Goal: Task Accomplishment & Management: Use online tool/utility

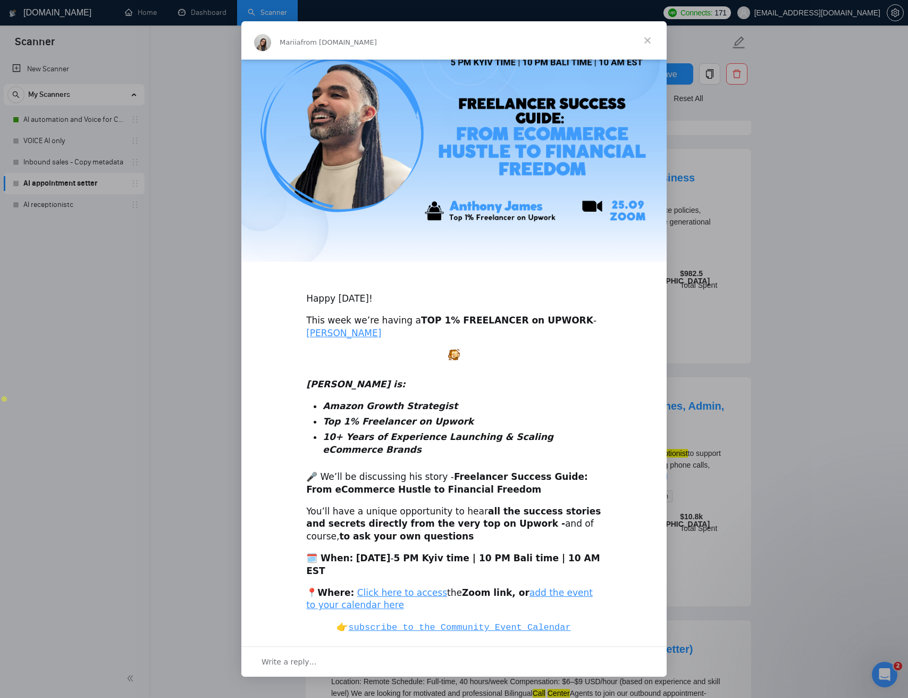
scroll to position [43, 0]
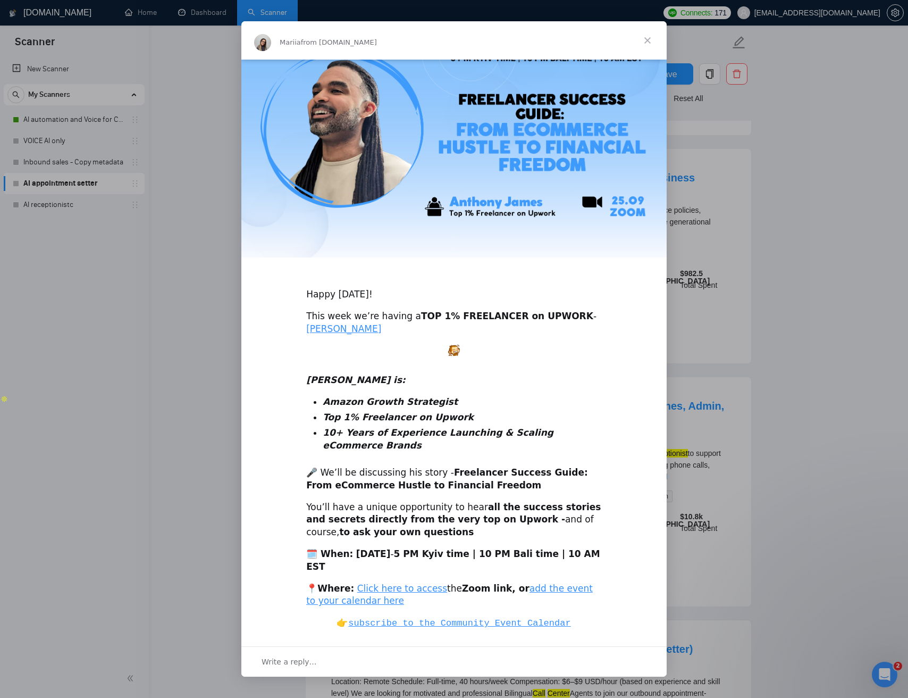
click at [642, 44] on span "Close" at bounding box center [648, 40] width 38 height 38
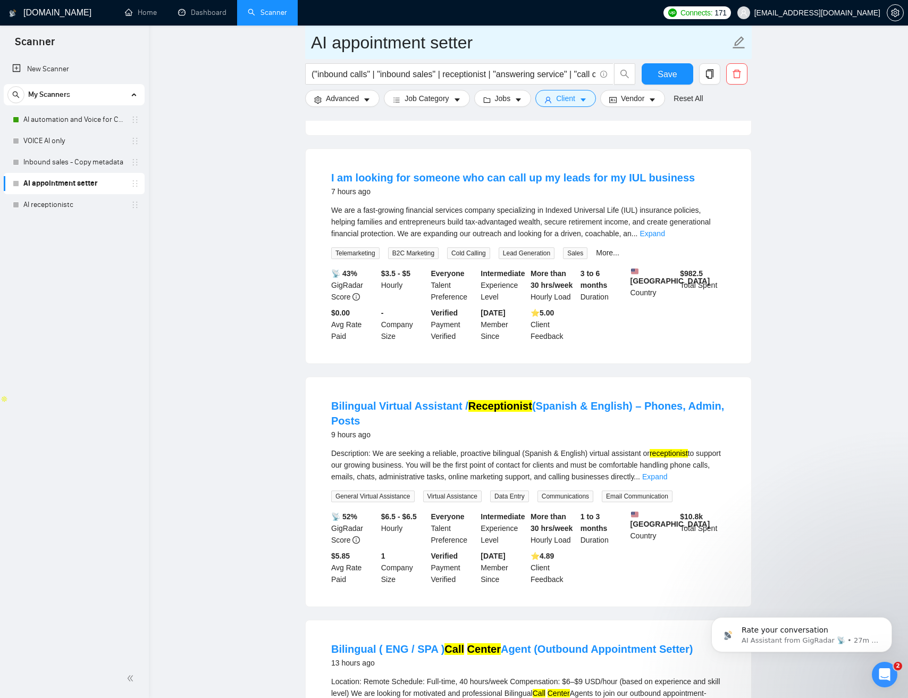
scroll to position [0, 0]
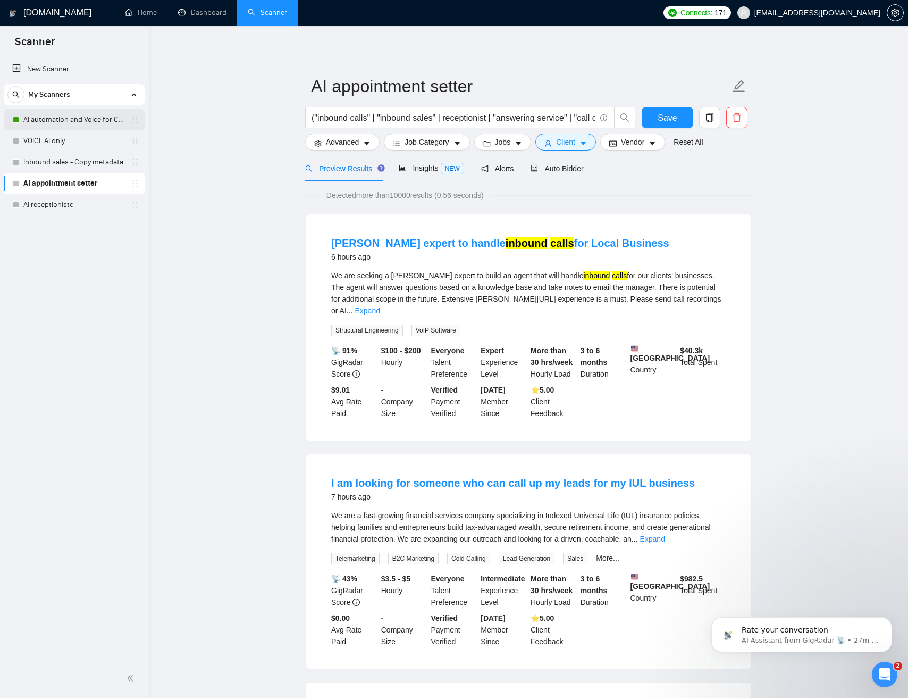
click at [65, 123] on link "AI automation and Voice for CRM & Booking" at bounding box center [73, 119] width 101 height 21
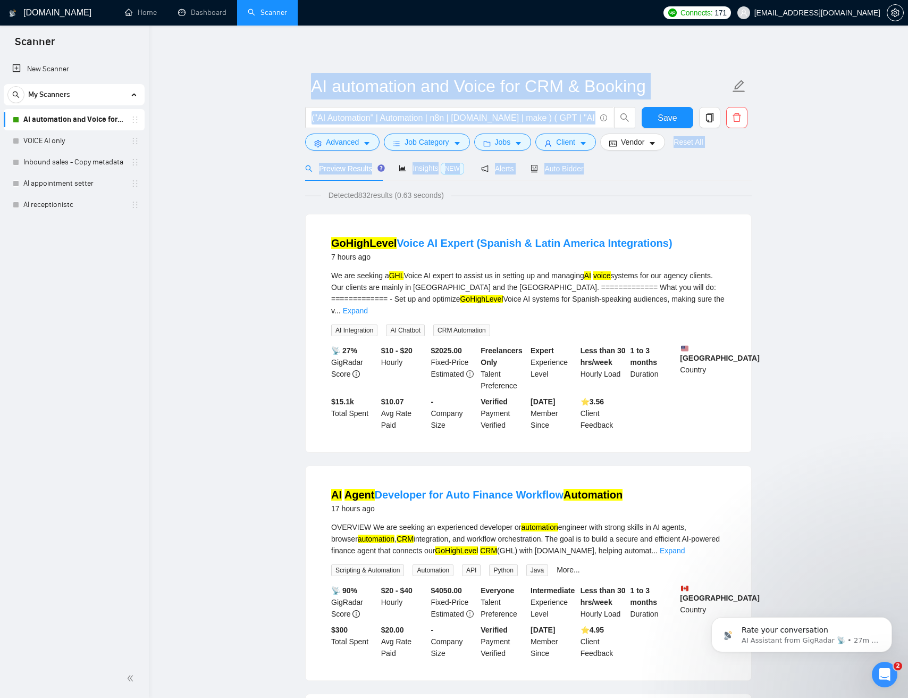
drag, startPoint x: 478, startPoint y: 121, endPoint x: 202, endPoint y: 74, distance: 279.4
drag, startPoint x: 295, startPoint y: 97, endPoint x: 654, endPoint y: 197, distance: 372.7
drag, startPoint x: 657, startPoint y: 198, endPoint x: 265, endPoint y: 99, distance: 403.7
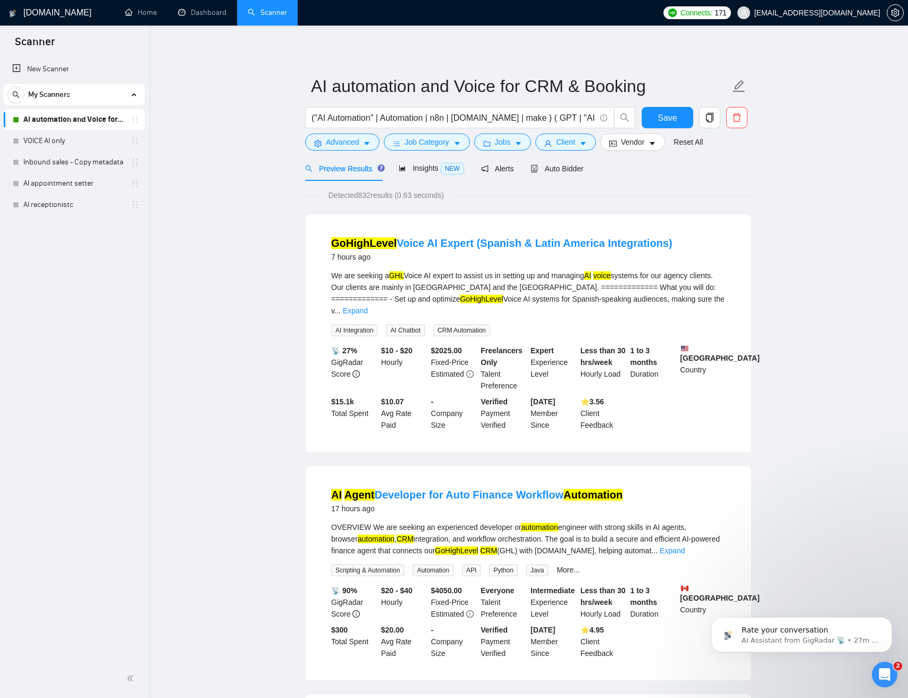
drag, startPoint x: 254, startPoint y: 104, endPoint x: 295, endPoint y: 121, distance: 43.7
click at [564, 172] on span "Auto Bidder" at bounding box center [557, 168] width 53 height 9
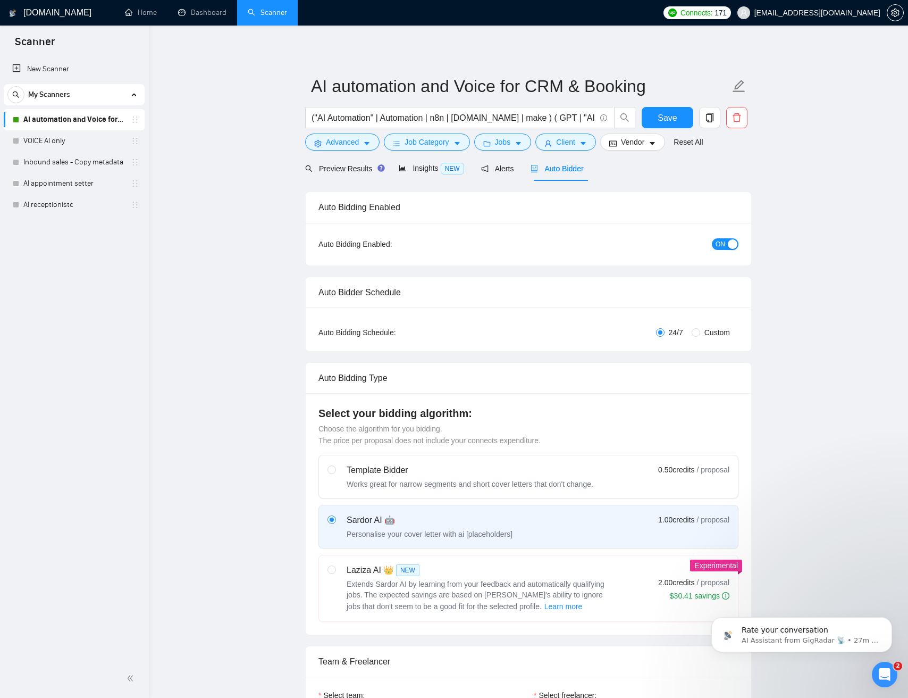
checkbox input "true"
click at [512, 172] on span "Alerts" at bounding box center [497, 168] width 33 height 9
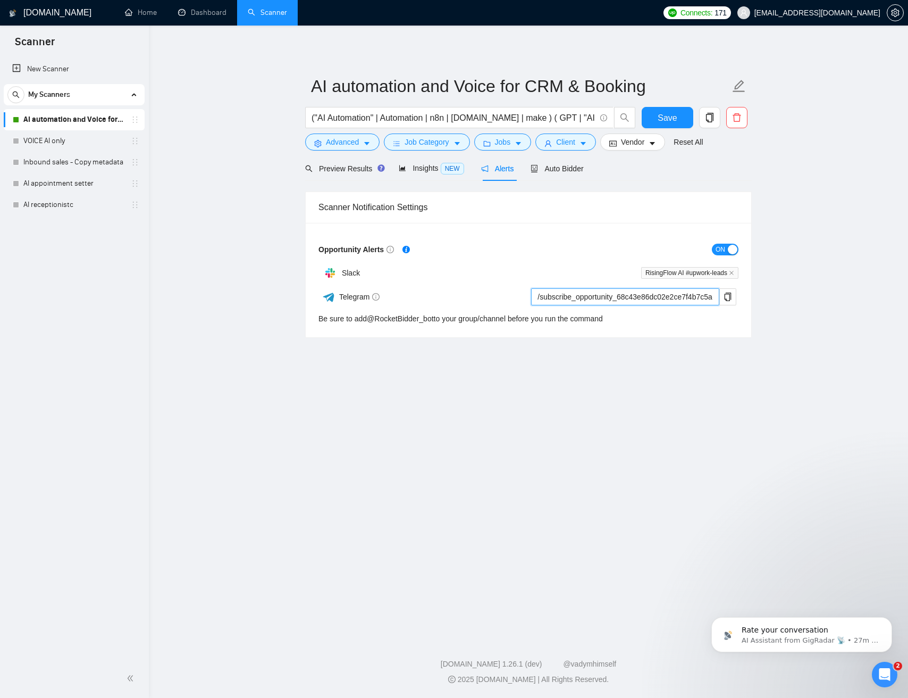
click at [591, 295] on input "/subscribe_opportunity_68c43e86dc02e2ce7f4b7c5a@RocketBidder_bot" at bounding box center [625, 296] width 188 height 17
click at [581, 297] on input "/subscribe_opportunity_68c43e86dc02e2ce7f4b7c5a@RocketBidder_bot" at bounding box center [625, 296] width 188 height 17
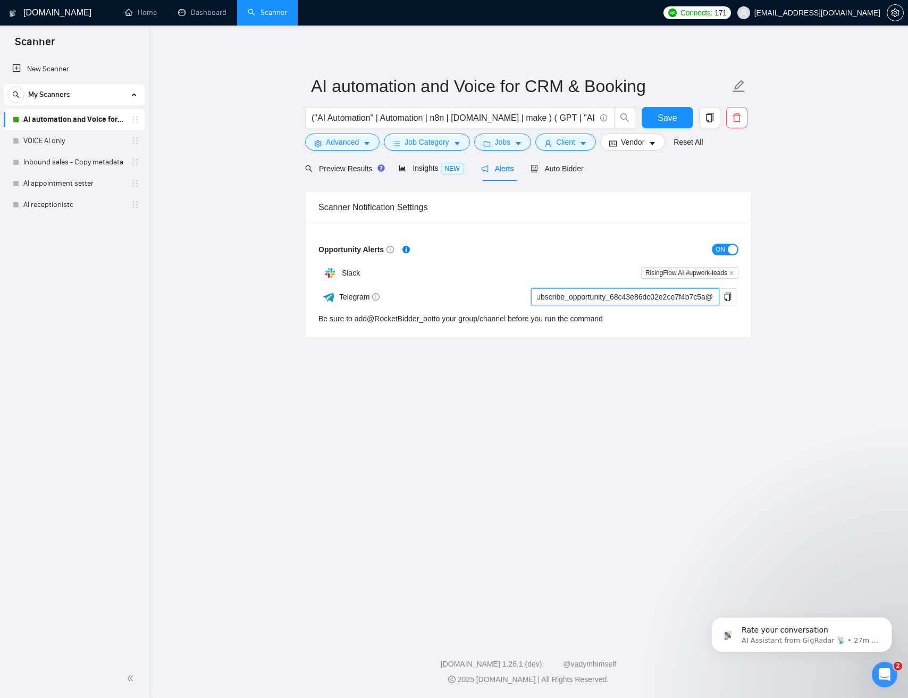
click at [634, 298] on input "/subscribe_opportunity_68c43e86dc02e2ce7f4b7c5a@RocketBidder_bot" at bounding box center [625, 296] width 188 height 17
drag, startPoint x: 670, startPoint y: 296, endPoint x: 553, endPoint y: 289, distance: 117.2
click at [556, 293] on input "/subscribe_opportunity_68c43e86dc02e2ce7f4b7c5a@RocketBidder_bot" at bounding box center [625, 296] width 188 height 17
click at [544, 260] on form "Opportunity Alerts ON Slack RisingFlow AI #upwork-leads Telegram /subscribe_opp…" at bounding box center [529, 282] width 420 height 83
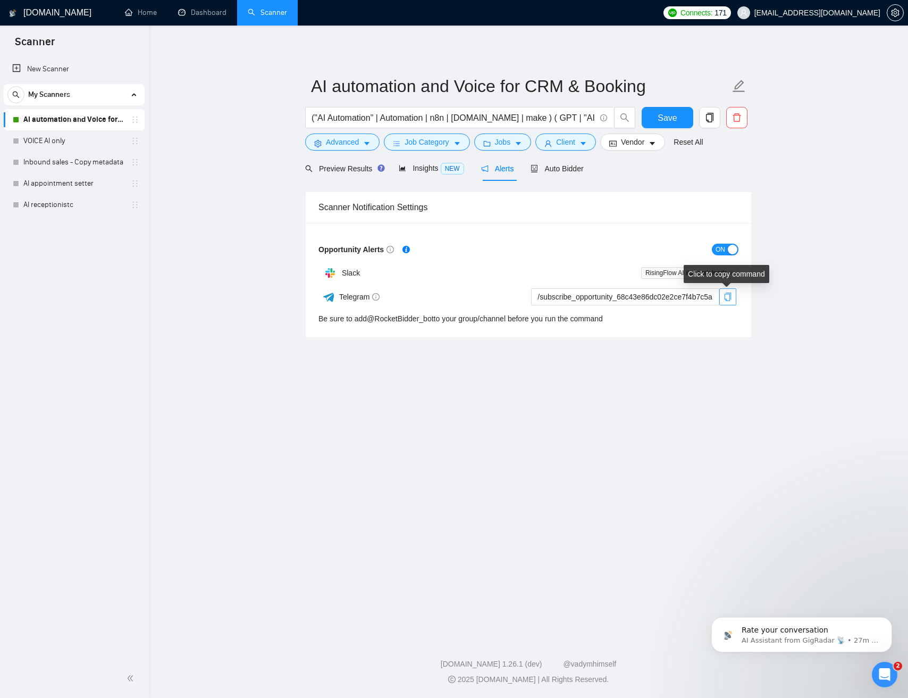
click at [728, 304] on button "button" at bounding box center [728, 296] width 17 height 17
drag, startPoint x: 586, startPoint y: 242, endPoint x: 553, endPoint y: 220, distance: 39.1
click at [585, 243] on div "ON" at bounding box center [634, 249] width 210 height 12
drag, startPoint x: 552, startPoint y: 225, endPoint x: 543, endPoint y: 350, distance: 125.3
click at [544, 350] on main "AI automation and Voice for CRM & Booking ("AI Automation" | Automation | n8n |…" at bounding box center [528, 329] width 725 height 573
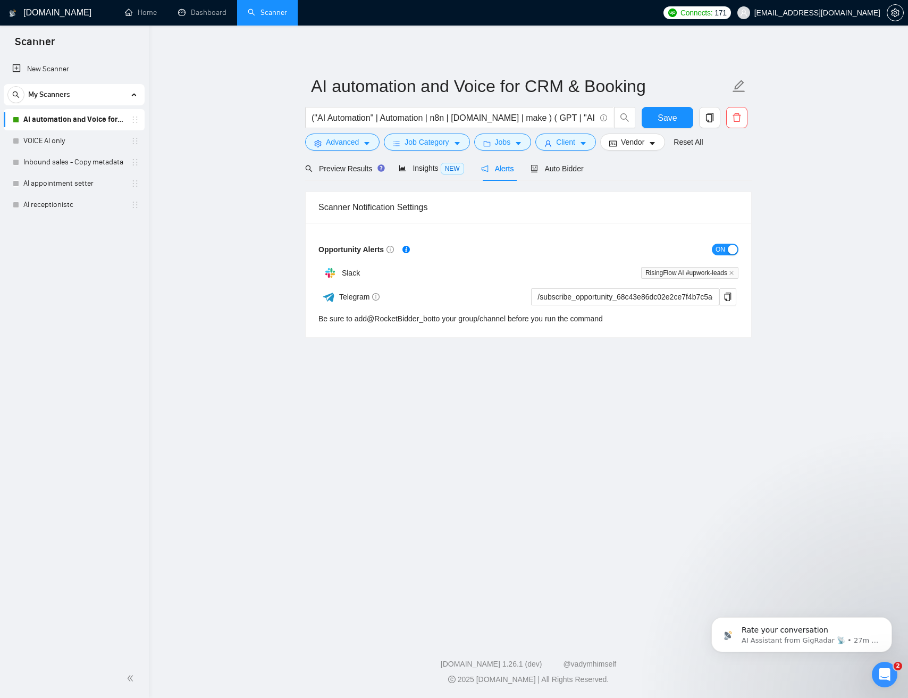
drag, startPoint x: 514, startPoint y: 307, endPoint x: 475, endPoint y: 197, distance: 116.6
click at [475, 196] on main "AI automation and Voice for CRM & Booking ("AI Automation" | Automation | n8n |…" at bounding box center [528, 329] width 725 height 573
click at [472, 205] on div "Scanner Notification Settings" at bounding box center [529, 207] width 420 height 30
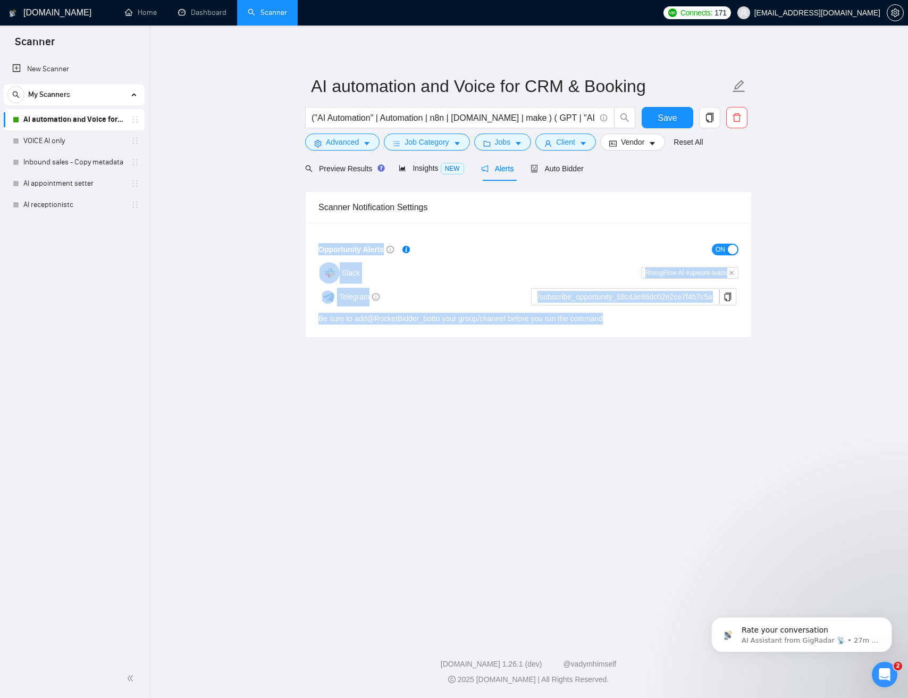
drag, startPoint x: 472, startPoint y: 206, endPoint x: 487, endPoint y: 268, distance: 63.5
click at [494, 373] on main "AI automation and Voice for CRM & Booking ("AI Automation" | Automation | n8n |…" at bounding box center [528, 329] width 725 height 573
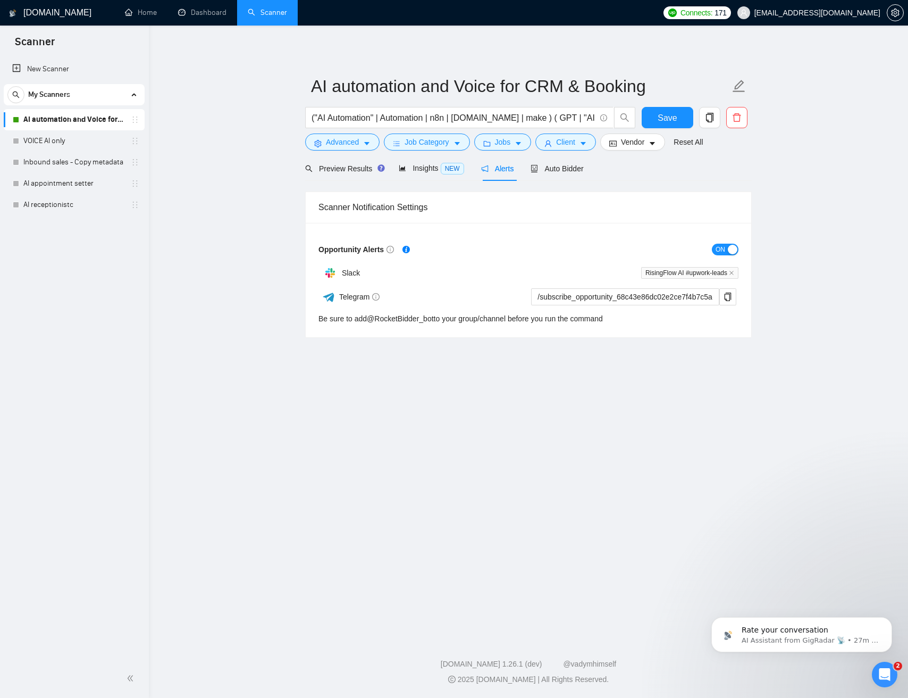
click at [488, 263] on div "Slack" at bounding box center [424, 272] width 210 height 21
click at [363, 150] on button "Advanced" at bounding box center [342, 141] width 74 height 17
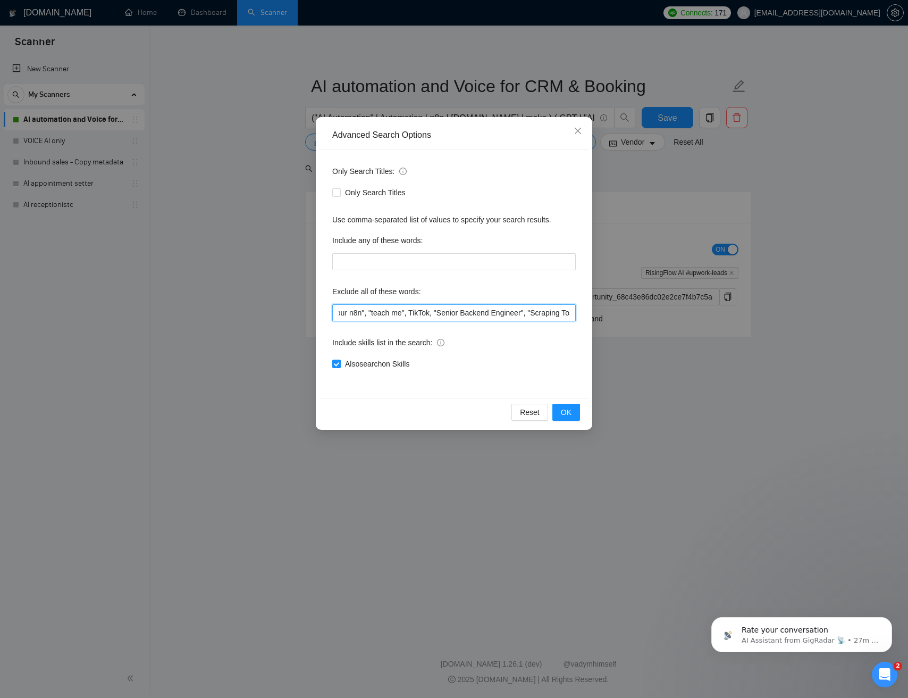
scroll to position [0, 631]
drag, startPoint x: 470, startPoint y: 310, endPoint x: 593, endPoint y: 314, distance: 122.9
click at [621, 312] on div "Advanced Search Options Only Search Titles: Only Search Titles Use comma-separa…" at bounding box center [454, 349] width 908 height 698
drag, startPoint x: 554, startPoint y: 312, endPoint x: 565, endPoint y: 312, distance: 11.7
click at [554, 312] on input ""no agencies", SaaS, German, full-stack, fullstack, Heroku, "We are an agency",…" at bounding box center [454, 312] width 244 height 17
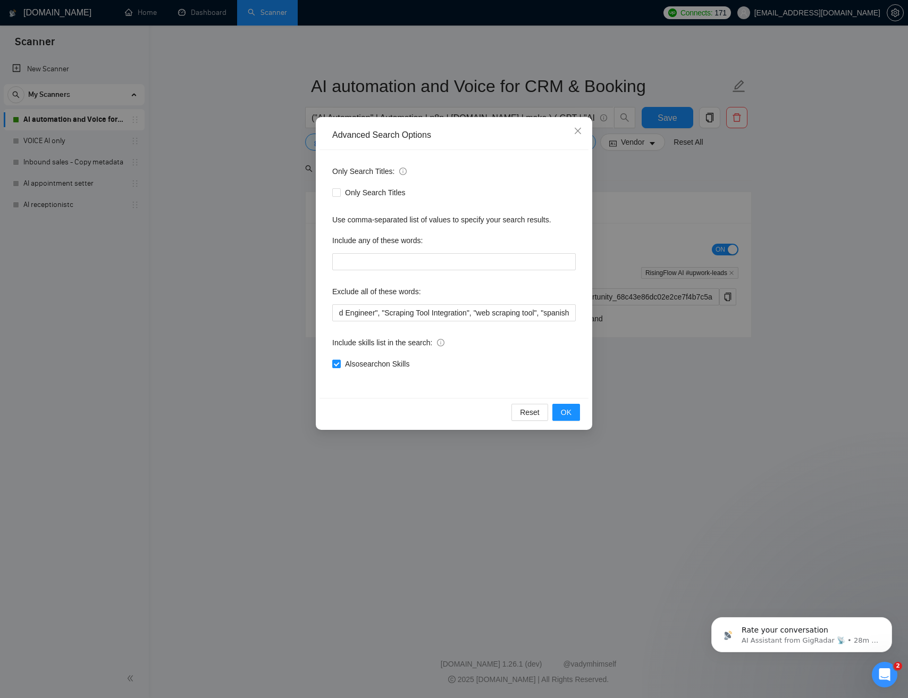
scroll to position [0, 0]
click at [448, 237] on div "Include any of these words:" at bounding box center [454, 242] width 244 height 21
drag, startPoint x: 433, startPoint y: 229, endPoint x: 415, endPoint y: 220, distance: 20.5
click at [386, 216] on div "Only Search Titles: Only Search Titles Use comma-separated list of values to sp…" at bounding box center [454, 274] width 269 height 248
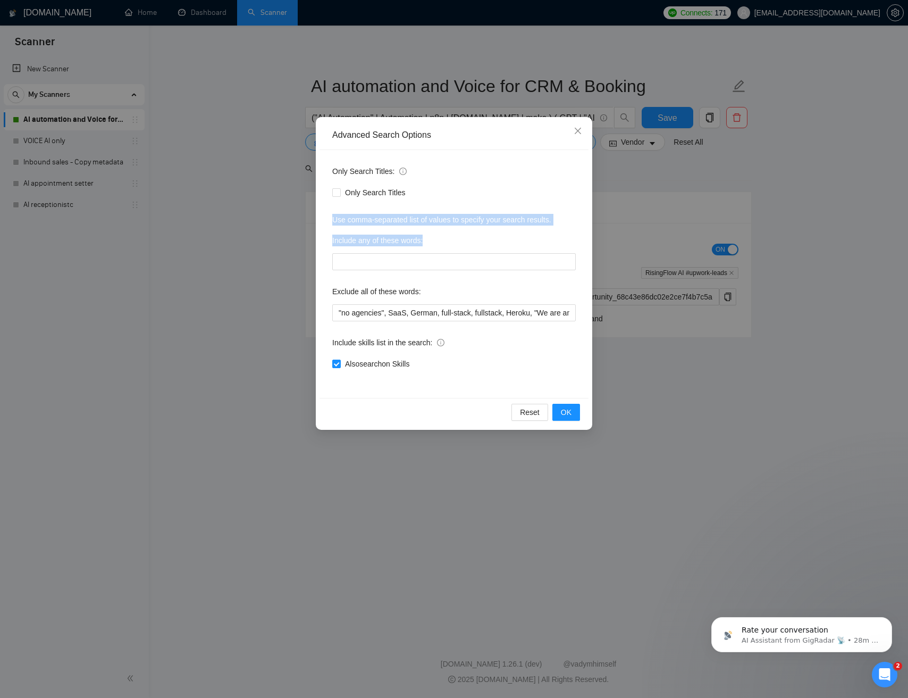
click at [421, 220] on div "Use comma-separated list of values to specify your search results." at bounding box center [454, 220] width 244 height 12
drag, startPoint x: 422, startPoint y: 220, endPoint x: 420, endPoint y: 239, distance: 19.3
click at [419, 239] on div "Only Search Titles: Only Search Titles Use comma-separated list of values to sp…" at bounding box center [454, 274] width 269 height 248
click at [423, 237] on label "Include any of these words:" at bounding box center [377, 240] width 90 height 17
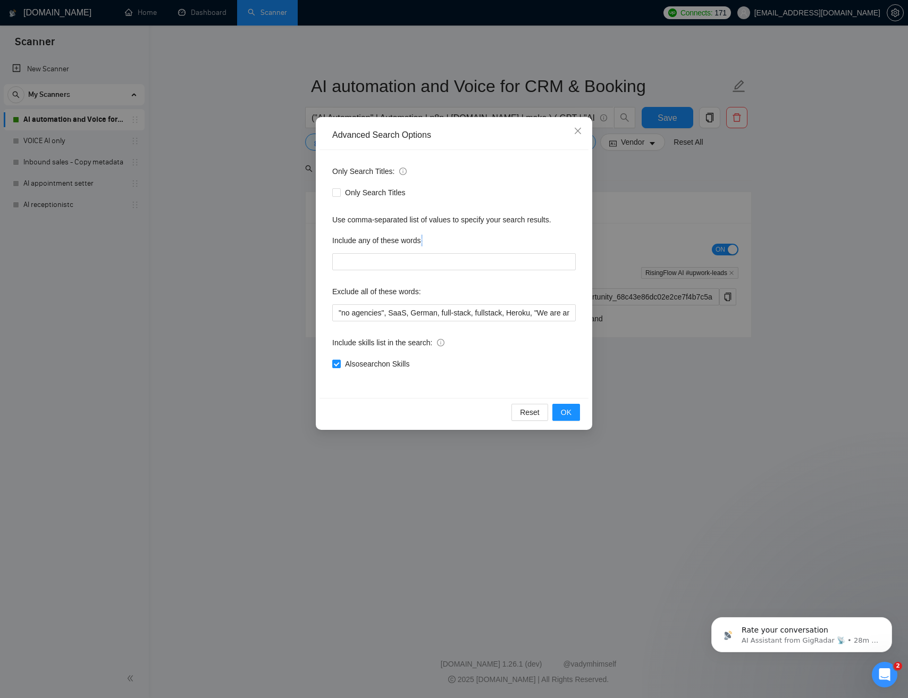
click at [423, 237] on label "Include any of these words:" at bounding box center [377, 240] width 90 height 17
drag, startPoint x: 423, startPoint y: 237, endPoint x: 409, endPoint y: 212, distance: 28.8
click at [406, 212] on div "Only Search Titles: Only Search Titles Use comma-separated list of values to sp…" at bounding box center [454, 274] width 269 height 248
click at [417, 215] on div "Use comma-separated list of values to specify your search results." at bounding box center [454, 220] width 244 height 12
click at [419, 215] on div "Use comma-separated list of values to specify your search results." at bounding box center [454, 220] width 244 height 12
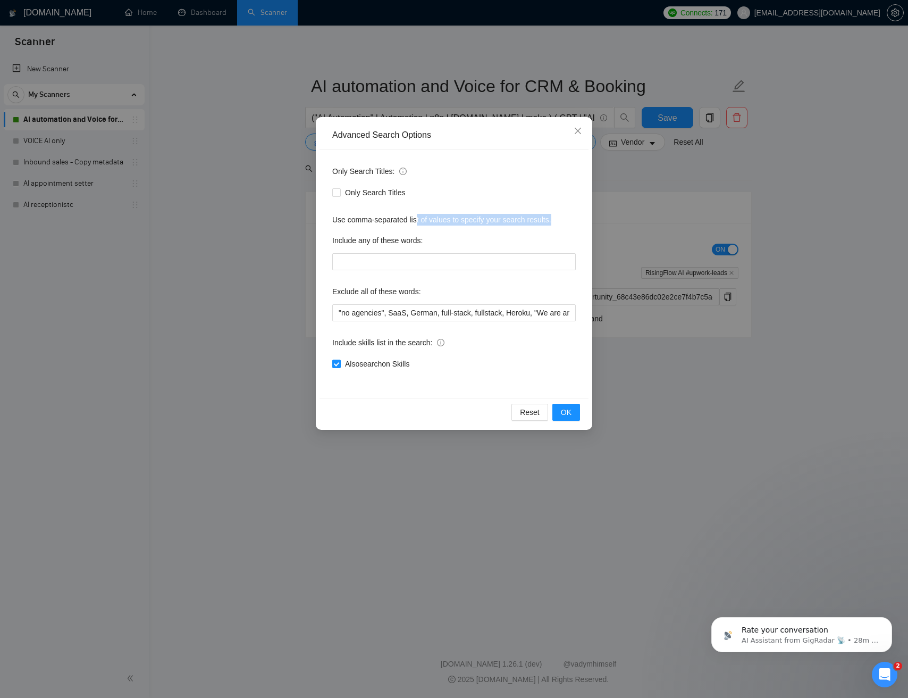
click at [419, 215] on div "Use comma-separated list of values to specify your search results." at bounding box center [454, 220] width 244 height 12
drag, startPoint x: 419, startPoint y: 215, endPoint x: 426, endPoint y: 238, distance: 23.9
click at [418, 238] on div "Only Search Titles: Only Search Titles Use comma-separated list of values to sp…" at bounding box center [454, 274] width 269 height 248
click at [429, 238] on div "Include any of these words:" at bounding box center [454, 242] width 244 height 21
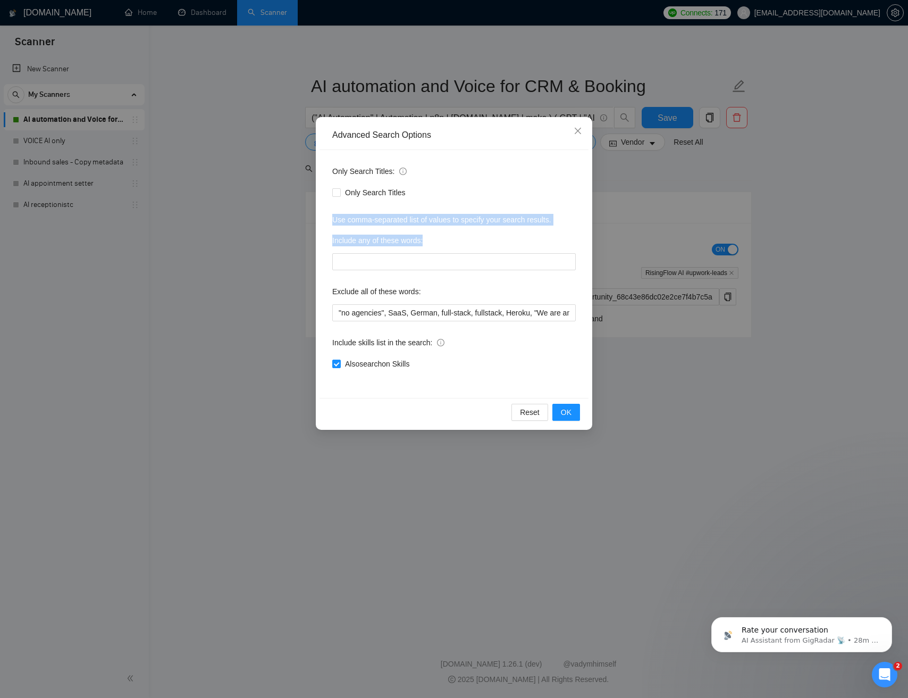
drag, startPoint x: 429, startPoint y: 237, endPoint x: 419, endPoint y: 217, distance: 22.4
click at [417, 218] on div "Only Search Titles: Only Search Titles Use comma-separated list of values to sp…" at bounding box center [454, 274] width 269 height 248
drag, startPoint x: 420, startPoint y: 216, endPoint x: 423, endPoint y: 243, distance: 26.2
click at [420, 216] on div "Use comma-separated list of values to specify your search results." at bounding box center [454, 220] width 244 height 12
drag, startPoint x: 567, startPoint y: 411, endPoint x: 929, endPoint y: 432, distance: 362.3
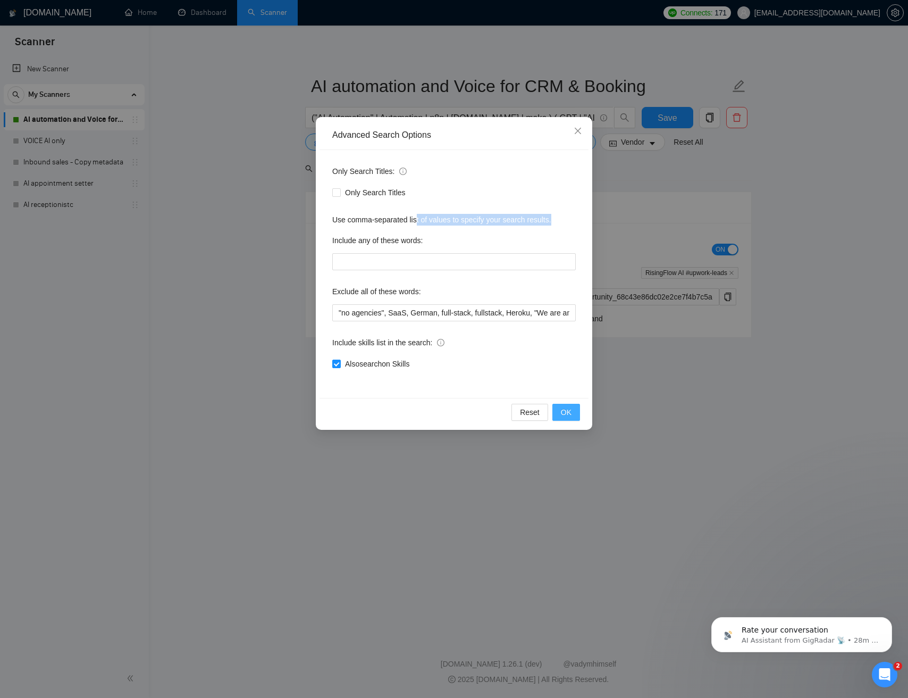
click at [908, 432] on html "Scanner New Scanner My Scanners AI automation and Voice for CRM & Booking VOICE…" at bounding box center [454, 349] width 908 height 698
drag, startPoint x: 497, startPoint y: 311, endPoint x: 632, endPoint y: 316, distance: 135.7
click at [637, 316] on div "Advanced Search Options Only Search Titles: Only Search Titles Use comma-separa…" at bounding box center [454, 349] width 908 height 698
click at [570, 312] on input ""no agencies", SaaS, German, full-stack, fullstack, Heroku, "We are an agency",…" at bounding box center [454, 312] width 244 height 17
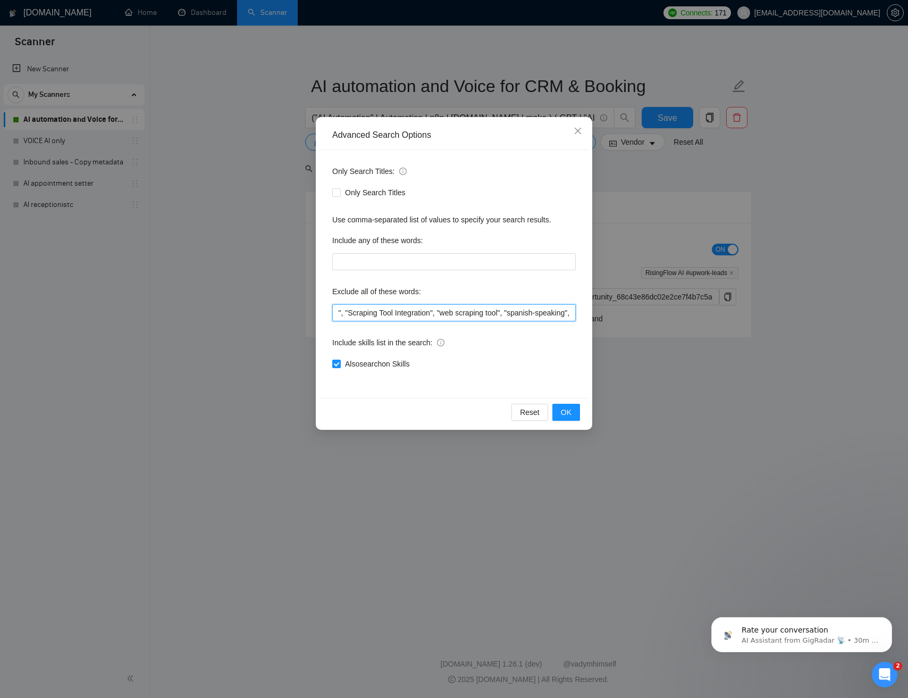
scroll to position [0, 698]
paste input ""spanish-speaking","
type input ""no agencies", SaaS, German, full-stack, fullstack, Heroku, "We are an agency",…"
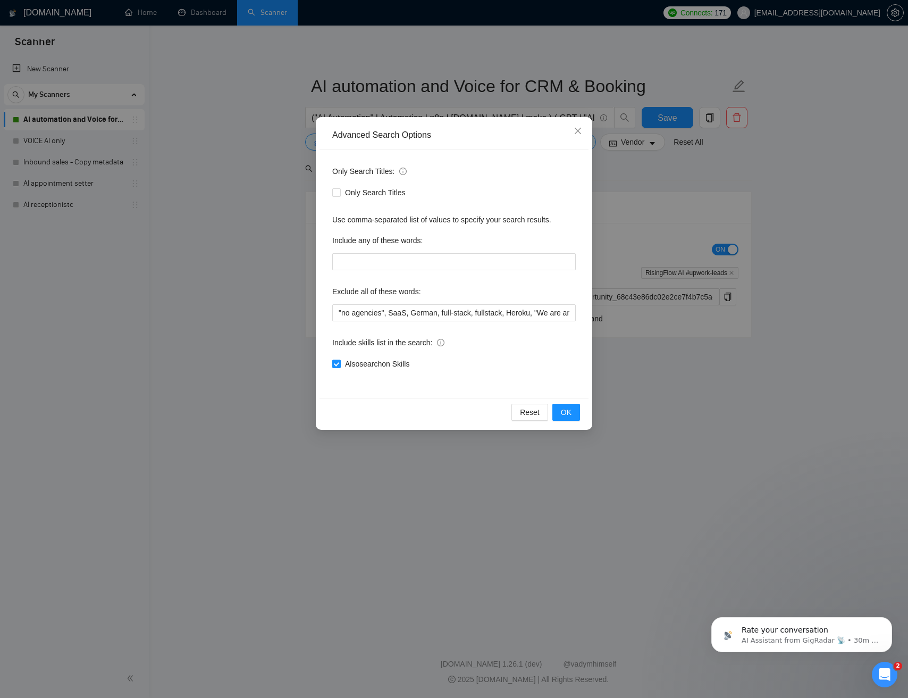
click at [532, 329] on div "Only Search Titles: Only Search Titles Use comma-separated list of values to sp…" at bounding box center [454, 274] width 269 height 248
click at [570, 413] on span "OK" at bounding box center [566, 412] width 11 height 12
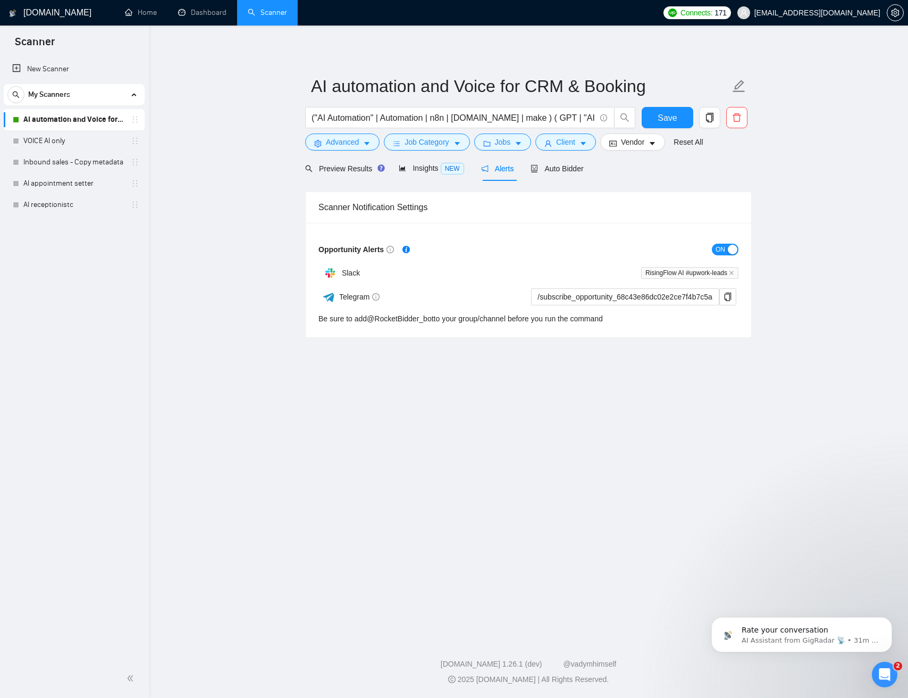
drag, startPoint x: 642, startPoint y: 385, endPoint x: 480, endPoint y: 195, distance: 249.0
click at [480, 195] on main "AI automation and Voice for CRM & Booking ("AI Automation" | Automation | n8n |…" at bounding box center [528, 329] width 725 height 573
click at [478, 202] on div "Scanner Notification Settings" at bounding box center [529, 207] width 420 height 30
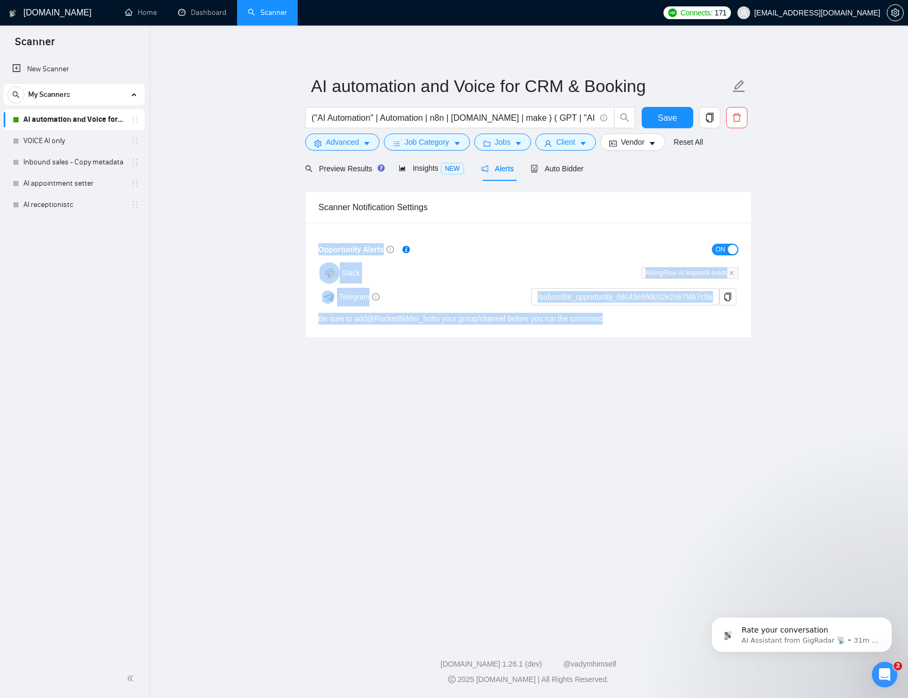
drag, startPoint x: 478, startPoint y: 202, endPoint x: 520, endPoint y: 343, distance: 146.9
click at [507, 345] on main "AI automation and Voice for CRM & Booking ("AI Automation" | Automation | n8n |…" at bounding box center [528, 329] width 725 height 573
drag, startPoint x: 603, startPoint y: 350, endPoint x: 464, endPoint y: 204, distance: 201.6
click at [459, 202] on main "AI automation and Voice for CRM & Booking ("AI Automation" | Automation | n8n |…" at bounding box center [528, 329] width 725 height 573
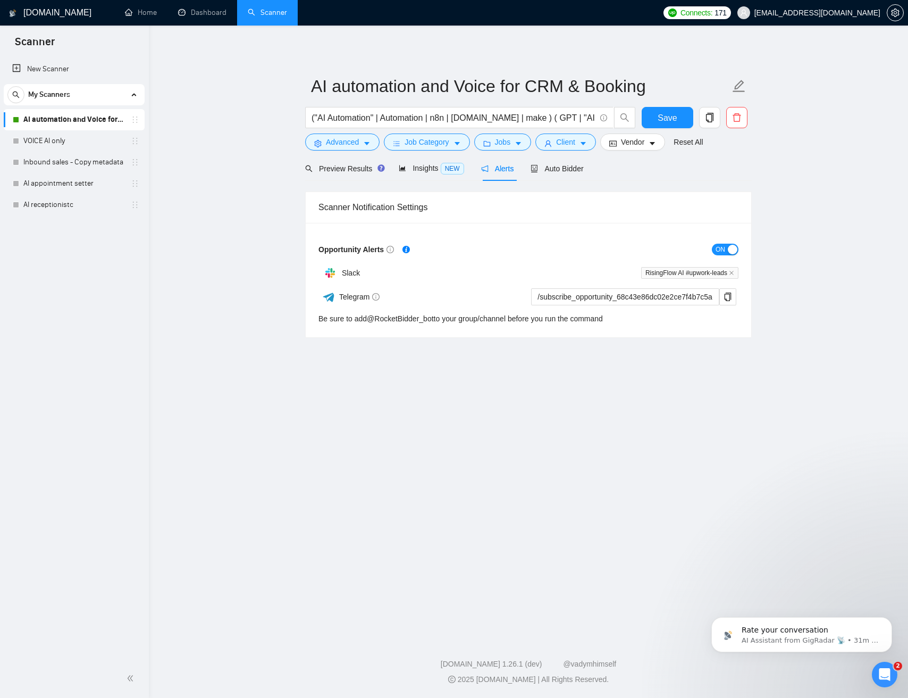
click at [541, 208] on div "Scanner Notification Settings" at bounding box center [529, 207] width 420 height 30
click at [525, 221] on div "Scanner Notification Settings" at bounding box center [529, 207] width 420 height 30
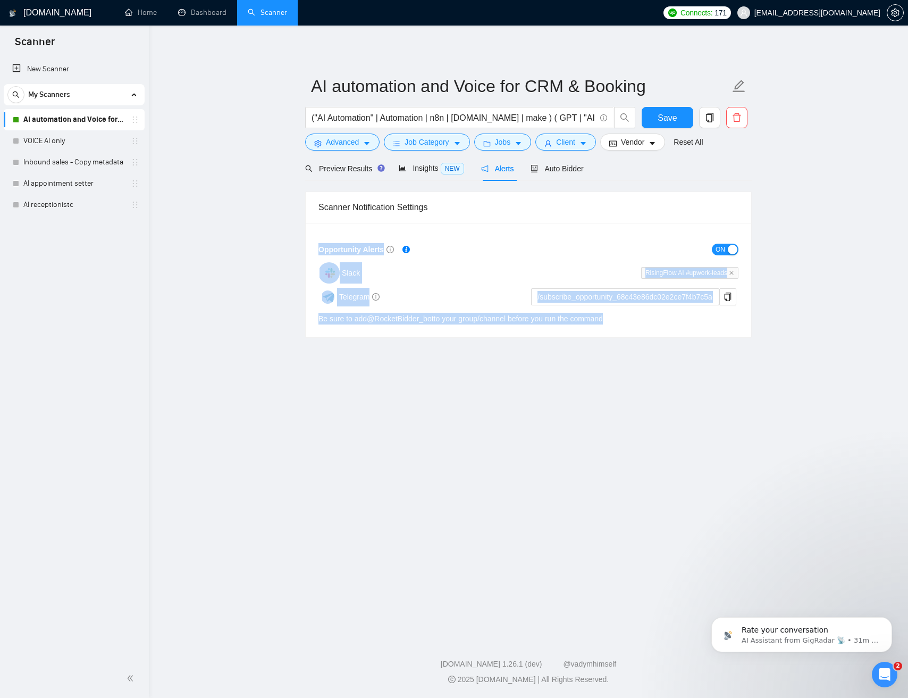
drag, startPoint x: 495, startPoint y: 228, endPoint x: 506, endPoint y: 362, distance: 134.5
click at [496, 355] on main "AI automation and Voice for CRM & Booking ("AI Automation" | Automation | n8n |…" at bounding box center [528, 329] width 725 height 573
drag, startPoint x: 516, startPoint y: 279, endPoint x: 430, endPoint y: 176, distance: 134.1
click at [425, 168] on main "AI automation and Voice for CRM & Booking ("AI Automation" | Automation | n8n |…" at bounding box center [528, 329] width 725 height 573
click at [469, 203] on div "Scanner Notification Settings" at bounding box center [529, 207] width 420 height 30
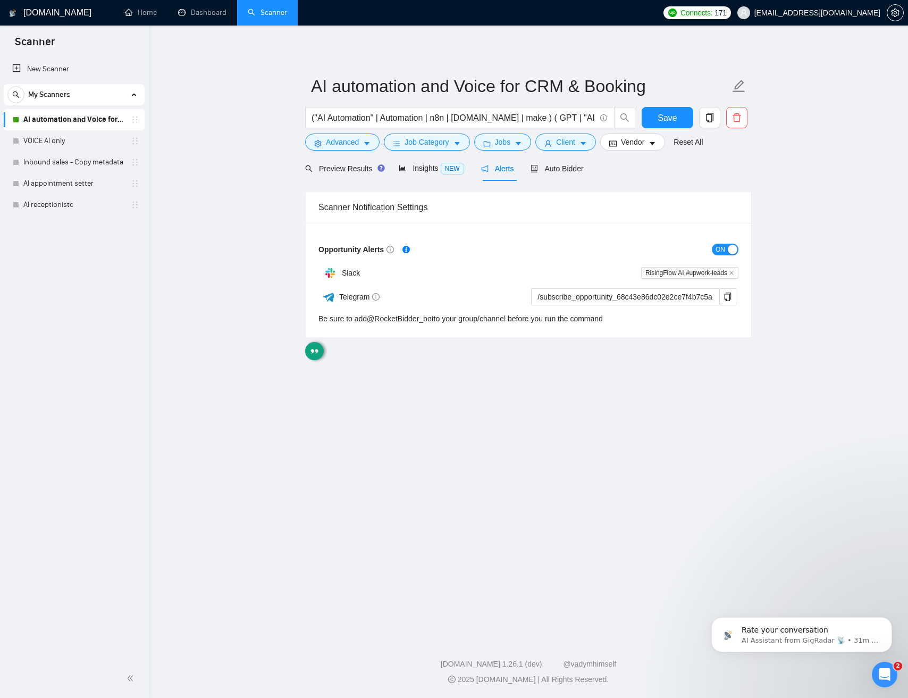
click at [469, 203] on div "Scanner Notification Settings" at bounding box center [529, 207] width 420 height 30
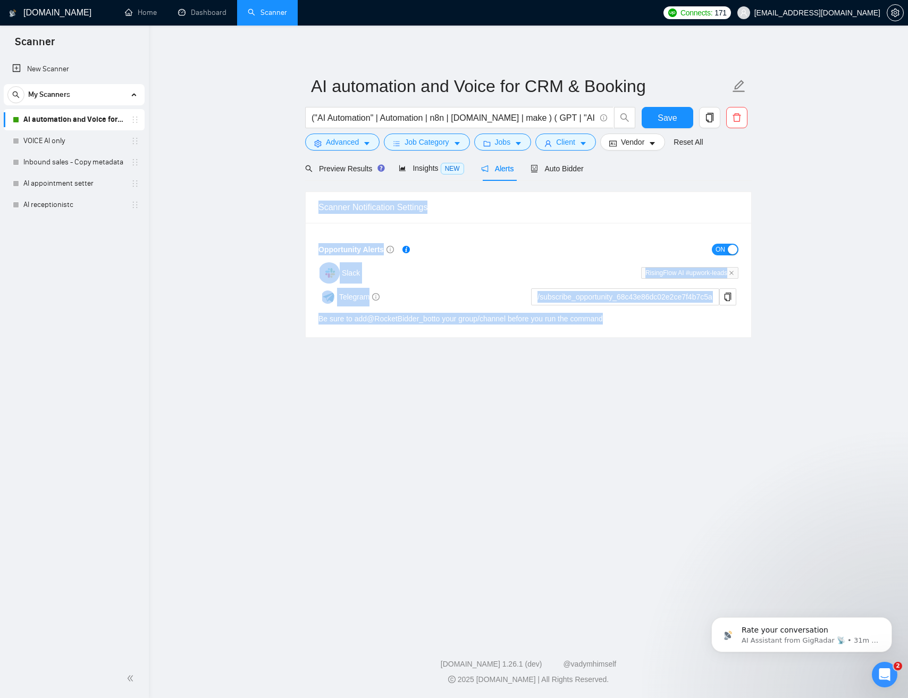
drag, startPoint x: 469, startPoint y: 204, endPoint x: 470, endPoint y: 351, distance: 146.8
click at [466, 350] on main "AI automation and Voice for CRM & Booking ("AI Automation" | Automation | n8n |…" at bounding box center [528, 329] width 725 height 573
drag, startPoint x: 497, startPoint y: 357, endPoint x: 466, endPoint y: 199, distance: 160.9
click at [465, 201] on main "AI automation and Voice for CRM & Booking ("AI Automation" | Automation | n8n |…" at bounding box center [528, 329] width 725 height 573
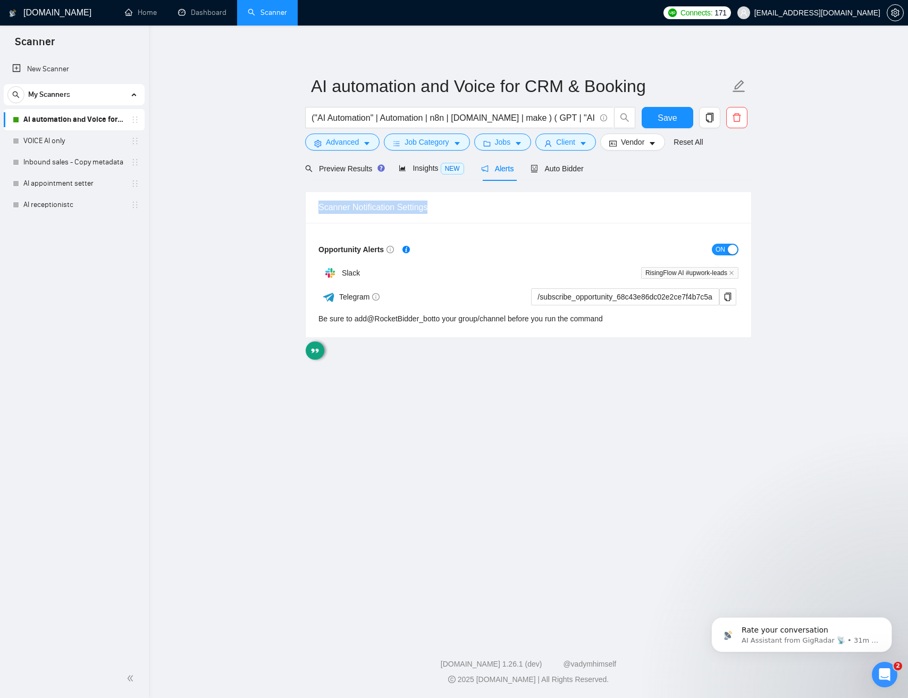
click at [470, 198] on div "Scanner Notification Settings" at bounding box center [529, 207] width 420 height 30
click at [463, 187] on div at bounding box center [463, 187] width 0 height 0
click at [663, 118] on span "Save" at bounding box center [667, 117] width 19 height 13
click at [625, 143] on span "Vendor" at bounding box center [632, 142] width 23 height 12
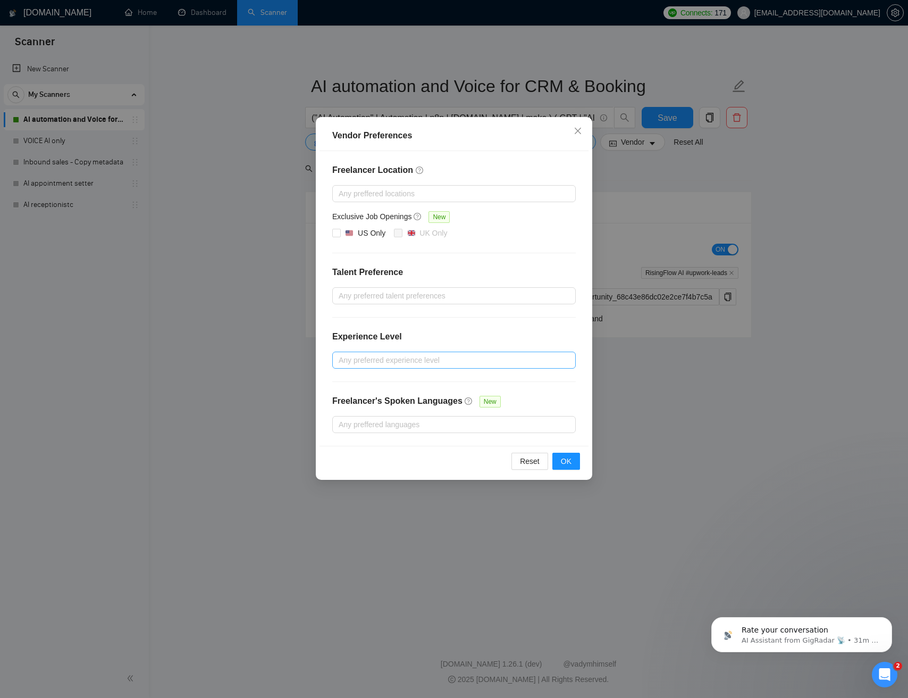
click at [357, 362] on div at bounding box center [449, 360] width 228 height 13
click at [438, 336] on div "Experience Level" at bounding box center [454, 340] width 244 height 21
drag, startPoint x: 441, startPoint y: 335, endPoint x: 433, endPoint y: 379, distance: 44.9
click at [441, 335] on div "Experience Level" at bounding box center [454, 340] width 244 height 21
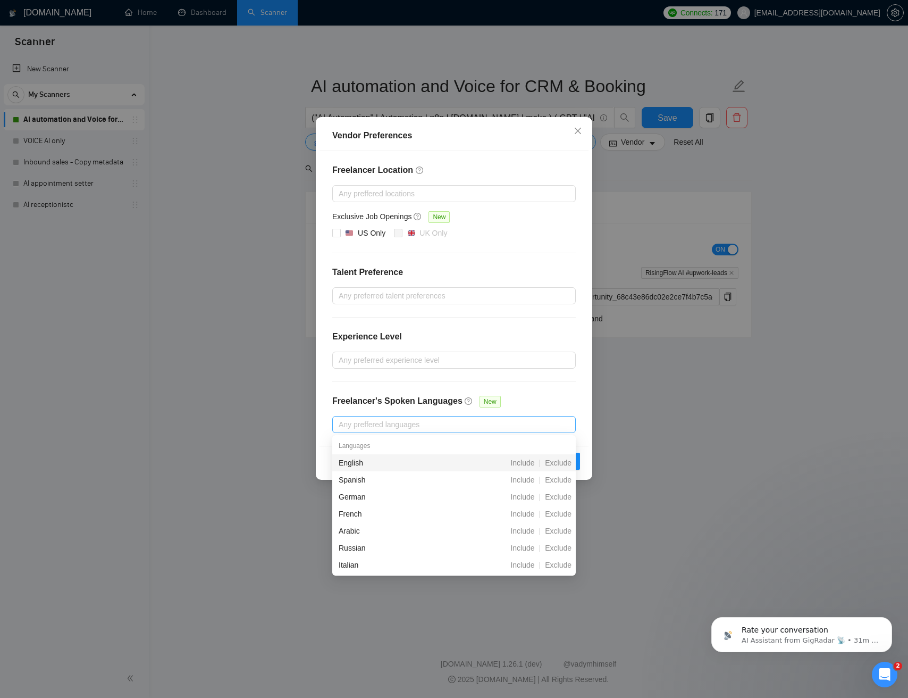
click at [383, 427] on div at bounding box center [449, 424] width 228 height 13
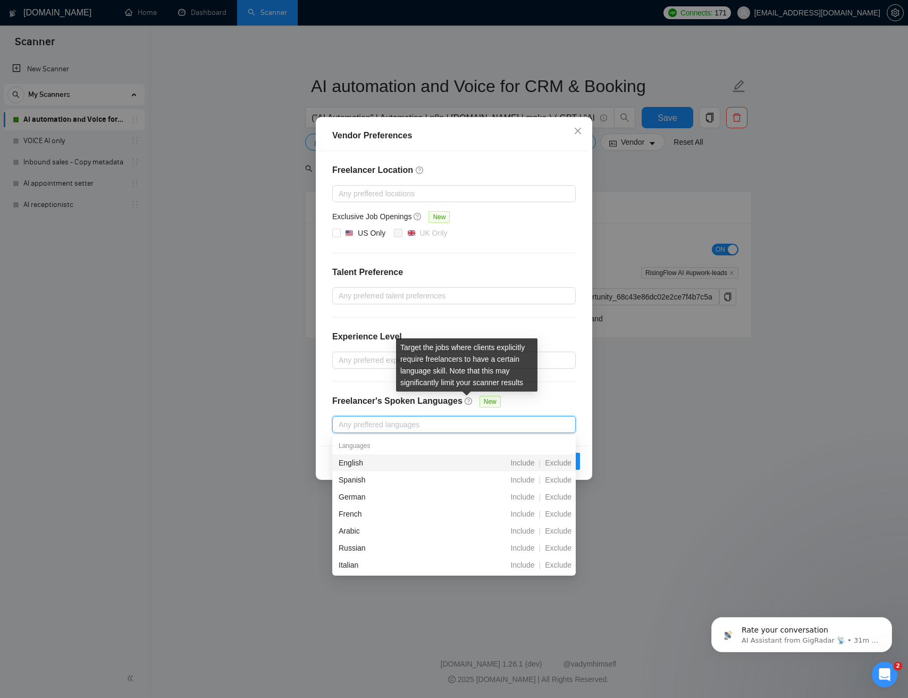
click at [466, 403] on icon "question-circle" at bounding box center [468, 400] width 7 height 7
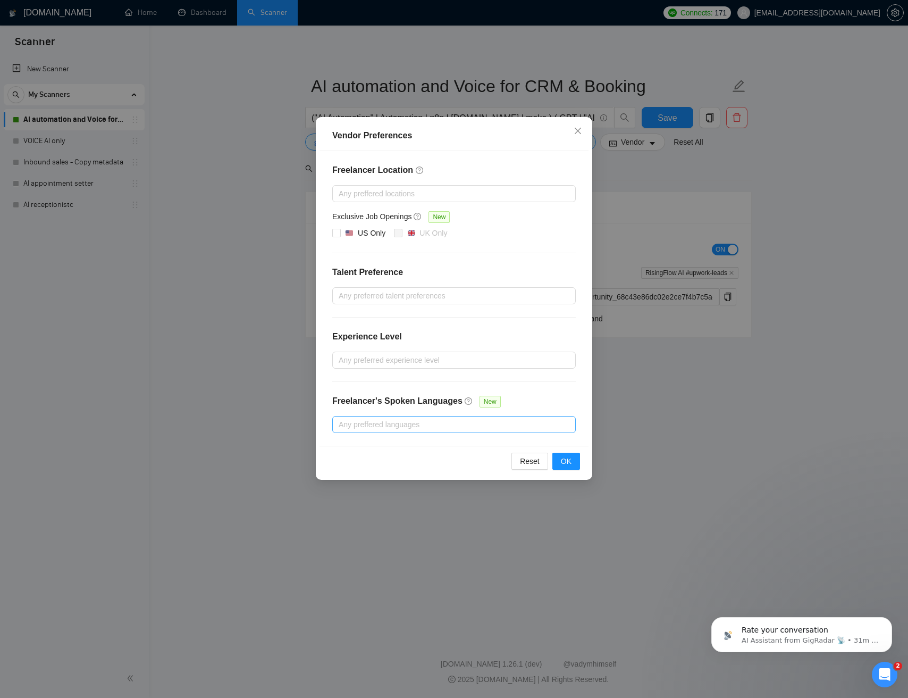
drag, startPoint x: 423, startPoint y: 430, endPoint x: 417, endPoint y: 429, distance: 5.4
click at [422, 430] on div at bounding box center [449, 424] width 228 height 13
click at [411, 428] on div at bounding box center [449, 424] width 228 height 13
click at [371, 430] on div at bounding box center [449, 424] width 228 height 13
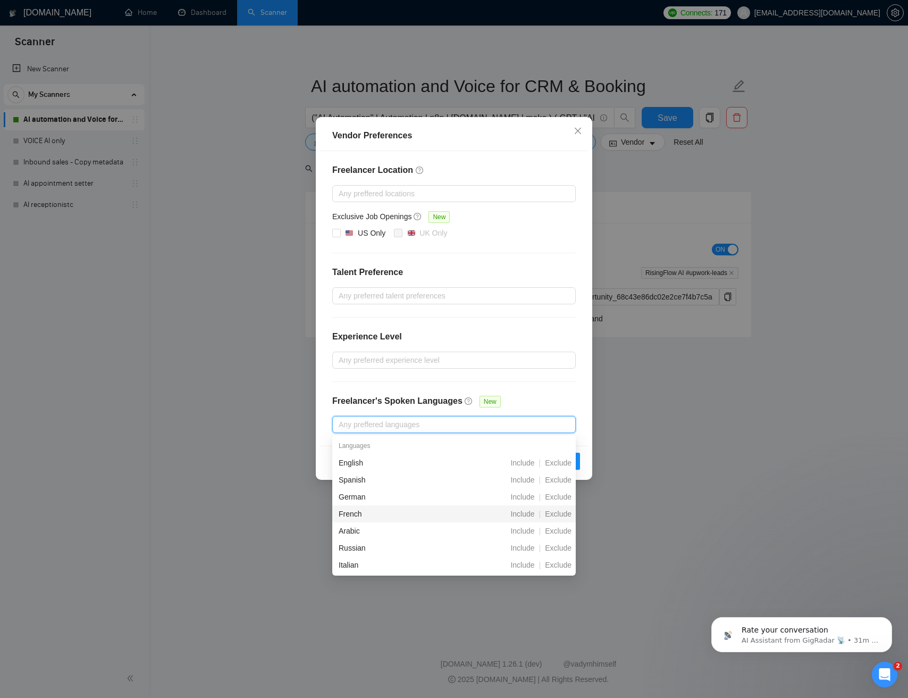
click at [361, 516] on div "French" at bounding box center [398, 514] width 119 height 12
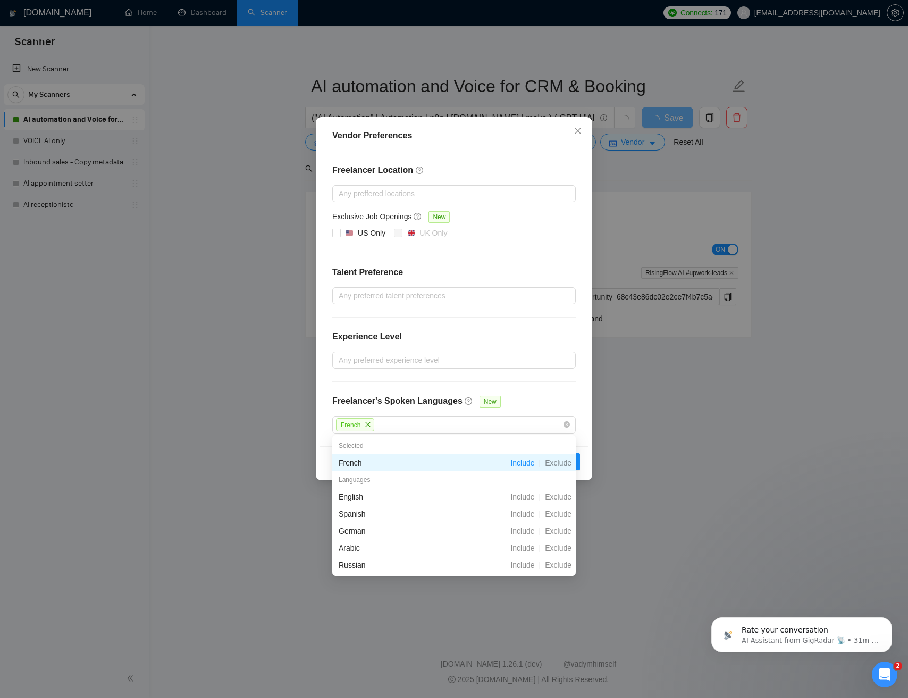
click at [536, 400] on div "Freelancer Location Any preffered locations Exclusive Job Openings New US Only …" at bounding box center [454, 298] width 269 height 295
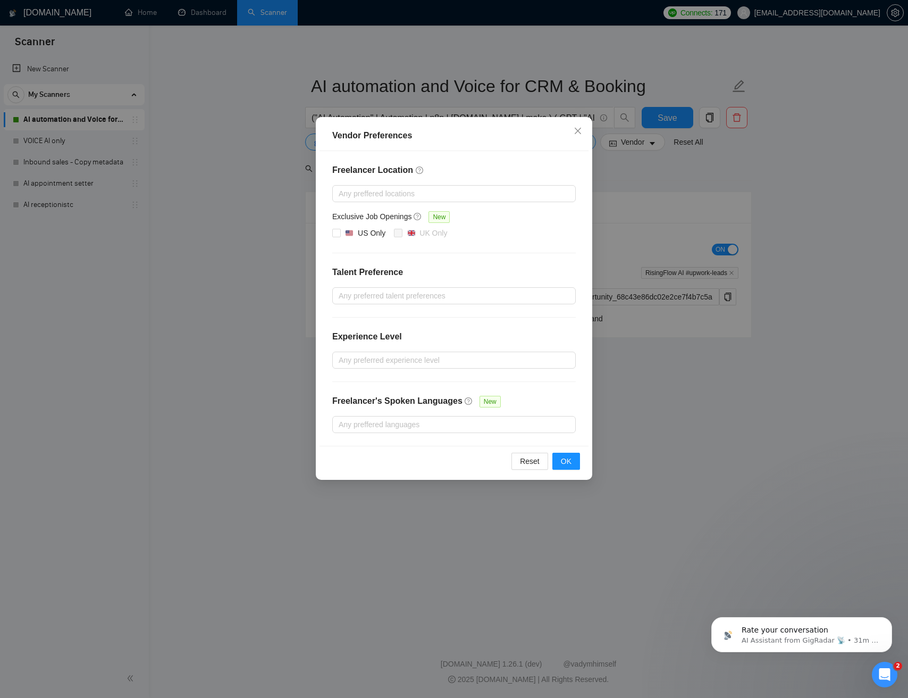
click at [466, 441] on div "Freelancer Location Any preffered locations Exclusive Job Openings New US Only …" at bounding box center [454, 298] width 269 height 295
click at [419, 299] on div at bounding box center [449, 295] width 228 height 13
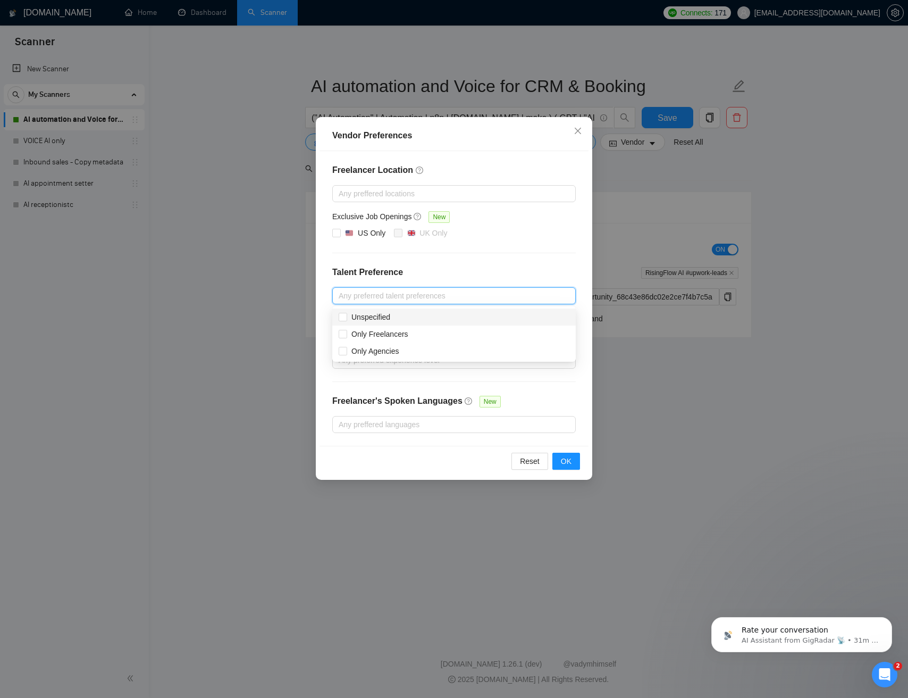
click at [473, 259] on div "Freelancer Location Any preffered locations Exclusive Job Openings New US Only …" at bounding box center [454, 298] width 269 height 295
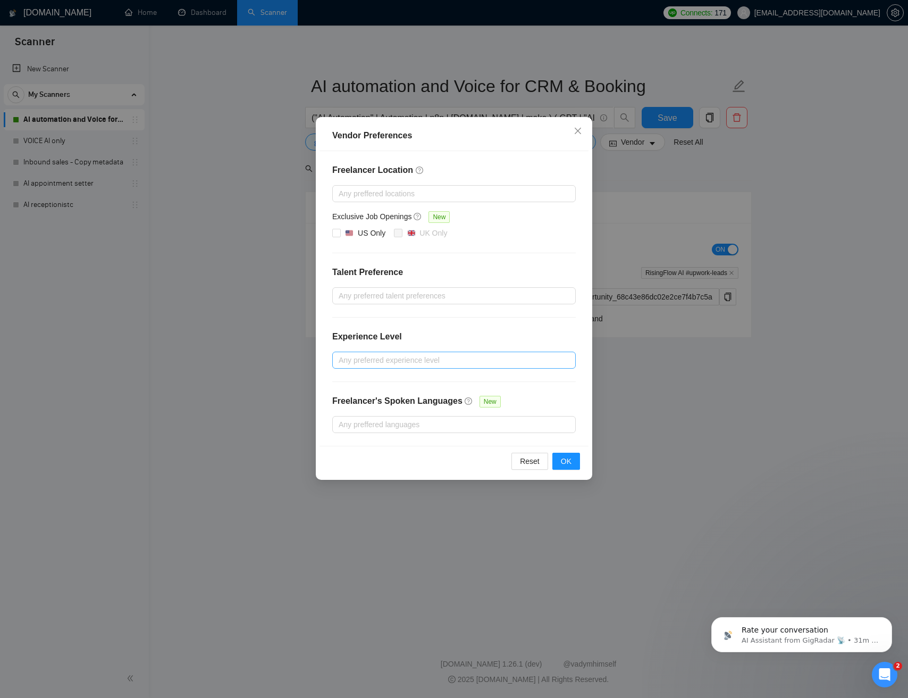
click at [364, 358] on div at bounding box center [449, 360] width 228 height 13
drag, startPoint x: 449, startPoint y: 331, endPoint x: 427, endPoint y: 310, distance: 31.2
click at [449, 331] on div "Experience Level" at bounding box center [454, 340] width 244 height 21
click at [406, 288] on div "Any preferred talent preferences" at bounding box center [454, 295] width 244 height 17
click at [481, 274] on h4 "Talent Preference" at bounding box center [454, 272] width 244 height 13
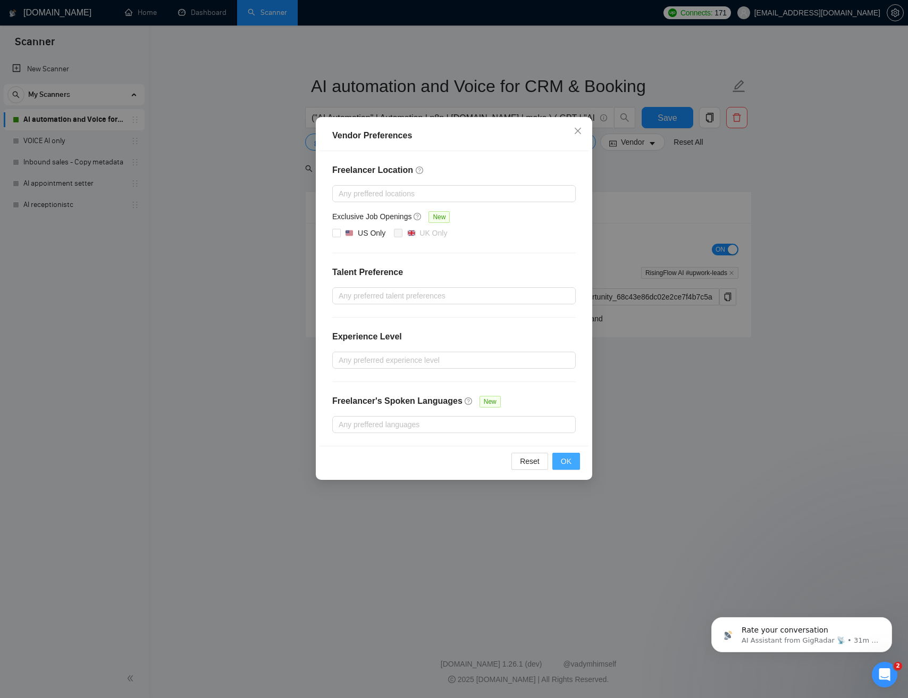
click at [560, 460] on button "OK" at bounding box center [567, 461] width 28 height 17
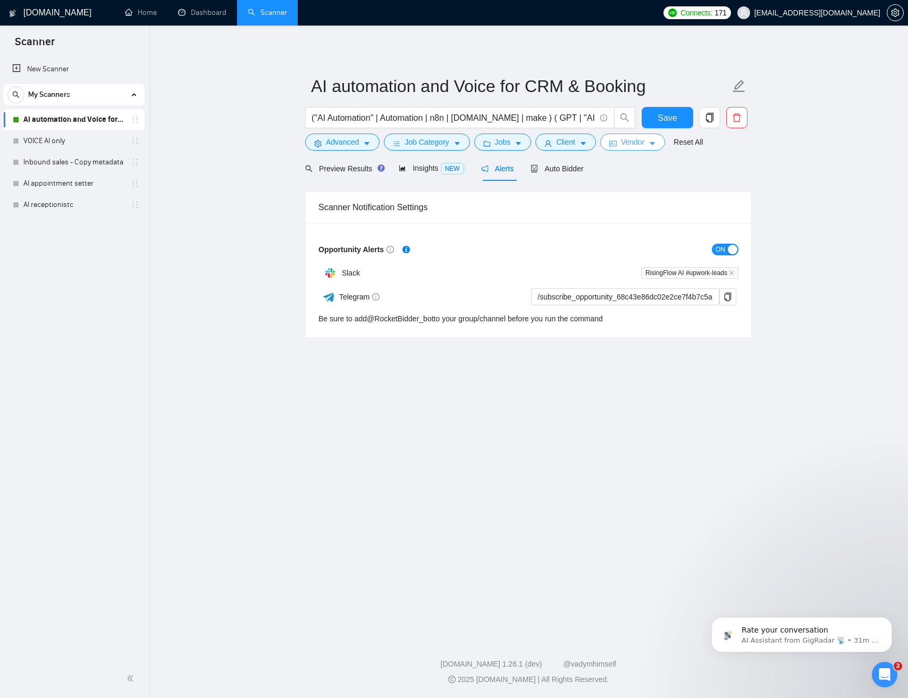
click at [655, 144] on icon "caret-down" at bounding box center [652, 144] width 5 height 3
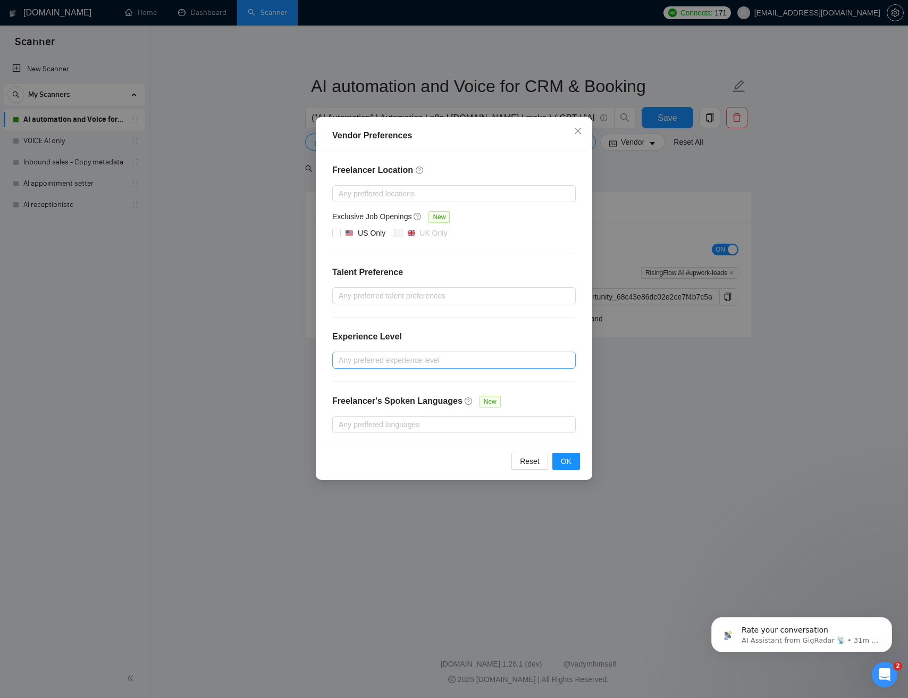
click at [413, 358] on div at bounding box center [449, 360] width 228 height 13
drag, startPoint x: 385, startPoint y: 380, endPoint x: 382, endPoint y: 394, distance: 13.6
click at [384, 381] on span "Entry level" at bounding box center [369, 381] width 35 height 9
click at [346, 381] on input "Entry level" at bounding box center [342, 380] width 7 height 7
checkbox input "true"
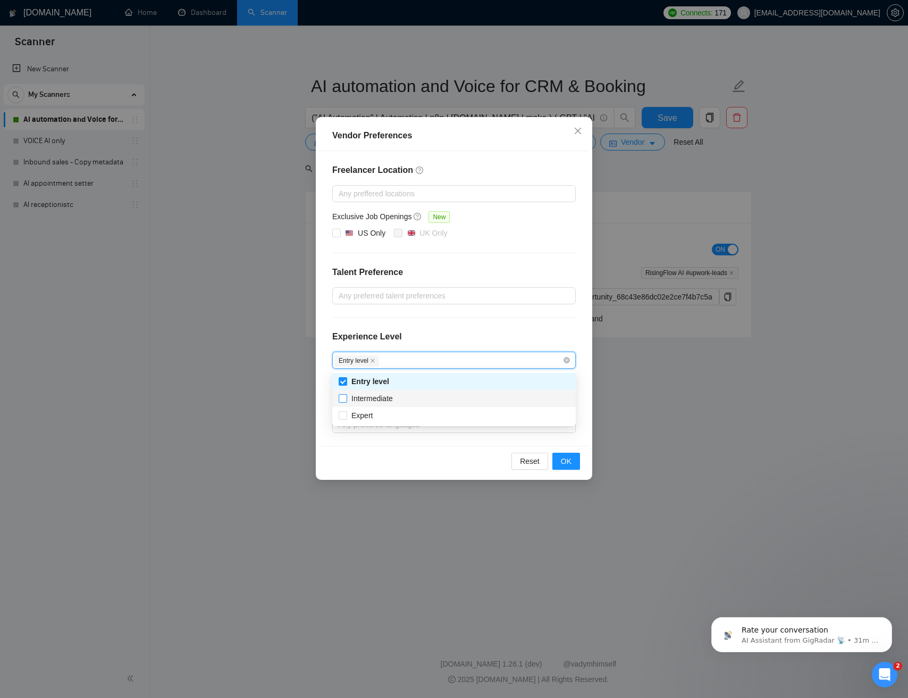
click at [381, 400] on span "Intermediate" at bounding box center [372, 398] width 41 height 9
click at [346, 400] on input "Intermediate" at bounding box center [342, 397] width 7 height 7
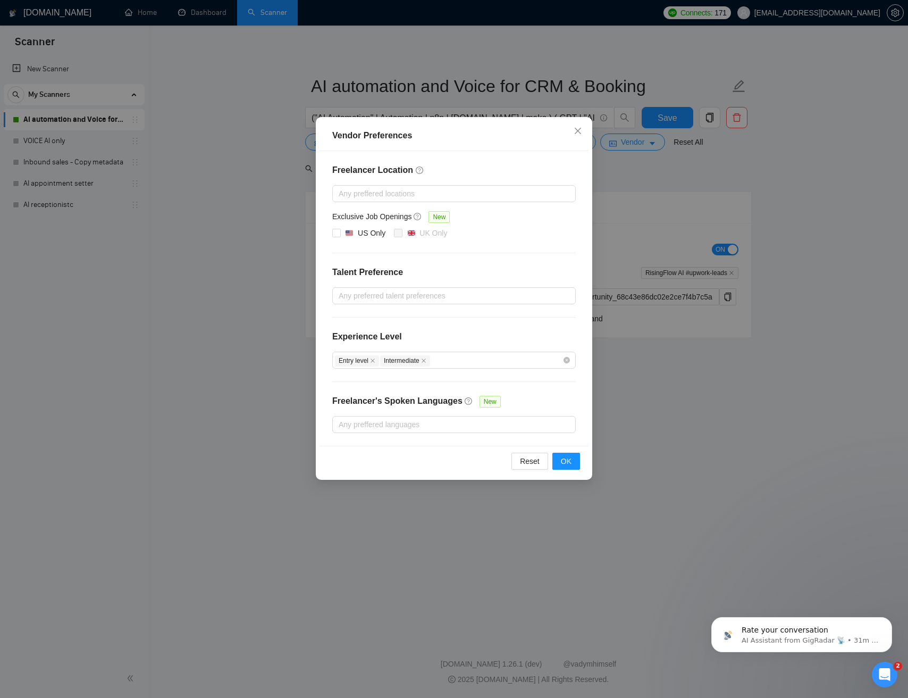
click at [477, 338] on div "Experience Level" at bounding box center [454, 340] width 244 height 21
drag, startPoint x: 428, startPoint y: 360, endPoint x: 417, endPoint y: 361, distance: 10.8
click at [427, 360] on icon "close" at bounding box center [423, 360] width 5 height 5
drag, startPoint x: 377, startPoint y: 361, endPoint x: 384, endPoint y: 360, distance: 7.5
click at [375, 361] on icon "close" at bounding box center [372, 360] width 5 height 5
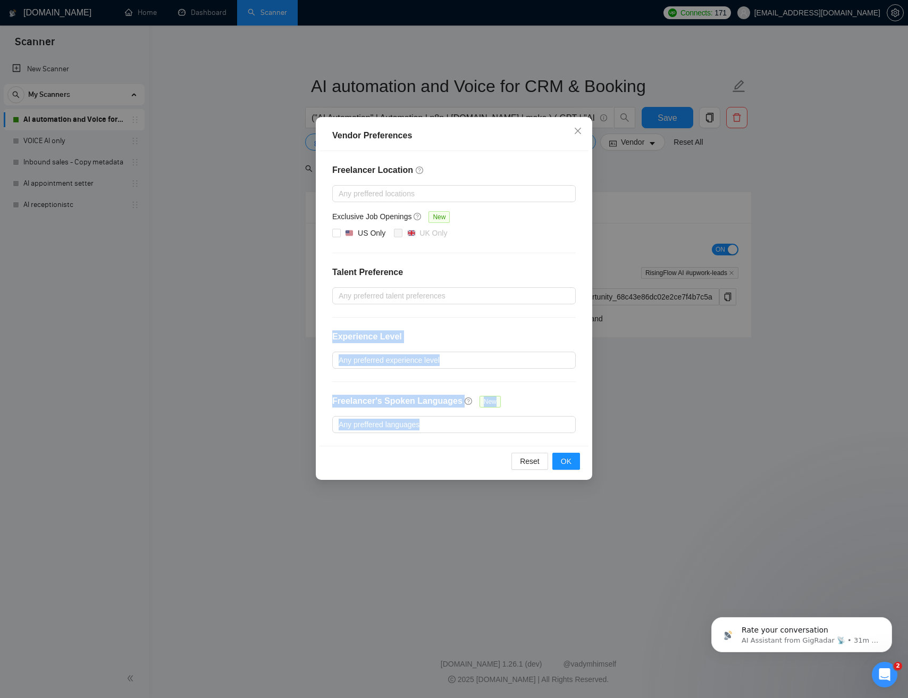
drag, startPoint x: 453, startPoint y: 327, endPoint x: 438, endPoint y: 446, distance: 120.1
click at [437, 446] on div "Vendor Preferences Freelancer Location Any preffered locations Exclusive Job Op…" at bounding box center [454, 298] width 277 height 363
click at [462, 453] on div "Reset OK" at bounding box center [454, 461] width 269 height 30
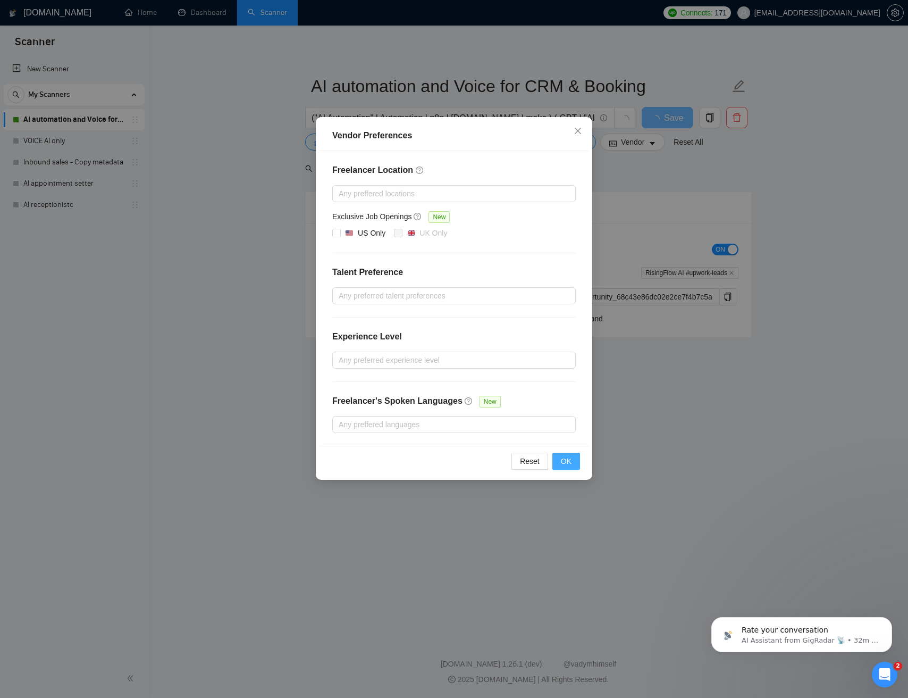
click at [568, 463] on span "OK" at bounding box center [566, 461] width 11 height 12
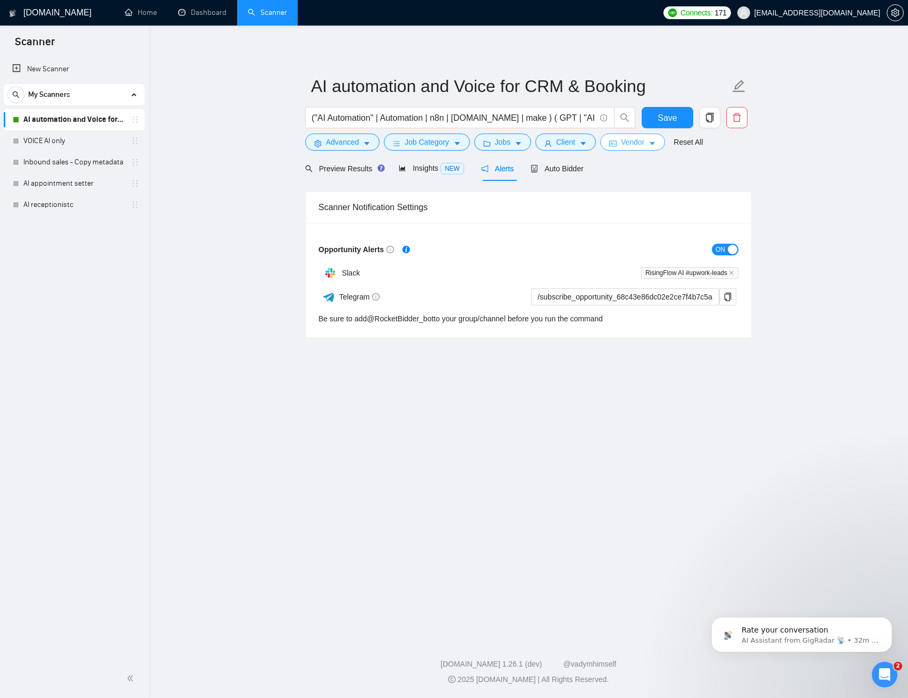
click at [656, 145] on icon "caret-down" at bounding box center [652, 143] width 7 height 7
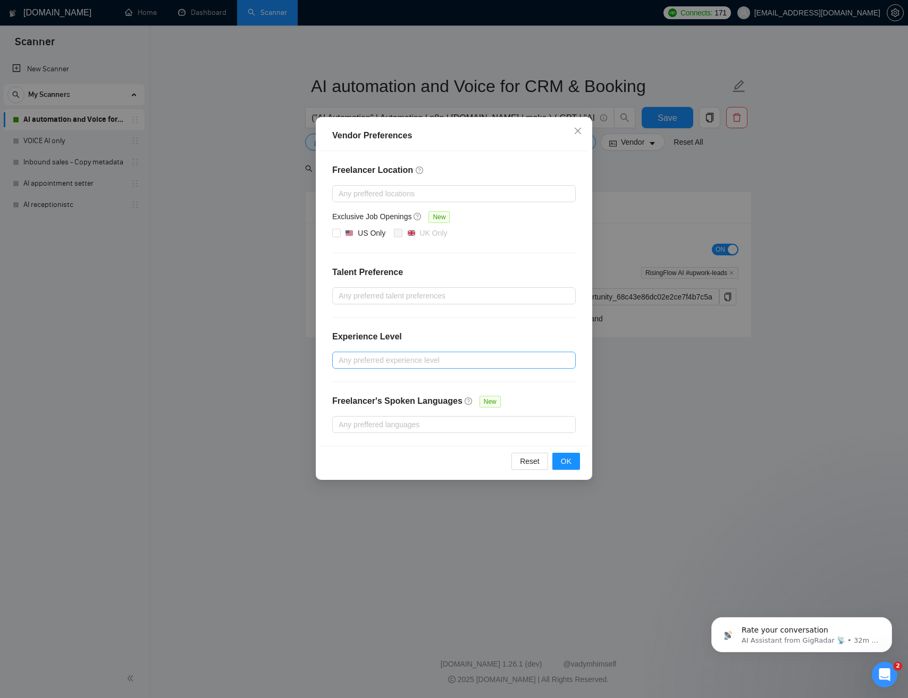
click at [382, 358] on div at bounding box center [449, 360] width 228 height 13
drag, startPoint x: 375, startPoint y: 399, endPoint x: 378, endPoint y: 386, distance: 13.6
click at [375, 399] on span "Intermediate" at bounding box center [372, 398] width 41 height 9
click at [346, 399] on input "Intermediate" at bounding box center [342, 397] width 7 height 7
checkbox input "true"
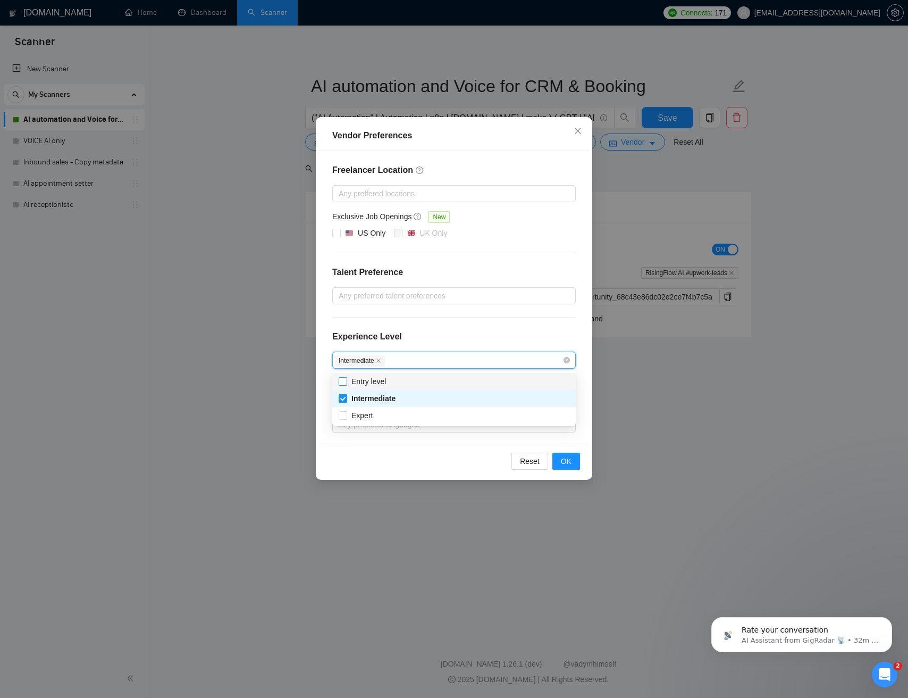
click at [378, 385] on span "Entry level" at bounding box center [369, 381] width 35 height 9
click at [346, 385] on input "Entry level" at bounding box center [342, 380] width 7 height 7
checkbox input "true"
click at [483, 327] on div "Freelancer Location Any preffered locations Exclusive Job Openings New US Only …" at bounding box center [454, 298] width 269 height 295
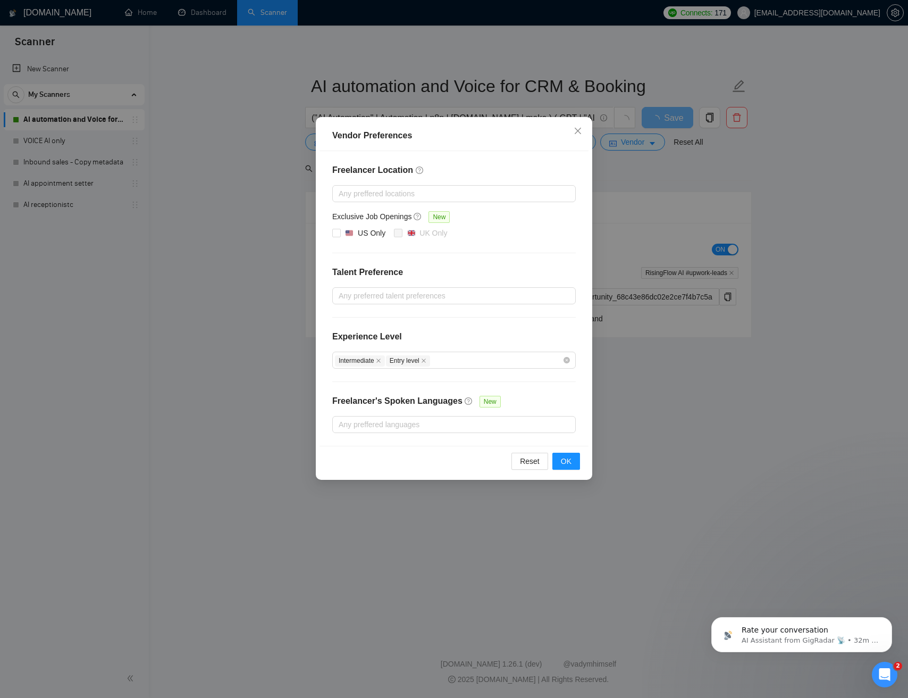
drag, startPoint x: 444, startPoint y: 344, endPoint x: 438, endPoint y: 310, distance: 33.9
click at [439, 299] on div "Vendor Preferences Freelancer Location Any preffered locations Exclusive Job Op…" at bounding box center [454, 298] width 277 height 363
drag, startPoint x: 432, startPoint y: 345, endPoint x: 452, endPoint y: 368, distance: 30.5
click at [432, 425] on div "Freelancer Location Any preffered locations Exclusive Job Openings New US Only …" at bounding box center [454, 298] width 269 height 295
click at [462, 337] on div "Experience Level" at bounding box center [454, 340] width 244 height 21
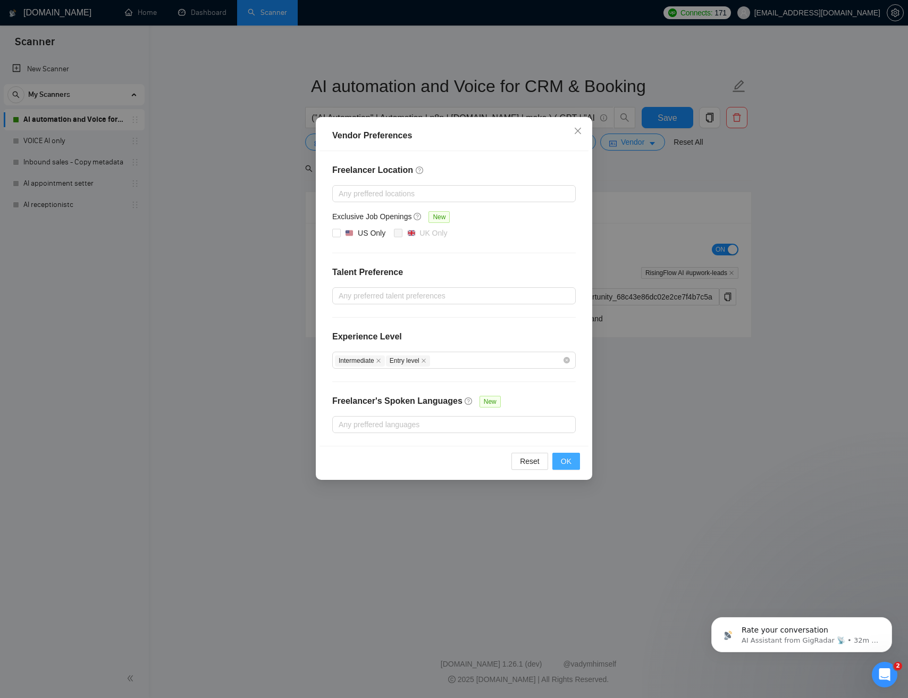
click at [567, 463] on span "OK" at bounding box center [566, 461] width 11 height 12
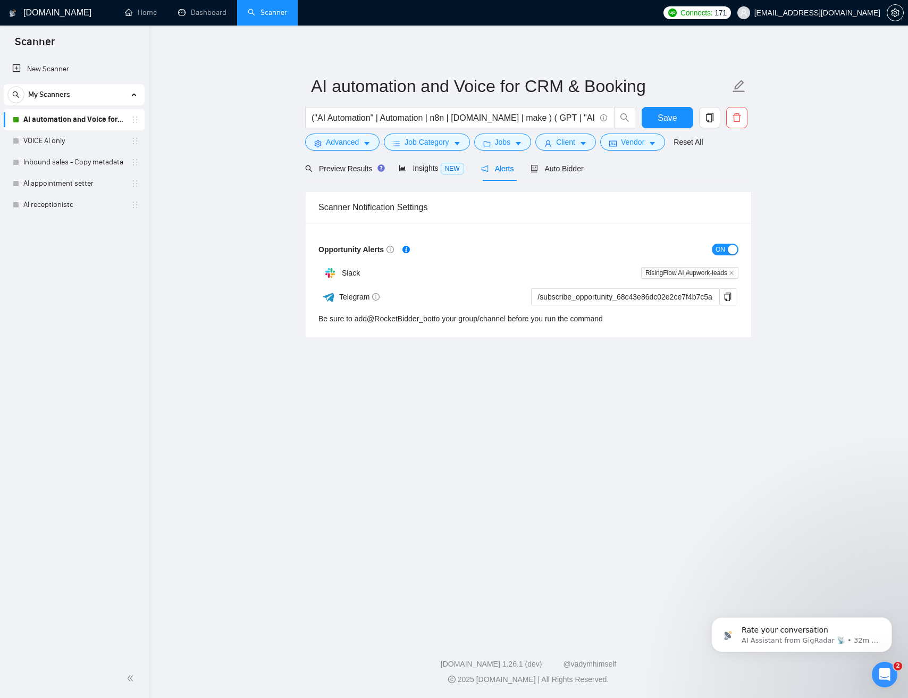
click at [567, 463] on main "AI automation and Voice for CRM & Booking ("AI Automation" | Automation | n8n |…" at bounding box center [528, 329] width 725 height 573
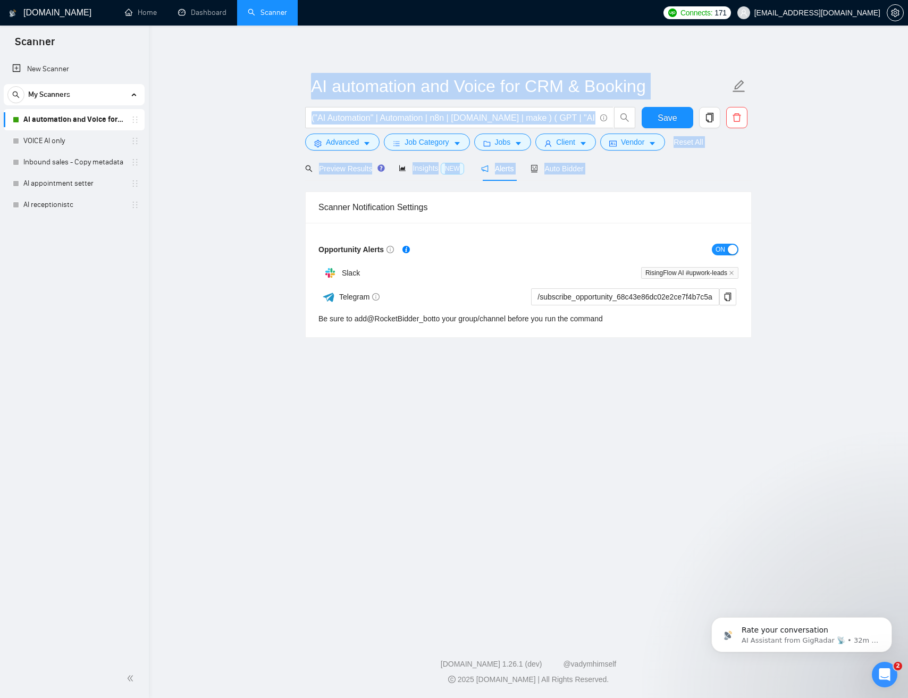
drag, startPoint x: 613, startPoint y: 61, endPoint x: 666, endPoint y: 197, distance: 146.2
click at [637, 193] on div "AI automation and Voice for CRM & Booking ("AI Automation" | Automation | n8n |…" at bounding box center [528, 190] width 447 height 295
drag, startPoint x: 656, startPoint y: 174, endPoint x: 538, endPoint y: 77, distance: 153.0
click at [533, 72] on div "AI automation and Voice for CRM & Booking ("AI Automation" | Automation | n8n |…" at bounding box center [528, 190] width 447 height 295
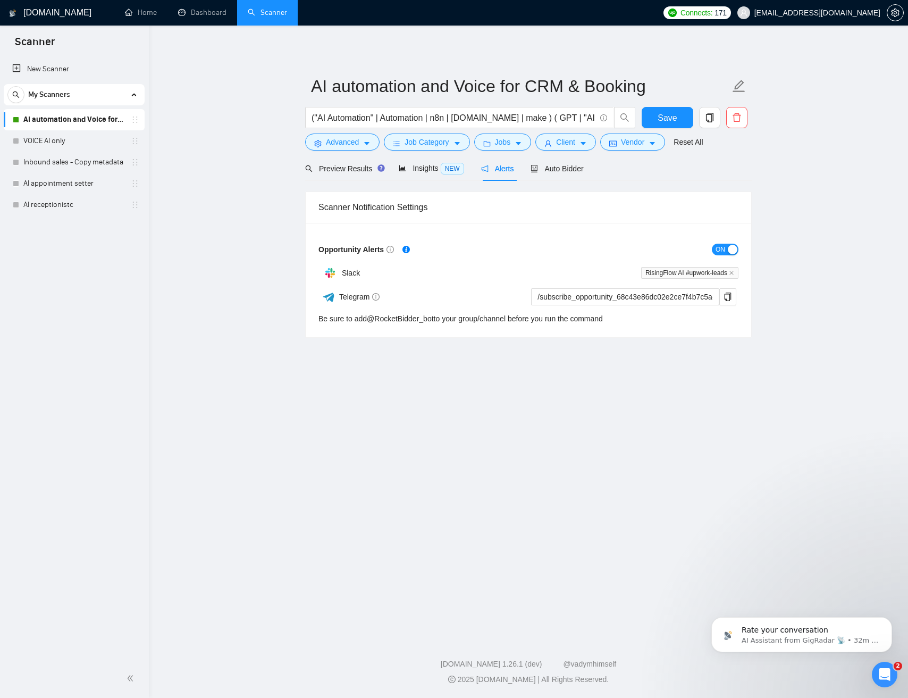
drag, startPoint x: 830, startPoint y: 227, endPoint x: 825, endPoint y: 220, distance: 7.7
click at [830, 227] on main "AI automation and Voice for CRM & Booking ("AI Automation" | Automation | n8n |…" at bounding box center [528, 329] width 725 height 573
drag, startPoint x: 682, startPoint y: 120, endPoint x: 684, endPoint y: 130, distance: 10.2
click at [682, 120] on button "Save" at bounding box center [668, 117] width 52 height 21
click at [559, 173] on span "Auto Bidder" at bounding box center [557, 168] width 53 height 9
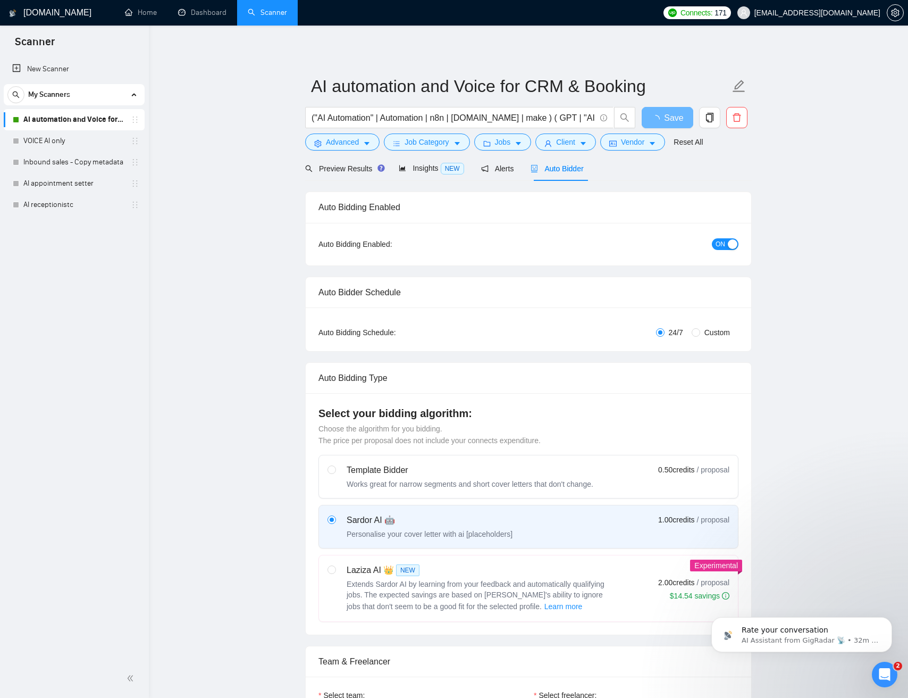
checkbox input "true"
drag, startPoint x: 783, startPoint y: 328, endPoint x: 736, endPoint y: 198, distance: 138.6
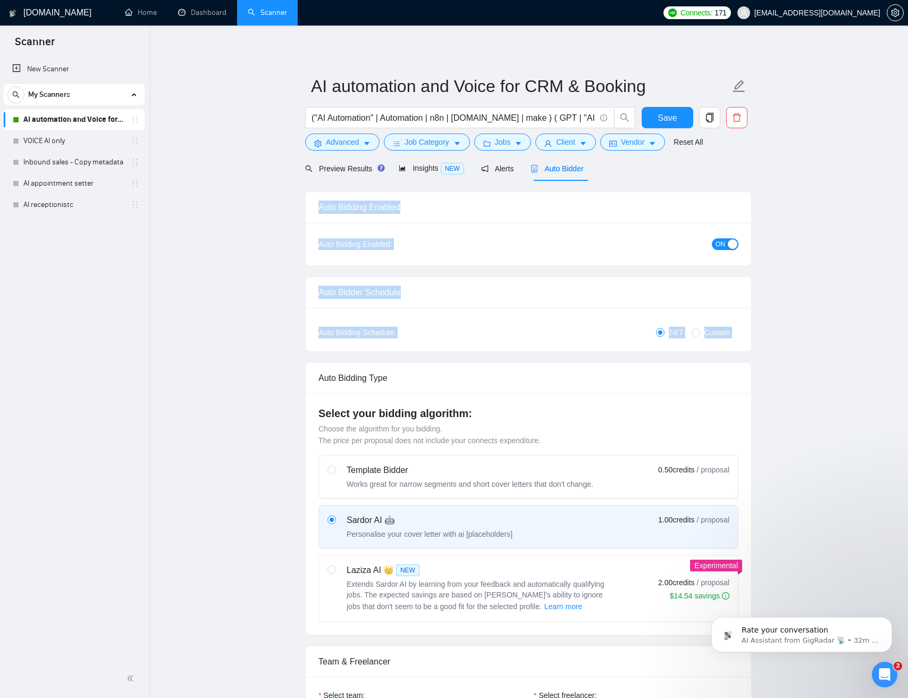
drag, startPoint x: 704, startPoint y: 246, endPoint x: 791, endPoint y: 401, distance: 177.4
drag, startPoint x: 848, startPoint y: 366, endPoint x: 840, endPoint y: 372, distance: 10.0
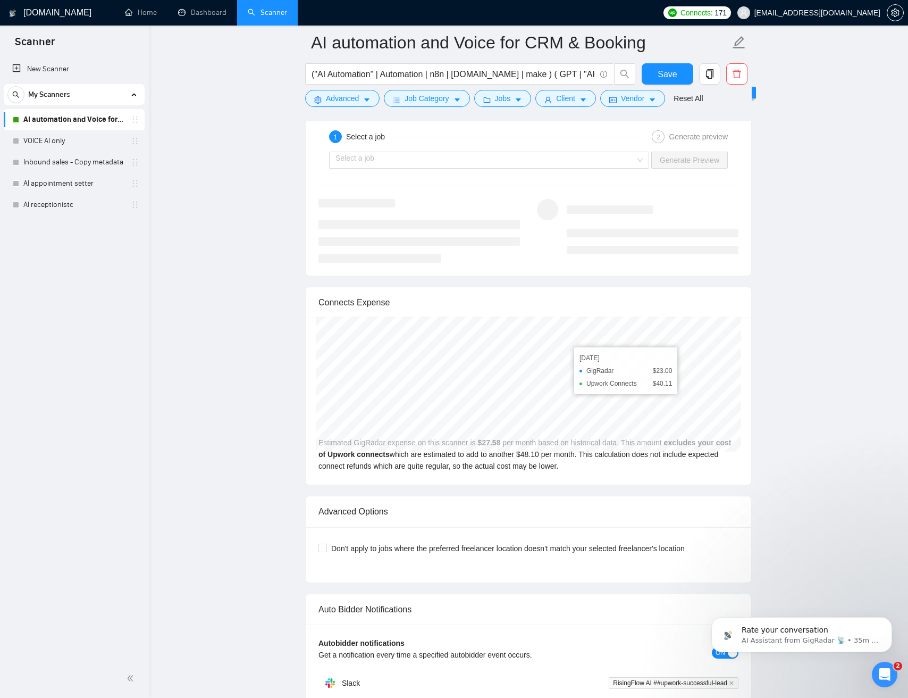
scroll to position [2106, 0]
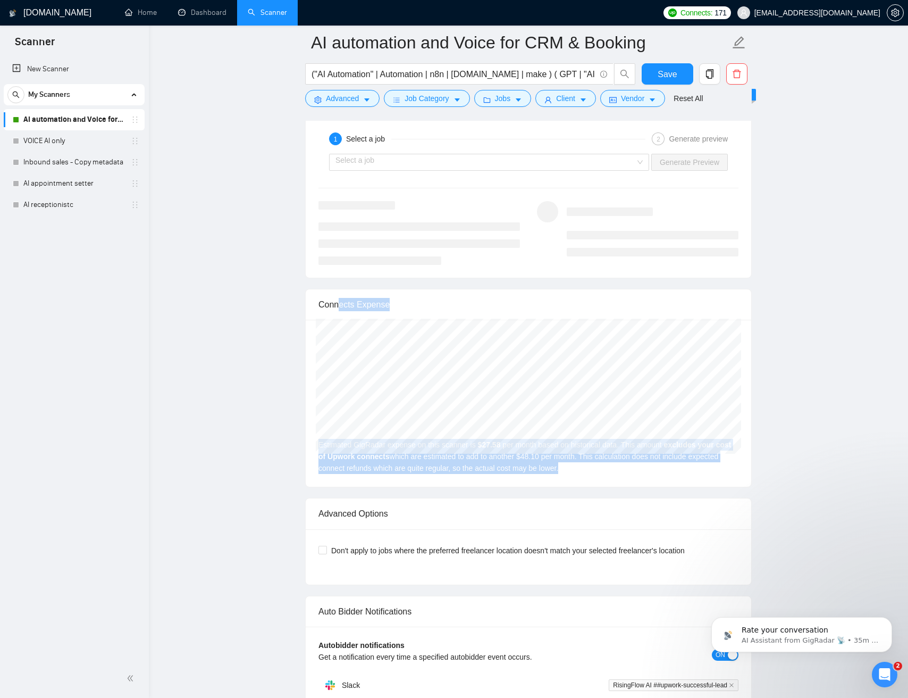
drag, startPoint x: 731, startPoint y: 463, endPoint x: 340, endPoint y: 302, distance: 422.6
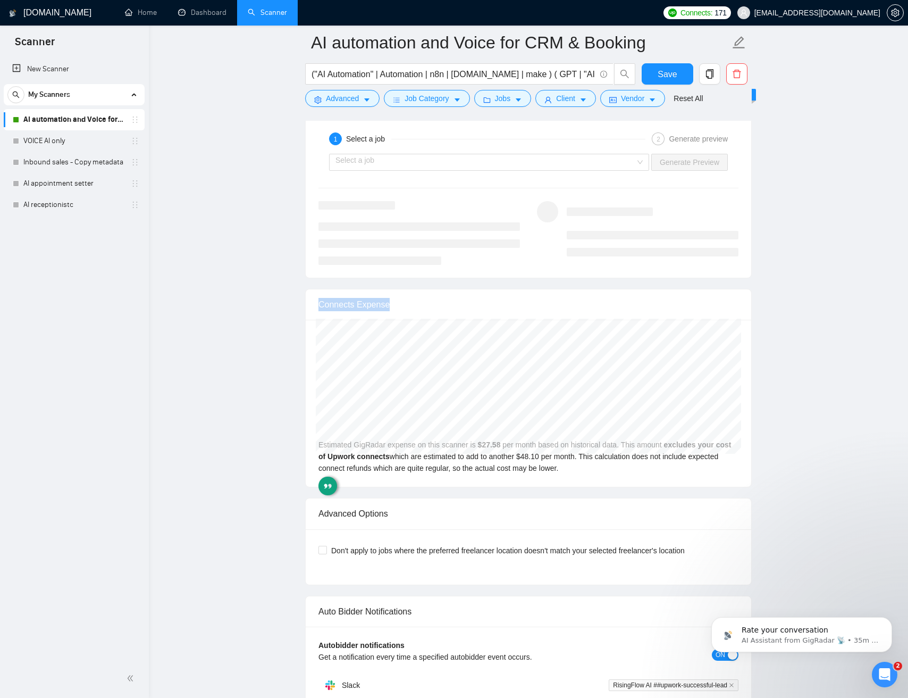
click at [633, 466] on div "Apr 2025 GigRadar $23.00 Upwork Connects $40.11 Estimated GigRadar expense on t…" at bounding box center [529, 403] width 446 height 167
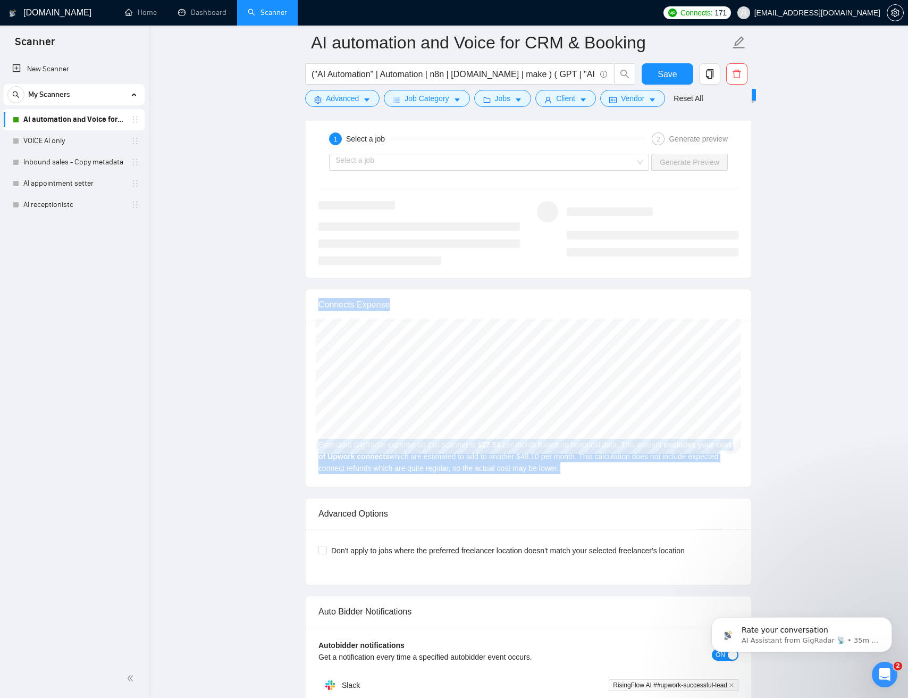
drag, startPoint x: 633, startPoint y: 466, endPoint x: 342, endPoint y: 297, distance: 336.2
click at [342, 297] on div "Connects Expense Apr 2025 GigRadar $23.00 Upwork Connects $40.11 Estimated GigR…" at bounding box center [528, 388] width 447 height 198
click at [336, 304] on div "Connects Expense" at bounding box center [529, 304] width 420 height 30
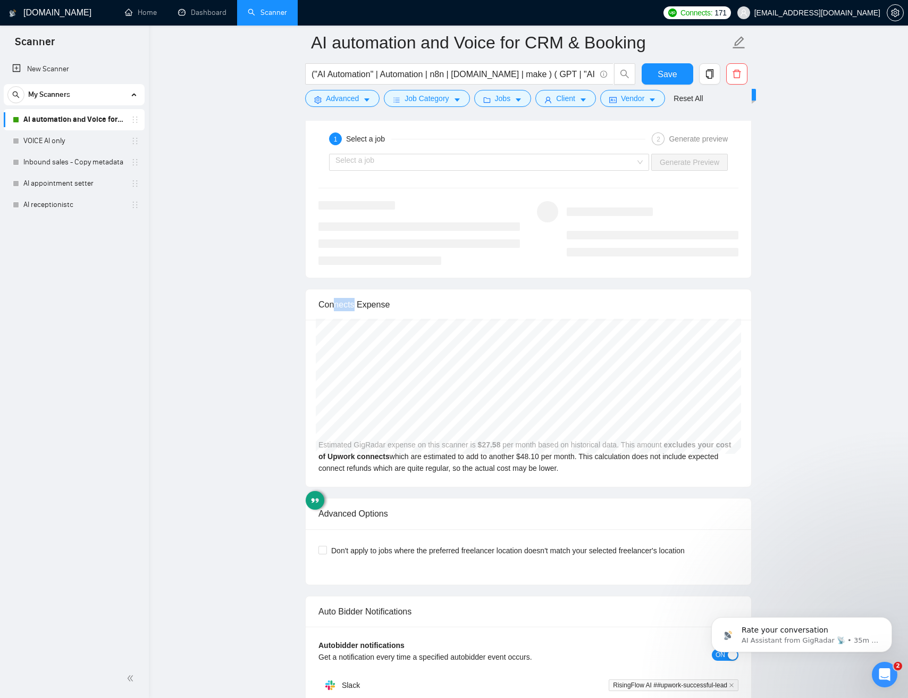
click at [336, 304] on div "Connects Expense" at bounding box center [529, 304] width 420 height 30
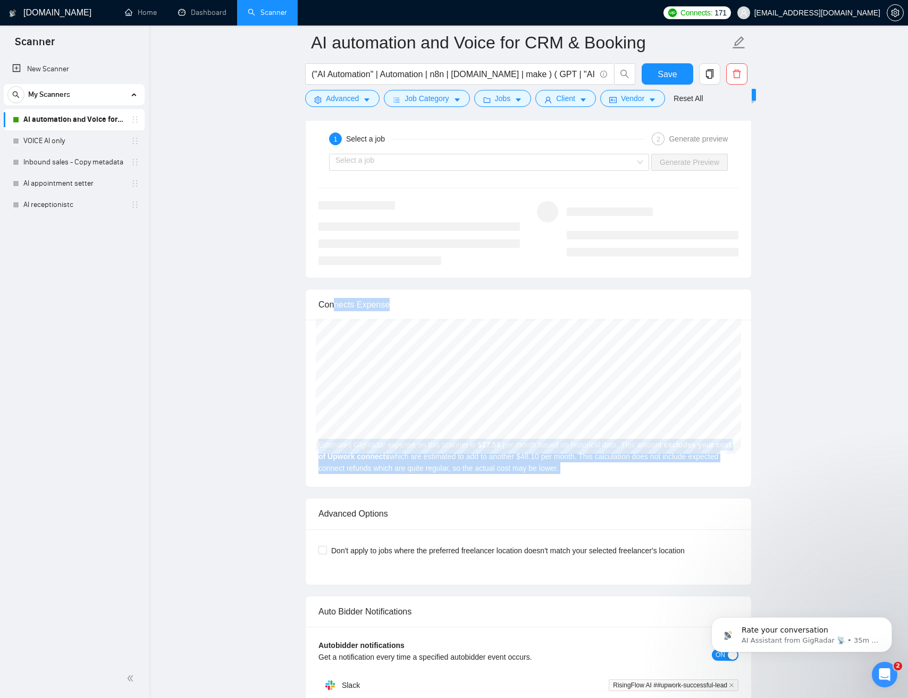
drag, startPoint x: 343, startPoint y: 310, endPoint x: 618, endPoint y: 485, distance: 325.9
click at [618, 486] on div "Connects Expense Nov 2024 GigRadar $11.00 Upwork Connects $19.18 Estimated GigR…" at bounding box center [528, 388] width 447 height 198
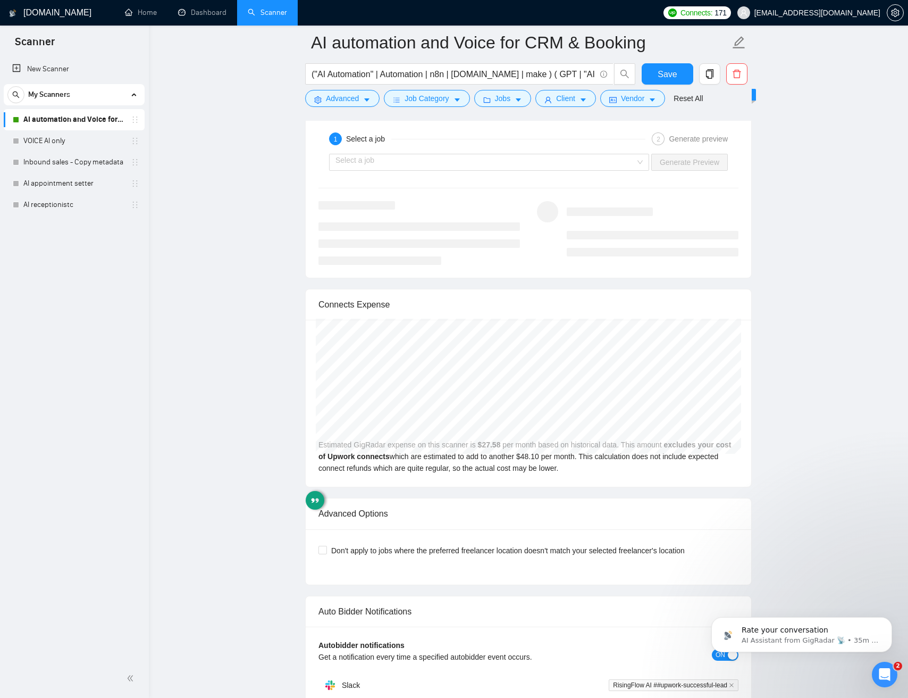
click at [618, 483] on div "Nov 2024 GigRadar $11.00 Upwork Connects $19.18 Estimated GigRadar expense on t…" at bounding box center [529, 403] width 446 height 167
click at [616, 477] on div "Nov 2024 GigRadar $11.00 Upwork Connects $19.18 Estimated GigRadar expense on t…" at bounding box center [529, 403] width 446 height 167
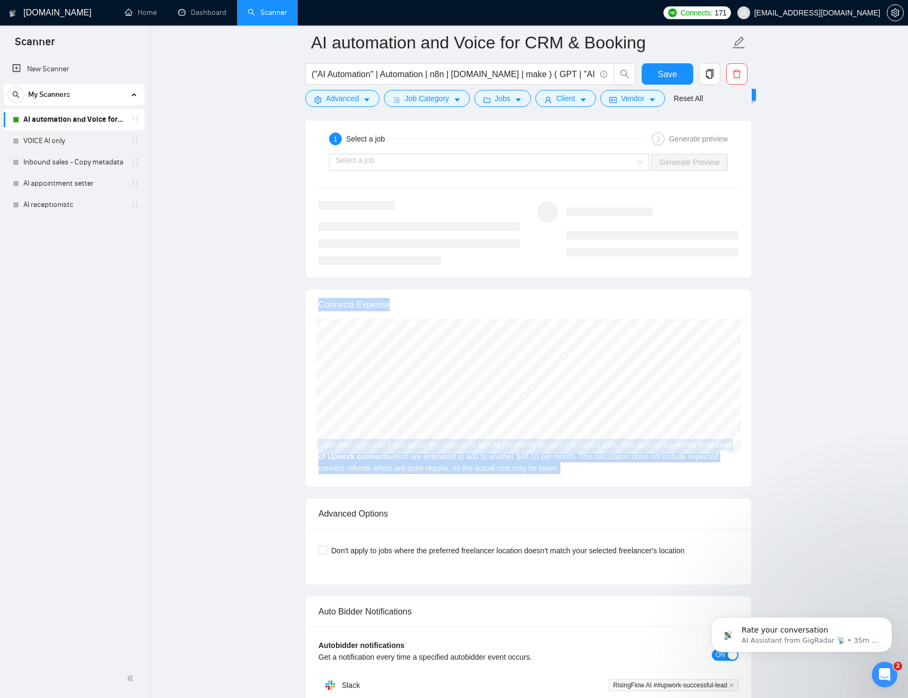
drag, startPoint x: 616, startPoint y: 477, endPoint x: 332, endPoint y: 302, distance: 333.8
click at [332, 302] on div "Connects Expense Dec 2024 GigRadar $13.00 Upwork Connects $22.67 Estimated GigR…" at bounding box center [528, 388] width 447 height 198
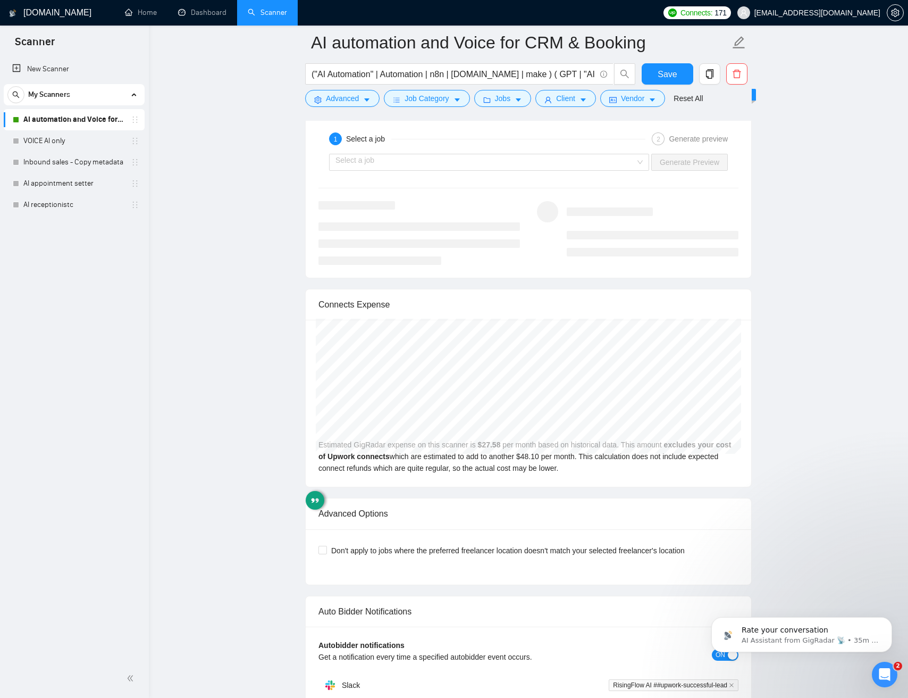
click at [341, 307] on div "Connects Expense" at bounding box center [529, 304] width 420 height 30
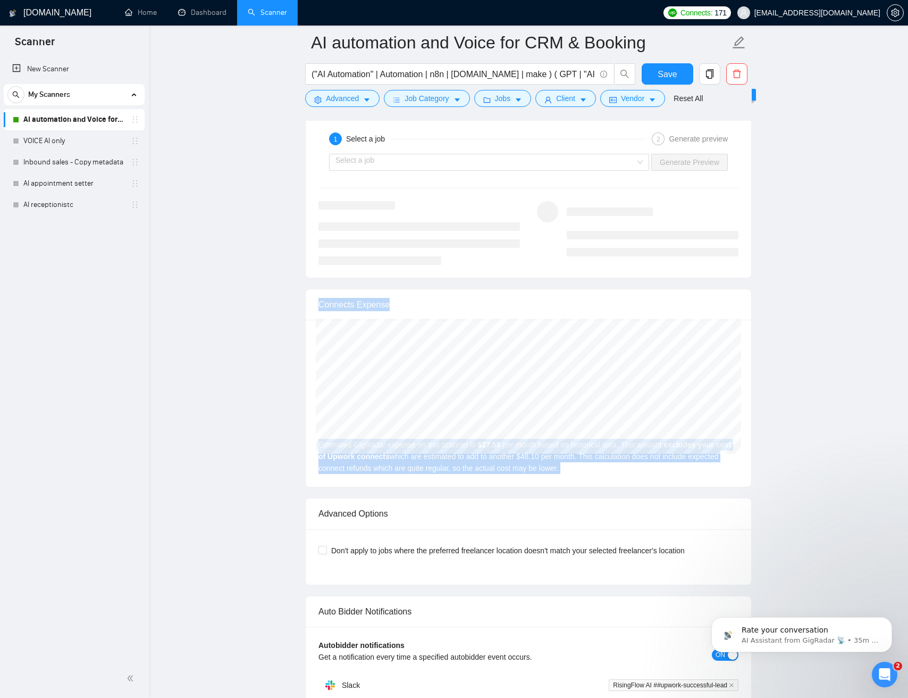
drag, startPoint x: 341, startPoint y: 307, endPoint x: 580, endPoint y: 479, distance: 293.4
click at [578, 482] on div "Connects Expense Dec 2024 GigRadar $13.00 Upwork Connects $22.67 Estimated GigR…" at bounding box center [528, 388] width 447 height 198
click at [578, 475] on div "Dec 2024 GigRadar $13.00 Upwork Connects $22.67 Estimated GigRadar expense on t…" at bounding box center [529, 403] width 446 height 167
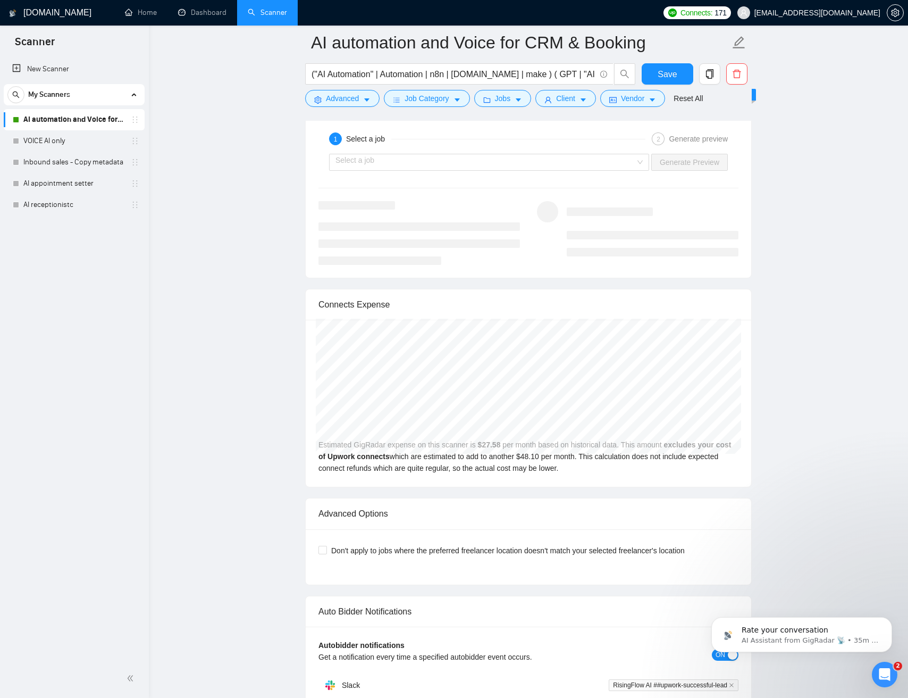
click at [577, 469] on div "Dec 2024 GigRadar $13.00 Upwork Connects $22.67 Estimated GigRadar expense on t…" at bounding box center [529, 403] width 446 height 167
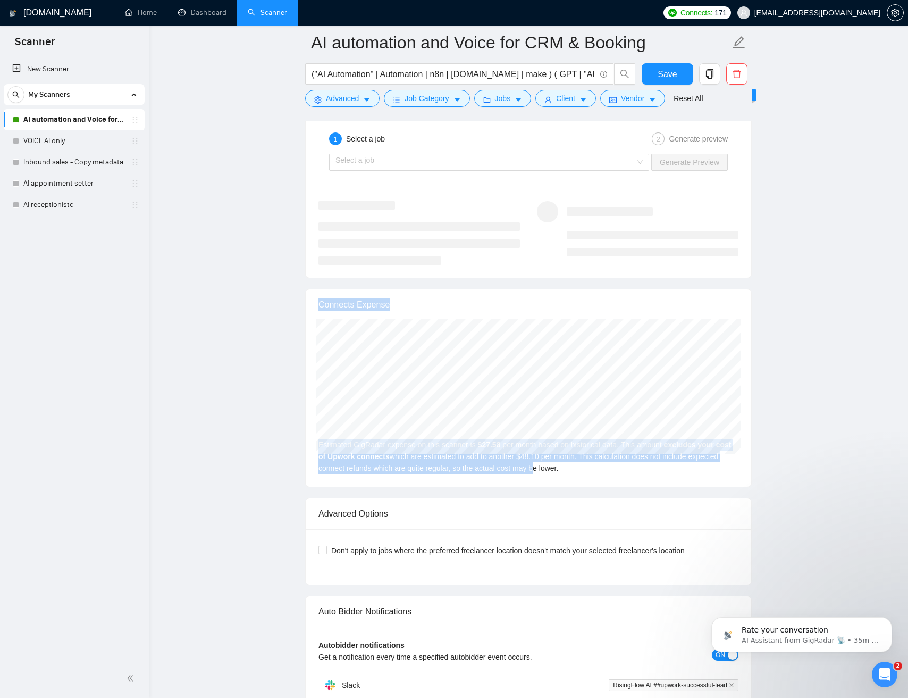
drag, startPoint x: 568, startPoint y: 461, endPoint x: 281, endPoint y: 285, distance: 336.9
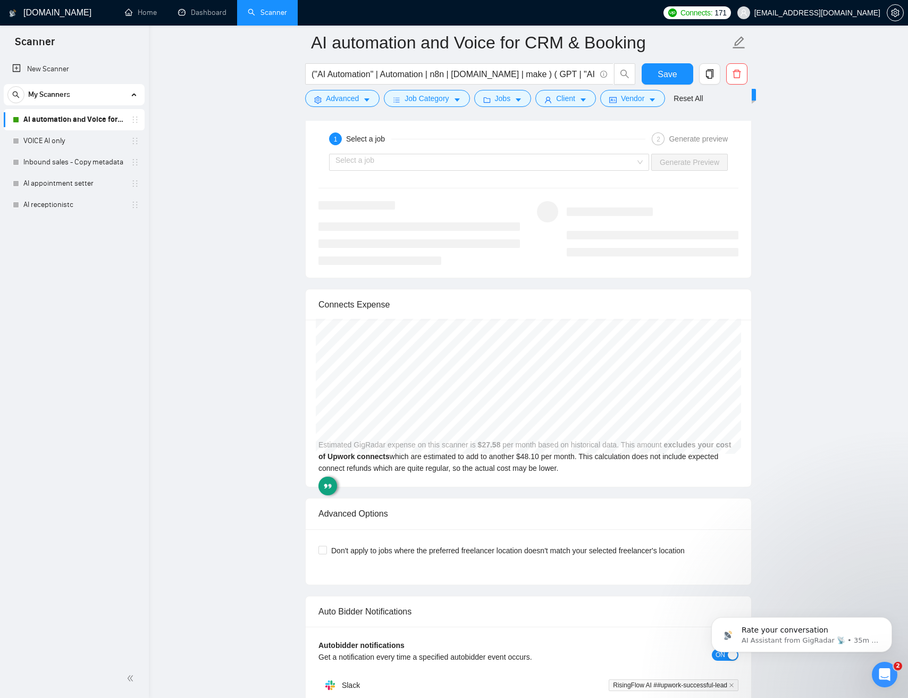
click at [329, 310] on div "Connects Expense" at bounding box center [529, 304] width 420 height 30
drag, startPoint x: 525, startPoint y: 461, endPoint x: 529, endPoint y: 455, distance: 6.8
click at [525, 460] on div "Dec 2024 GigRadar $13.00 Upwork Connects $22.67 Estimated GigRadar expense on t…" at bounding box center [529, 403] width 446 height 167
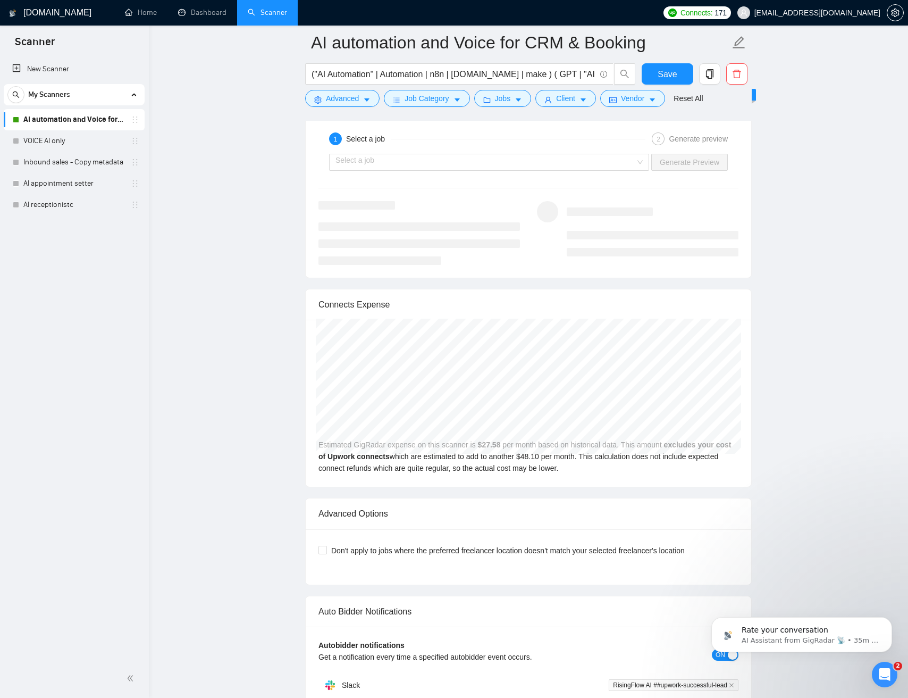
click at [529, 455] on div "Dec 2024 GigRadar $13.00 Upwork Connects $22.67 Estimated GigRadar expense on t…" at bounding box center [529, 403] width 446 height 167
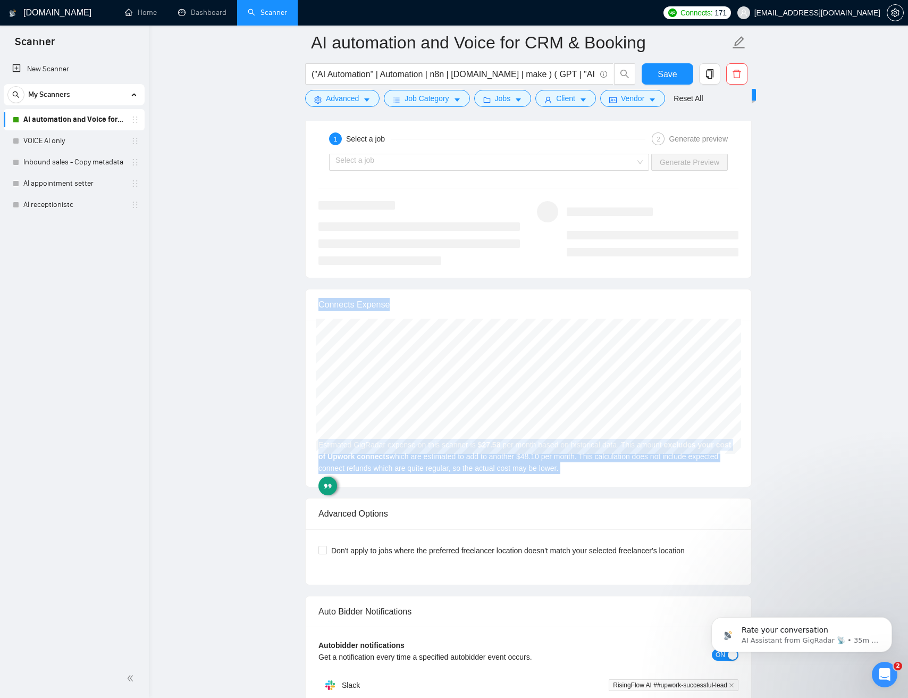
drag, startPoint x: 529, startPoint y: 455, endPoint x: 348, endPoint y: 302, distance: 237.0
click at [339, 294] on div "Connects Expense Nov 2024 GigRadar $11.00 Upwork Connects $19.18 Estimated GigR…" at bounding box center [528, 388] width 447 height 198
click at [355, 303] on div "Connects Expense" at bounding box center [529, 304] width 420 height 30
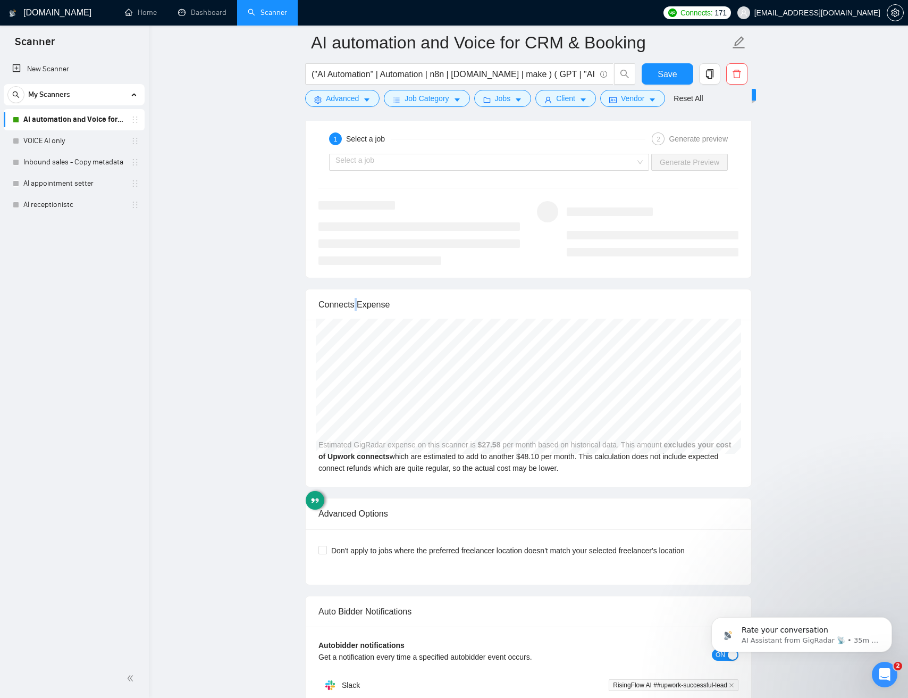
click at [355, 303] on div "Connects Expense" at bounding box center [529, 304] width 420 height 30
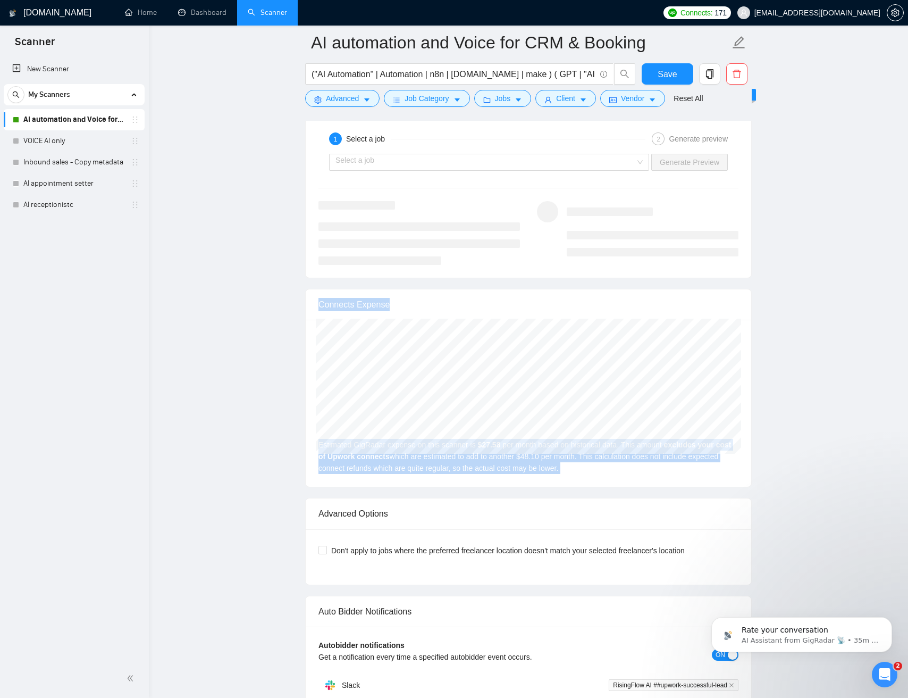
drag, startPoint x: 356, startPoint y: 304, endPoint x: 601, endPoint y: 460, distance: 290.5
click at [596, 463] on div "Connects Expense Jan 2025 GigRadar $28.00 Upwork Connects $48.83 Estimated GigR…" at bounding box center [528, 388] width 447 height 198
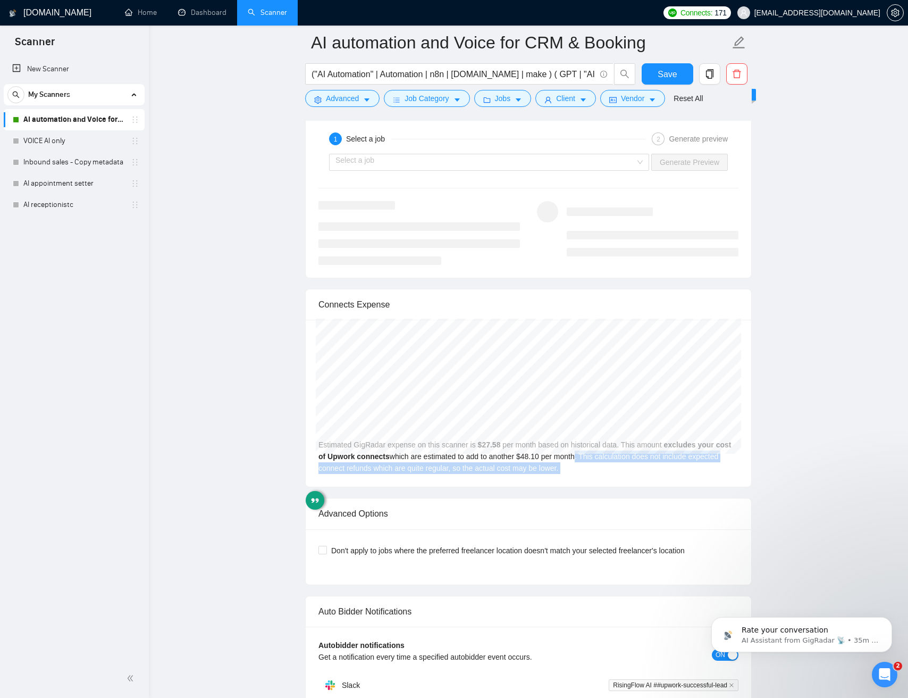
click at [606, 459] on div "Jan 2025 GigRadar $28.00 Upwork Connects $48.83 Estimated GigRadar expense on t…" at bounding box center [529, 403] width 446 height 167
click at [606, 460] on div "Jan 2025 GigRadar $28.00 Upwork Connects $48.83 Estimated GigRadar expense on t…" at bounding box center [529, 403] width 446 height 167
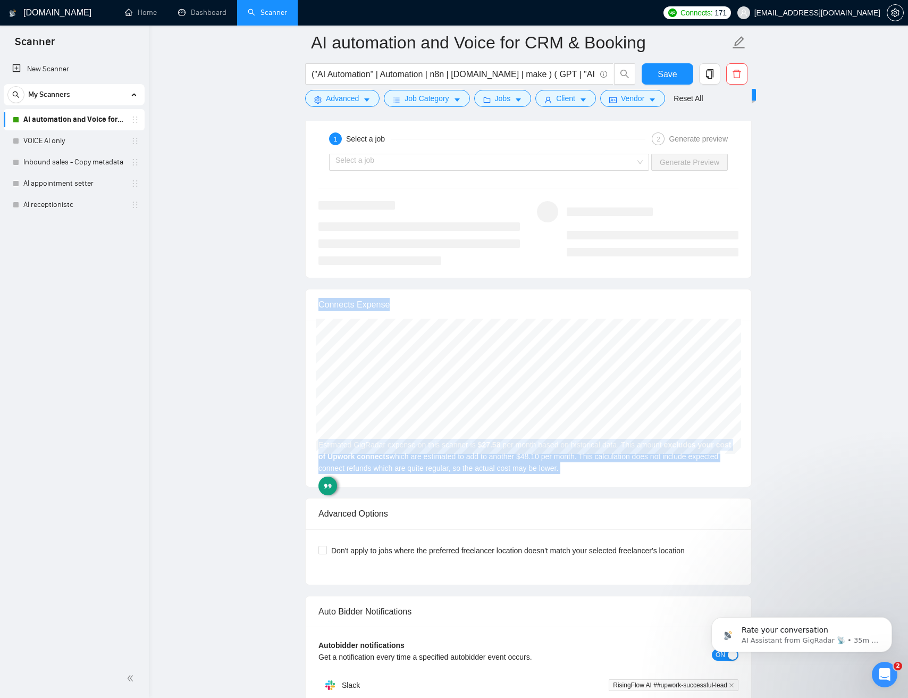
drag, startPoint x: 606, startPoint y: 459, endPoint x: 231, endPoint y: 338, distance: 394.4
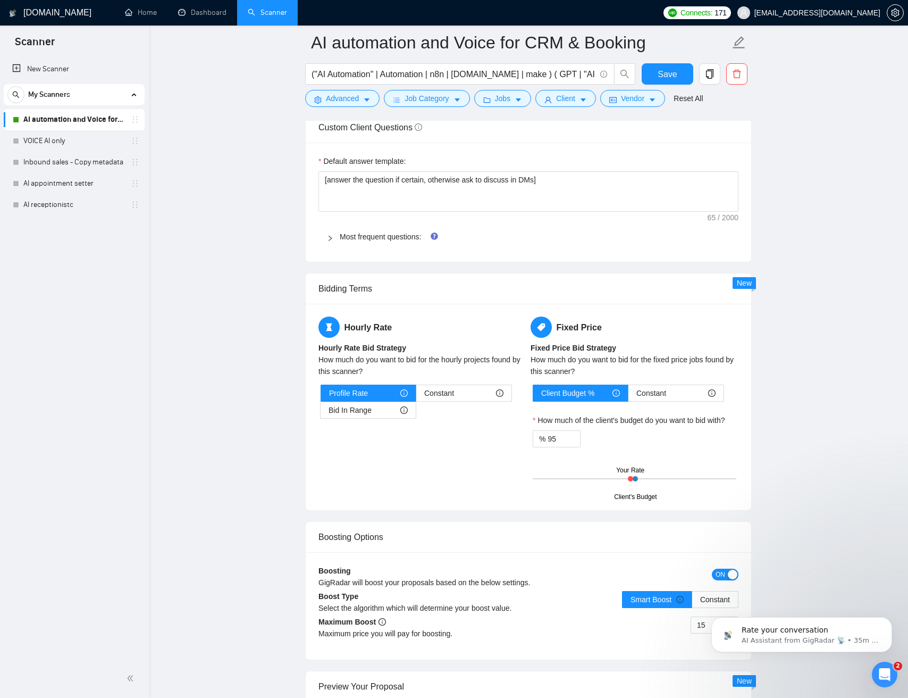
scroll to position [1472, 0]
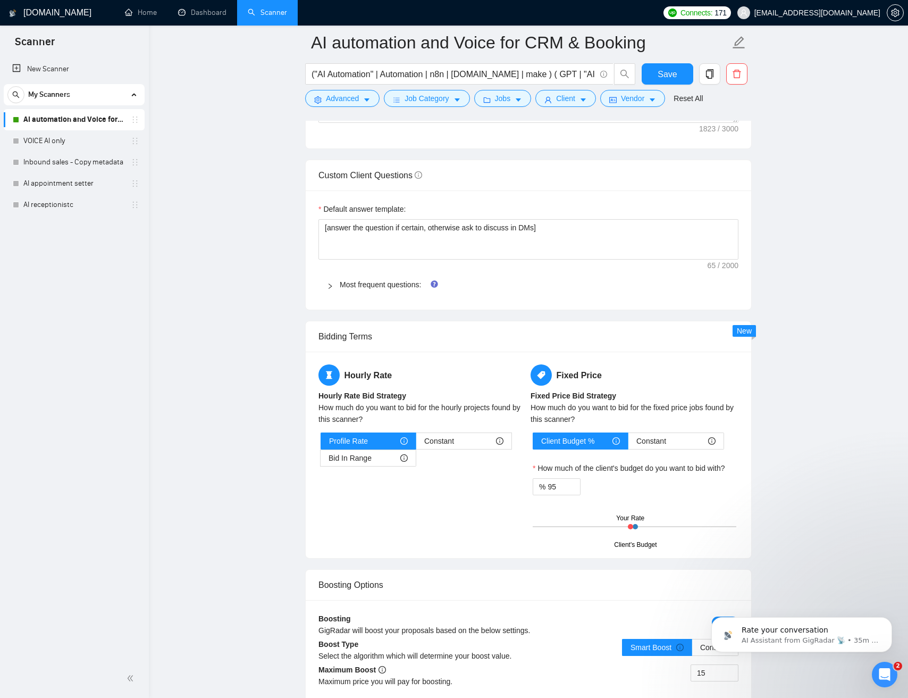
click at [273, 417] on main "AI automation and Voice for CRM & Booking ("AI Automation" | Automation | n8n |…" at bounding box center [528, 183] width 725 height 3227
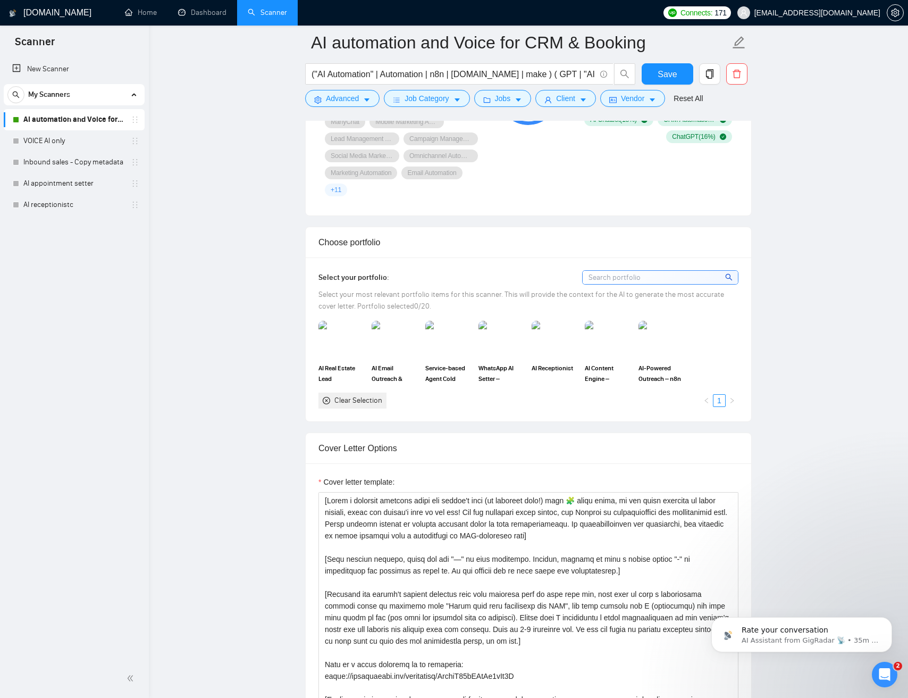
scroll to position [791, 0]
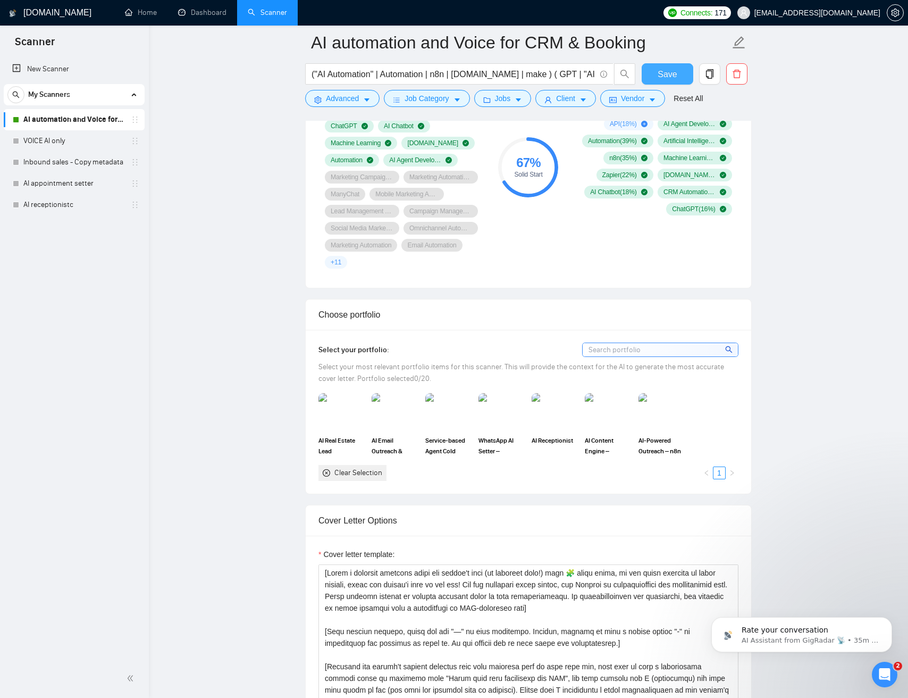
click at [668, 74] on span "Save" at bounding box center [667, 74] width 19 height 13
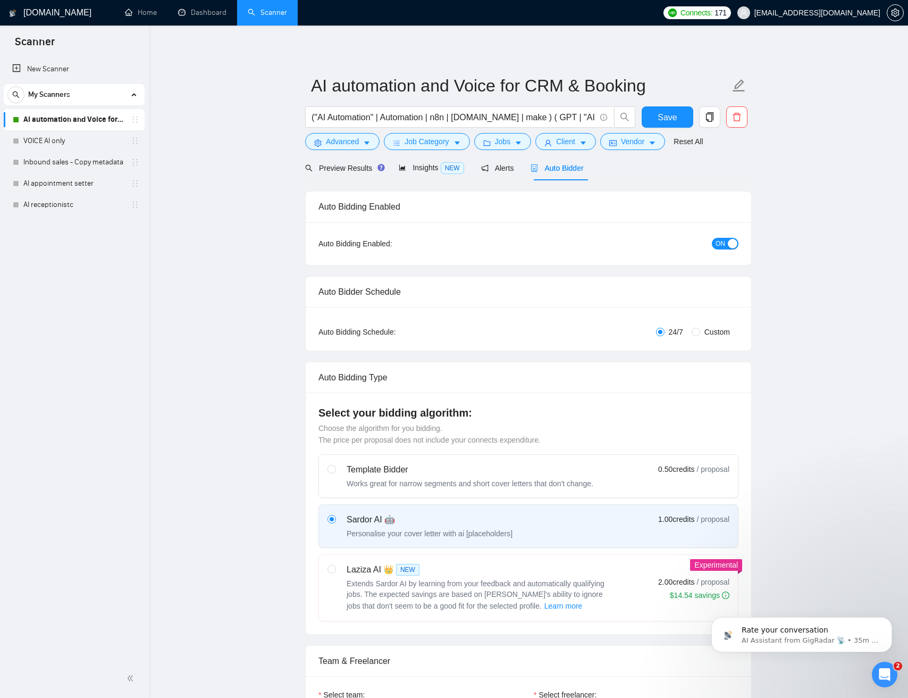
scroll to position [3, 0]
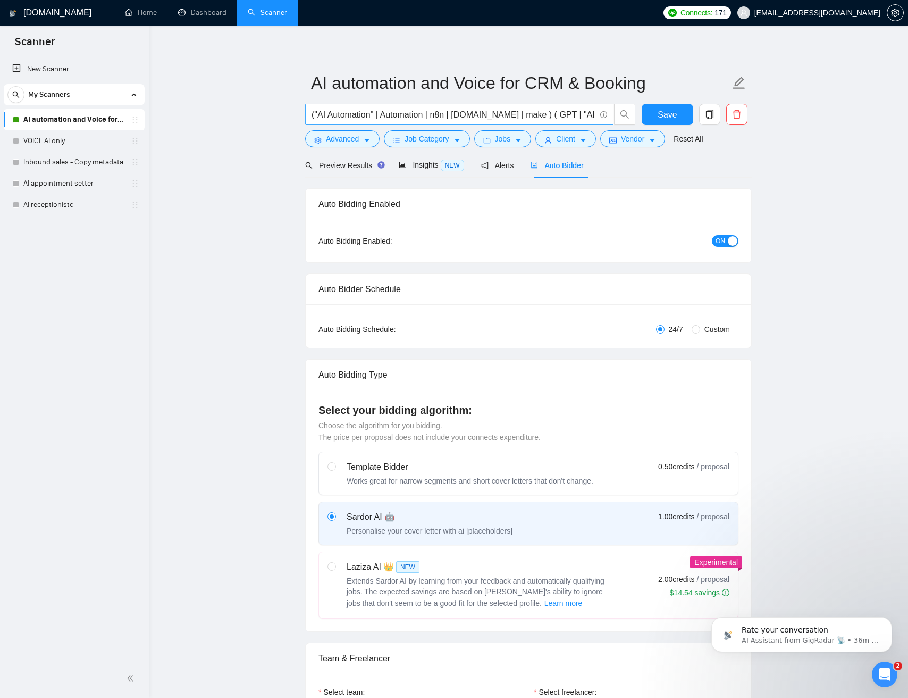
click at [529, 112] on input "("AI Automation" | Automation | n8n | make.com | make ) ( GPT | "AI agent" | "A…" at bounding box center [454, 114] width 284 height 13
drag, startPoint x: 529, startPoint y: 112, endPoint x: 591, endPoint y: 114, distance: 61.7
click at [591, 114] on input "("AI Automation" | Automation | n8n | make.com | make ) ( GPT | "AI agent" | "A…" at bounding box center [454, 114] width 284 height 13
click at [529, 114] on input "("AI Automation" | Automation | n8n | make.com | make ) ( GPT | "AI agent" | "A…" at bounding box center [454, 114] width 284 height 13
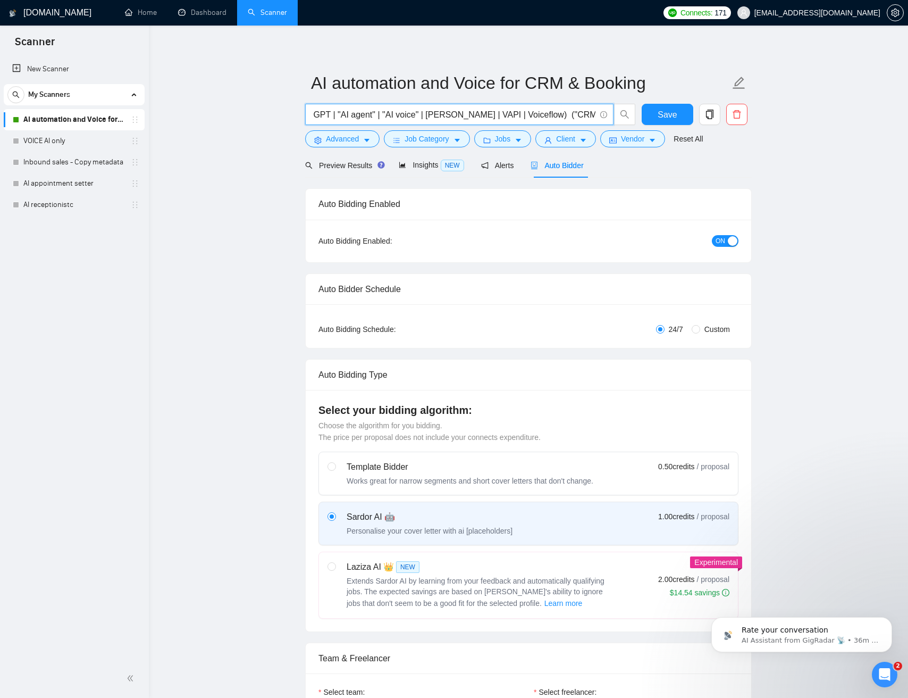
click at [529, 114] on input "("AI Automation" | Automation | n8n | make.com | make ) ( GPT | "AI agent" | "A…" at bounding box center [454, 114] width 284 height 13
click at [510, 114] on input "("AI Automation" | Automation | n8n | make.com | make ) ( GPT | "AI agent" | "A…" at bounding box center [454, 114] width 284 height 13
drag, startPoint x: 511, startPoint y: 114, endPoint x: 590, endPoint y: 113, distance: 79.3
click at [626, 114] on span "("AI Automation" | Automation | n8n | make.com | make ) ( GPT | "AI agent" | "A…" at bounding box center [470, 114] width 331 height 21
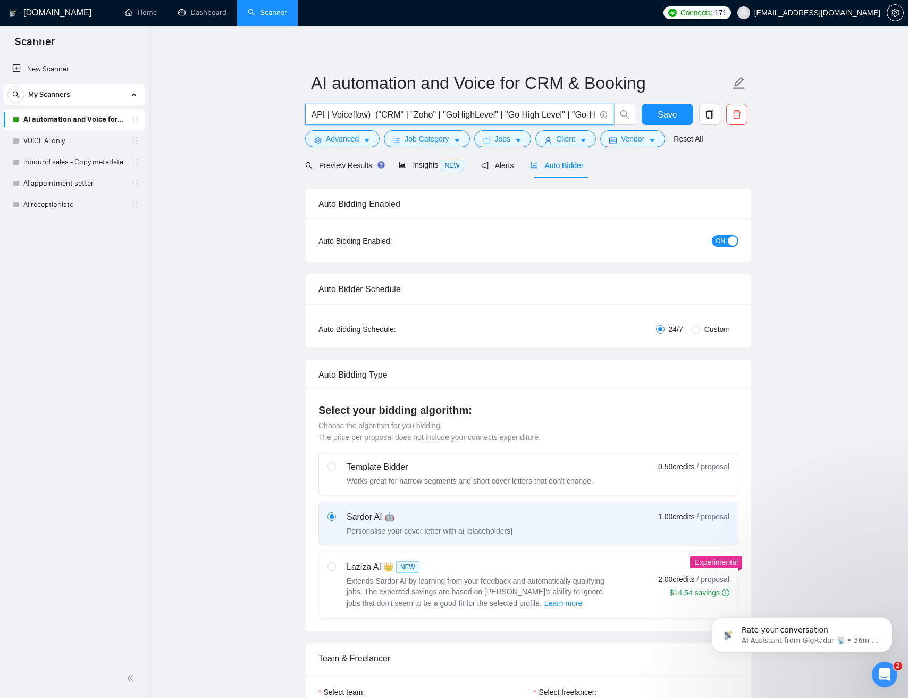
click at [554, 112] on input "("AI Automation" | Automation | n8n | make.com | make ) ( GPT | "AI agent" | "A…" at bounding box center [454, 114] width 284 height 13
drag, startPoint x: 555, startPoint y: 112, endPoint x: 532, endPoint y: 111, distance: 22.9
click at [552, 112] on input "("AI Automation" | Automation | n8n | make.com | make ) ( GPT | "AI agent" | "A…" at bounding box center [454, 114] width 284 height 13
click at [492, 111] on input "("AI Automation" | Automation | n8n | make.com | make ) ( GPT | "AI agent" | "A…" at bounding box center [454, 114] width 284 height 13
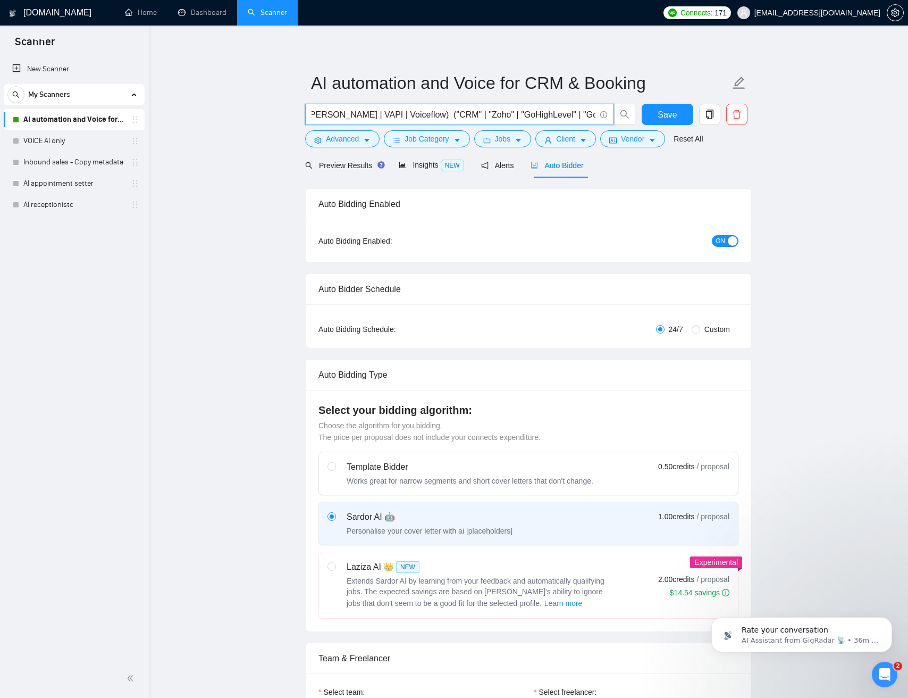
scroll to position [0, 377]
click at [463, 117] on input "("AI Automation" | Automation | n8n | make.com | make ) ( GPT | "AI agent" | "A…" at bounding box center [454, 114] width 284 height 13
drag, startPoint x: 464, startPoint y: 117, endPoint x: 609, endPoint y: 114, distance: 145.8
click at [610, 114] on span "("AI Automation" | Automation | n8n | make.com | make ) ( GPT | "AI agent" | "A…" at bounding box center [459, 114] width 308 height 21
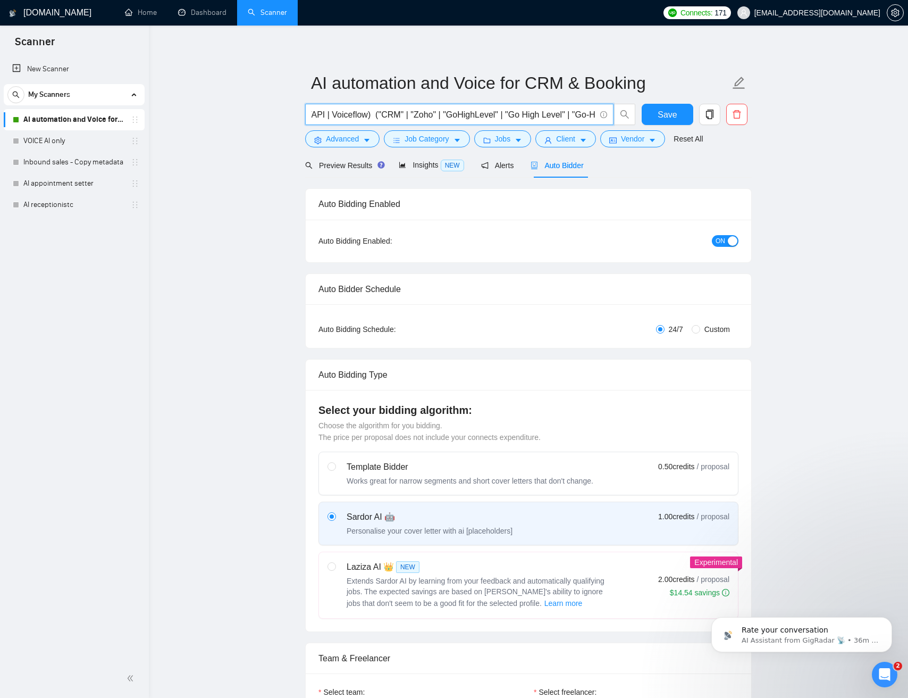
click at [589, 114] on input "("AI Automation" | Automation | n8n | make.com | make ) ( GPT | "AI agent" | "A…" at bounding box center [454, 114] width 284 height 13
drag, startPoint x: 589, startPoint y: 114, endPoint x: 430, endPoint y: 109, distance: 159.6
click at [417, 110] on input "("AI Automation" | Automation | n8n | make.com | make ) ( GPT | "AI agent" | "A…" at bounding box center [454, 114] width 284 height 13
click at [441, 110] on input "("AI Automation" | Automation | n8n | make.com | make ) ( GPT | "AI agent" | "A…" at bounding box center [454, 114] width 284 height 13
drag, startPoint x: 441, startPoint y: 110, endPoint x: 610, endPoint y: 117, distance: 168.8
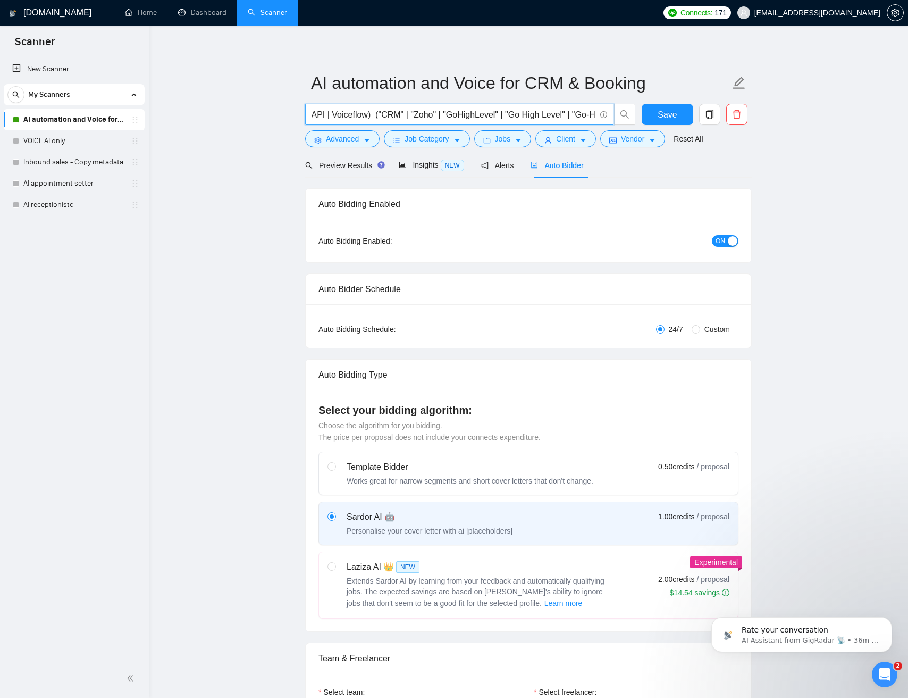
click at [611, 117] on span "("AI Automation" | Automation | n8n | make.com | make ) ( GPT | "AI agent" | "A…" at bounding box center [459, 114] width 308 height 21
click at [552, 118] on input "("AI Automation" | Automation | n8n | make.com | make ) ( GPT | "AI agent" | "A…" at bounding box center [454, 114] width 284 height 13
click at [662, 115] on span "Save" at bounding box center [667, 114] width 19 height 13
checkbox input "true"
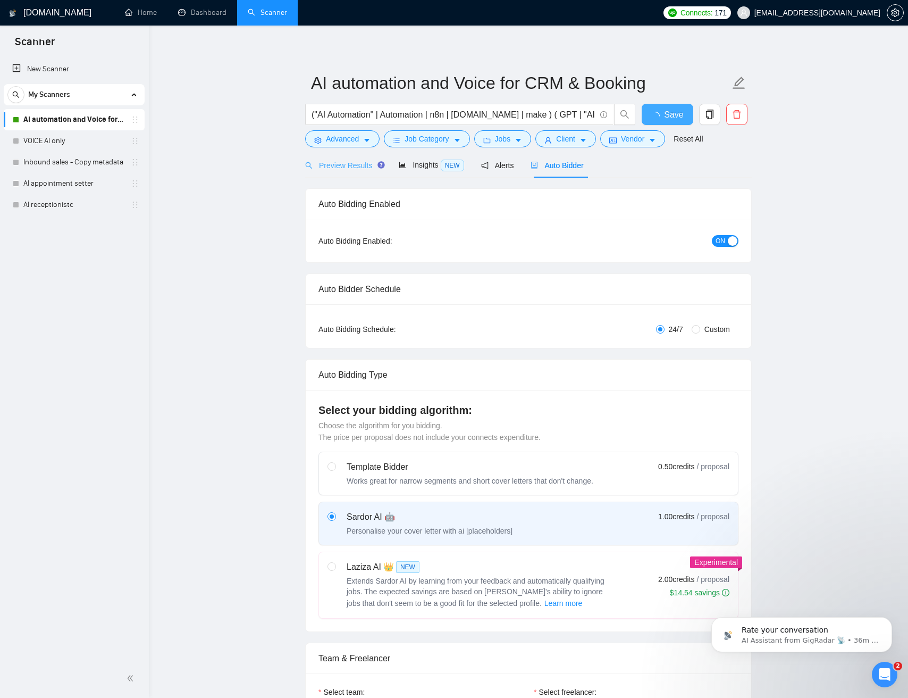
checkbox input "true"
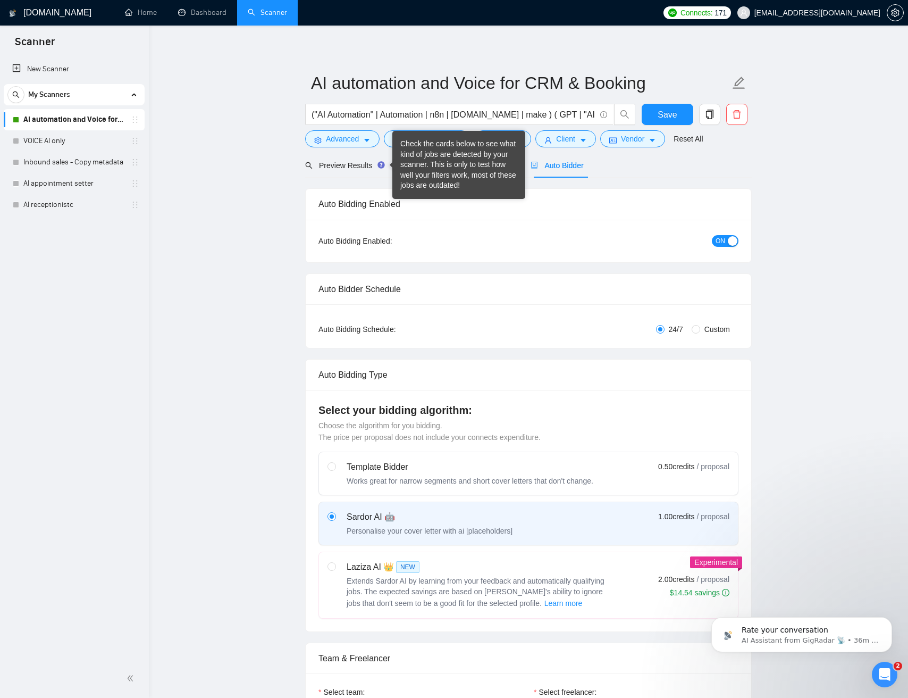
click at [419, 164] on div "Check the cards below to see what kind of jobs are detected by your scanner. Th…" at bounding box center [458, 165] width 117 height 52
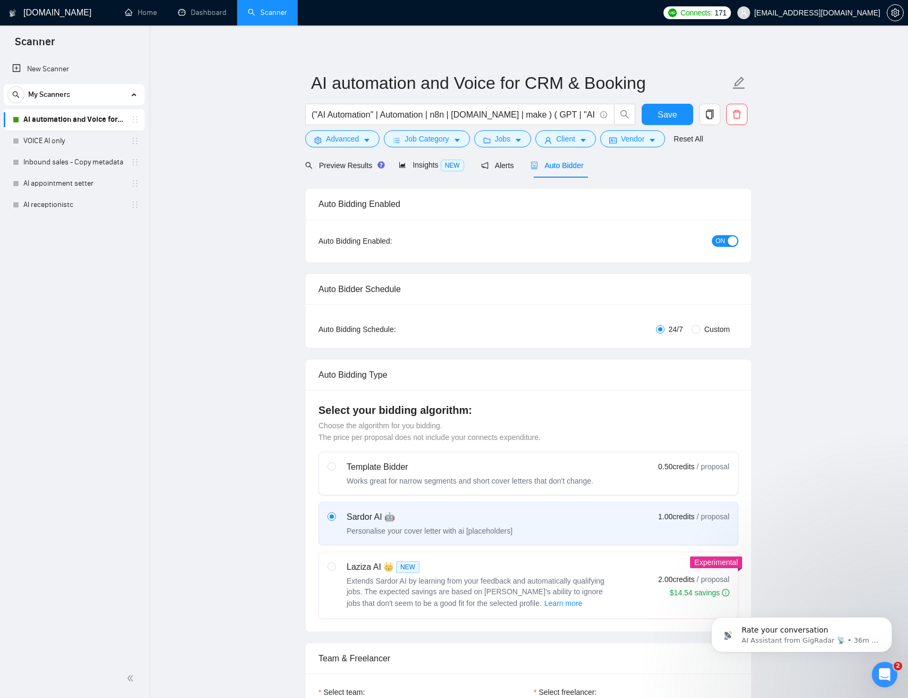
click at [61, 143] on link "VOICE AI only" at bounding box center [73, 140] width 101 height 21
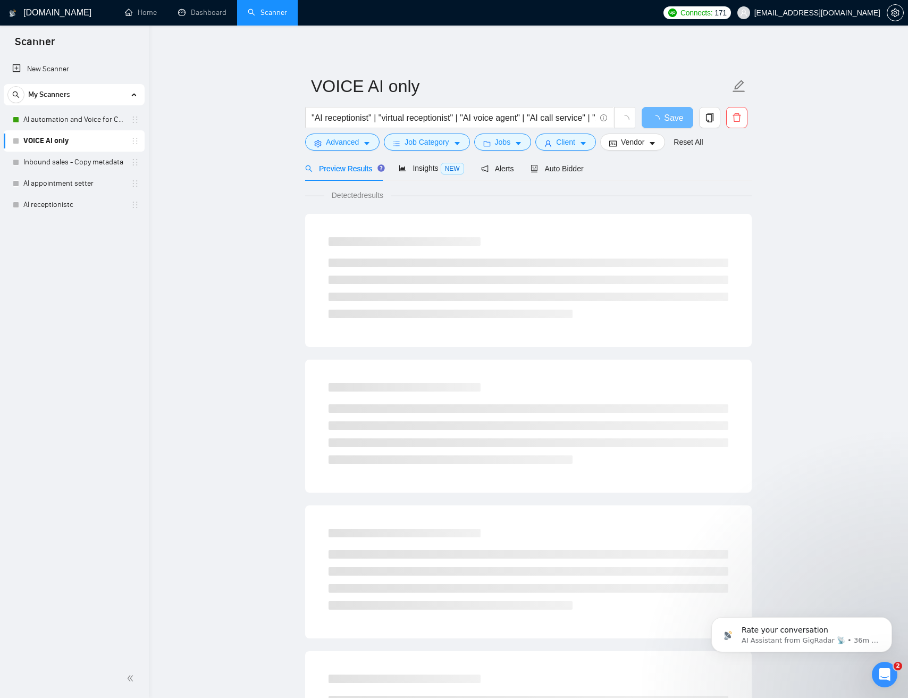
click at [254, 198] on main "VOICE AI only "AI receptionist" | "virtual receptionist" | "AI voice agent" | "…" at bounding box center [528, 486] width 725 height 887
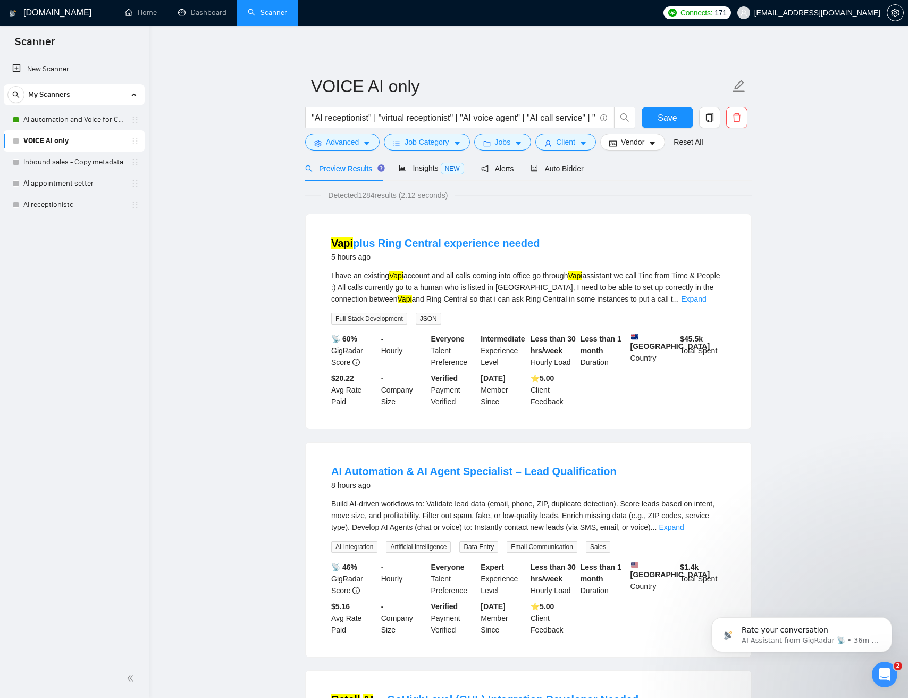
click at [541, 294] on div "I have an existing Vapi account and all calls coming into office go through Vap…" at bounding box center [528, 287] width 395 height 35
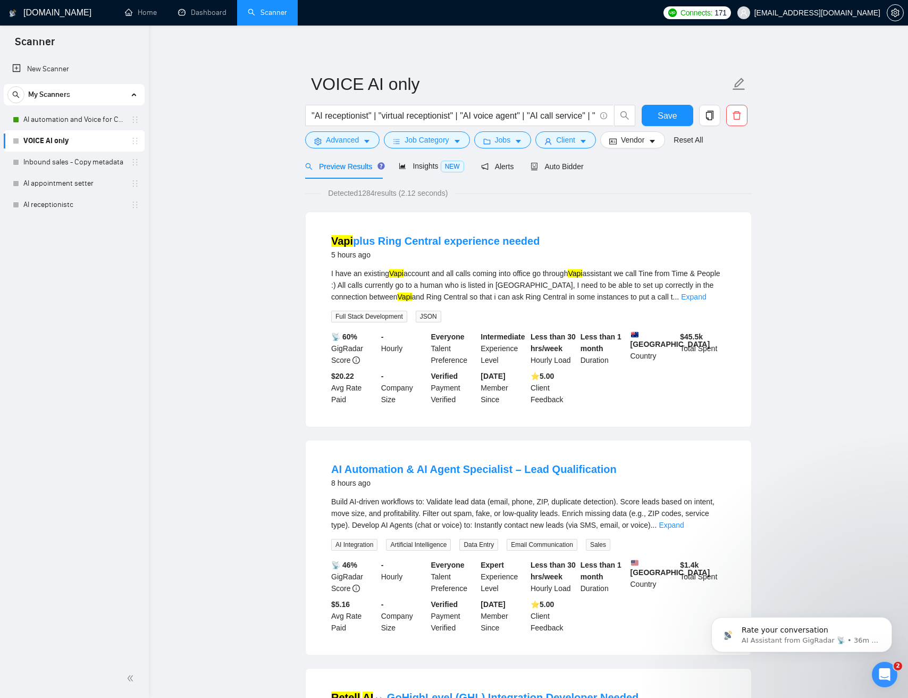
click at [541, 288] on div "I have an existing Vapi account and all calls coming into office go through Vap…" at bounding box center [528, 285] width 395 height 35
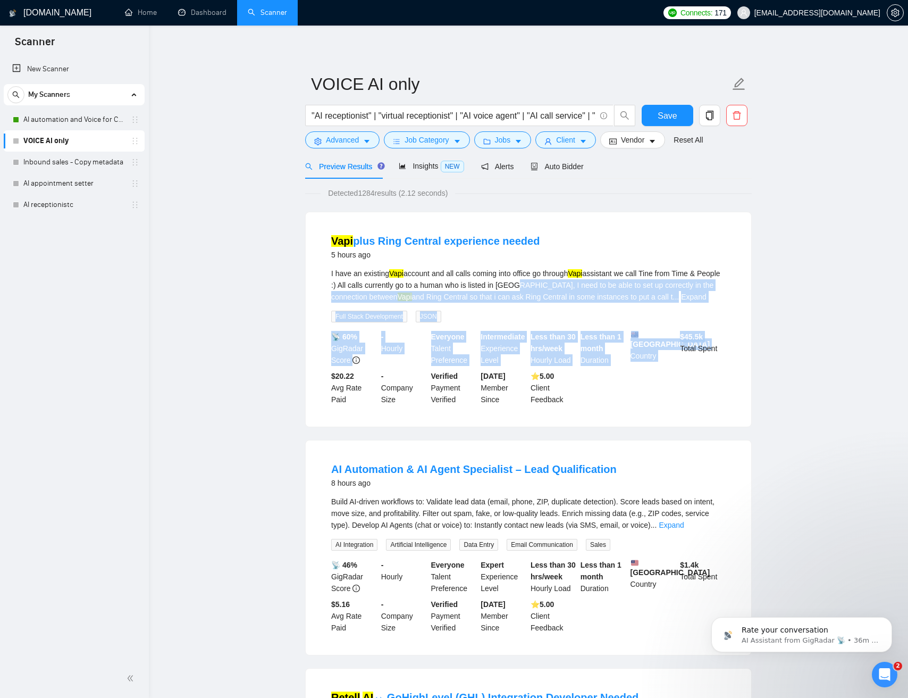
drag, startPoint x: 541, startPoint y: 287, endPoint x: 767, endPoint y: 320, distance: 227.9
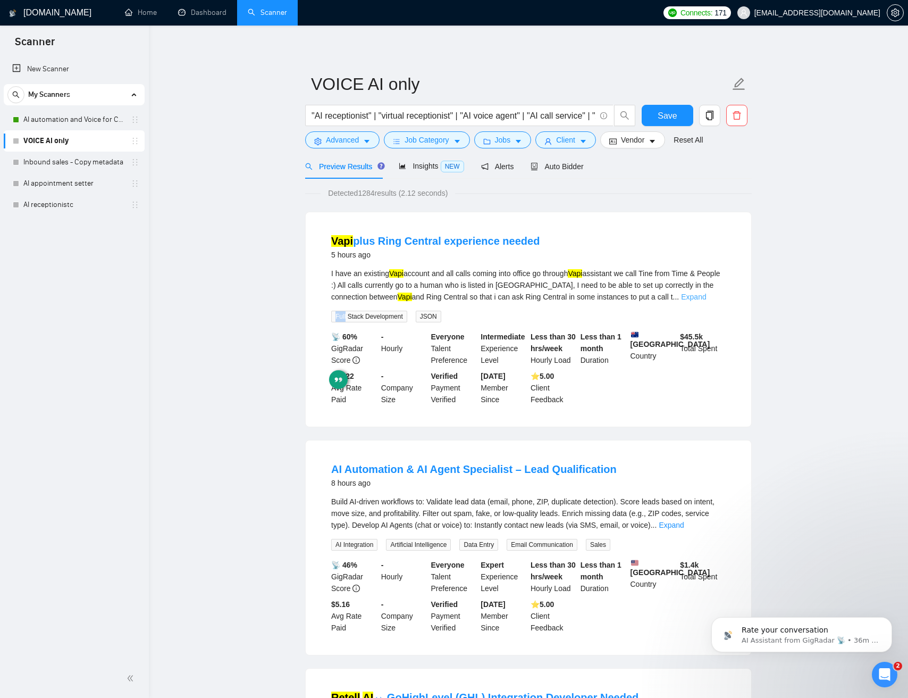
drag, startPoint x: 753, startPoint y: 307, endPoint x: 714, endPoint y: 298, distance: 40.3
click at [531, 276] on body "Scanner New Scanner My Scanners AI automation and Voice for CRM & Booking VOICE…" at bounding box center [454, 347] width 908 height 698
click at [485, 277] on div "I have an existing Vapi account and all calls coming into office go through Vap…" at bounding box center [528, 285] width 395 height 35
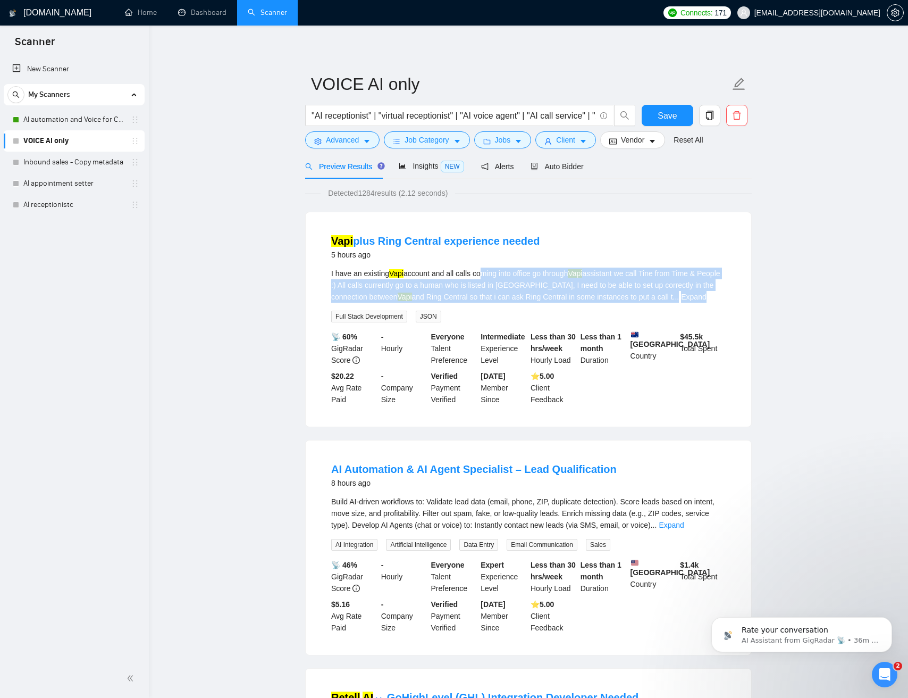
drag, startPoint x: 522, startPoint y: 287, endPoint x: 500, endPoint y: 280, distance: 22.2
click at [644, 308] on div "I have an existing Vapi account and all calls coming into office go through Vap…" at bounding box center [528, 295] width 395 height 55
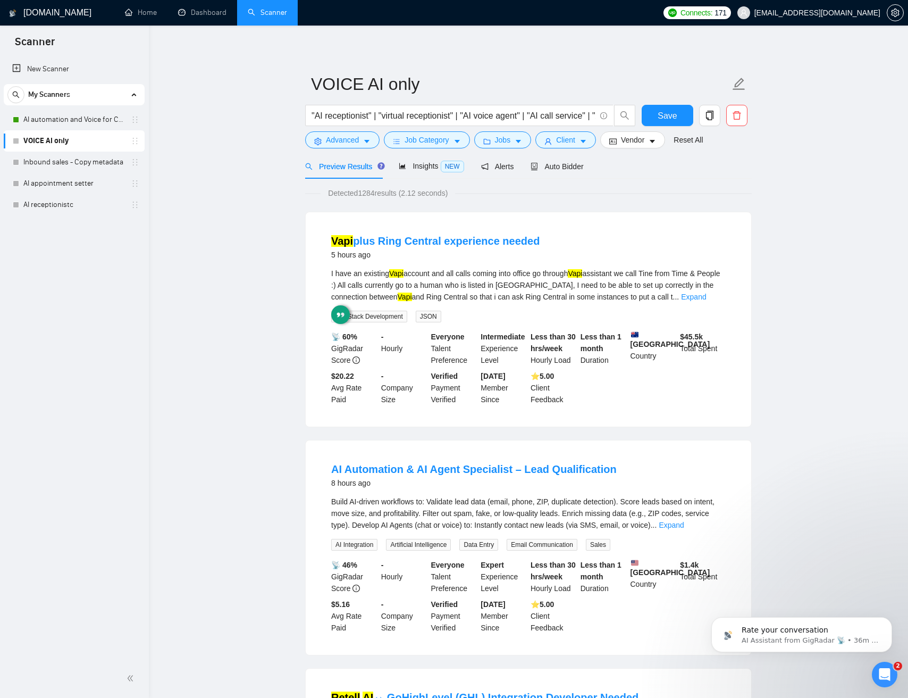
click at [487, 279] on div "I have an existing Vapi account and all calls coming into office go through Vap…" at bounding box center [528, 285] width 395 height 35
click at [706, 297] on link "Expand" at bounding box center [693, 297] width 25 height 9
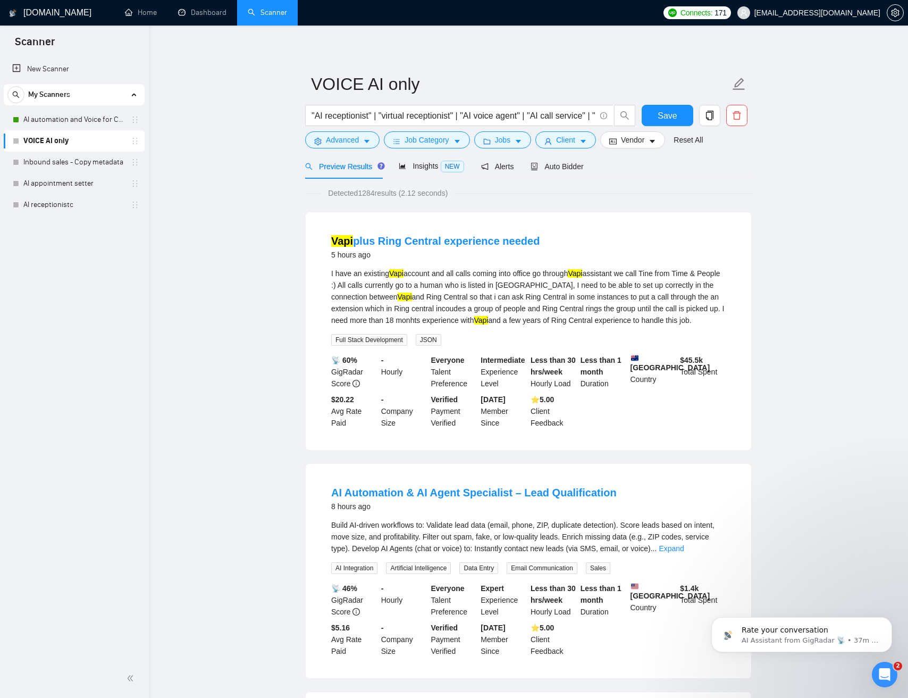
click at [502, 364] on b "Intermediate" at bounding box center [503, 360] width 44 height 9
drag, startPoint x: 502, startPoint y: 372, endPoint x: 701, endPoint y: 441, distance: 211.1
click at [700, 437] on li "Vapi plus Ring Central experience needed 5 hours ago I have an existing Vapi ac…" at bounding box center [529, 331] width 420 height 212
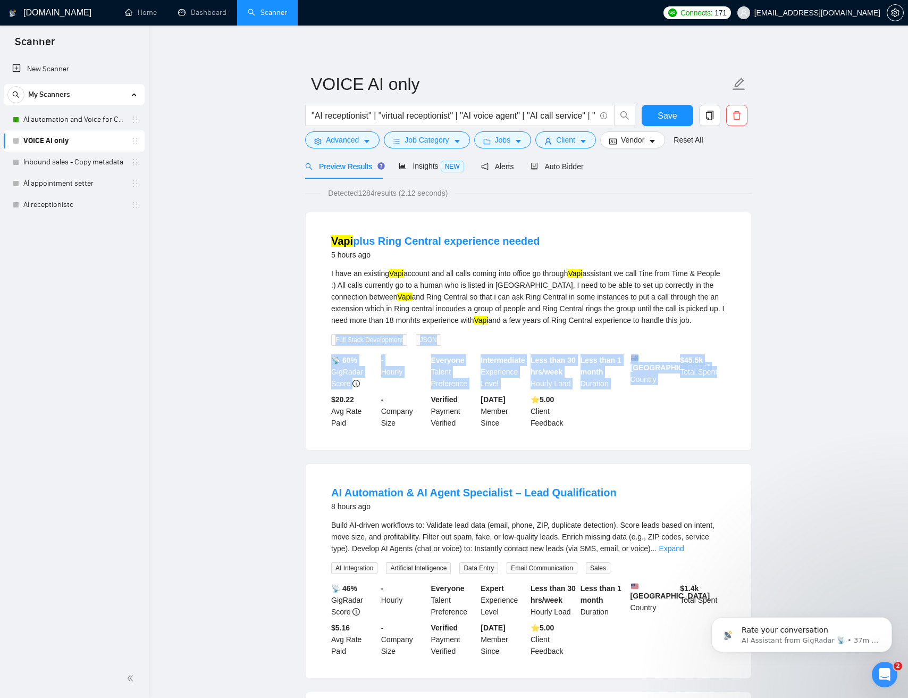
drag, startPoint x: 709, startPoint y: 436, endPoint x: 371, endPoint y: 334, distance: 353.3
click at [368, 337] on li "Vapi plus Ring Central experience needed 5 hours ago I have an existing Vapi ac…" at bounding box center [529, 331] width 420 height 212
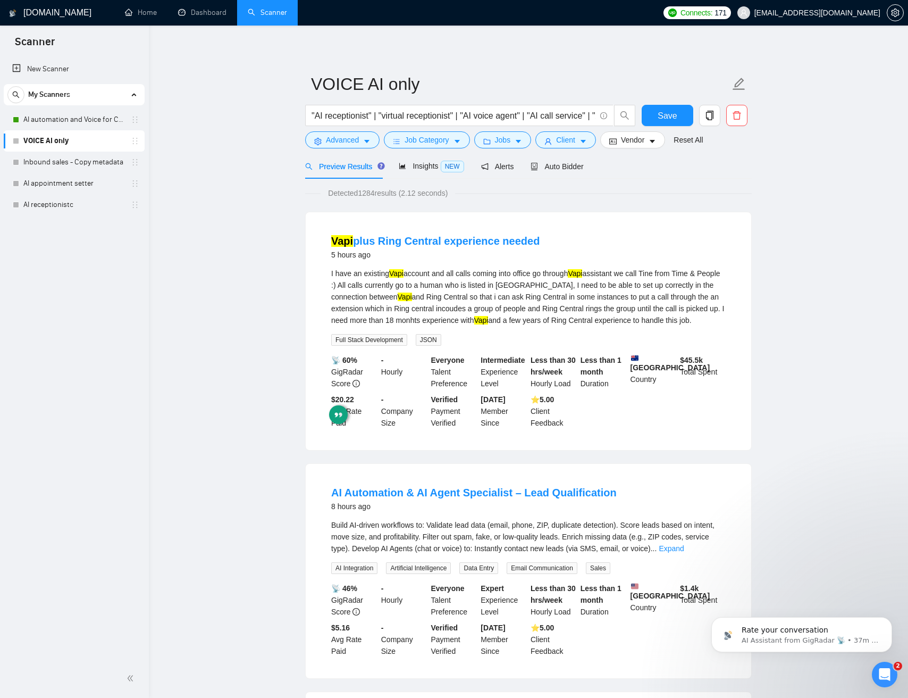
click at [368, 286] on div "I have an existing Vapi account and all calls coming into office go through Vap…" at bounding box center [528, 297] width 395 height 59
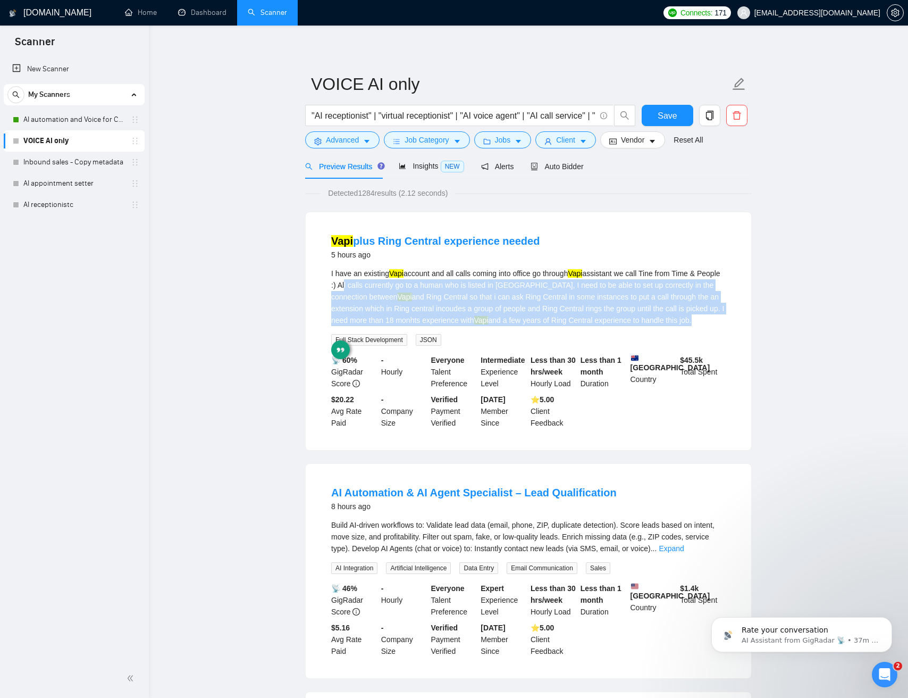
drag, startPoint x: 373, startPoint y: 286, endPoint x: 483, endPoint y: 295, distance: 109.9
click at [465, 294] on div "I have an existing Vapi account and all calls coming into office go through Vap…" at bounding box center [528, 297] width 395 height 59
click at [482, 295] on div "I have an existing Vapi account and all calls coming into office go through Vap…" at bounding box center [528, 297] width 395 height 59
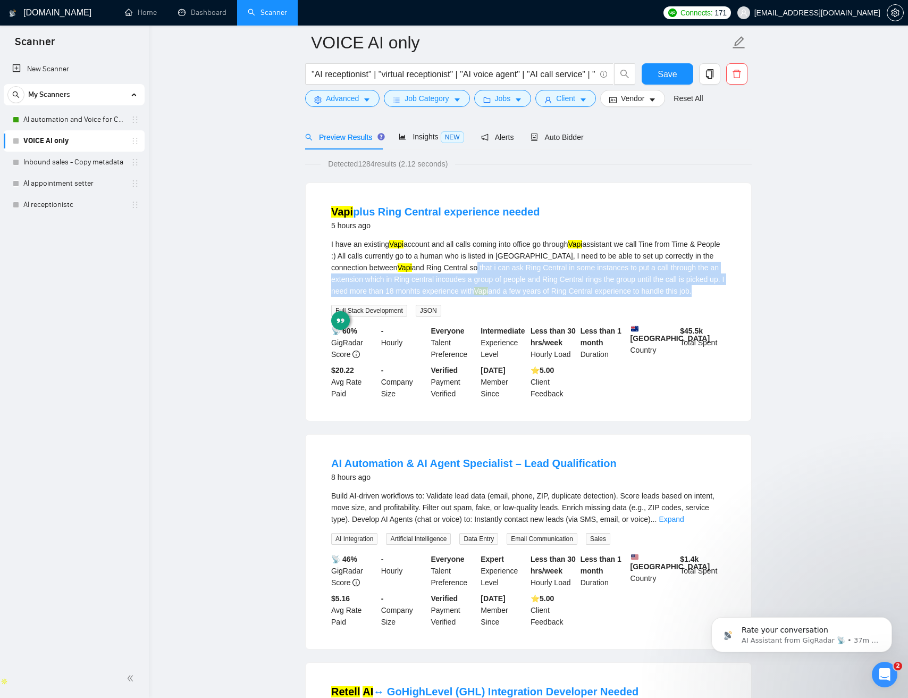
scroll to position [62, 0]
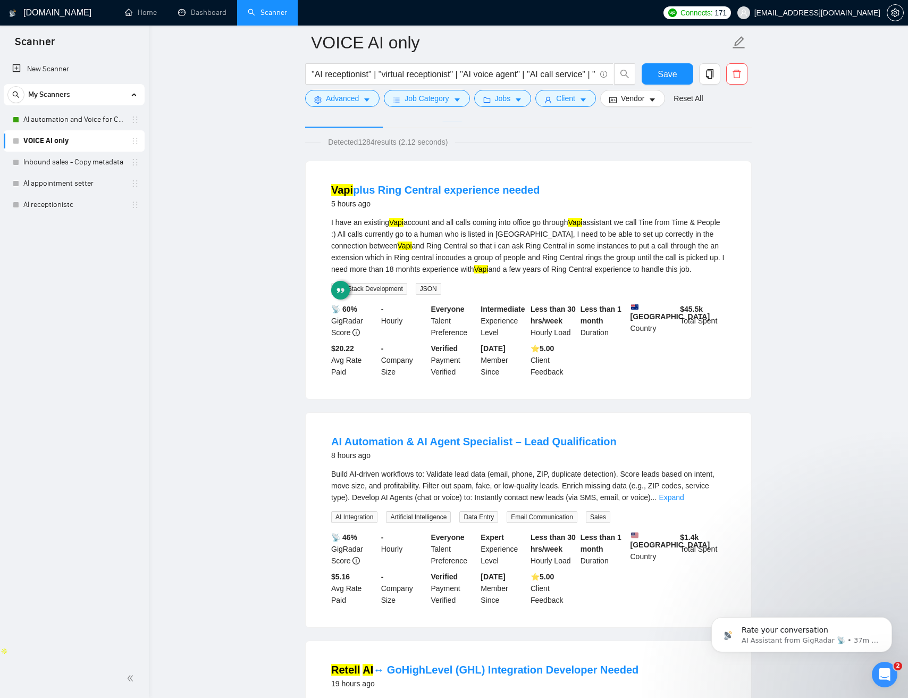
click at [446, 486] on div "Build AI-driven workflows to: Validate lead data (email, phone, ZIP, duplicate …" at bounding box center [528, 485] width 395 height 35
drag, startPoint x: 446, startPoint y: 486, endPoint x: 622, endPoint y: 490, distance: 176.1
click at [624, 486] on div "Build AI-driven workflows to: Validate lead data (email, phone, ZIP, duplicate …" at bounding box center [528, 485] width 395 height 35
click at [607, 496] on div "Build AI-driven workflows to: Validate lead data (email, phone, ZIP, duplicate …" at bounding box center [528, 485] width 395 height 35
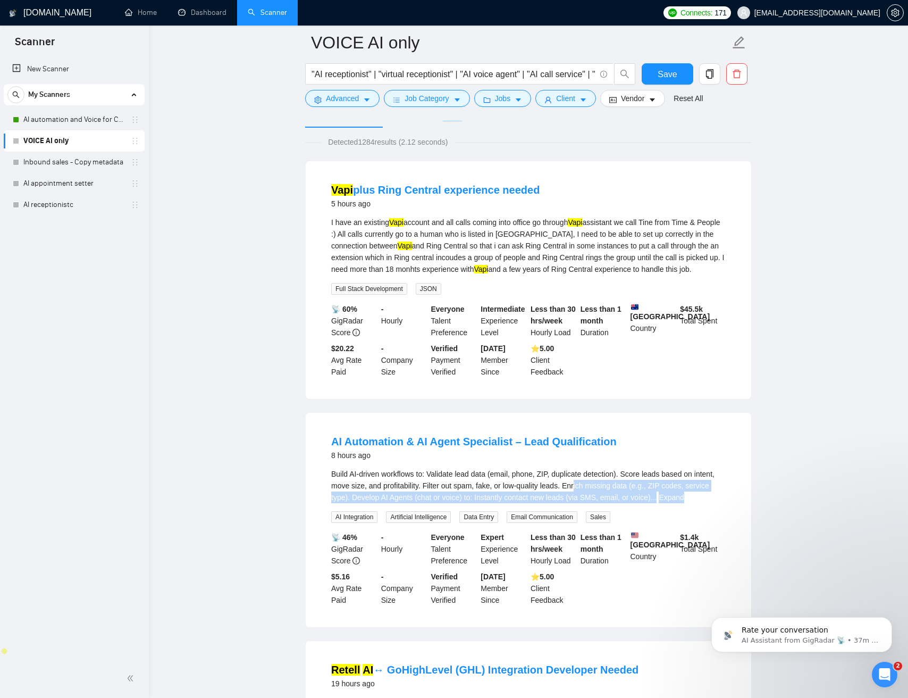
drag, startPoint x: 619, startPoint y: 497, endPoint x: 665, endPoint y: 505, distance: 47.5
click at [710, 516] on div "Build AI-driven workflows to: Validate lead data (email, phone, ZIP, duplicate …" at bounding box center [528, 495] width 395 height 55
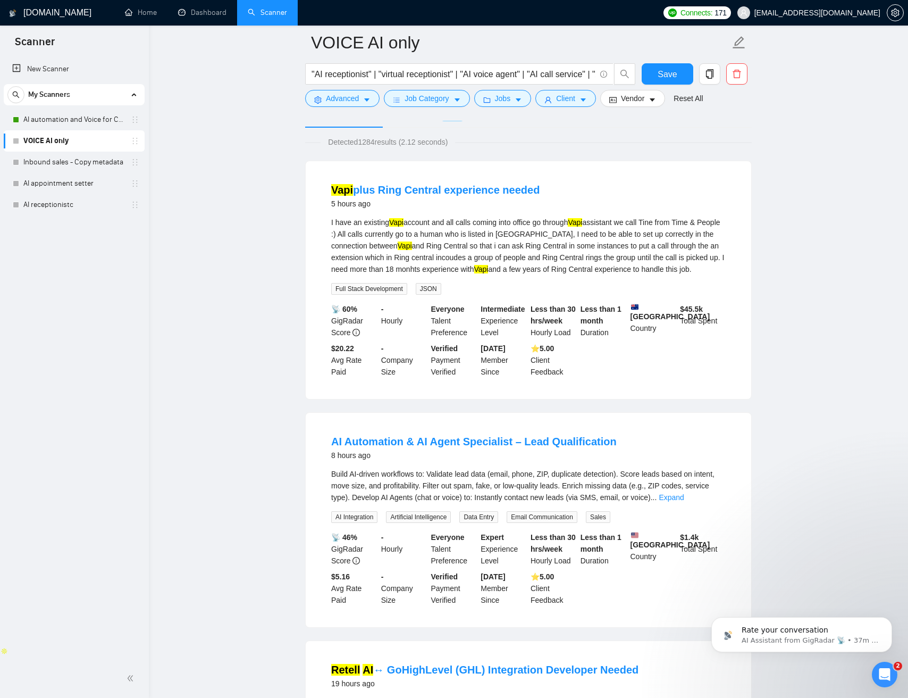
click at [664, 503] on div "Build AI-driven workflows to: Validate lead data (email, phone, ZIP, duplicate …" at bounding box center [528, 485] width 395 height 35
click at [684, 502] on link "Expand" at bounding box center [671, 497] width 25 height 9
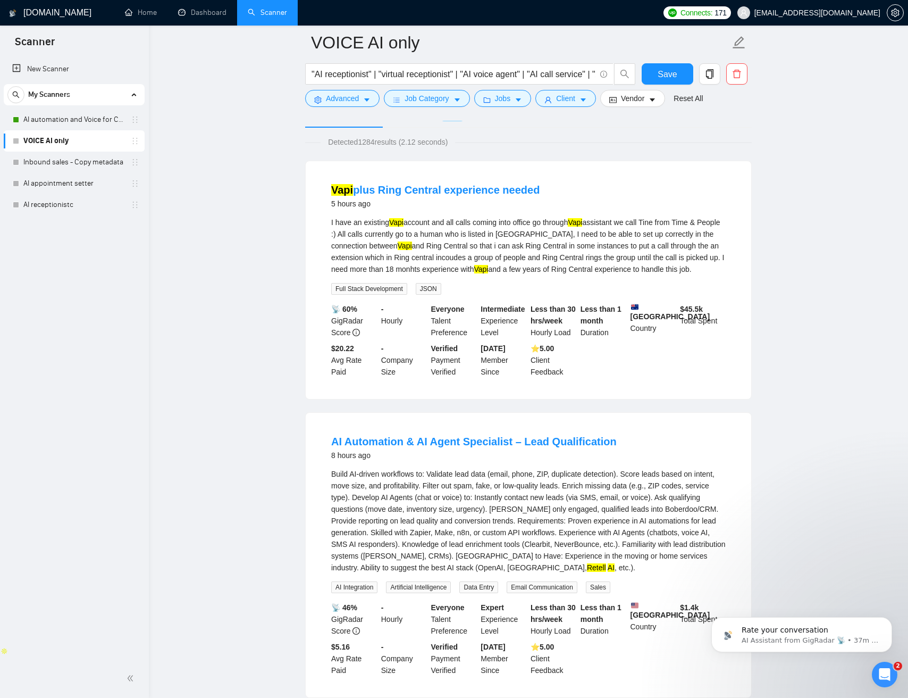
scroll to position [135, 0]
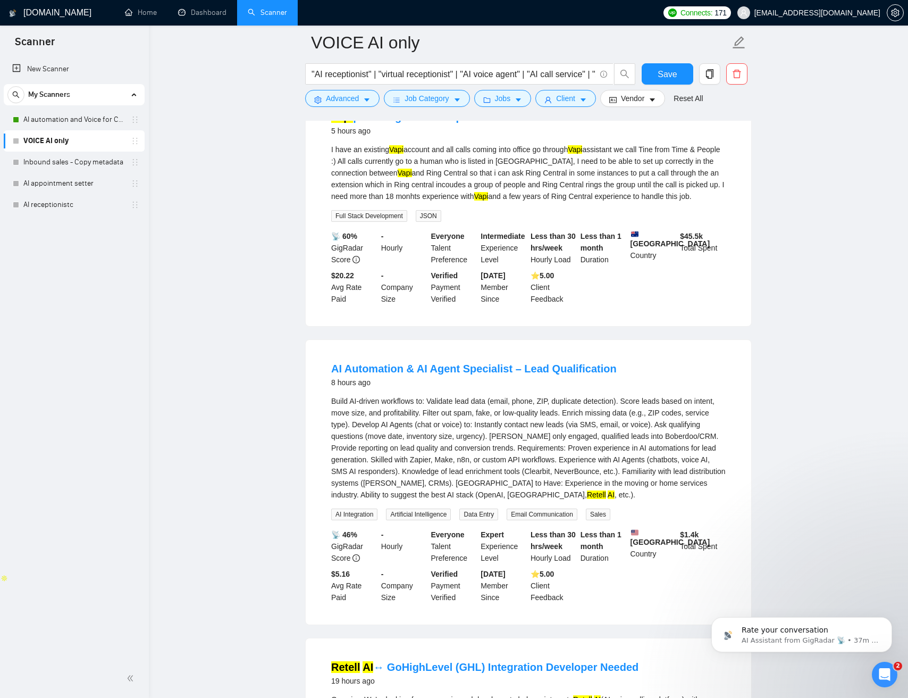
click at [491, 458] on div "Build AI-driven workflows to: Validate lead data (email, phone, ZIP, duplicate …" at bounding box center [528, 447] width 395 height 105
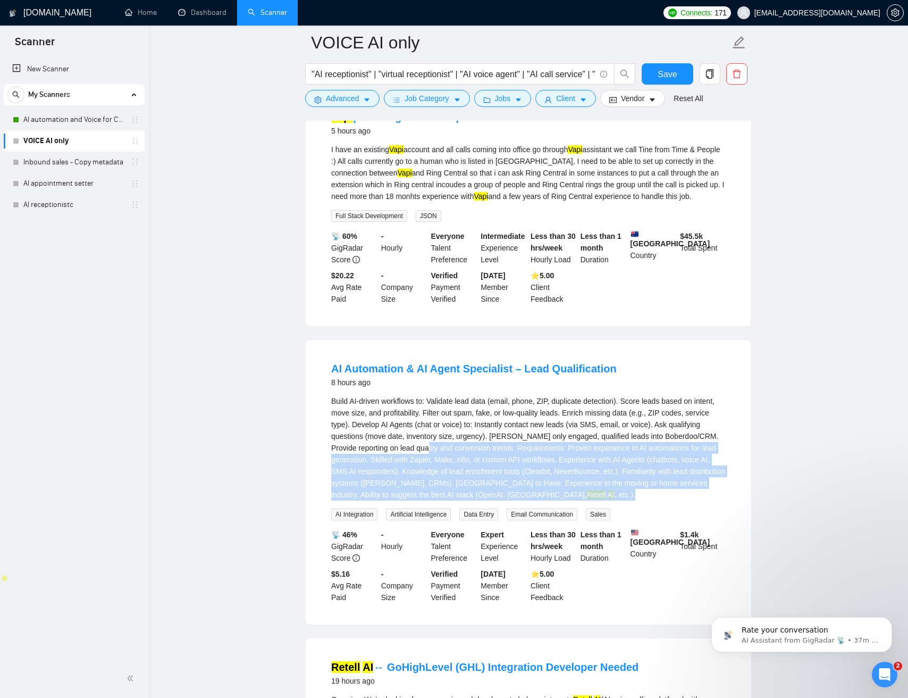
drag, startPoint x: 492, startPoint y: 458, endPoint x: 592, endPoint y: 508, distance: 111.8
click at [592, 500] on div "Build AI-driven workflows to: Validate lead data (email, phone, ZIP, duplicate …" at bounding box center [528, 447] width 395 height 105
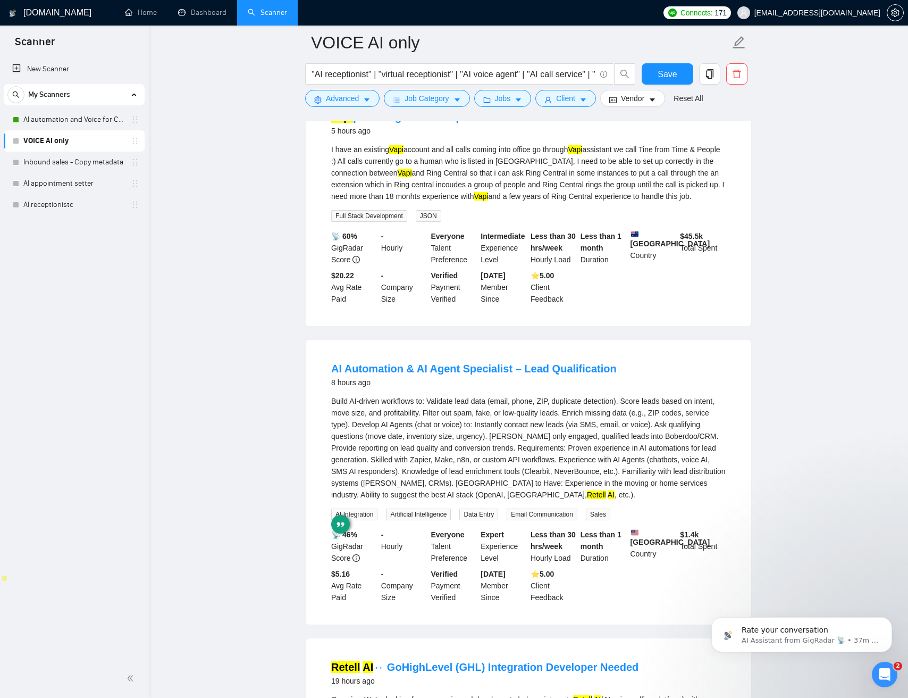
click at [581, 500] on div "Build AI-driven workflows to: Validate lead data (email, phone, ZIP, duplicate …" at bounding box center [528, 447] width 395 height 105
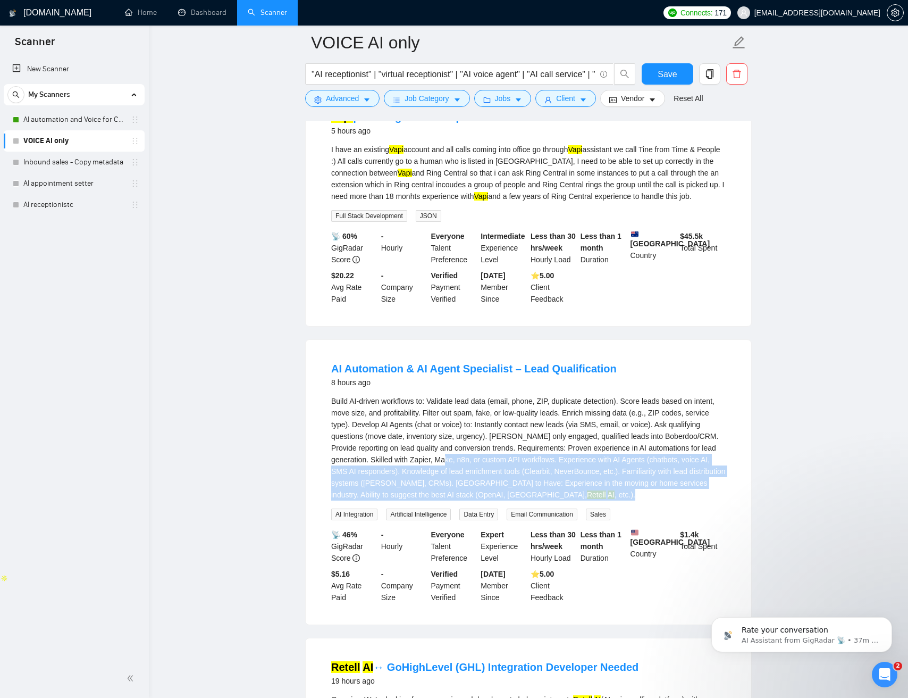
drag, startPoint x: 581, startPoint y: 503, endPoint x: 496, endPoint y: 466, distance: 92.4
click at [496, 466] on div "Build AI-driven workflows to: Validate lead data (email, phone, ZIP, duplicate …" at bounding box center [528, 447] width 395 height 105
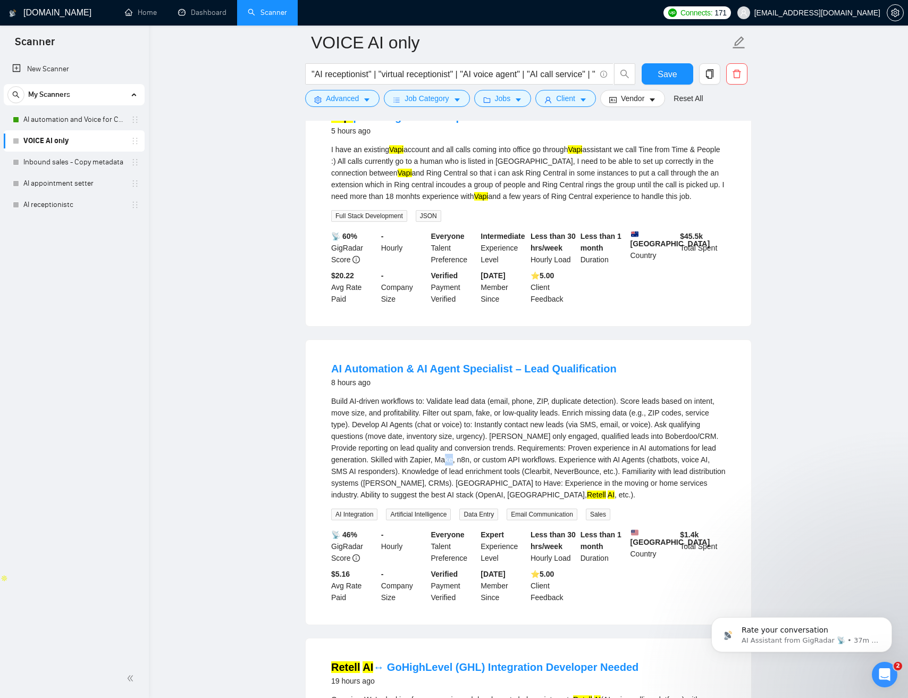
drag, startPoint x: 496, startPoint y: 466, endPoint x: 480, endPoint y: 466, distance: 16.0
click at [496, 466] on div "Build AI-driven workflows to: Validate lead data (email, phone, ZIP, duplicate …" at bounding box center [528, 447] width 395 height 105
click at [459, 465] on div "Build AI-driven workflows to: Validate lead data (email, phone, ZIP, duplicate …" at bounding box center [528, 447] width 395 height 105
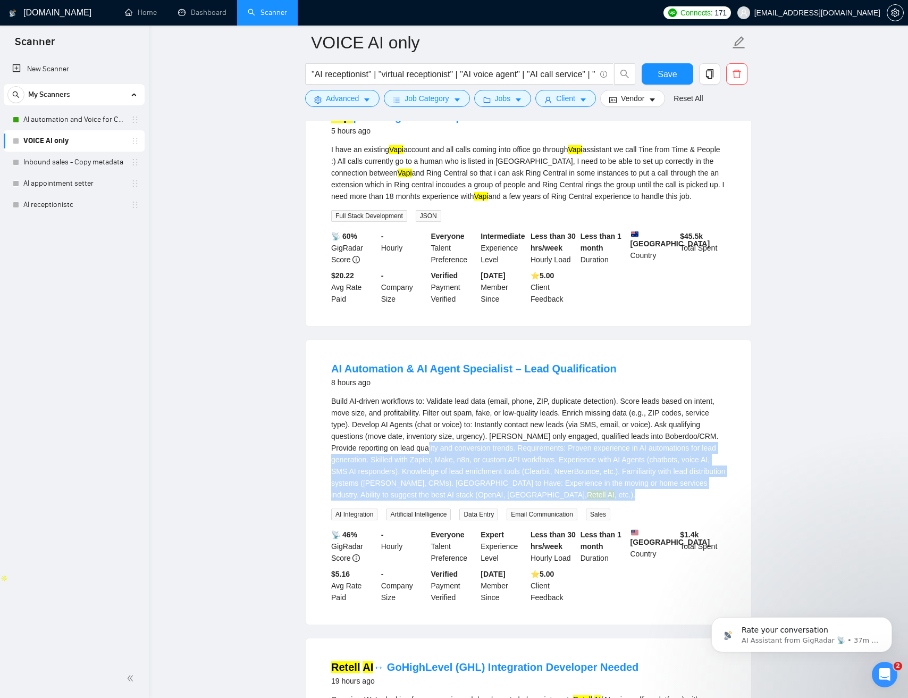
drag, startPoint x: 469, startPoint y: 466, endPoint x: 582, endPoint y: 483, distance: 114.6
click at [593, 500] on div "Build AI-driven workflows to: Validate lead data (email, phone, ZIP, duplicate …" at bounding box center [528, 447] width 395 height 105
click at [548, 459] on div "Build AI-driven workflows to: Validate lead data (email, phone, ZIP, duplicate …" at bounding box center [528, 447] width 395 height 105
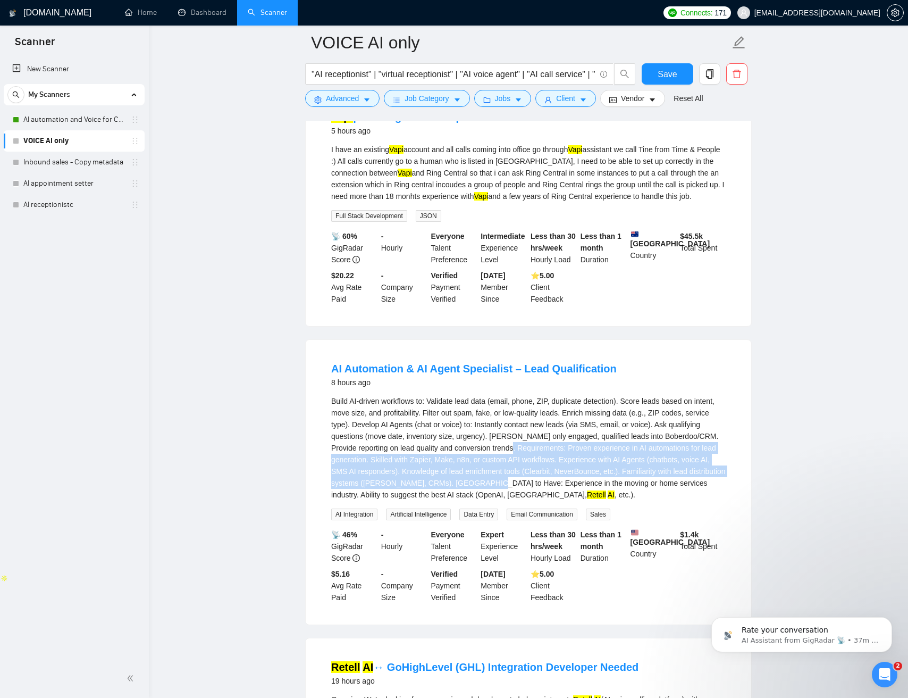
drag, startPoint x: 548, startPoint y: 460, endPoint x: 550, endPoint y: 499, distance: 39.4
click at [562, 500] on div "Build AI-driven workflows to: Validate lead data (email, phone, ZIP, duplicate …" at bounding box center [528, 447] width 395 height 105
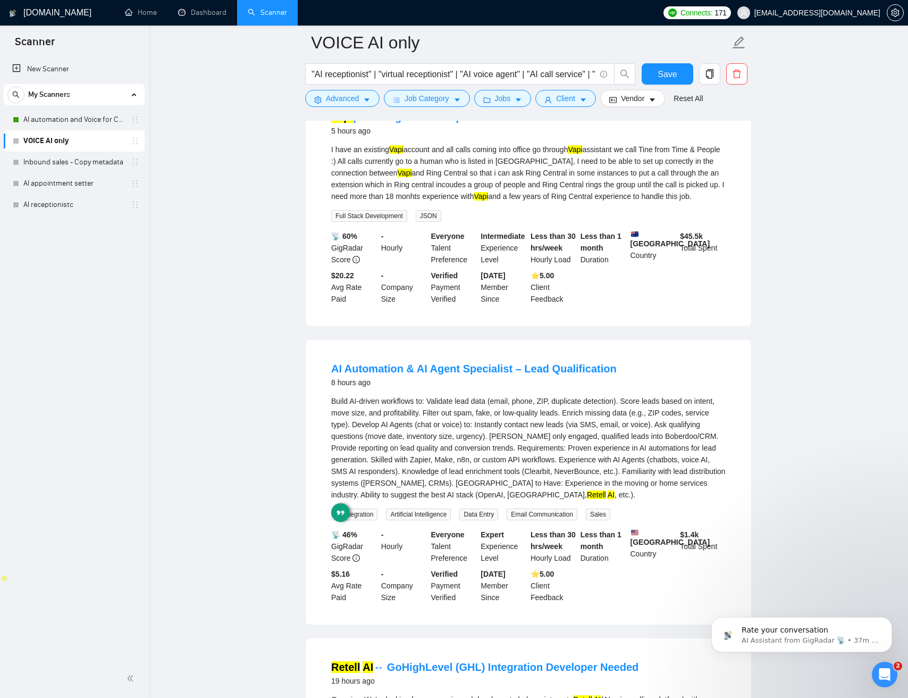
drag, startPoint x: 434, startPoint y: 470, endPoint x: 429, endPoint y: 470, distance: 5.3
click at [434, 470] on div "Build AI-driven workflows to: Validate lead data (email, phone, ZIP, duplicate …" at bounding box center [528, 447] width 395 height 105
click at [390, 466] on div "Build AI-driven workflows to: Validate lead data (email, phone, ZIP, duplicate …" at bounding box center [528, 447] width 395 height 105
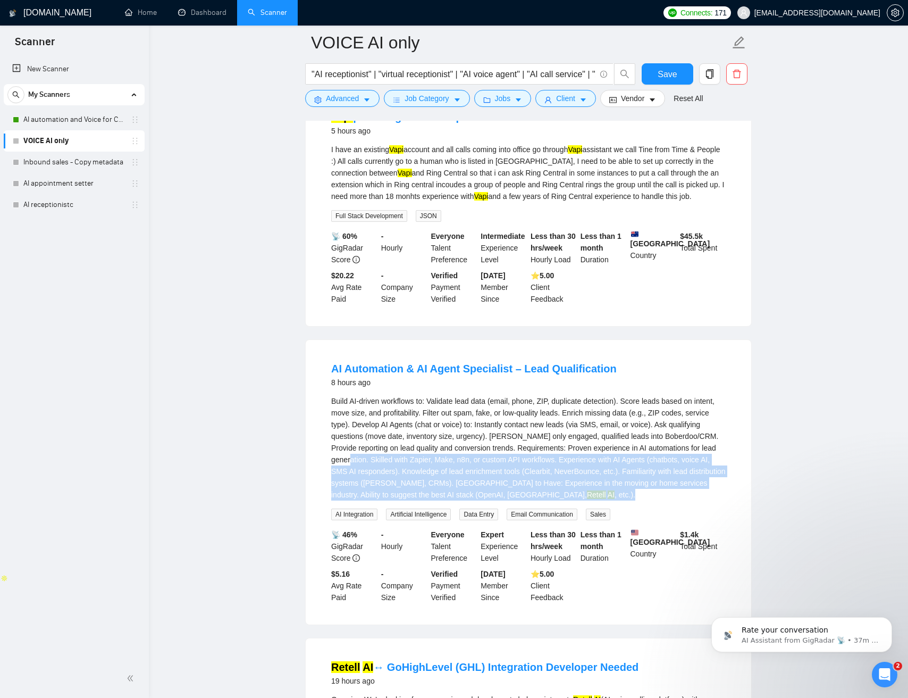
drag, startPoint x: 417, startPoint y: 471, endPoint x: 592, endPoint y: 504, distance: 178.1
click at [590, 500] on div "Build AI-driven workflows to: Validate lead data (email, phone, ZIP, duplicate …" at bounding box center [528, 447] width 395 height 105
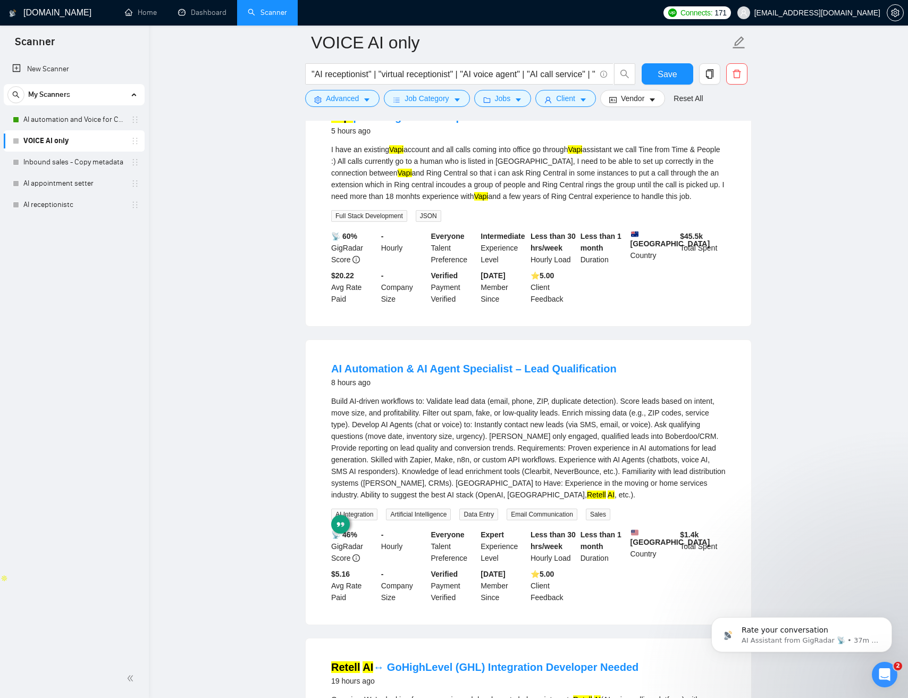
click at [589, 500] on div "Build AI-driven workflows to: Validate lead data (email, phone, ZIP, duplicate …" at bounding box center [528, 447] width 395 height 105
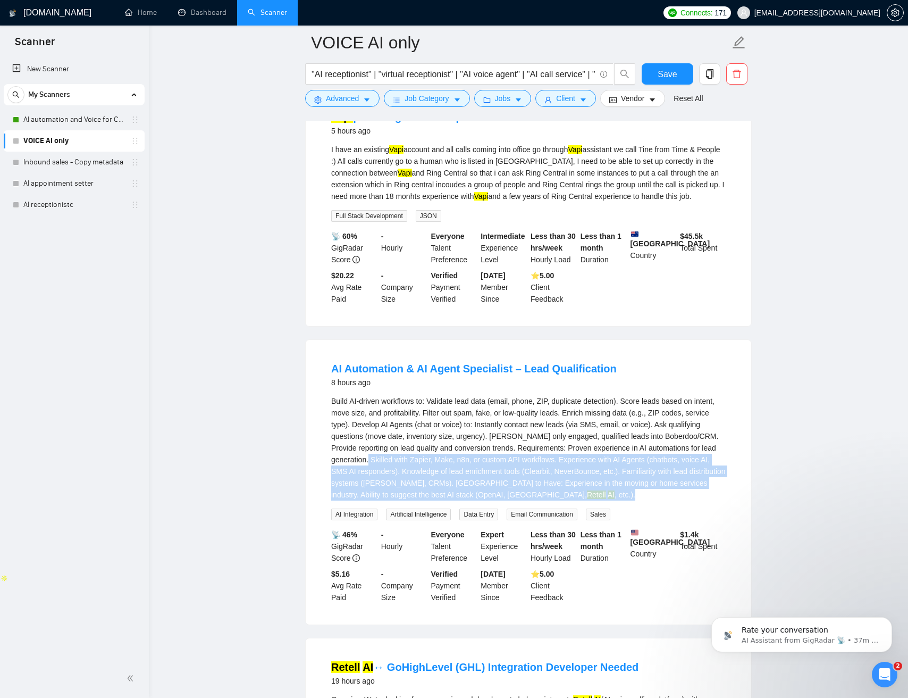
drag, startPoint x: 524, startPoint y: 489, endPoint x: 402, endPoint y: 469, distance: 124.4
click at [406, 470] on div "Build AI-driven workflows to: Validate lead data (email, phone, ZIP, duplicate …" at bounding box center [528, 447] width 395 height 105
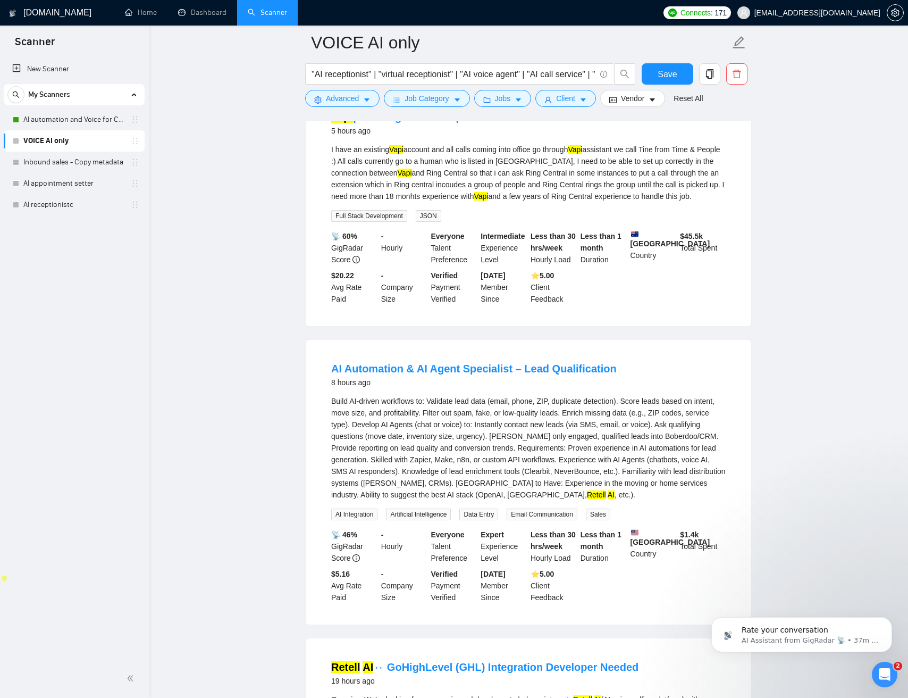
click at [402, 469] on div "Build AI-driven workflows to: Validate lead data (email, phone, ZIP, duplicate …" at bounding box center [528, 447] width 395 height 105
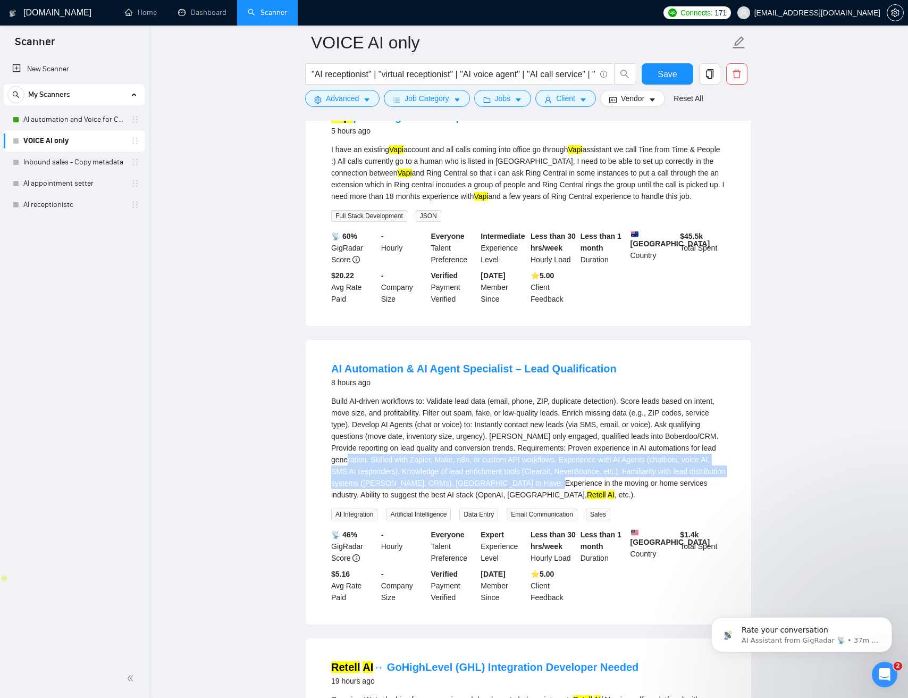
drag, startPoint x: 406, startPoint y: 469, endPoint x: 623, endPoint y: 496, distance: 218.6
click at [623, 496] on div "Build AI-driven workflows to: Validate lead data (email, phone, ZIP, duplicate …" at bounding box center [528, 447] width 395 height 105
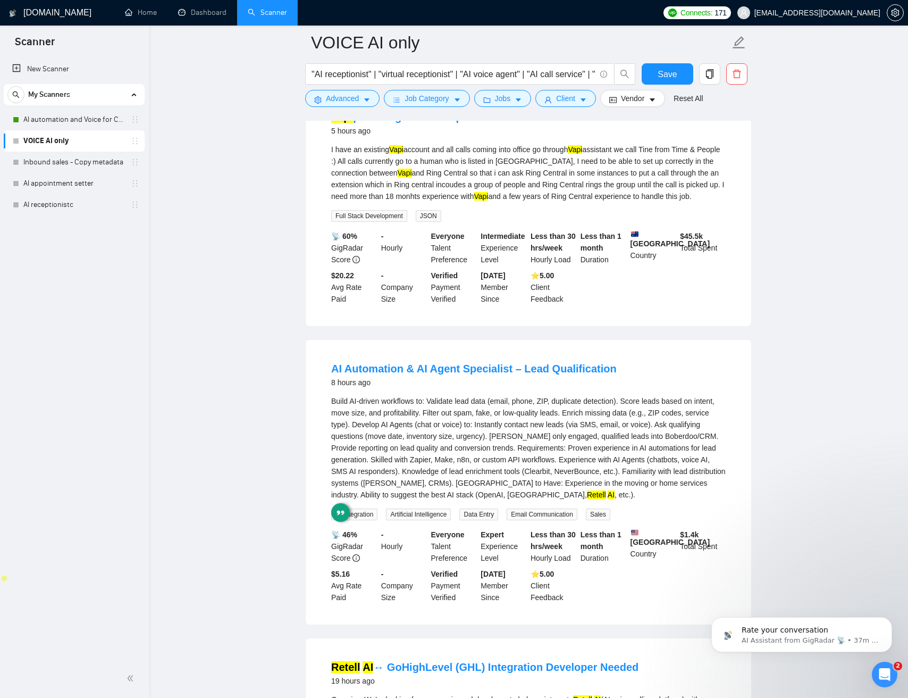
click at [509, 483] on div "Build AI-driven workflows to: Validate lead data (email, phone, ZIP, duplicate …" at bounding box center [528, 447] width 395 height 105
click at [394, 472] on div "Build AI-driven workflows to: Validate lead data (email, phone, ZIP, duplicate …" at bounding box center [528, 447] width 395 height 105
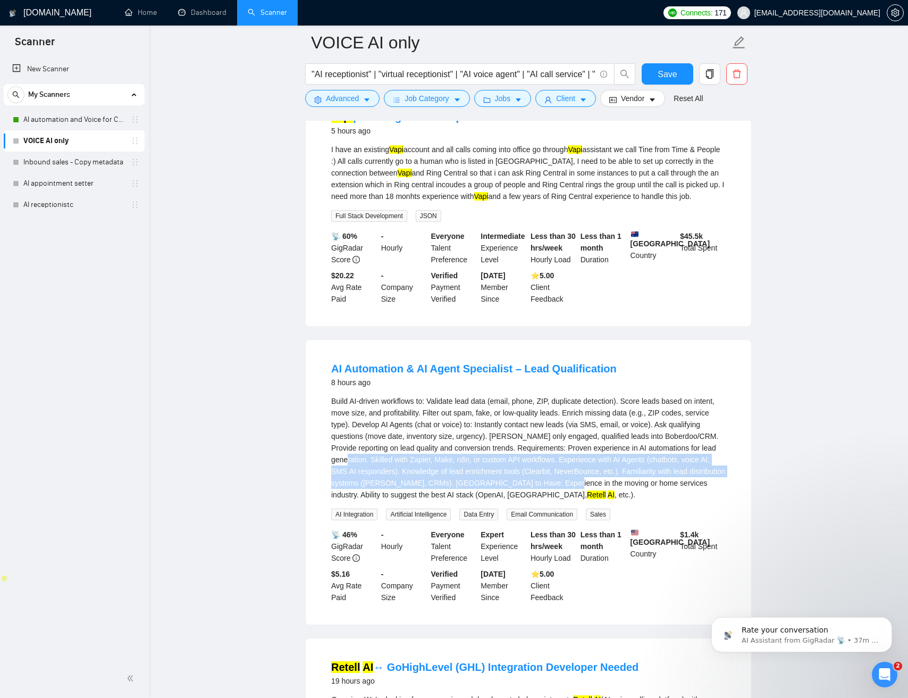
drag, startPoint x: 397, startPoint y: 472, endPoint x: 630, endPoint y: 500, distance: 234.2
click at [642, 500] on div "Build AI-driven workflows to: Validate lead data (email, phone, ZIP, duplicate …" at bounding box center [528, 447] width 395 height 105
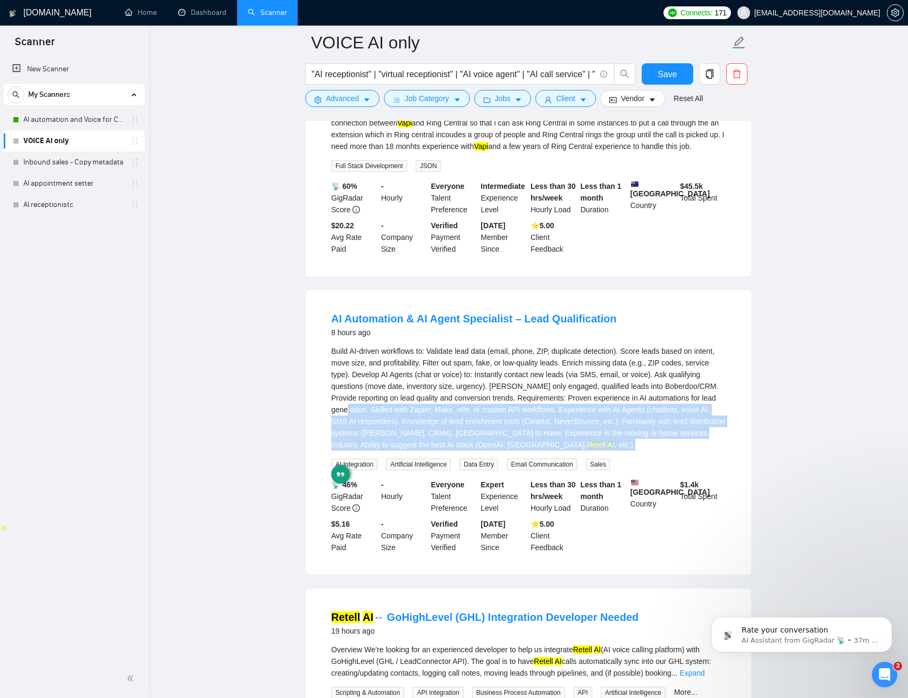
scroll to position [187, 0]
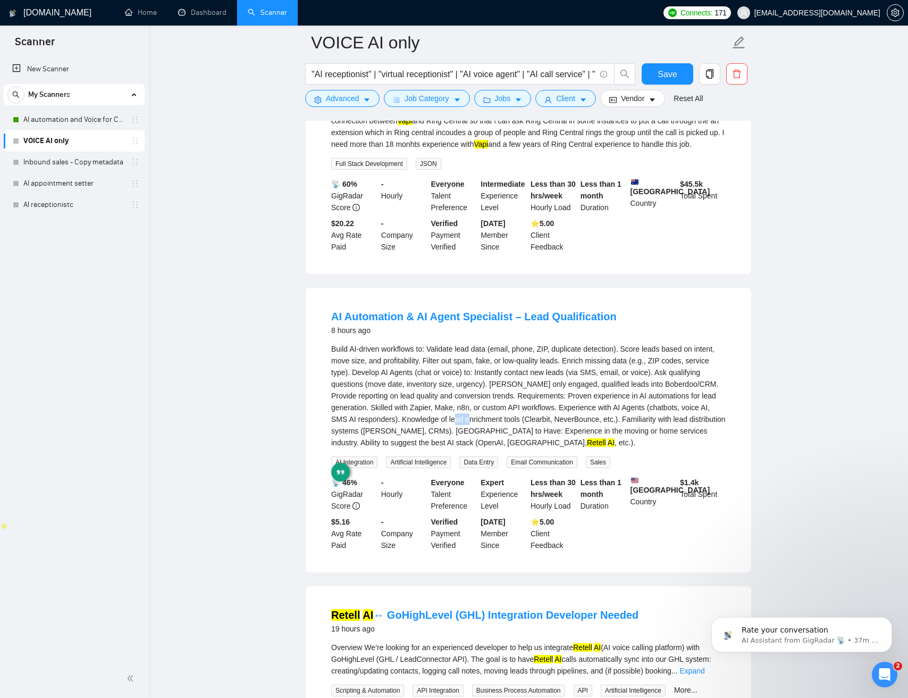
click at [524, 434] on div "Build AI-driven workflows to: Validate lead data (email, phone, ZIP, duplicate …" at bounding box center [528, 395] width 395 height 105
click at [523, 434] on div "Build AI-driven workflows to: Validate lead data (email, phone, ZIP, duplicate …" at bounding box center [528, 395] width 395 height 105
click at [489, 432] on div "Build AI-driven workflows to: Validate lead data (email, phone, ZIP, duplicate …" at bounding box center [528, 395] width 395 height 105
drag, startPoint x: 490, startPoint y: 432, endPoint x: 645, endPoint y: 434, distance: 154.8
click at [639, 435] on div "Build AI-driven workflows to: Validate lead data (email, phone, ZIP, duplicate …" at bounding box center [528, 395] width 395 height 105
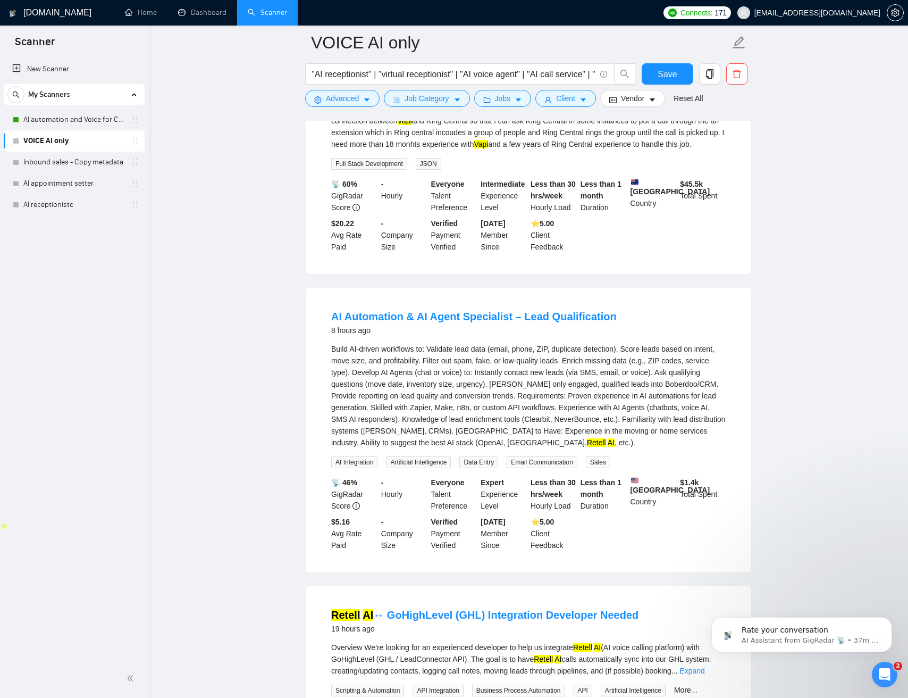
click at [476, 425] on div "Build AI-driven workflows to: Validate lead data (email, phone, ZIP, duplicate …" at bounding box center [528, 395] width 395 height 105
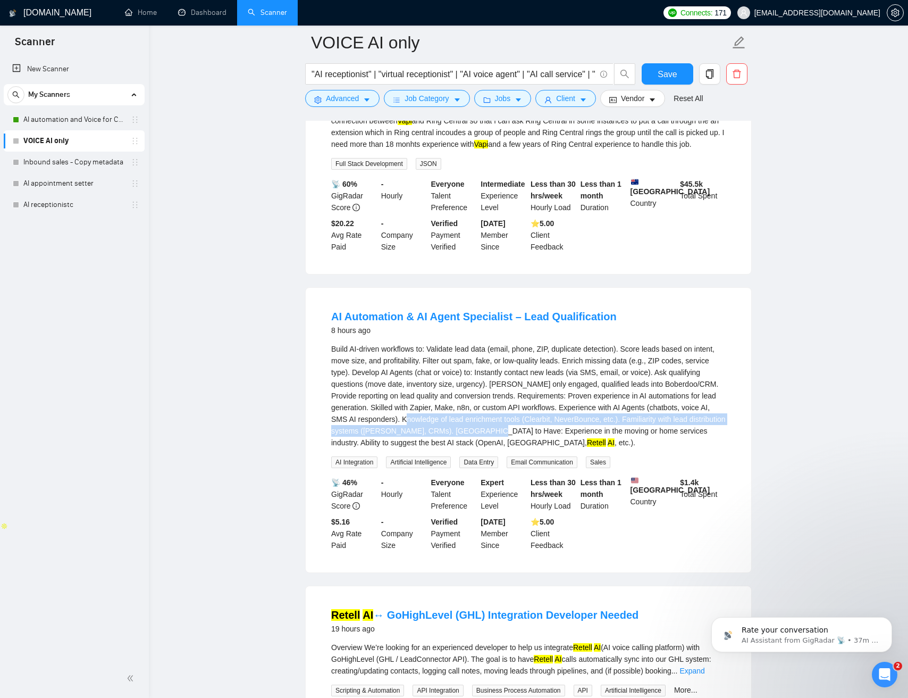
drag, startPoint x: 476, startPoint y: 425, endPoint x: 558, endPoint y: 441, distance: 83.3
click at [562, 442] on div "Build AI-driven workflows to: Validate lead data (email, phone, ZIP, duplicate …" at bounding box center [528, 395] width 395 height 105
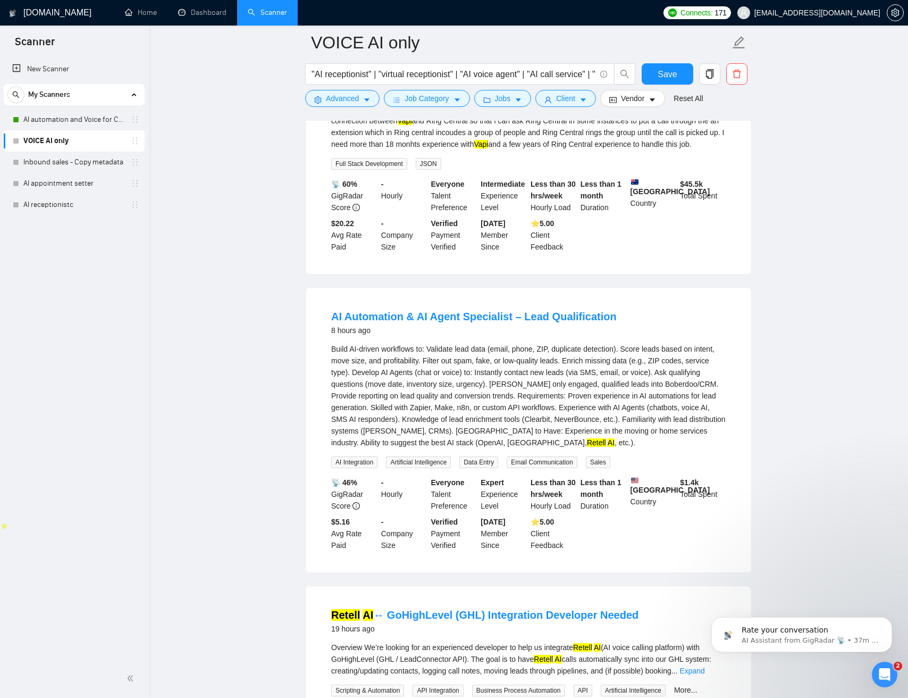
click at [452, 430] on div "Build AI-driven workflows to: Validate lead data (email, phone, ZIP, duplicate …" at bounding box center [528, 395] width 395 height 105
drag, startPoint x: 460, startPoint y: 429, endPoint x: 487, endPoint y: 439, distance: 29.4
click at [485, 440] on div "Build AI-driven workflows to: Validate lead data (email, phone, ZIP, duplicate …" at bounding box center [528, 395] width 395 height 105
click at [492, 440] on div "Build AI-driven workflows to: Validate lead data (email, phone, ZIP, duplicate …" at bounding box center [528, 395] width 395 height 105
drag, startPoint x: 497, startPoint y: 440, endPoint x: 645, endPoint y: 449, distance: 148.1
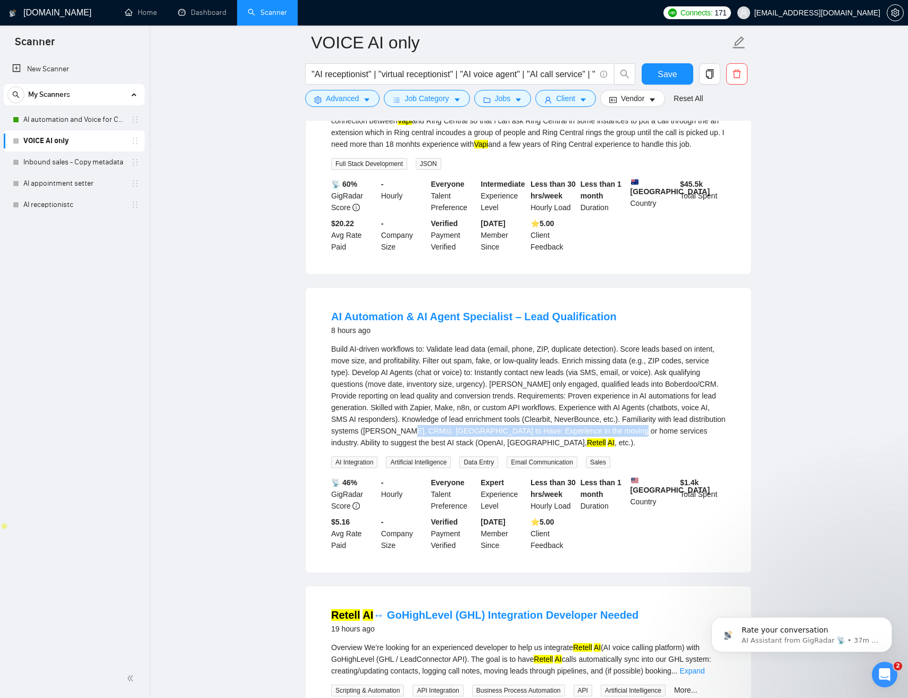
click at [716, 444] on div "Build AI-driven workflows to: Validate lead data (email, phone, ZIP, duplicate …" at bounding box center [528, 395] width 395 height 105
click at [359, 448] on div "Build AI-driven workflows to: Validate lead data (email, phone, ZIP, duplicate …" at bounding box center [528, 395] width 395 height 105
drag, startPoint x: 359, startPoint y: 450, endPoint x: 582, endPoint y: 457, distance: 223.5
click at [582, 448] on div "Build AI-driven workflows to: Validate lead data (email, phone, ZIP, duplicate …" at bounding box center [528, 395] width 395 height 105
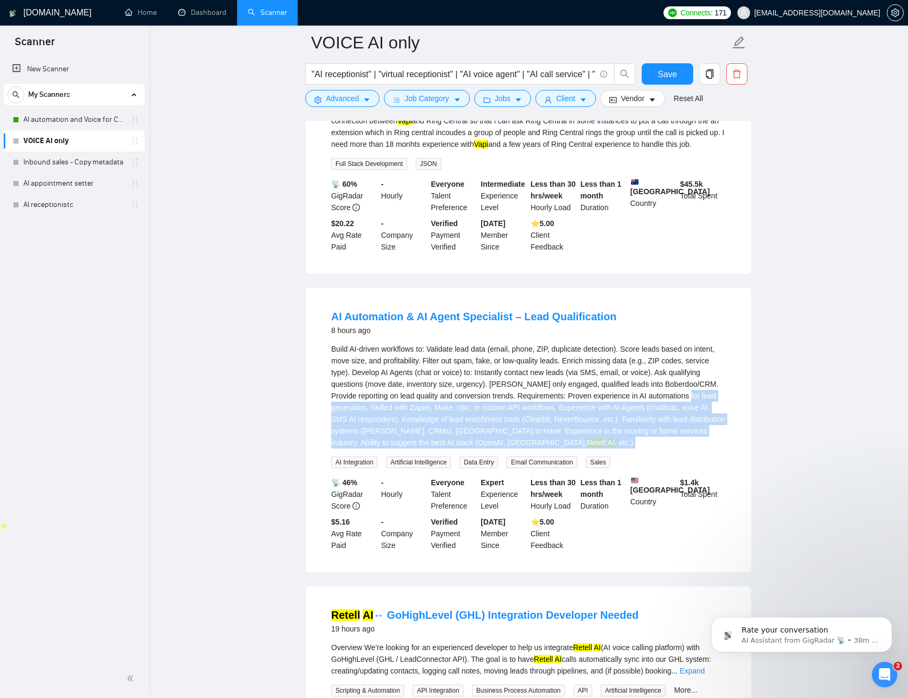
drag, startPoint x: 555, startPoint y: 450, endPoint x: 337, endPoint y: 419, distance: 219.7
click at [340, 420] on div "Build AI-driven workflows to: Validate lead data (email, phone, ZIP, duplicate …" at bounding box center [528, 395] width 395 height 105
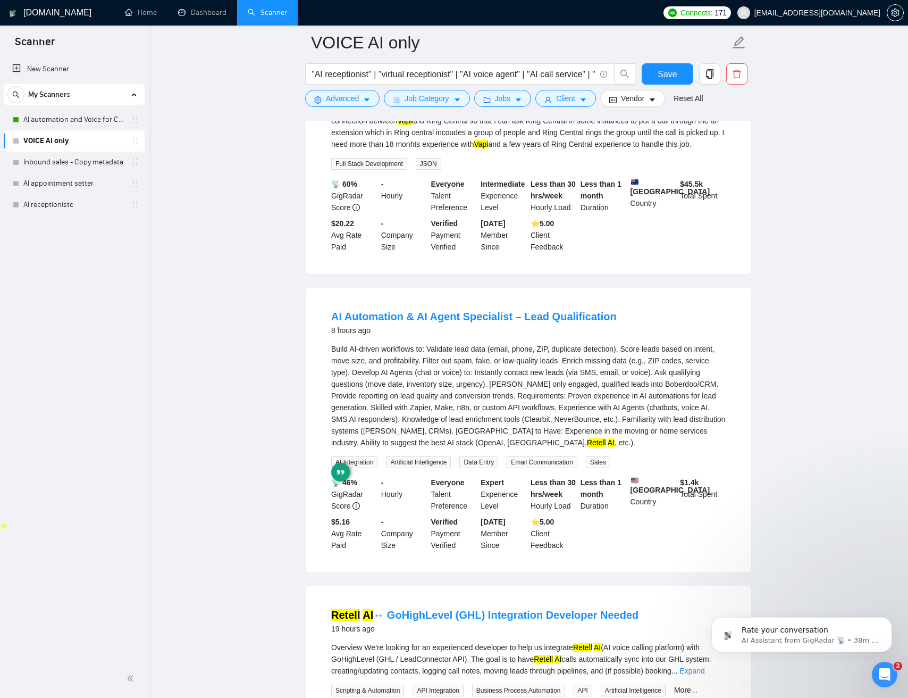
drag, startPoint x: 329, startPoint y: 418, endPoint x: 346, endPoint y: 418, distance: 16.5
click at [329, 418] on li "AI Automation & AI Agent Specialist – Lead Qualification 8 hours ago Retell AI …" at bounding box center [529, 429] width 420 height 259
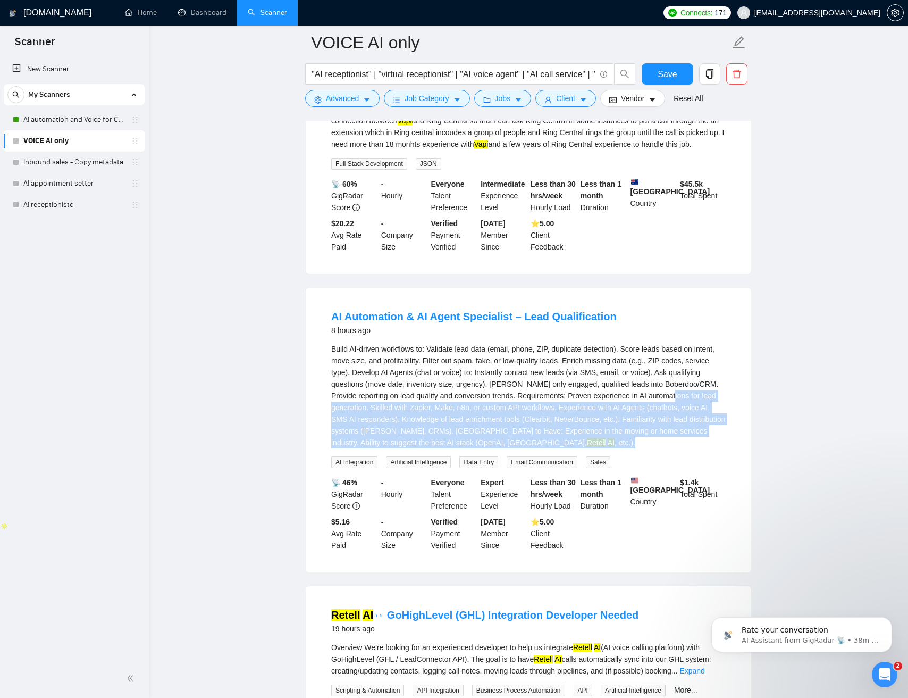
drag, startPoint x: 346, startPoint y: 418, endPoint x: 647, endPoint y: 438, distance: 301.7
click at [681, 454] on li "AI Automation & AI Agent Specialist – Lead Qualification 8 hours ago Retell AI …" at bounding box center [529, 429] width 420 height 259
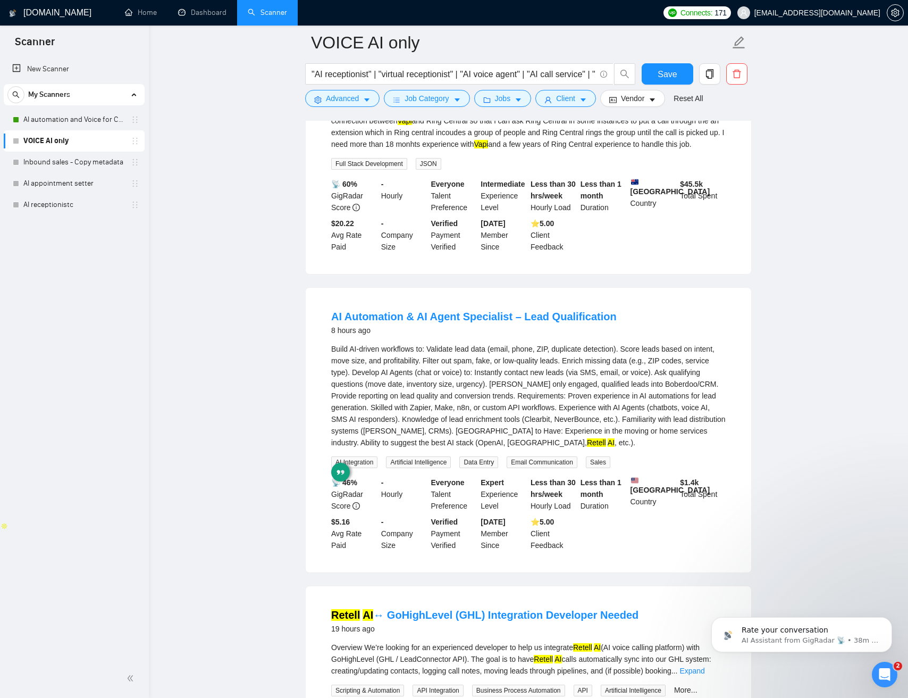
click at [518, 405] on div "Build AI-driven workflows to: Validate lead data (email, phone, ZIP, duplicate …" at bounding box center [528, 395] width 395 height 105
drag, startPoint x: 509, startPoint y: 409, endPoint x: 521, endPoint y: 412, distance: 12.1
click at [509, 409] on div "Build AI-driven workflows to: Validate lead data (email, phone, ZIP, duplicate …" at bounding box center [528, 395] width 395 height 105
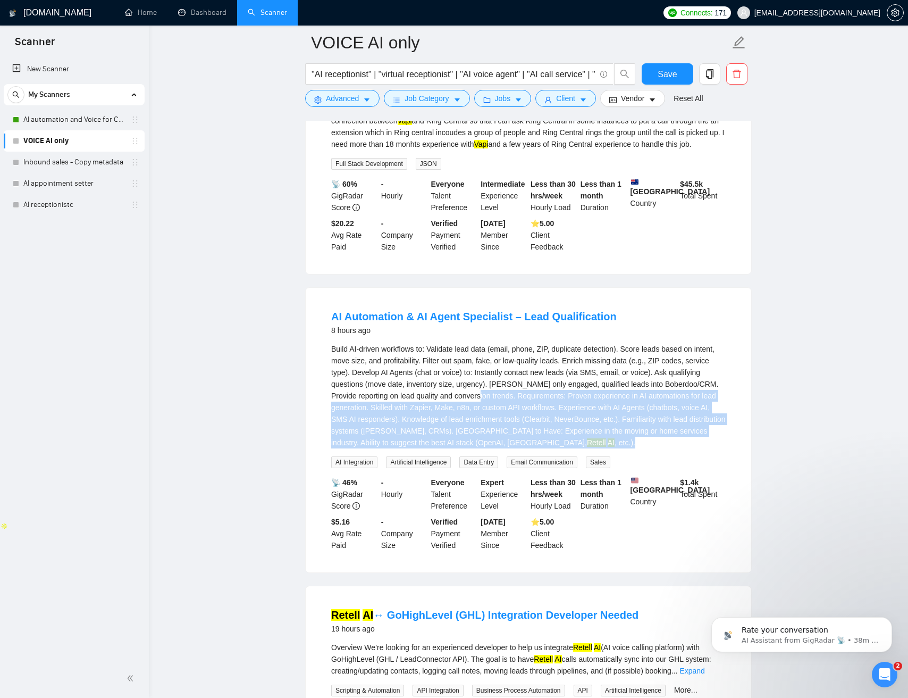
drag, startPoint x: 521, startPoint y: 412, endPoint x: 628, endPoint y: 450, distance: 113.6
click at [634, 448] on div "Build AI-driven workflows to: Validate lead data (email, phone, ZIP, duplicate …" at bounding box center [528, 395] width 395 height 105
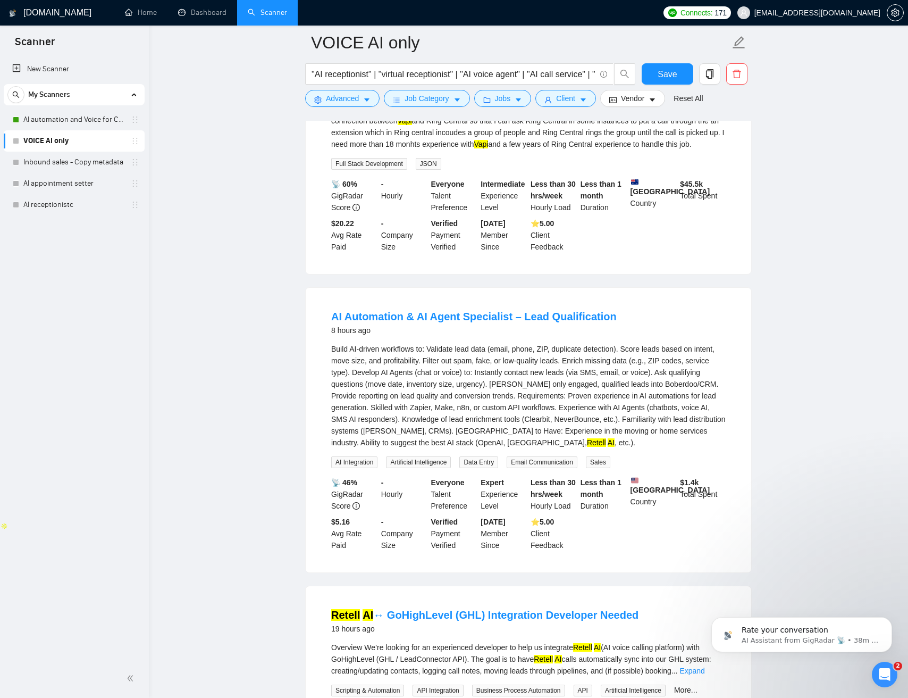
click at [533, 411] on div "Build AI-driven workflows to: Validate lead data (email, phone, ZIP, duplicate …" at bounding box center [528, 395] width 395 height 105
click at [340, 399] on div "Build AI-driven workflows to: Validate lead data (email, phone, ZIP, duplicate …" at bounding box center [528, 395] width 395 height 105
drag, startPoint x: 378, startPoint y: 398, endPoint x: 531, endPoint y: 392, distance: 153.3
click at [526, 392] on div "Build AI-driven workflows to: Validate lead data (email, phone, ZIP, duplicate …" at bounding box center [528, 395] width 395 height 105
click at [539, 393] on div "Build AI-driven workflows to: Validate lead data (email, phone, ZIP, duplicate …" at bounding box center [528, 395] width 395 height 105
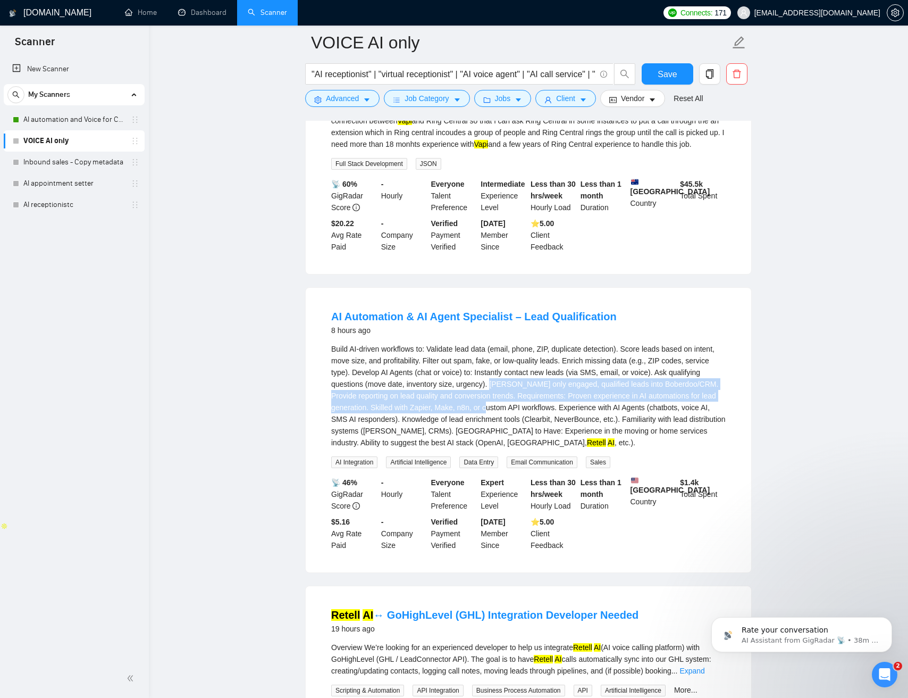
drag, startPoint x: 539, startPoint y: 395, endPoint x: 539, endPoint y: 419, distance: 23.9
click at [542, 424] on div "Build AI-driven workflows to: Validate lead data (email, phone, ZIP, duplicate …" at bounding box center [528, 395] width 395 height 105
click at [531, 399] on div "Build AI-driven workflows to: Validate lead data (email, phone, ZIP, duplicate …" at bounding box center [528, 395] width 395 height 105
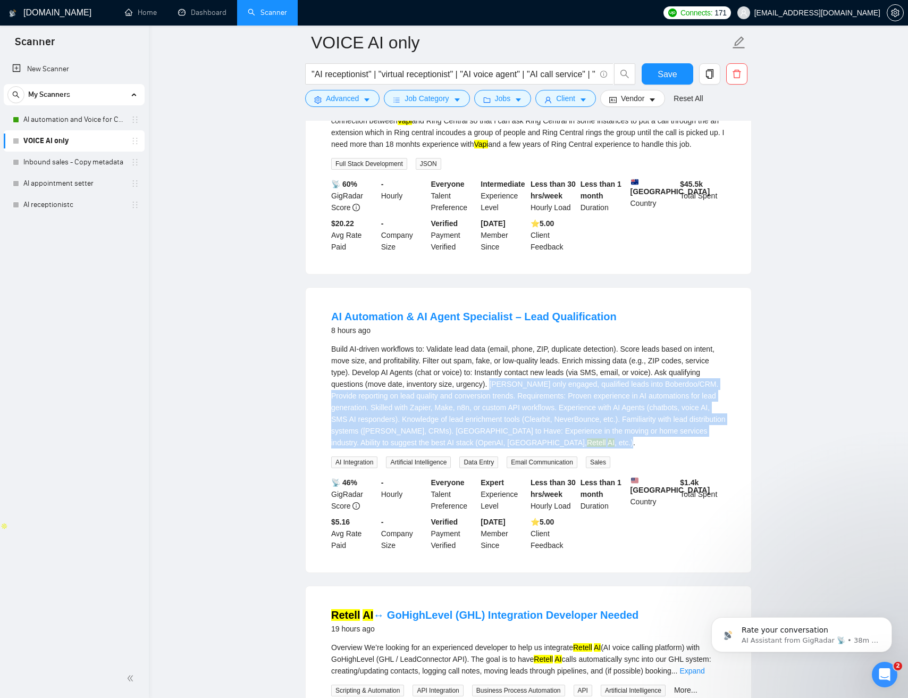
drag, startPoint x: 532, startPoint y: 401, endPoint x: 553, endPoint y: 450, distance: 53.6
click at [554, 448] on div "Build AI-driven workflows to: Validate lead data (email, phone, ZIP, duplicate …" at bounding box center [528, 395] width 395 height 105
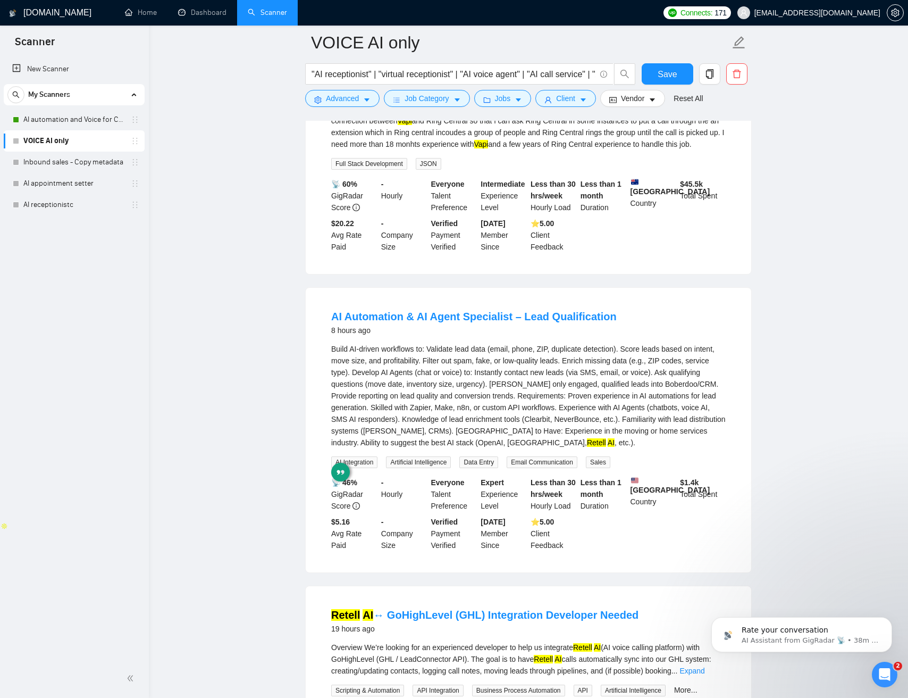
click at [524, 396] on div "Build AI-driven workflows to: Validate lead data (email, phone, ZIP, duplicate …" at bounding box center [528, 395] width 395 height 105
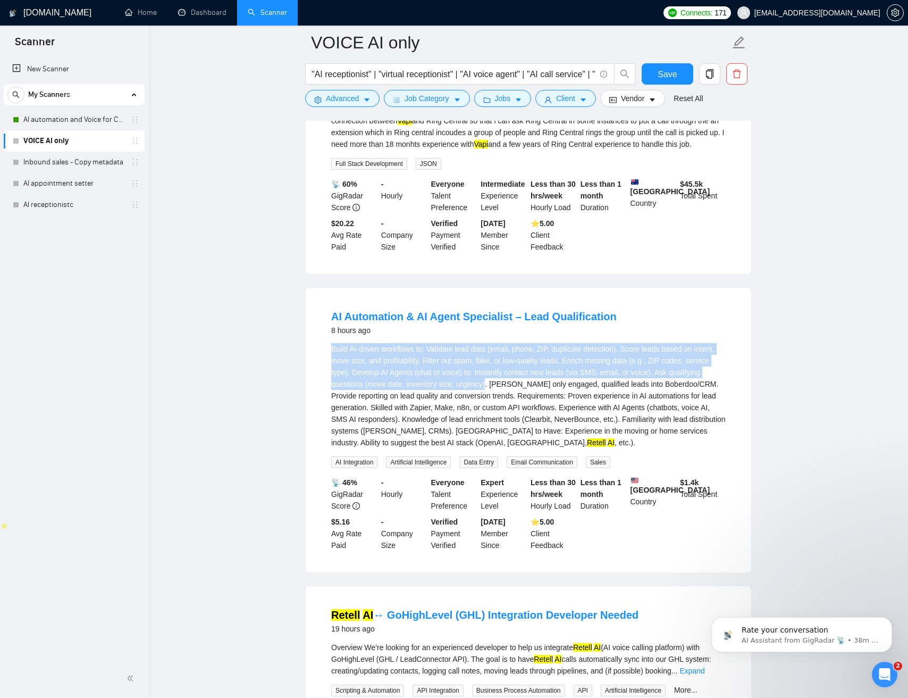
drag, startPoint x: 501, startPoint y: 392, endPoint x: 323, endPoint y: 358, distance: 180.9
click at [321, 358] on li "AI Automation & AI Agent Specialist – Lead Qualification 8 hours ago Retell AI …" at bounding box center [529, 429] width 420 height 259
click at [332, 358] on div "Build AI-driven workflows to: Validate lead data (email, phone, ZIP, duplicate …" at bounding box center [528, 395] width 395 height 105
drag, startPoint x: 372, startPoint y: 366, endPoint x: 530, endPoint y: 407, distance: 163.2
click at [530, 406] on div "Build AI-driven workflows to: Validate lead data (email, phone, ZIP, duplicate …" at bounding box center [528, 395] width 395 height 105
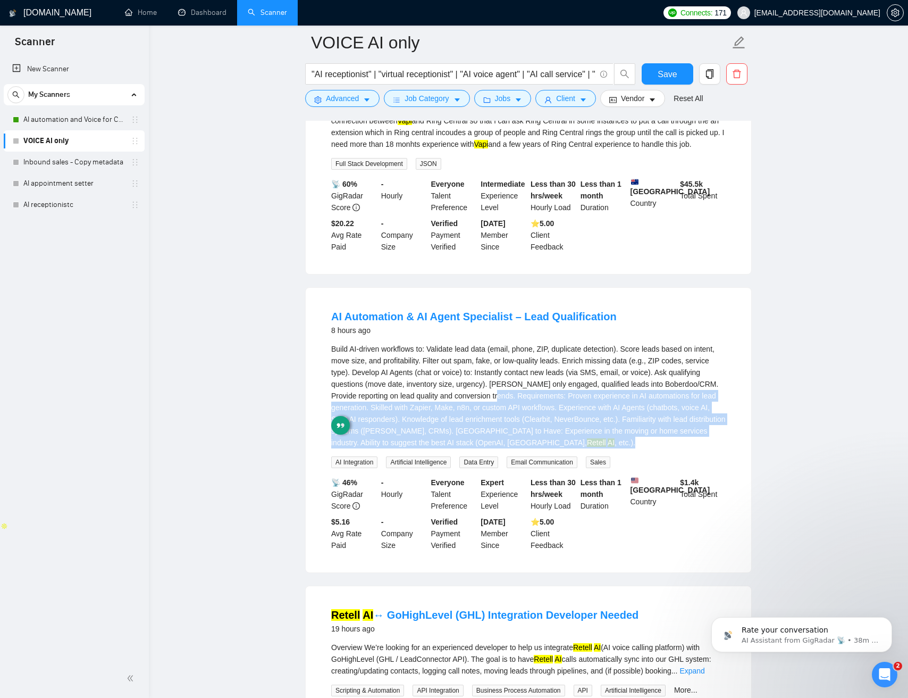
drag, startPoint x: 534, startPoint y: 407, endPoint x: 564, endPoint y: 448, distance: 50.6
click at [565, 448] on div "Build AI-driven workflows to: Validate lead data (email, phone, ZIP, duplicate …" at bounding box center [528, 395] width 395 height 105
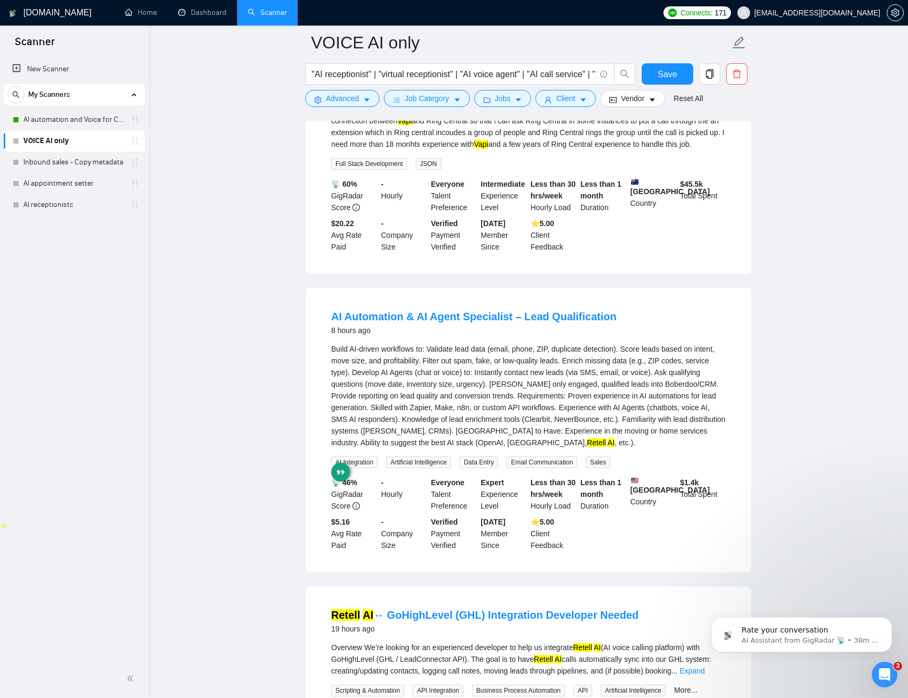
drag, startPoint x: 553, startPoint y: 430, endPoint x: 528, endPoint y: 429, distance: 25.0
click at [553, 430] on div "Build AI-driven workflows to: Validate lead data (email, phone, ZIP, duplicate …" at bounding box center [528, 395] width 395 height 105
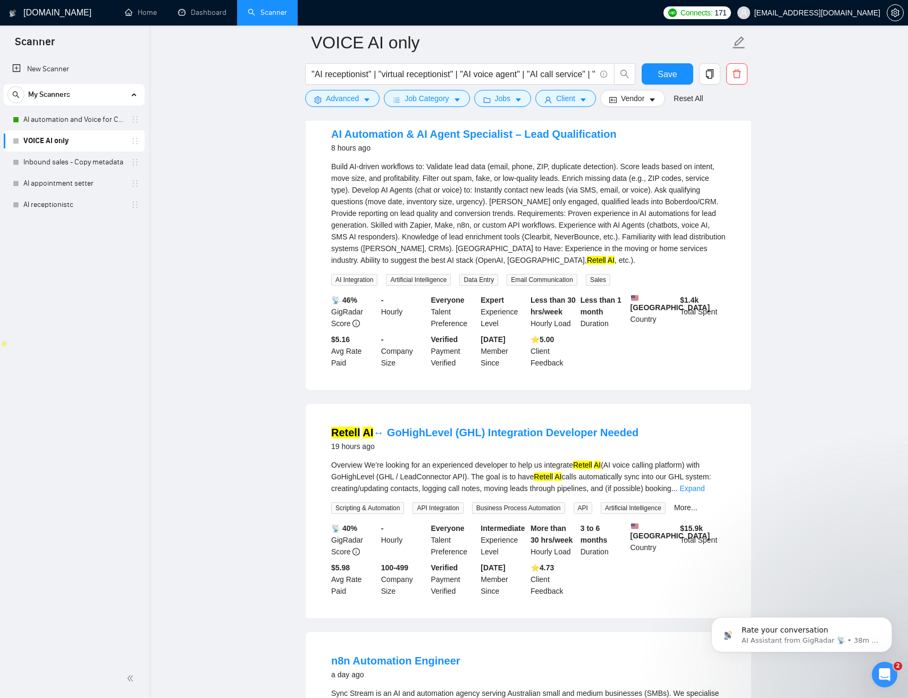
scroll to position [391, 0]
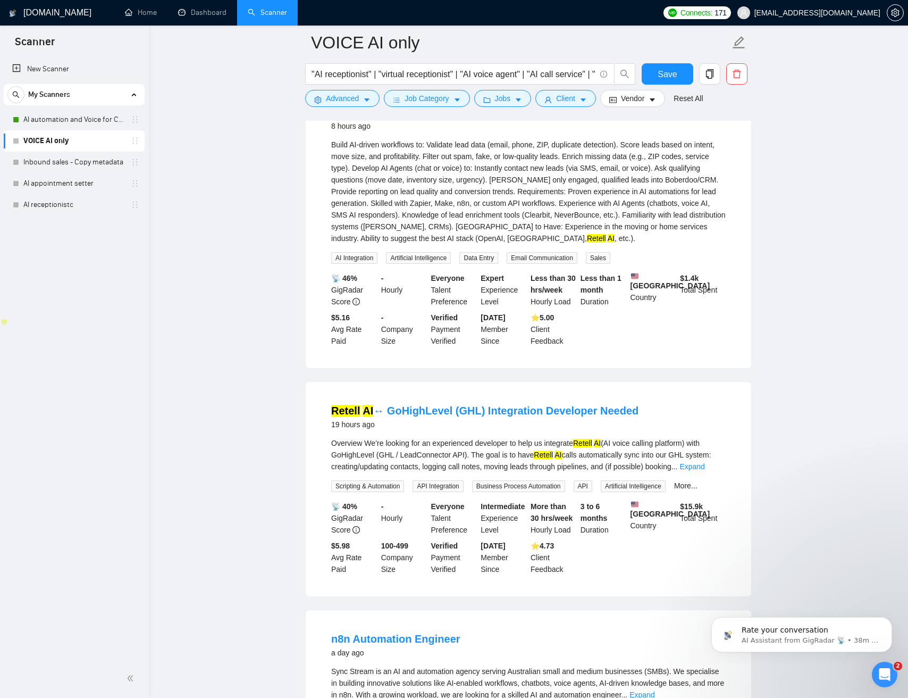
click at [492, 454] on div "Overview We’re looking for an experienced developer to help us integrate Retell…" at bounding box center [528, 454] width 395 height 35
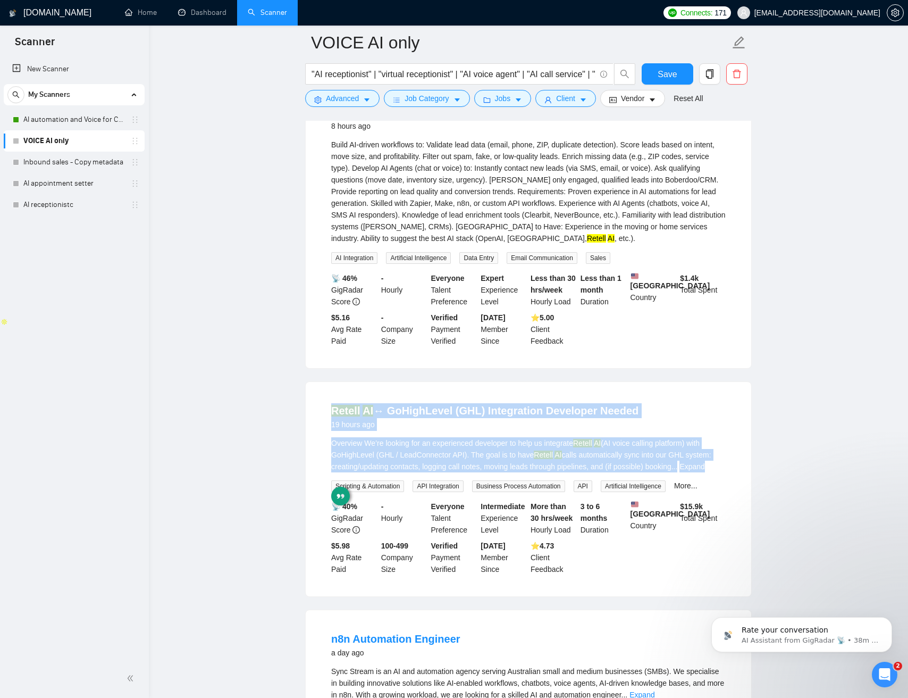
drag, startPoint x: 493, startPoint y: 454, endPoint x: 389, endPoint y: 403, distance: 116.1
click at [391, 404] on div "Retell AI ↔ GoHighLevel (GHL) Integration Developer Needed 19 hours ago Overvie…" at bounding box center [529, 489] width 446 height 214
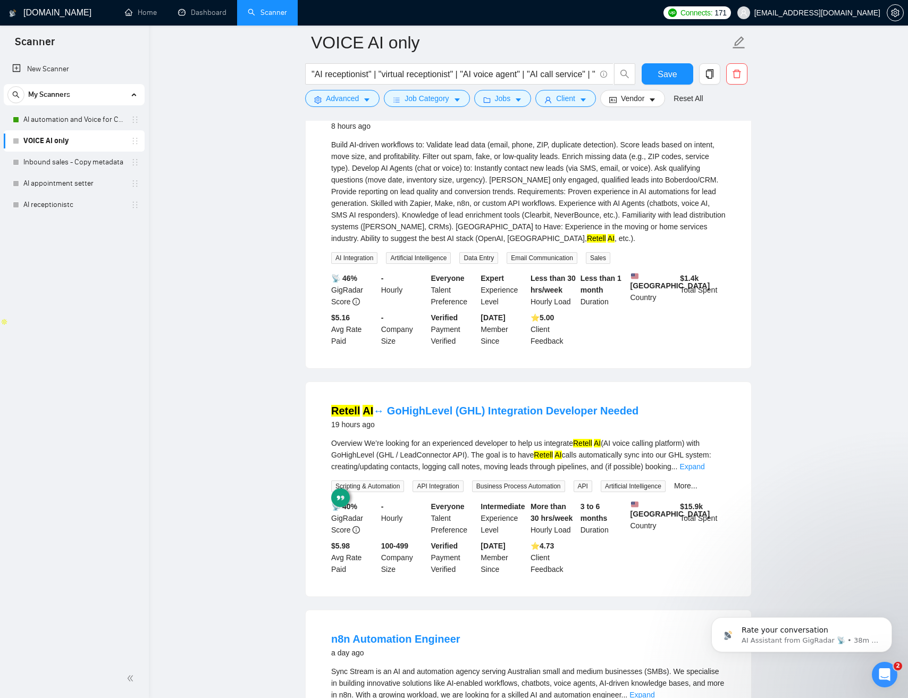
click at [370, 394] on div "Retell AI ↔ GoHighLevel (GHL) Integration Developer Needed 19 hours ago Overvie…" at bounding box center [529, 489] width 446 height 214
drag, startPoint x: 370, startPoint y: 394, endPoint x: 606, endPoint y: 444, distance: 241.0
click at [597, 438] on div "Retell AI ↔ GoHighLevel (GHL) Integration Developer Needed 19 hours ago Overvie…" at bounding box center [529, 489] width 446 height 214
click at [639, 457] on div "Overview We’re looking for an experienced developer to help us integrate Retell…" at bounding box center [528, 454] width 395 height 35
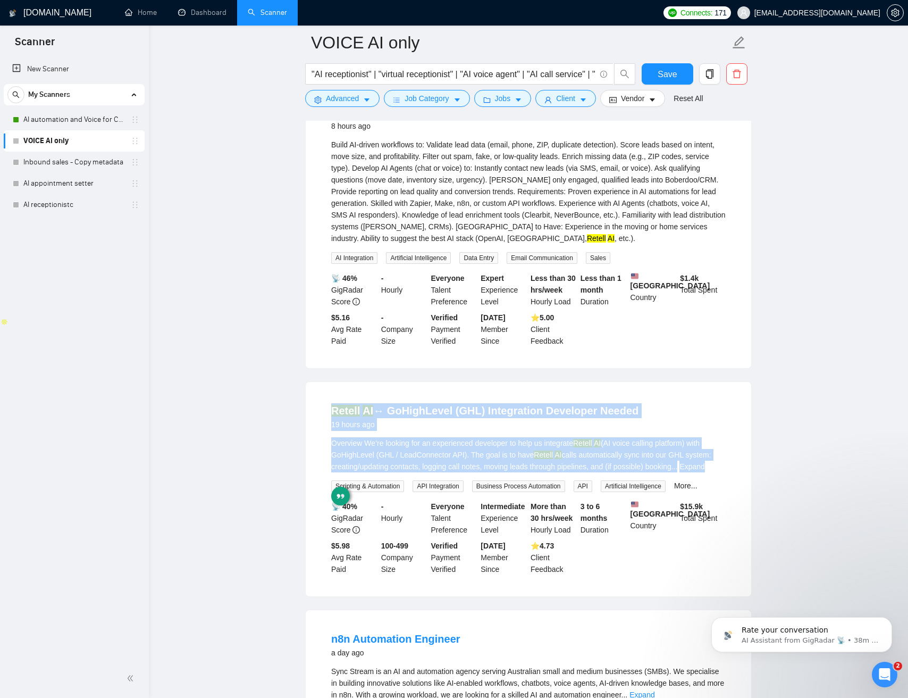
drag, startPoint x: 639, startPoint y: 457, endPoint x: 612, endPoint y: 407, distance: 56.4
click at [612, 408] on li "Retell AI ↔ GoHighLevel (GHL) Integration Developer Needed 19 hours ago Overvie…" at bounding box center [529, 489] width 420 height 189
click at [525, 398] on div "Retell AI ↔ GoHighLevel (GHL) Integration Developer Needed 19 hours ago Overvie…" at bounding box center [529, 489] width 446 height 214
drag, startPoint x: 526, startPoint y: 398, endPoint x: 514, endPoint y: 459, distance: 61.7
click at [520, 456] on div "Retell AI ↔ GoHighLevel (GHL) Integration Developer Needed 19 hours ago Overvie…" at bounding box center [529, 489] width 446 height 214
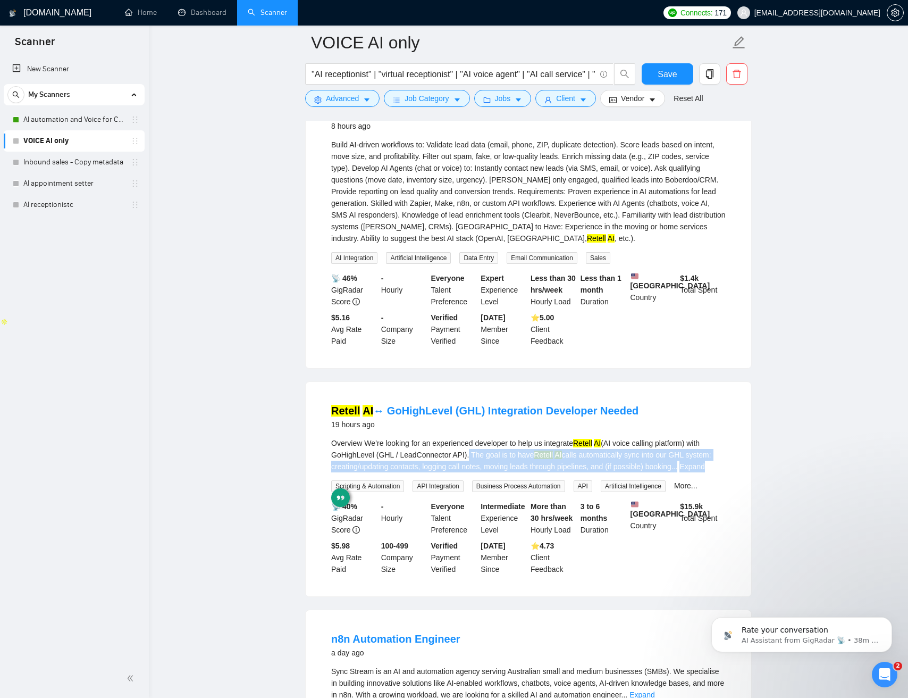
click at [471, 464] on div "Overview We’re looking for an experienced developer to help us integrate Retell…" at bounding box center [528, 454] width 395 height 35
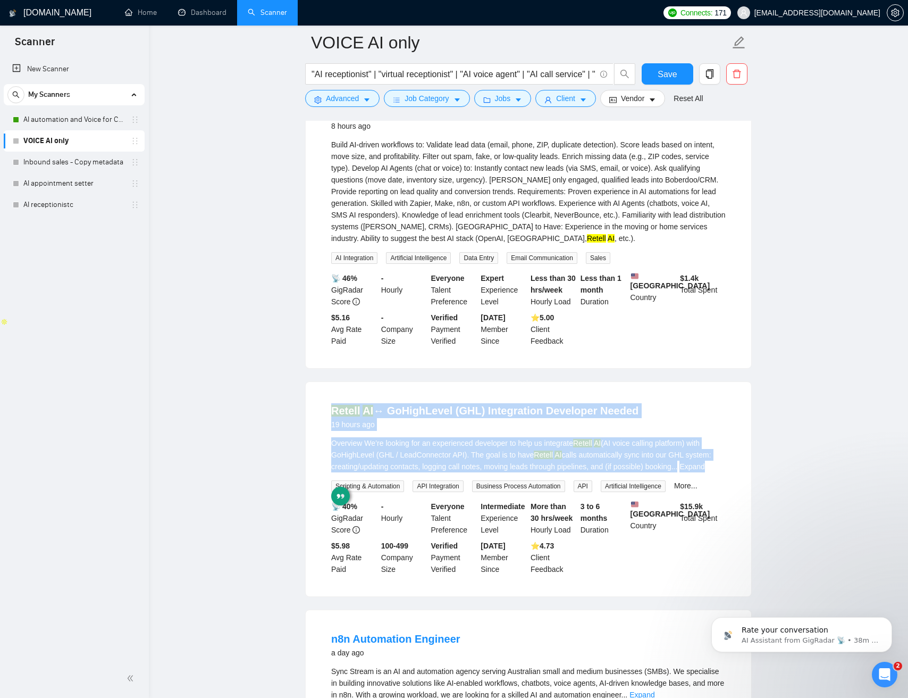
drag, startPoint x: 470, startPoint y: 462, endPoint x: 457, endPoint y: 403, distance: 60.9
click at [665, 424] on div "Retell AI ↔ GoHighLevel (GHL) Integration Developer Needed 19 hours ago" at bounding box center [528, 417] width 395 height 28
drag, startPoint x: 665, startPoint y: 424, endPoint x: 637, endPoint y: 469, distance: 53.1
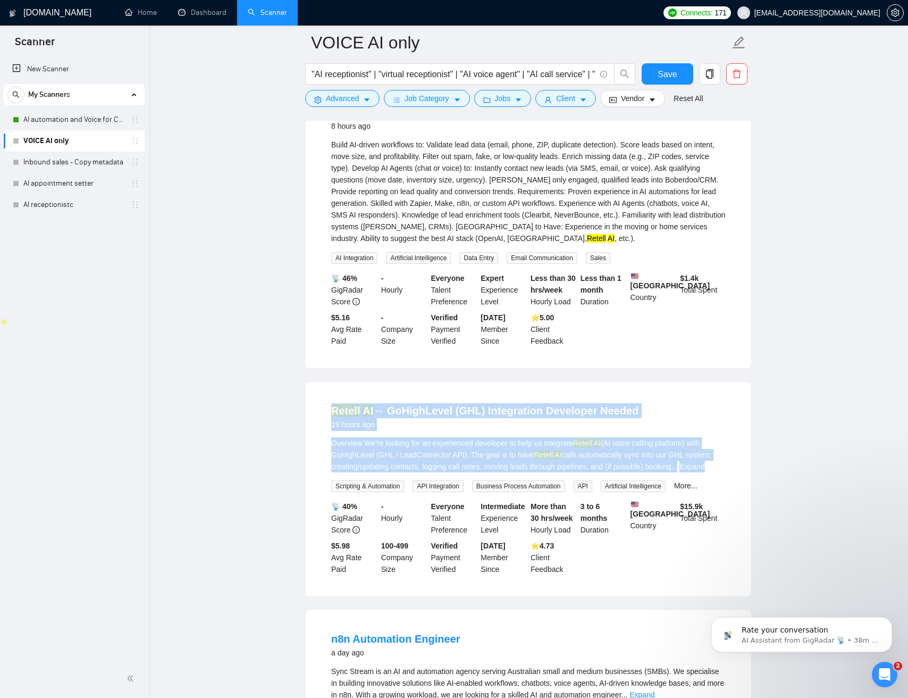
click at [637, 469] on li "Retell AI ↔ GoHighLevel (GHL) Integration Developer Needed 19 hours ago Overvie…" at bounding box center [529, 489] width 420 height 189
click at [637, 468] on div "Overview We’re looking for an experienced developer to help us integrate Retell…" at bounding box center [528, 454] width 395 height 35
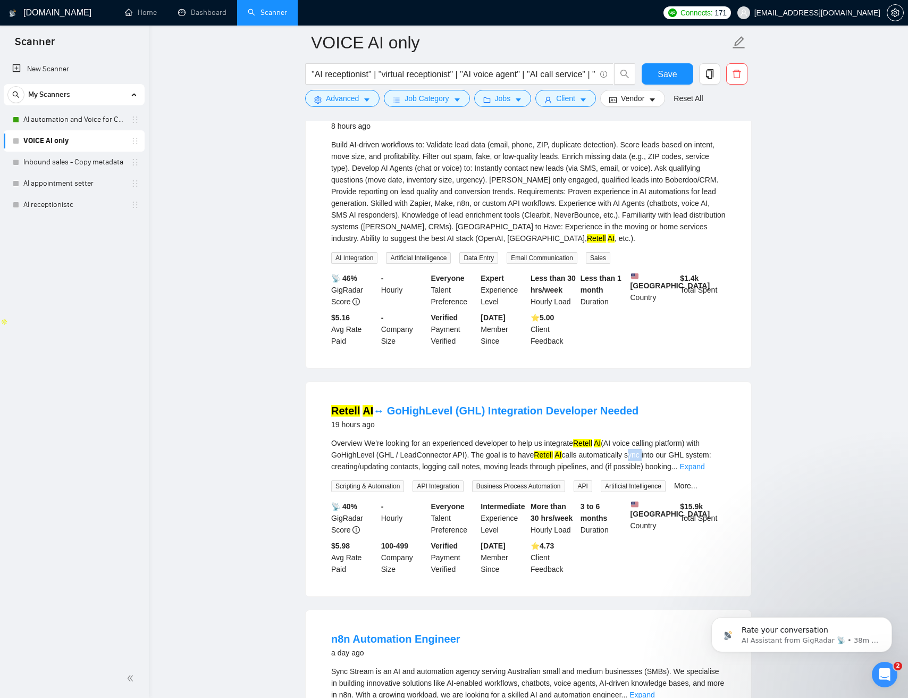
click at [637, 468] on div "Overview We’re looking for an experienced developer to help us integrate Retell…" at bounding box center [528, 454] width 395 height 35
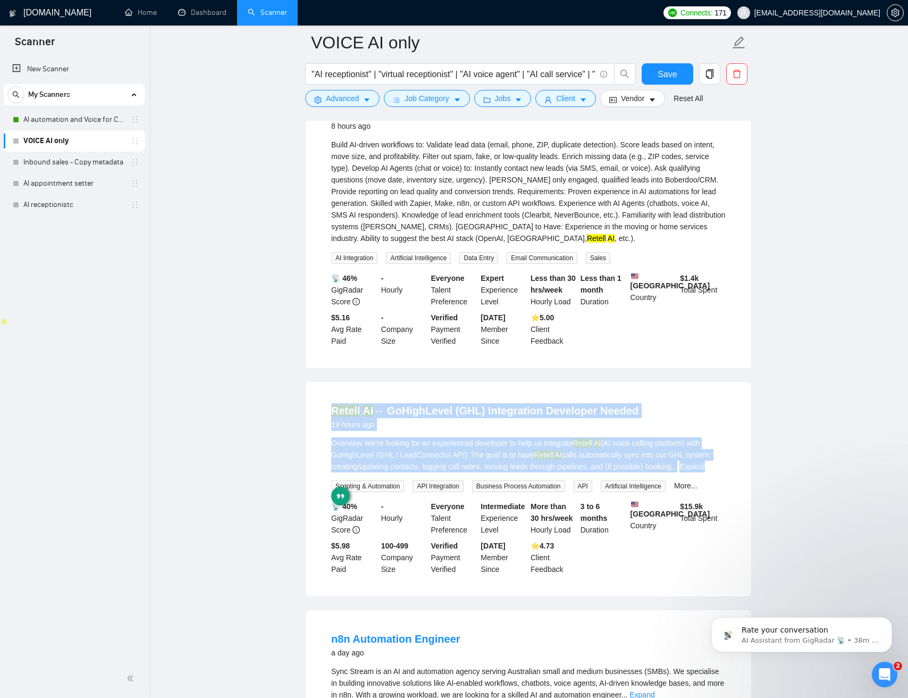
drag, startPoint x: 637, startPoint y: 468, endPoint x: 656, endPoint y: 420, distance: 52.2
click at [656, 420] on li "Retell AI ↔ GoHighLevel (GHL) Integration Developer Needed 19 hours ago Overvie…" at bounding box center [529, 489] width 420 height 189
click at [624, 451] on div "Overview We’re looking for an experienced developer to help us integrate Retell…" at bounding box center [528, 454] width 395 height 35
drag, startPoint x: 636, startPoint y: 444, endPoint x: 652, endPoint y: 418, distance: 30.1
click at [652, 416] on div "Retell AI ↔ GoHighLevel (GHL) Integration Developer Needed 19 hours ago" at bounding box center [528, 418] width 395 height 31
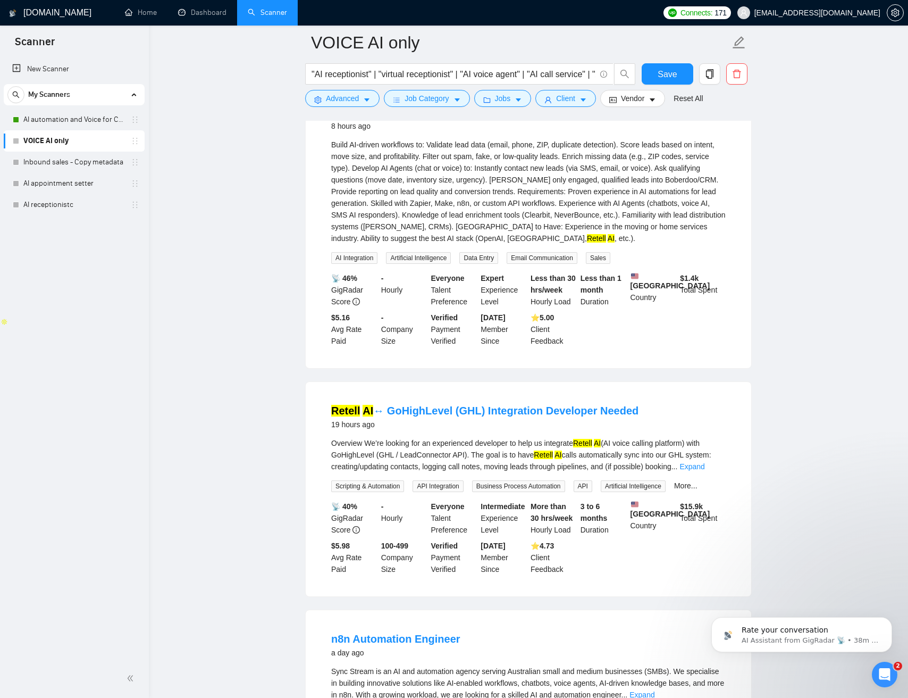
click at [636, 472] on div "Overview We’re looking for an experienced developer to help us integrate Retell…" at bounding box center [528, 454] width 395 height 35
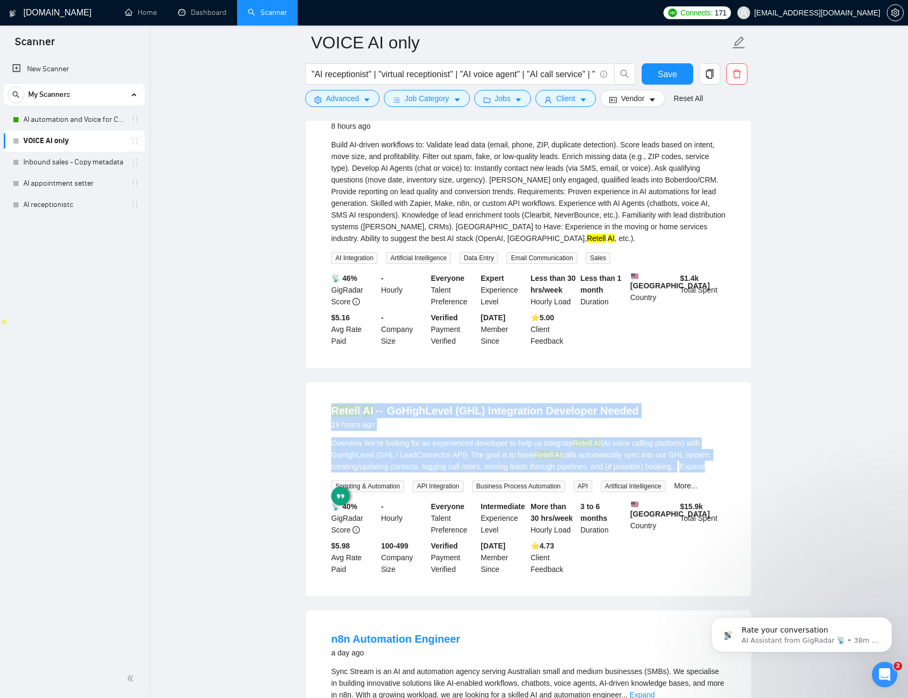
drag, startPoint x: 636, startPoint y: 472, endPoint x: 650, endPoint y: 467, distance: 14.6
click at [648, 427] on li "Retell AI ↔ GoHighLevel (GHL) Integration Developer Needed 19 hours ago Overvie…" at bounding box center [529, 489] width 420 height 189
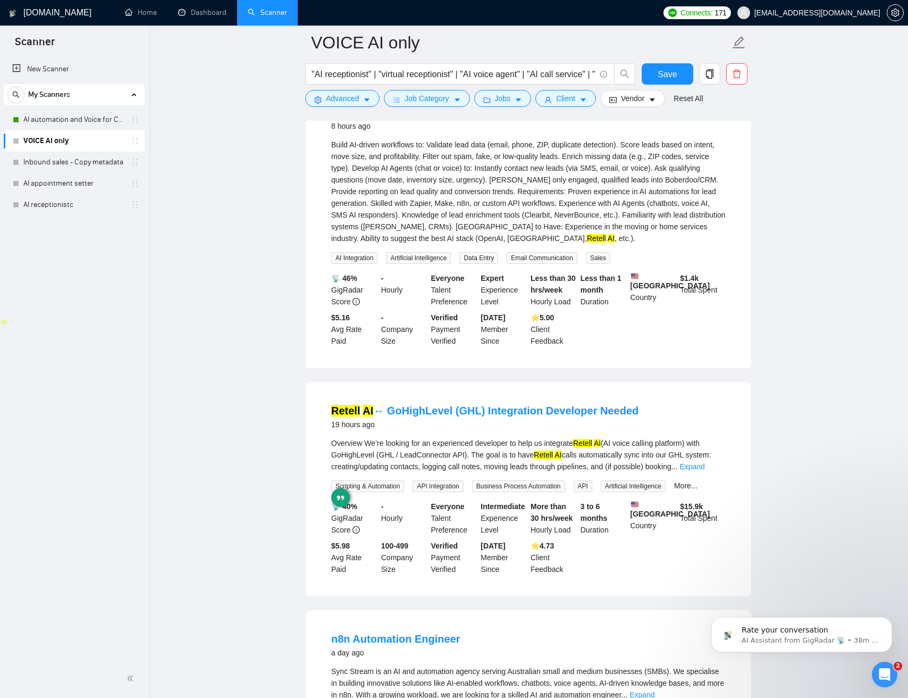
drag, startPoint x: 650, startPoint y: 468, endPoint x: 657, endPoint y: 469, distance: 7.0
click at [653, 469] on div "Overview We’re looking for an experienced developer to help us integrate Retell…" at bounding box center [528, 454] width 395 height 35
click at [705, 471] on link "Expand" at bounding box center [692, 466] width 25 height 9
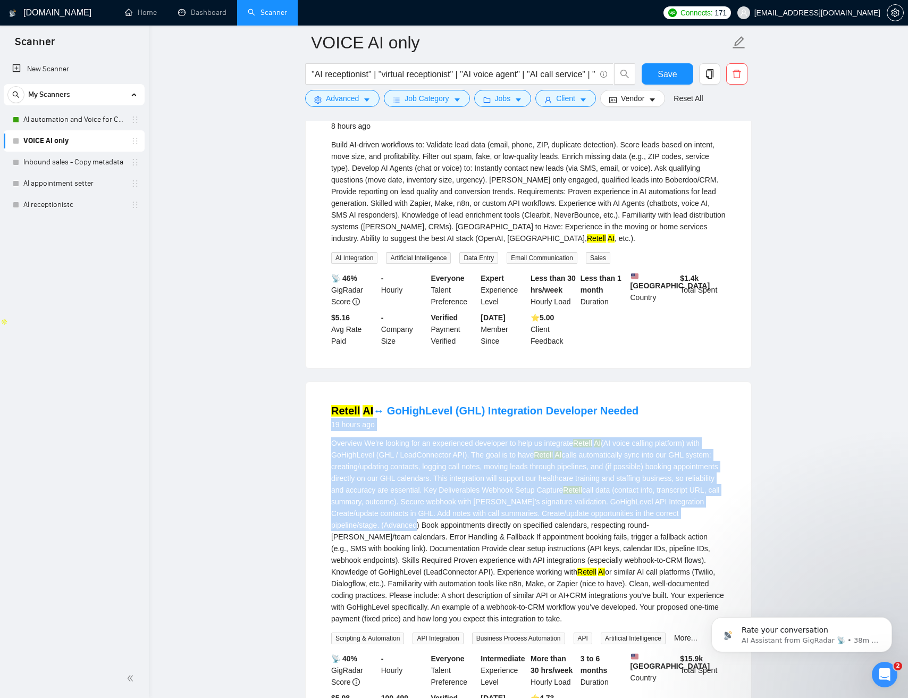
drag, startPoint x: 495, startPoint y: 512, endPoint x: 435, endPoint y: 471, distance: 72.6
click at [333, 435] on li "Retell AI ↔ GoHighLevel (GHL) Integration Developer Needed 19 hours ago Overvie…" at bounding box center [529, 565] width 420 height 341
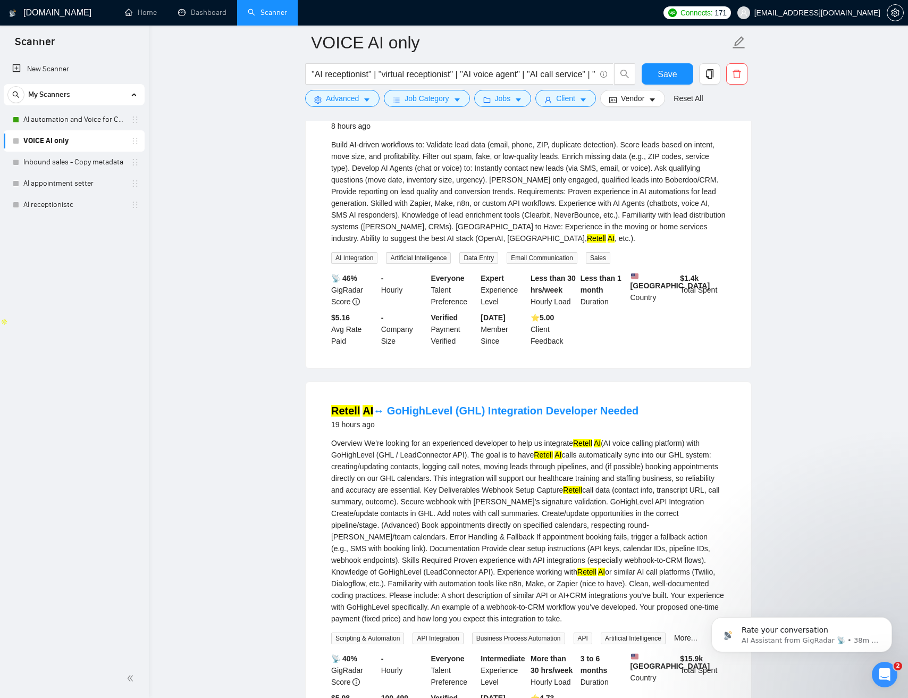
click at [505, 491] on div "Overview We’re looking for an experienced developer to help us integrate Retell…" at bounding box center [528, 530] width 395 height 187
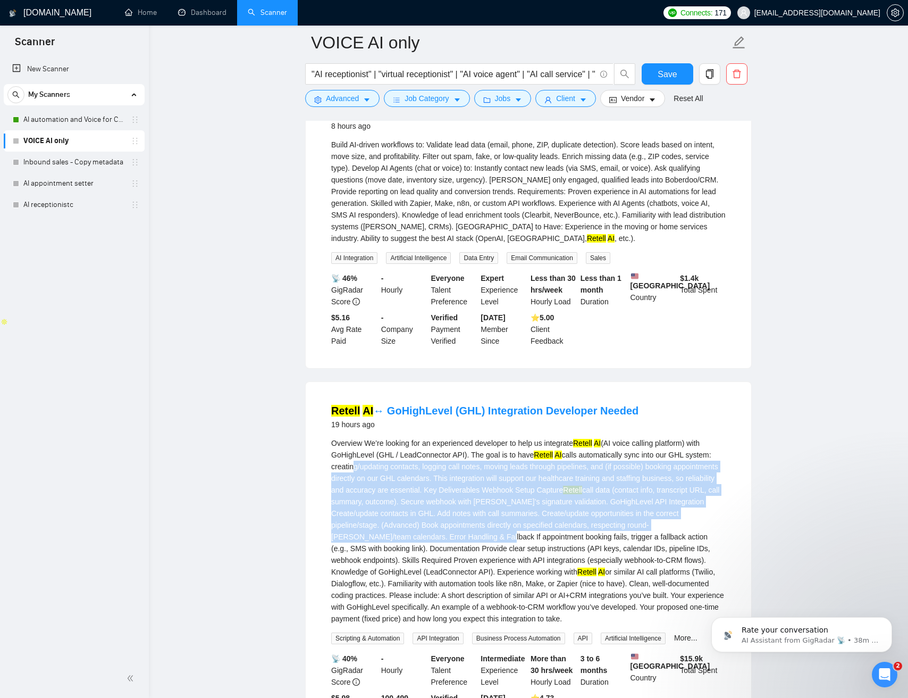
drag, startPoint x: 550, startPoint y: 528, endPoint x: 366, endPoint y: 483, distance: 189.0
click at [351, 475] on div "Overview We’re looking for an experienced developer to help us integrate Retell…" at bounding box center [528, 530] width 395 height 187
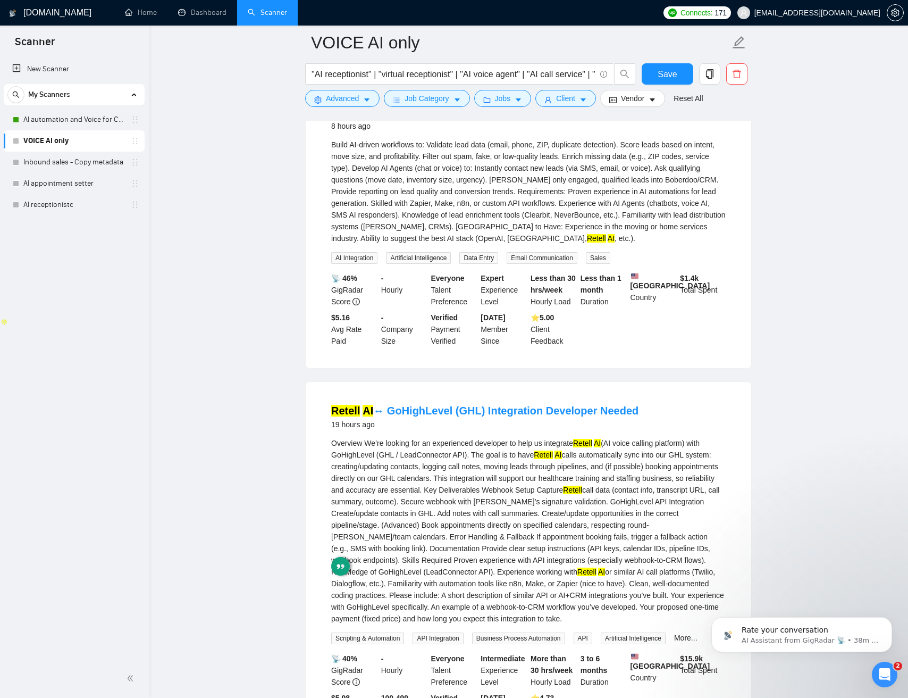
click at [451, 508] on div "Overview We’re looking for an experienced developer to help us integrate Retell…" at bounding box center [528, 530] width 395 height 187
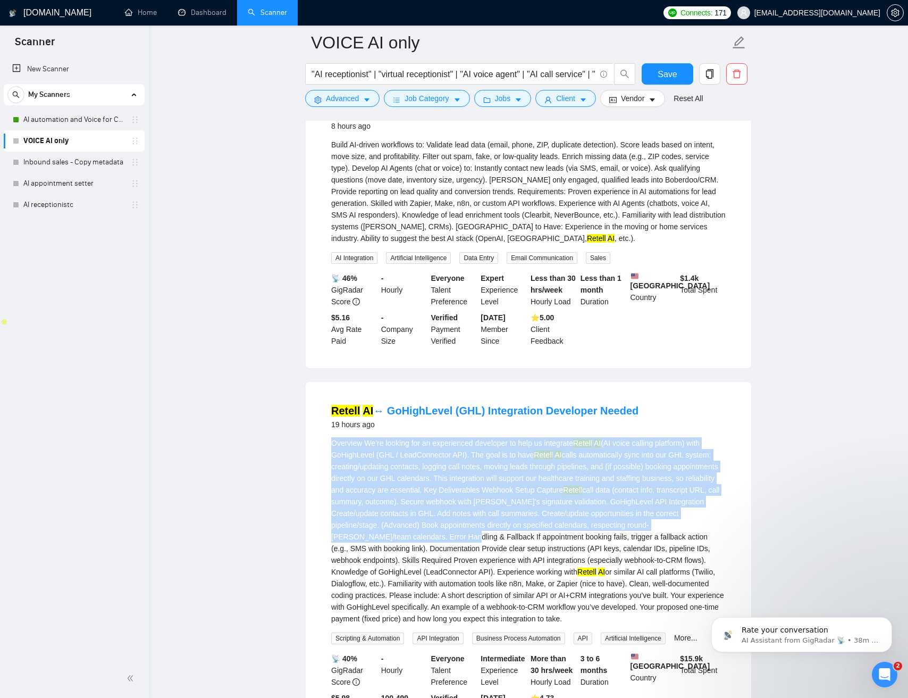
drag, startPoint x: 531, startPoint y: 541, endPoint x: 322, endPoint y: 458, distance: 225.6
click at [319, 458] on li "Retell AI ↔ GoHighLevel (GHL) Integration Developer Needed 19 hours ago Overvie…" at bounding box center [529, 565] width 420 height 341
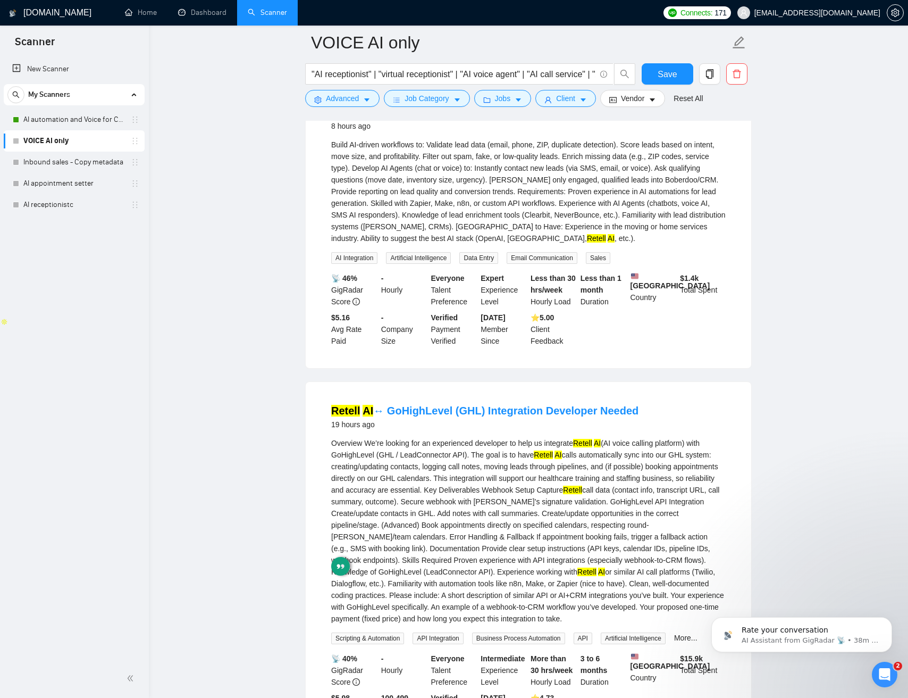
click at [336, 458] on div "Overview We’re looking for an experienced developer to help us integrate Retell…" at bounding box center [528, 530] width 395 height 187
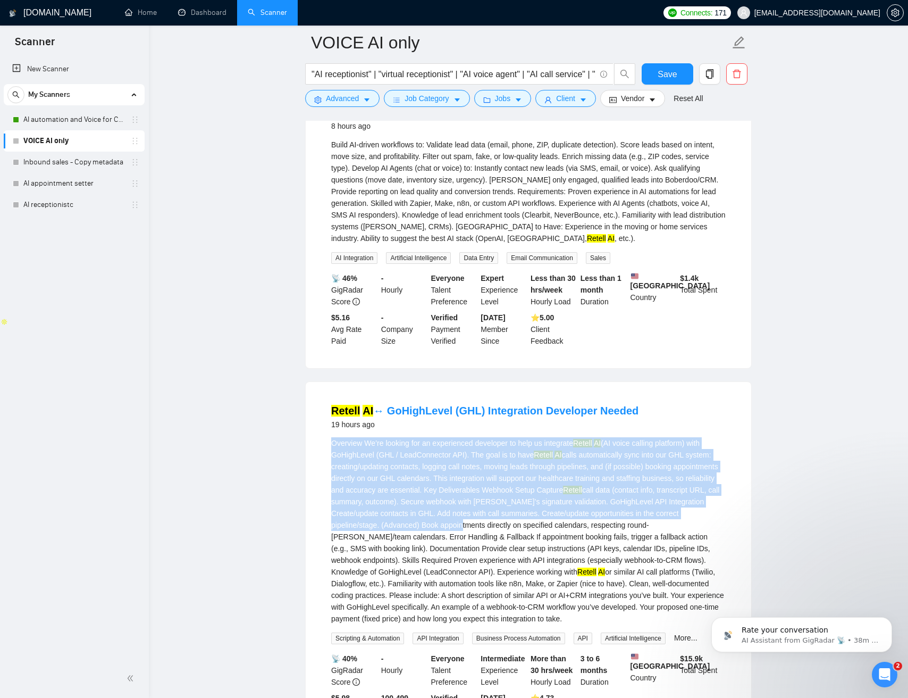
drag, startPoint x: 339, startPoint y: 458, endPoint x: 543, endPoint y: 541, distance: 220.2
click at [543, 540] on div "Overview We’re looking for an experienced developer to help us integrate Retell…" at bounding box center [528, 530] width 395 height 187
click at [532, 528] on div "Overview We’re looking for an experienced developer to help us integrate Retell…" at bounding box center [528, 530] width 395 height 187
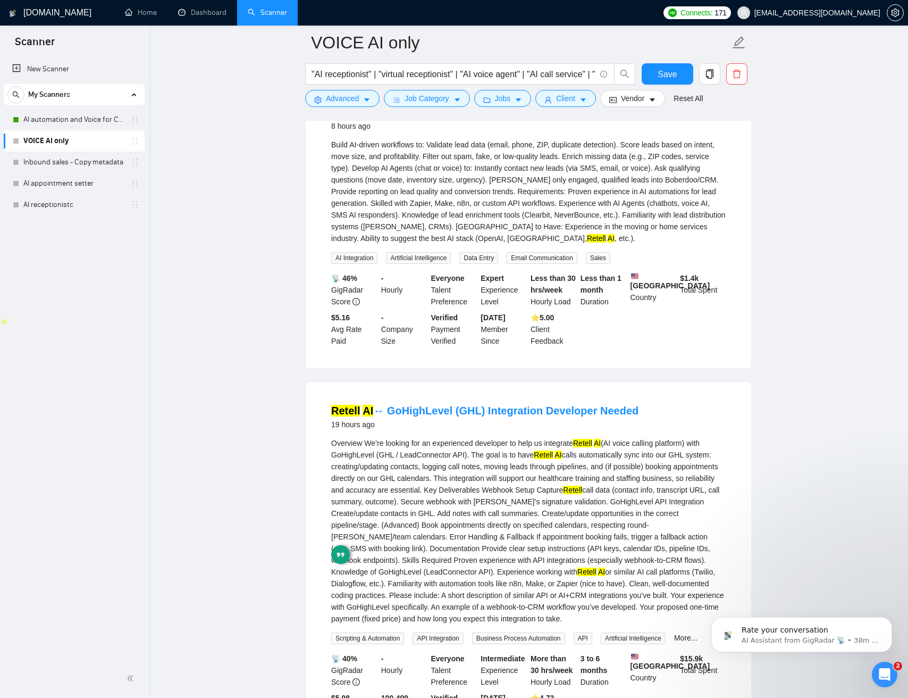
click at [539, 545] on div "Overview We’re looking for an experienced developer to help us integrate Retell…" at bounding box center [528, 530] width 395 height 187
click at [542, 524] on div "Overview We’re looking for an experienced developer to help us integrate Retell…" at bounding box center [528, 530] width 395 height 187
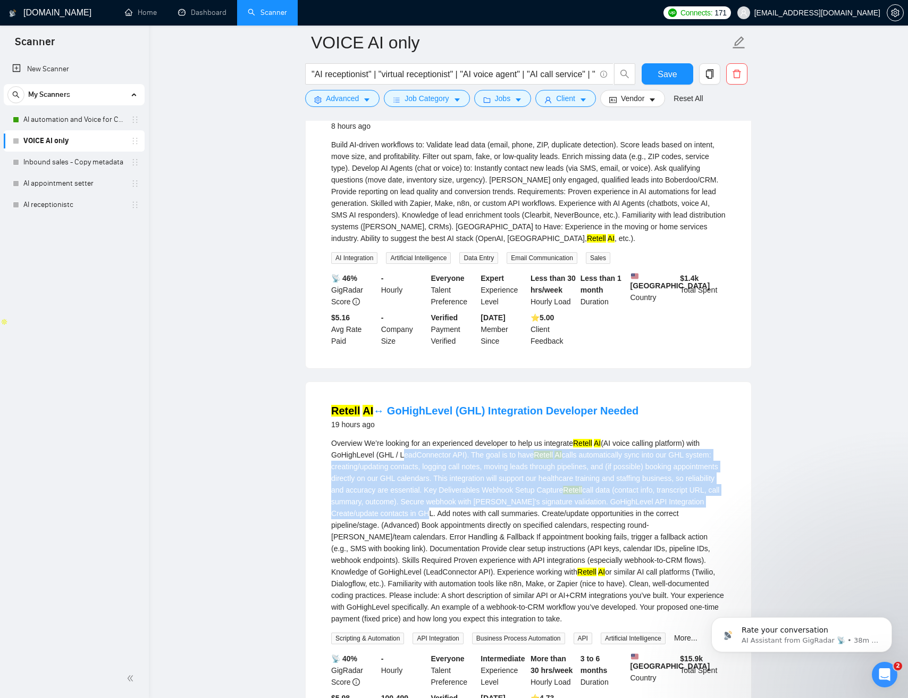
drag, startPoint x: 523, startPoint y: 517, endPoint x: 408, endPoint y: 469, distance: 124.2
click at [403, 463] on div "Overview We’re looking for an experienced developer to help us integrate Retell…" at bounding box center [528, 530] width 395 height 187
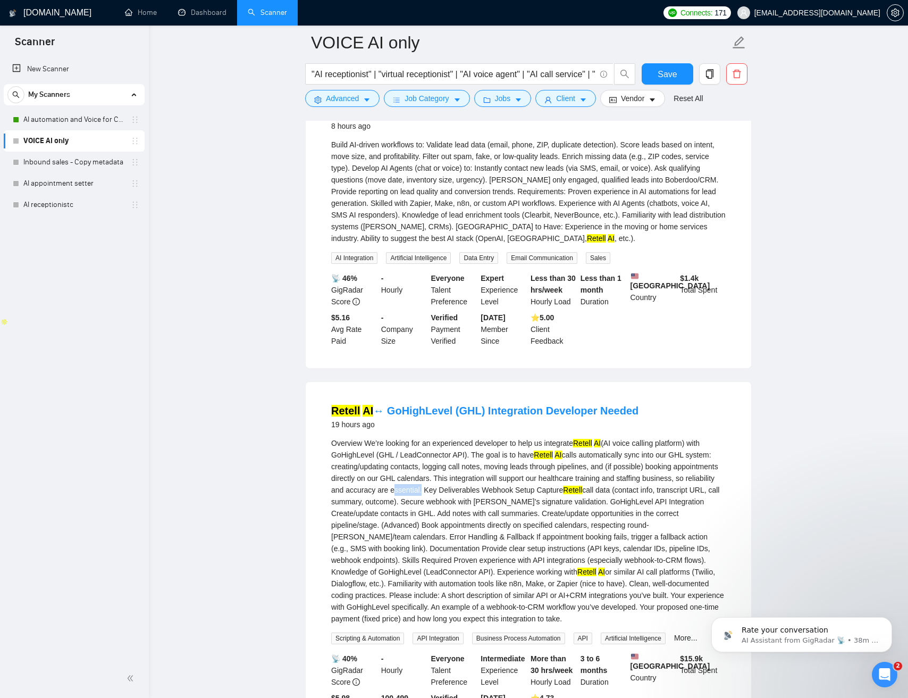
click at [471, 502] on div "Overview We’re looking for an experienced developer to help us integrate Retell…" at bounding box center [528, 530] width 395 height 187
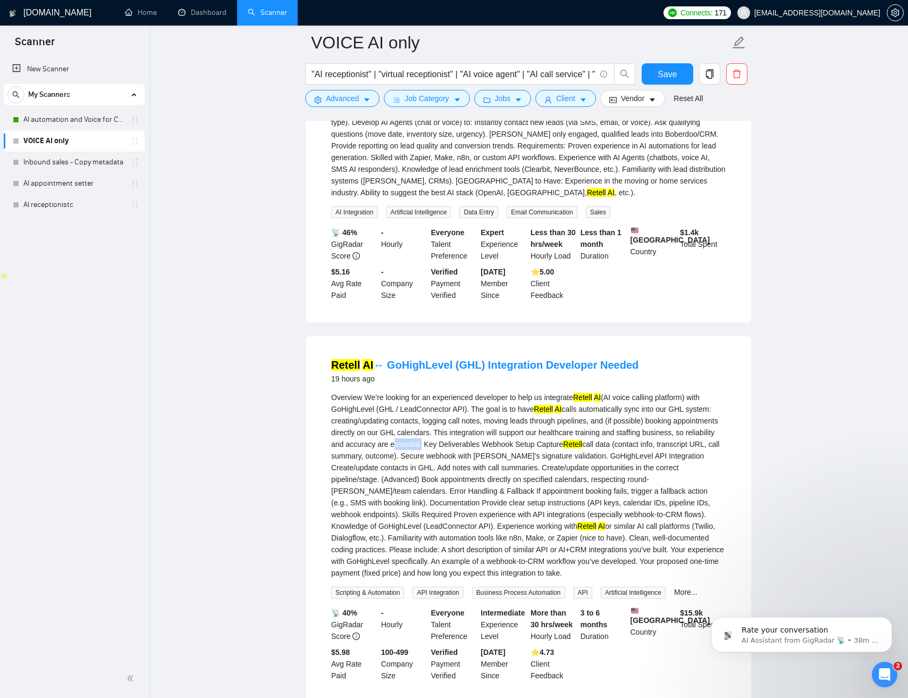
scroll to position [438, 0]
click at [495, 493] on div "Overview We’re looking for an experienced developer to help us integrate Retell…" at bounding box center [528, 483] width 395 height 187
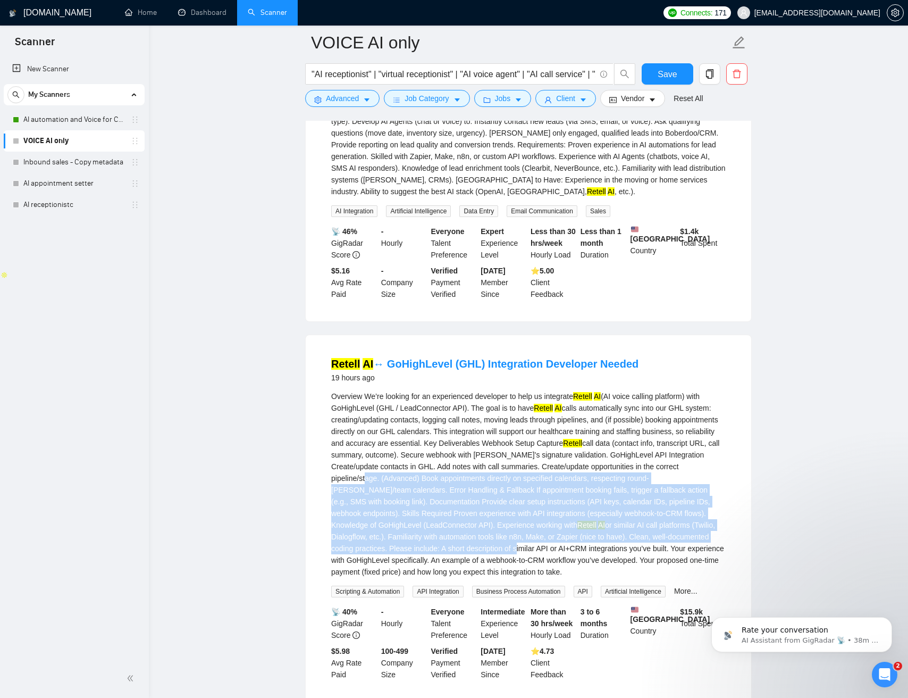
drag, startPoint x: 497, startPoint y: 495, endPoint x: 580, endPoint y: 558, distance: 104.4
click at [583, 560] on div "Overview We’re looking for an experienced developer to help us integrate Retell…" at bounding box center [528, 483] width 395 height 187
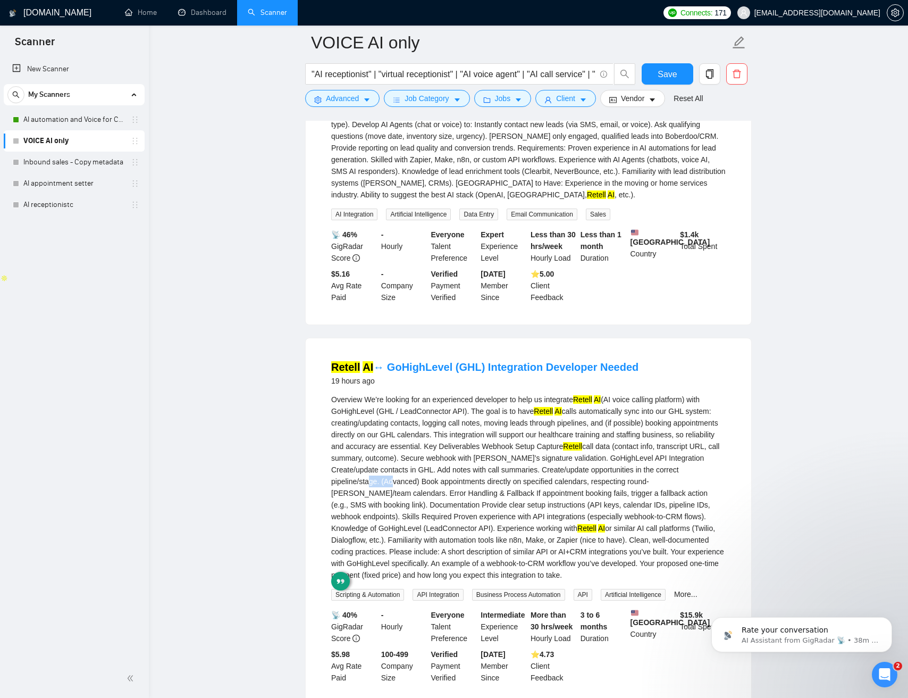
click at [488, 494] on div "Overview We’re looking for an experienced developer to help us integrate Retell…" at bounding box center [528, 487] width 395 height 187
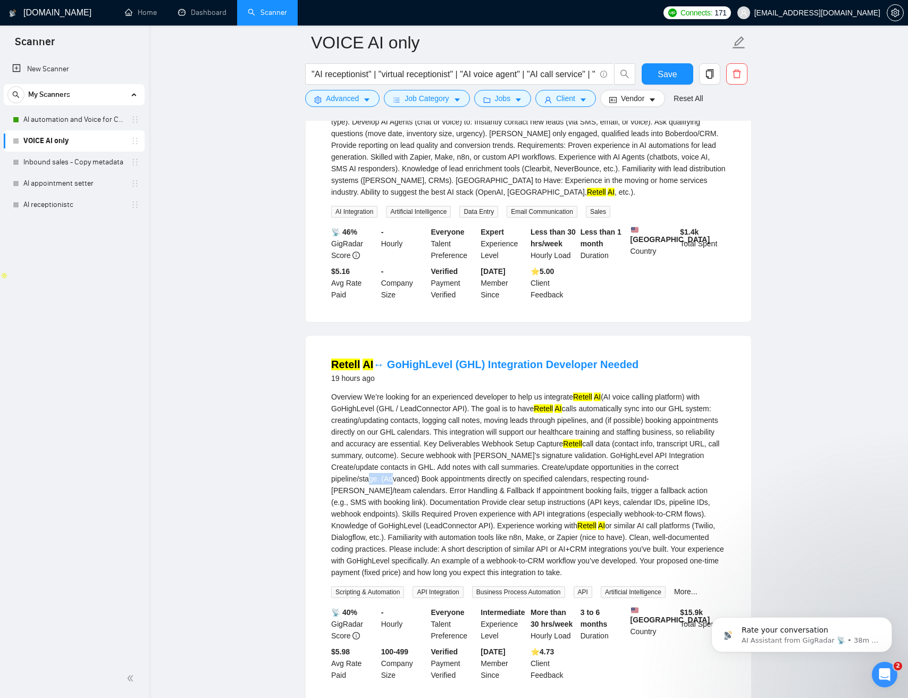
click at [495, 491] on div "Overview We’re looking for an experienced developer to help us integrate Retell…" at bounding box center [528, 484] width 395 height 187
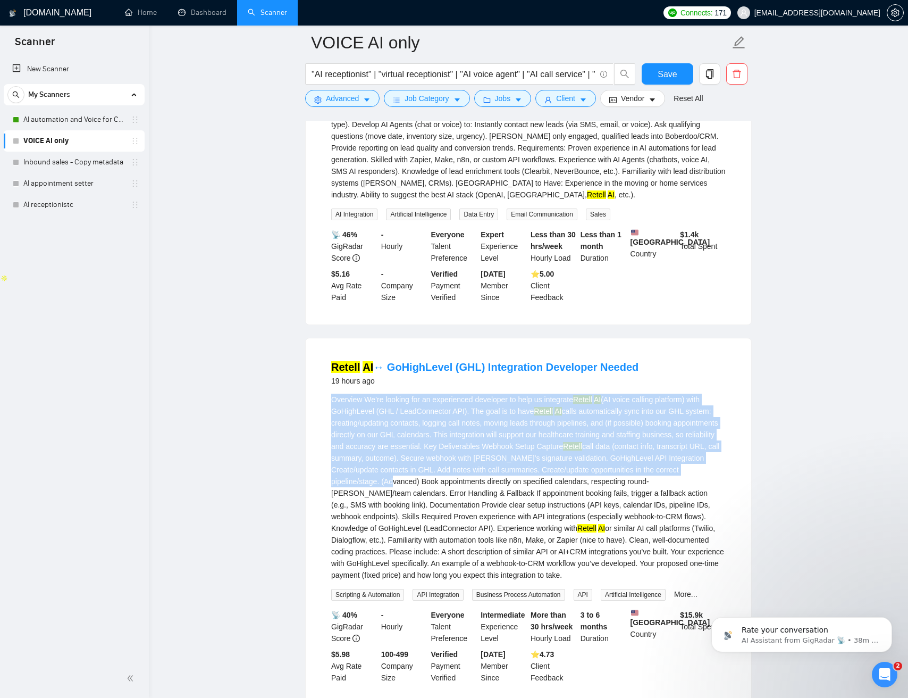
drag, startPoint x: 495, startPoint y: 491, endPoint x: 442, endPoint y: 469, distance: 57.4
click at [343, 412] on div "Overview We’re looking for an experienced developer to help us integrate Retell…" at bounding box center [528, 487] width 395 height 187
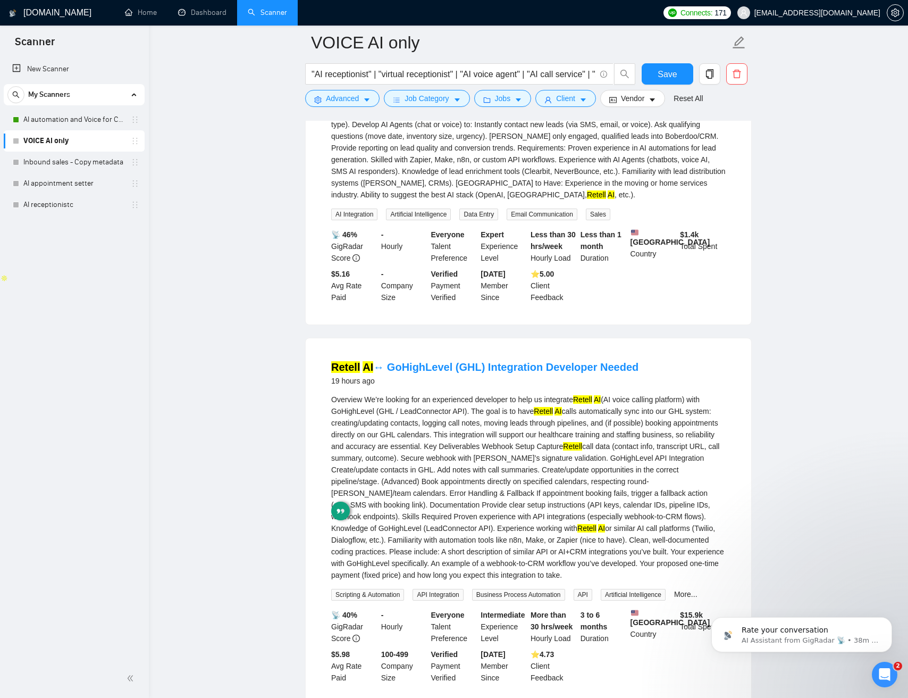
click at [506, 502] on div "Overview We’re looking for an experienced developer to help us integrate Retell…" at bounding box center [528, 487] width 395 height 187
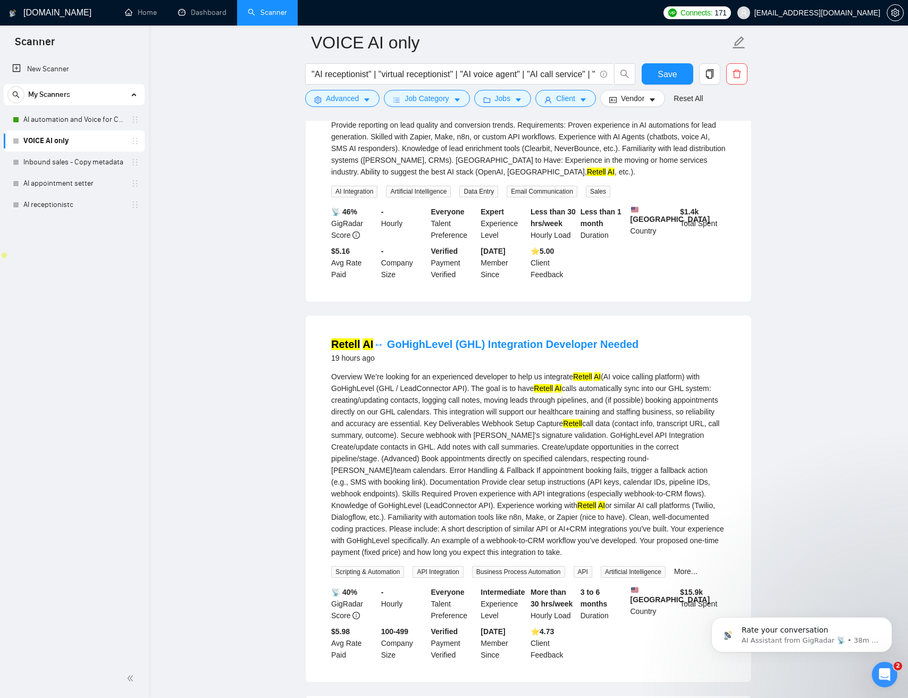
scroll to position [461, 0]
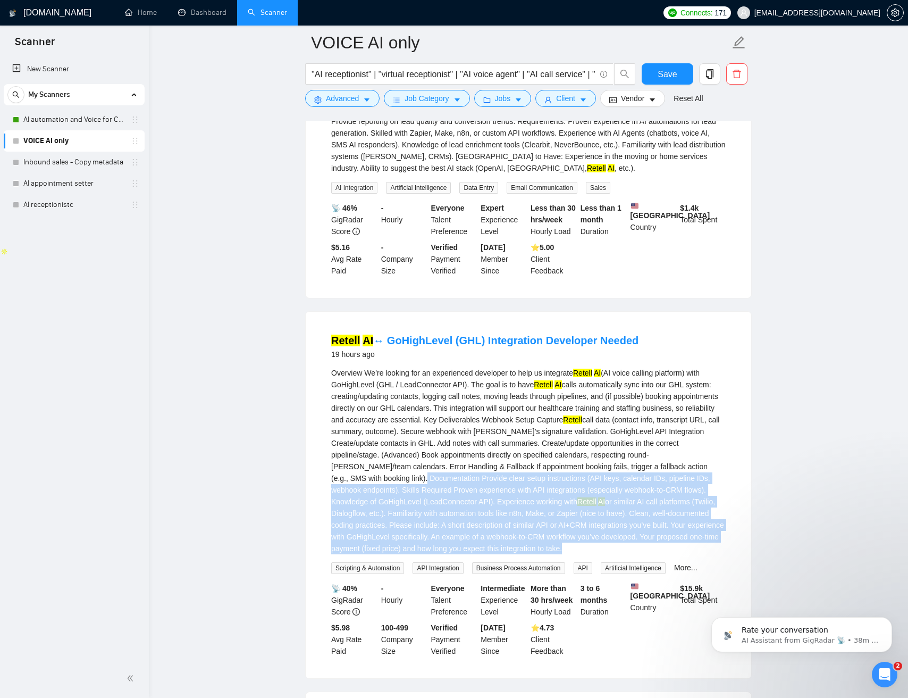
drag, startPoint x: 504, startPoint y: 488, endPoint x: 696, endPoint y: 569, distance: 207.8
click at [697, 570] on div "Overview We’re looking for an experienced developer to help us integrate Retell…" at bounding box center [528, 470] width 395 height 207
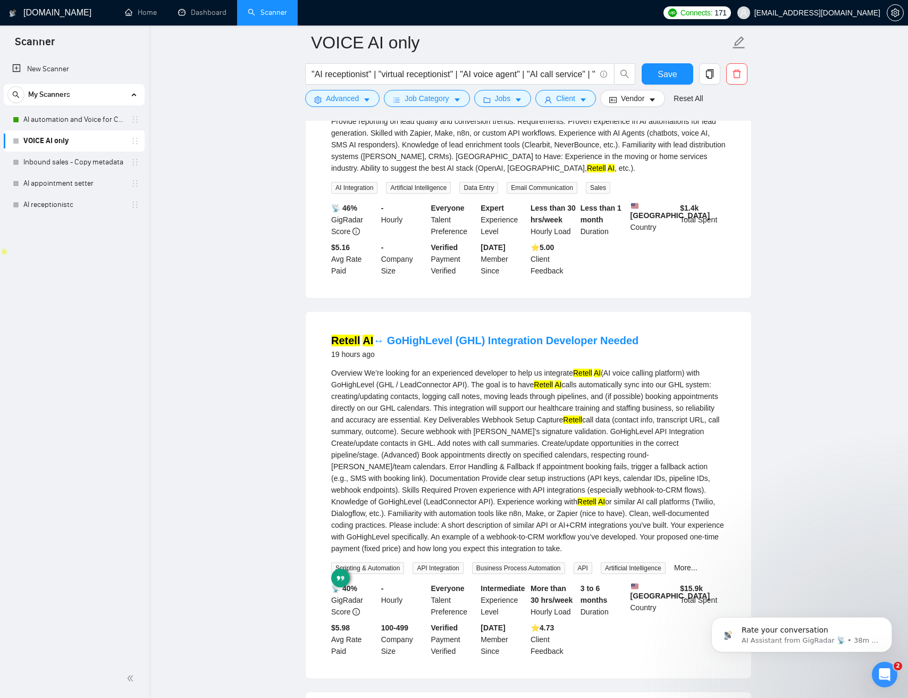
click at [464, 485] on div "Overview We’re looking for an experienced developer to help us integrate Retell…" at bounding box center [528, 460] width 395 height 187
click at [470, 490] on div "Overview We’re looking for an experienced developer to help us integrate Retell…" at bounding box center [528, 460] width 395 height 187
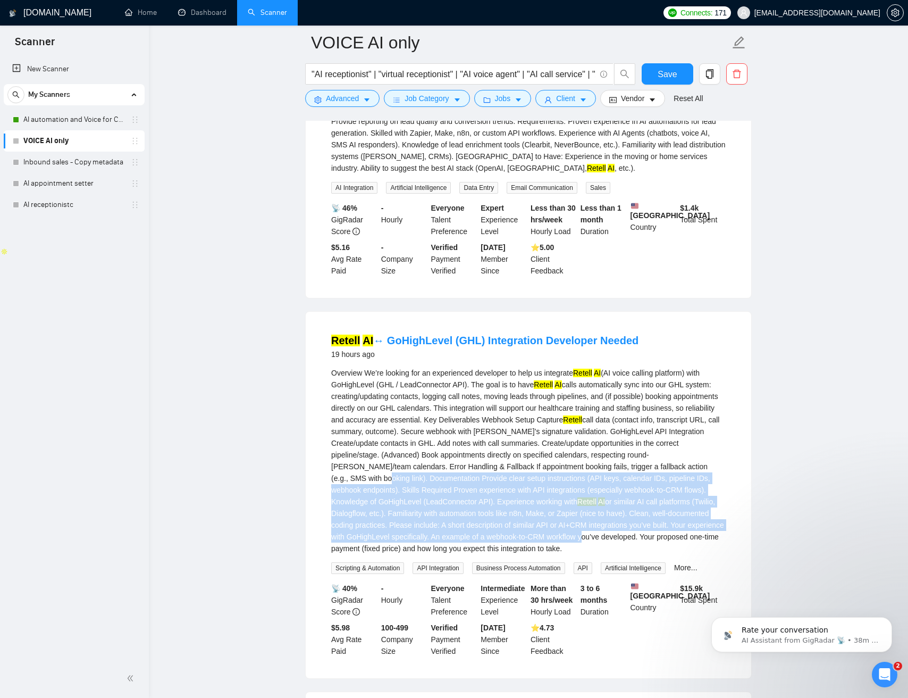
drag, startPoint x: 470, startPoint y: 490, endPoint x: 684, endPoint y: 548, distance: 222.0
click at [687, 549] on div "Overview We’re looking for an experienced developer to help us integrate Retell…" at bounding box center [528, 460] width 395 height 187
click at [498, 496] on div "Overview We’re looking for an experienced developer to help us integrate Retell…" at bounding box center [528, 460] width 395 height 187
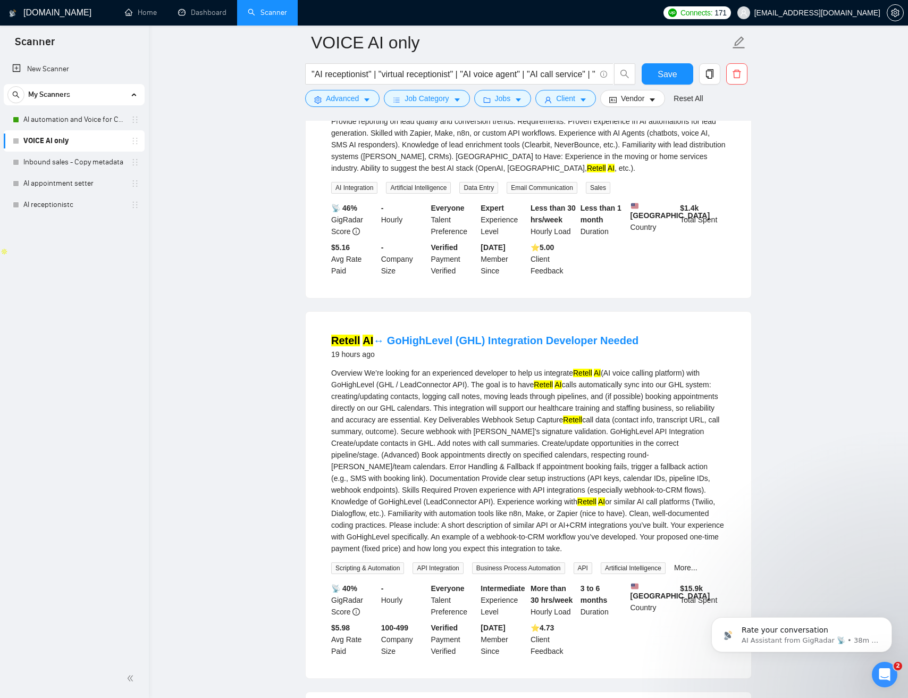
click at [487, 486] on div "Overview We’re looking for an experienced developer to help us integrate Retell…" at bounding box center [528, 460] width 395 height 187
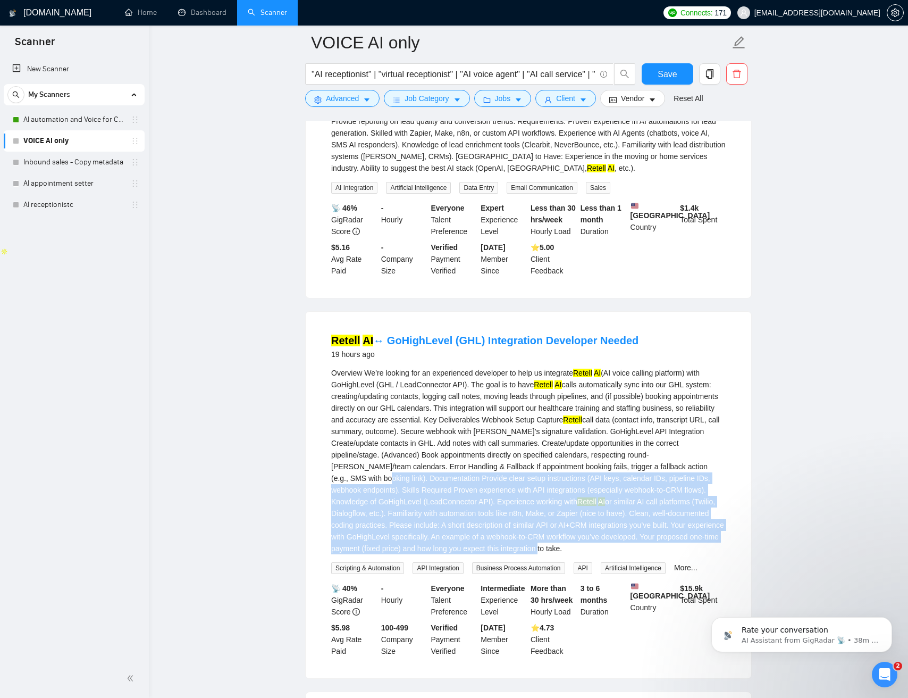
drag, startPoint x: 488, startPoint y: 486, endPoint x: 659, endPoint y: 556, distance: 185.1
click at [666, 554] on div "Overview We’re looking for an experienced developer to help us integrate Retell…" at bounding box center [528, 460] width 395 height 187
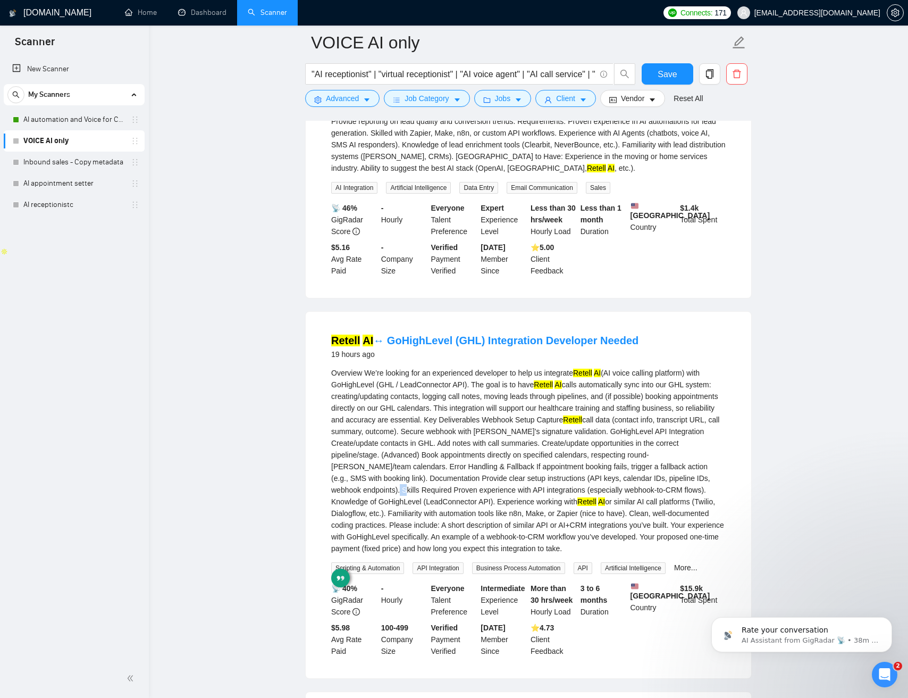
click at [489, 502] on div "Overview We’re looking for an experienced developer to help us integrate Retell…" at bounding box center [528, 460] width 395 height 187
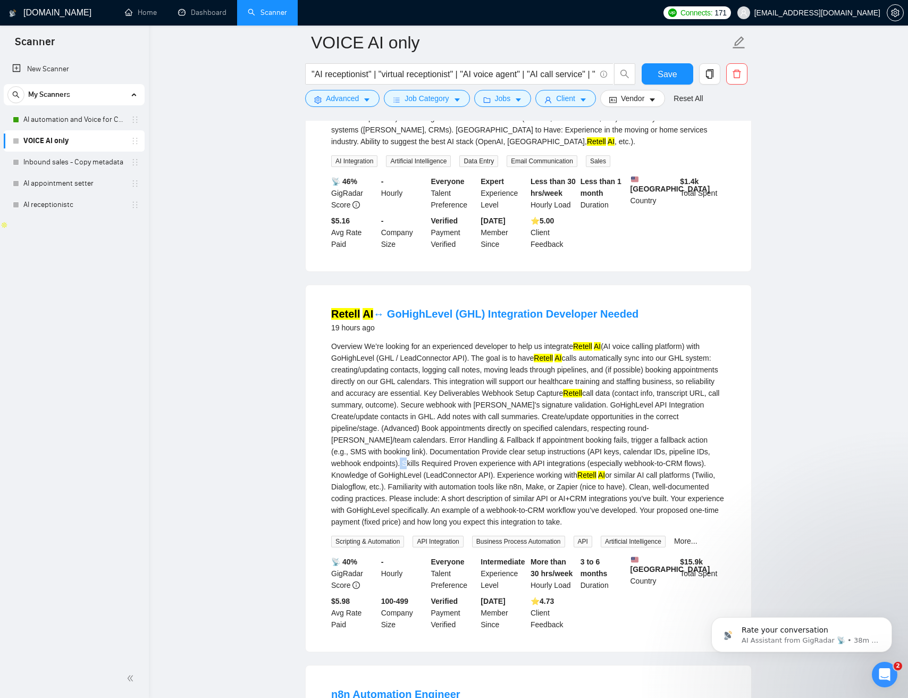
scroll to position [487, 0]
click at [489, 502] on div "Overview We’re looking for an experienced developer to help us integrate Retell…" at bounding box center [528, 434] width 395 height 187
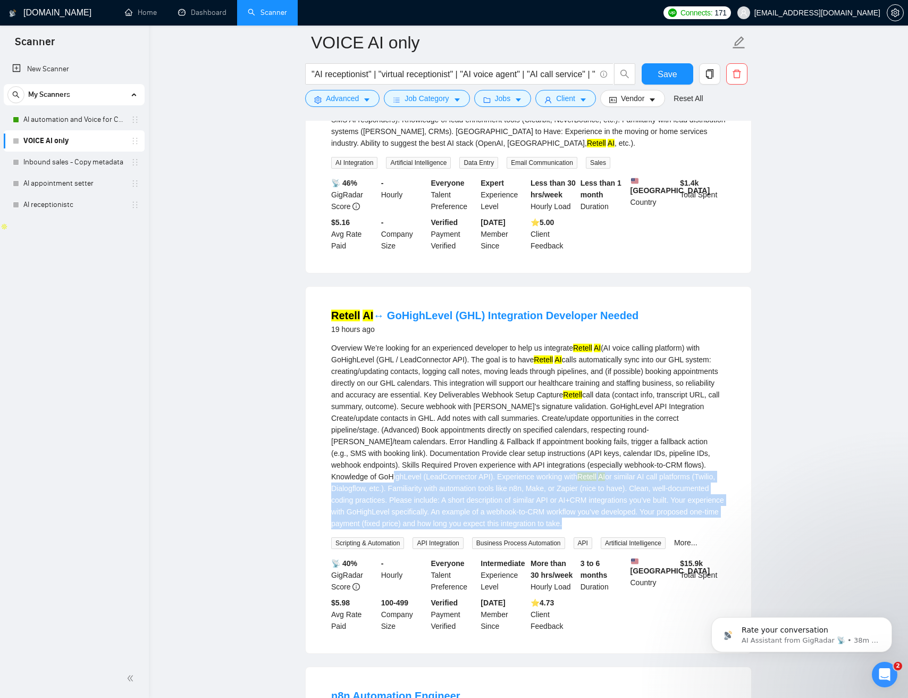
drag, startPoint x: 490, startPoint y: 483, endPoint x: 648, endPoint y: 529, distance: 164.4
click at [674, 543] on div "Overview We’re looking for an experienced developer to help us integrate Retell…" at bounding box center [528, 445] width 395 height 207
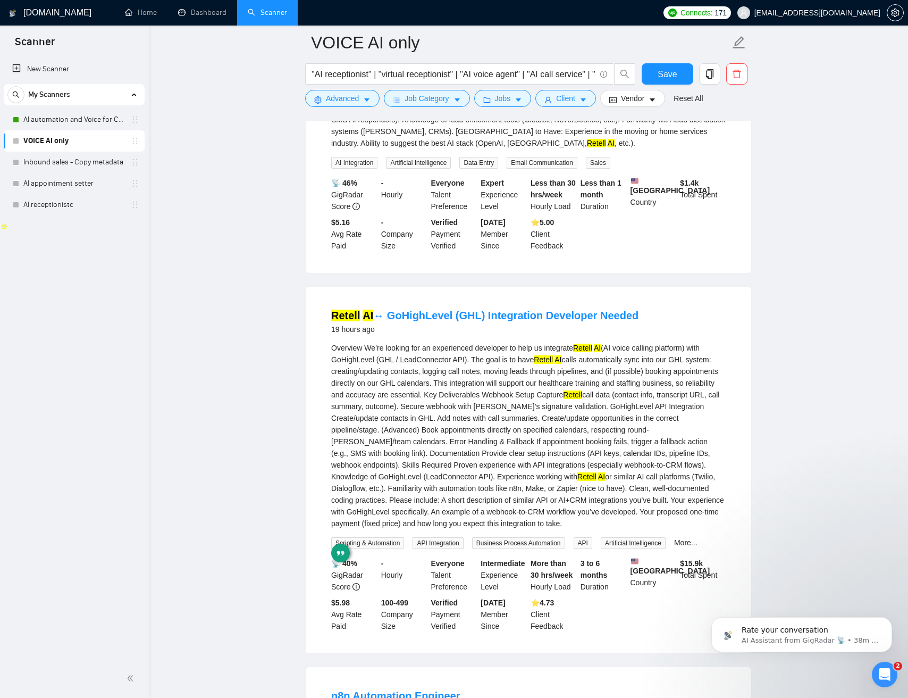
click at [468, 463] on div "Overview We’re looking for an experienced developer to help us integrate Retell…" at bounding box center [528, 435] width 395 height 187
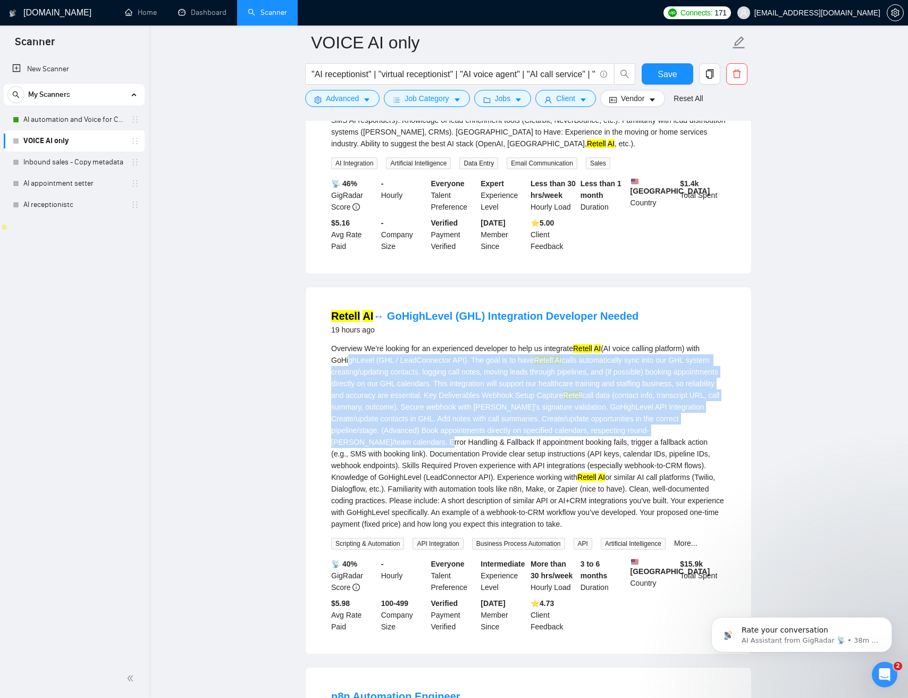
drag, startPoint x: 522, startPoint y: 449, endPoint x: 356, endPoint y: 373, distance: 182.0
click at [348, 370] on div "Overview We’re looking for an experienced developer to help us integrate Retell…" at bounding box center [528, 436] width 395 height 187
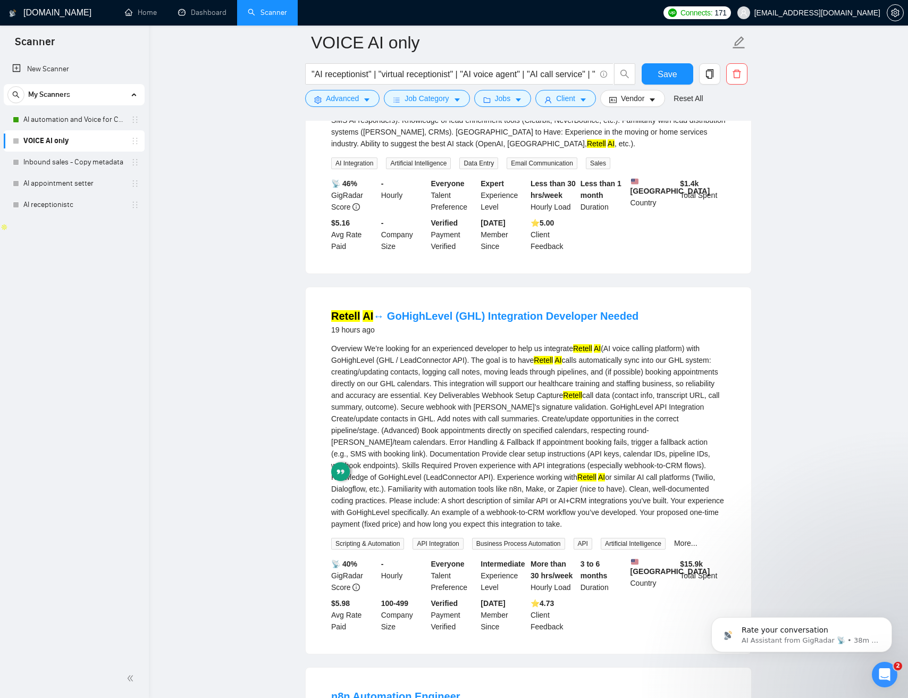
drag, startPoint x: 530, startPoint y: 430, endPoint x: 537, endPoint y: 432, distance: 7.9
click at [530, 430] on div "Overview We’re looking for an experienced developer to help us integrate Retell…" at bounding box center [528, 436] width 395 height 187
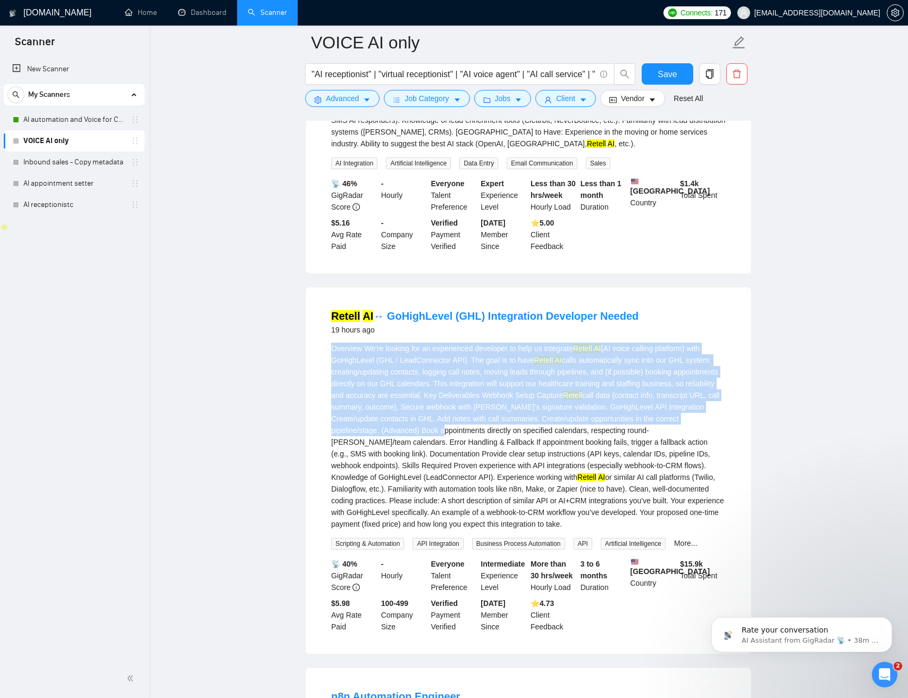
drag, startPoint x: 567, startPoint y: 443, endPoint x: 330, endPoint y: 358, distance: 251.3
click at [329, 357] on li "Retell AI ↔ GoHighLevel (GHL) Integration Developer Needed 19 hours ago Overvie…" at bounding box center [529, 470] width 420 height 341
click at [330, 358] on li "Retell AI ↔ GoHighLevel (GHL) Integration Developer Needed 19 hours ago Overvie…" at bounding box center [529, 470] width 420 height 341
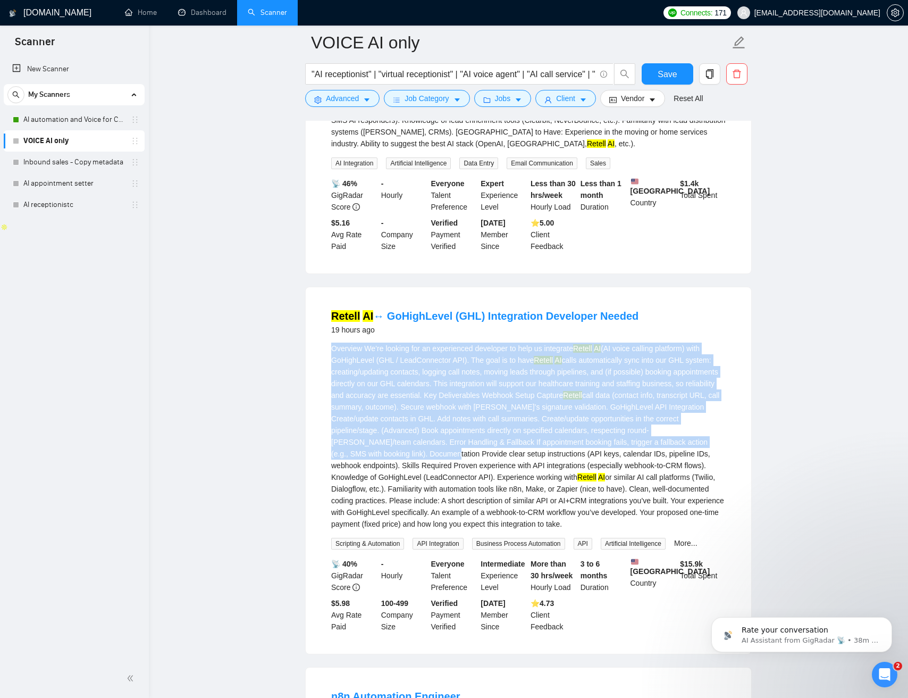
drag, startPoint x: 331, startPoint y: 358, endPoint x: 542, endPoint y: 461, distance: 234.3
click at [534, 462] on li "Retell AI ↔ GoHighLevel (GHL) Integration Developer Needed 19 hours ago Overvie…" at bounding box center [529, 470] width 420 height 341
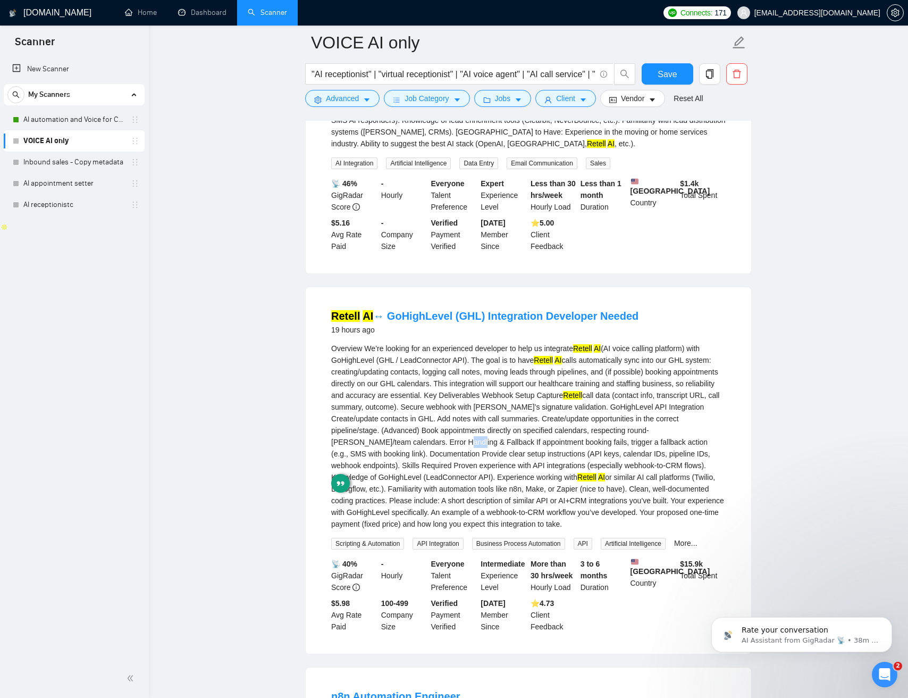
click at [539, 453] on div "Overview We’re looking for an experienced developer to help us integrate Retell…" at bounding box center [528, 436] width 395 height 187
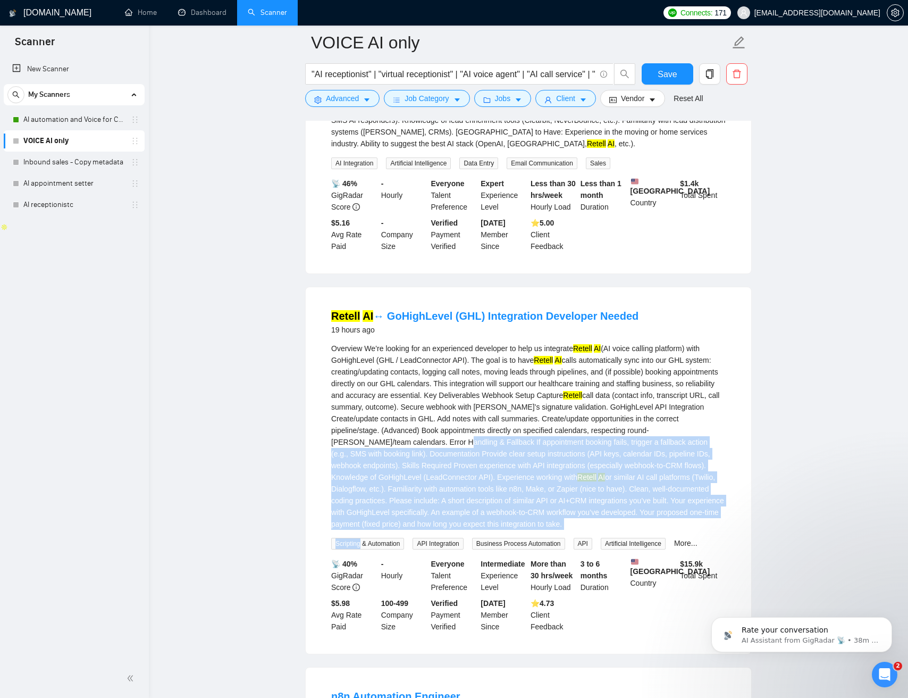
drag, startPoint x: 544, startPoint y: 458, endPoint x: 587, endPoint y: 466, distance: 43.8
click at [662, 545] on div "Overview We’re looking for an experienced developer to help us integrate Retell…" at bounding box center [528, 446] width 395 height 207
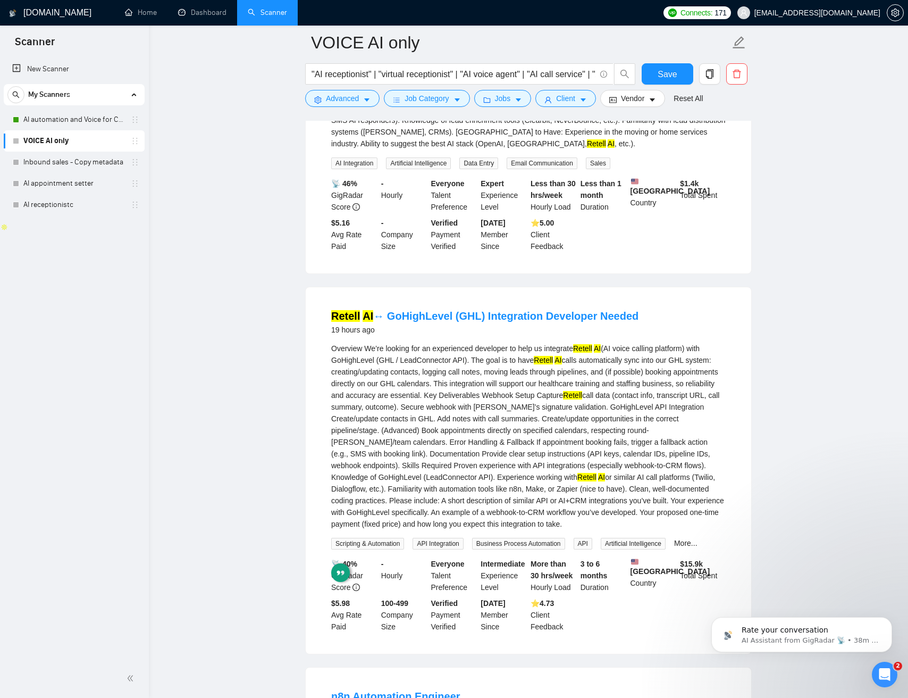
drag, startPoint x: 521, startPoint y: 440, endPoint x: 487, endPoint y: 443, distance: 33.7
click at [521, 440] on div "Overview We’re looking for an experienced developer to help us integrate Retell…" at bounding box center [528, 436] width 395 height 187
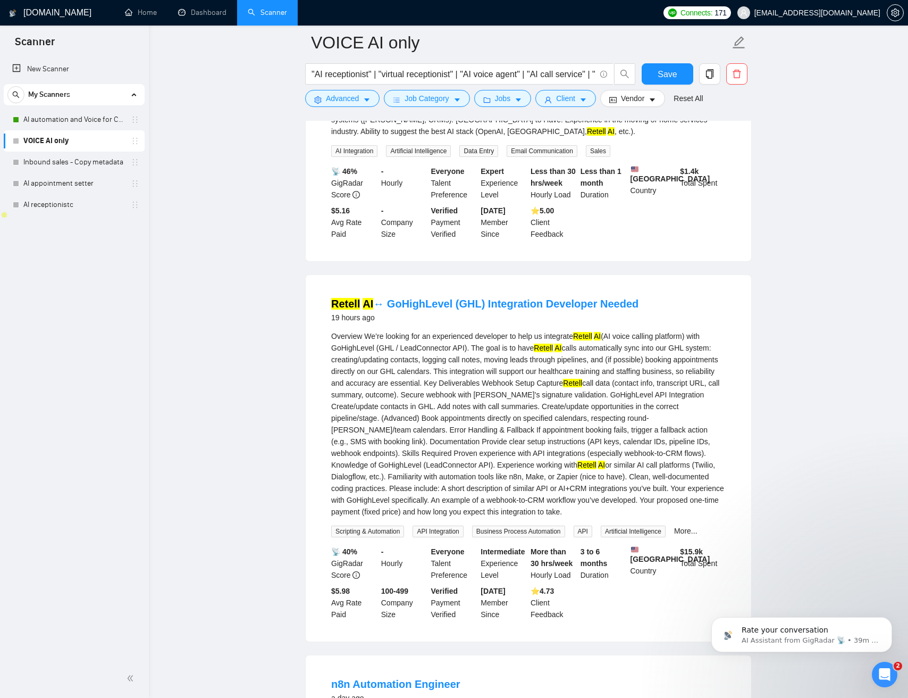
scroll to position [500, 0]
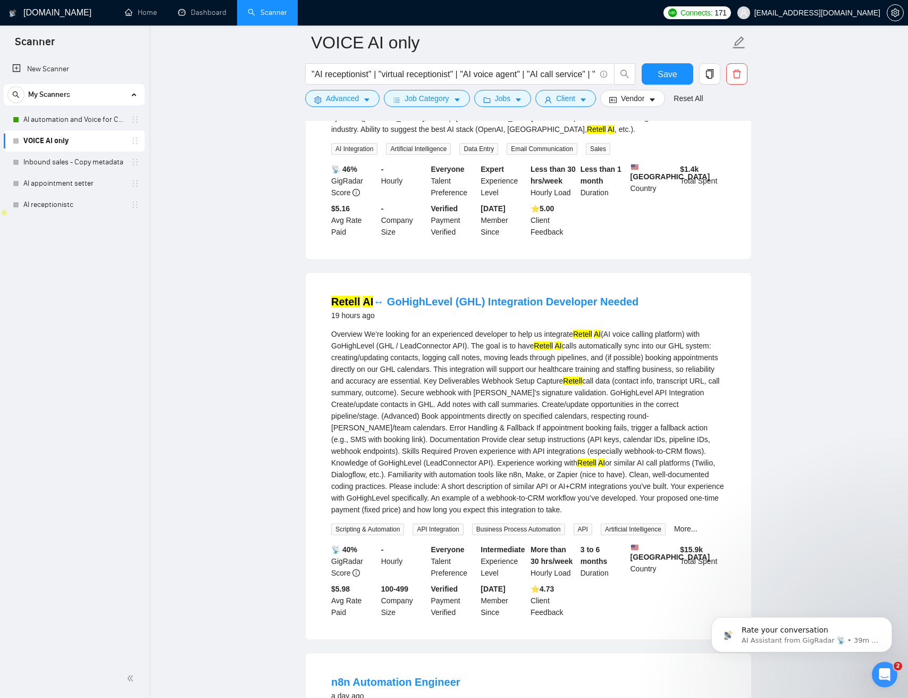
click at [505, 440] on div "Overview We’re looking for an experienced developer to help us integrate Retell…" at bounding box center [528, 421] width 395 height 187
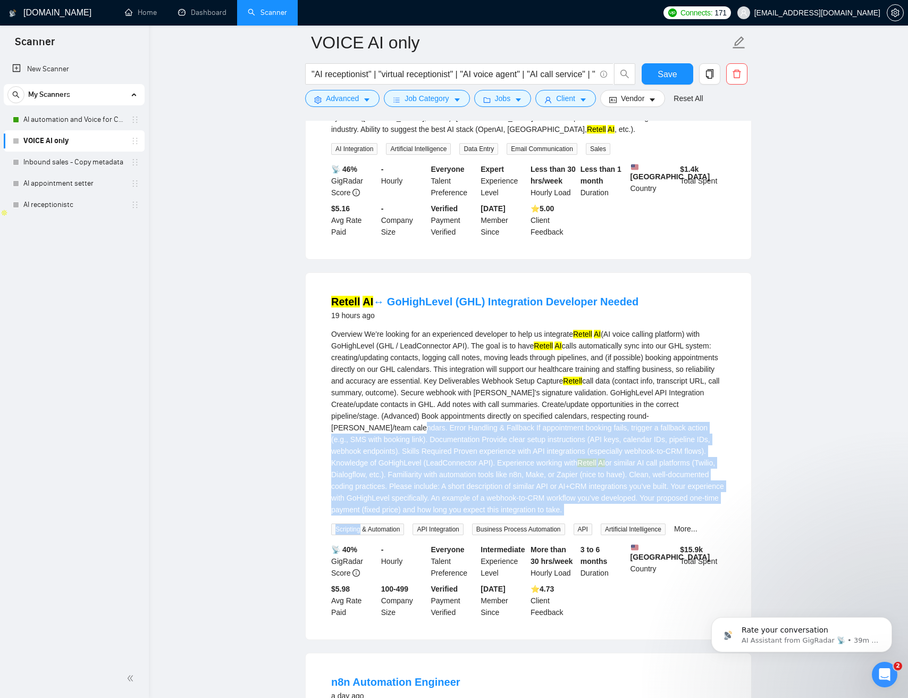
drag, startPoint x: 506, startPoint y: 440, endPoint x: 713, endPoint y: 528, distance: 225.0
click at [717, 528] on div "Overview We’re looking for an experienced developer to help us integrate Retell…" at bounding box center [528, 431] width 395 height 207
click at [695, 515] on div "Overview We’re looking for an experienced developer to help us integrate Retell…" at bounding box center [528, 421] width 395 height 187
drag, startPoint x: 698, startPoint y: 521, endPoint x: 475, endPoint y: 435, distance: 238.9
click at [476, 435] on div "Overview We’re looking for an experienced developer to help us integrate Retell…" at bounding box center [528, 421] width 395 height 187
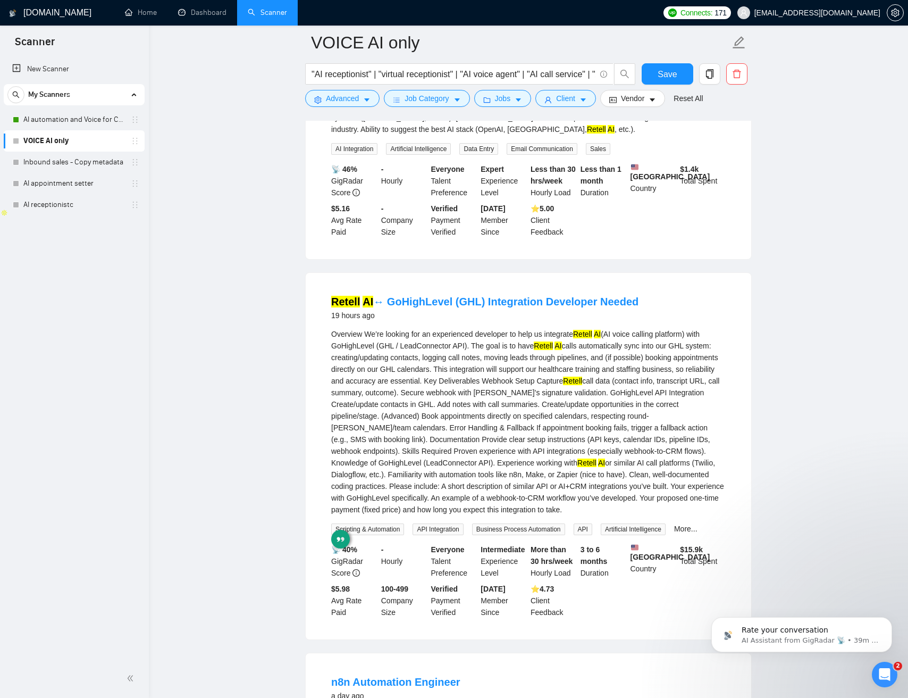
click at [476, 435] on div "Overview We’re looking for an experienced developer to help us integrate Retell…" at bounding box center [528, 421] width 395 height 187
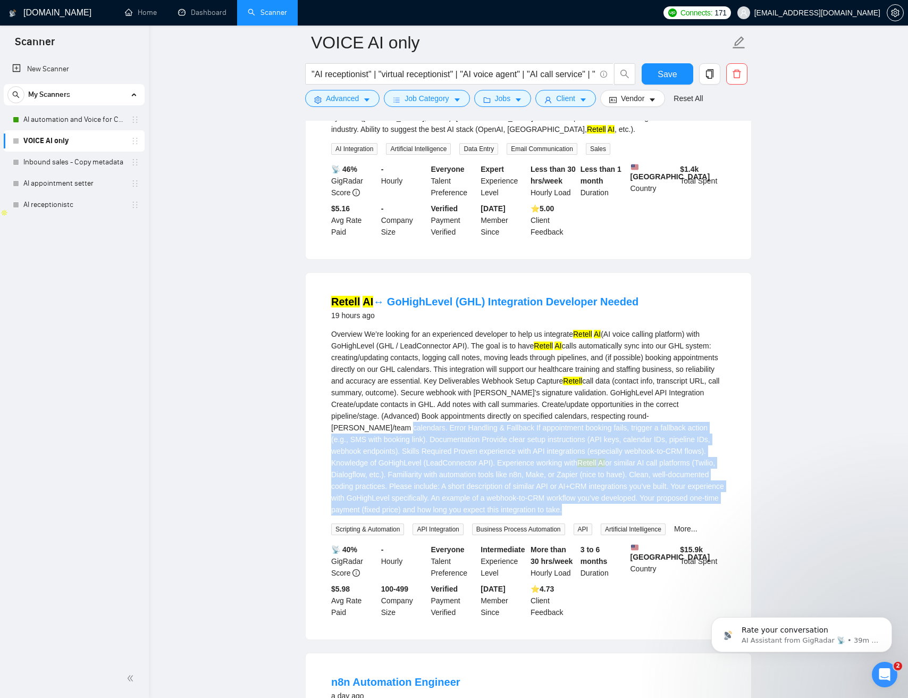
drag, startPoint x: 478, startPoint y: 436, endPoint x: 709, endPoint y: 523, distance: 246.7
click at [709, 515] on div "Overview We’re looking for an experienced developer to help us integrate Retell…" at bounding box center [528, 421] width 395 height 187
click at [704, 515] on div "Overview We’re looking for an experienced developer to help us integrate Retell…" at bounding box center [528, 421] width 395 height 187
drag, startPoint x: 704, startPoint y: 523, endPoint x: 497, endPoint y: 441, distance: 222.3
click at [497, 441] on div "Overview We’re looking for an experienced developer to help us integrate Retell…" at bounding box center [528, 421] width 395 height 187
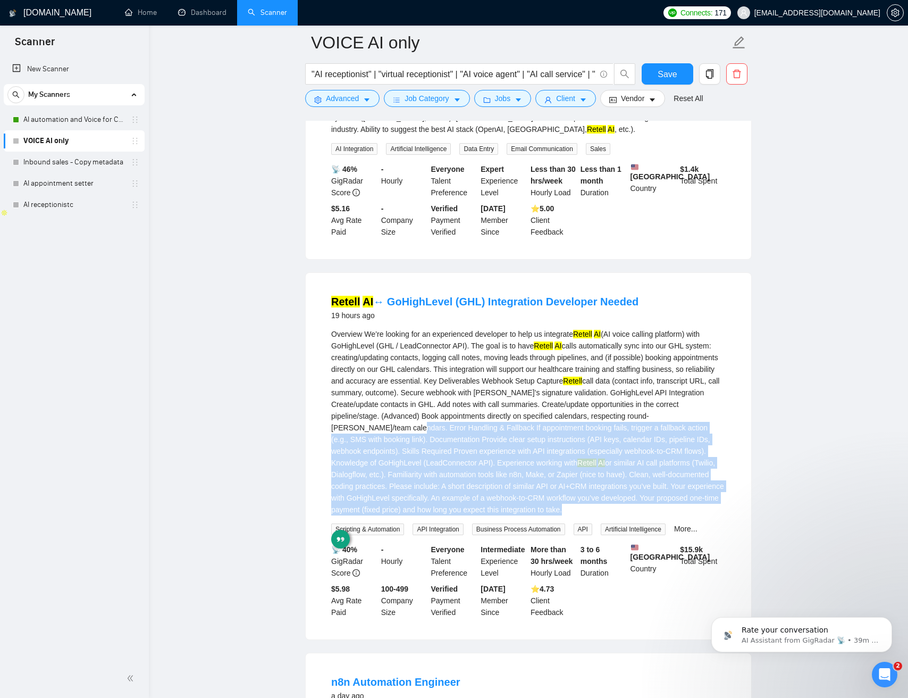
click at [498, 441] on div "Overview We’re looking for an experienced developer to help us integrate Retell…" at bounding box center [528, 421] width 395 height 187
drag, startPoint x: 514, startPoint y: 441, endPoint x: 689, endPoint y: 519, distance: 190.9
click at [689, 515] on div "Overview We’re looking for an experienced developer to help us integrate Retell…" at bounding box center [528, 421] width 395 height 187
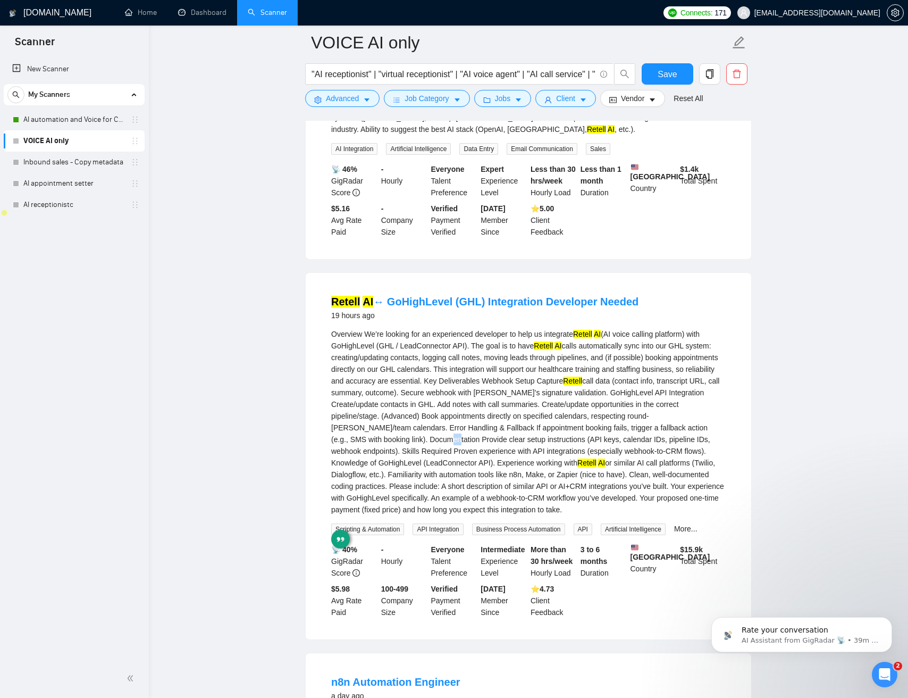
drag, startPoint x: 529, startPoint y: 456, endPoint x: 473, endPoint y: 441, distance: 57.8
click at [527, 456] on div "Overview We’re looking for an experienced developer to help us integrate Retell…" at bounding box center [528, 421] width 395 height 187
click at [470, 436] on div "Overview We’re looking for an experienced developer to help us integrate Retell…" at bounding box center [528, 421] width 395 height 187
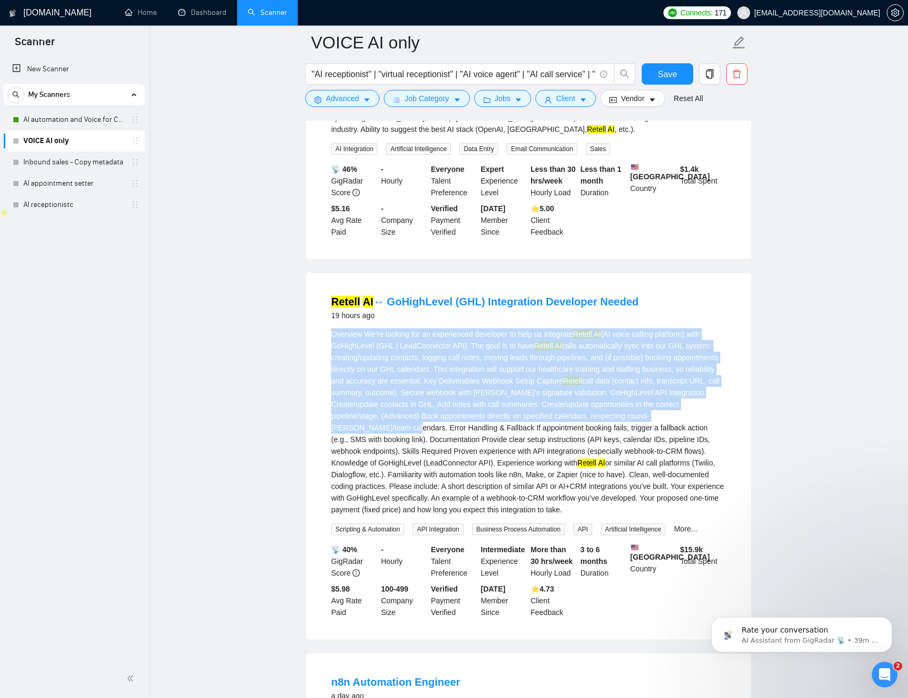
drag, startPoint x: 470, startPoint y: 435, endPoint x: 336, endPoint y: 344, distance: 162.7
click at [336, 343] on div "Overview We’re looking for an experienced developer to help us integrate Retell…" at bounding box center [528, 421] width 395 height 187
click at [336, 344] on div "Overview We’re looking for an experienced developer to help us integrate Retell…" at bounding box center [528, 421] width 395 height 187
drag, startPoint x: 336, startPoint y: 344, endPoint x: 493, endPoint y: 442, distance: 185.2
click at [491, 441] on div "Overview We’re looking for an experienced developer to help us integrate Retell…" at bounding box center [528, 421] width 395 height 187
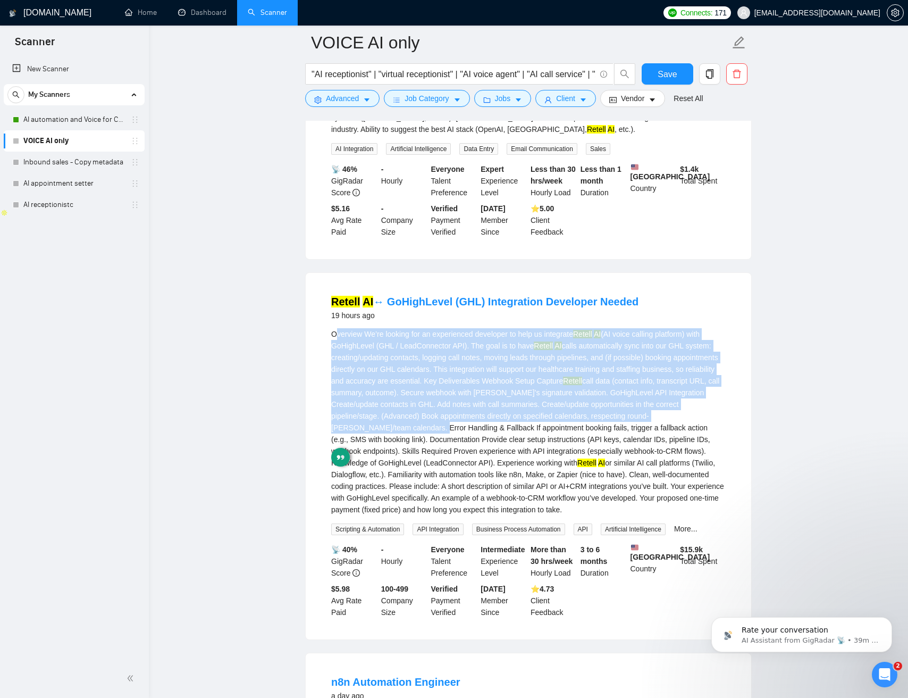
click at [513, 442] on div "Overview We’re looking for an experienced developer to help us integrate Retell…" at bounding box center [528, 421] width 395 height 187
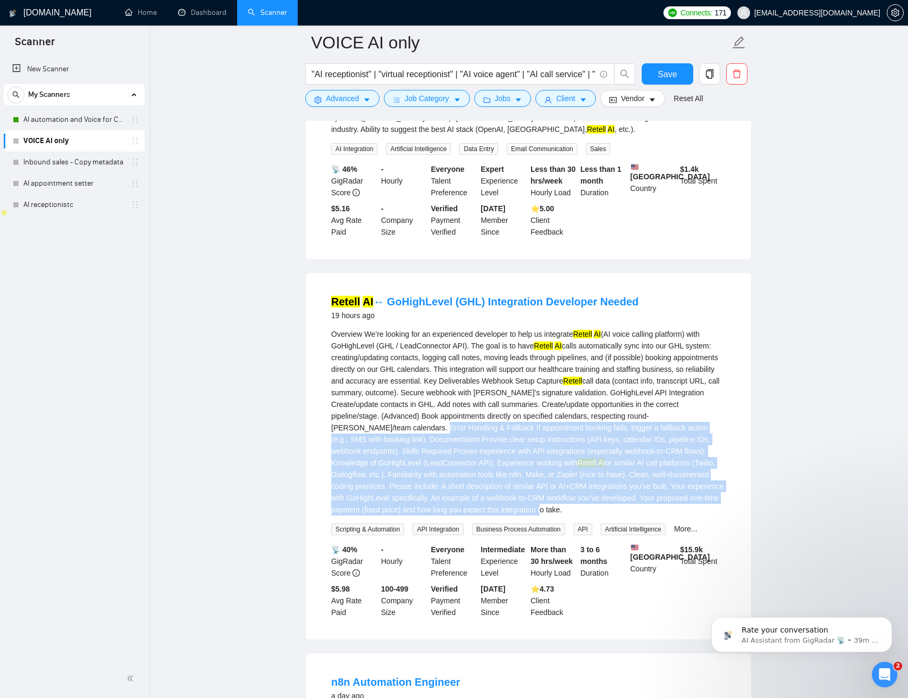
drag, startPoint x: 520, startPoint y: 444, endPoint x: 620, endPoint y: 481, distance: 106.5
click at [670, 515] on div "Overview We’re looking for an experienced developer to help us integrate Retell…" at bounding box center [528, 421] width 395 height 187
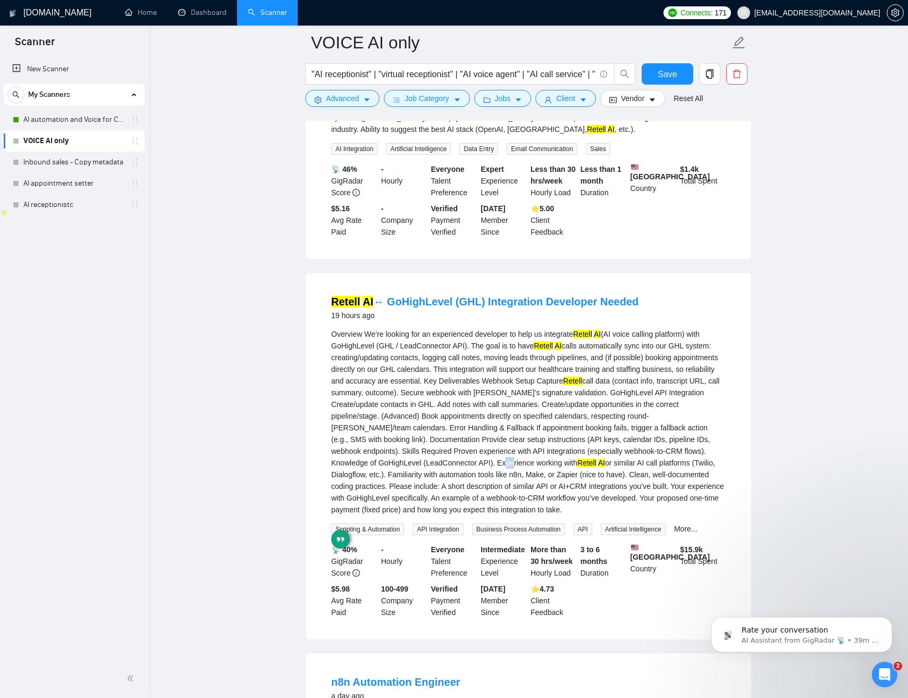
drag, startPoint x: 605, startPoint y: 473, endPoint x: 555, endPoint y: 472, distance: 50.0
click at [605, 473] on div "Overview We’re looking for an experienced developer to help us integrate Retell…" at bounding box center [528, 421] width 395 height 187
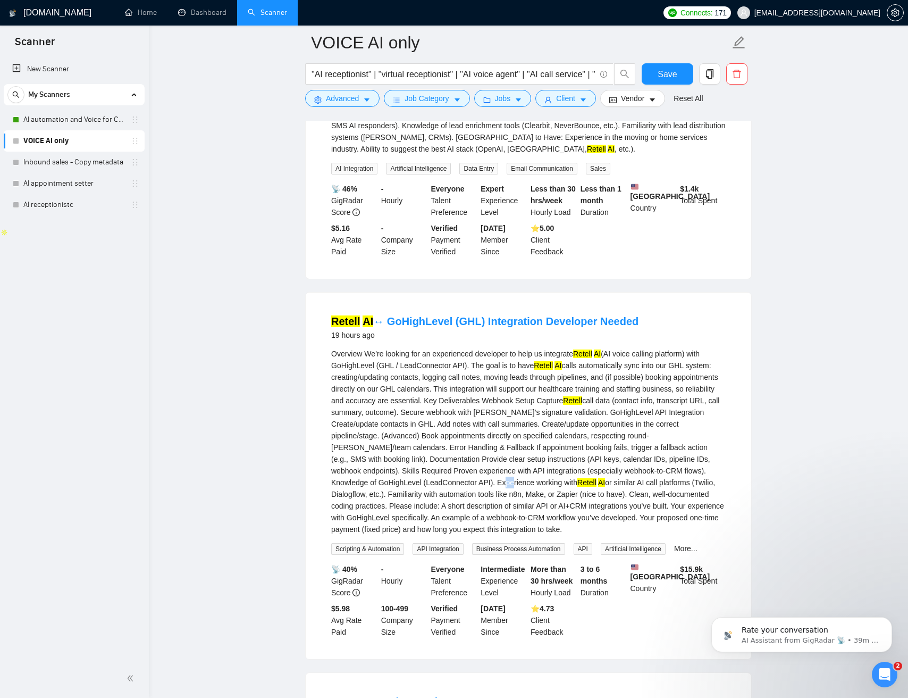
scroll to position [479, 0]
drag, startPoint x: 525, startPoint y: 472, endPoint x: 533, endPoint y: 472, distance: 8.0
click at [526, 472] on div "Overview We’re looking for an experienced developer to help us integrate Retell…" at bounding box center [528, 442] width 395 height 187
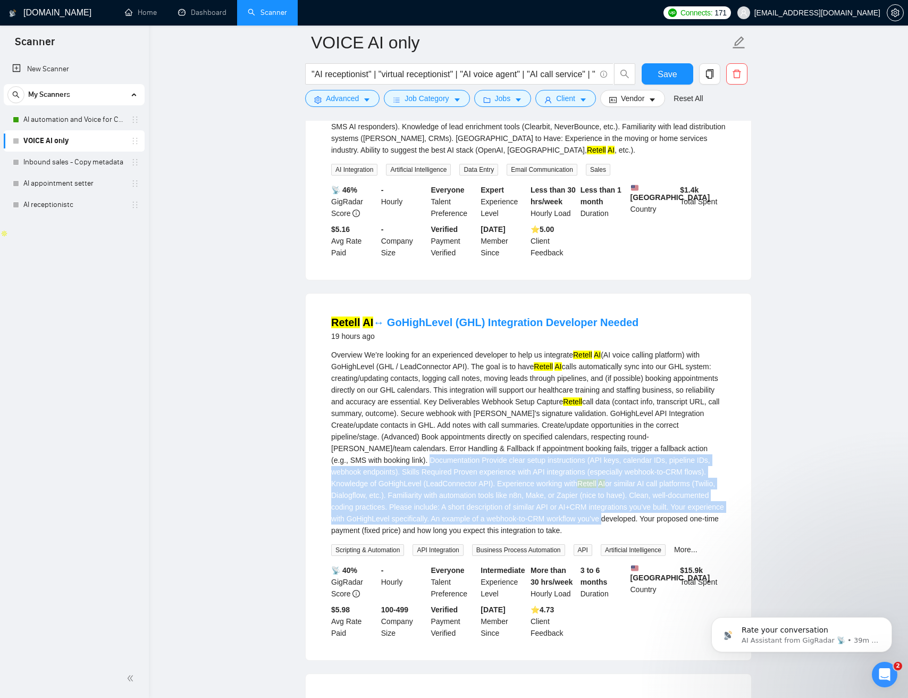
drag, startPoint x: 533, startPoint y: 472, endPoint x: 670, endPoint y: 517, distance: 143.8
click at [683, 527] on div "Overview We’re looking for an experienced developer to help us integrate Retell…" at bounding box center [528, 442] width 395 height 187
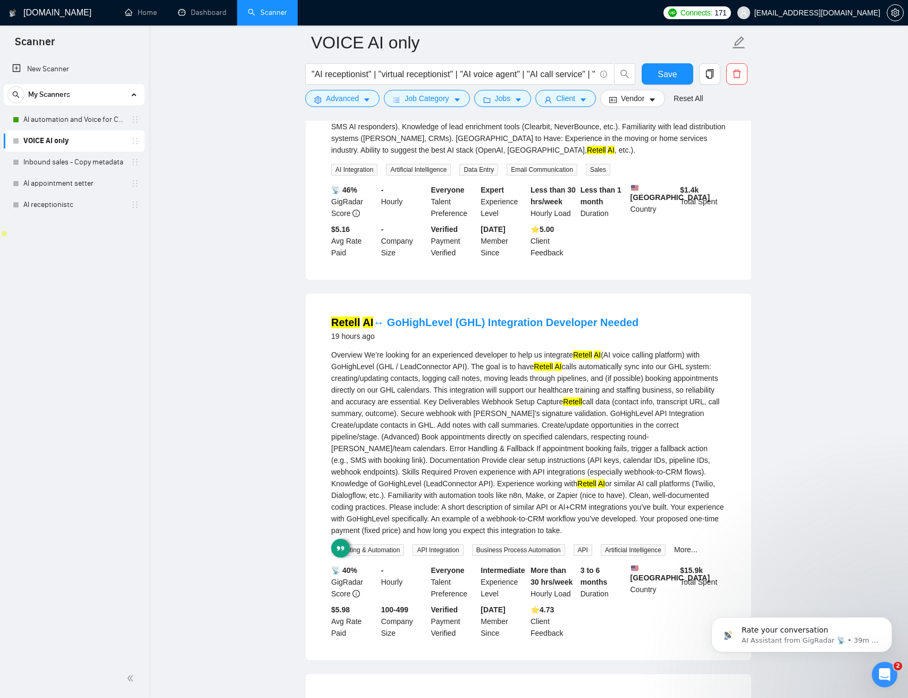
drag, startPoint x: 515, startPoint y: 459, endPoint x: 487, endPoint y: 455, distance: 28.5
click at [515, 459] on div "Overview We’re looking for an experienced developer to help us integrate Retell…" at bounding box center [528, 442] width 395 height 187
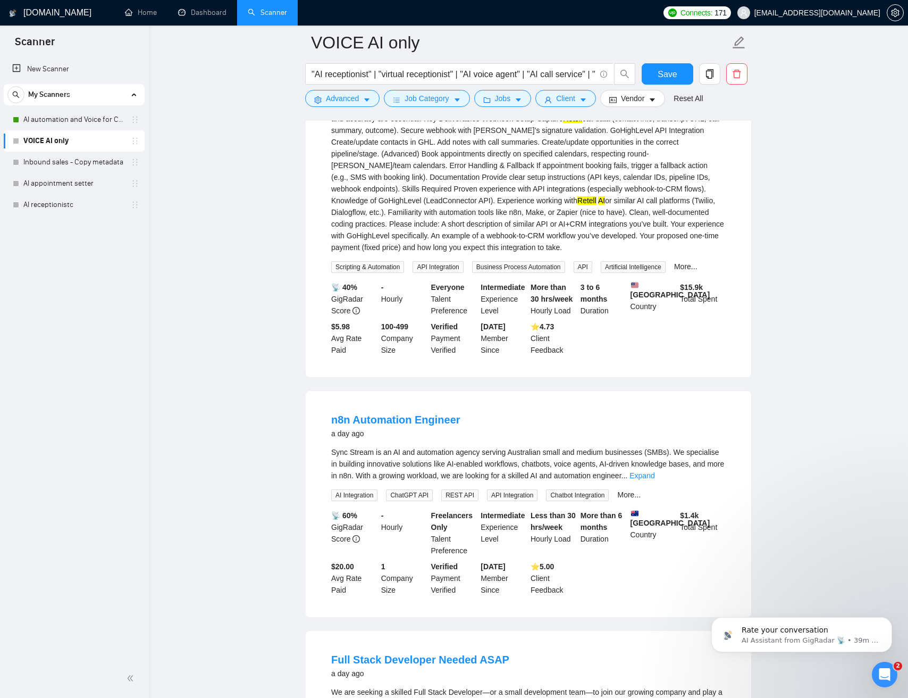
scroll to position [804, 0]
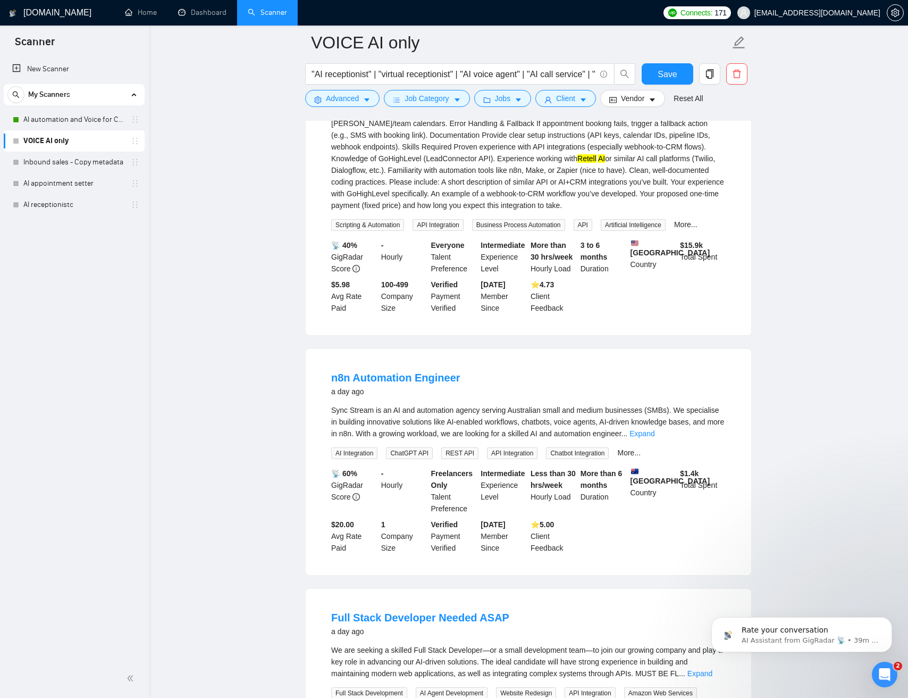
click at [338, 431] on div "Sync Stream is an AI and automation agency serving Australian small and medium …" at bounding box center [528, 421] width 395 height 35
drag, startPoint x: 339, startPoint y: 431, endPoint x: 387, endPoint y: 429, distance: 47.9
click at [380, 429] on div "Sync Stream is an AI and automation agency serving Australian small and medium …" at bounding box center [528, 421] width 395 height 35
click at [395, 429] on div "Sync Stream is an AI and automation agency serving Australian small and medium …" at bounding box center [528, 421] width 395 height 35
drag, startPoint x: 402, startPoint y: 429, endPoint x: 473, endPoint y: 430, distance: 70.7
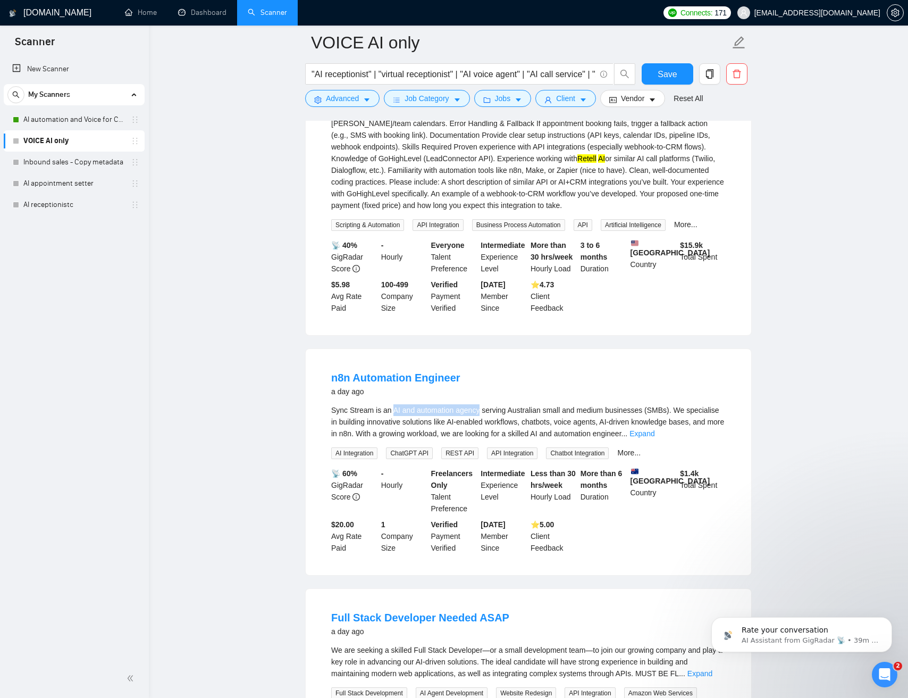
click at [473, 430] on div "Sync Stream is an AI and automation agency serving Australian small and medium …" at bounding box center [528, 421] width 395 height 35
drag, startPoint x: 714, startPoint y: 452, endPoint x: 707, endPoint y: 452, distance: 6.9
click at [655, 438] on link "Expand" at bounding box center [642, 433] width 25 height 9
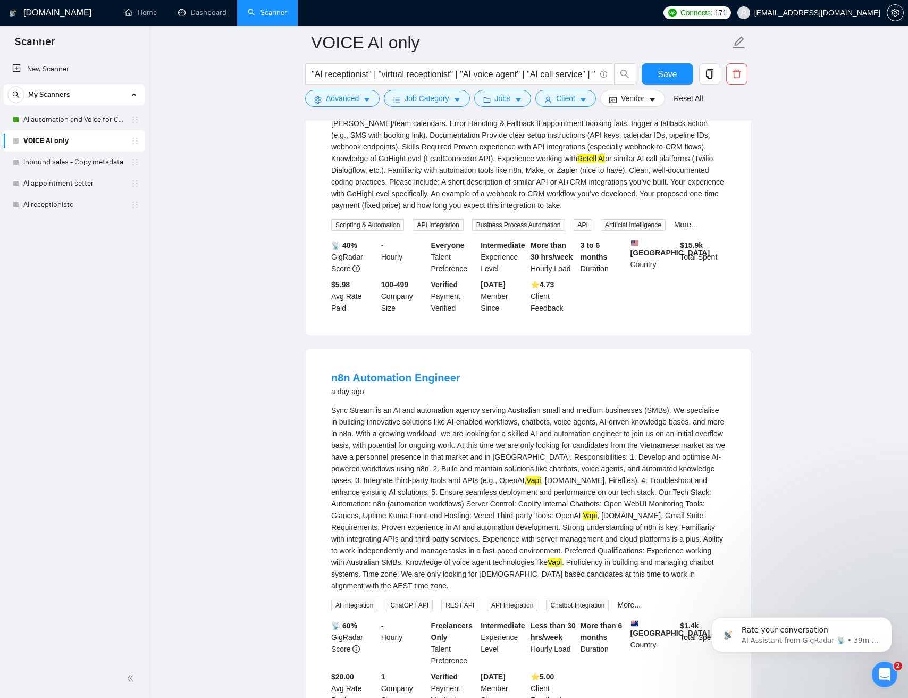
click at [424, 453] on div "Sync Stream is an AI and automation agency serving Australian small and medium …" at bounding box center [528, 497] width 395 height 187
drag, startPoint x: 428, startPoint y: 453, endPoint x: 496, endPoint y: 453, distance: 68.6
click at [488, 453] on div "Sync Stream is an AI and automation agency serving Australian small and medium …" at bounding box center [528, 497] width 395 height 187
click at [506, 454] on div "Sync Stream is an AI and automation agency serving Australian small and medium …" at bounding box center [528, 497] width 395 height 187
drag, startPoint x: 514, startPoint y: 454, endPoint x: 422, endPoint y: 463, distance: 93.0
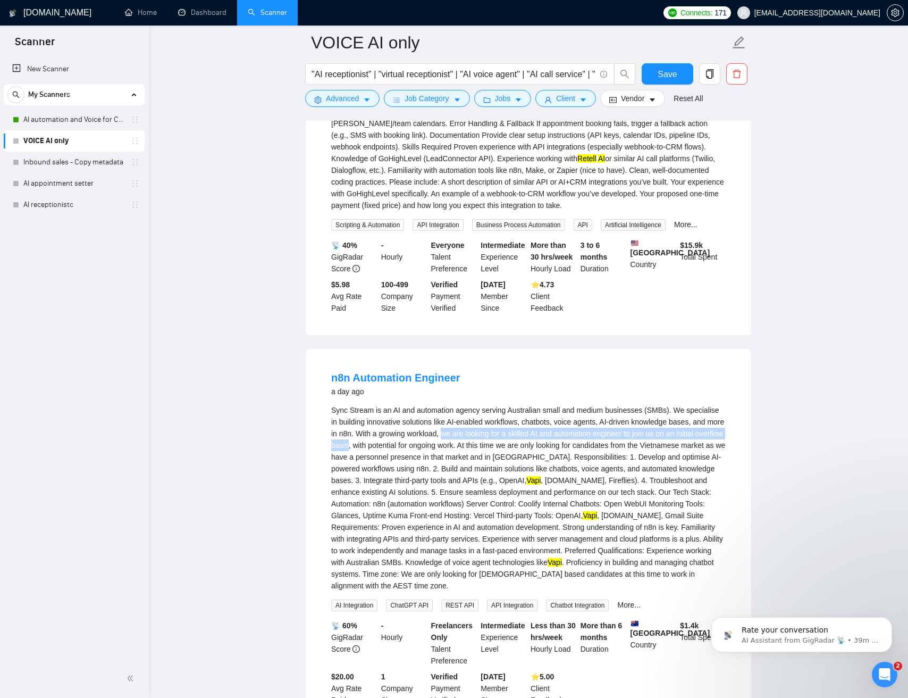
click at [415, 463] on div "Sync Stream is an AI and automation agency serving Australian small and medium …" at bounding box center [528, 497] width 395 height 187
click at [431, 464] on div "Sync Stream is an AI and automation agency serving Australian small and medium …" at bounding box center [528, 497] width 395 height 187
drag, startPoint x: 431, startPoint y: 464, endPoint x: 530, endPoint y: 466, distance: 98.9
click at [529, 466] on div "Sync Stream is an AI and automation agency serving Australian small and medium …" at bounding box center [528, 497] width 395 height 187
click at [541, 466] on div "Sync Stream is an AI and automation agency serving Australian small and medium …" at bounding box center [528, 497] width 395 height 187
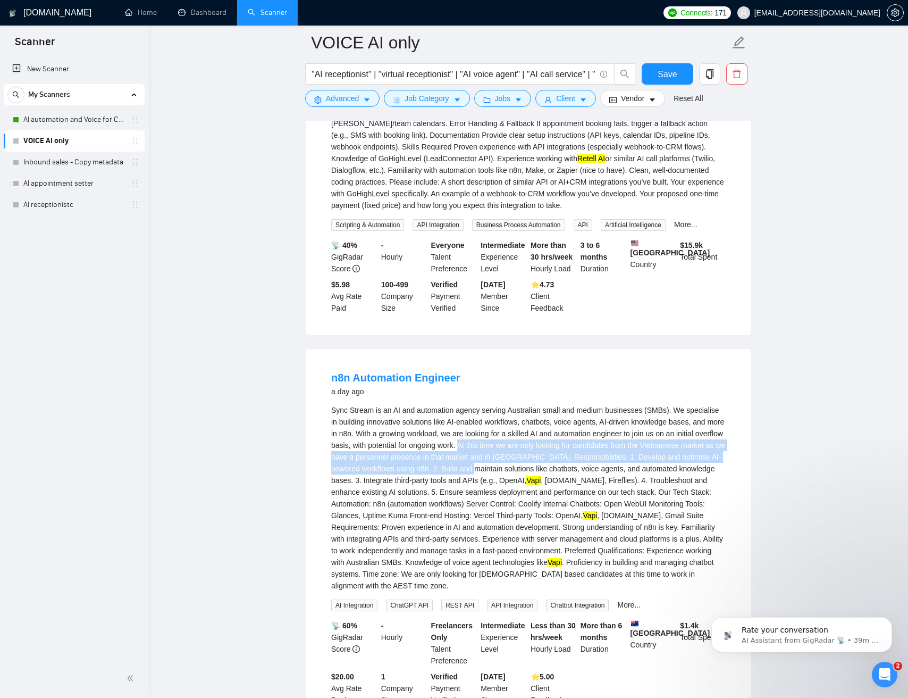
drag, startPoint x: 542, startPoint y: 466, endPoint x: 522, endPoint y: 490, distance: 30.6
click at [536, 489] on div "Sync Stream is an AI and automation agency serving Australian small and medium …" at bounding box center [528, 497] width 395 height 187
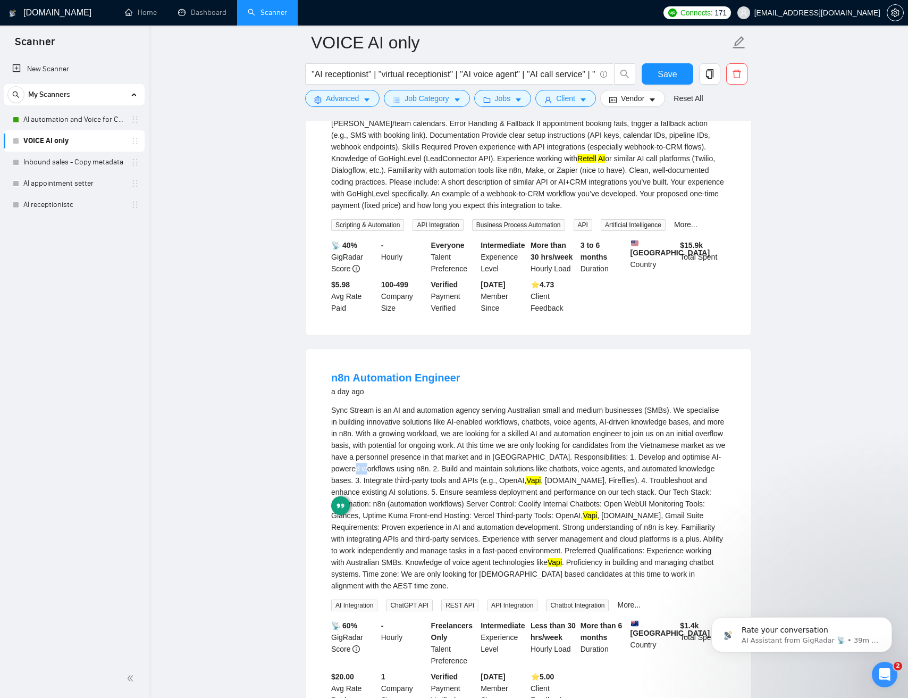
drag, startPoint x: 440, startPoint y: 491, endPoint x: 427, endPoint y: 492, distance: 12.8
click at [439, 491] on div "Sync Stream is an AI and automation agency serving Australian small and medium …" at bounding box center [528, 497] width 395 height 187
click at [350, 477] on div "Sync Stream is an AI and automation agency serving Australian small and medium …" at bounding box center [528, 497] width 395 height 187
drag, startPoint x: 350, startPoint y: 477, endPoint x: 452, endPoint y: 472, distance: 101.7
click at [424, 474] on div "Sync Stream is an AI and automation agency serving Australian small and medium …" at bounding box center [528, 497] width 395 height 187
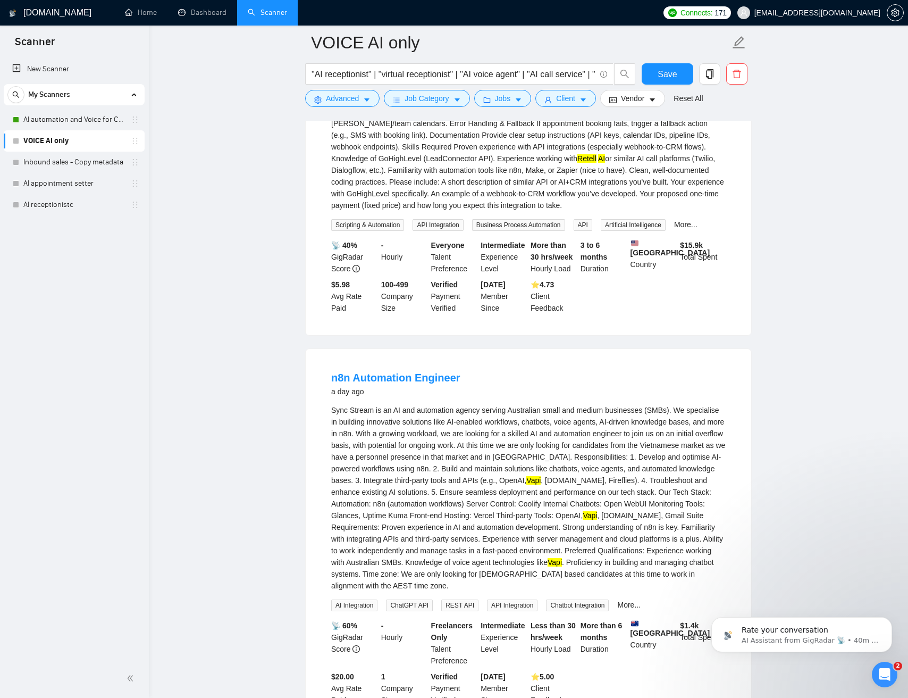
click at [538, 464] on div "Sync Stream is an AI and automation agency serving Australian small and medium …" at bounding box center [528, 497] width 395 height 187
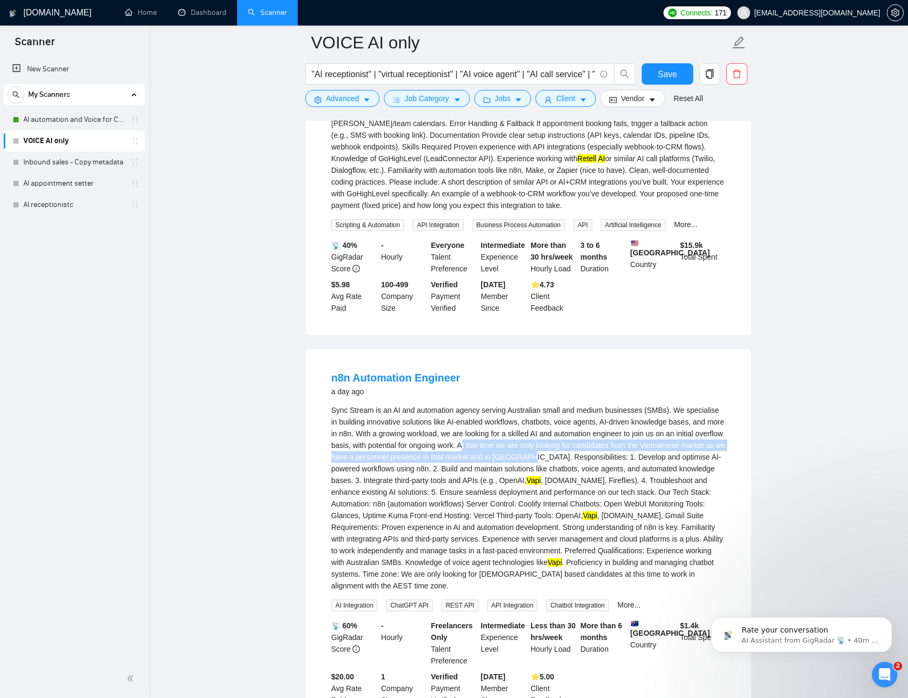
drag, startPoint x: 540, startPoint y: 464, endPoint x: 628, endPoint y: 478, distance: 88.3
click at [620, 479] on div "Sync Stream is an AI and automation agency serving Australian small and medium …" at bounding box center [528, 497] width 395 height 187
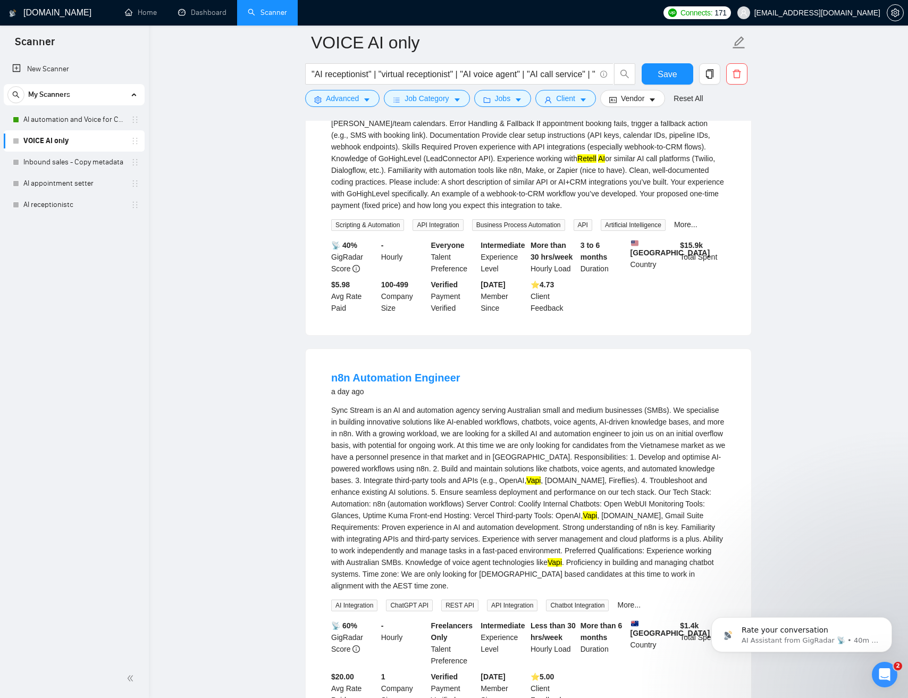
click at [634, 477] on div "Sync Stream is an AI and automation agency serving Australian small and medium …" at bounding box center [528, 497] width 395 height 187
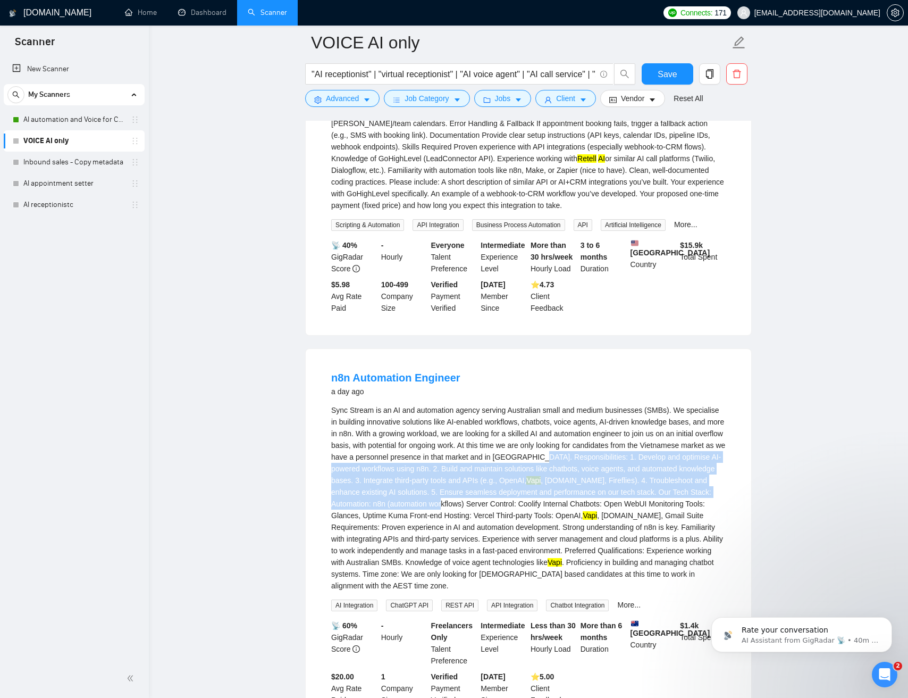
drag
click at [508, 525] on div "Sync Stream is an AI and automation agency serving Australian small and medium …" at bounding box center [528, 497] width 395 height 187
click at [485, 516] on div "Sync Stream is an AI and automation agency serving Australian small and medium …" at bounding box center [528, 497] width 395 height 187
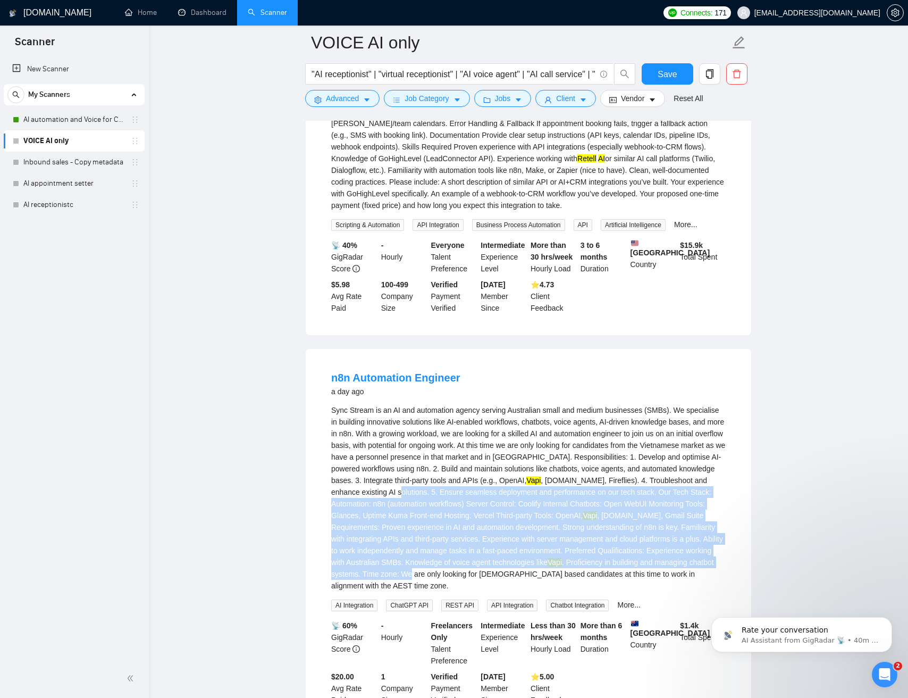
click at [552, 581] on div "Sync Stream is an AI and automation agency serving Australian small and medium …" at bounding box center [528, 497] width 395 height 187
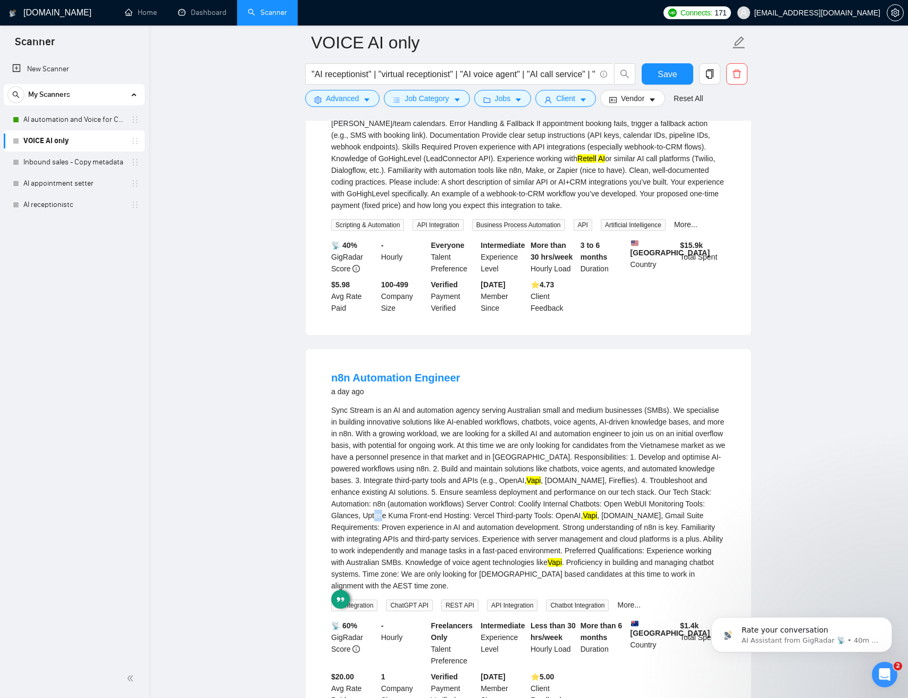
click at [487, 532] on div "Sync Stream is an AI and automation agency serving Australian small and medium …" at bounding box center [528, 497] width 395 height 187
click at [423, 533] on div "Sync Stream is an AI and automation agency serving Australian small and medium …" at bounding box center [528, 497] width 395 height 187
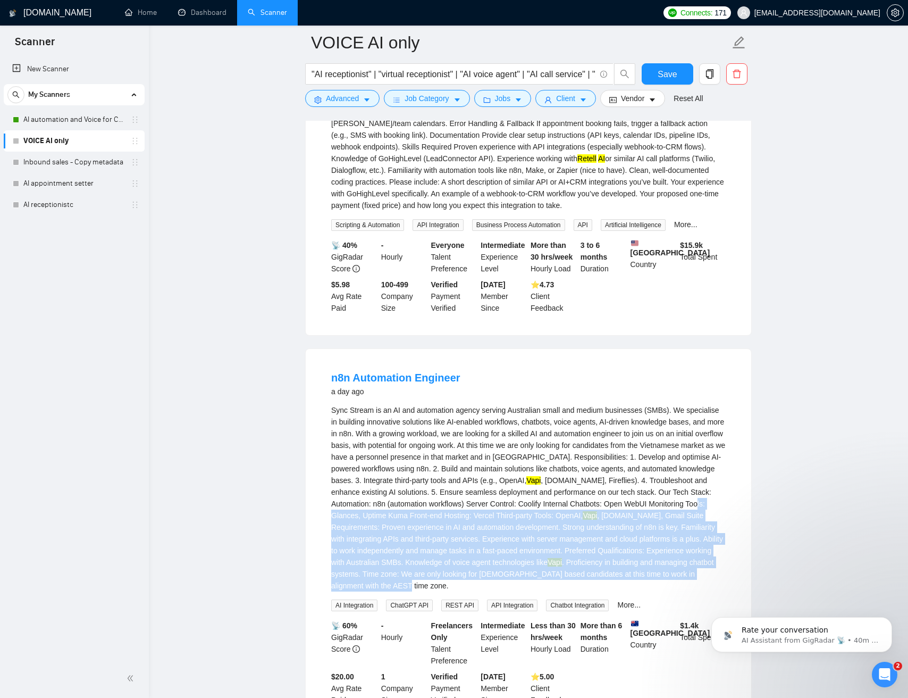
click at [633, 591] on div "Sync Stream is an AI and automation agency serving Australian small and medium …" at bounding box center [528, 497] width 395 height 187
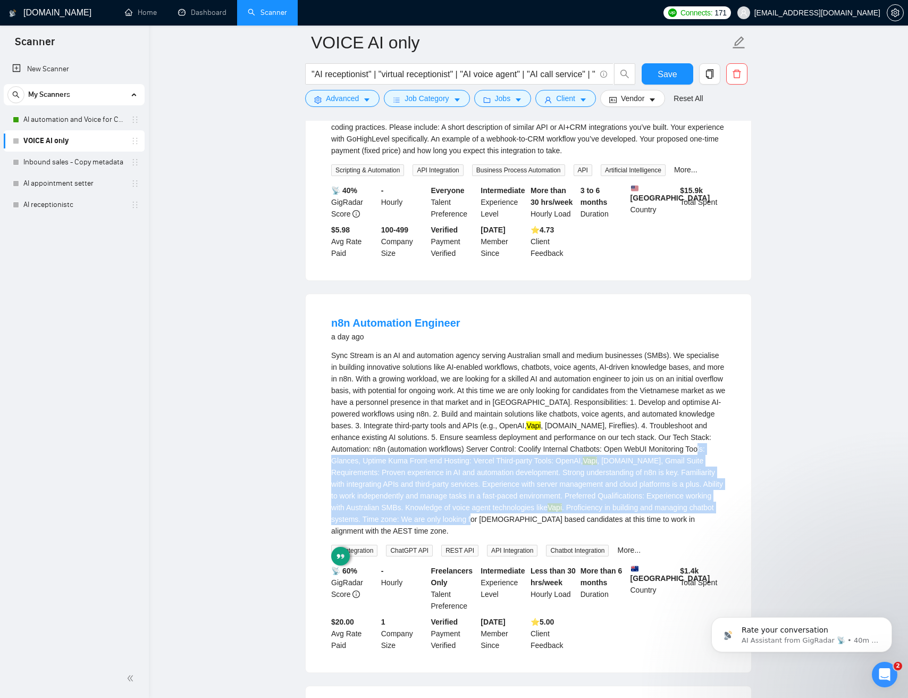
click at [431, 483] on div "Sync Stream is an AI and automation agency serving Australian small and medium …" at bounding box center [528, 442] width 395 height 187
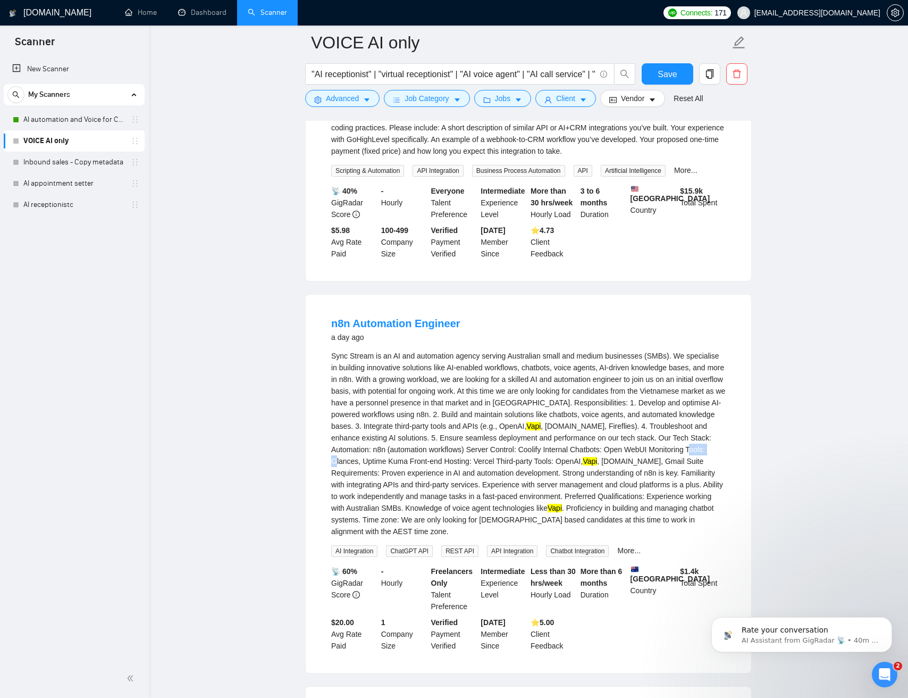
scroll to position [857, 0]
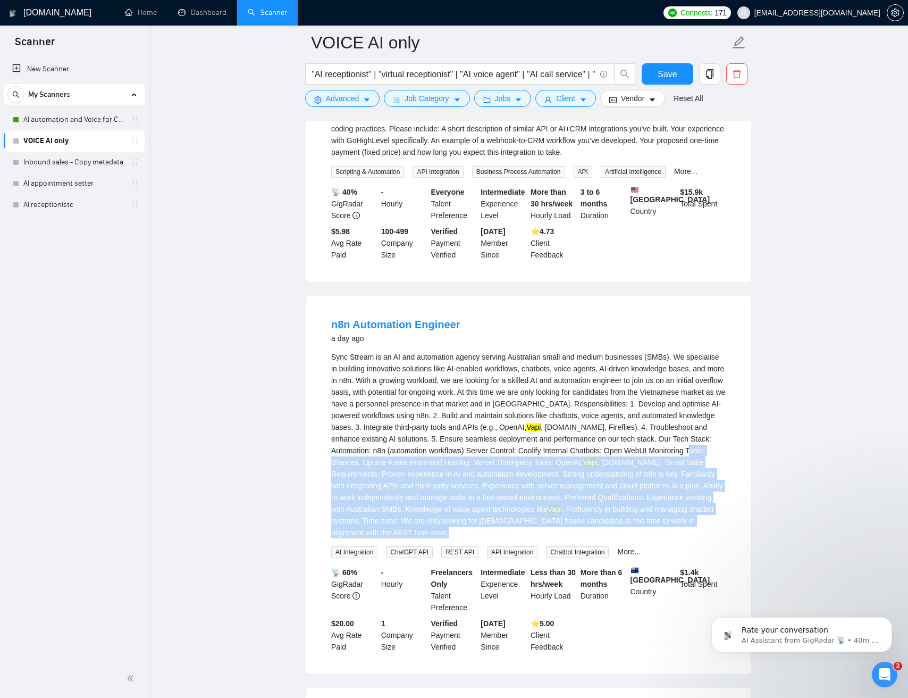
click at [607, 538] on div "Sync Stream is an AI and automation agency serving Australian small and medium …" at bounding box center [528, 444] width 395 height 187
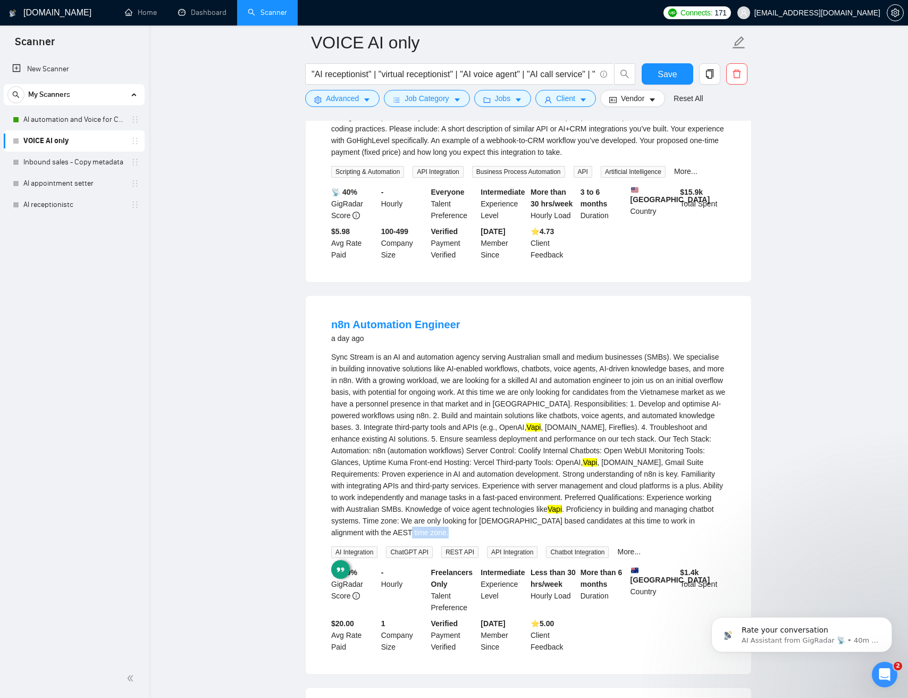
click at [586, 538] on div "Sync Stream is an AI and automation agency serving Australian small and medium …" at bounding box center [528, 444] width 395 height 187
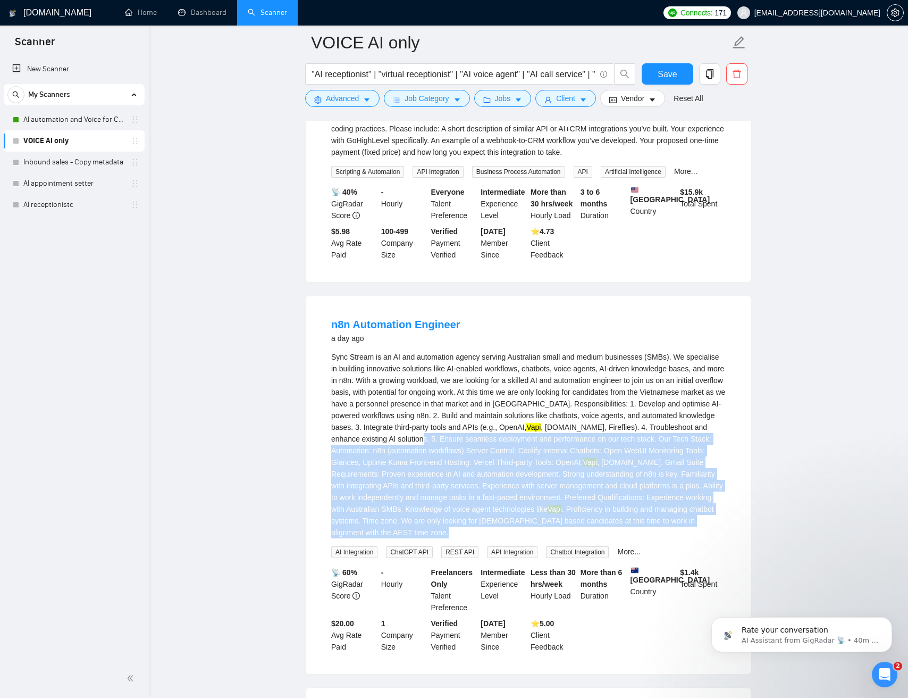
drag, startPoint x: 571, startPoint y: 539, endPoint x: 512, endPoint y: 462, distance: 97.4
click at [512, 462] on div "Sync Stream is an AI and automation agency serving Australian small and medium …" at bounding box center [528, 444] width 395 height 187
click at [512, 462] on div "Sync Stream is an AI and automation agency serving Australian small and medium …" at bounding box center [528, 446] width 395 height 187
drag, startPoint x: 513, startPoint y: 463, endPoint x: 591, endPoint y: 561, distance: 125.2
click at [592, 558] on div "Sync Stream is an AI and automation agency serving Australian small and medium …" at bounding box center [528, 455] width 395 height 207
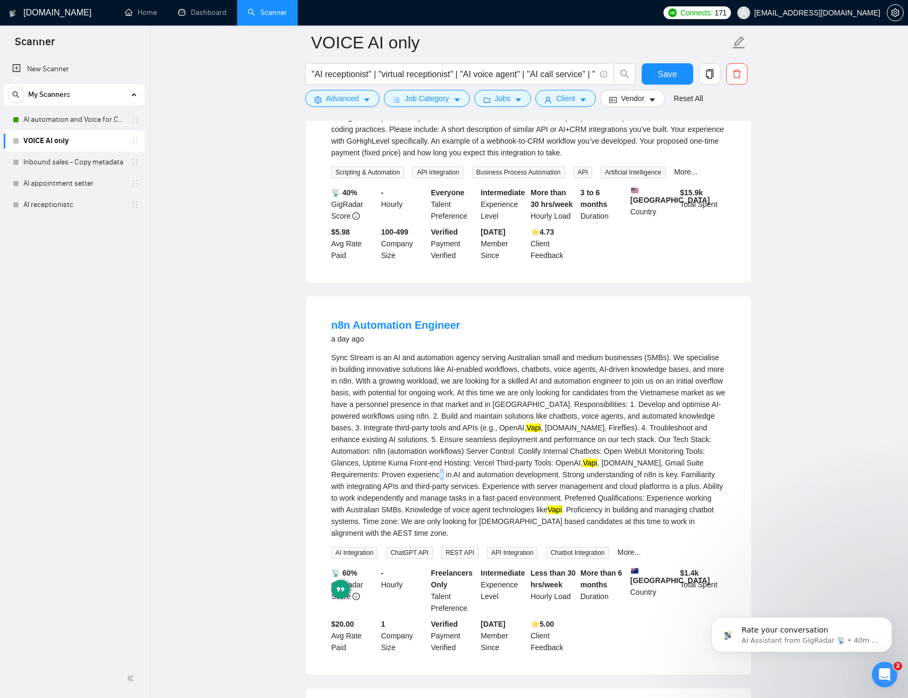
click at [533, 488] on div "Sync Stream is an AI and automation agency serving Australian small and medium …" at bounding box center [528, 445] width 395 height 187
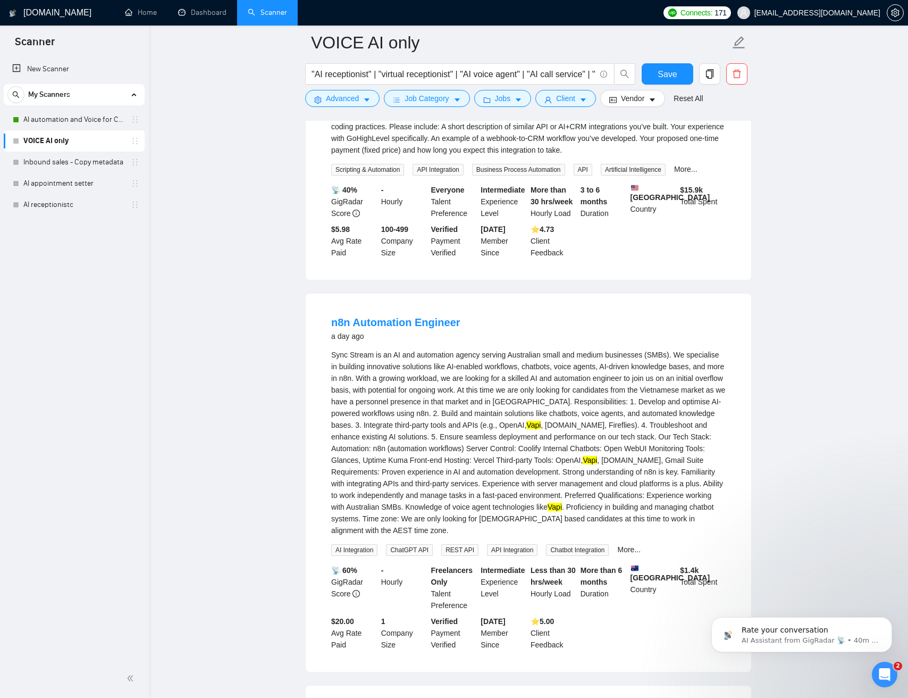
click at [506, 458] on div "Sync Stream is an AI and automation agency serving Australian small and medium …" at bounding box center [528, 442] width 395 height 187
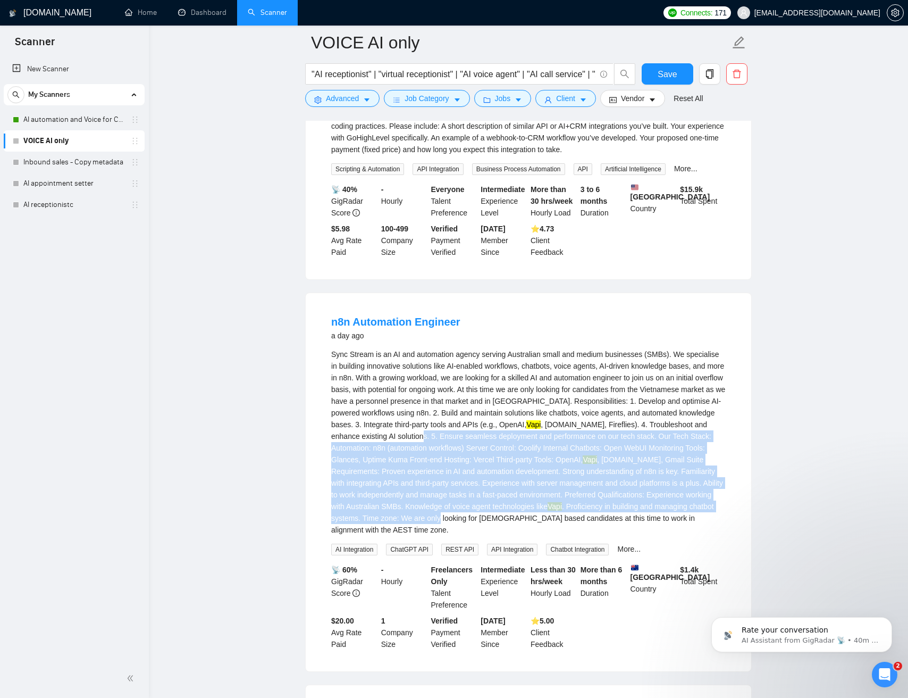
drag, startPoint x: 506, startPoint y: 458, endPoint x: 578, endPoint y: 535, distance: 105.0
click at [587, 536] on div "Sync Stream is an AI and automation agency serving Australian small and medium …" at bounding box center [528, 441] width 395 height 187
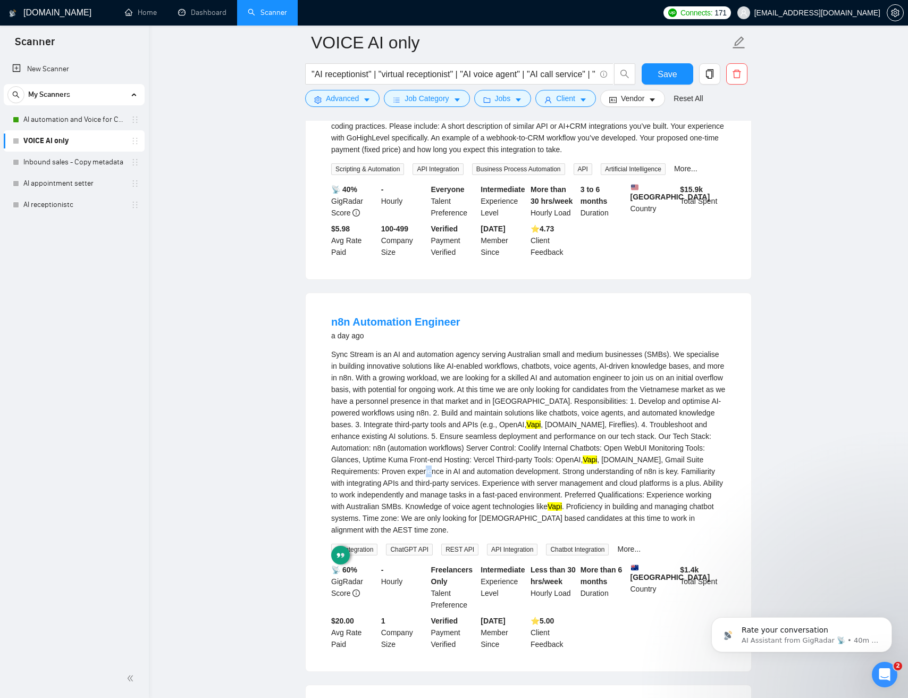
click at [521, 495] on div "Sync Stream is an AI and automation agency serving Australian small and medium …" at bounding box center [528, 441] width 395 height 187
click at [427, 468] on div "Sync Stream is an AI and automation agency serving Australian small and medium …" at bounding box center [528, 442] width 395 height 187
click at [537, 469] on div "Sync Stream is an AI and automation agency serving Australian small and medium …" at bounding box center [528, 442] width 395 height 187
click at [562, 469] on div "Sync Stream is an AI and automation agency serving Australian small and medium …" at bounding box center [528, 442] width 395 height 187
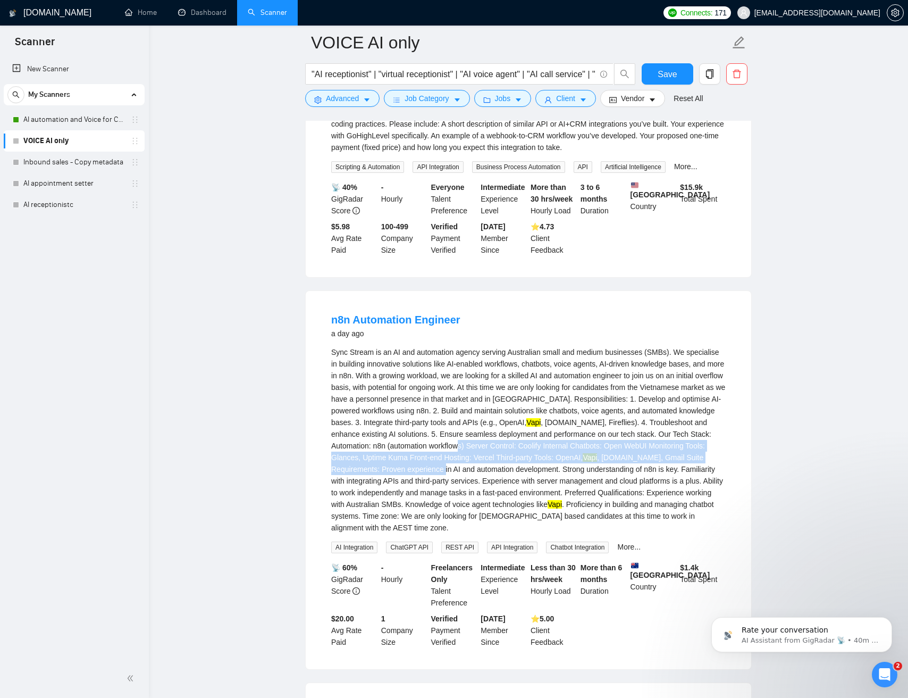
drag, startPoint x: 580, startPoint y: 470, endPoint x: 540, endPoint y: 485, distance: 42.6
click at [540, 485] on div "Sync Stream is an AI and automation agency serving Australian small and medium …" at bounding box center [528, 439] width 395 height 187
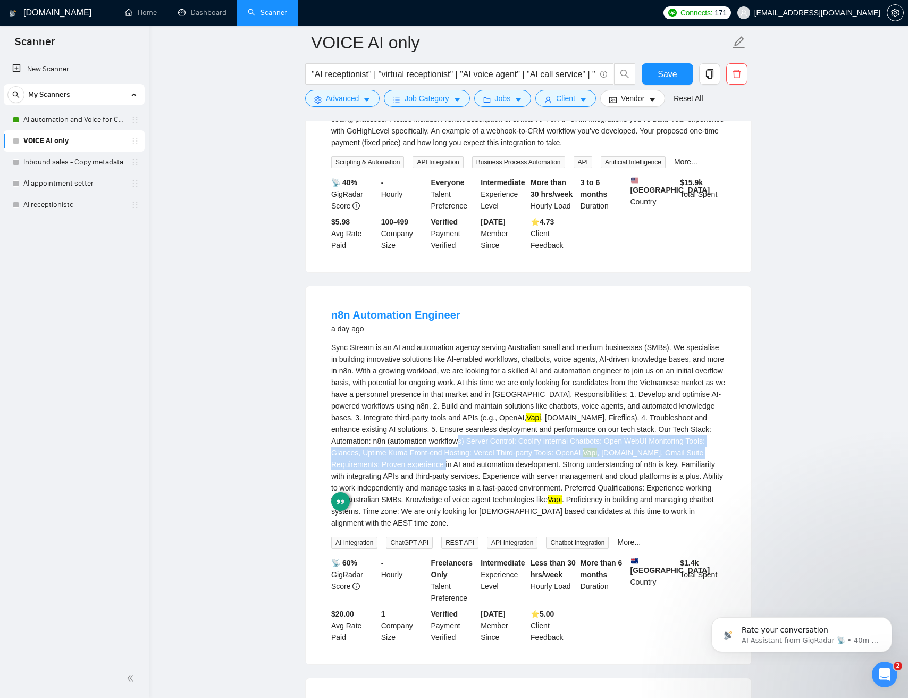
scroll to position [867, 0]
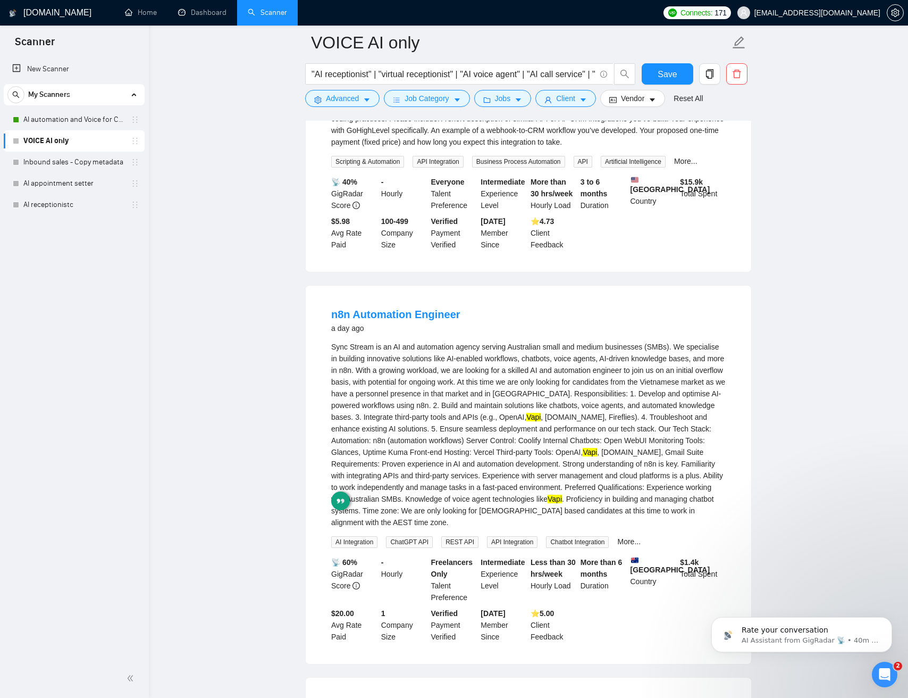
click at [332, 469] on div "Sync Stream is an AI and automation agency serving Australian small and medium …" at bounding box center [528, 434] width 395 height 187
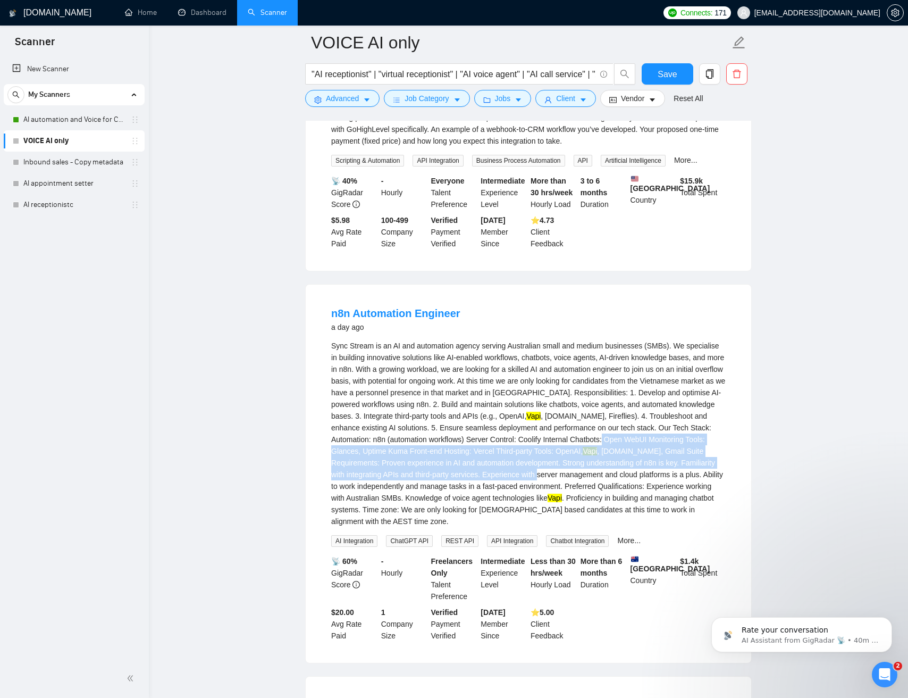
drag, startPoint x: 332, startPoint y: 469, endPoint x: 553, endPoint y: 474, distance: 220.2
click at [629, 499] on div "Sync Stream is an AI and automation agency serving Australian small and medium …" at bounding box center [528, 433] width 395 height 187
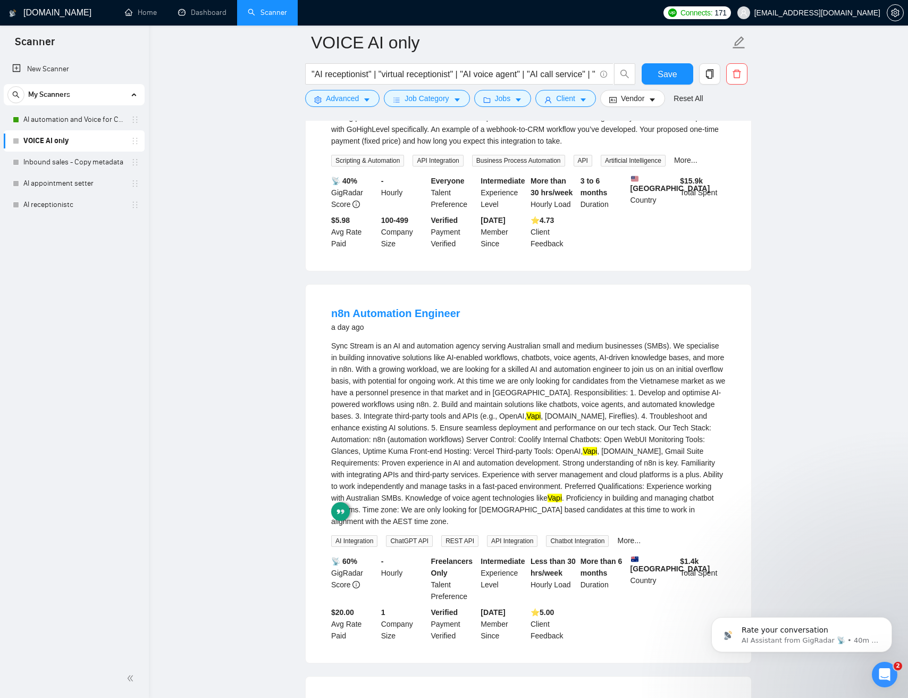
click at [526, 462] on div "Sync Stream is an AI and automation agency serving Australian small and medium …" at bounding box center [528, 433] width 395 height 187
click at [397, 365] on div "Sync Stream is an AI and automation agency serving Australian small and medium …" at bounding box center [528, 433] width 395 height 187
drag, startPoint x: 403, startPoint y: 365, endPoint x: 433, endPoint y: 366, distance: 30.9
click at [432, 366] on div "Sync Stream is an AI and automation agency serving Australian small and medium …" at bounding box center [528, 433] width 395 height 187
click at [439, 366] on div "Sync Stream is an AI and automation agency serving Australian small and medium …" at bounding box center [528, 433] width 395 height 187
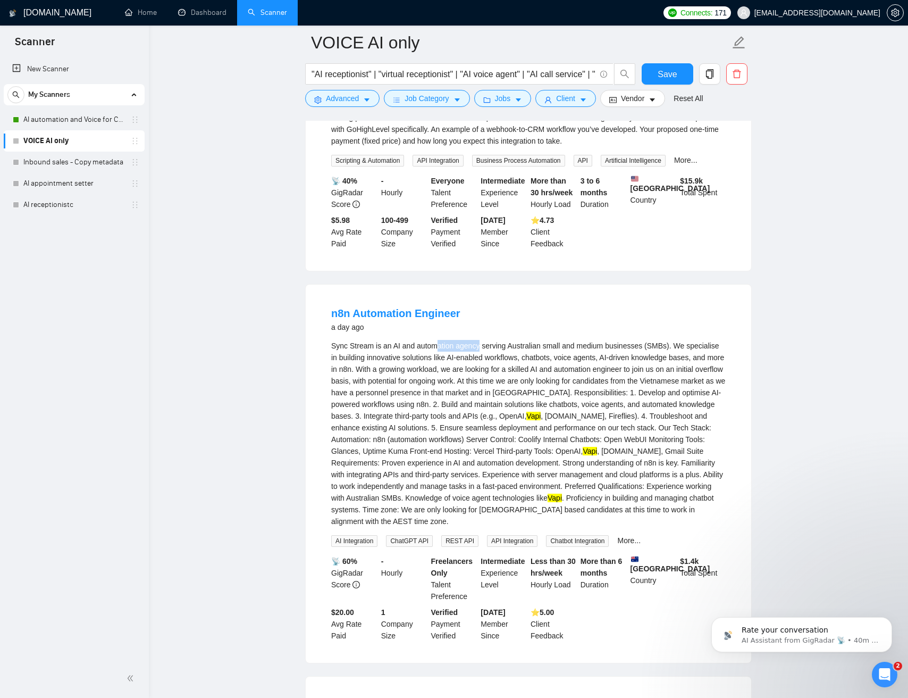
drag, startPoint x: 439, startPoint y: 366, endPoint x: 469, endPoint y: 367, distance: 29.8
click at [470, 367] on div "Sync Stream is an AI and automation agency serving Australian small and medium …" at bounding box center [528, 433] width 395 height 187
click at [469, 367] on div "Sync Stream is an AI and automation agency serving Australian small and medium …" at bounding box center [528, 433] width 395 height 187
drag, startPoint x: 469, startPoint y: 367, endPoint x: 443, endPoint y: 365, distance: 26.1
click at [443, 366] on div "Sync Stream is an AI and automation agency serving Australian small and medium …" at bounding box center [528, 433] width 395 height 187
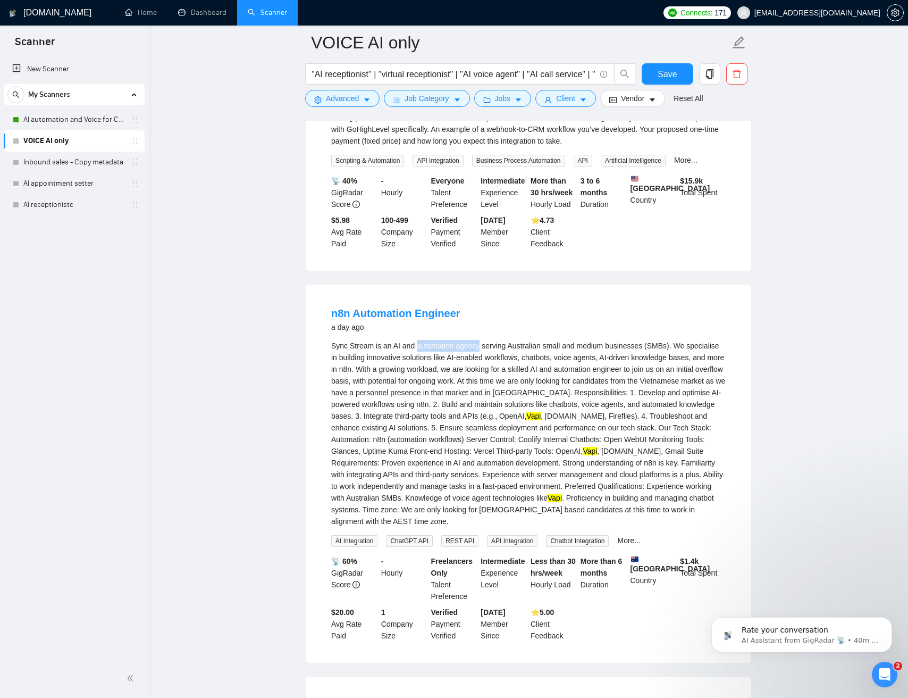
copy div "automation agency"
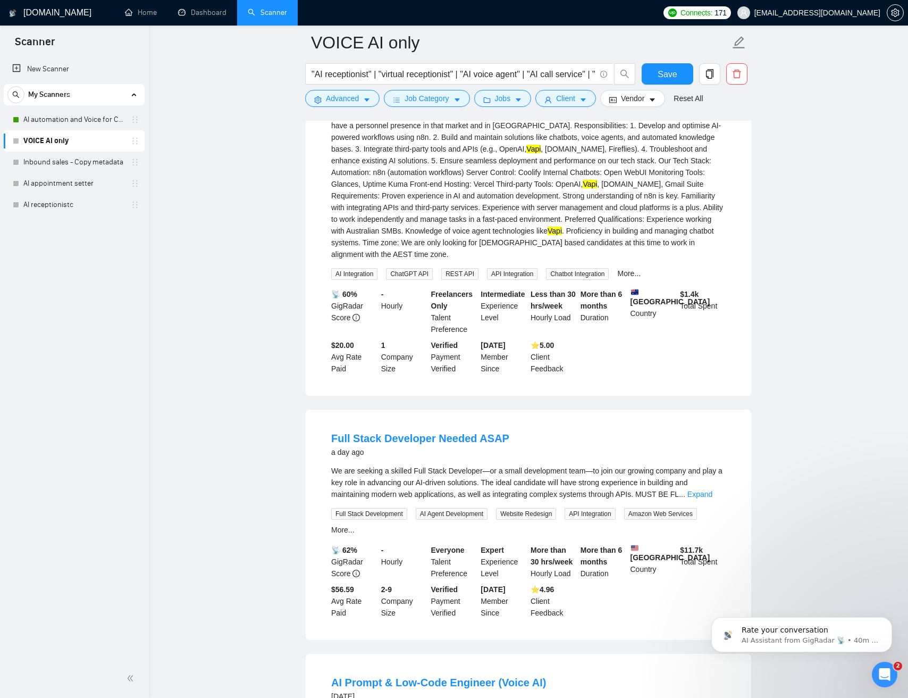
scroll to position [1175, 0]
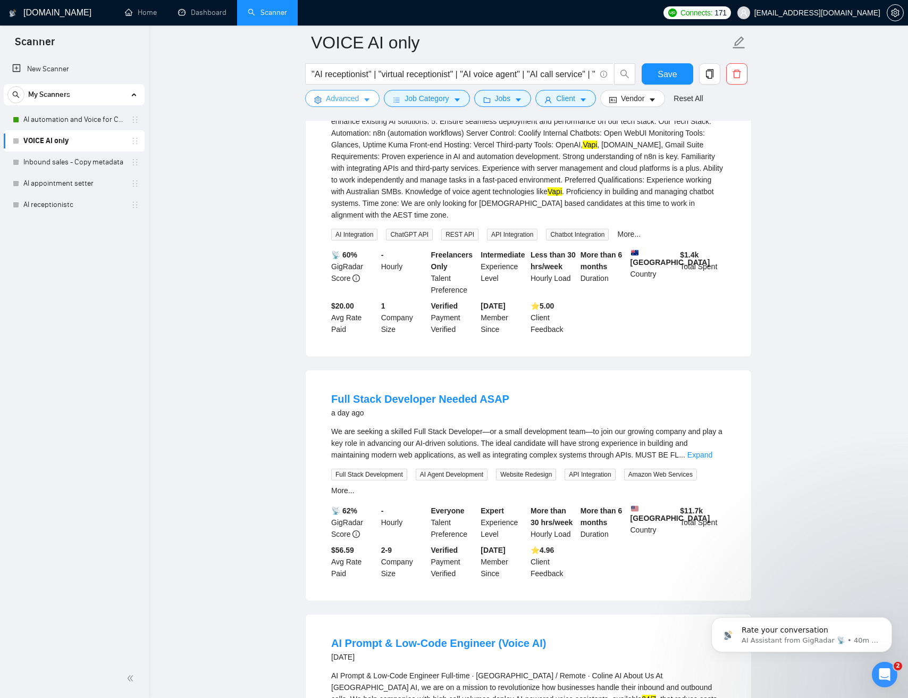
click at [368, 99] on icon "caret-down" at bounding box center [366, 100] width 5 height 3
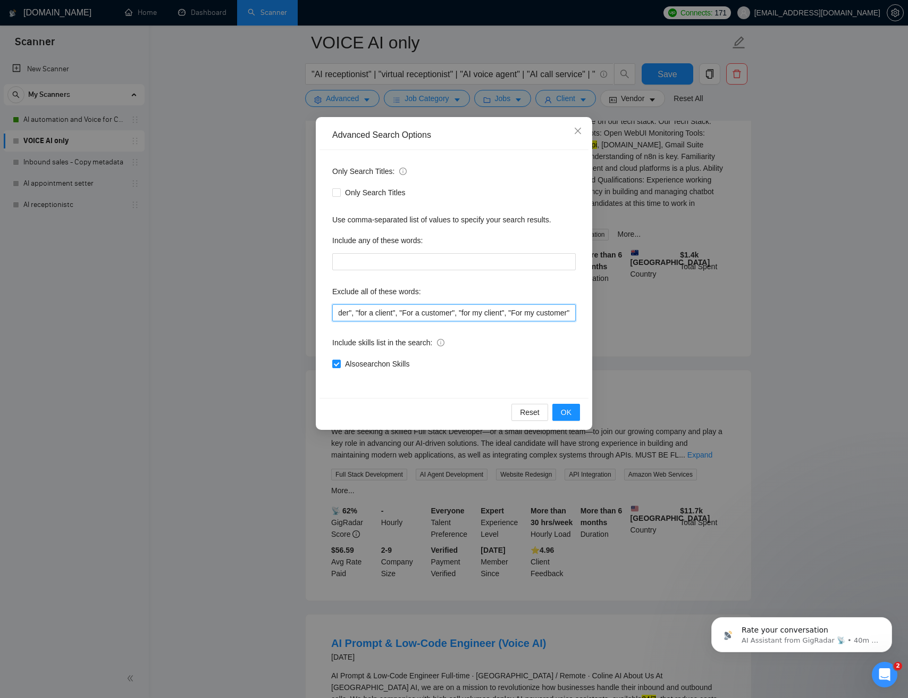
drag, startPoint x: 463, startPoint y: 311, endPoint x: 690, endPoint y: 319, distance: 227.3
click at [697, 321] on div "Advanced Search Options Only Search Titles: Only Search Titles Use comma-separa…" at bounding box center [454, 349] width 908 height 698
click at [560, 310] on input ""offshore", "Inbound Sales Representative", "Business Development", "Social Med…" at bounding box center [454, 312] width 244 height 17
paste input "automation agency"
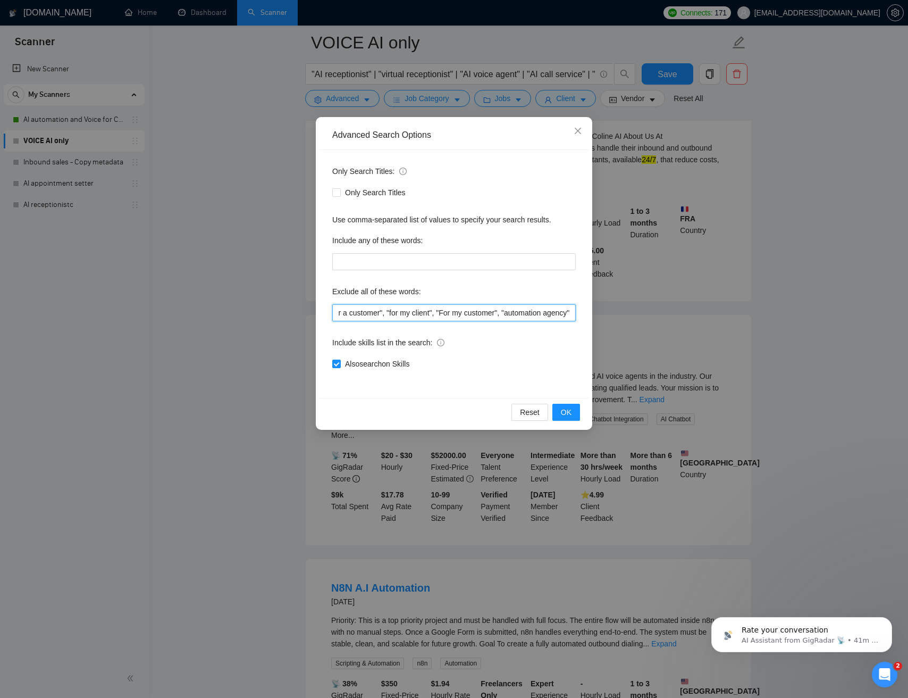
scroll to position [0, 1035]
drag, startPoint x: 498, startPoint y: 313, endPoint x: 608, endPoint y: 315, distance: 110.1
click at [608, 315] on div "Advanced Search Options Only Search Titles: Only Search Titles Use comma-separa…" at bounding box center [454, 349] width 908 height 698
paste input ""automation agency""
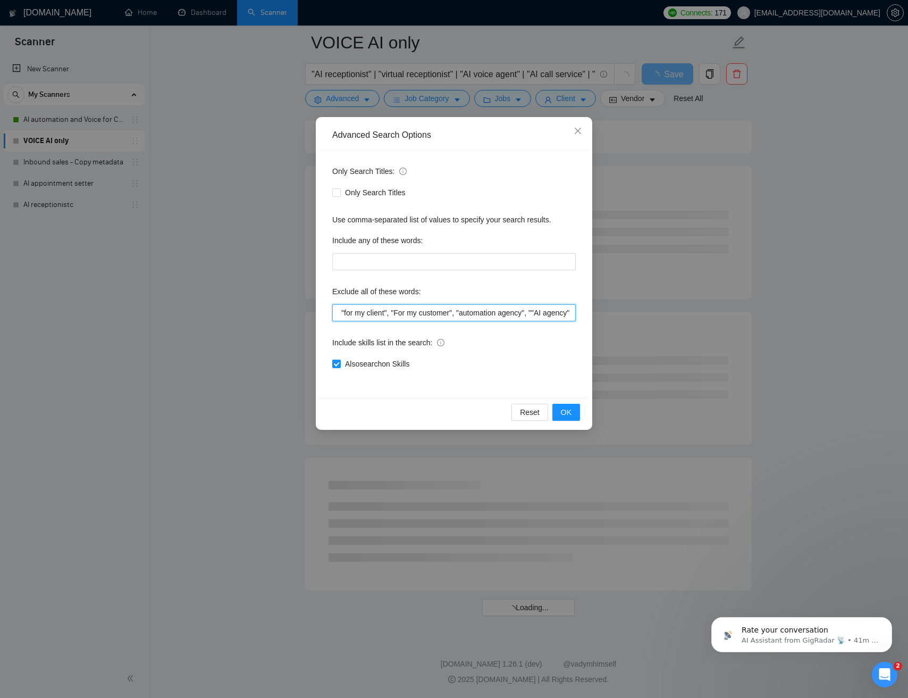
scroll to position [0, 1078]
click at [534, 313] on input ""offshore", "Inbound Sales Representative", "Business Development", "Social Med…" at bounding box center [454, 312] width 244 height 17
type input ""offshore", "Inbound Sales Representative", "Business Development", "Social Med…"
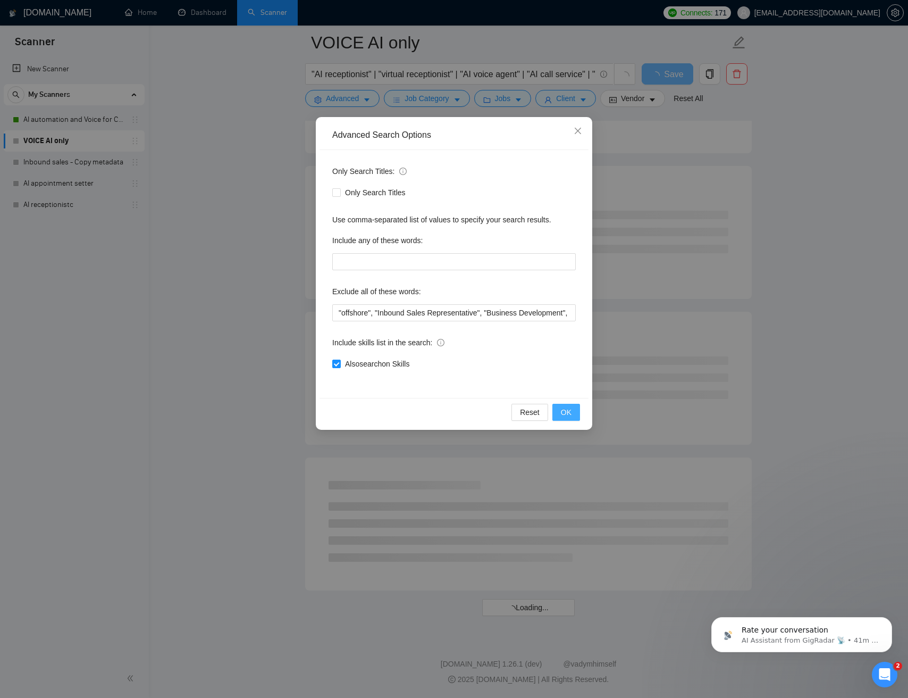
click at [569, 407] on span "OK" at bounding box center [566, 412] width 11 height 12
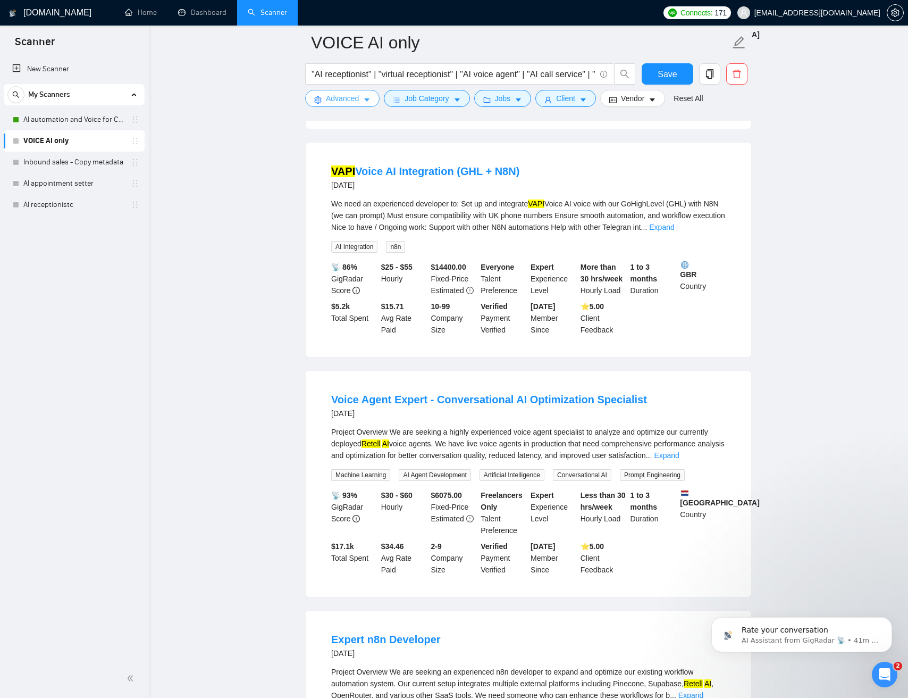
scroll to position [1734, 0]
click at [338, 216] on div "We need an experienced developer to: Set up and integrate VAPI Voice AI voice w…" at bounding box center [528, 213] width 395 height 35
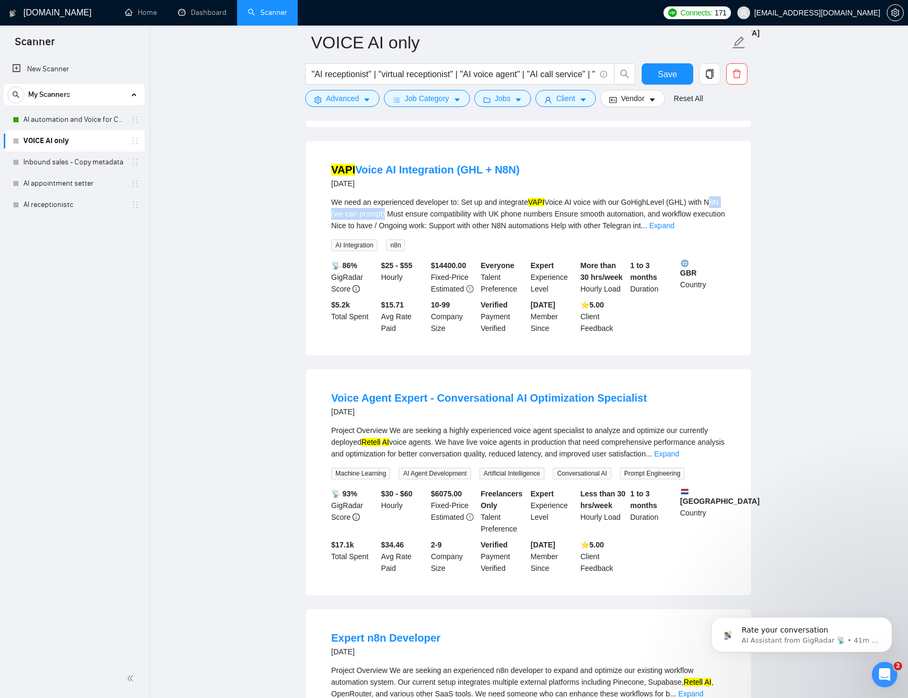
drag, startPoint x: 338, startPoint y: 216, endPoint x: 390, endPoint y: 214, distance: 51.6
click at [389, 214] on div "We need an experienced developer to: Set up and integrate VAPI Voice AI voice w…" at bounding box center [528, 213] width 395 height 35
click at [414, 216] on div "We need an experienced developer to: Set up and integrate VAPI Voice AI voice w…" at bounding box center [528, 213] width 395 height 35
drag, startPoint x: 417, startPoint y: 216, endPoint x: 584, endPoint y: 218, distance: 167.5
click at [584, 218] on div "We need an experienced developer to: Set up and integrate VAPI Voice AI voice w…" at bounding box center [528, 213] width 395 height 35
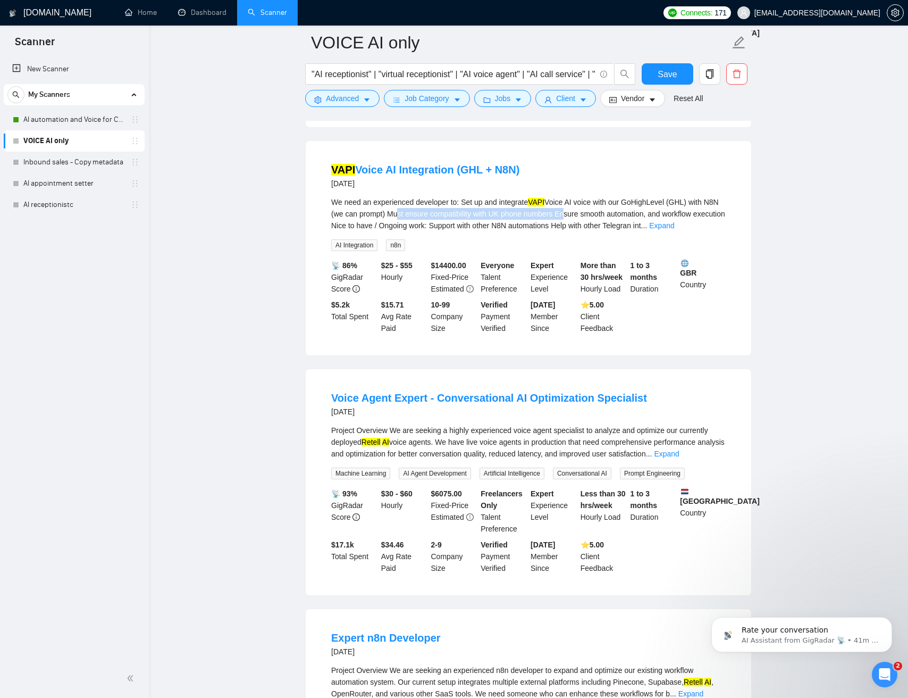
click at [586, 218] on div "We need an experienced developer to: Set up and integrate VAPI Voice AI voice w…" at bounding box center [528, 213] width 395 height 35
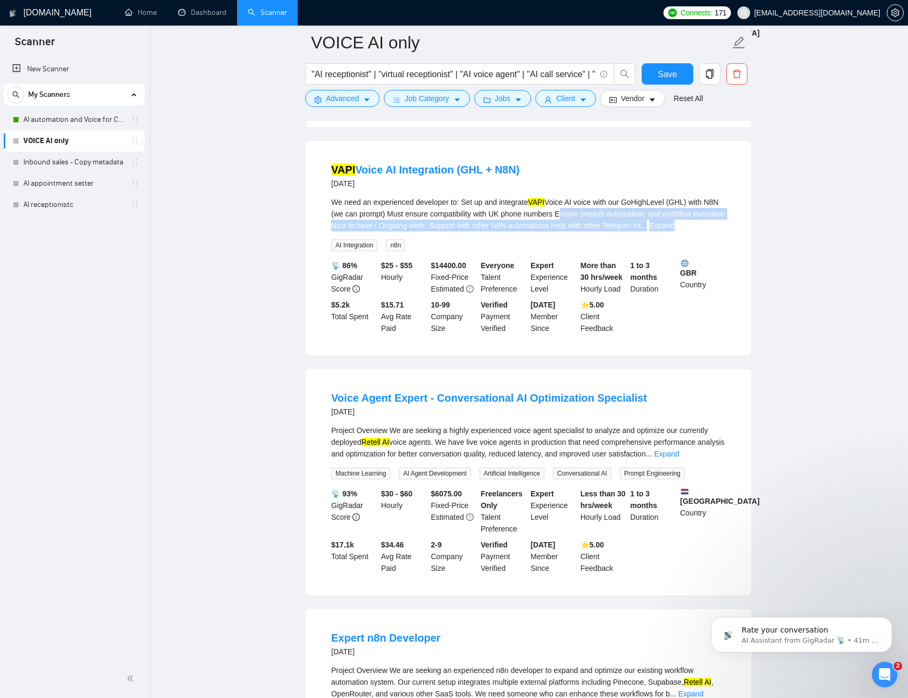
drag, startPoint x: 592, startPoint y: 218, endPoint x: 698, endPoint y: 225, distance: 105.6
click at [697, 225] on div "We need an experienced developer to: Set up and integrate VAPI Voice AI voice w…" at bounding box center [528, 213] width 395 height 35
click at [674, 227] on link "Expand" at bounding box center [661, 225] width 25 height 9
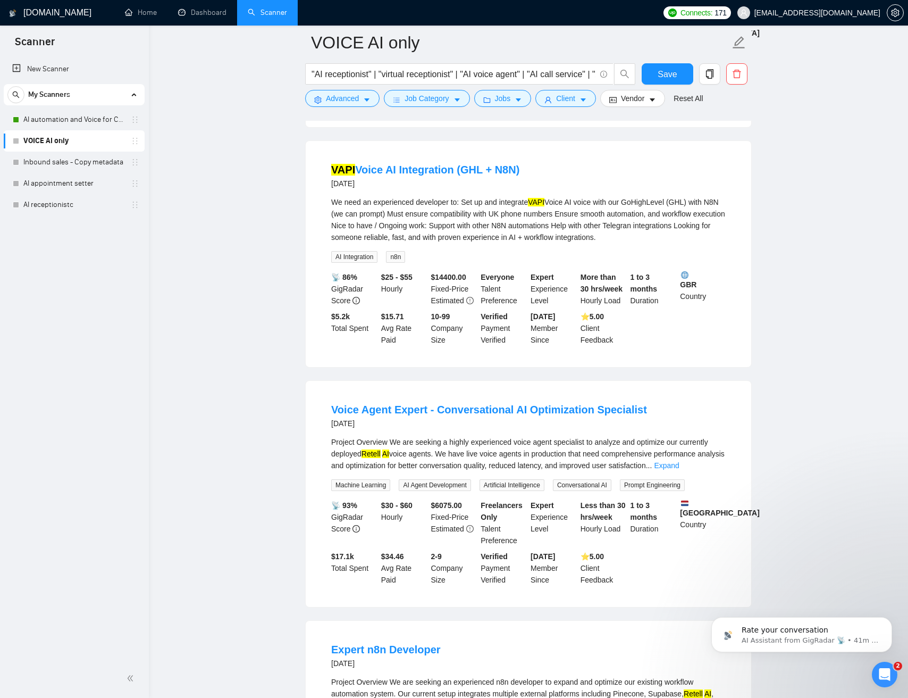
click at [469, 226] on div "We need an experienced developer to: Set up and integrate VAPI Voice AI voice w…" at bounding box center [528, 219] width 395 height 47
drag, startPoint x: 497, startPoint y: 228, endPoint x: 651, endPoint y: 243, distance: 155.0
click at [692, 241] on div "We need an experienced developer to: Set up and integrate VAPI Voice AI voice w…" at bounding box center [528, 219] width 395 height 47
click at [358, 239] on div "We need an experienced developer to: Set up and integrate VAPI Voice AI voice w…" at bounding box center [528, 219] width 395 height 47
drag, startPoint x: 358, startPoint y: 239, endPoint x: 517, endPoint y: 243, distance: 159.1
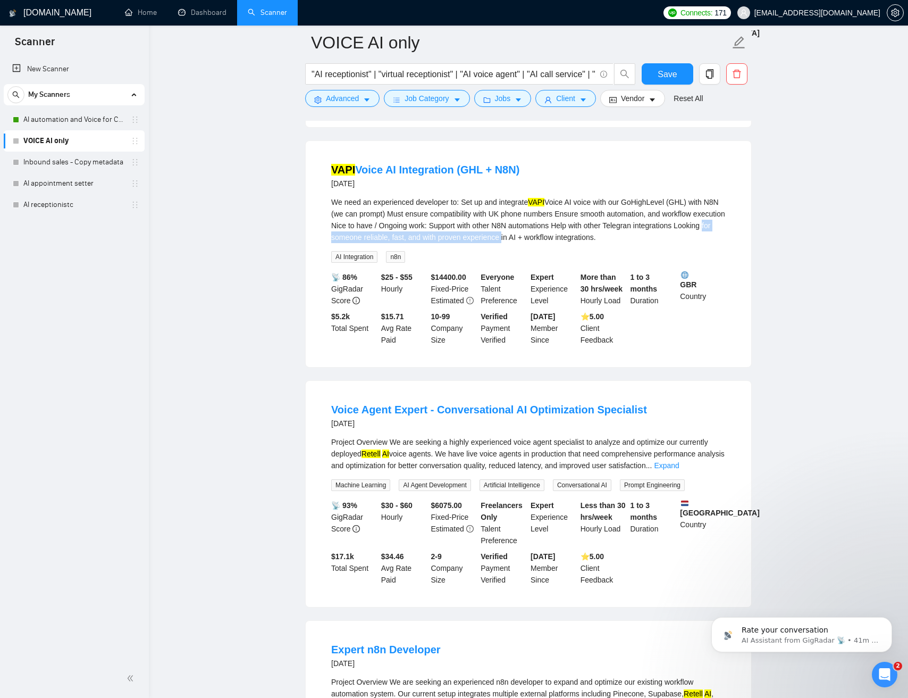
click at [516, 243] on div "We need an experienced developer to: Set up and integrate VAPI Voice AI voice w…" at bounding box center [528, 219] width 395 height 47
click at [518, 243] on div "We need an experienced developer to: Set up and integrate VAPI Voice AI voice w…" at bounding box center [528, 219] width 395 height 47
drag, startPoint x: 518, startPoint y: 243, endPoint x: 607, endPoint y: 238, distance: 89.5
click at [619, 238] on div "We need an experienced developer to: Set up and integrate VAPI Voice AI voice w…" at bounding box center [528, 219] width 395 height 47
click at [488, 225] on div "We need an experienced developer to: Set up and integrate VAPI Voice AI voice w…" at bounding box center [528, 219] width 395 height 47
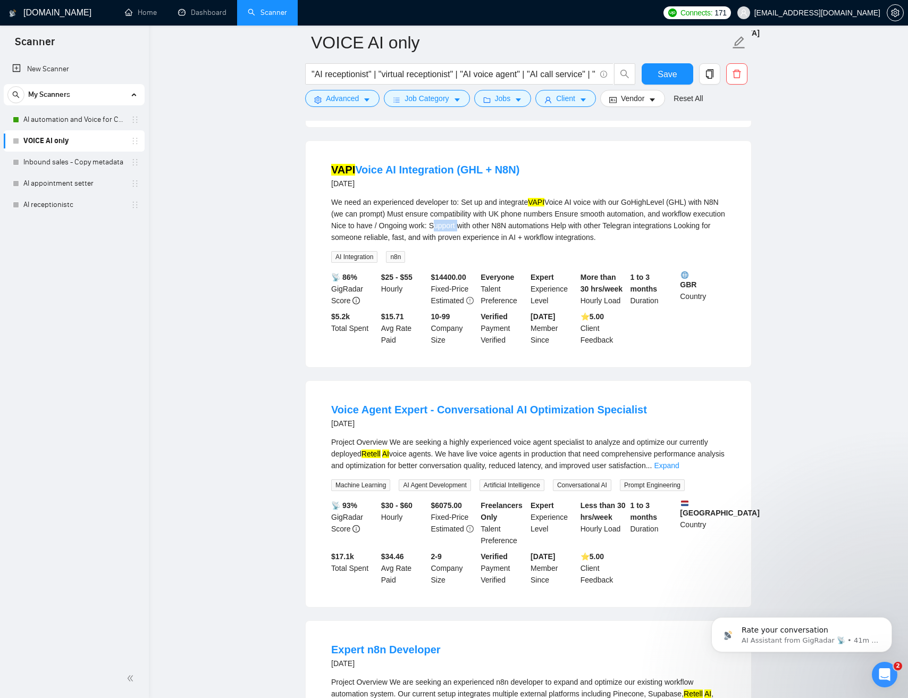
click at [488, 225] on div "We need an experienced developer to: Set up and integrate VAPI Voice AI voice w…" at bounding box center [528, 219] width 395 height 47
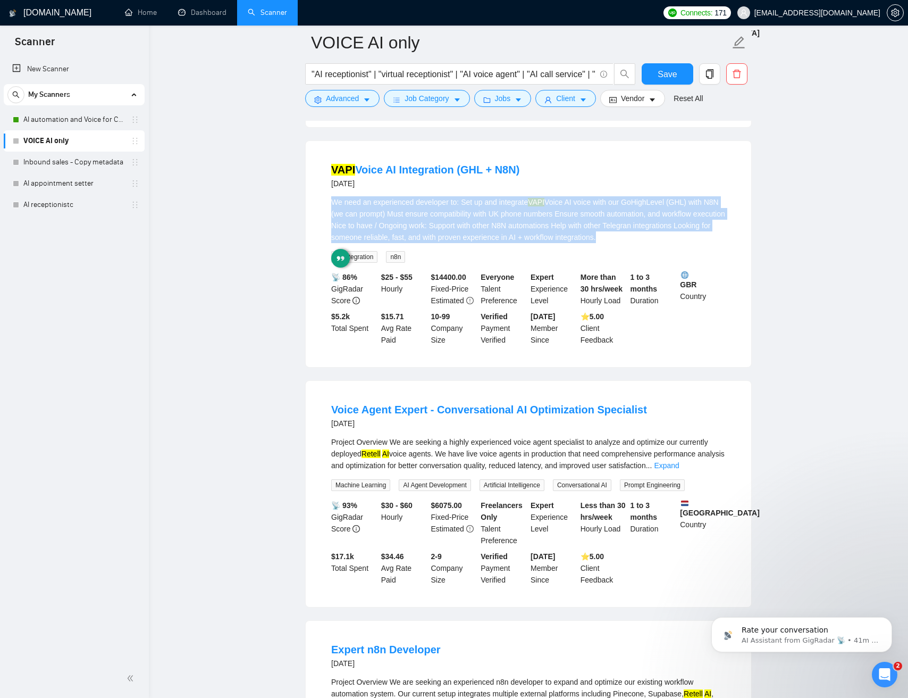
drag, startPoint x: 488, startPoint y: 224, endPoint x: 478, endPoint y: 223, distance: 10.8
click at [487, 224] on div "We need an experienced developer to: Set up and integrate VAPI Voice AI voice w…" at bounding box center [528, 219] width 395 height 47
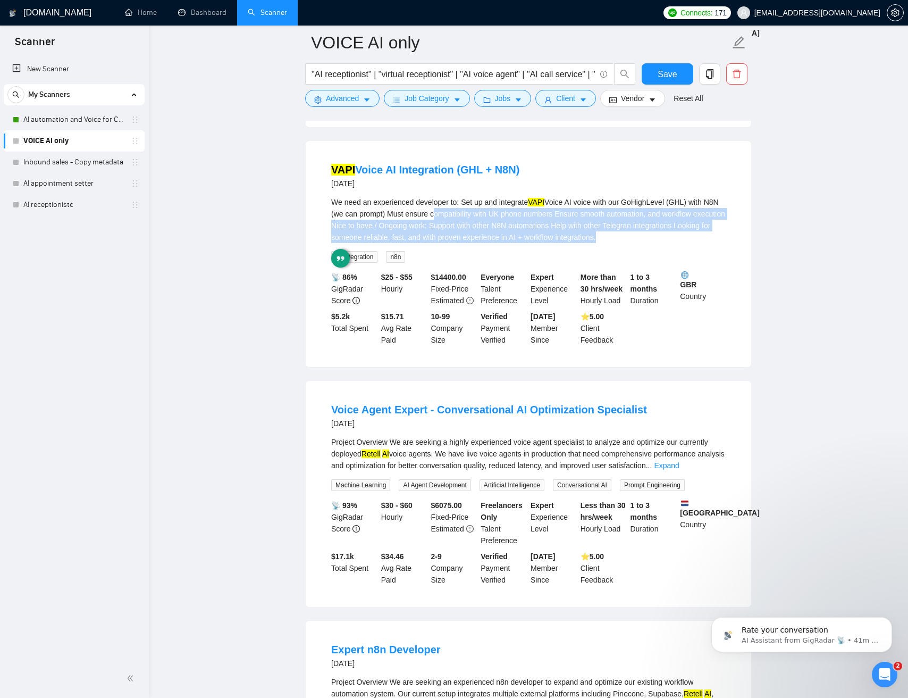
click at [453, 220] on div "We need an experienced developer to: Set up and integrate VAPI Voice AI voice w…" at bounding box center [528, 219] width 395 height 47
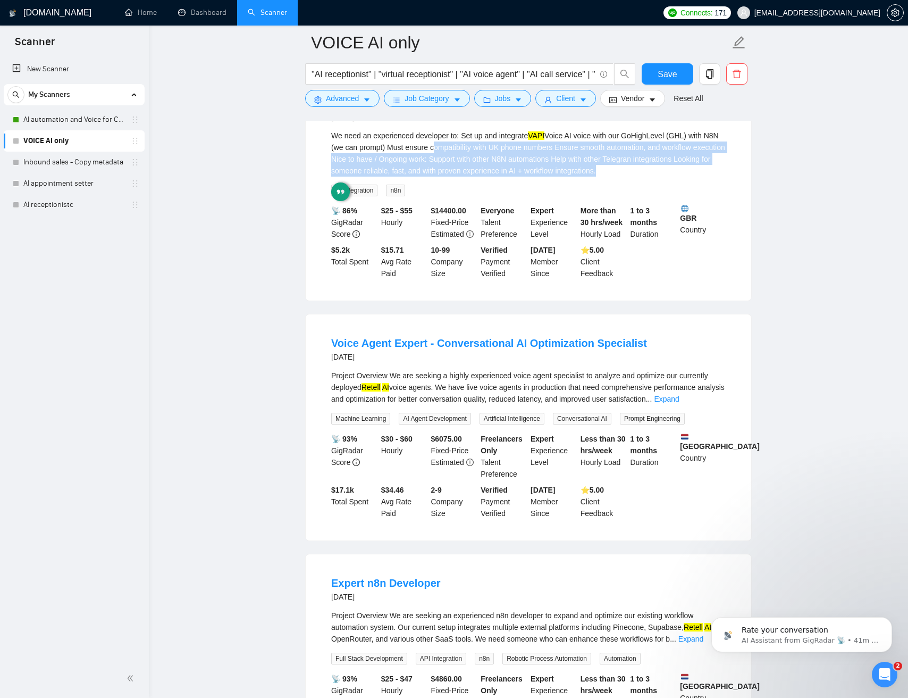
scroll to position [1769, 0]
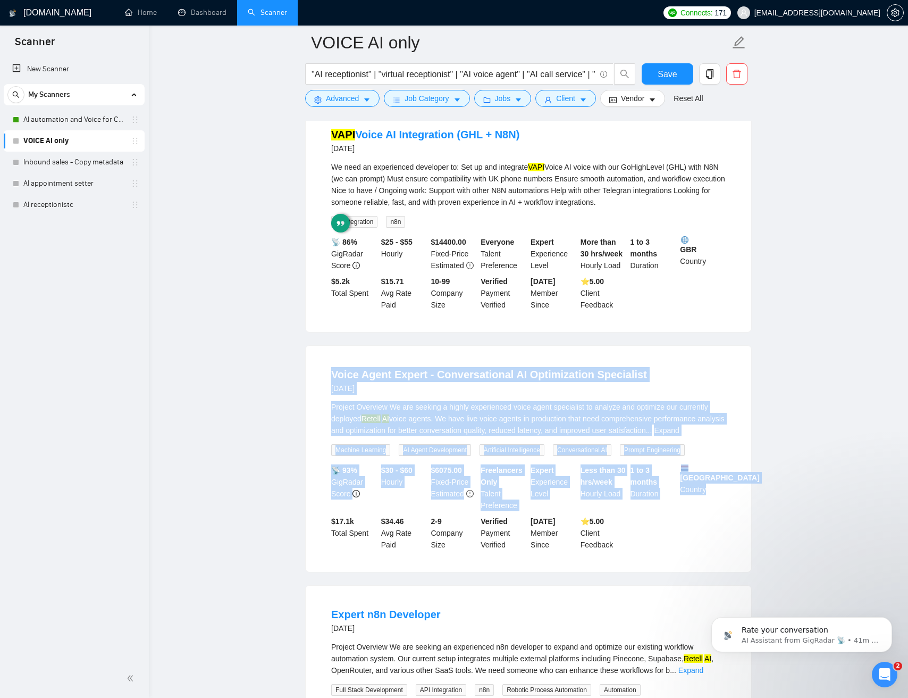
drag, startPoint x: 422, startPoint y: 362, endPoint x: 696, endPoint y: 556, distance: 335.7
click at [697, 557] on li "Voice Agent Expert - Conversational AI Optimization Specialist 4 days ago Proje…" at bounding box center [529, 458] width 420 height 201
drag, startPoint x: 687, startPoint y: 551, endPoint x: 358, endPoint y: 354, distance: 383.1
click at [358, 355] on div "Voice Agent Expert - Conversational AI Optimization Specialist 4 days ago Proje…" at bounding box center [529, 459] width 446 height 226
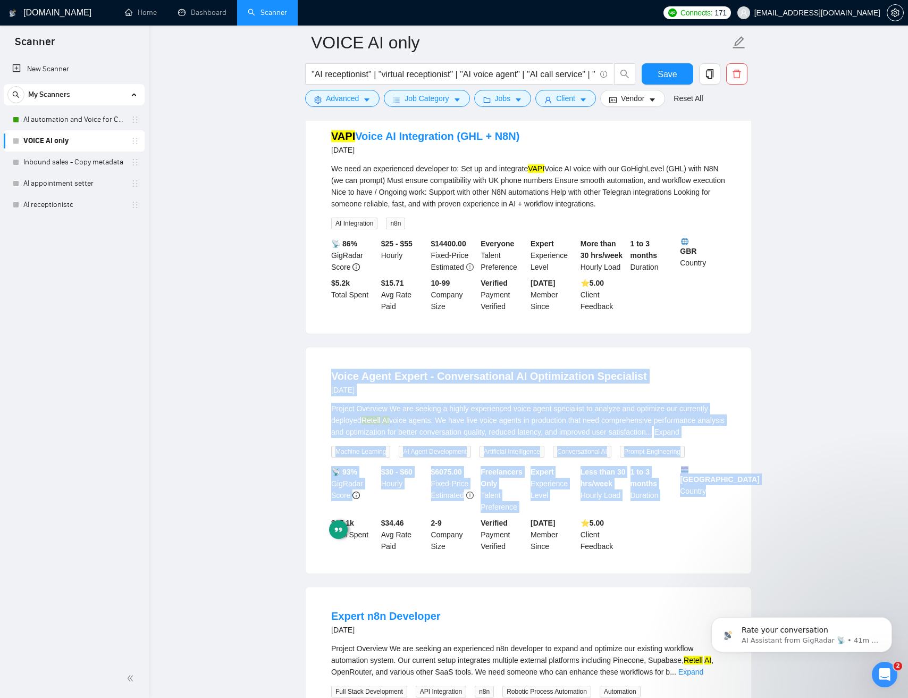
scroll to position [1767, 0]
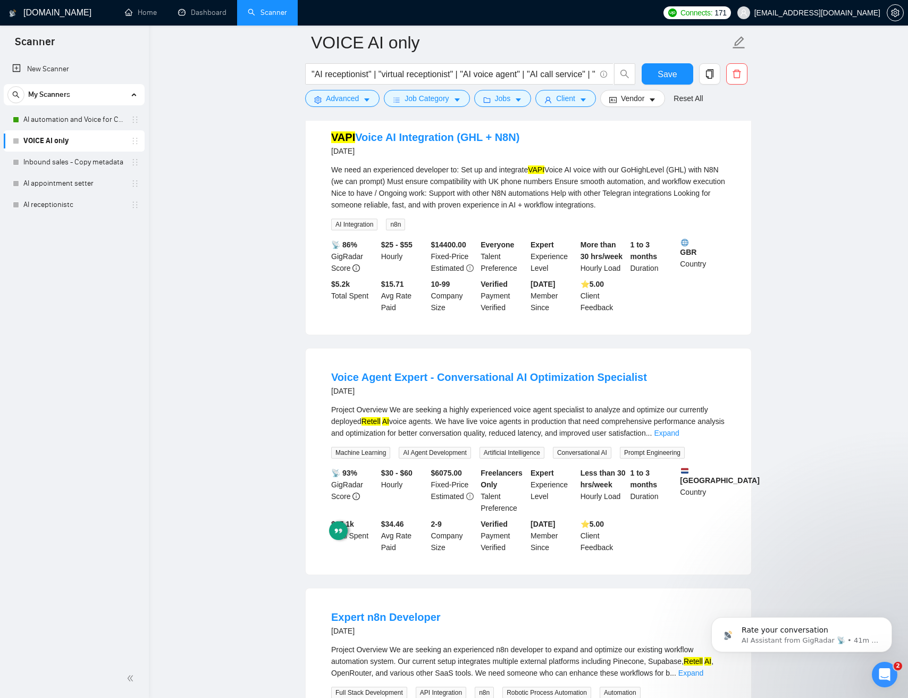
click at [360, 354] on div "Voice Agent Expert - Conversational AI Optimization Specialist 4 days ago Proje…" at bounding box center [529, 461] width 446 height 226
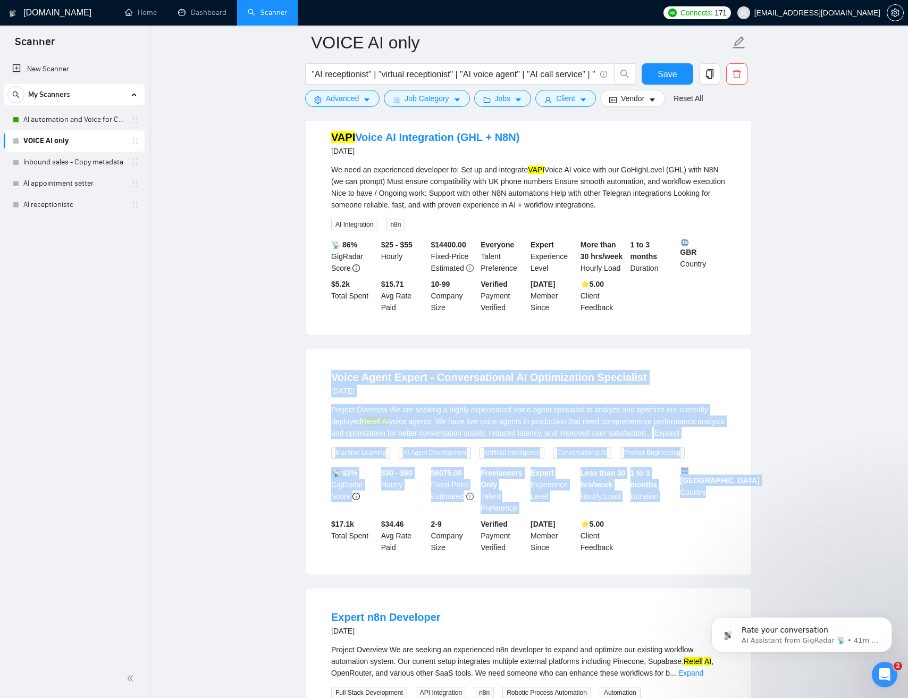
drag, startPoint x: 379, startPoint y: 362, endPoint x: 721, endPoint y: 545, distance: 387.6
click at [739, 546] on div "Voice Agent Expert - Conversational AI Optimization Specialist 4 days ago Proje…" at bounding box center [529, 461] width 446 height 226
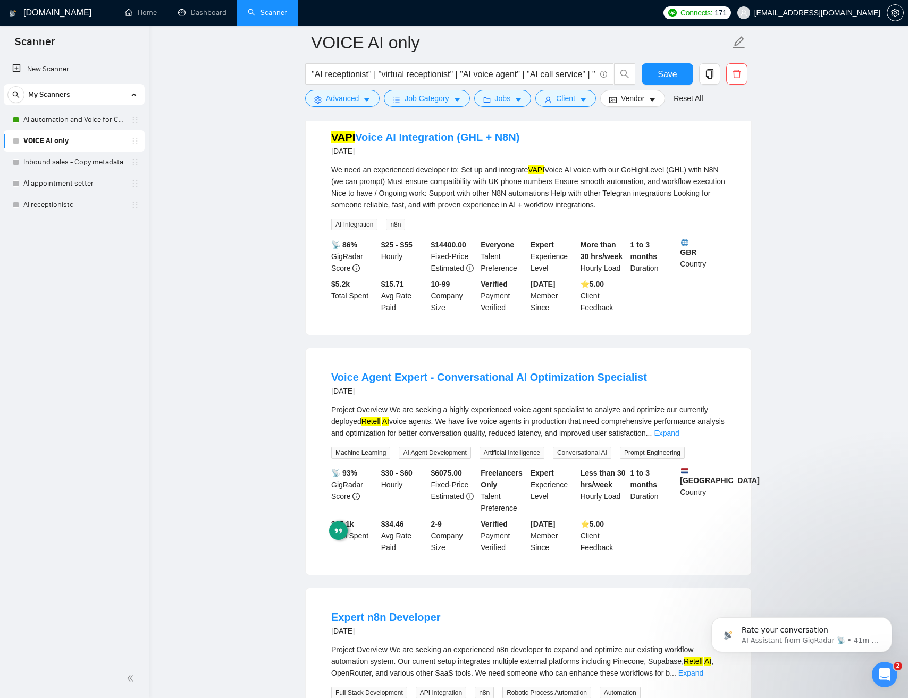
click at [691, 540] on div "📡 93% GigRadar Score $30 - $60 Hourly $ 6075.00 Fixed-Price Estimated Freelance…" at bounding box center [528, 510] width 399 height 86
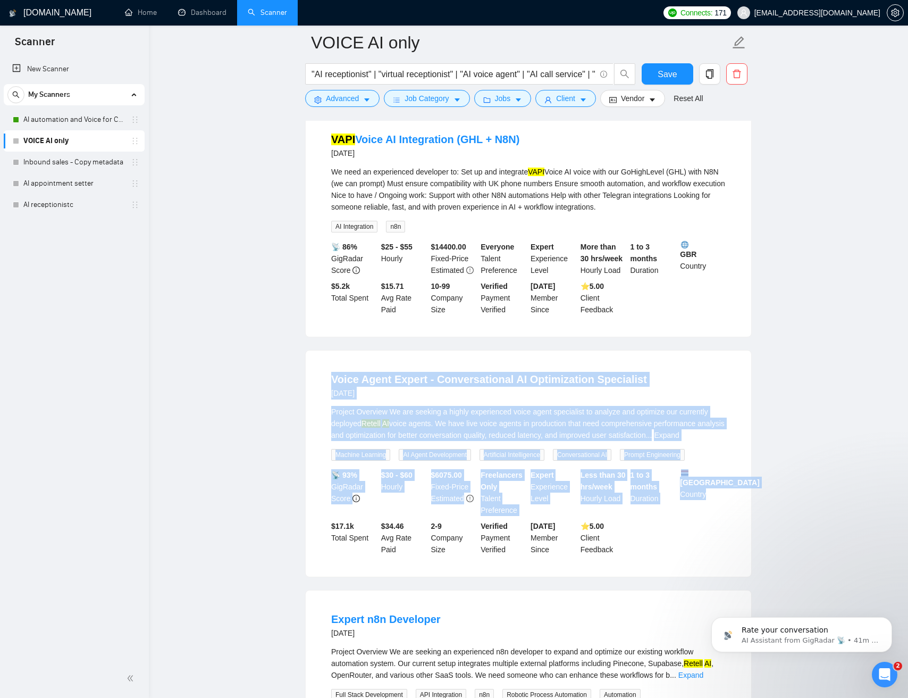
drag, startPoint x: 657, startPoint y: 520, endPoint x: 383, endPoint y: 369, distance: 313.0
click at [383, 369] on li "Voice Agent Expert - Conversational AI Optimization Specialist 4 days ago Proje…" at bounding box center [529, 463] width 420 height 201
click at [367, 362] on div "Voice Agent Expert - Conversational AI Optimization Specialist 4 days ago Proje…" at bounding box center [529, 463] width 446 height 226
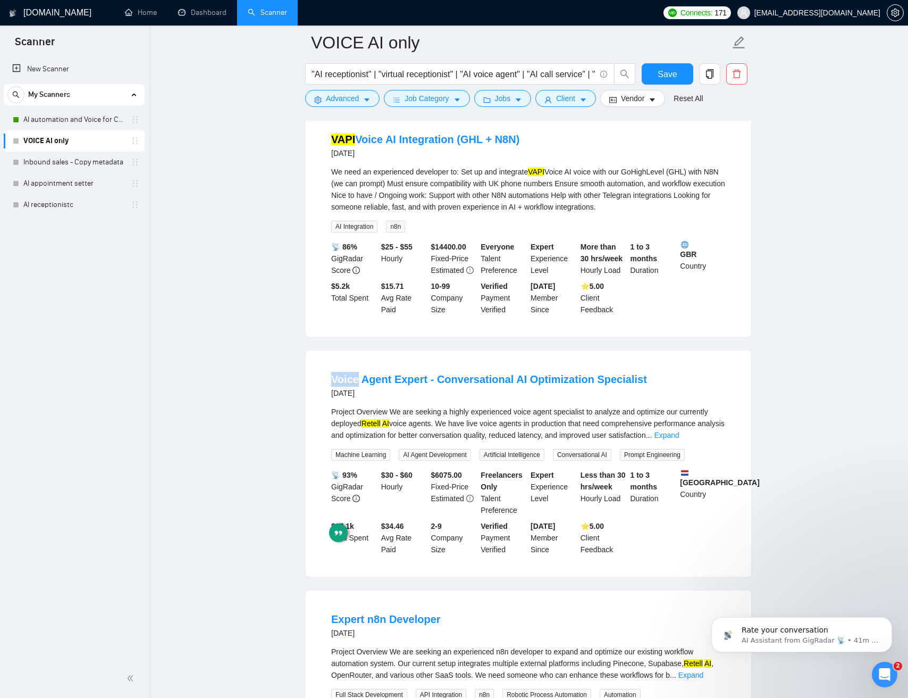
scroll to position [1766, 0]
click at [589, 440] on div "Project Overview We are seeking a highly experienced voice agent specialist to …" at bounding box center [528, 422] width 395 height 35
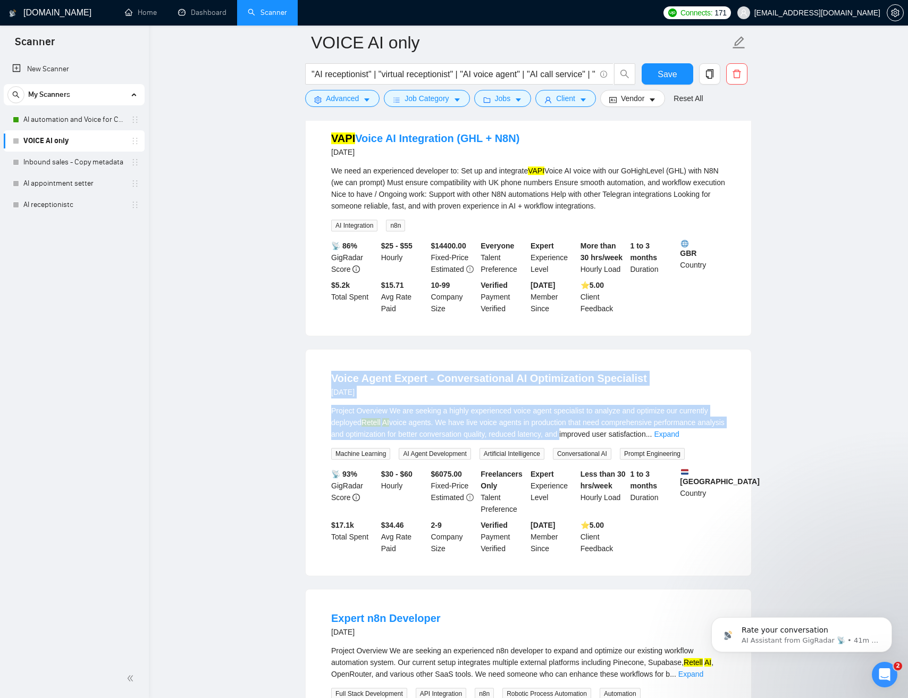
drag, startPoint x: 589, startPoint y: 440, endPoint x: 346, endPoint y: 356, distance: 256.8
click at [339, 356] on div "Voice Agent Expert - Conversational AI Optimization Specialist 4 days ago Proje…" at bounding box center [529, 462] width 446 height 226
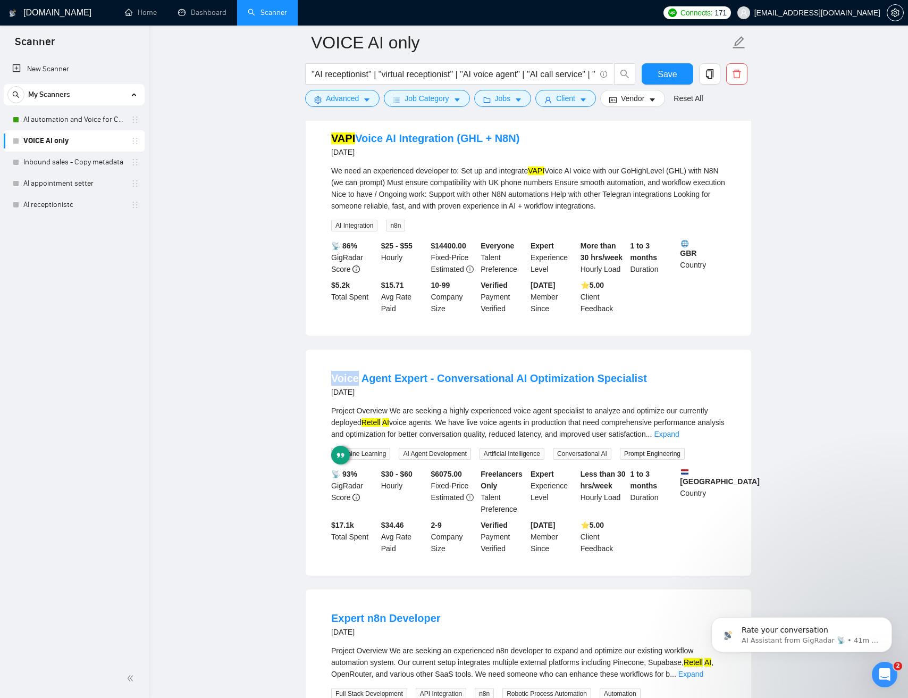
click at [394, 358] on div "Voice Agent Expert - Conversational AI Optimization Specialist 4 days ago Proje…" at bounding box center [529, 462] width 446 height 226
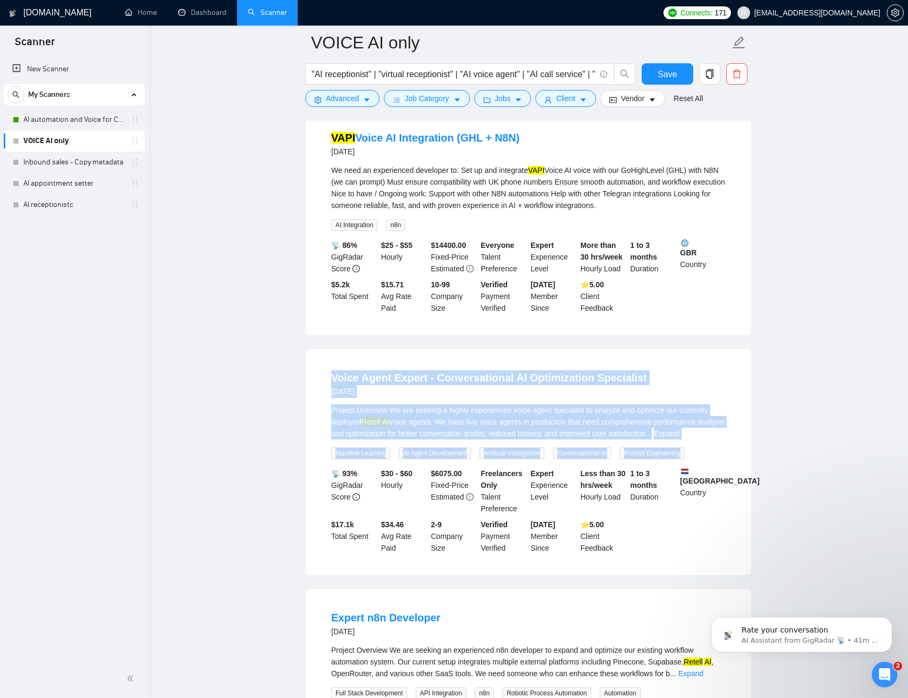
drag, startPoint x: 394, startPoint y: 358, endPoint x: 715, endPoint y: 457, distance: 336.3
click at [713, 458] on div "Voice Agent Expert - Conversational AI Optimization Specialist 4 days ago Proje…" at bounding box center [529, 462] width 446 height 226
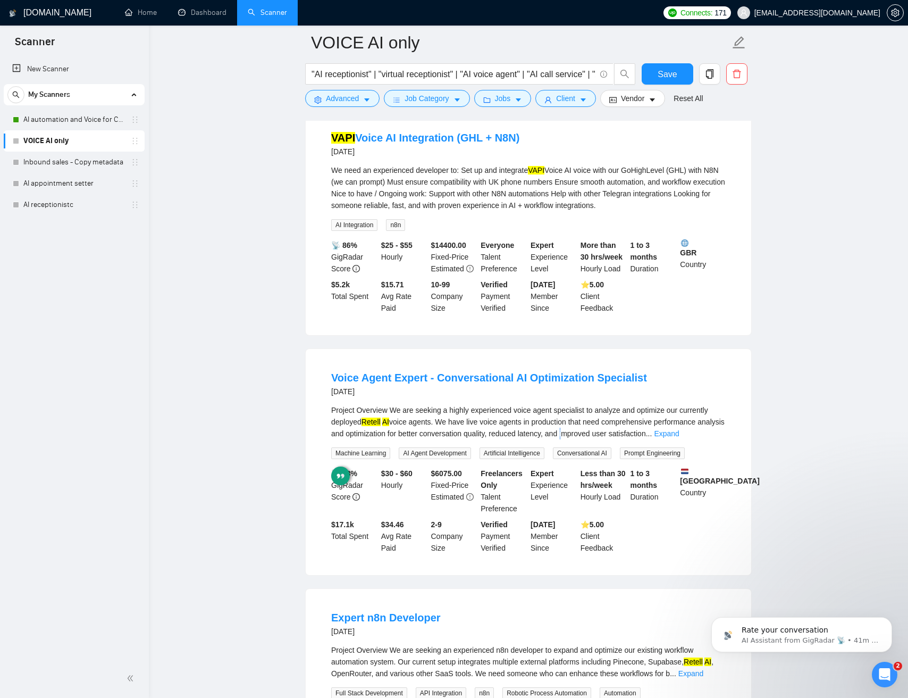
click at [596, 431] on div "Project Overview We are seeking a highly experienced voice agent specialist to …" at bounding box center [528, 421] width 395 height 35
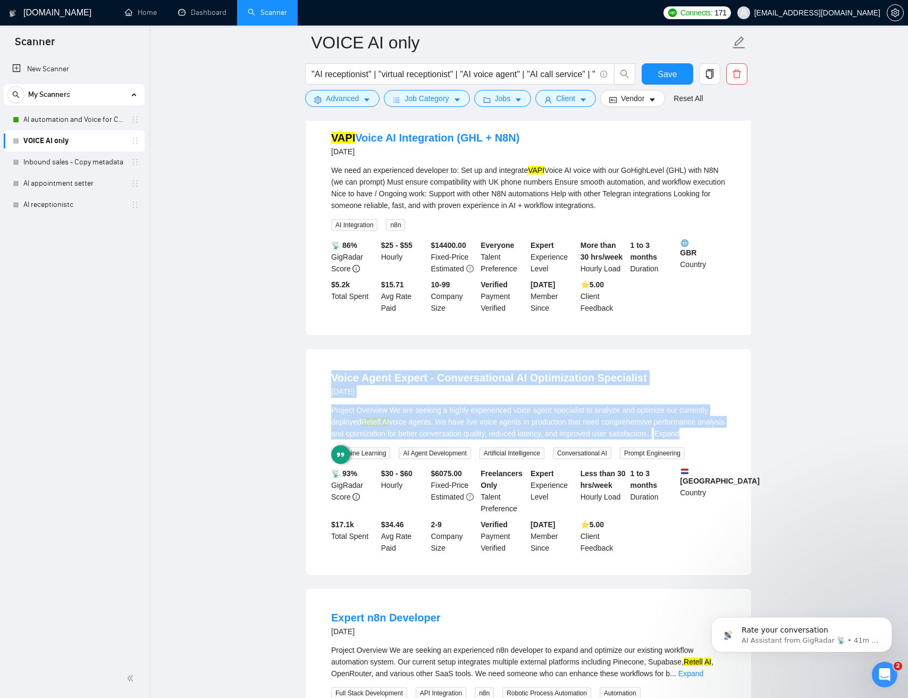
drag, startPoint x: 596, startPoint y: 431, endPoint x: 375, endPoint y: 355, distance: 233.4
click at [375, 355] on div "Voice Agent Expert - Conversational AI Optimization Specialist 4 days ago Proje…" at bounding box center [529, 462] width 446 height 226
click at [478, 416] on div "Project Overview We are seeking a highly experienced voice agent specialist to …" at bounding box center [528, 421] width 395 height 35
drag, startPoint x: 478, startPoint y: 415, endPoint x: 421, endPoint y: 358, distance: 80.9
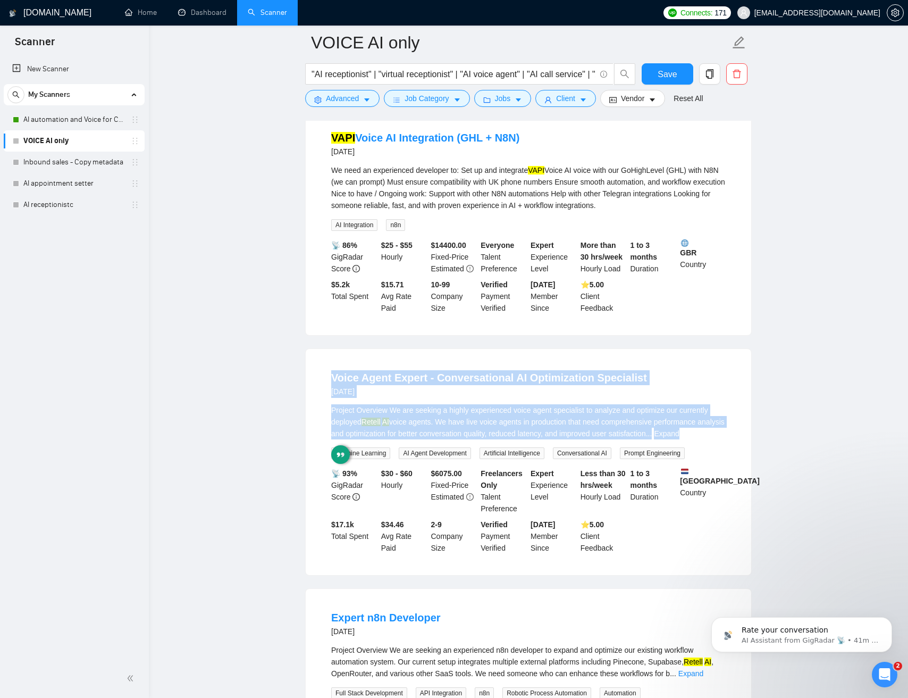
click at [421, 358] on div "Voice Agent Expert - Conversational AI Optimization Specialist 4 days ago Proje…" at bounding box center [529, 462] width 446 height 226
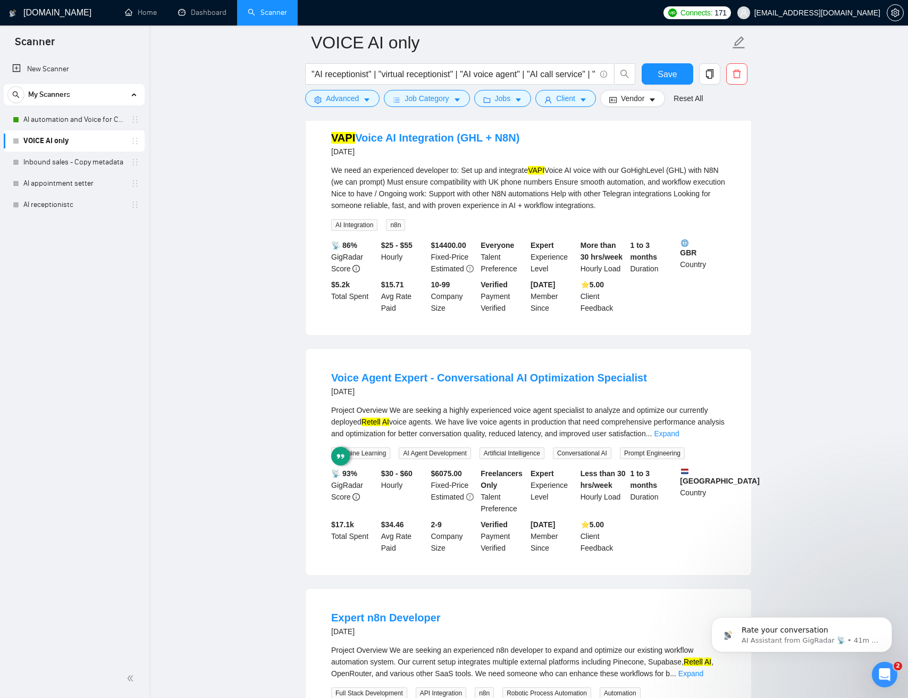
click at [406, 354] on div "Voice Agent Expert - Conversational AI Optimization Specialist 4 days ago Proje…" at bounding box center [529, 462] width 446 height 226
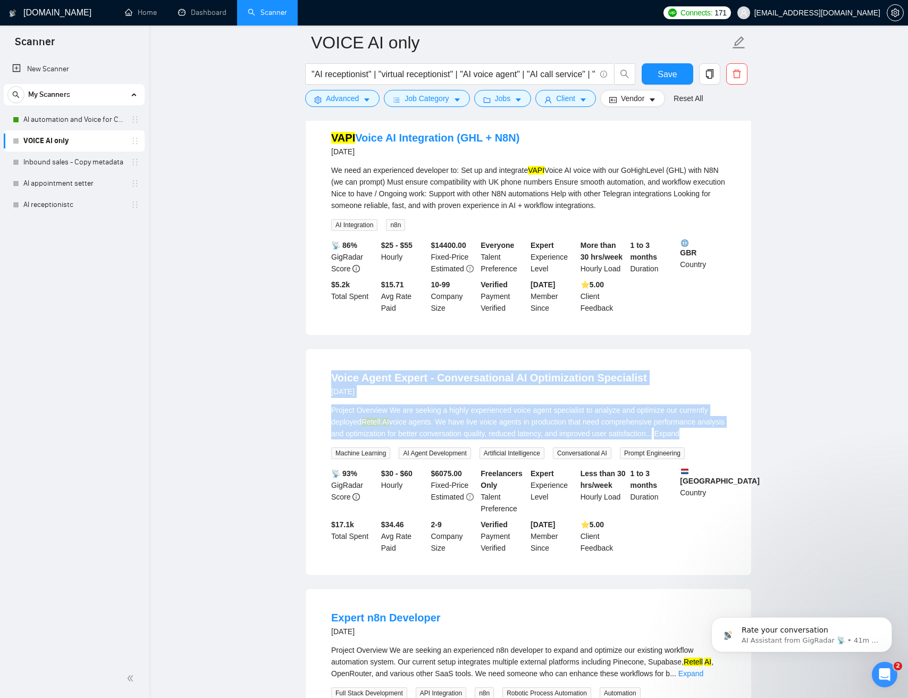
drag, startPoint x: 408, startPoint y: 355, endPoint x: 636, endPoint y: 431, distance: 240.7
click at [638, 432] on div "Voice Agent Expert - Conversational AI Optimization Specialist 4 days ago Proje…" at bounding box center [529, 462] width 446 height 226
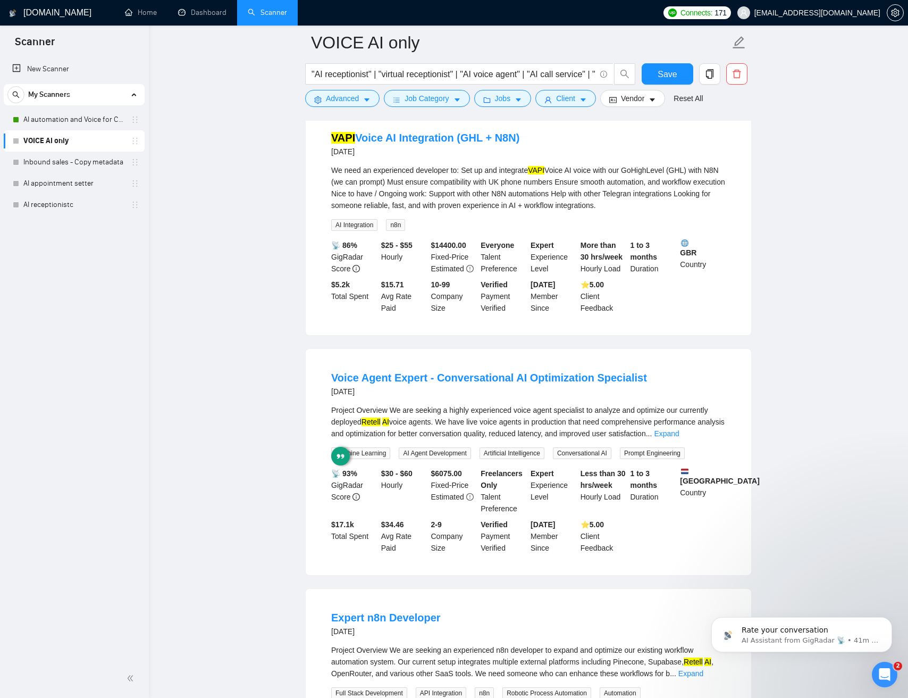
click at [621, 425] on div "Project Overview We are seeking a highly experienced voice agent specialist to …" at bounding box center [528, 421] width 395 height 35
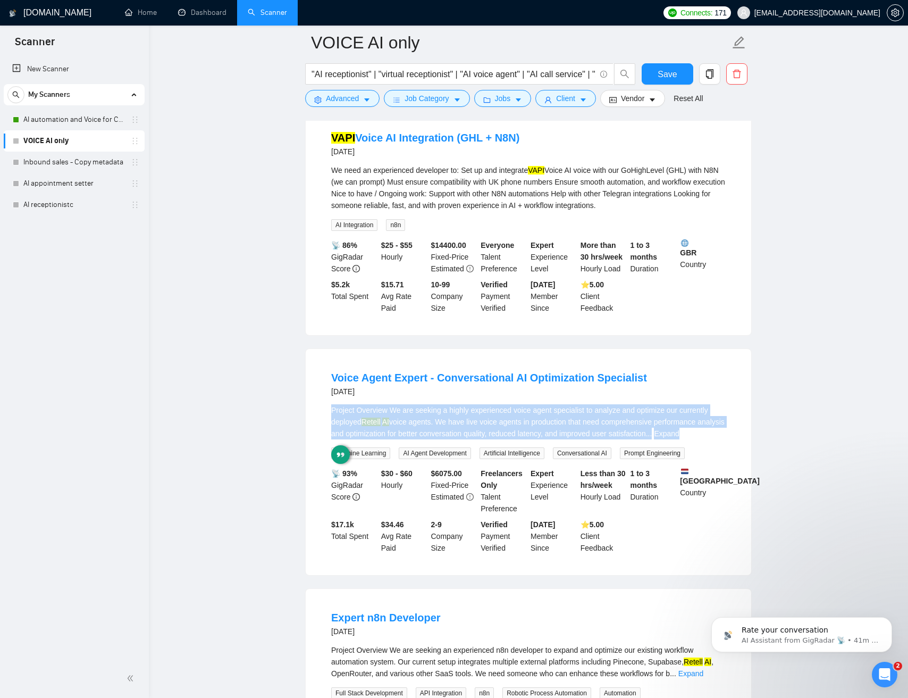
scroll to position [1767, 0]
drag, startPoint x: 621, startPoint y: 424, endPoint x: 431, endPoint y: 351, distance: 204.1
click at [448, 357] on div "Voice Agent Expert - Conversational AI Optimization Specialist 4 days ago Proje…" at bounding box center [529, 461] width 446 height 226
click at [567, 407] on div "Project Overview We are seeking a highly experienced voice agent specialist to …" at bounding box center [528, 420] width 395 height 35
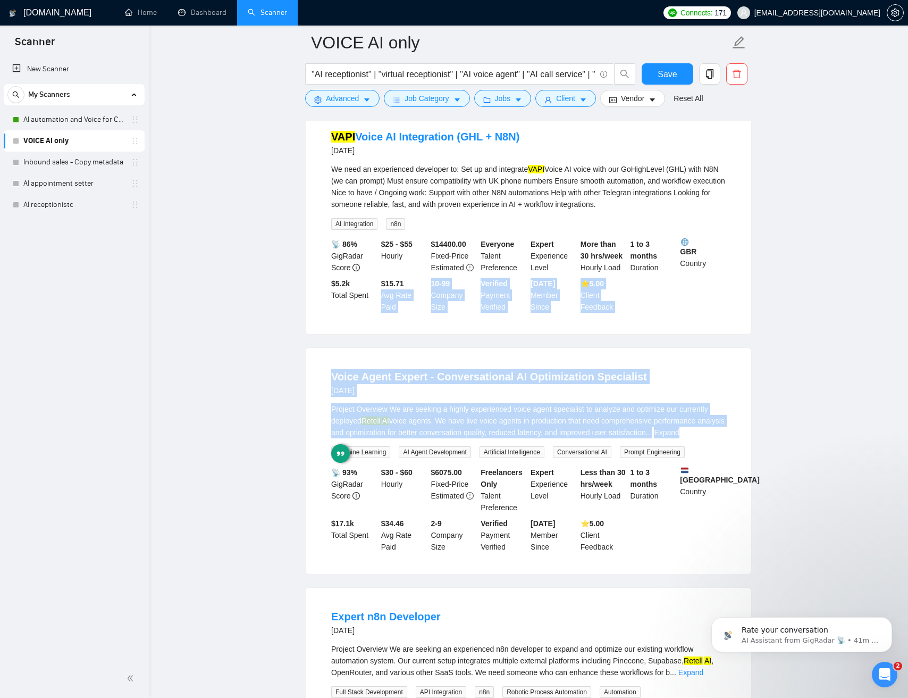
drag, startPoint x: 567, startPoint y: 407, endPoint x: 395, endPoint y: 320, distance: 193.4
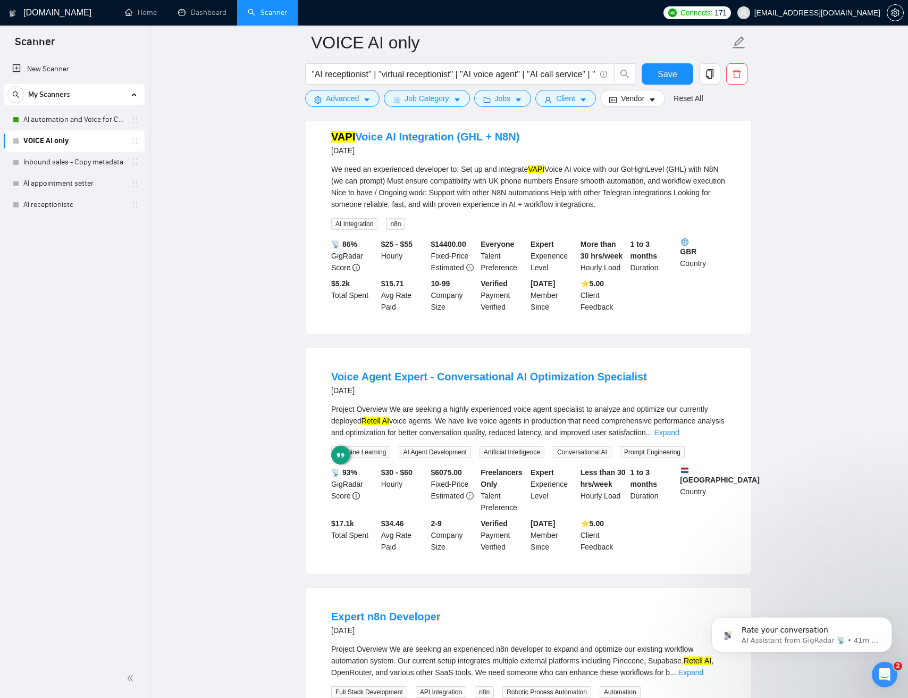
click at [363, 334] on div "VAPI Voice AI Integration (GHL + N8N) 4 days ago We need an experienced develop…" at bounding box center [529, 221] width 446 height 226
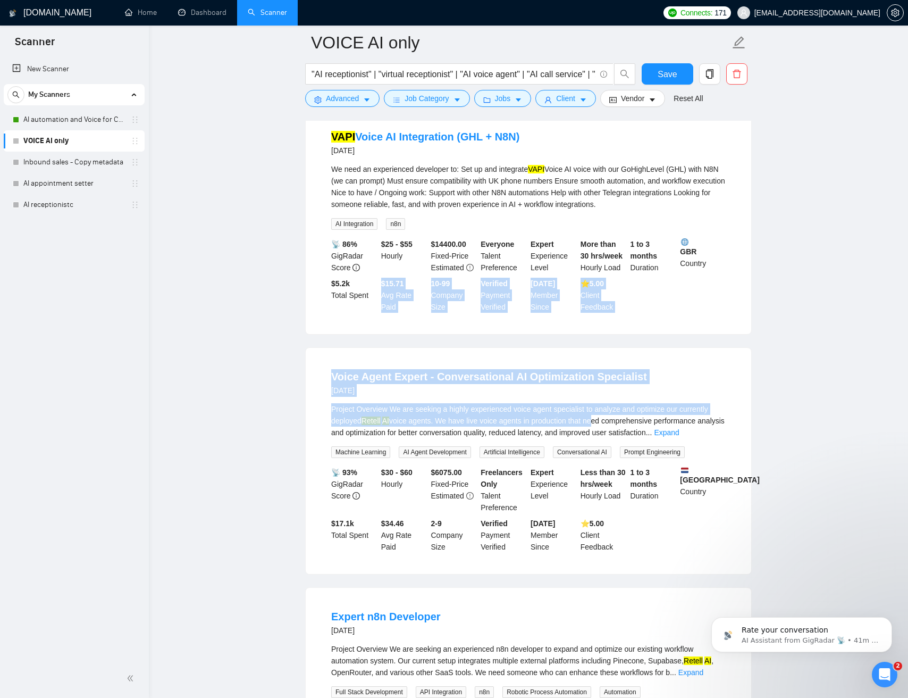
drag, startPoint x: 366, startPoint y: 338, endPoint x: 586, endPoint y: 421, distance: 234.3
click at [579, 421] on div "Project Overview We are seeking a highly experienced voice agent specialist to …" at bounding box center [528, 420] width 395 height 35
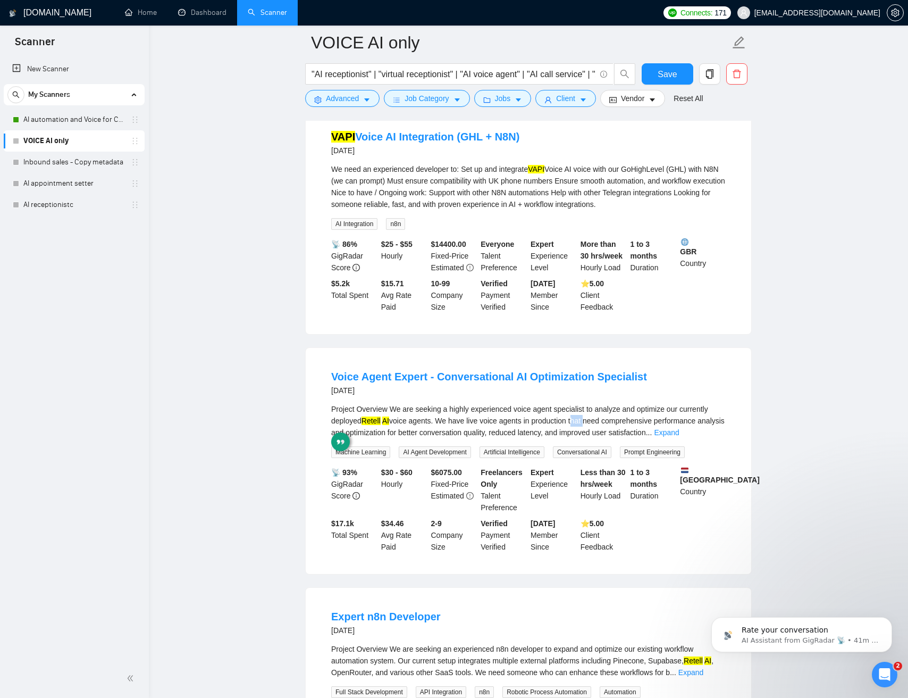
click at [579, 421] on div "Project Overview We are seeking a highly experienced voice agent specialist to …" at bounding box center [528, 420] width 395 height 35
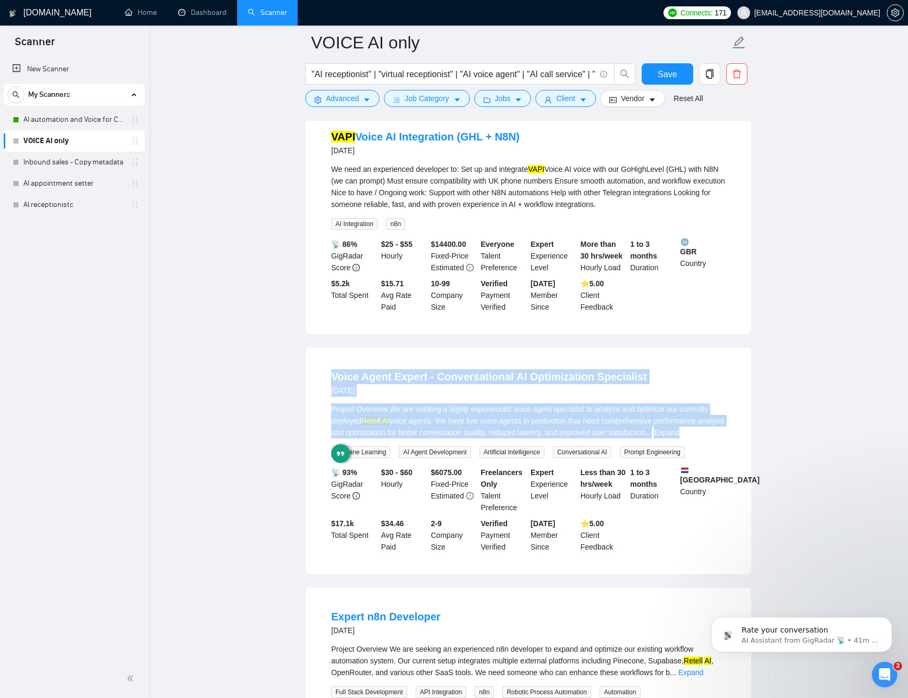
drag, startPoint x: 570, startPoint y: 416, endPoint x: 338, endPoint y: 368, distance: 236.5
click at [391, 370] on li "Voice Agent Expert - Conversational AI Optimization Specialist 4 days ago Proje…" at bounding box center [529, 461] width 420 height 201
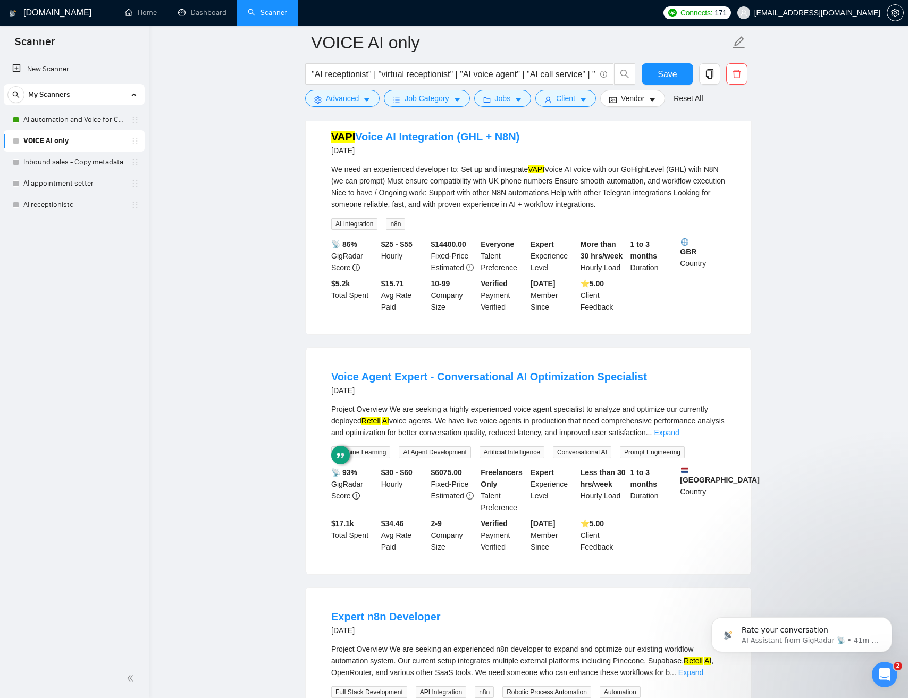
click at [312, 372] on div "Voice Agent Expert - Conversational AI Optimization Specialist 4 days ago Proje…" at bounding box center [529, 461] width 446 height 226
click at [562, 423] on div "Project Overview We are seeking a highly experienced voice agent specialist to …" at bounding box center [528, 420] width 395 height 35
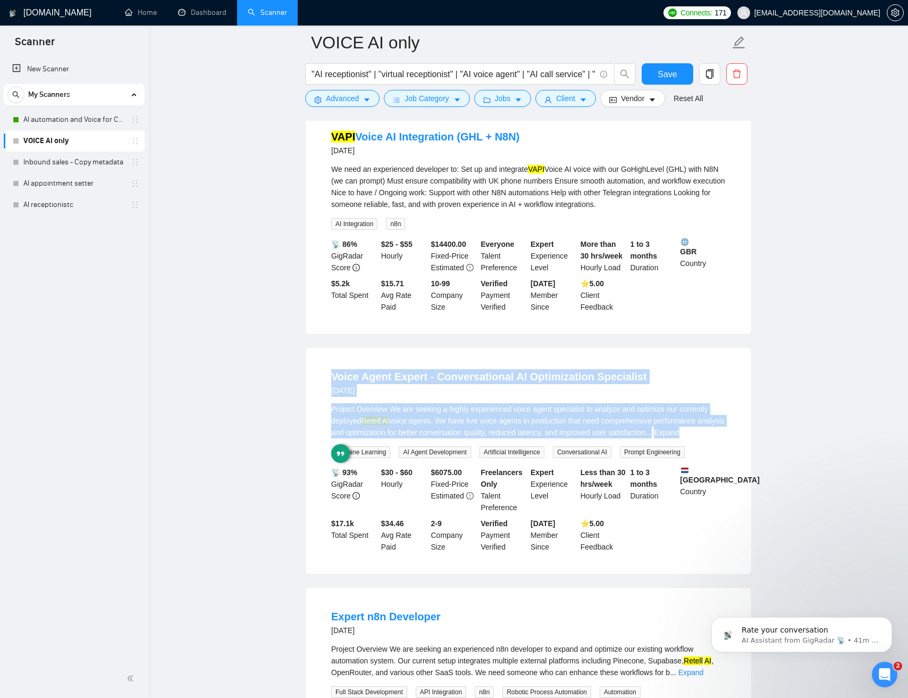
drag, startPoint x: 558, startPoint y: 422, endPoint x: 315, endPoint y: 357, distance: 251.6
click at [315, 357] on div "Voice Agent Expert - Conversational AI Optimization Specialist 4 days ago Proje…" at bounding box center [529, 461] width 446 height 226
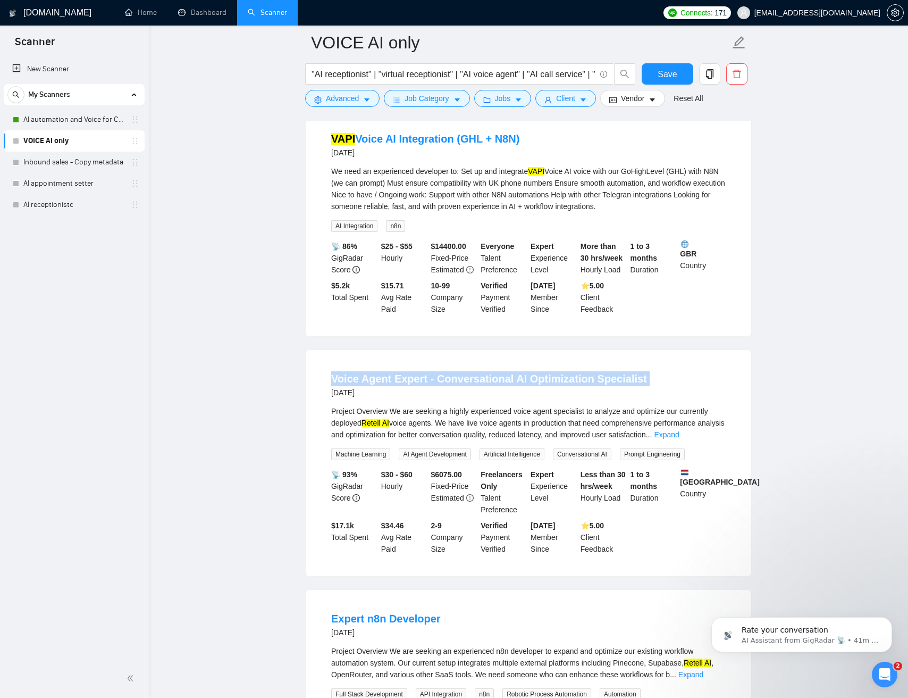
scroll to position [1994, 0]
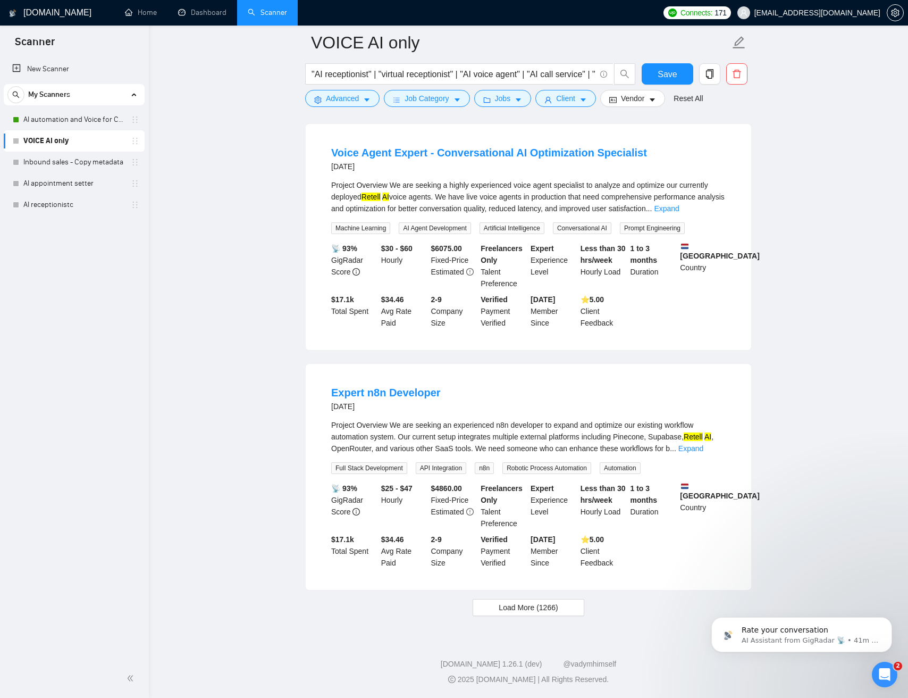
click at [439, 435] on div "Project Overview We are seeking an experienced n8n developer to expand and opti…" at bounding box center [528, 436] width 395 height 35
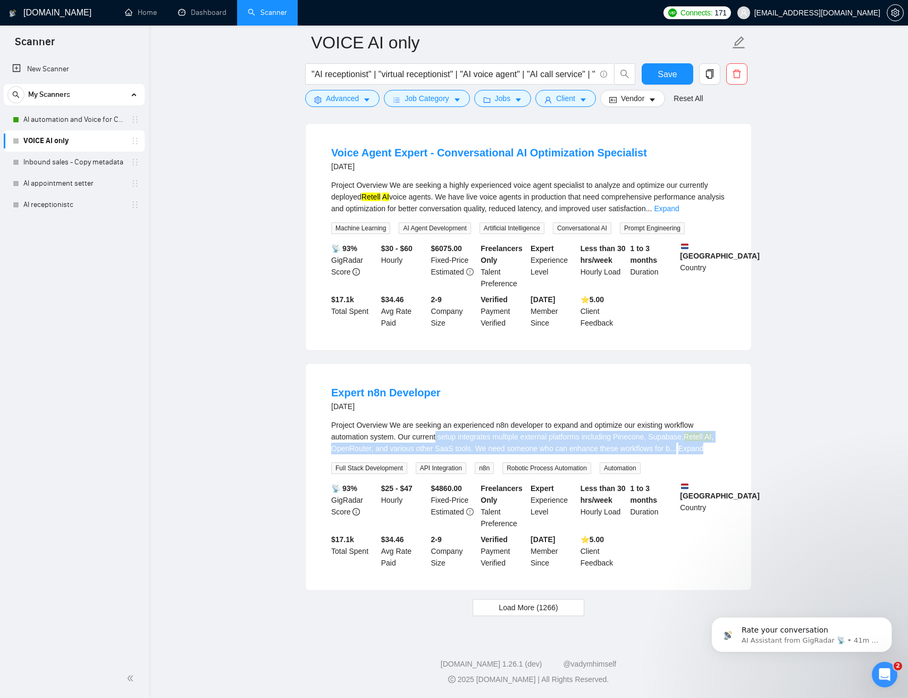
drag, startPoint x: 440, startPoint y: 434, endPoint x: 680, endPoint y: 450, distance: 239.9
click at [709, 460] on div "Project Overview We are seeking an experienced n8n developer to expand and opti…" at bounding box center [528, 446] width 395 height 55
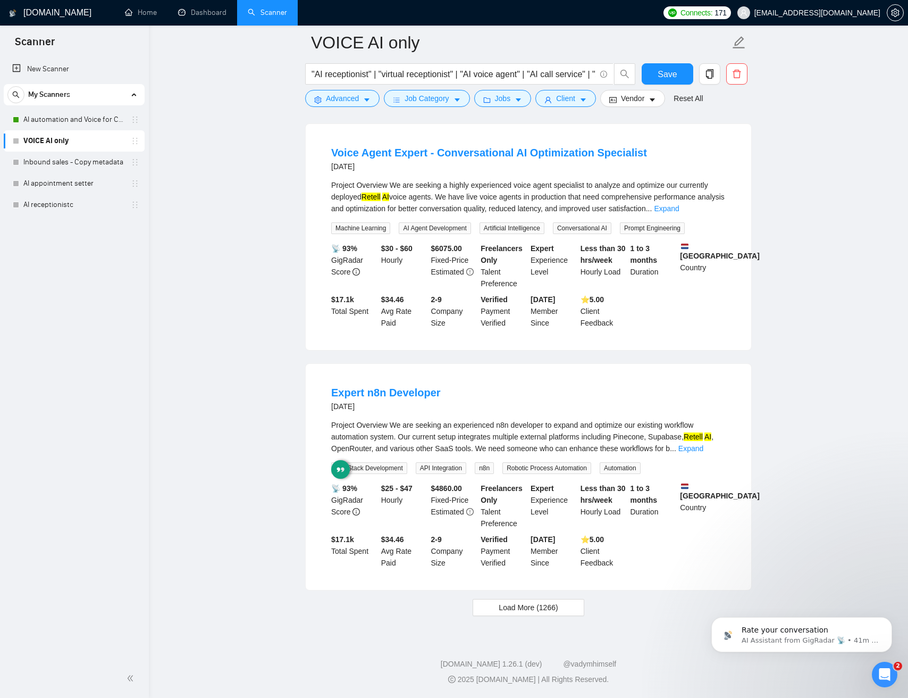
click at [636, 441] on div "Project Overview We are seeking an experienced n8n developer to expand and opti…" at bounding box center [528, 436] width 395 height 35
drag, startPoint x: 717, startPoint y: 449, endPoint x: 645, endPoint y: 454, distance: 72.5
click at [704, 449] on link "Expand" at bounding box center [691, 448] width 25 height 9
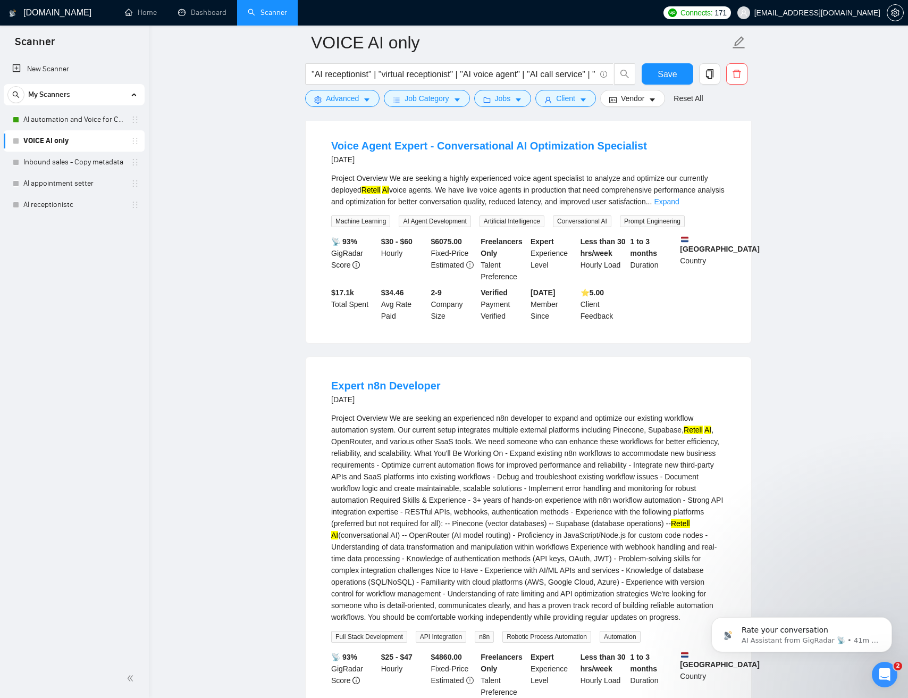
drag, startPoint x: 570, startPoint y: 533, endPoint x: 452, endPoint y: 491, distance: 124.6
click at [383, 435] on div "Project Overview We are seeking an experienced n8n developer to expand and opti…" at bounding box center [528, 517] width 395 height 211
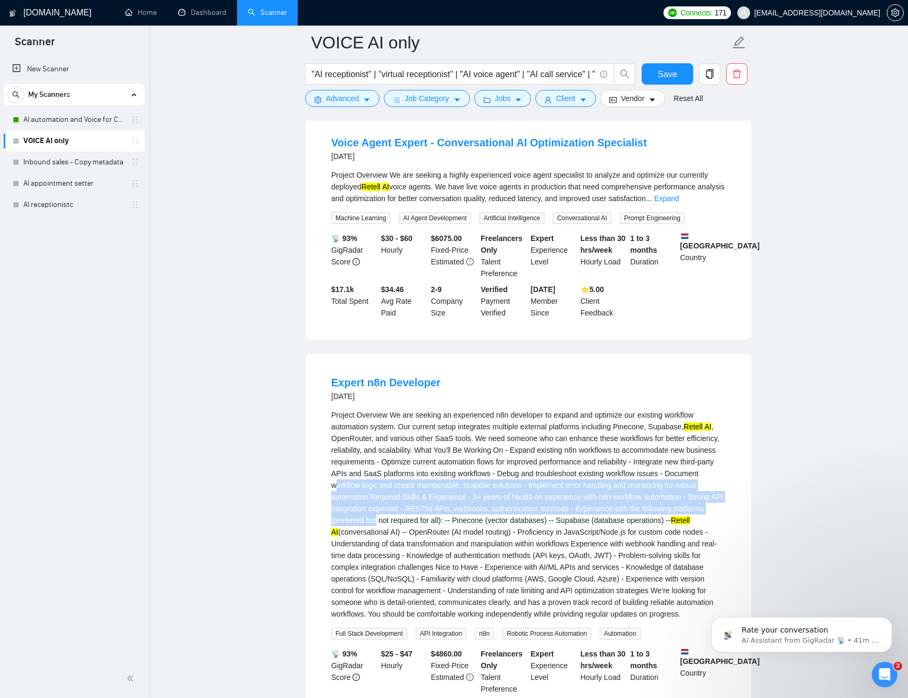
drag, startPoint x: 515, startPoint y: 526, endPoint x: 547, endPoint y: 511, distance: 35.2
click at [441, 483] on div "Project Overview We are seeking an experienced n8n developer to expand and opti…" at bounding box center [528, 514] width 395 height 211
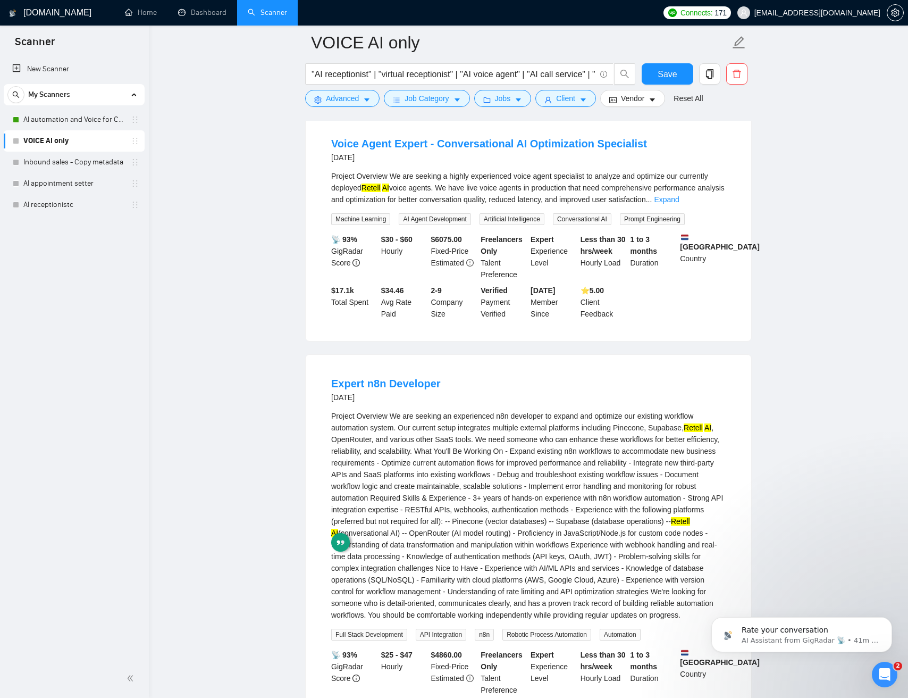
drag, startPoint x: 549, startPoint y: 512, endPoint x: 558, endPoint y: 515, distance: 9.6
click at [549, 512] on div "Project Overview We are seeking an experienced n8n developer to expand and opti…" at bounding box center [528, 515] width 395 height 211
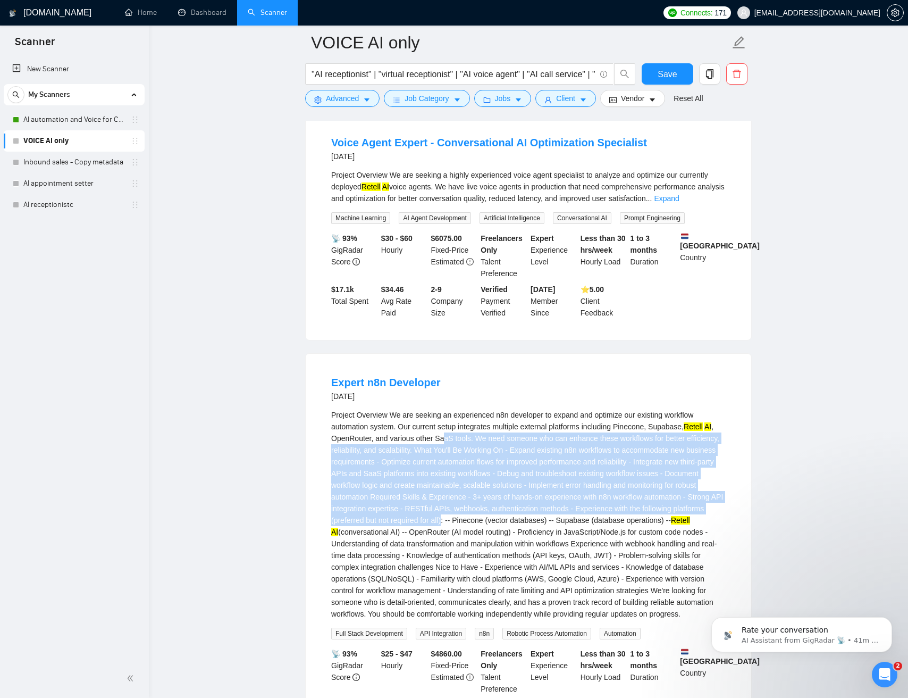
drag, startPoint x: 582, startPoint y: 523, endPoint x: 568, endPoint y: 498, distance: 29.3
click at [471, 451] on div "Project Overview We are seeking an experienced n8n developer to expand and opti…" at bounding box center [528, 514] width 395 height 211
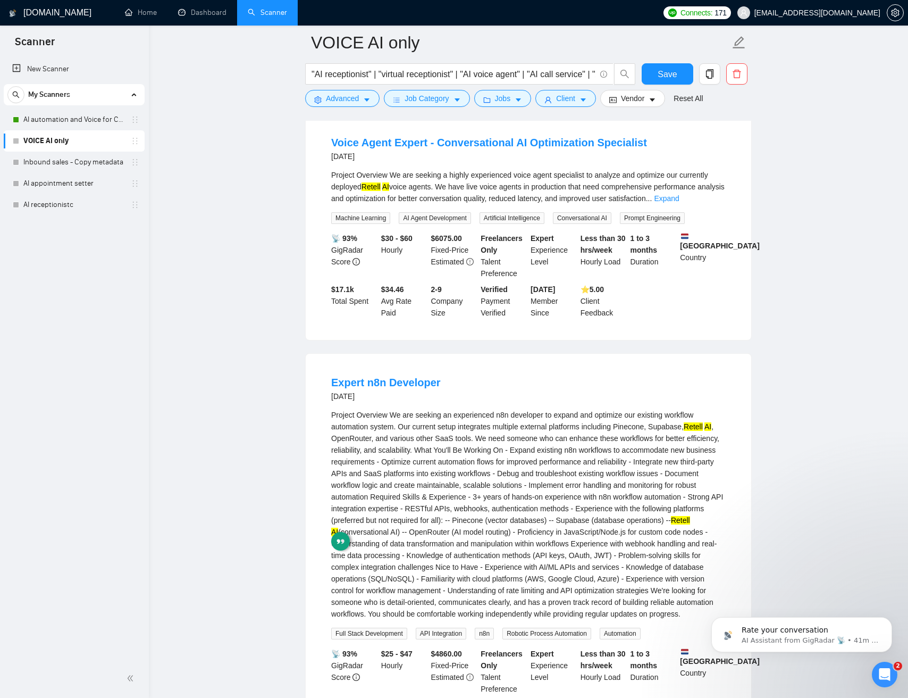
drag, startPoint x: 596, startPoint y: 507, endPoint x: 567, endPoint y: 501, distance: 28.9
click at [590, 506] on div "Project Overview We are seeking an experienced n8n developer to expand and opti…" at bounding box center [528, 514] width 395 height 211
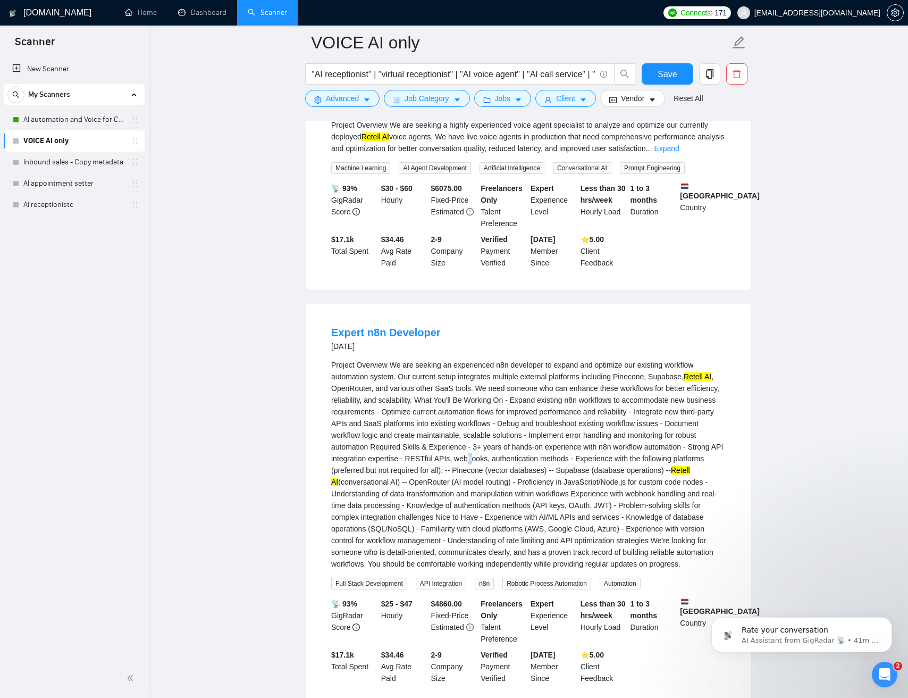
scroll to position [2058, 0]
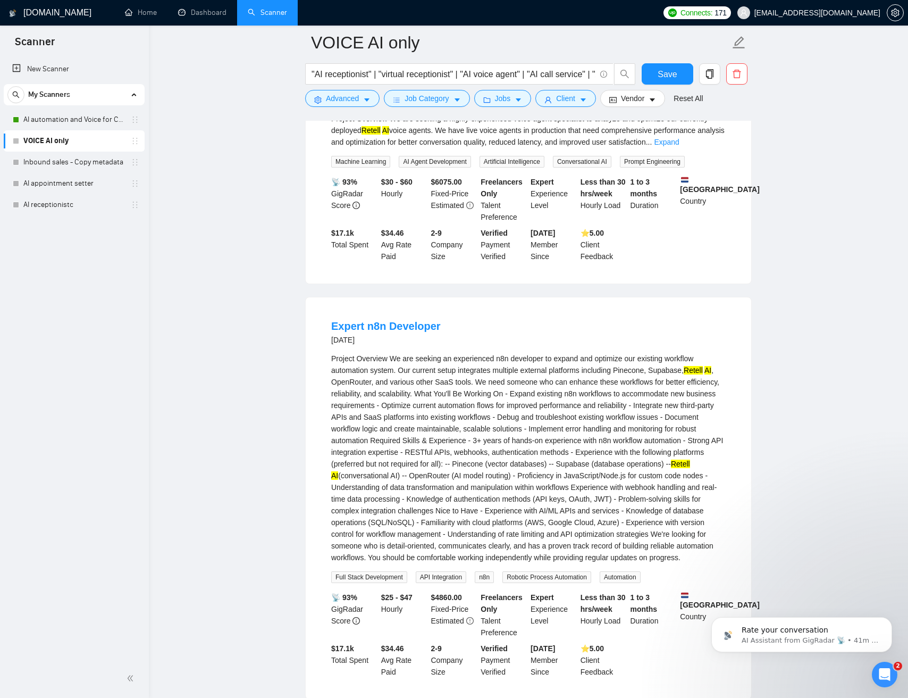
drag, startPoint x: 570, startPoint y: 397, endPoint x: 580, endPoint y: 397, distance: 10.6
click at [570, 397] on div "Project Overview We are seeking an experienced n8n developer to expand and opti…" at bounding box center [528, 458] width 395 height 211
drag, startPoint x: 580, startPoint y: 397, endPoint x: 440, endPoint y: 411, distance: 140.6
click at [443, 411] on div "Project Overview We are seeking an experienced n8n developer to expand and opti…" at bounding box center [528, 458] width 395 height 211
click at [440, 411] on div "Project Overview We are seeking an experienced n8n developer to expand and opti…" at bounding box center [528, 458] width 395 height 211
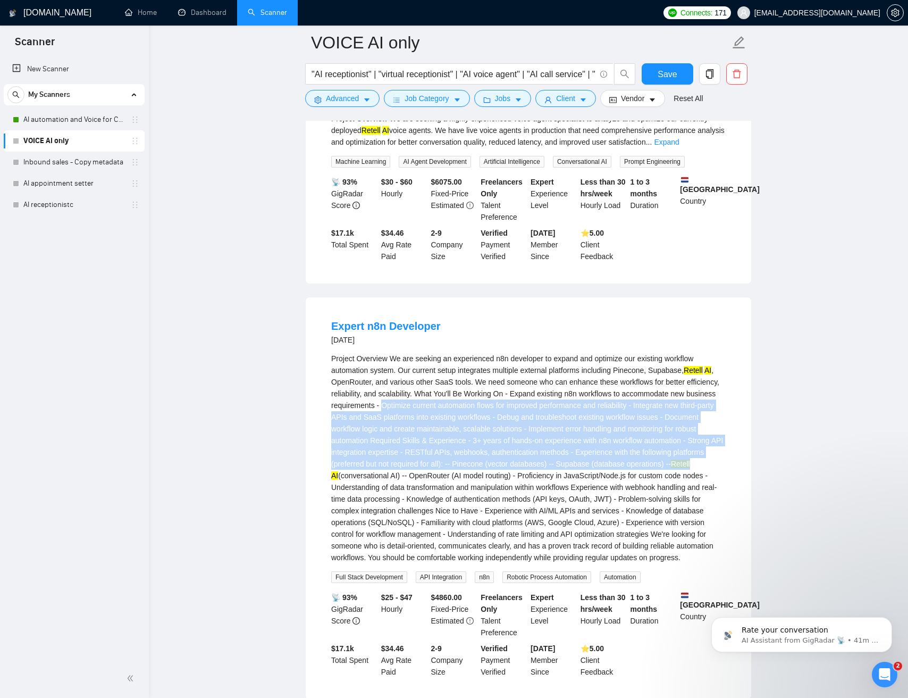
click at [470, 483] on div "Project Overview We are seeking an experienced n8n developer to expand and opti…" at bounding box center [528, 458] width 395 height 211
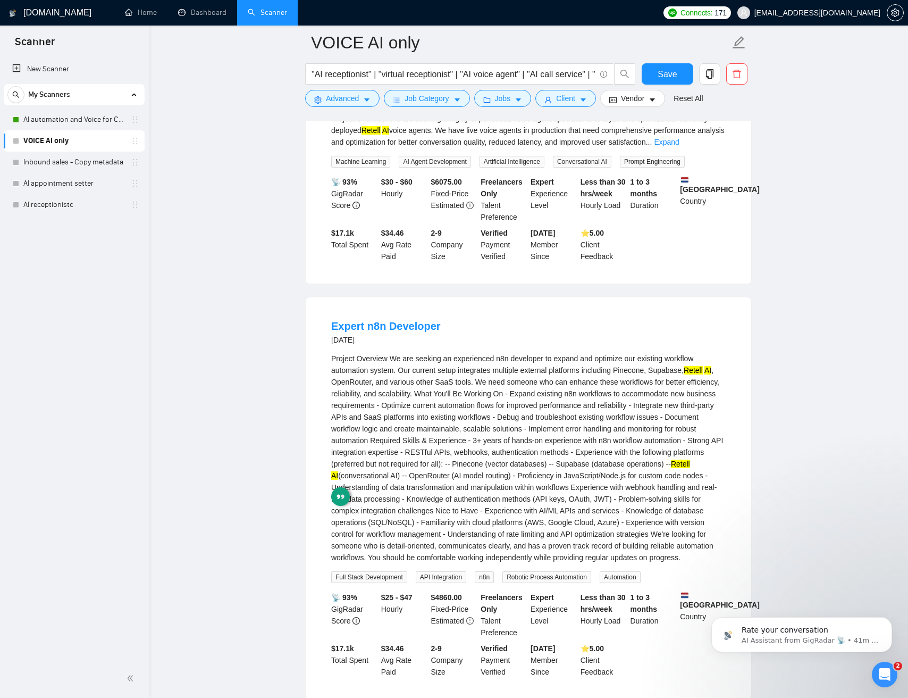
click at [481, 477] on div "Project Overview We are seeking an experienced n8n developer to expand and opti…" at bounding box center [528, 458] width 395 height 211
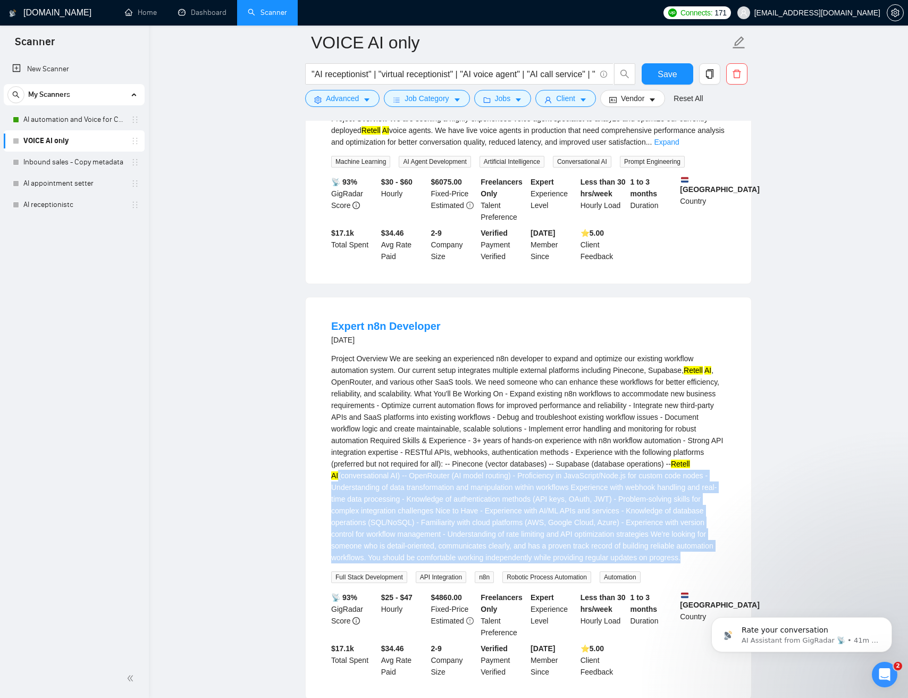
click at [632, 563] on div "Project Overview We are seeking an experienced n8n developer to expand and opti…" at bounding box center [528, 458] width 395 height 211
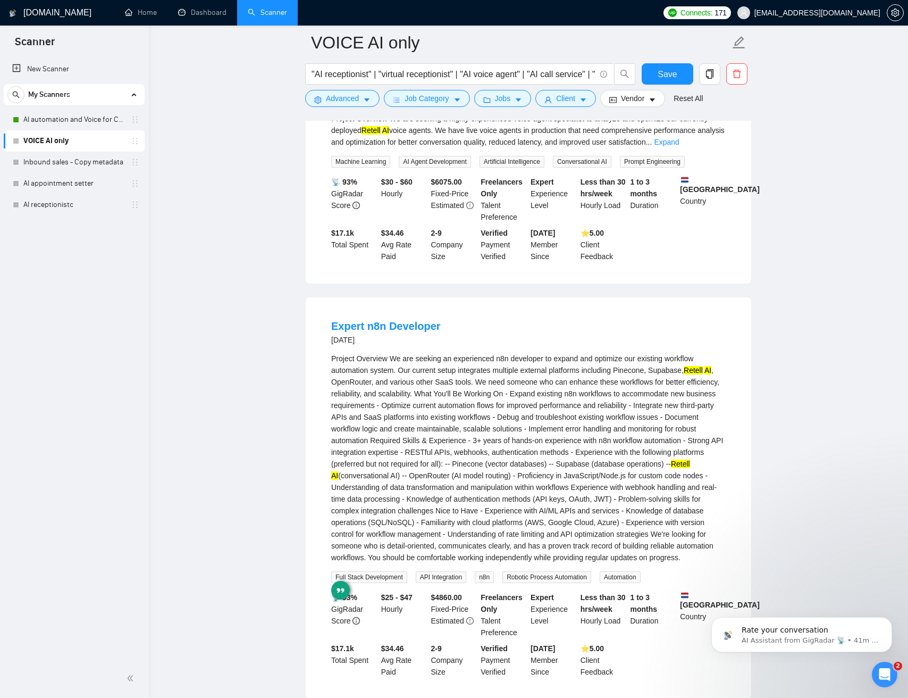
click at [525, 511] on div "Project Overview We are seeking an experienced n8n developer to expand and opti…" at bounding box center [528, 458] width 395 height 211
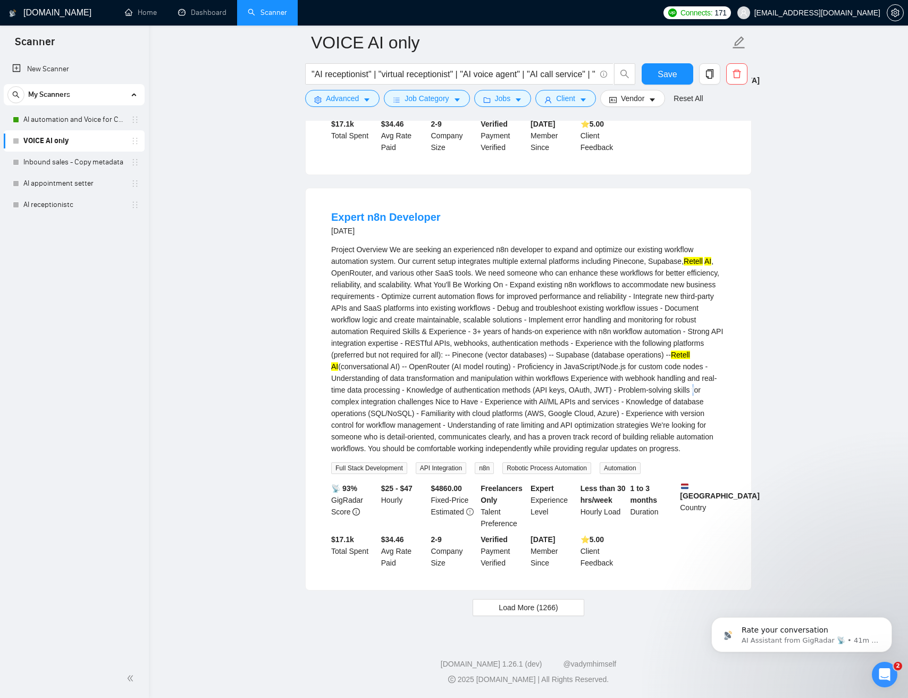
scroll to position [2182, 0]
click at [513, 381] on div "Project Overview We are seeking an experienced n8n developer to expand and opti…" at bounding box center [528, 349] width 395 height 211
click at [511, 364] on div "Project Overview We are seeking an experienced n8n developer to expand and opti…" at bounding box center [528, 349] width 395 height 211
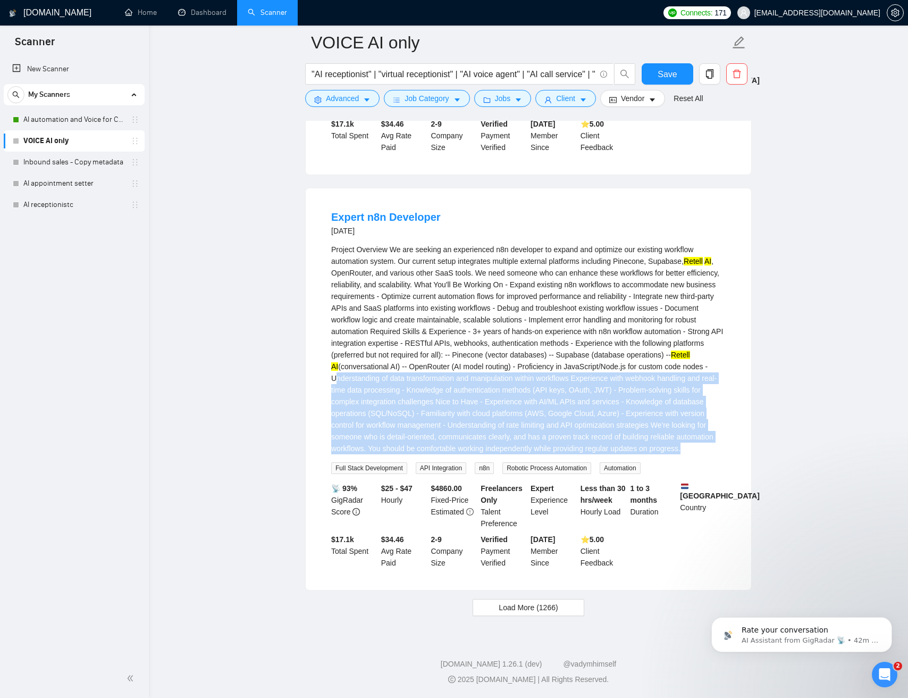
drag, startPoint x: 511, startPoint y: 364, endPoint x: 629, endPoint y: 451, distance: 146.4
click at [629, 452] on div "Project Overview We are seeking an experienced n8n developer to expand and opti…" at bounding box center [528, 349] width 395 height 211
click at [629, 451] on div "Project Overview We are seeking an experienced n8n developer to expand and opti…" at bounding box center [528, 349] width 395 height 211
drag, startPoint x: 616, startPoint y: 438, endPoint x: 499, endPoint y: 357, distance: 141.8
click at [499, 358] on div "Project Overview We are seeking an experienced n8n developer to expand and opti…" at bounding box center [528, 349] width 395 height 211
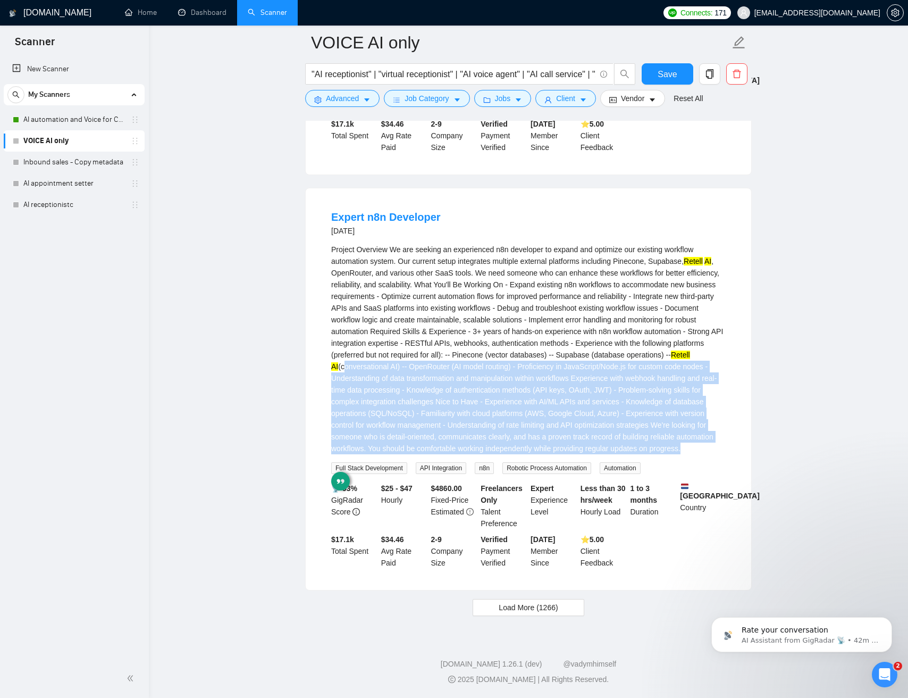
click at [519, 355] on div "Project Overview We are seeking an experienced n8n developer to expand and opti…" at bounding box center [528, 349] width 395 height 211
drag, startPoint x: 534, startPoint y: 369, endPoint x: 625, endPoint y: 447, distance: 119.6
click at [633, 463] on div "Project Overview We are seeking an experienced n8n developer to expand and opti…" at bounding box center [528, 359] width 395 height 230
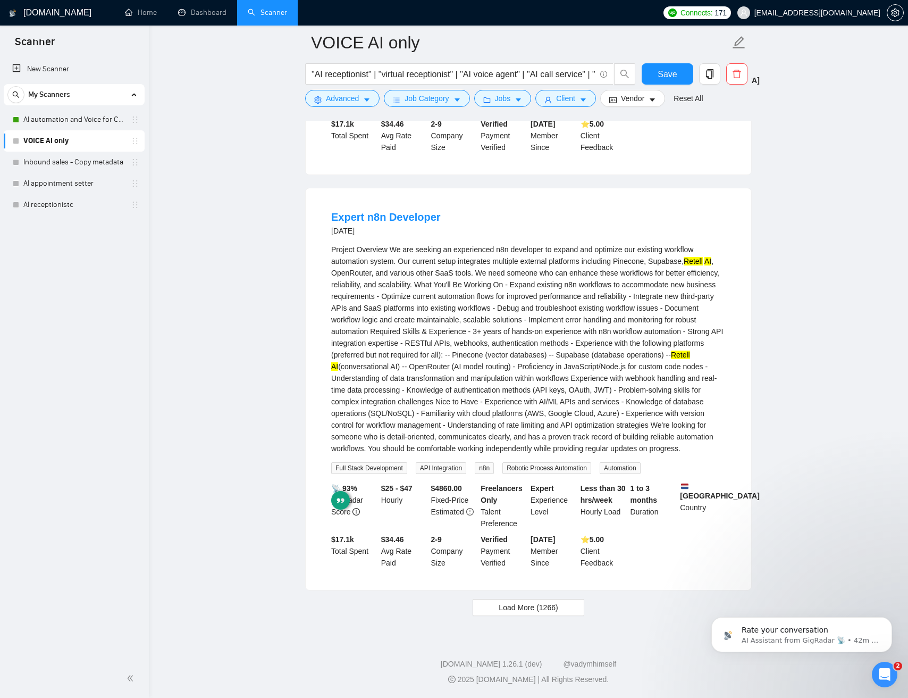
click at [593, 419] on div "Project Overview We are seeking an experienced n8n developer to expand and opti…" at bounding box center [528, 349] width 395 height 211
click at [473, 419] on div "Project Overview We are seeking an experienced n8n developer to expand and opti…" at bounding box center [528, 349] width 395 height 211
drag, startPoint x: 477, startPoint y: 418, endPoint x: 678, endPoint y: 417, distance: 201.0
click at [678, 417] on div "Project Overview We are seeking an experienced n8n developer to expand and opti…" at bounding box center [528, 349] width 395 height 211
click at [336, 430] on div "Project Overview We are seeking an experienced n8n developer to expand and opti…" at bounding box center [528, 349] width 395 height 211
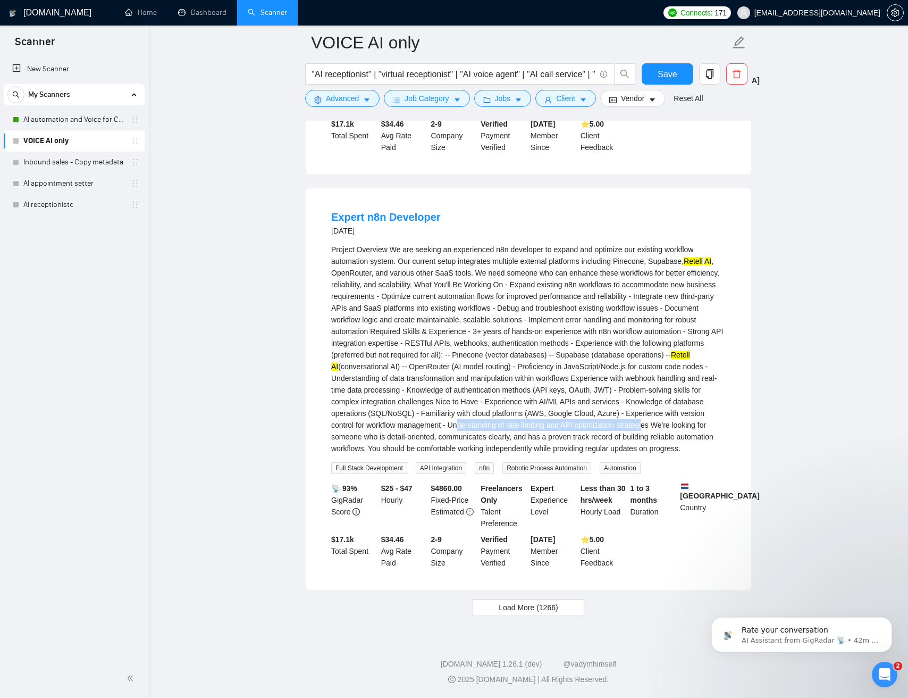
drag, startPoint x: 338, startPoint y: 430, endPoint x: 533, endPoint y: 432, distance: 195.2
click at [533, 432] on div "Project Overview We are seeking an experienced n8n developer to expand and opti…" at bounding box center [528, 349] width 395 height 211
click at [530, 432] on div "Project Overview We are seeking an experienced n8n developer to expand and opti…" at bounding box center [528, 349] width 395 height 211
click at [534, 431] on div "Project Overview We are seeking an experienced n8n developer to expand and opti…" at bounding box center [528, 349] width 395 height 211
drag, startPoint x: 533, startPoint y: 431, endPoint x: 385, endPoint y: 414, distance: 148.8
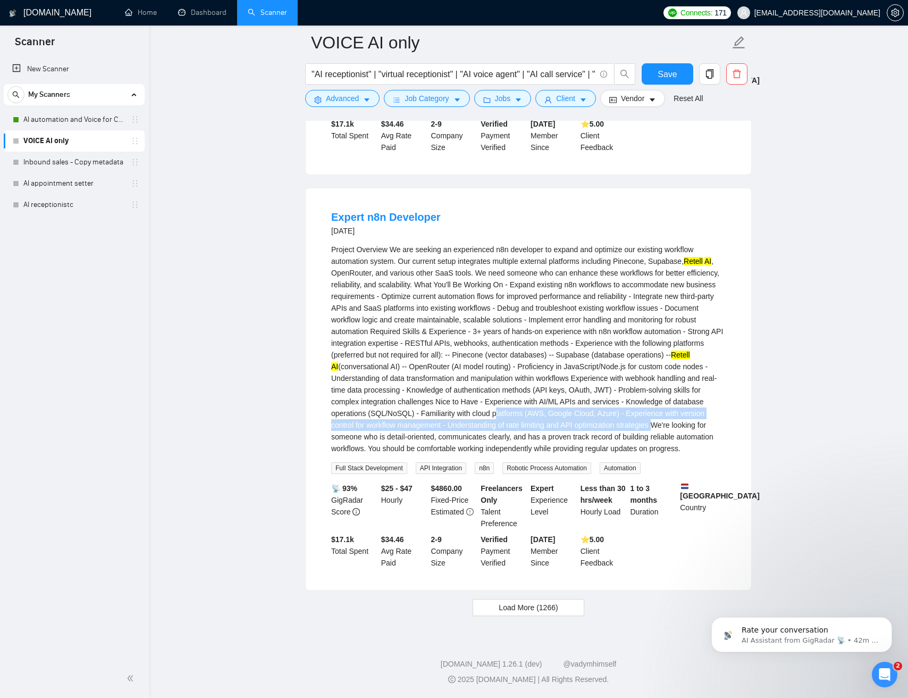
click at [336, 418] on div "Project Overview We are seeking an experienced n8n developer to expand and opti…" at bounding box center [528, 349] width 395 height 211
click at [490, 415] on div "Project Overview We are seeking an experienced n8n developer to expand and opti…" at bounding box center [528, 349] width 395 height 211
click at [515, 419] on div "Project Overview We are seeking an experienced n8n developer to expand and opti…" at bounding box center [528, 349] width 395 height 211
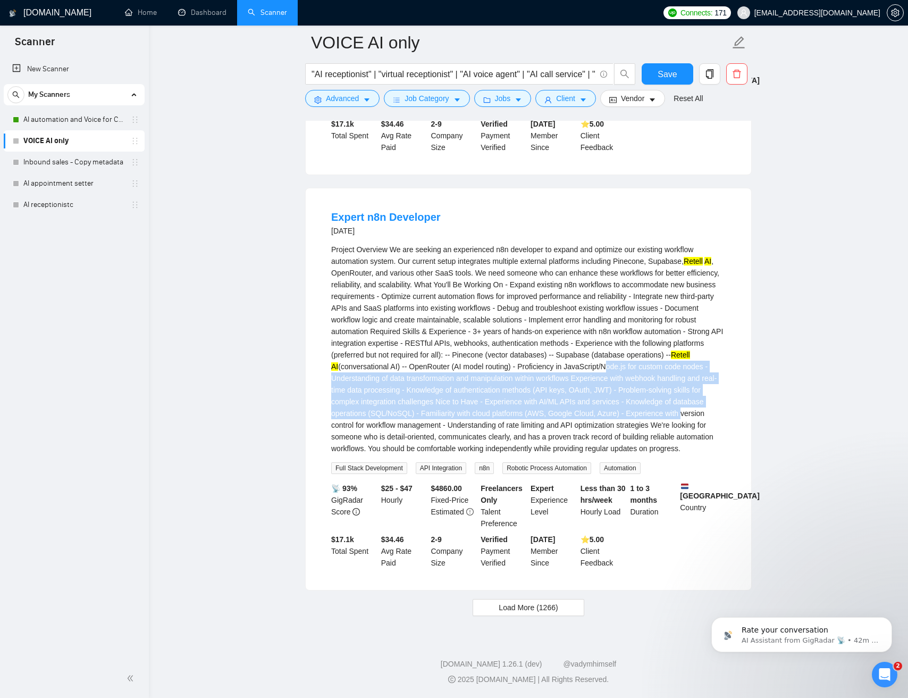
drag, startPoint x: 515, startPoint y: 419, endPoint x: 385, endPoint y: 368, distance: 139.8
click at [385, 368] on div "Project Overview We are seeking an experienced n8n developer to expand and opti…" at bounding box center [528, 349] width 395 height 211
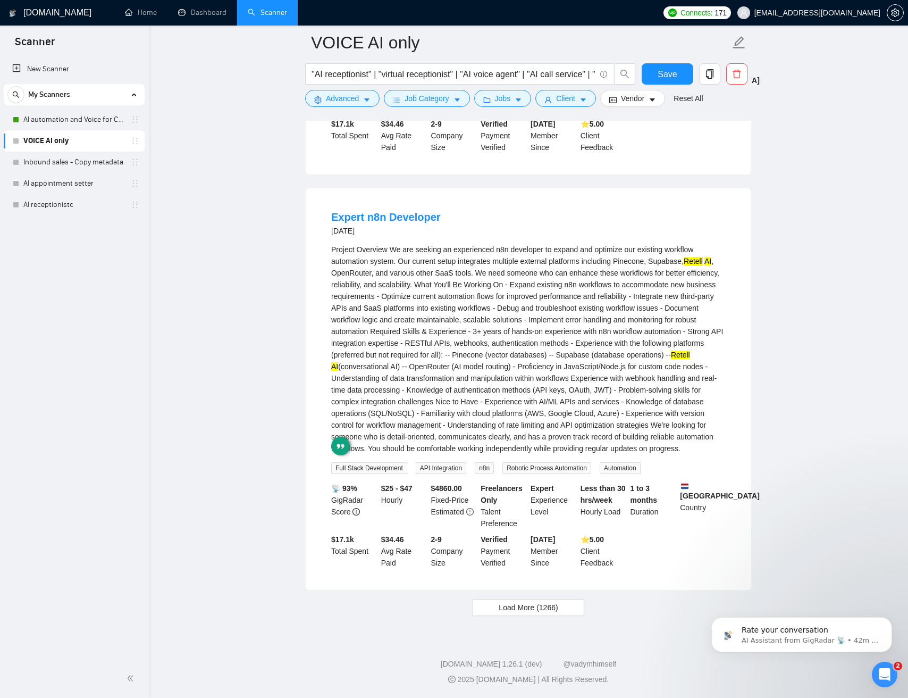
click at [356, 359] on div "Project Overview We are seeking an experienced n8n developer to expand and opti…" at bounding box center [528, 349] width 395 height 211
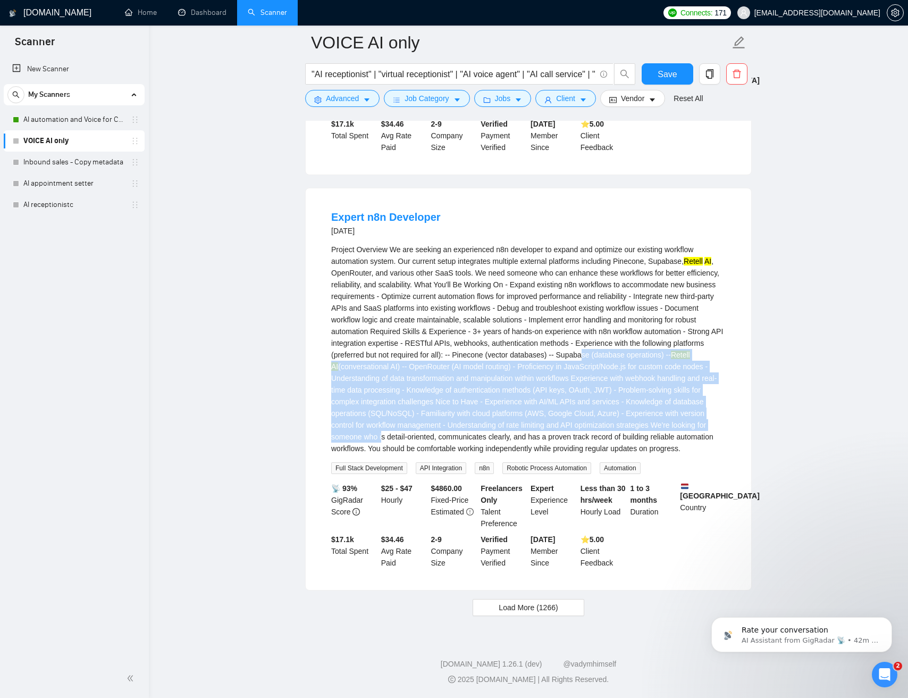
drag, startPoint x: 429, startPoint y: 366, endPoint x: 649, endPoint y: 430, distance: 228.7
click at [652, 431] on div "Project Overview We are seeking an experienced n8n developer to expand and opti…" at bounding box center [528, 349] width 395 height 211
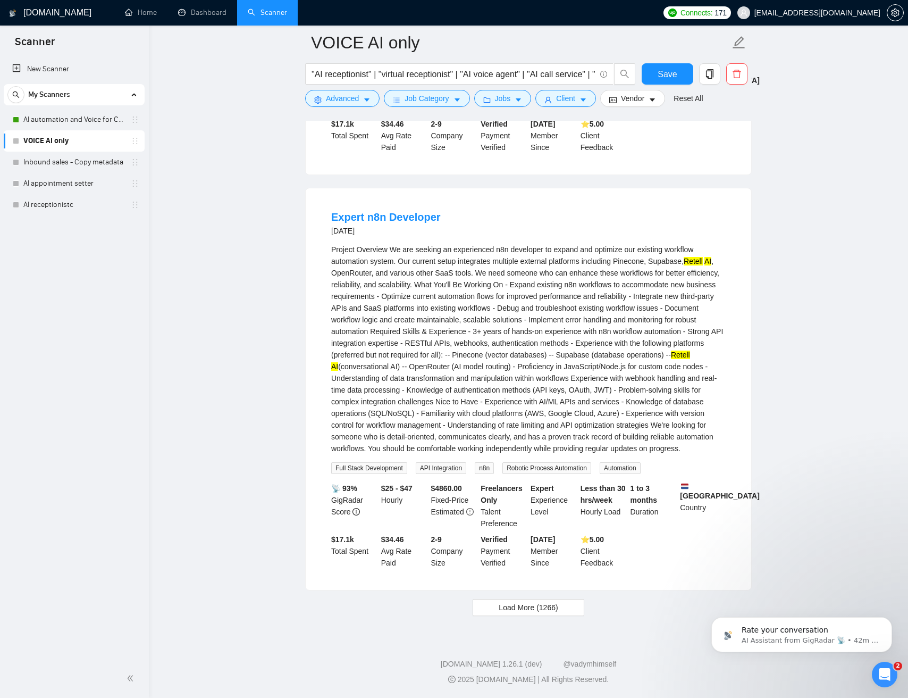
click at [529, 392] on div "Project Overview We are seeking an experienced n8n developer to expand and opti…" at bounding box center [528, 349] width 395 height 211
click at [427, 335] on div "Project Overview We are seeking an experienced n8n developer to expand and opti…" at bounding box center [528, 349] width 395 height 211
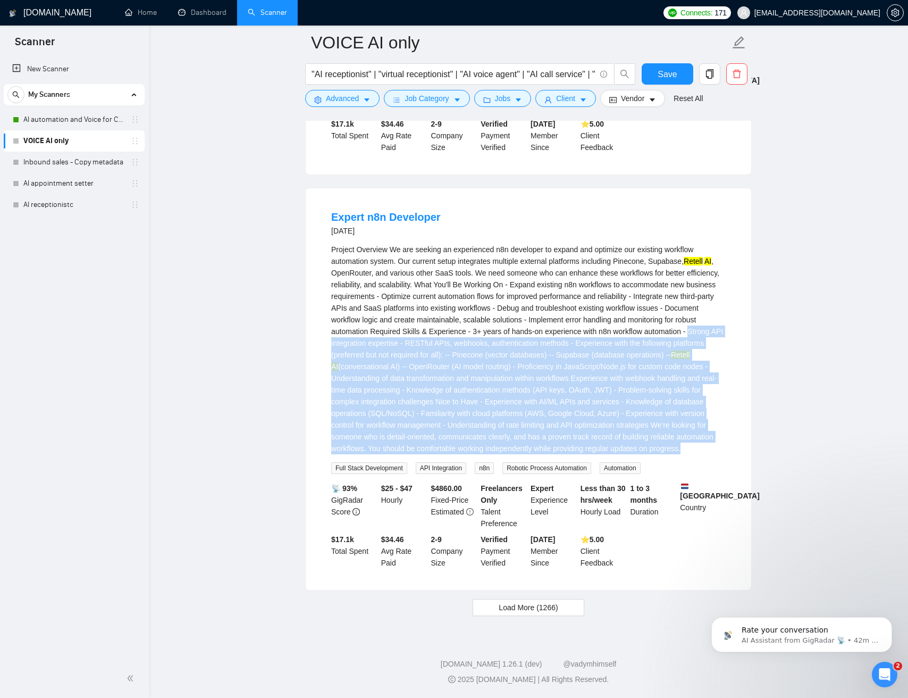
drag, startPoint x: 428, startPoint y: 335, endPoint x: 619, endPoint y: 446, distance: 220.5
click at [620, 448] on div "Project Overview We are seeking an experienced n8n developer to expand and opti…" at bounding box center [528, 349] width 395 height 211
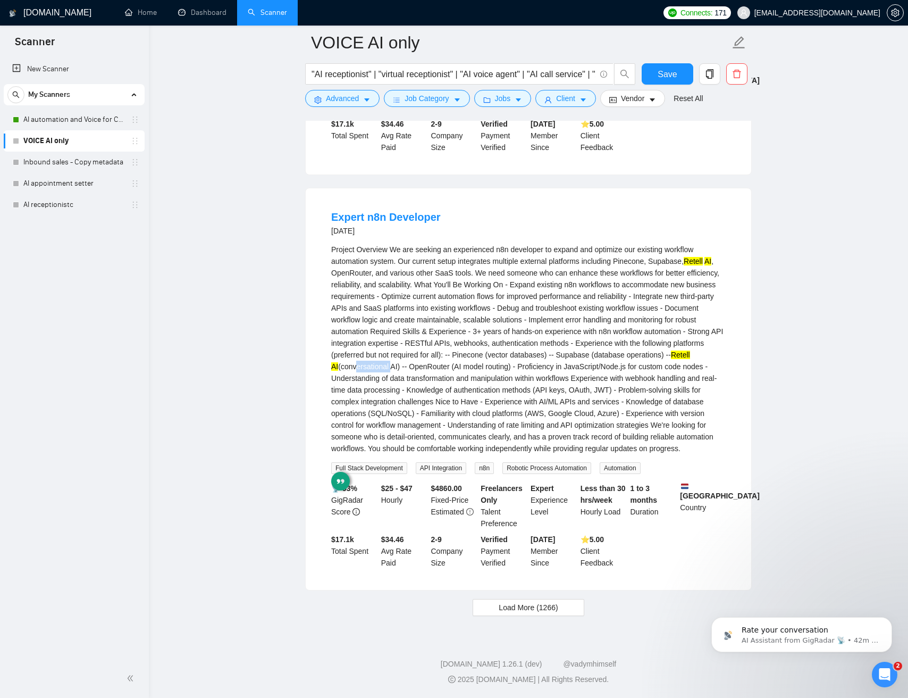
click at [499, 358] on div "Project Overview We are seeking an experienced n8n developer to expand and opti…" at bounding box center [528, 349] width 395 height 211
click at [521, 606] on span "Load More (1266)" at bounding box center [528, 608] width 59 height 12
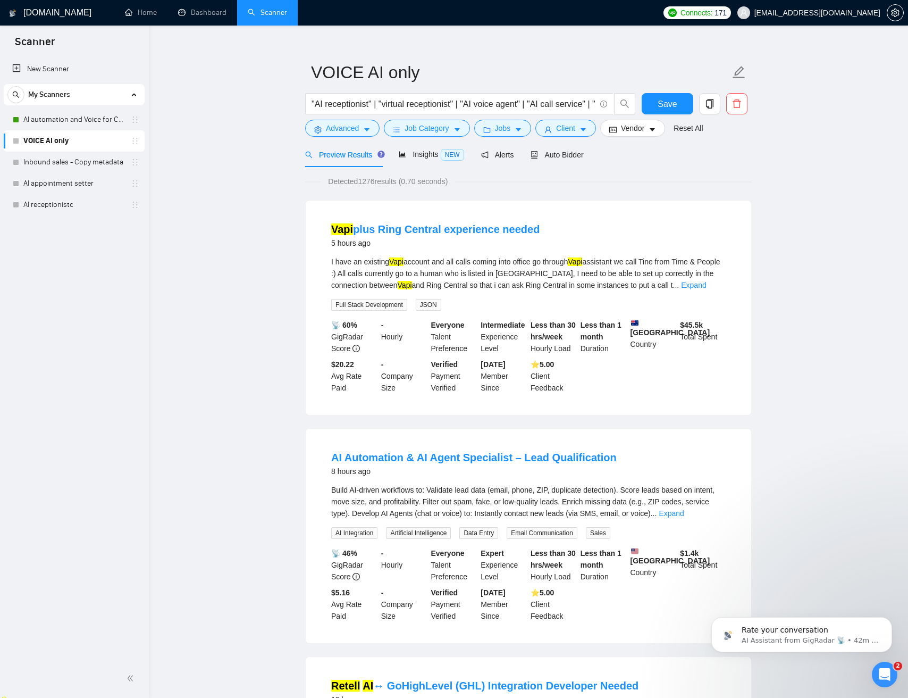
scroll to position [0, 0]
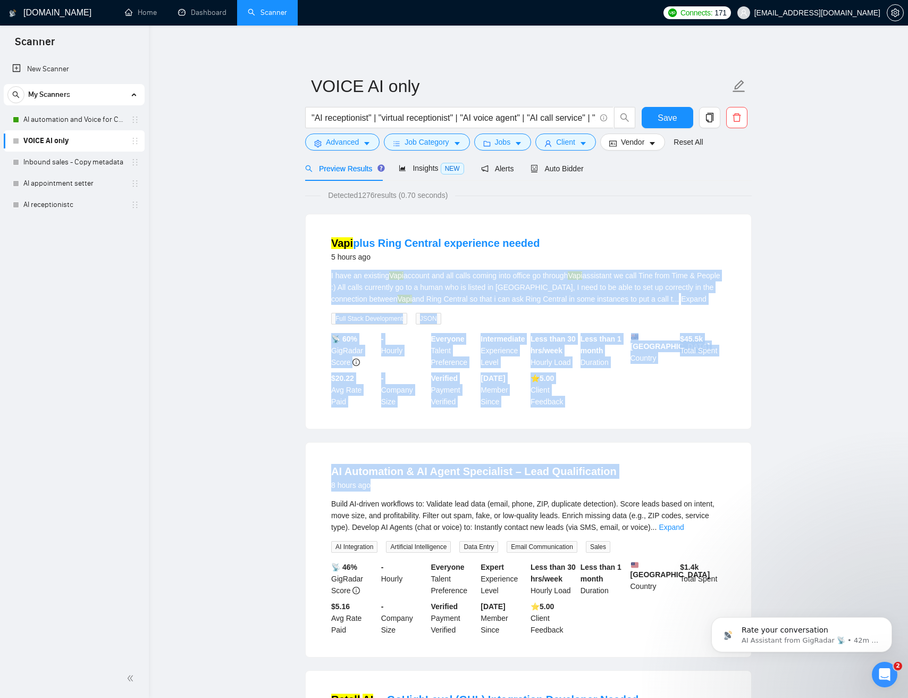
drag, startPoint x: 333, startPoint y: 299, endPoint x: 745, endPoint y: 494, distance: 455.3
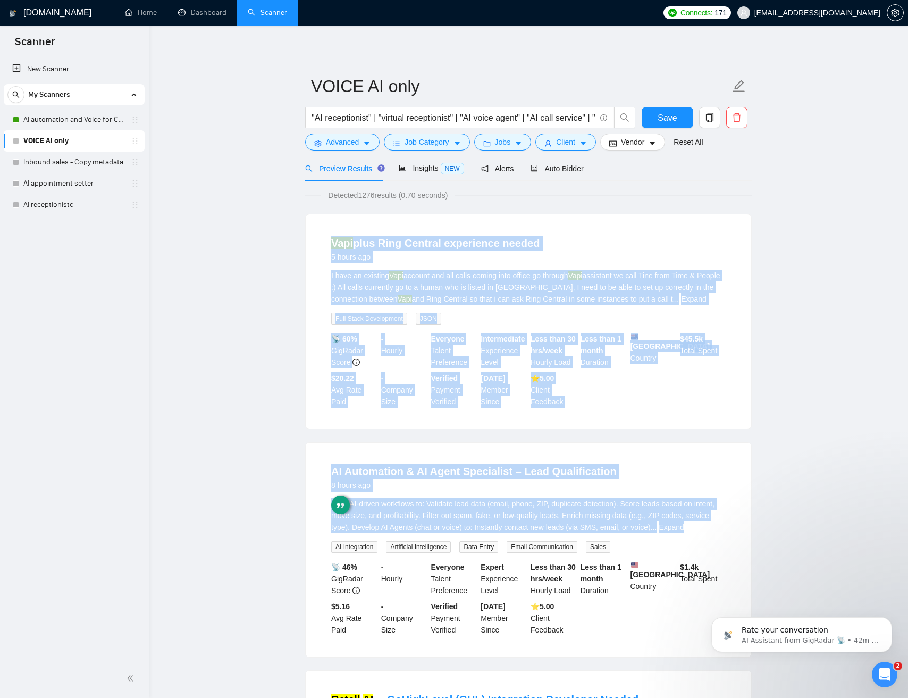
drag, startPoint x: 781, startPoint y: 539, endPoint x: 219, endPoint y: 254, distance: 629.6
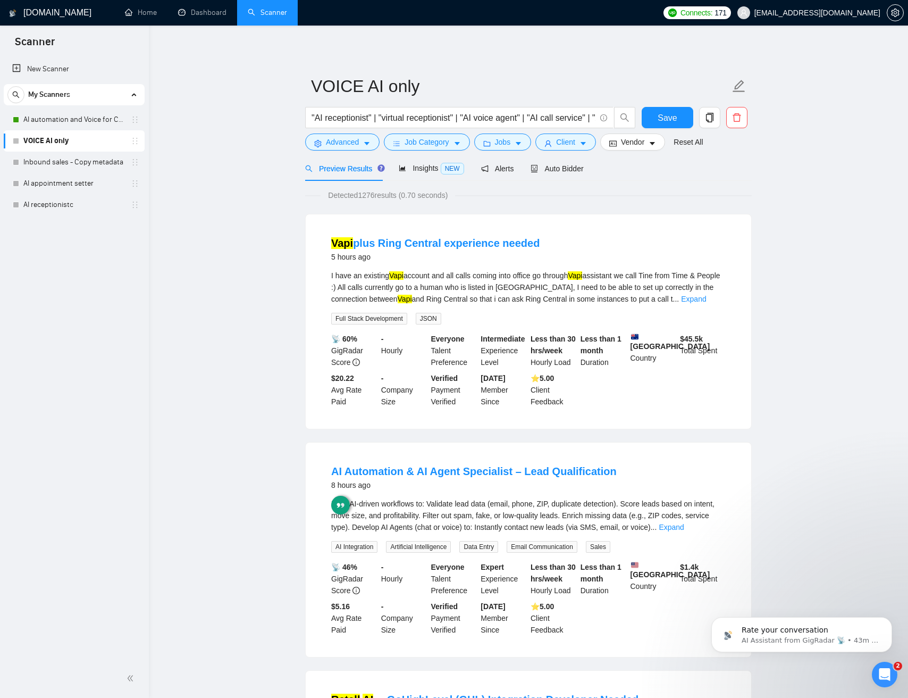
drag, startPoint x: 219, startPoint y: 254, endPoint x: 224, endPoint y: 255, distance: 5.3
click at [437, 171] on span "Insights NEW" at bounding box center [431, 168] width 65 height 9
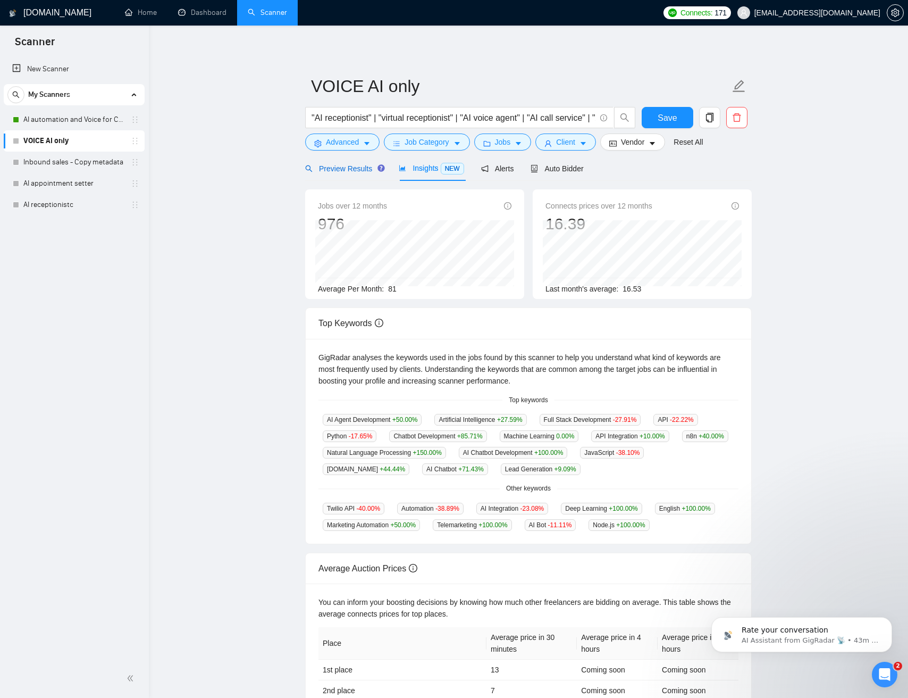
click at [348, 168] on span "Preview Results" at bounding box center [343, 168] width 77 height 9
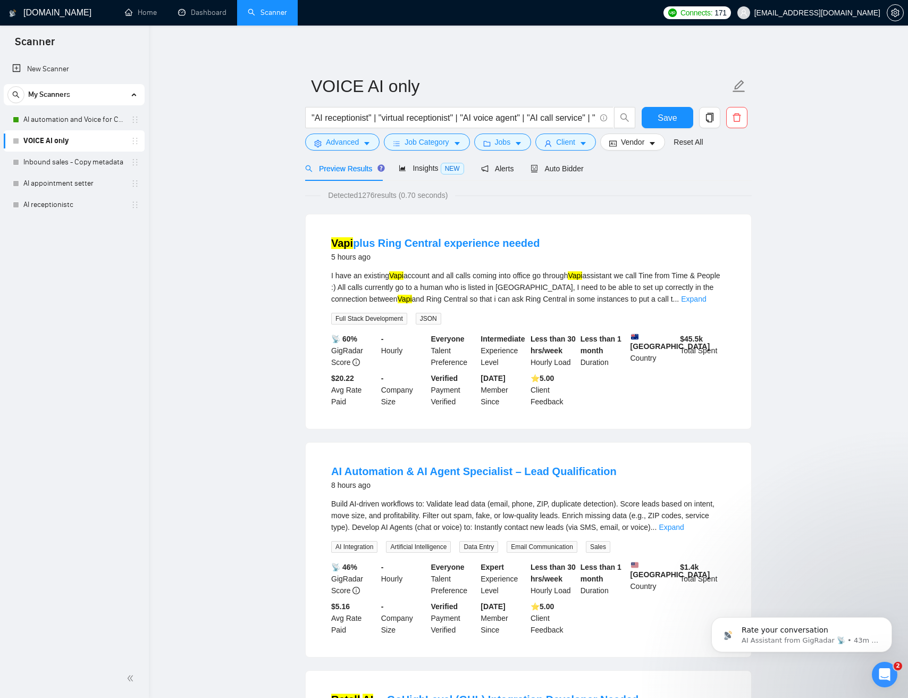
drag, startPoint x: 566, startPoint y: 116, endPoint x: 543, endPoint y: 119, distance: 23.0
click at [565, 116] on input ""AI receptionist" | "virtual receptionist" | "AI voice agent" | "AI call servic…" at bounding box center [454, 117] width 284 height 13
drag, startPoint x: 551, startPoint y: 118, endPoint x: 638, endPoint y: 119, distance: 86.7
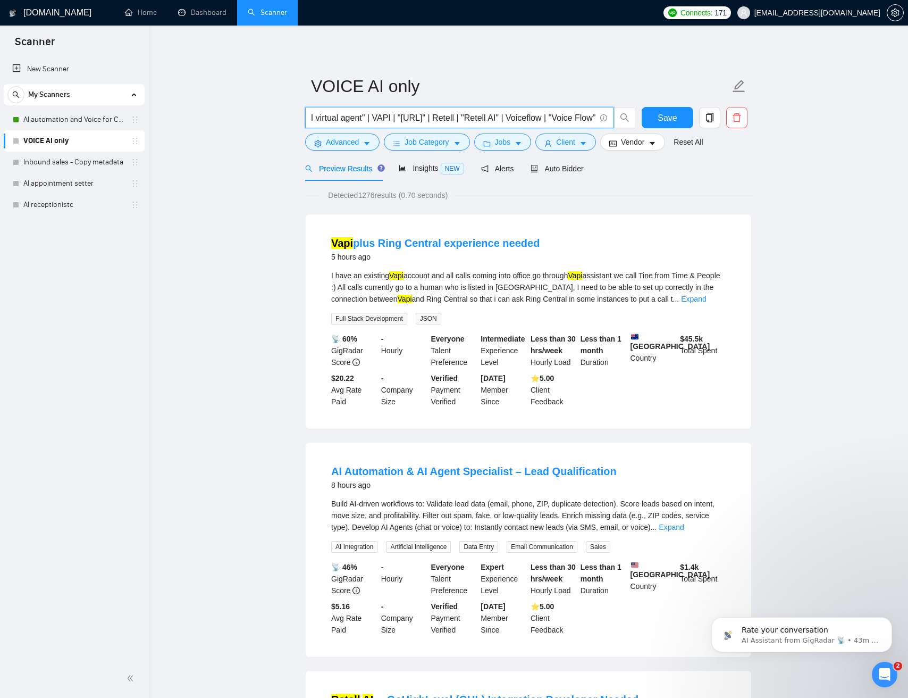
click at [643, 119] on div ""AI receptionist" | "virtual receptionist" | "AI voice agent" | "AI call servic…" at bounding box center [526, 120] width 447 height 27
click at [572, 120] on input ""AI receptionist" | "virtual receptionist" | "AI voice agent" | "AI call servic…" at bounding box center [454, 117] width 284 height 13
click at [658, 122] on span "Save" at bounding box center [667, 117] width 19 height 13
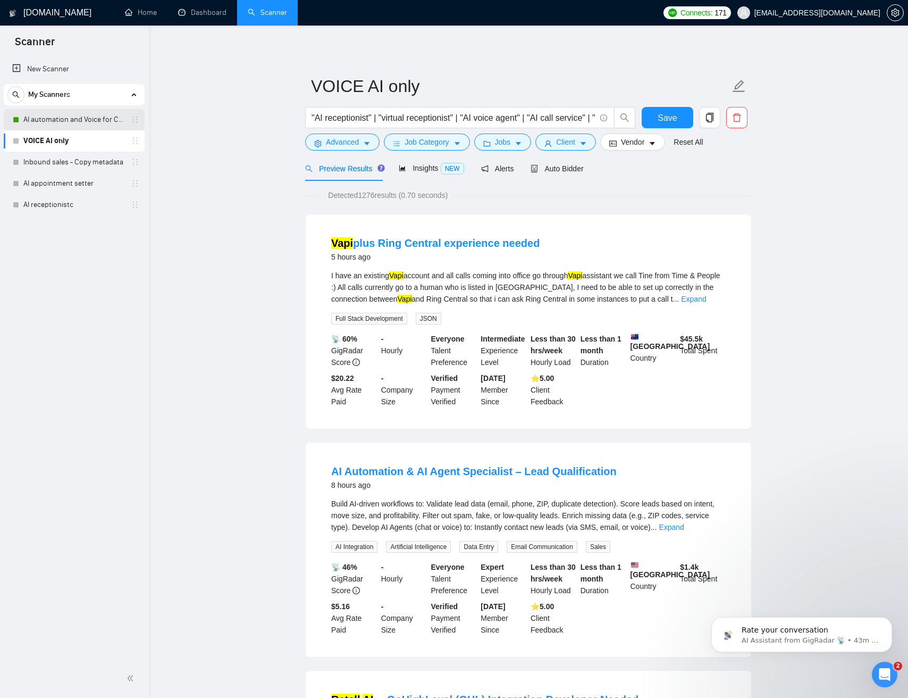
click at [93, 119] on link "AI automation and Voice for CRM & Booking" at bounding box center [73, 119] width 101 height 21
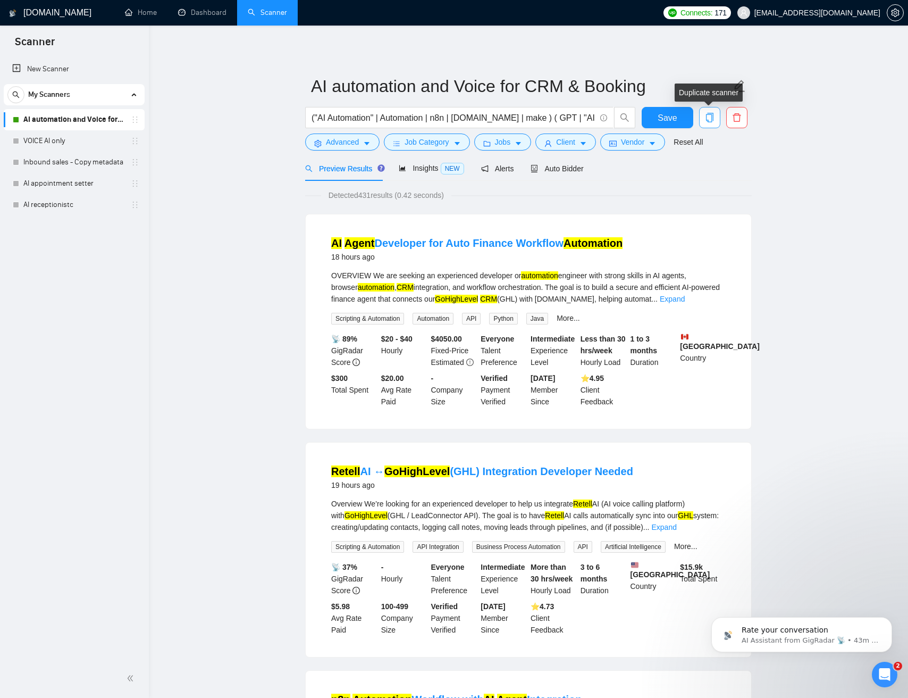
click at [708, 123] on button "button" at bounding box center [709, 117] width 21 height 21
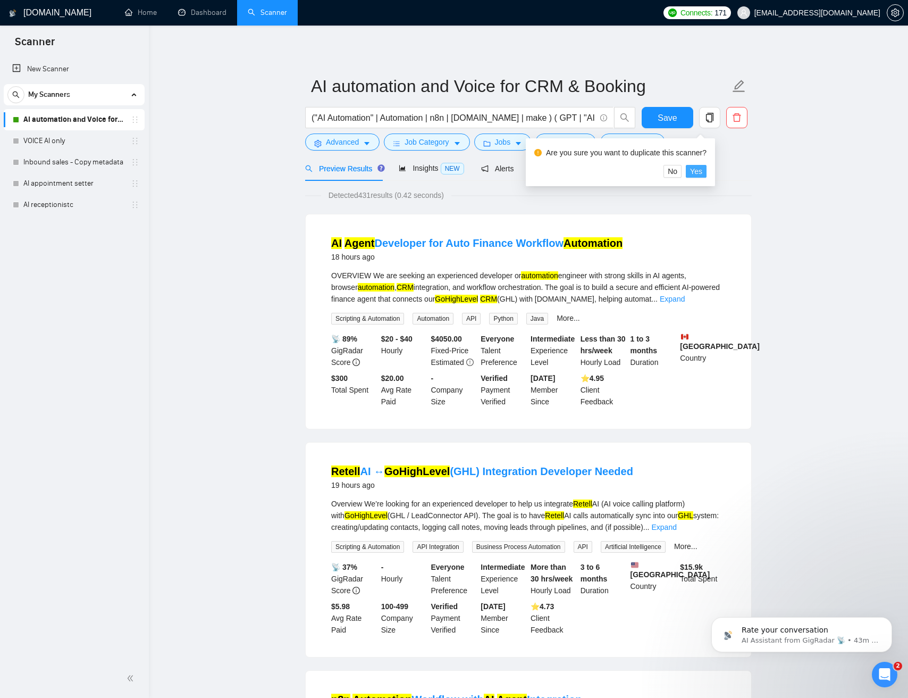
click at [703, 171] on span "Yes" at bounding box center [696, 171] width 12 height 12
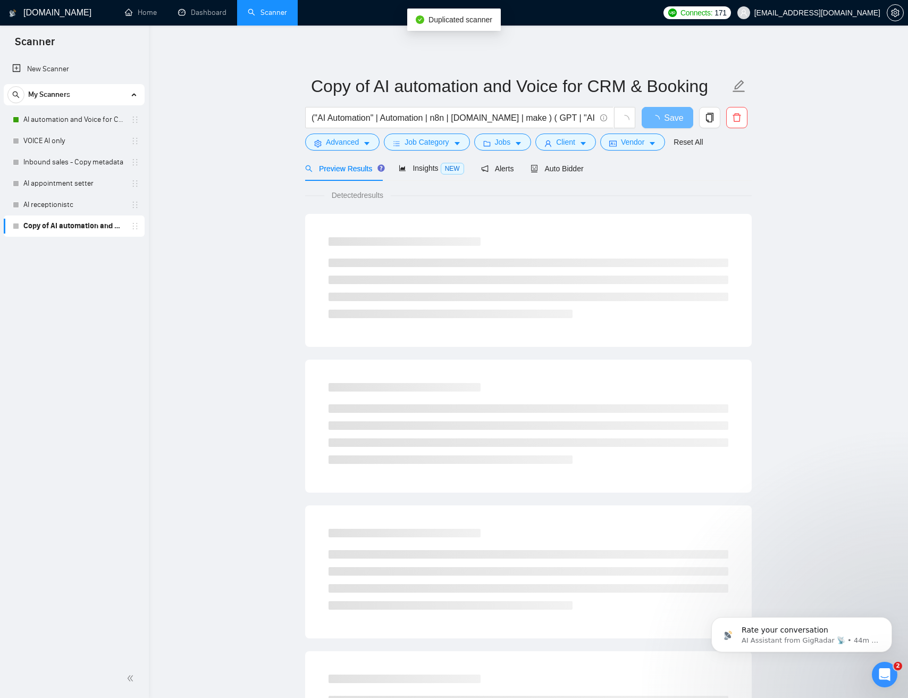
click at [73, 224] on link "Copy of AI automation and Voice for CRM & Booking" at bounding box center [73, 225] width 101 height 21
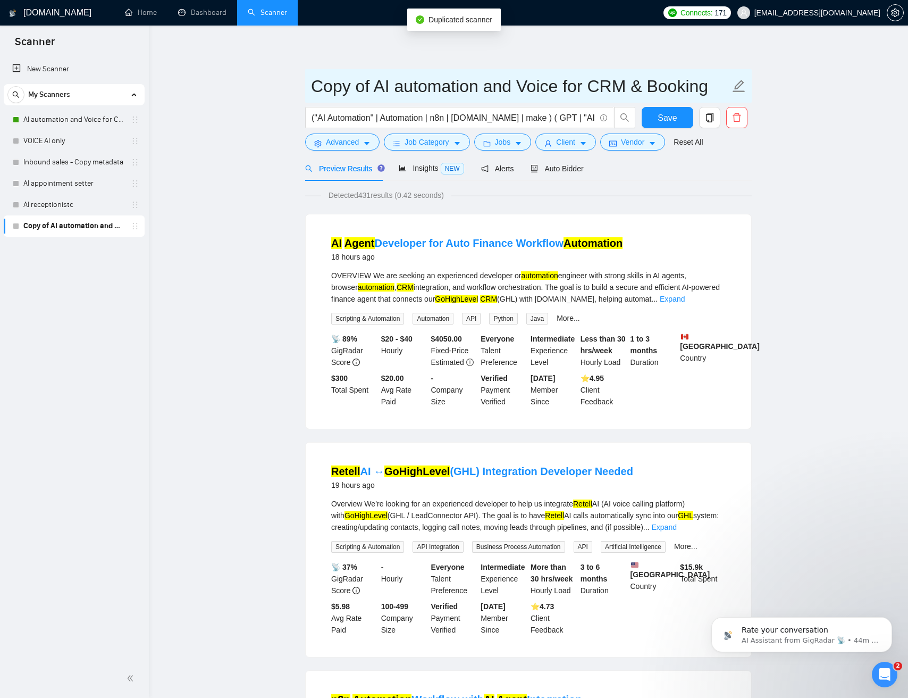
click at [397, 80] on input "Copy of AI automation and Voice for CRM & Booking" at bounding box center [520, 86] width 419 height 27
drag, startPoint x: 397, startPoint y: 80, endPoint x: 384, endPoint y: 84, distance: 14.0
click at [397, 80] on input "Copy of AI automation and Voice for CRM & Booking" at bounding box center [520, 86] width 419 height 27
drag, startPoint x: 478, startPoint y: 85, endPoint x: 488, endPoint y: 86, distance: 10.1
click at [478, 85] on input "Copy of AI automation and Voice for CRM & Booking" at bounding box center [520, 86] width 419 height 27
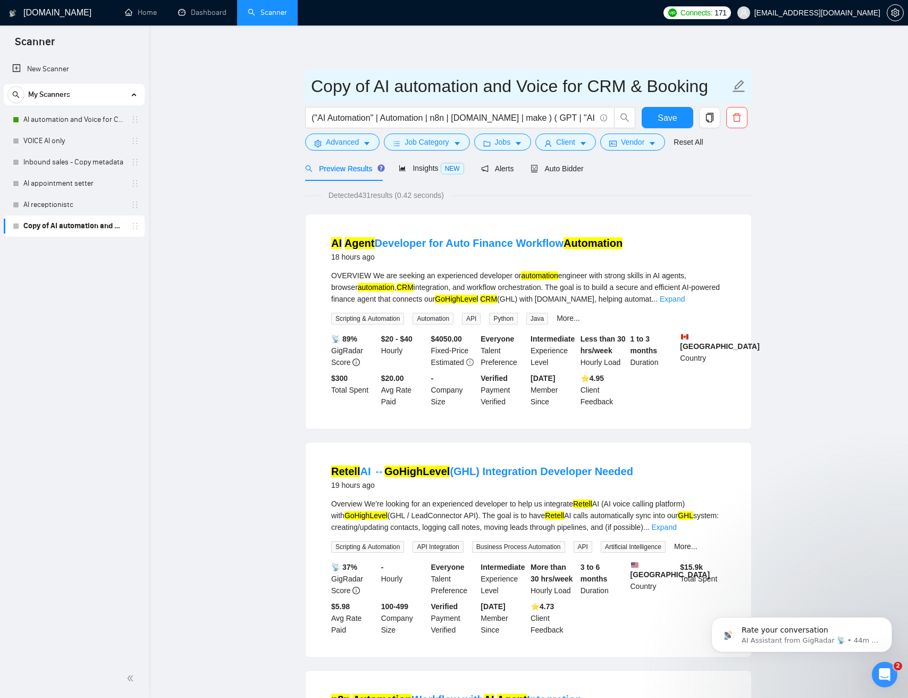
click at [488, 86] on input "Copy of AI automation and Voice for CRM & Booking" at bounding box center [520, 86] width 419 height 27
drag, startPoint x: 516, startPoint y: 86, endPoint x: 675, endPoint y: 94, distance: 159.2
click at [676, 94] on input "Copy of AI automation and Voice for CRM & Booking" at bounding box center [520, 86] width 419 height 27
click at [44, 122] on link "AI automation and Voice for CRM & Booking" at bounding box center [73, 119] width 101 height 21
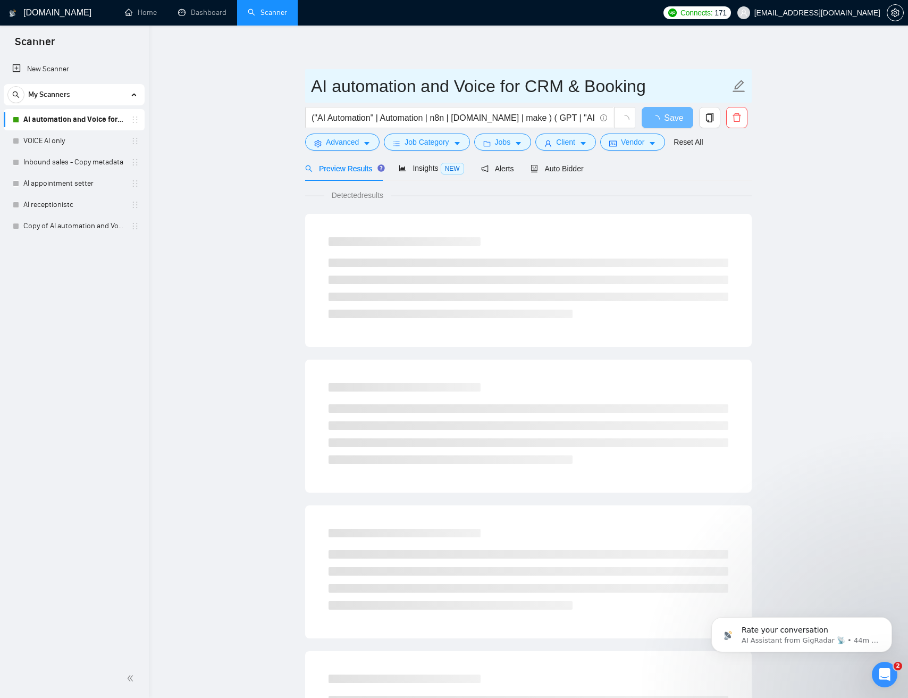
click at [417, 91] on input "AI automation and Voice for CRM & Booking" at bounding box center [520, 86] width 419 height 27
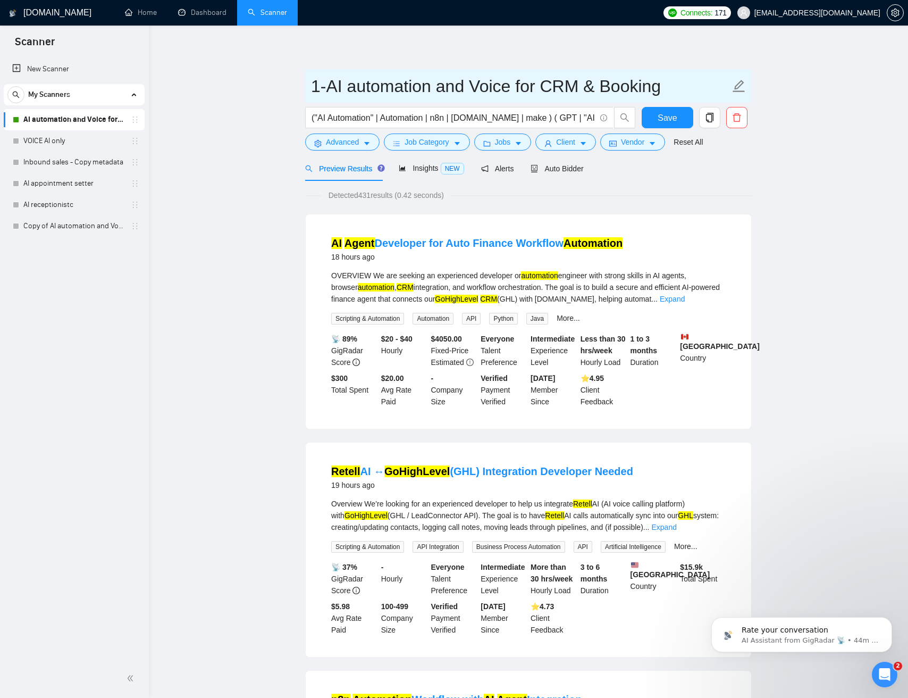
type input "1-AI automation and Voice for CRM & Booking"
drag, startPoint x: 163, startPoint y: 162, endPoint x: 196, endPoint y: 163, distance: 32.5
click at [67, 230] on link "Copy of AI automation and Voice for CRM & Booking" at bounding box center [73, 225] width 101 height 21
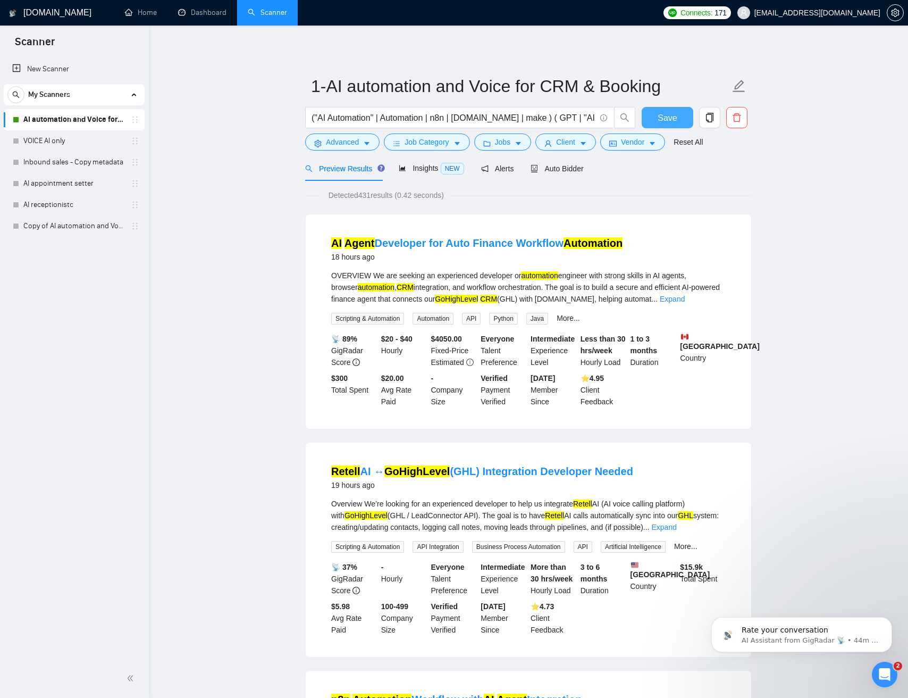
drag, startPoint x: 668, startPoint y: 115, endPoint x: 650, endPoint y: 124, distance: 19.7
click at [668, 116] on span "Save" at bounding box center [667, 117] width 19 height 13
click at [62, 228] on link "Copy of AI automation and Voice for CRM & Booking" at bounding box center [73, 225] width 101 height 21
click at [82, 227] on link "Copy of AI automation and Voice for CRM & Booking" at bounding box center [73, 225] width 101 height 21
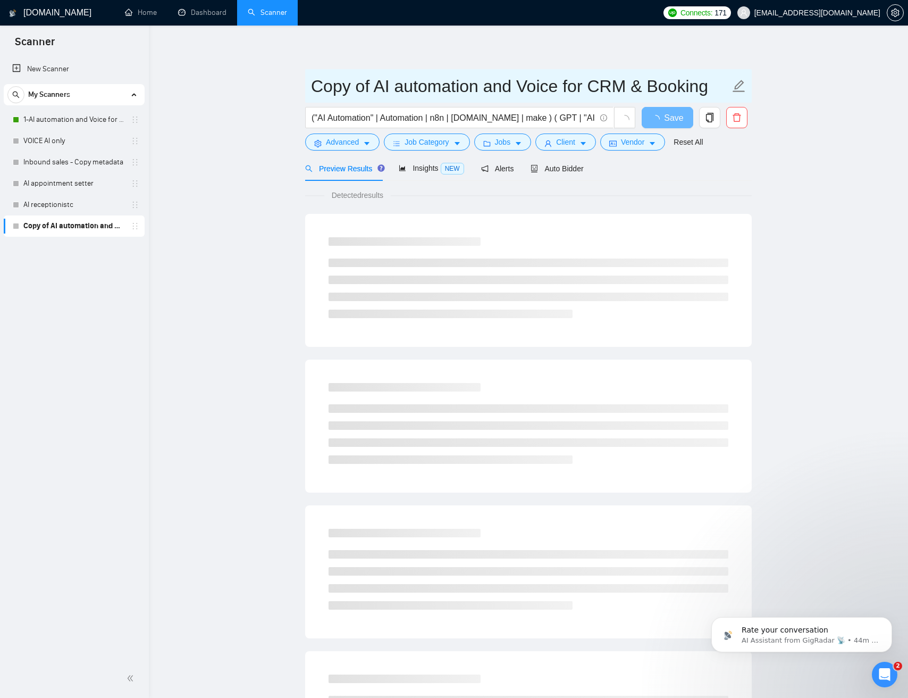
click at [378, 91] on input "Copy of AI automation and Voice for CRM & Booking" at bounding box center [520, 86] width 419 height 27
click at [373, 88] on input "Copy of AI automation and Voice for CRM & Booking" at bounding box center [520, 86] width 419 height 27
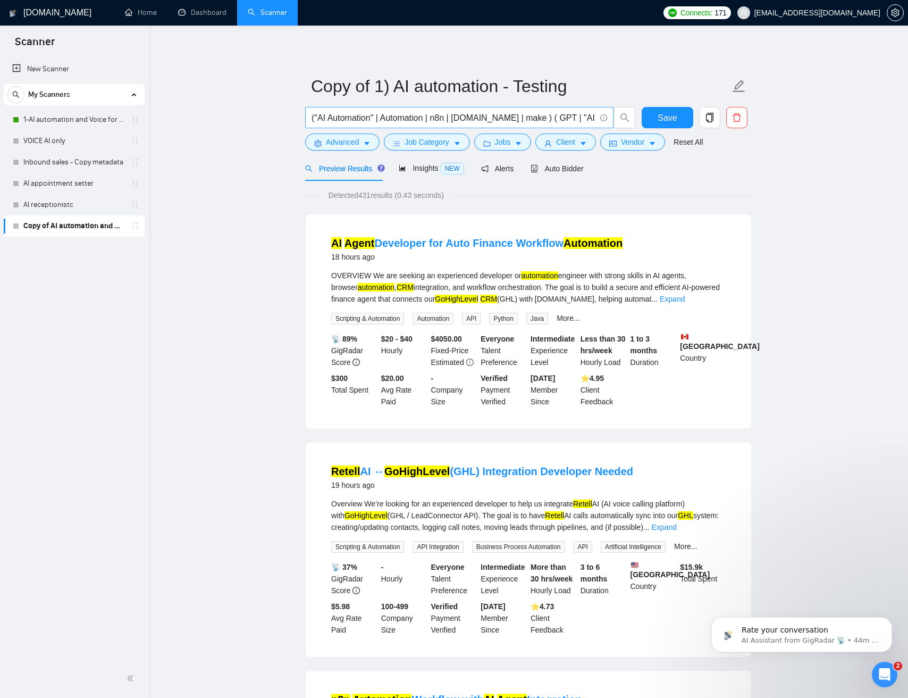
click at [455, 116] on input "("AI Automation" | Automation | n8n | make.com | make ) ( GPT | "AI agent" | "A…" at bounding box center [454, 117] width 284 height 13
drag, startPoint x: 469, startPoint y: 118, endPoint x: 612, endPoint y: 116, distance: 143.1
click at [621, 115] on span "("AI Automation" | Automation | n8n | make.com | make ) ( GPT | "AI agent" | "A…" at bounding box center [470, 117] width 331 height 21
drag, startPoint x: 497, startPoint y: 113, endPoint x: 463, endPoint y: 117, distance: 34.2
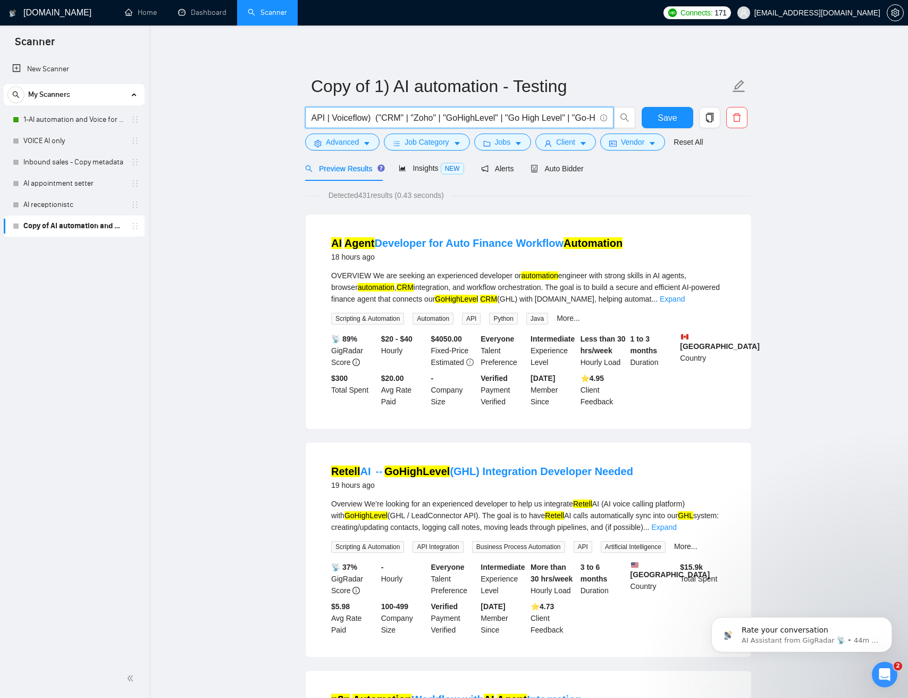
click at [497, 113] on input "("AI Automation" | Automation | n8n | make.com | make ) ( GPT | "AI agent" | "A…" at bounding box center [454, 117] width 284 height 13
click at [604, 513] on div "Overview We’re looking for an experienced developer to help us integrate Retell…" at bounding box center [528, 515] width 395 height 35
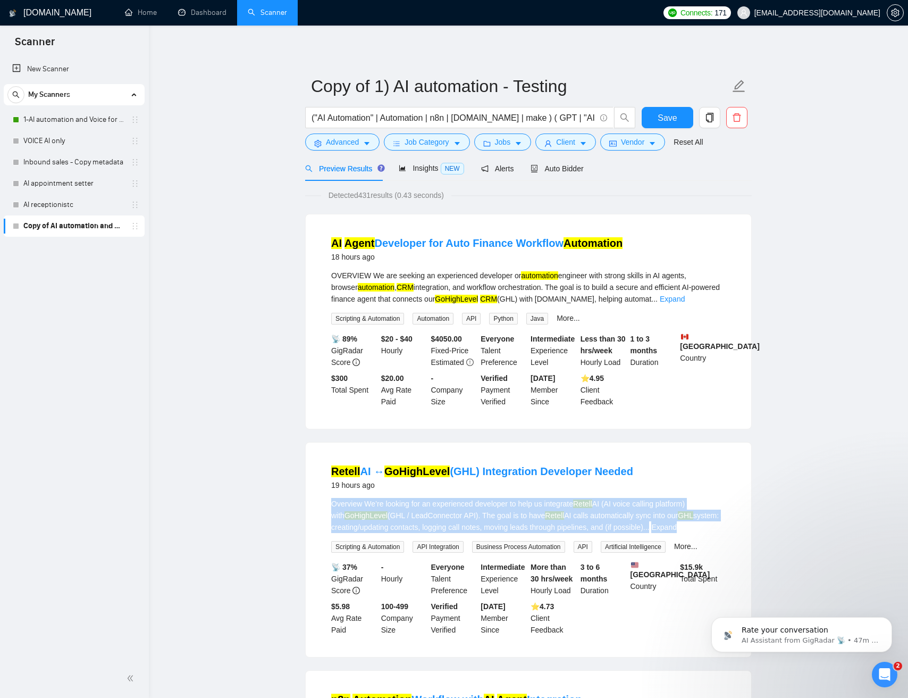
click at [604, 513] on div "Overview We’re looking for an experienced developer to help us integrate Retell…" at bounding box center [528, 515] width 395 height 35
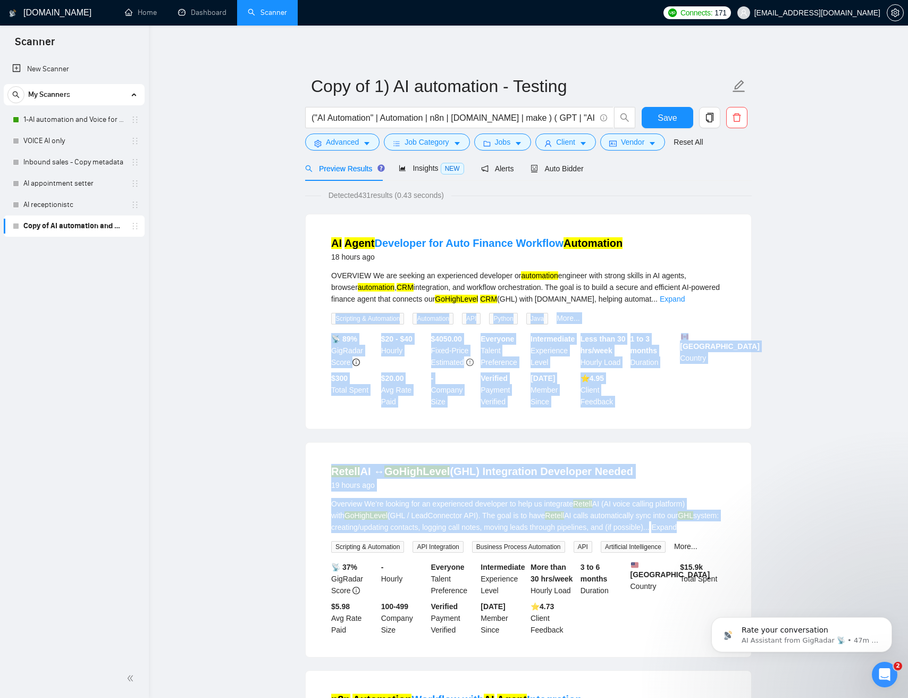
drag, startPoint x: 792, startPoint y: 538, endPoint x: 521, endPoint y: 268, distance: 383.2
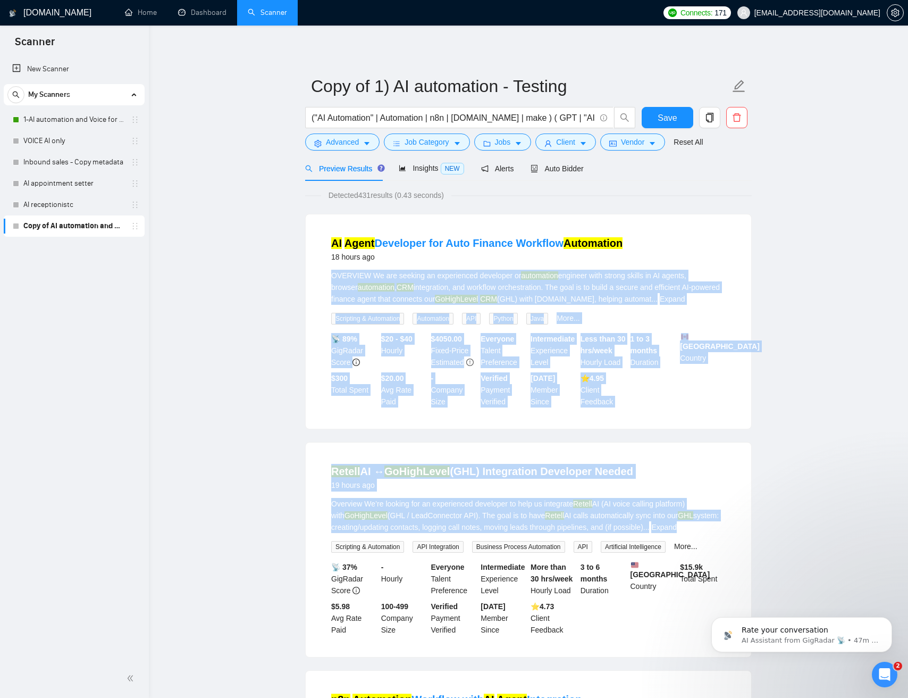
click at [681, 339] on img at bounding box center [684, 336] width 7 height 7
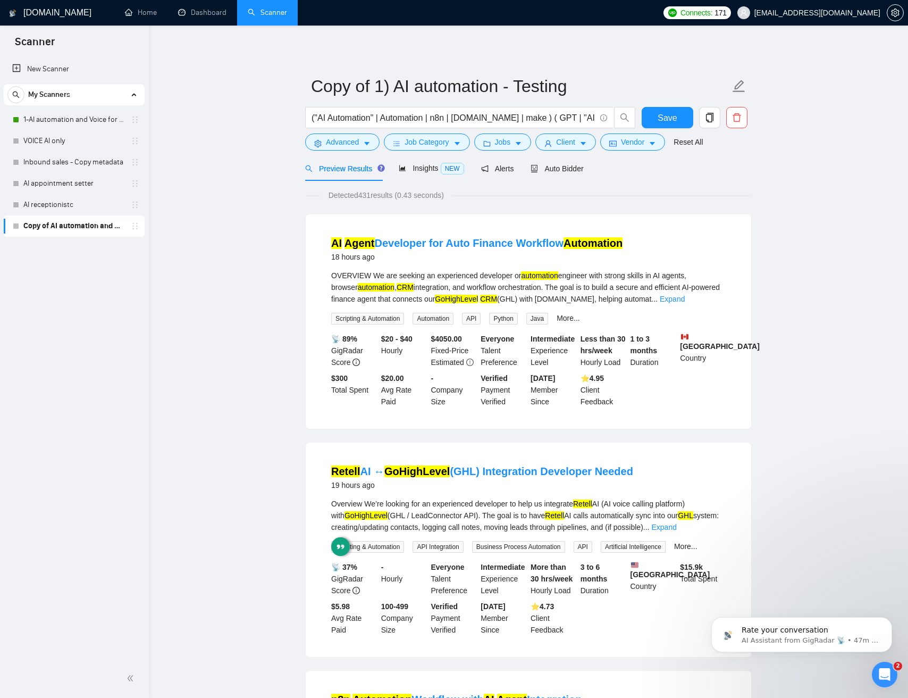
click at [741, 347] on div "AI Agent Developer for Auto Finance Workflow Automation 18 hours ago OVERVIEW W…" at bounding box center [529, 321] width 446 height 214
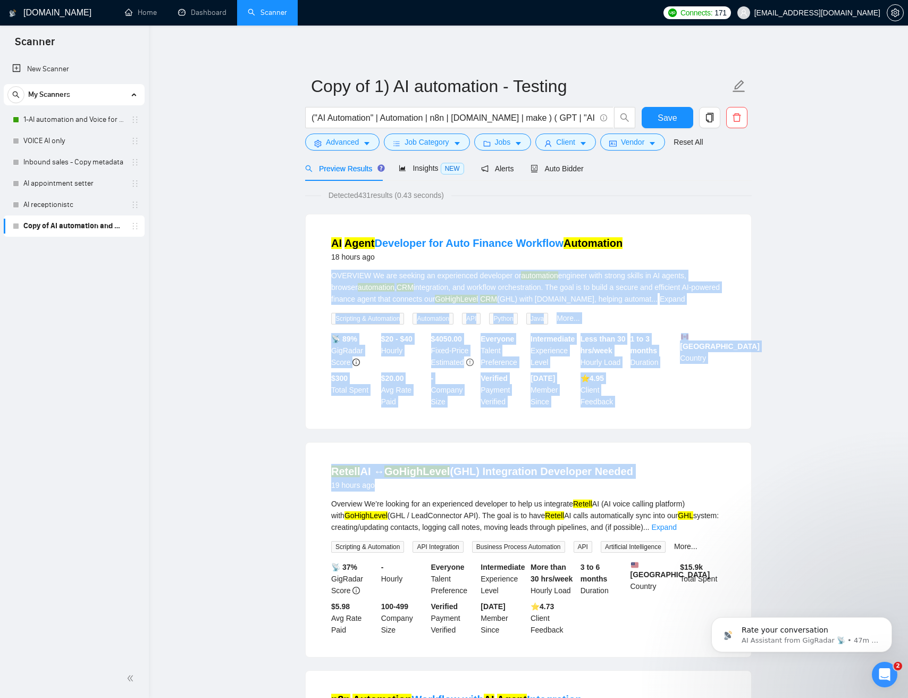
drag, startPoint x: 702, startPoint y: 357, endPoint x: 709, endPoint y: 458, distance: 101.8
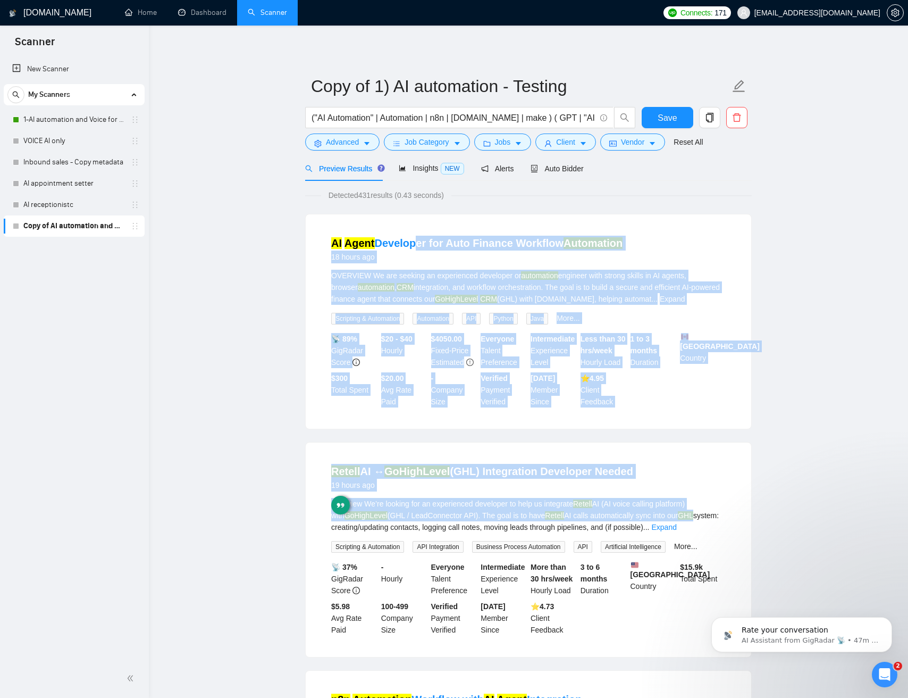
drag, startPoint x: 765, startPoint y: 505, endPoint x: 407, endPoint y: 233, distance: 449.0
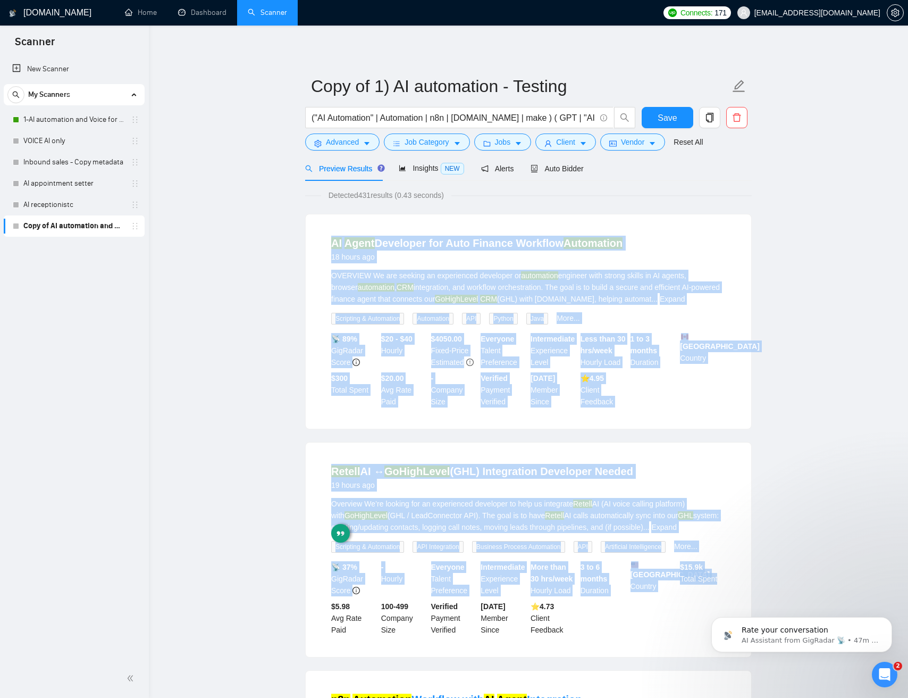
drag, startPoint x: 456, startPoint y: 222, endPoint x: 778, endPoint y: 565, distance: 470.7
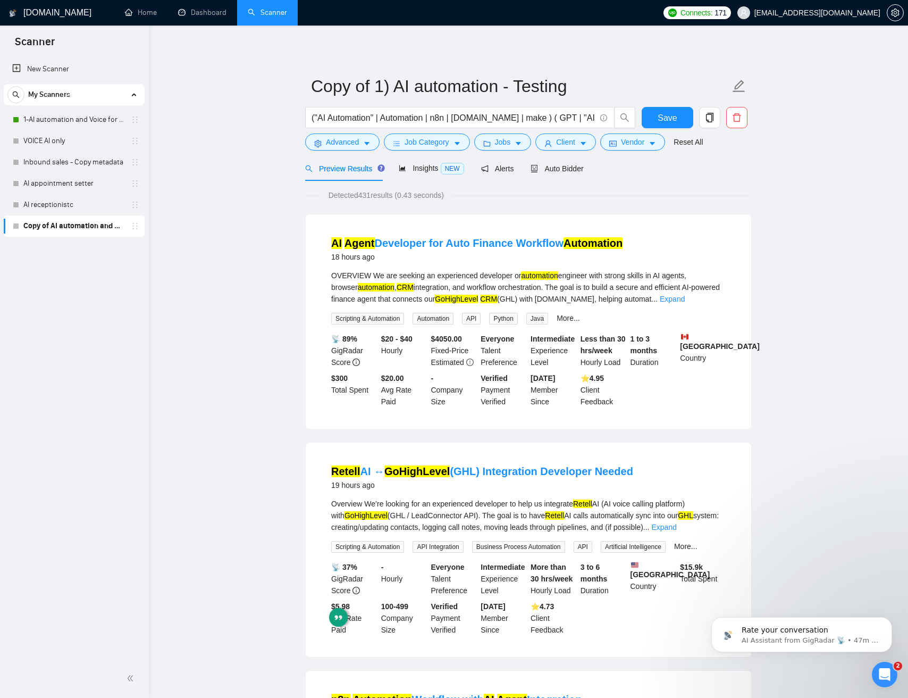
drag, startPoint x: 825, startPoint y: 479, endPoint x: 673, endPoint y: 462, distance: 153.0
click at [40, 141] on link "VOICE AI only" at bounding box center [73, 140] width 101 height 21
click at [665, 112] on span "Save" at bounding box center [667, 117] width 19 height 13
click at [578, 91] on input "Copy of 1) AI automation - Testing" at bounding box center [520, 86] width 419 height 27
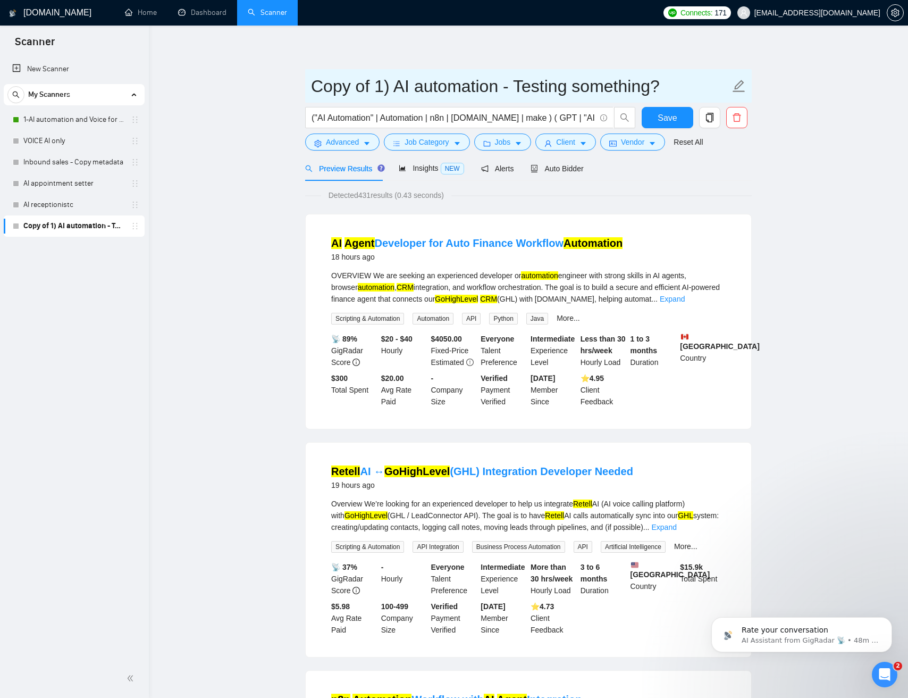
type input "Copy of 1) AI automation - Testing something?"
click at [684, 114] on button "Save" at bounding box center [668, 117] width 52 height 21
drag, startPoint x: 228, startPoint y: 145, endPoint x: 172, endPoint y: 173, distance: 62.3
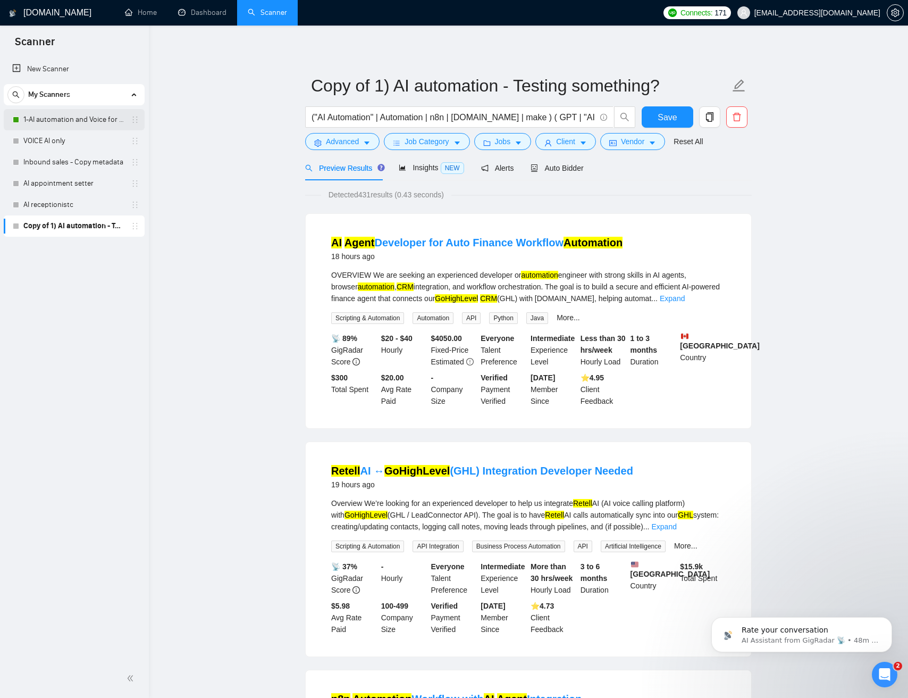
click at [94, 120] on link "1-AI automation and Voice for CRM & Booking" at bounding box center [73, 119] width 101 height 21
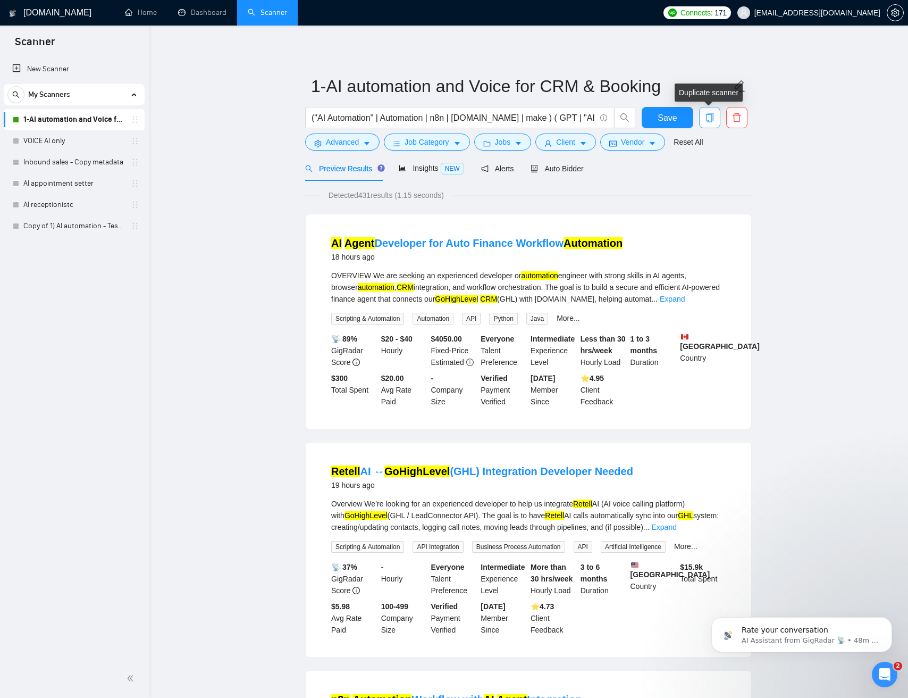
click at [713, 121] on icon "copy" at bounding box center [710, 118] width 10 height 10
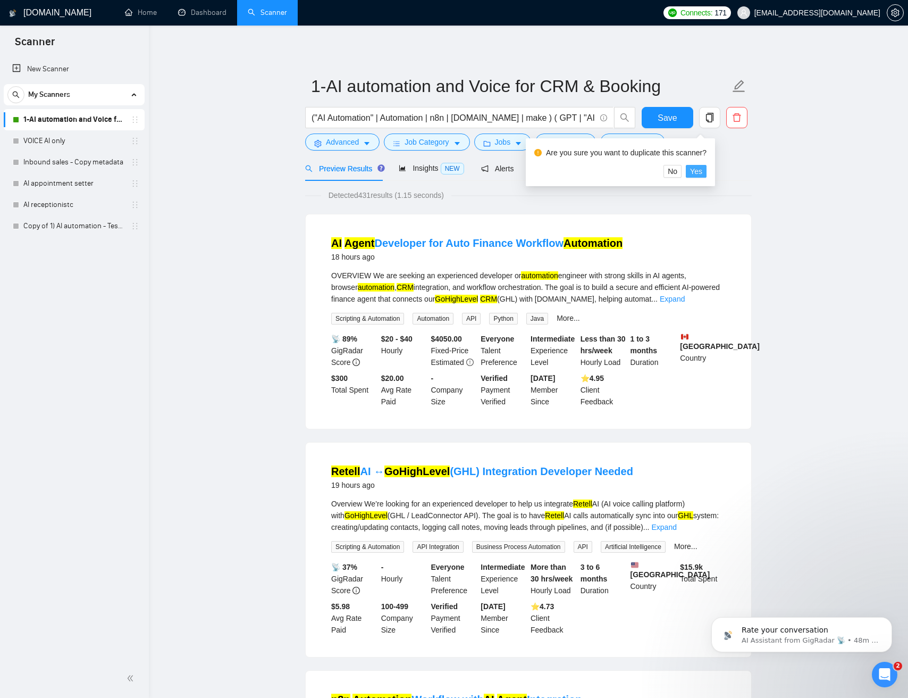
click at [703, 173] on span "Yes" at bounding box center [696, 171] width 12 height 12
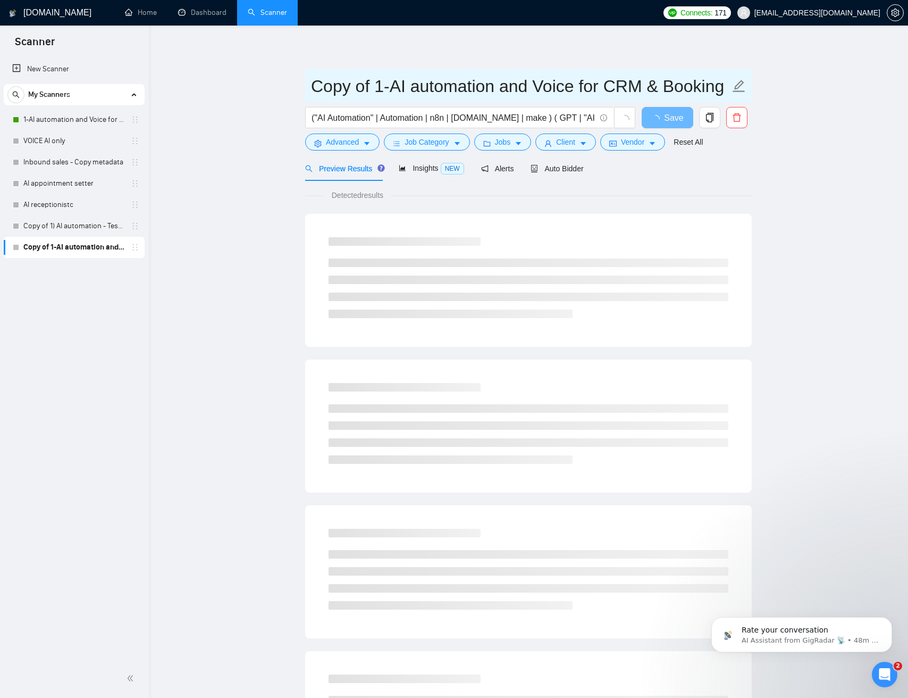
click at [377, 88] on input "Copy of 1-AI automation and Voice for CRM & Booking" at bounding box center [520, 86] width 419 height 27
drag, startPoint x: 375, startPoint y: 87, endPoint x: 269, endPoint y: 89, distance: 106.4
click at [269, 89] on main "Copy of 1-AI automation and Voice for CRM & Booking ("AI Automation" | Automati…" at bounding box center [528, 486] width 725 height 887
type input "1b (US)-AI automation and Voice for CRM & Booking"
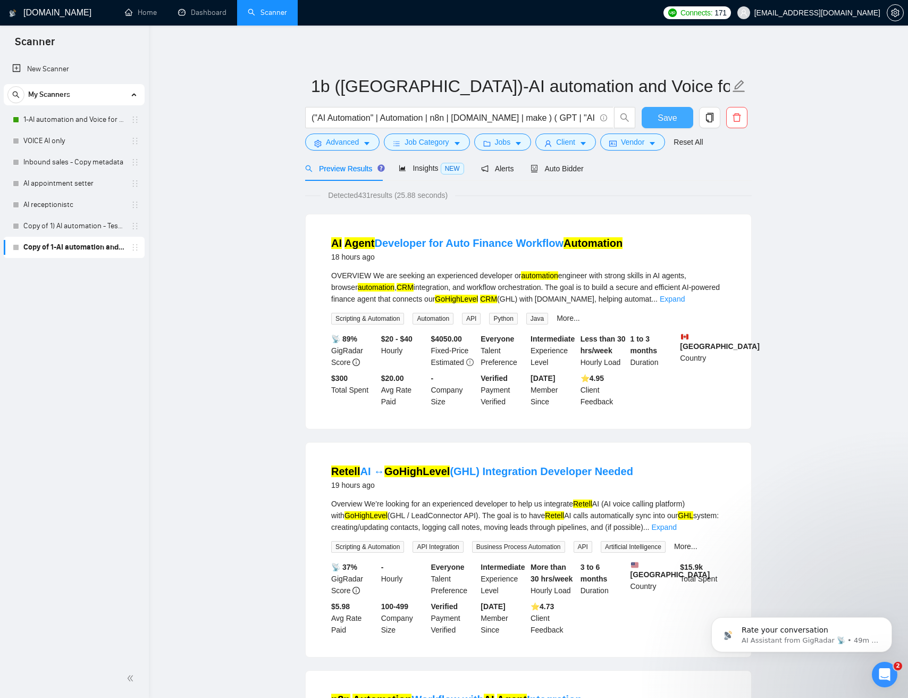
click at [668, 120] on span "Save" at bounding box center [667, 117] width 19 height 13
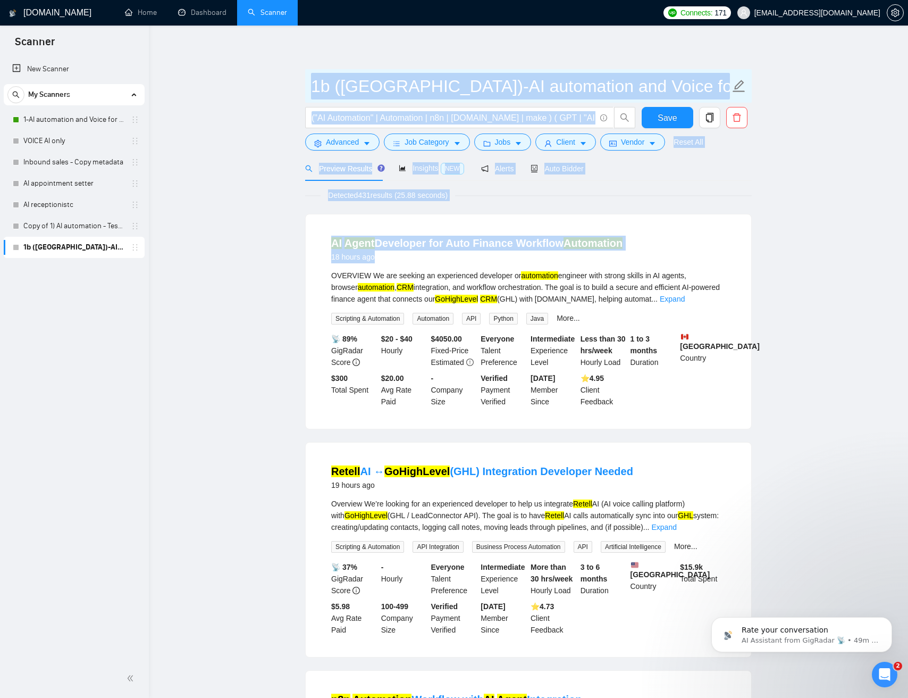
drag, startPoint x: 799, startPoint y: 193, endPoint x: 329, endPoint y: 77, distance: 484.2
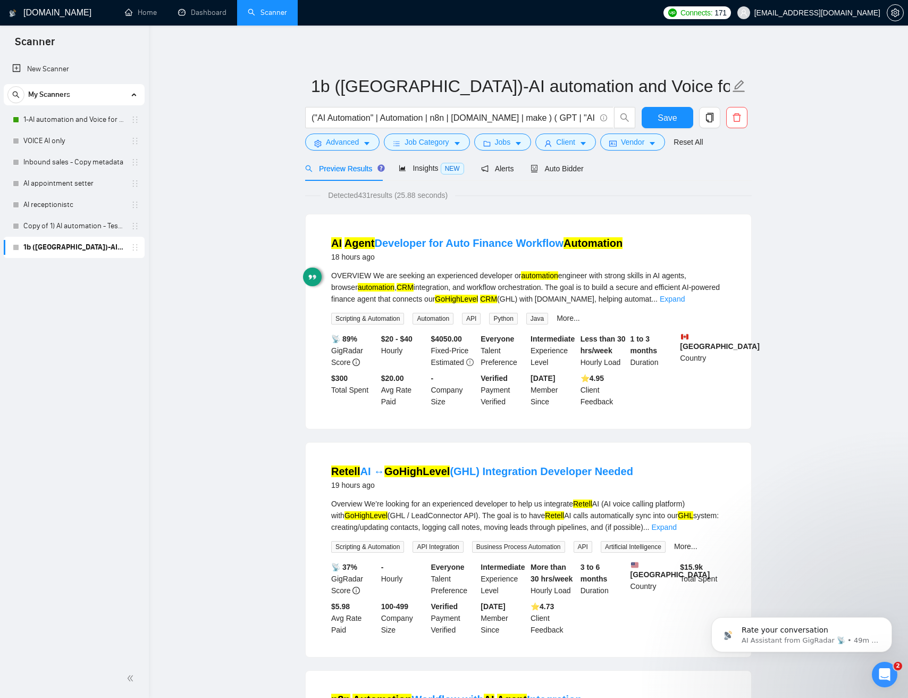
drag, startPoint x: 653, startPoint y: 198, endPoint x: 616, endPoint y: 199, distance: 36.2
click at [649, 197] on div "Detected 431 results (25.88 seconds)" at bounding box center [528, 195] width 447 height 12
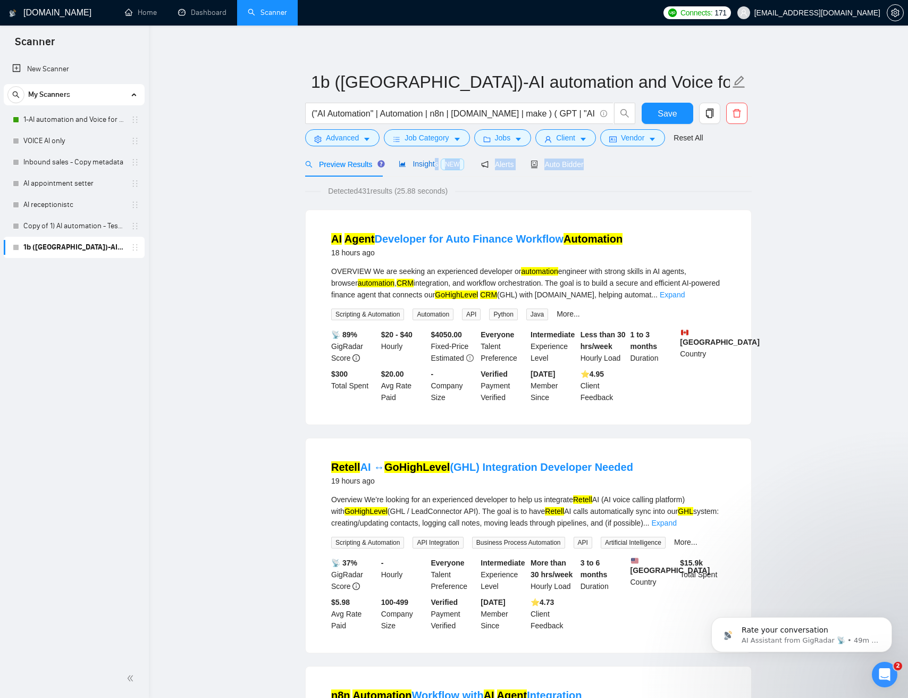
drag, startPoint x: 436, startPoint y: 170, endPoint x: 615, endPoint y: 168, distance: 179.8
click at [611, 167] on div "Preview Results Insights NEW Alerts Auto Bidder" at bounding box center [528, 164] width 447 height 25
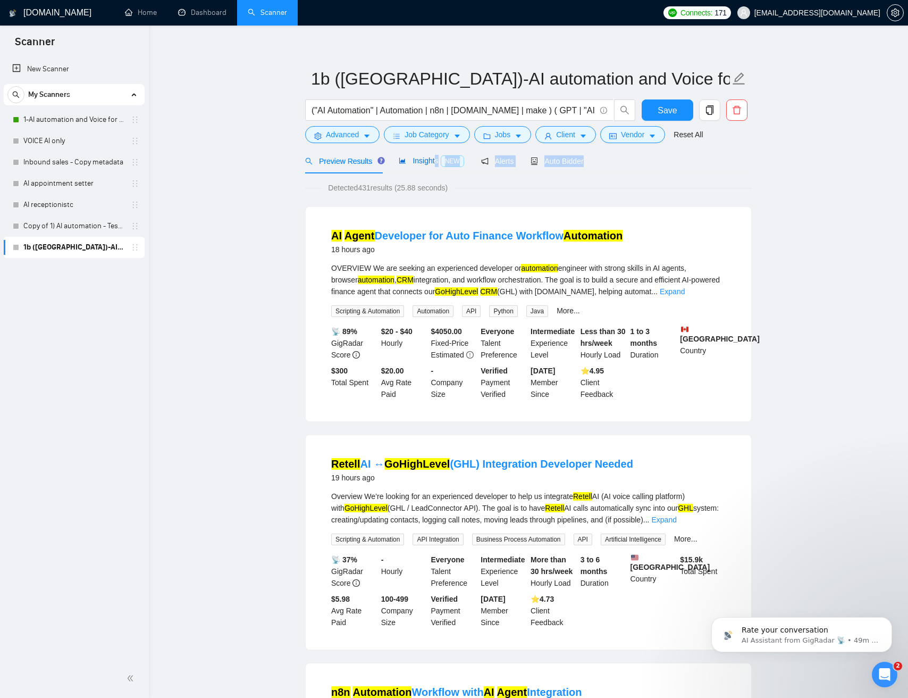
scroll to position [10, 0]
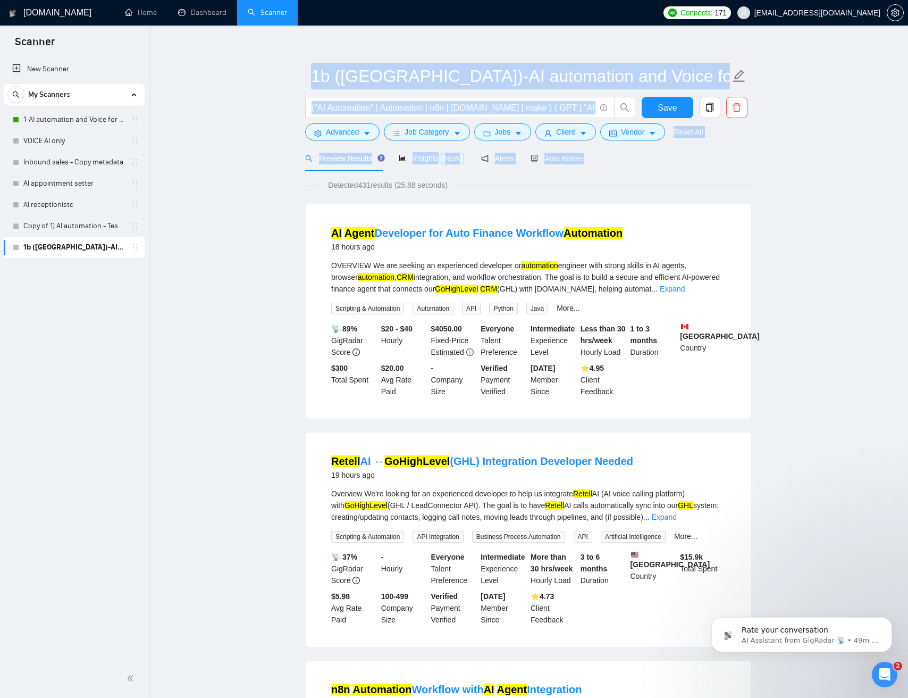
drag, startPoint x: 629, startPoint y: 166, endPoint x: 321, endPoint y: 55, distance: 327.1
drag, startPoint x: 303, startPoint y: 51, endPoint x: 652, endPoint y: 174, distance: 370.1
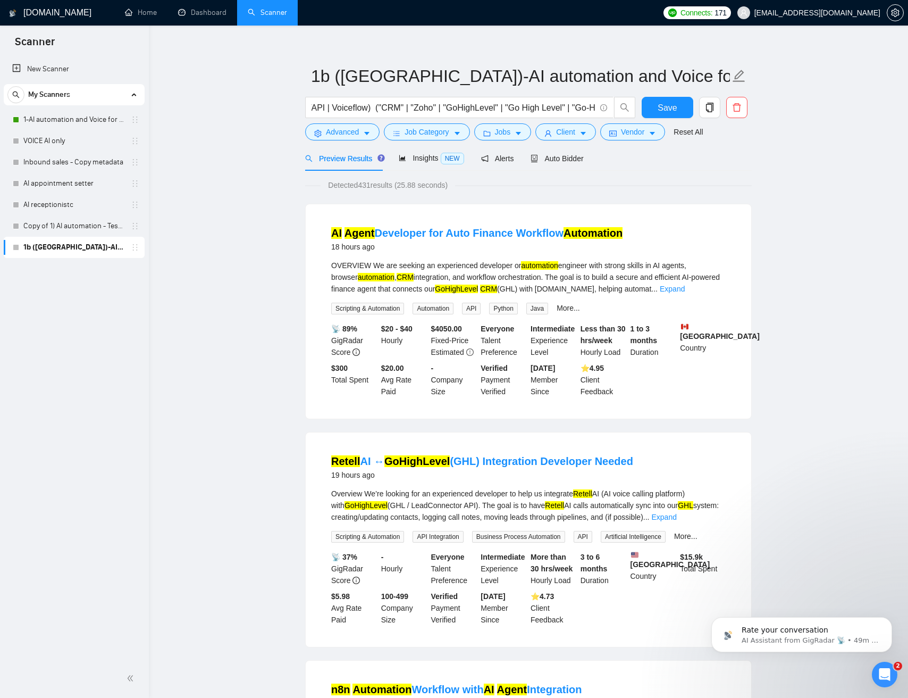
drag, startPoint x: 492, startPoint y: 56, endPoint x: 478, endPoint y: 46, distance: 16.8
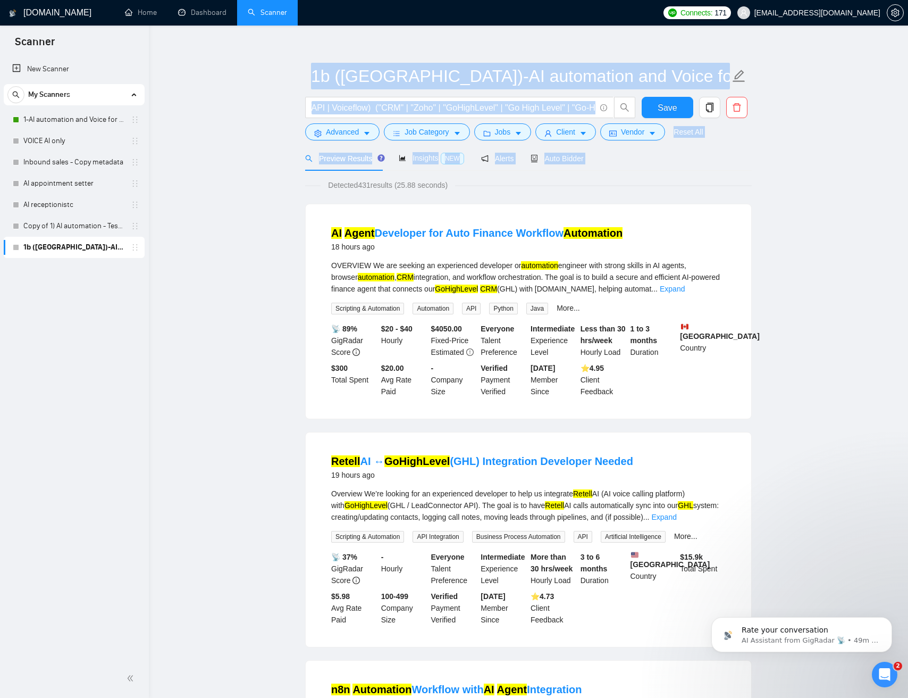
drag, startPoint x: 478, startPoint y: 46, endPoint x: 669, endPoint y: 170, distance: 227.3
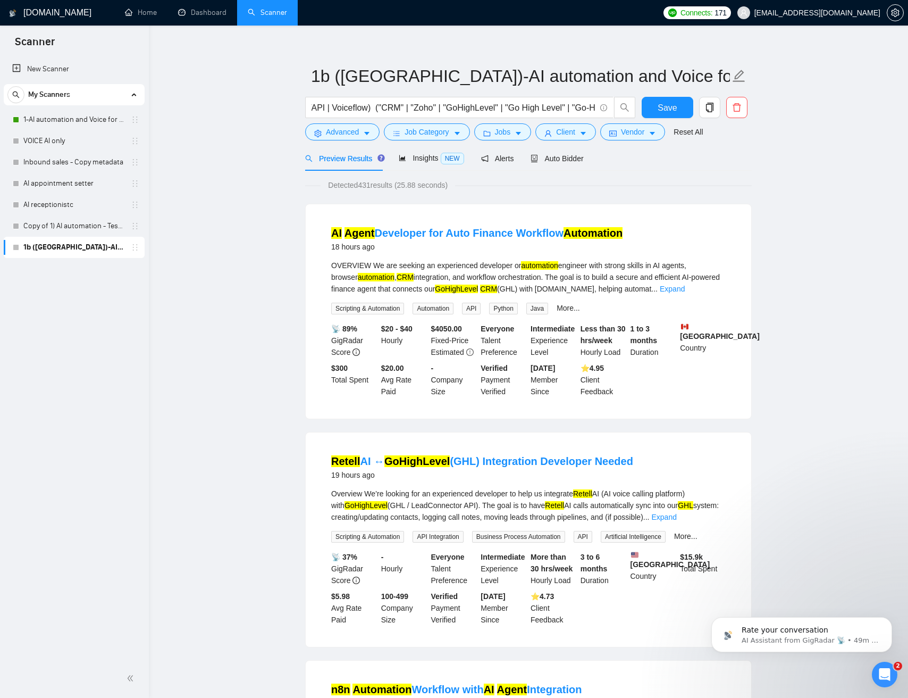
click at [645, 165] on div "Preview Results Insights NEW Alerts Auto Bidder" at bounding box center [528, 158] width 447 height 25
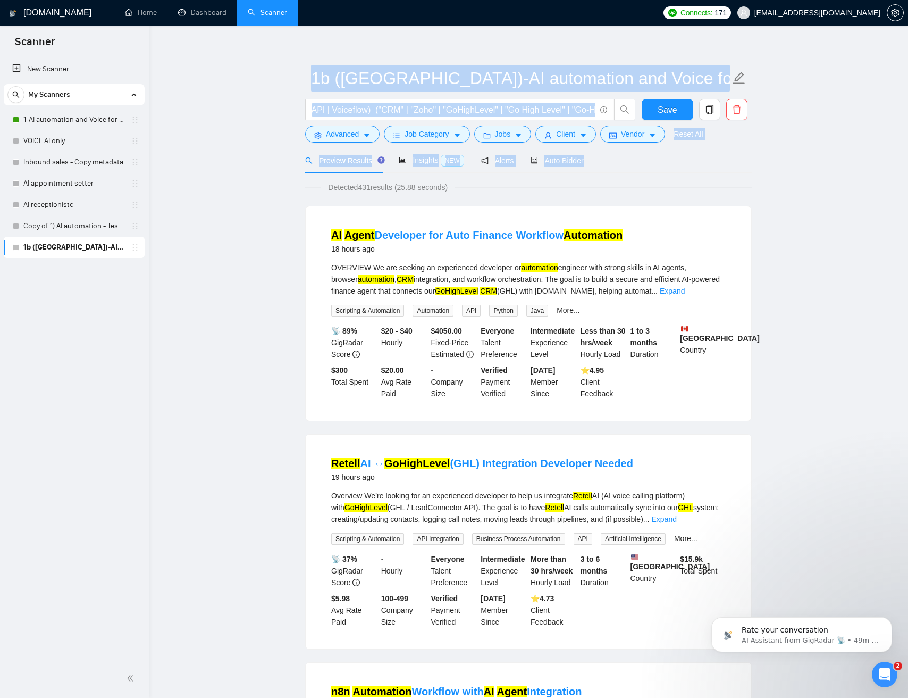
drag, startPoint x: 636, startPoint y: 154, endPoint x: 645, endPoint y: 160, distance: 11.5
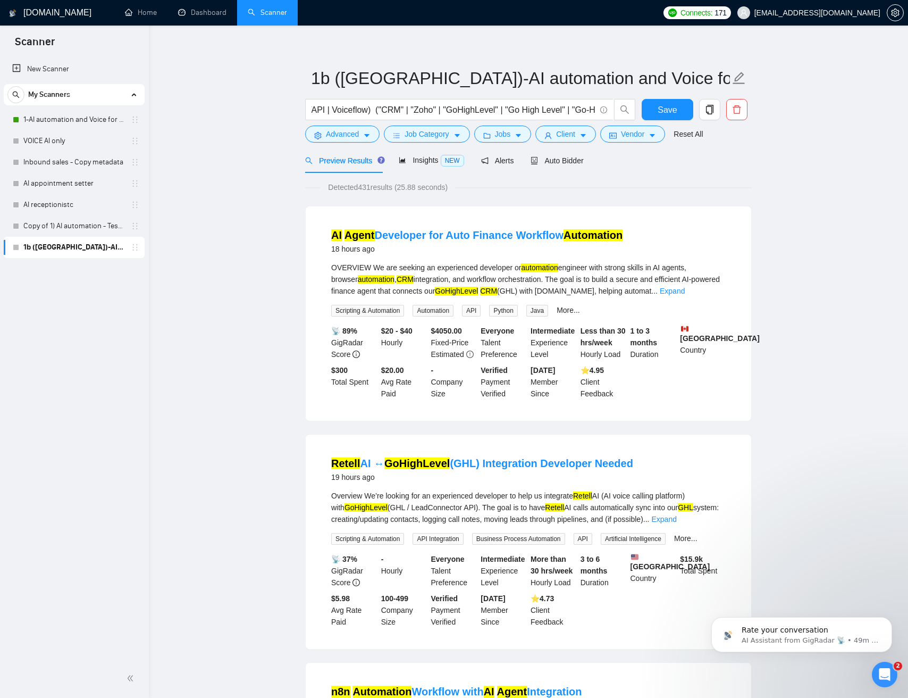
drag, startPoint x: 713, startPoint y: 176, endPoint x: 600, endPoint y: 169, distance: 112.4
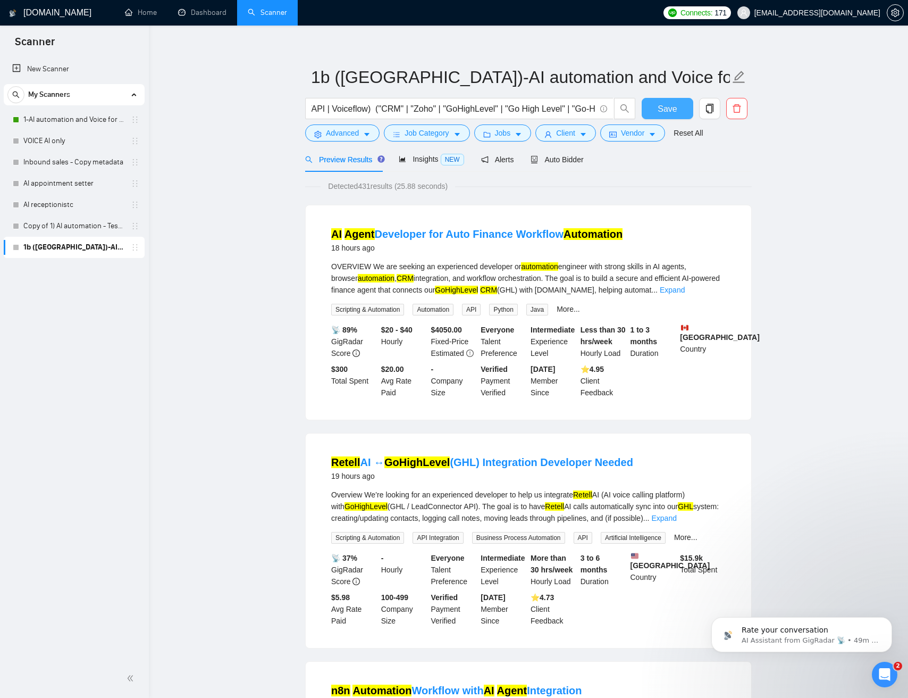
drag, startPoint x: 681, startPoint y: 106, endPoint x: 689, endPoint y: 125, distance: 20.5
click at [681, 106] on button "Save" at bounding box center [668, 108] width 52 height 21
drag, startPoint x: 681, startPoint y: 164, endPoint x: 612, endPoint y: 164, distance: 69.1
click at [670, 164] on div "Preview Results Insights NEW Alerts Auto Bidder" at bounding box center [528, 159] width 447 height 25
click at [894, 19] on button "button" at bounding box center [895, 12] width 17 height 17
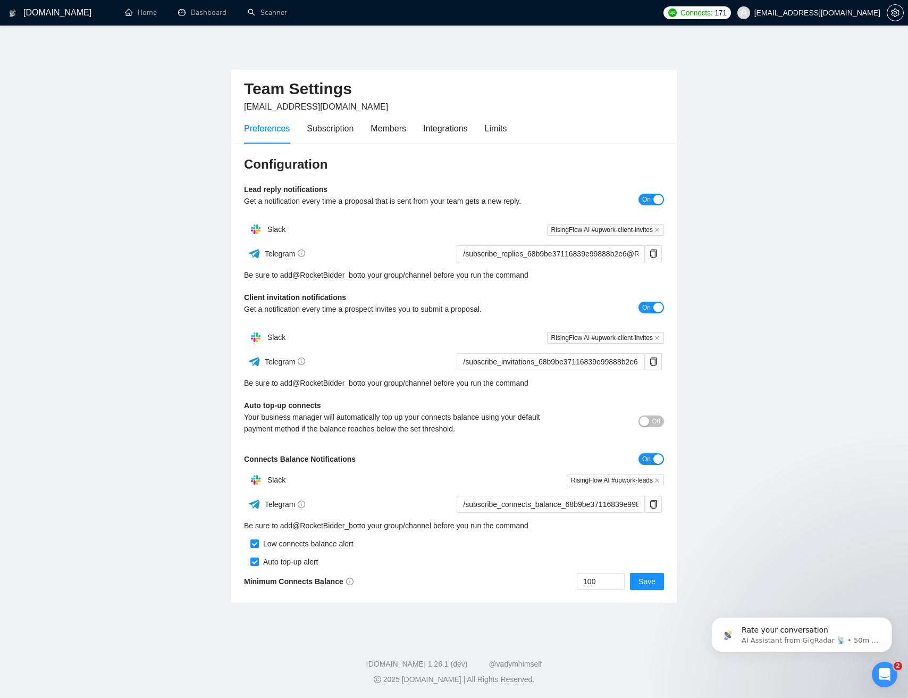
click at [247, 306] on div "Get a notification every time a prospect invites you to submit a proposal." at bounding box center [401, 309] width 315 height 12
drag, startPoint x: 247, startPoint y: 306, endPoint x: 482, endPoint y: 308, distance: 235.1
click at [482, 308] on div "Get a notification every time a prospect invites you to submit a proposal." at bounding box center [401, 309] width 315 height 12
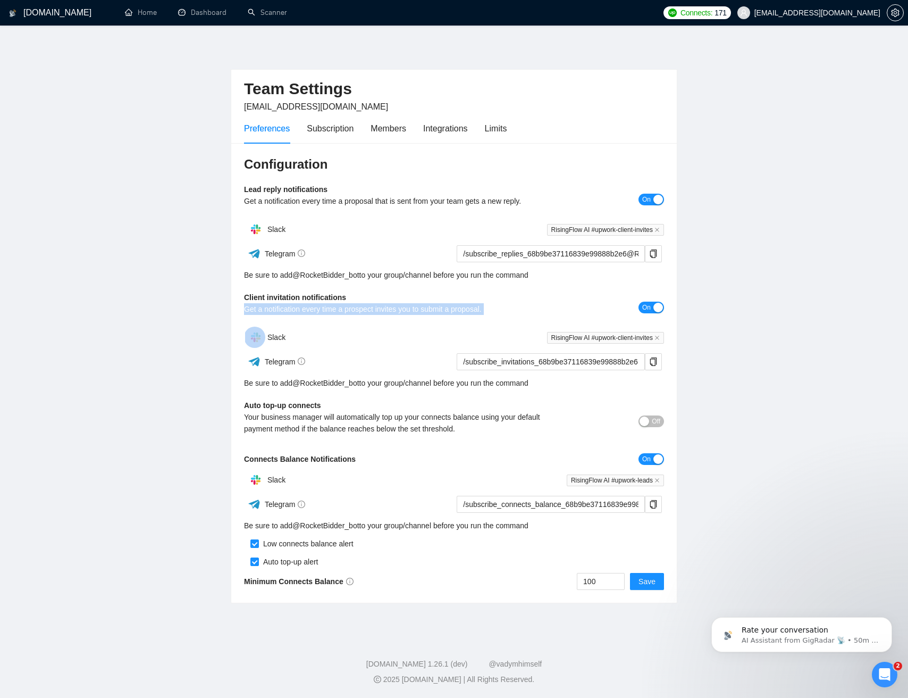
click at [482, 308] on div "Get a notification every time a prospect invites you to submit a proposal." at bounding box center [401, 309] width 315 height 12
click at [406, 311] on div "Get a notification every time a prospect invites you to submit a proposal." at bounding box center [401, 309] width 315 height 12
click at [374, 310] on div "Get a notification every time a prospect invites you to submit a proposal." at bounding box center [401, 309] width 315 height 12
drag, startPoint x: 387, startPoint y: 308, endPoint x: 461, endPoint y: 309, distance: 73.9
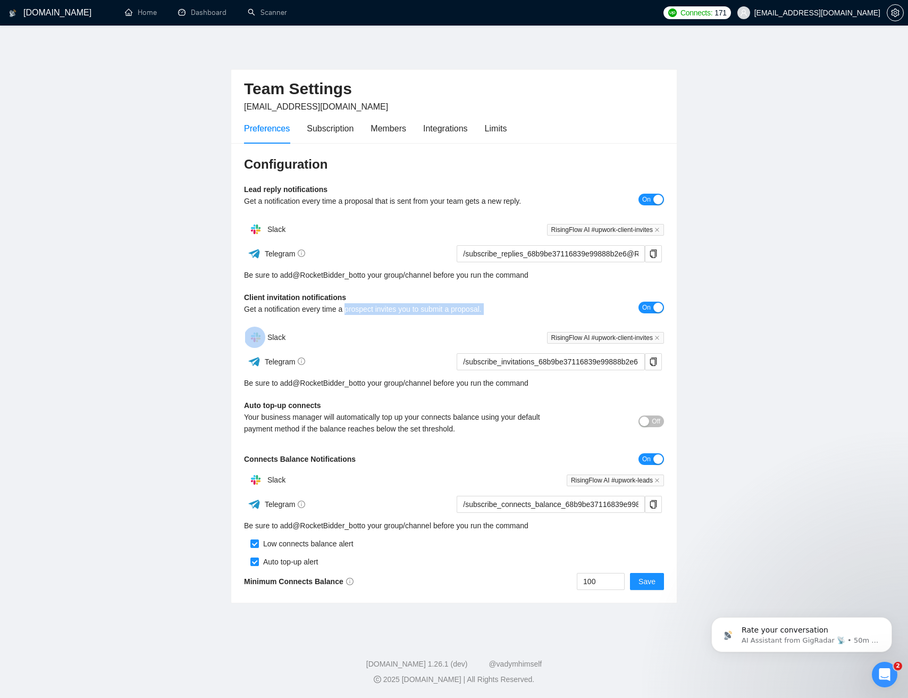
click at [492, 308] on div "Get a notification every time a prospect invites you to submit a proposal." at bounding box center [401, 309] width 315 height 12
drag, startPoint x: 460, startPoint y: 309, endPoint x: 387, endPoint y: 337, distance: 77.9
click at [460, 309] on div "Get a notification every time a prospect invites you to submit a proposal." at bounding box center [401, 309] width 315 height 12
click at [258, 403] on b "Auto top-up connects" at bounding box center [282, 405] width 77 height 9
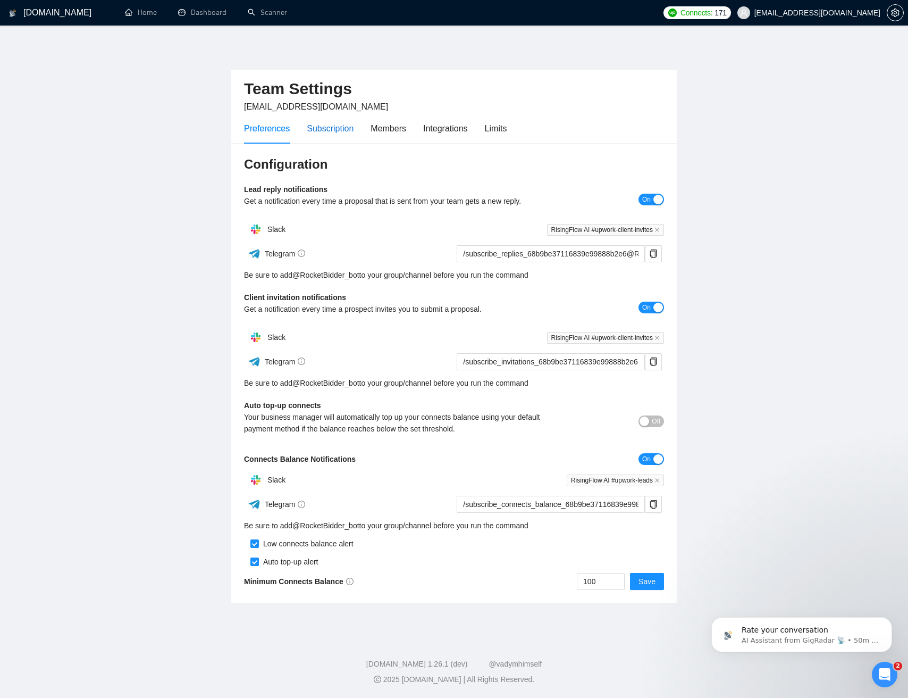
click at [327, 131] on div "Subscription" at bounding box center [330, 128] width 47 height 13
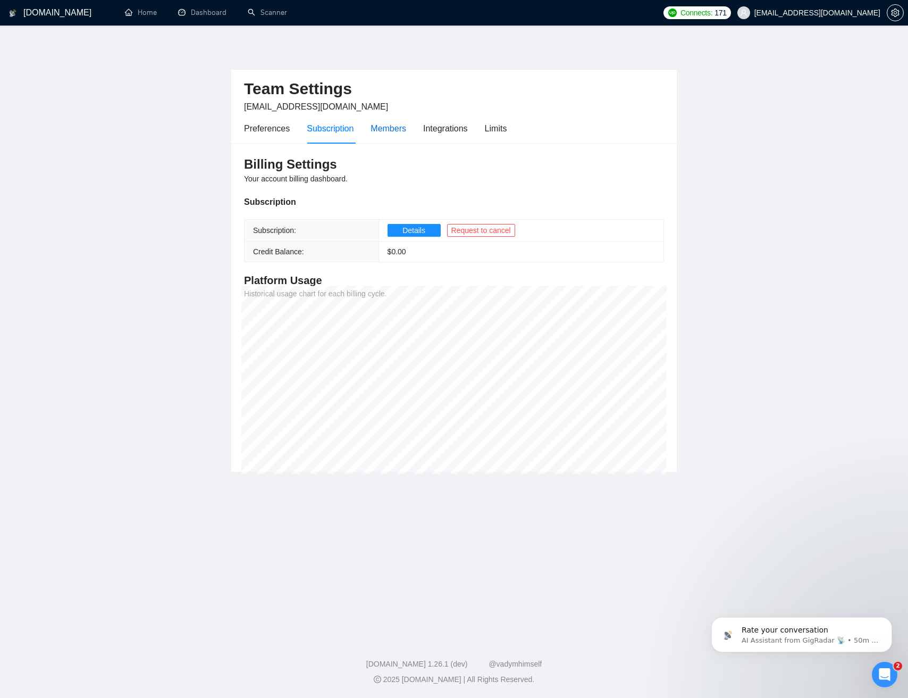
click at [394, 131] on div "Members" at bounding box center [389, 128] width 36 height 13
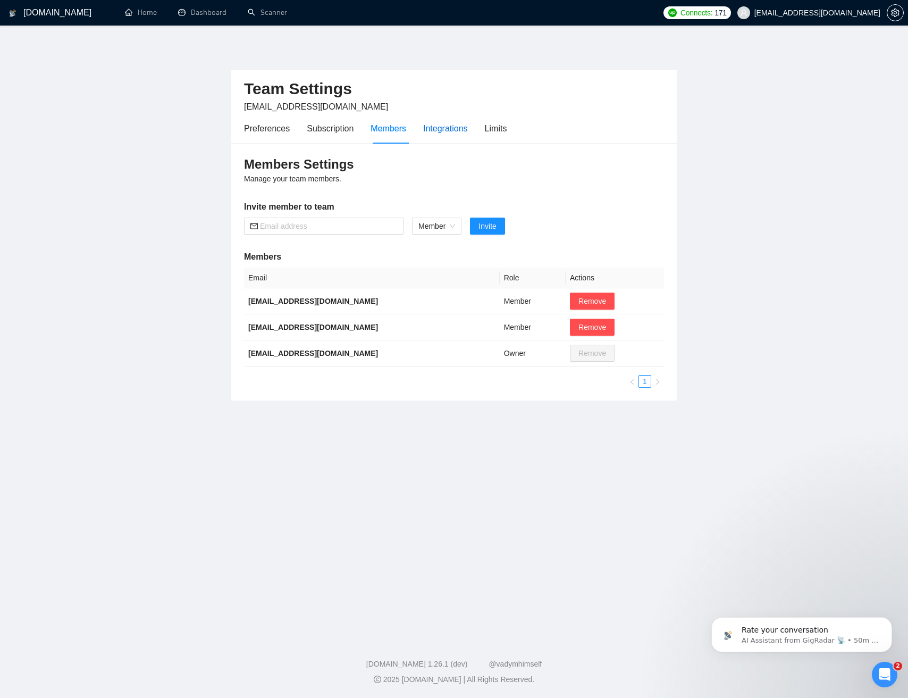
click at [442, 129] on div "Integrations" at bounding box center [445, 128] width 45 height 13
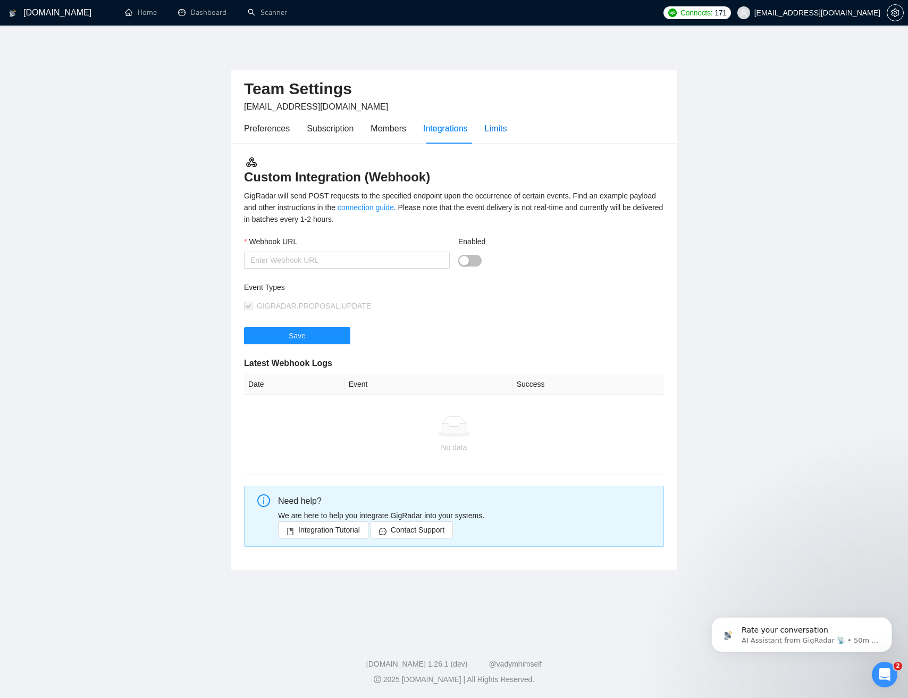
click at [495, 130] on div "Limits" at bounding box center [496, 128] width 22 height 13
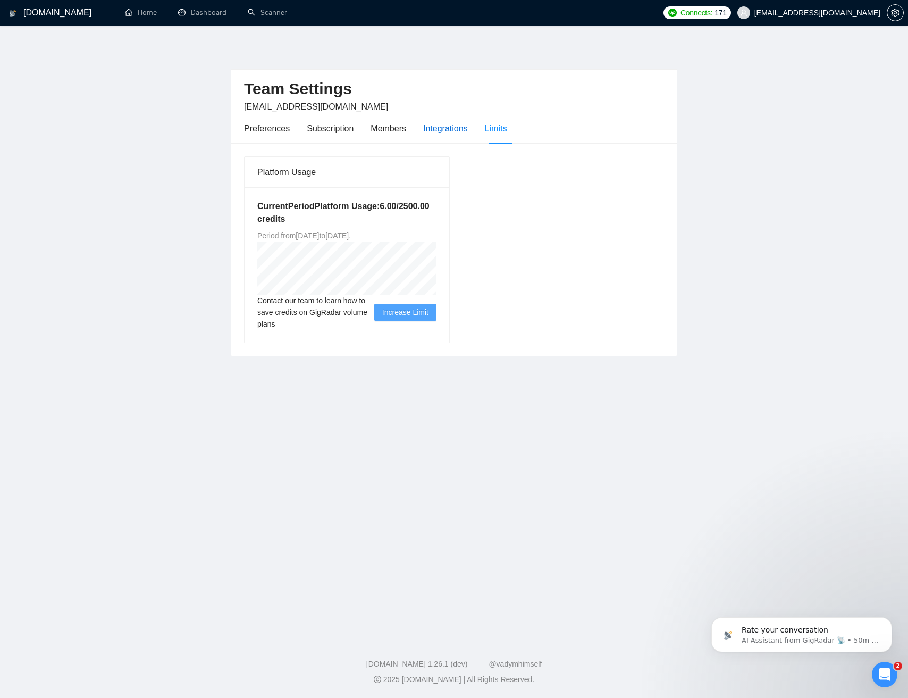
click at [444, 131] on div "Integrations" at bounding box center [445, 128] width 45 height 13
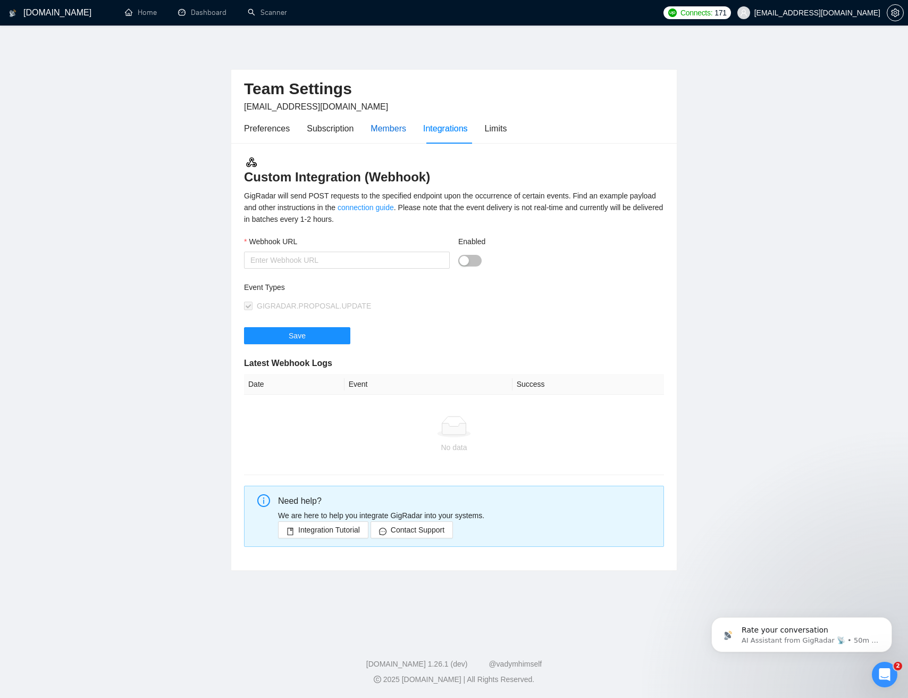
click at [390, 132] on div "Members" at bounding box center [389, 128] width 36 height 13
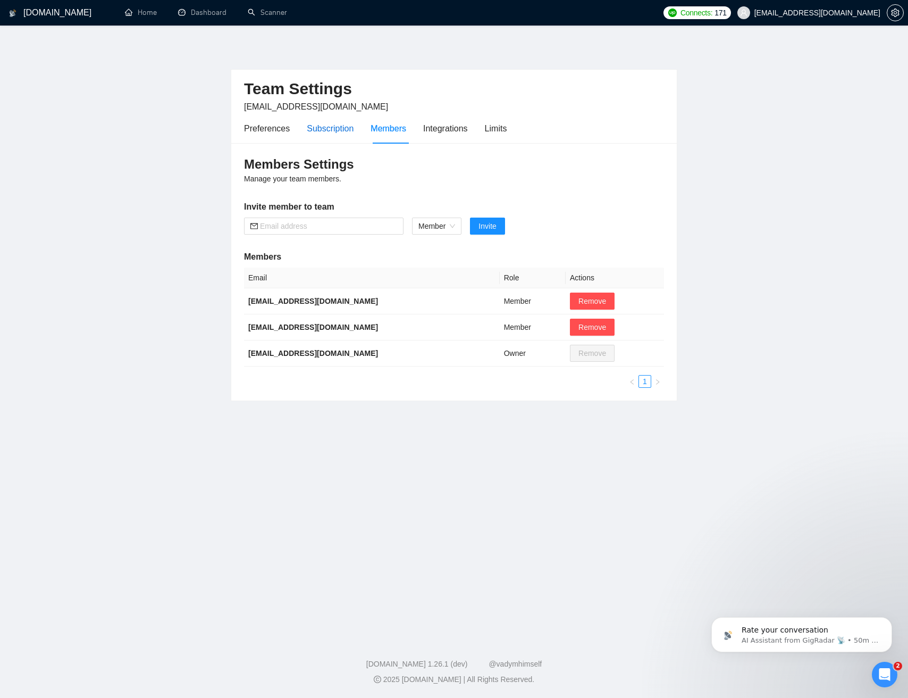
drag, startPoint x: 345, startPoint y: 132, endPoint x: 335, endPoint y: 132, distance: 10.6
click at [345, 132] on div "Subscription" at bounding box center [330, 128] width 47 height 13
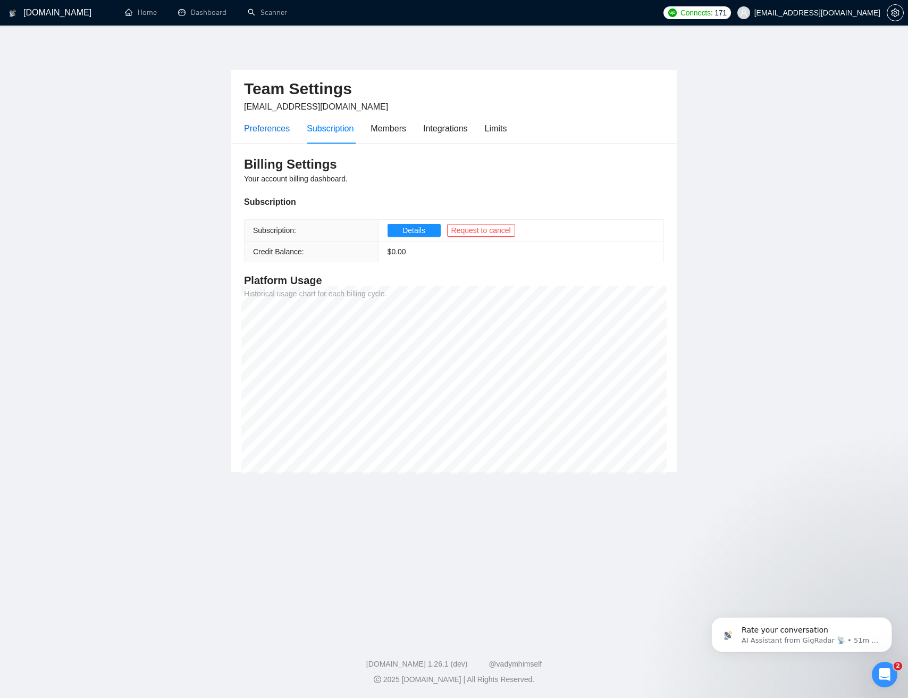
click at [270, 130] on div "Preferences" at bounding box center [267, 128] width 46 height 13
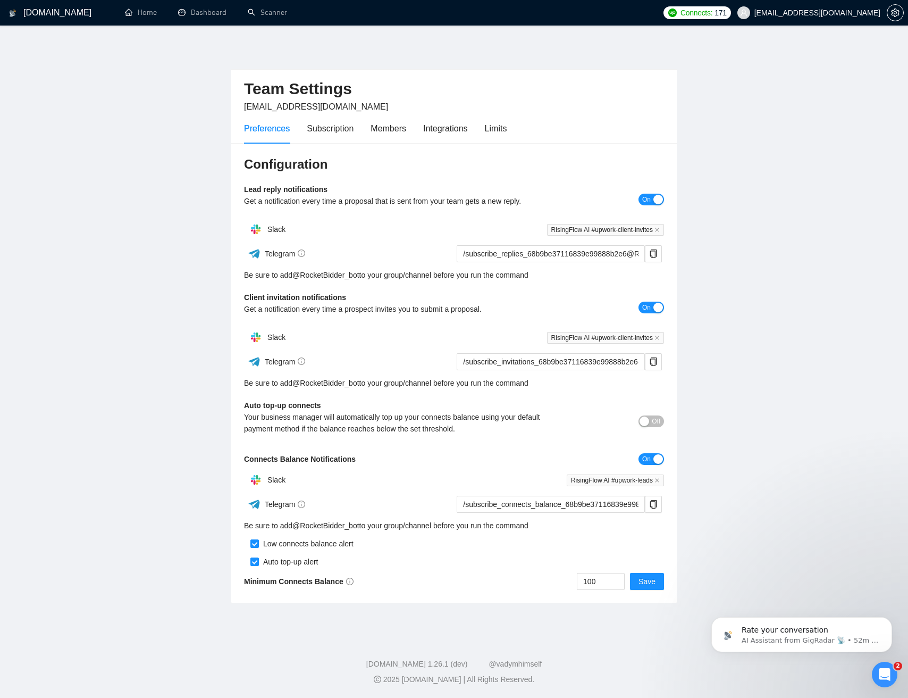
drag, startPoint x: 695, startPoint y: 424, endPoint x: 701, endPoint y: 492, distance: 68.4
click at [694, 423] on main "Team Settings jmichelvan@gmail.com Preferences Subscription Members Integration…" at bounding box center [454, 329] width 874 height 573
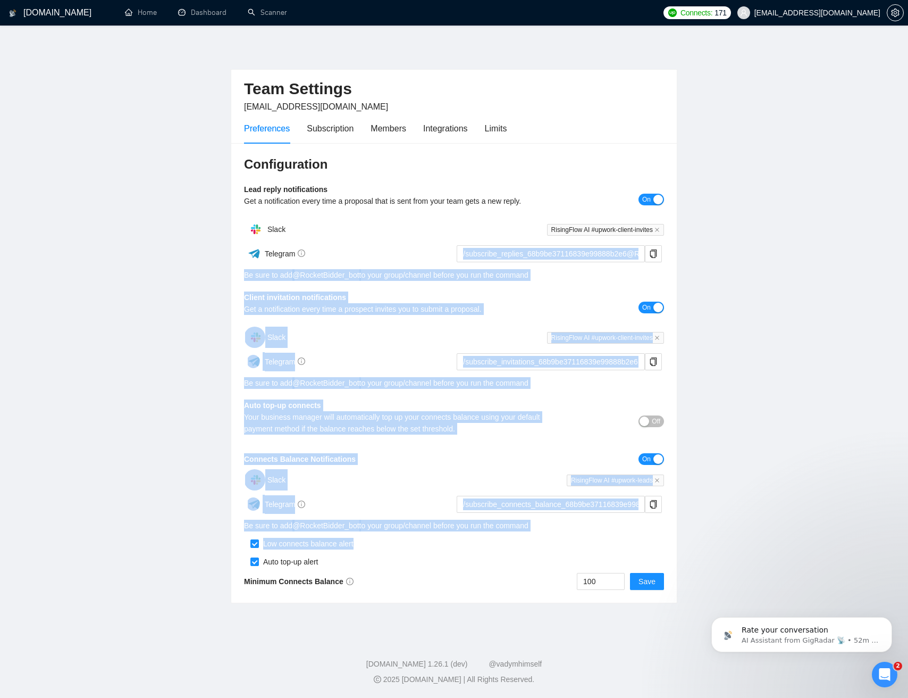
drag, startPoint x: 720, startPoint y: 539, endPoint x: 382, endPoint y: 262, distance: 437.3
click at [382, 262] on main "Team Settings jmichelvan@gmail.com Preferences Subscription Members Integration…" at bounding box center [454, 329] width 874 height 573
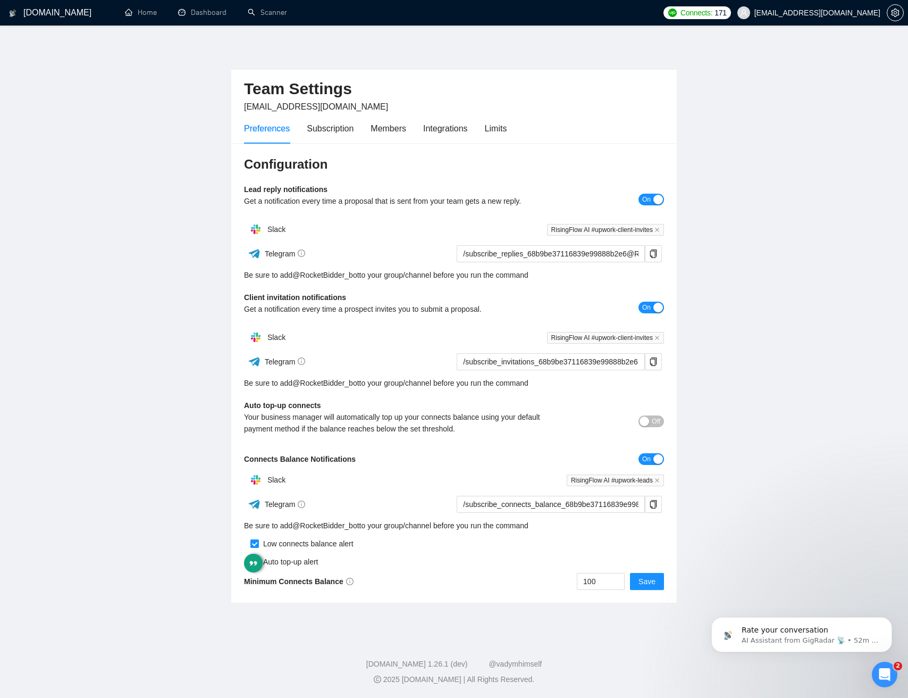
click at [762, 333] on main "Team Settings jmichelvan@gmail.com Preferences Subscription Members Integration…" at bounding box center [454, 329] width 874 height 573
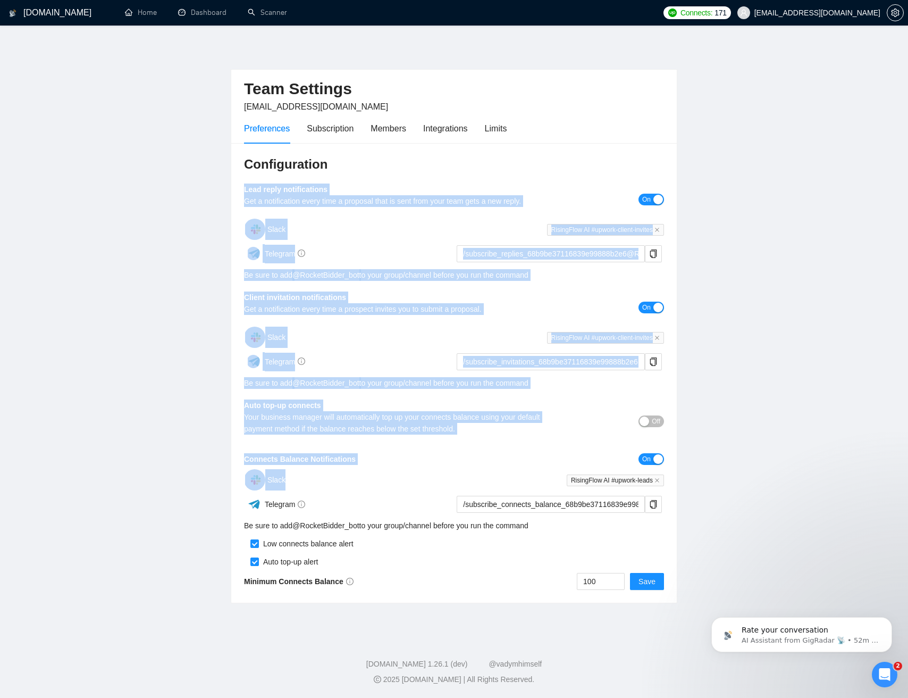
drag, startPoint x: 186, startPoint y: 193, endPoint x: 708, endPoint y: 468, distance: 590.7
click at [708, 468] on main "Team Settings jmichelvan@gmail.com Preferences Subscription Members Integration…" at bounding box center [454, 329] width 874 height 573
click at [715, 464] on main "Team Settings jmichelvan@gmail.com Preferences Subscription Members Integration…" at bounding box center [454, 329] width 874 height 573
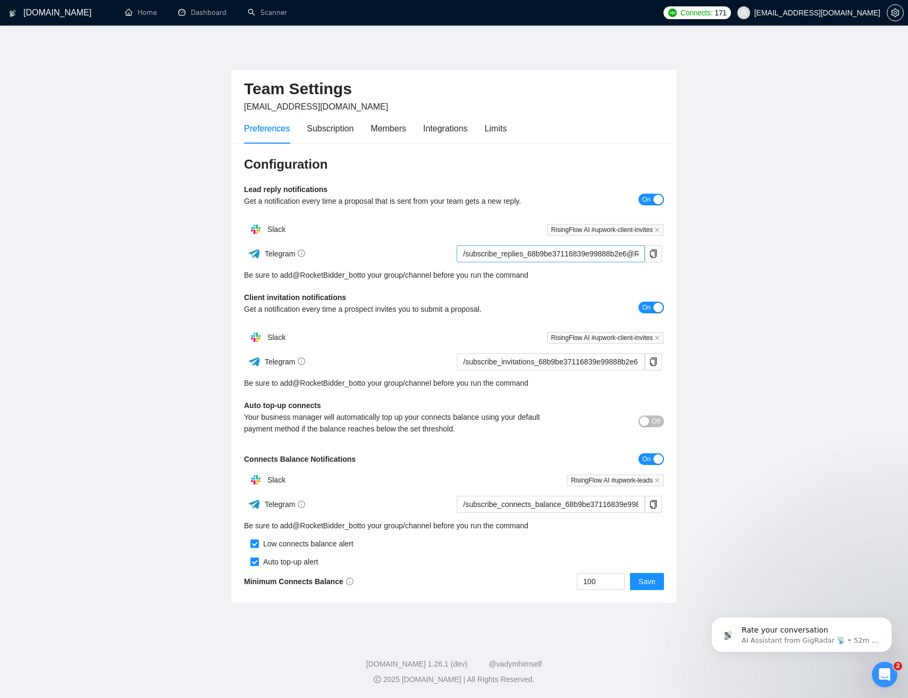
drag, startPoint x: 719, startPoint y: 471, endPoint x: 527, endPoint y: 257, distance: 287.0
click at [707, 447] on main "Team Settings jmichelvan@gmail.com Preferences Subscription Members Integration…" at bounding box center [454, 329] width 874 height 573
click at [187, 16] on link "Dashboard" at bounding box center [202, 12] width 48 height 9
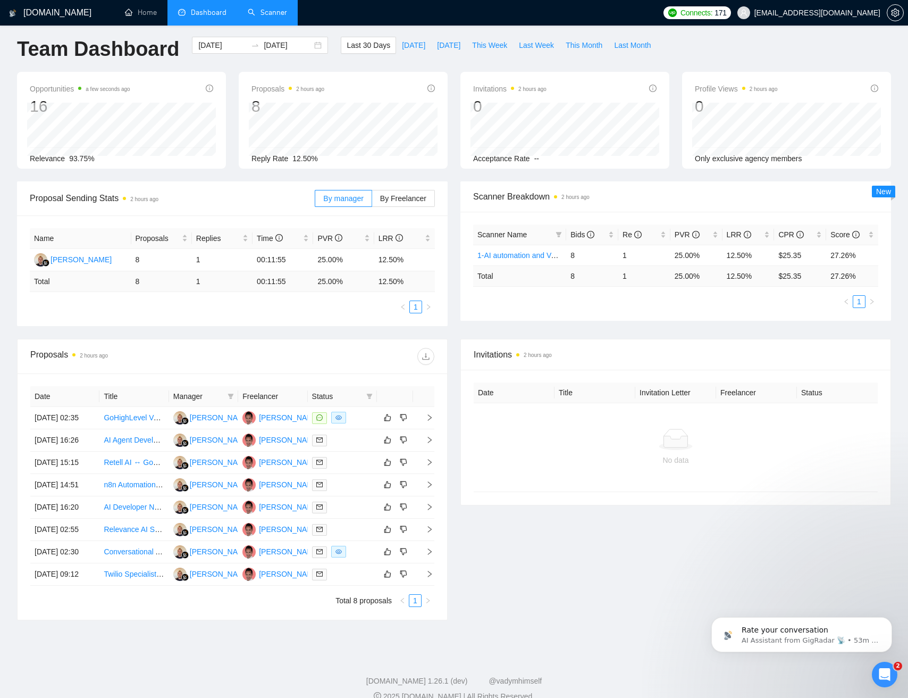
scroll to position [5, 0]
click at [268, 17] on link "Scanner" at bounding box center [267, 12] width 39 height 9
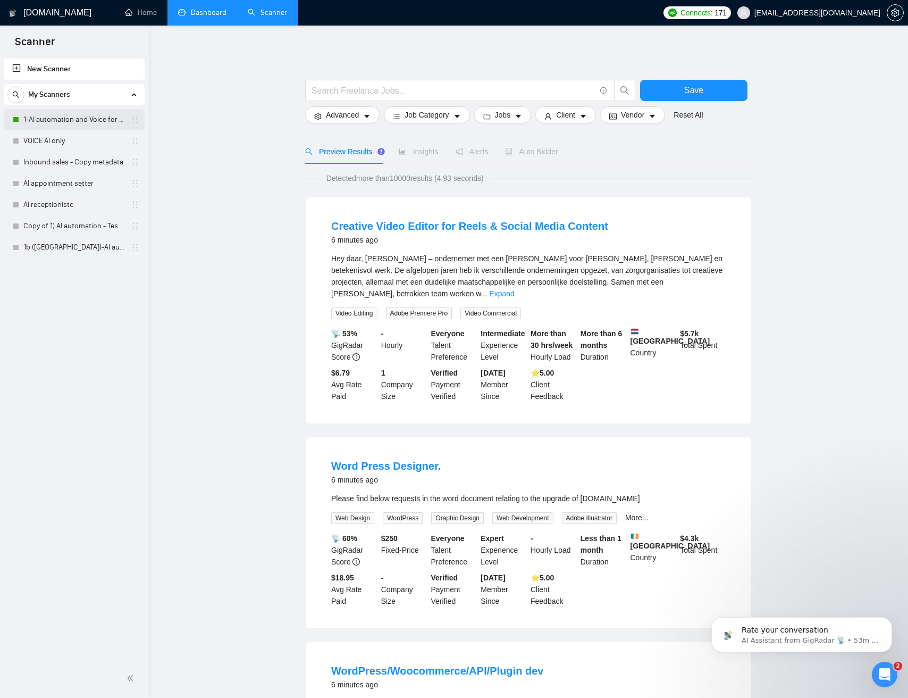
click at [76, 118] on link "1-AI automation and Voice for CRM & Booking" at bounding box center [73, 119] width 101 height 21
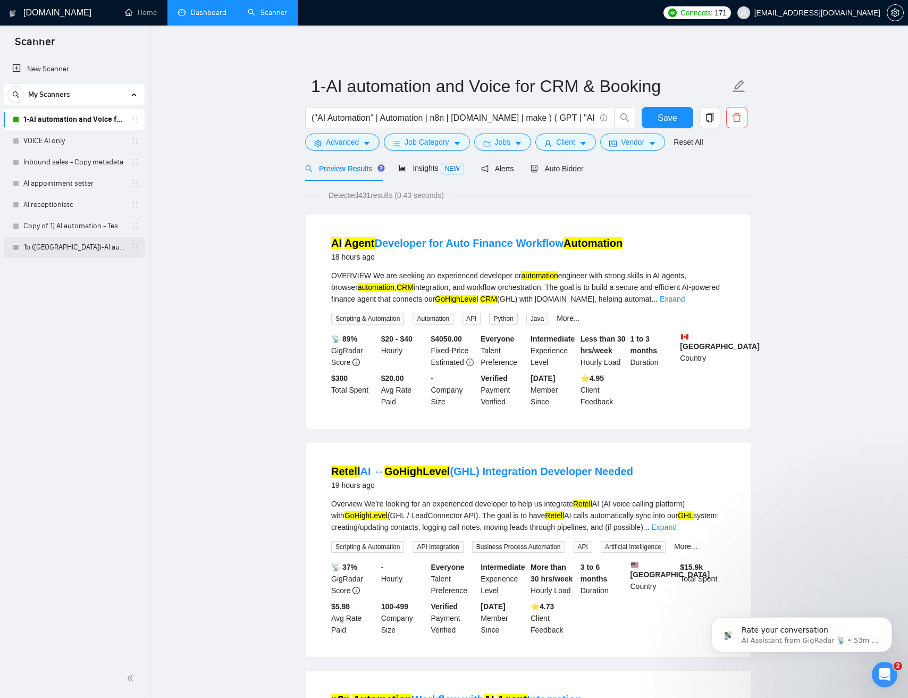
click at [65, 248] on link "1b (US)-AI automation and Voice for CRM & Booking" at bounding box center [73, 247] width 101 height 21
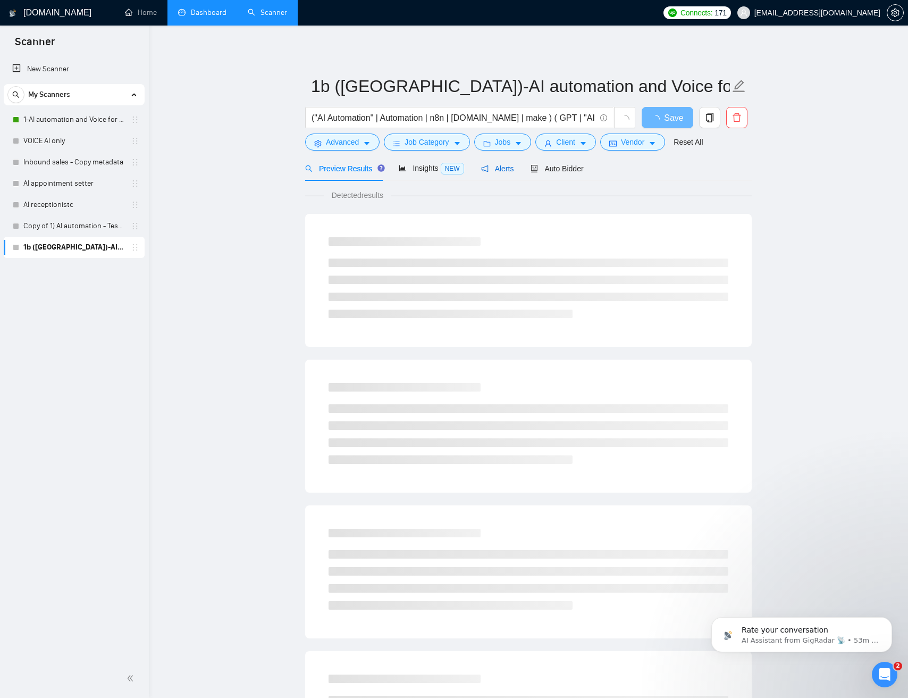
click at [497, 166] on span "Alerts" at bounding box center [497, 168] width 33 height 9
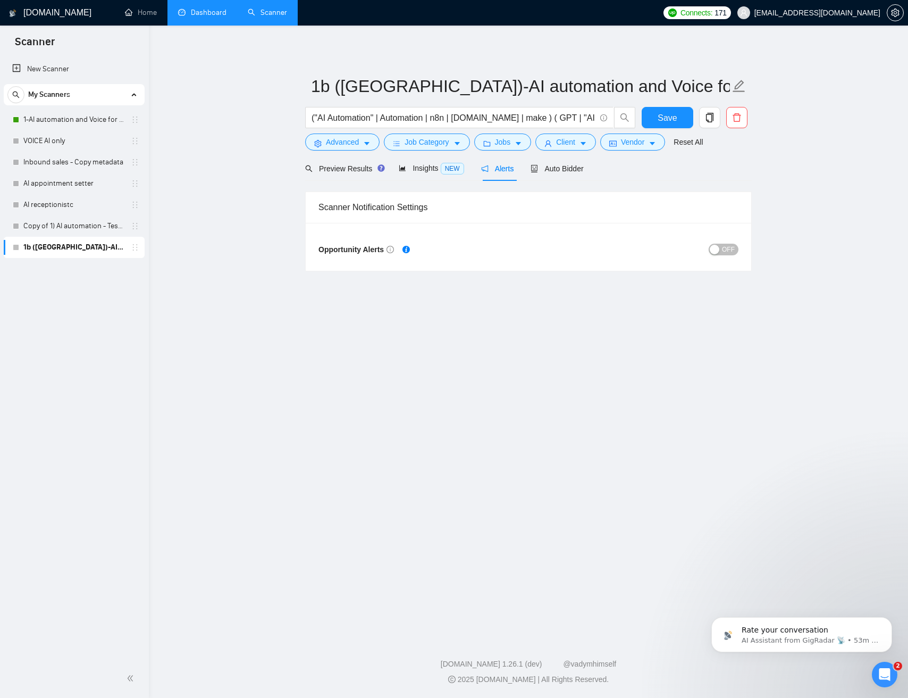
click at [725, 253] on span "OFF" at bounding box center [728, 250] width 13 height 12
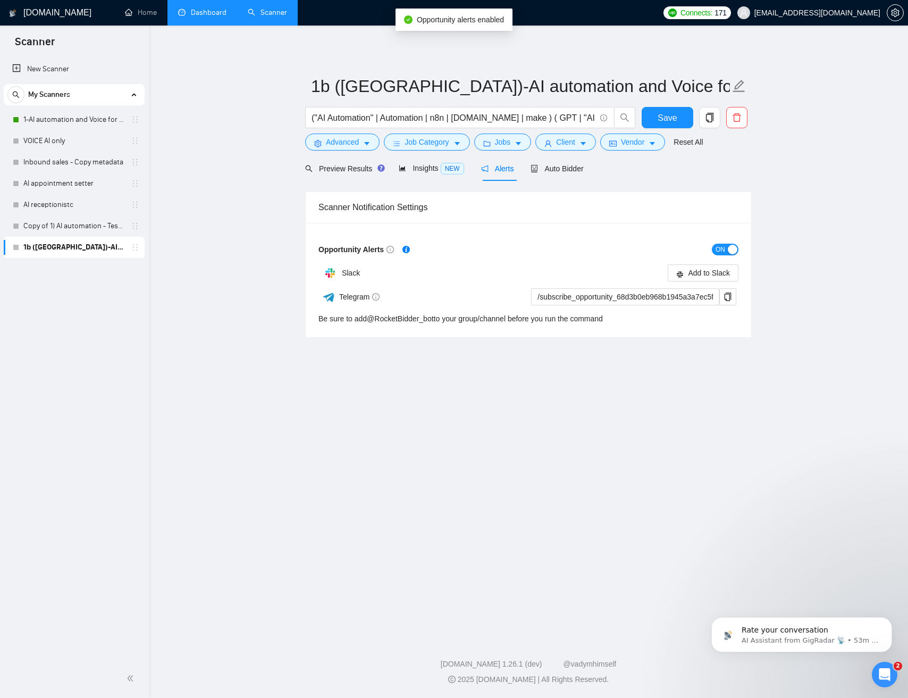
click at [805, 259] on main "1b (US)-AI automation and Voice for CRM & Booking ("AI Automation" | Automation…" at bounding box center [528, 329] width 725 height 573
click at [90, 120] on link "1-AI automation and Voice for CRM & Booking" at bounding box center [73, 119] width 101 height 21
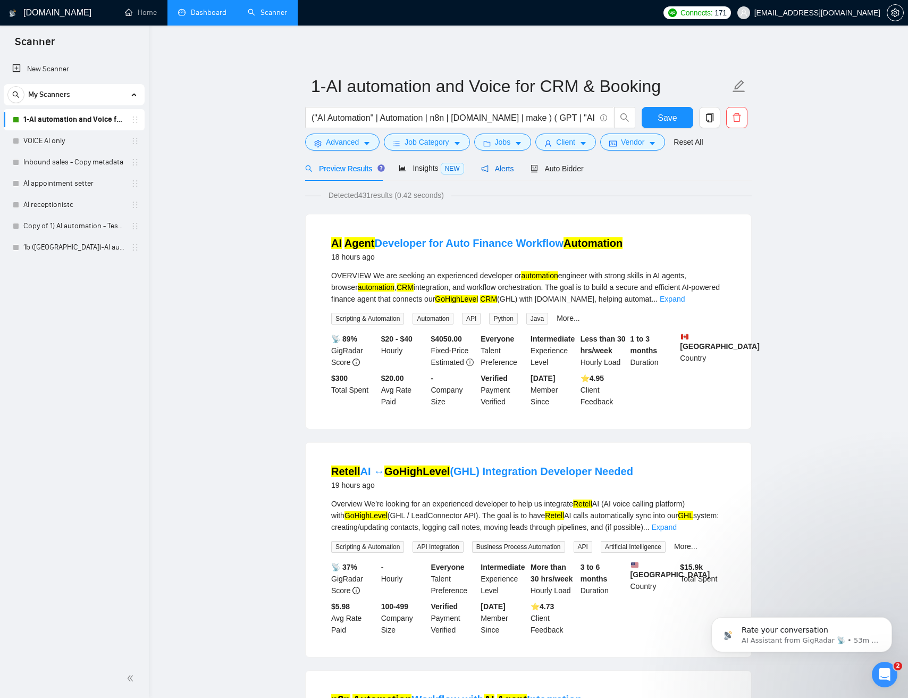
click at [491, 168] on span "Alerts" at bounding box center [497, 168] width 33 height 9
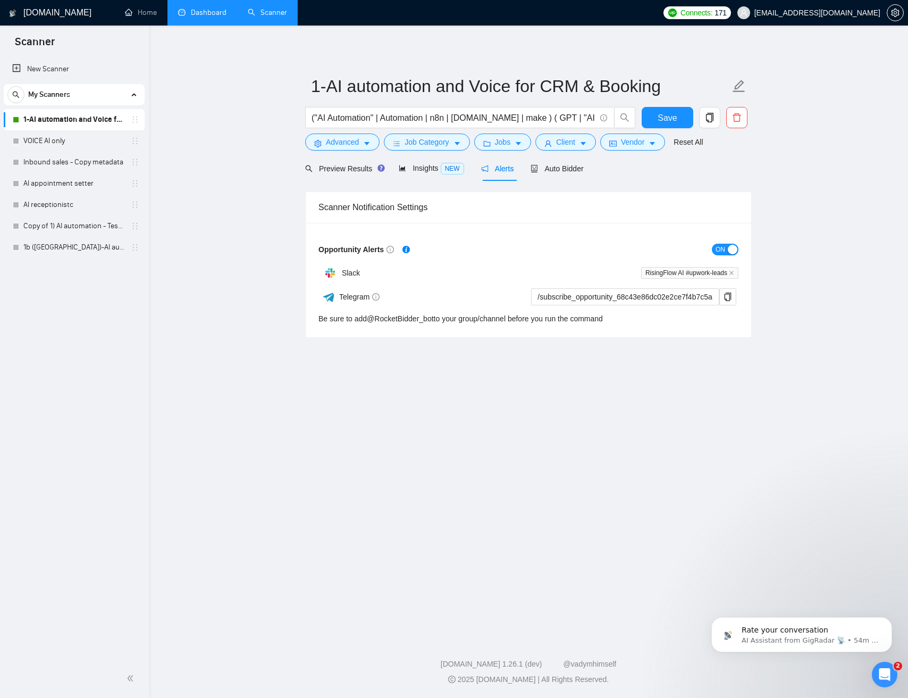
click at [79, 115] on link "1-AI automation and Voice for CRM & Booking" at bounding box center [73, 119] width 101 height 21
click at [726, 253] on button "ON" at bounding box center [725, 250] width 27 height 12
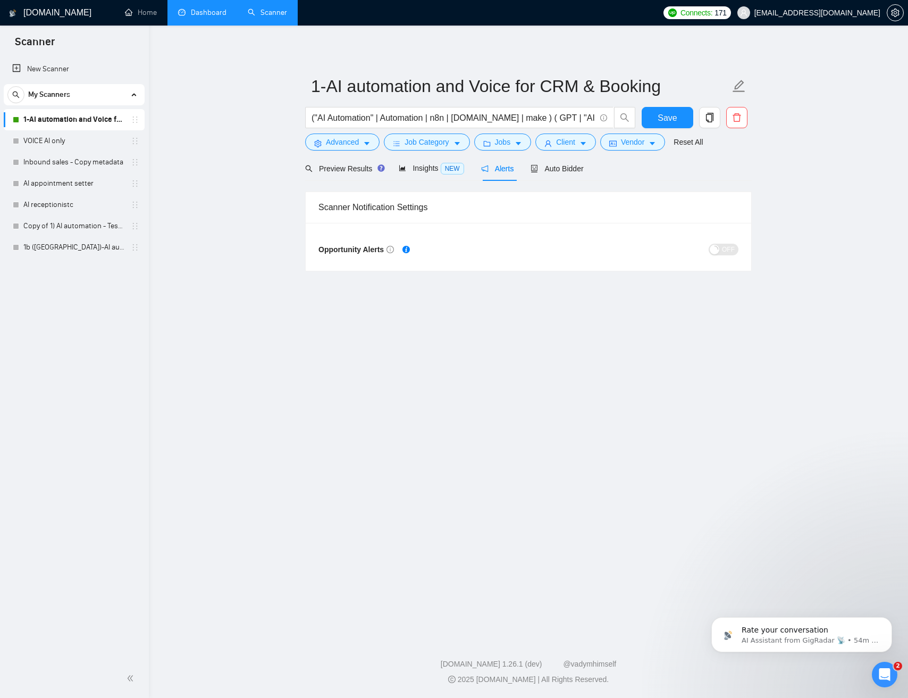
click at [225, 232] on main "1-AI automation and Voice for CRM & Booking ("AI Automation" | Automation | n8n…" at bounding box center [528, 329] width 725 height 573
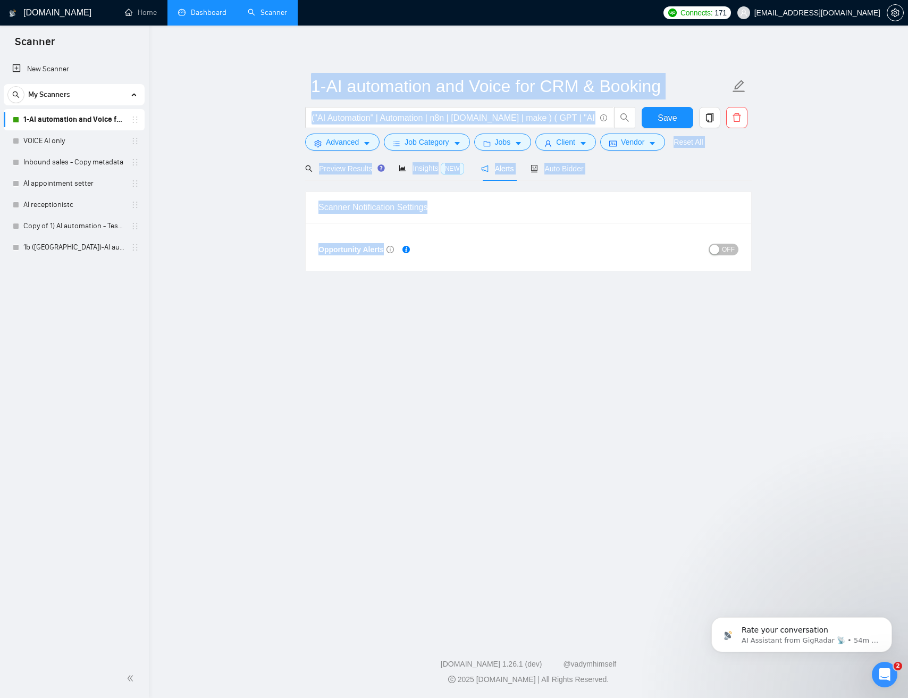
drag, startPoint x: 370, startPoint y: 171, endPoint x: 686, endPoint y: 303, distance: 342.1
click at [649, 290] on main "1-AI automation and Voice for CRM & Booking ("AI Automation" | Automation | n8n…" at bounding box center [528, 329] width 725 height 573
drag, startPoint x: 717, startPoint y: 310, endPoint x: 282, endPoint y: 90, distance: 487.3
click at [282, 89] on main "1-AI automation and Voice for CRM & Booking ("AI Automation" | Automation | n8n…" at bounding box center [528, 329] width 725 height 573
drag, startPoint x: 683, startPoint y: 338, endPoint x: 712, endPoint y: 340, distance: 28.8
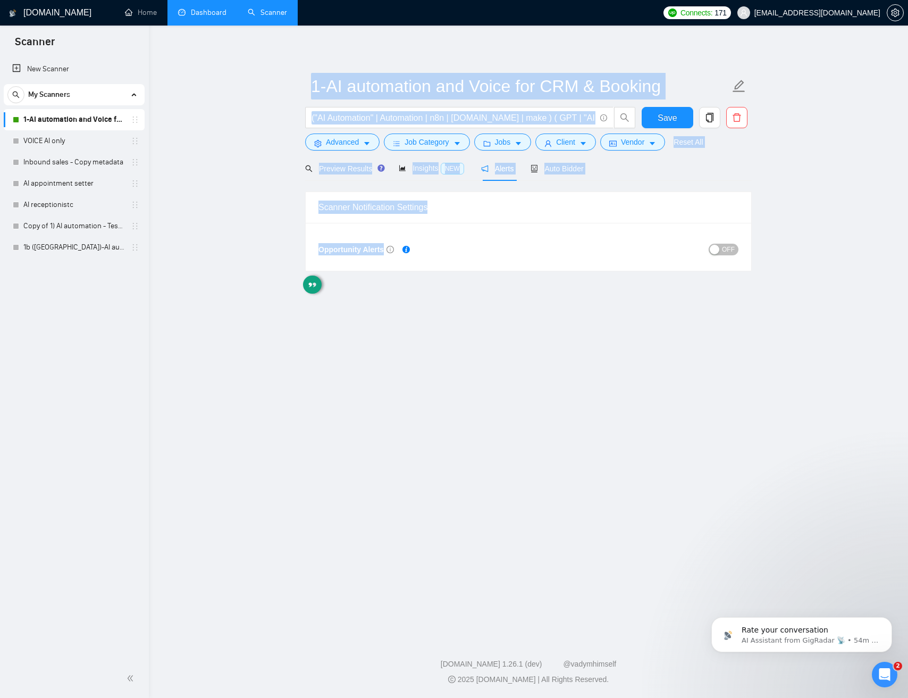
click at [689, 340] on main "1-AI automation and Voice for CRM & Booking ("AI Automation" | Automation | n8n…" at bounding box center [528, 329] width 725 height 573
drag, startPoint x: 712, startPoint y: 340, endPoint x: 298, endPoint y: 85, distance: 485.9
click at [308, 88] on main "1-AI automation and Voice for CRM & Booking ("AI Automation" | Automation | n8n…" at bounding box center [528, 329] width 725 height 573
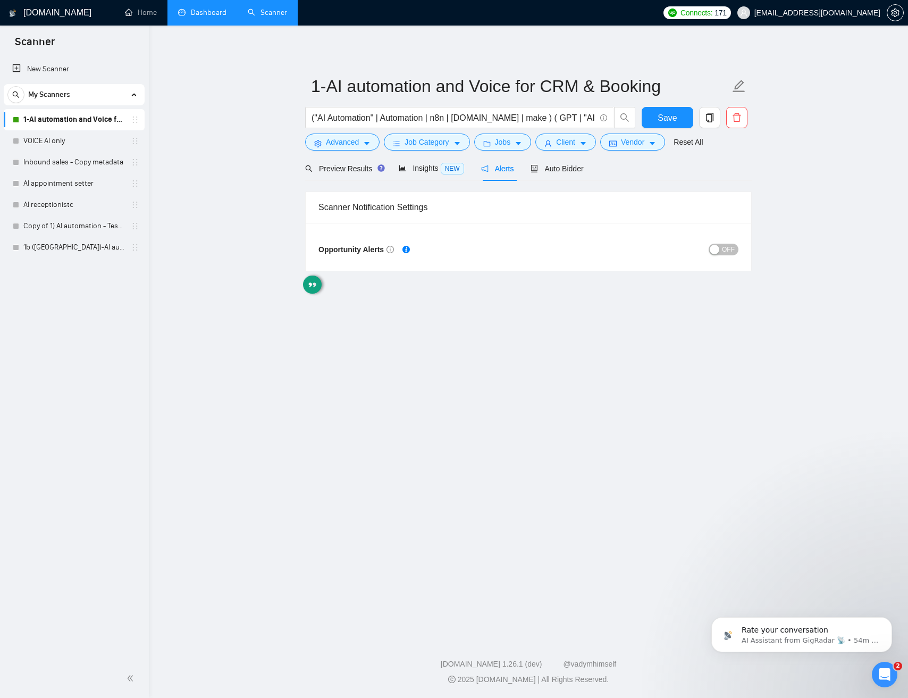
click at [293, 85] on main "1-AI automation and Voice for CRM & Booking ("AI Automation" | Automation | n8n…" at bounding box center [528, 329] width 725 height 573
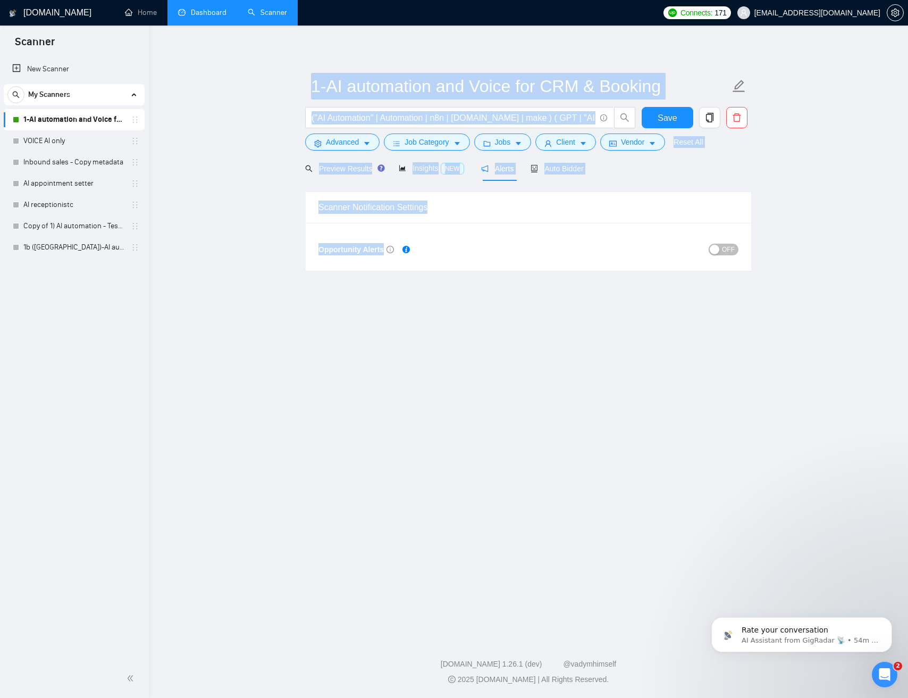
drag, startPoint x: 291, startPoint y: 85, endPoint x: 665, endPoint y: 331, distance: 448.4
click at [664, 330] on main "1-AI automation and Voice for CRM & Booking ("AI Automation" | Automation | n8n…" at bounding box center [528, 329] width 725 height 573
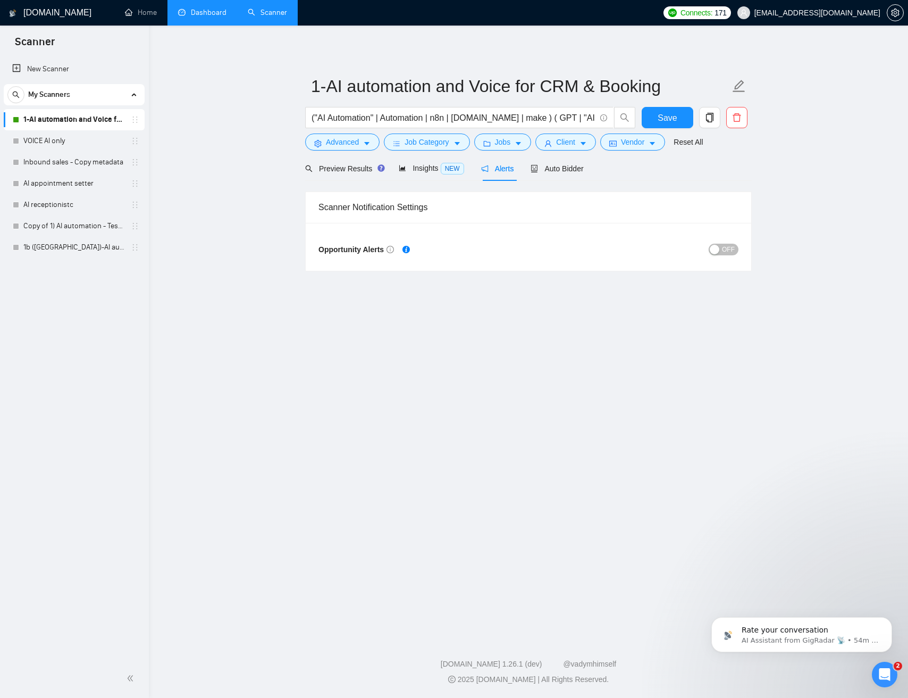
click at [659, 331] on main "1-AI automation and Voice for CRM & Booking ("AI Automation" | Automation | n8n…" at bounding box center [528, 329] width 725 height 573
click at [65, 240] on link "1b (US)-AI automation and Voice for CRM & Booking" at bounding box center [73, 247] width 101 height 21
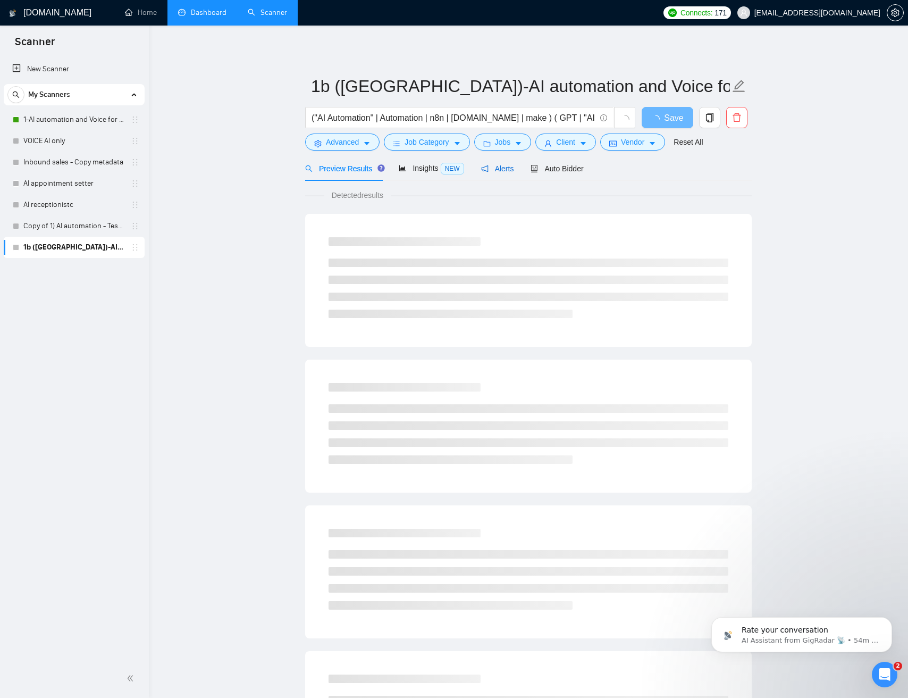
click at [504, 172] on span "Alerts" at bounding box center [497, 168] width 33 height 9
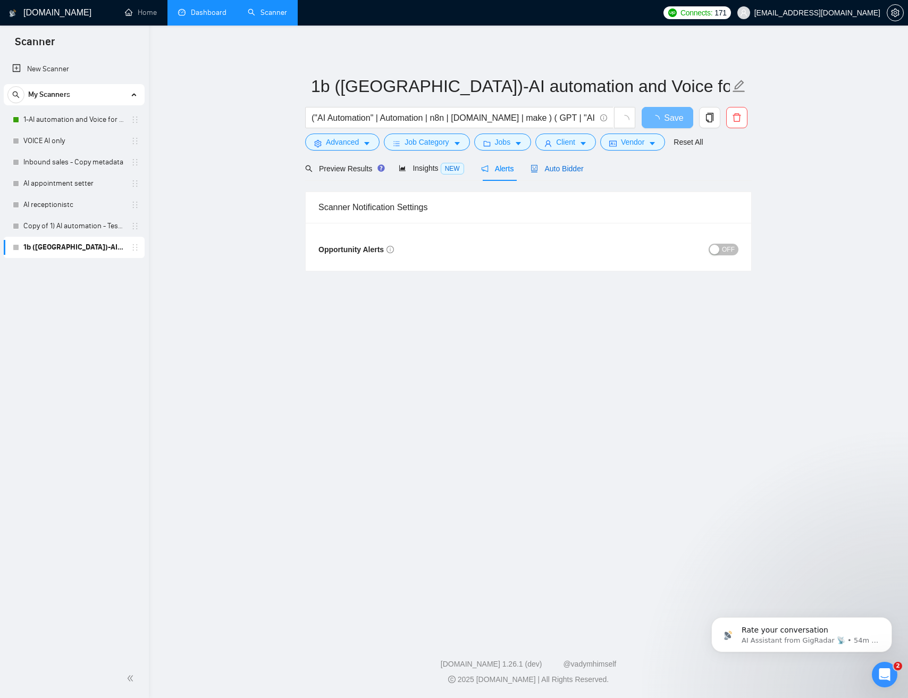
click at [555, 169] on span "Auto Bidder" at bounding box center [557, 168] width 53 height 9
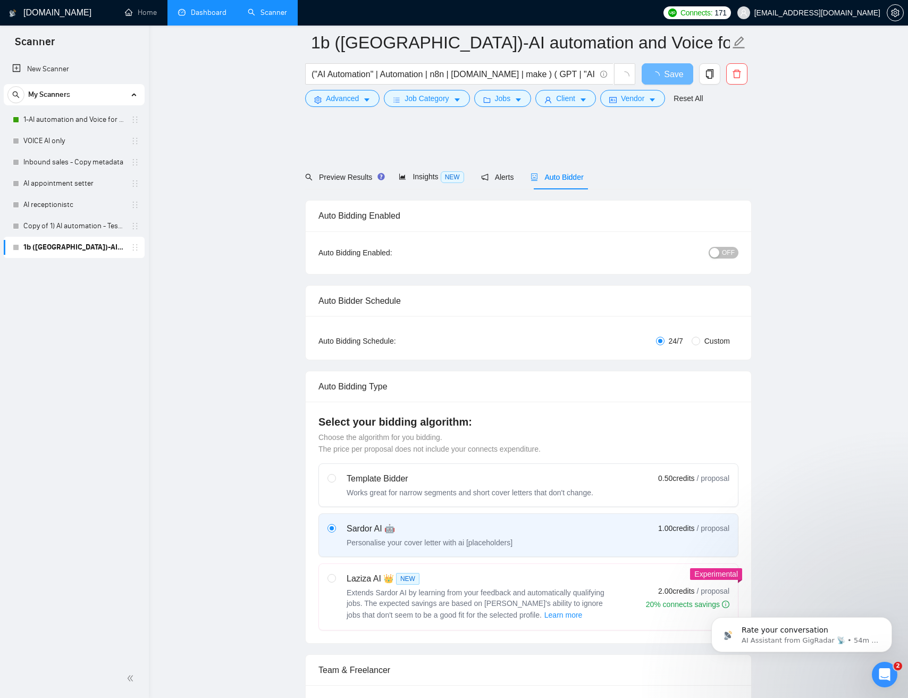
scroll to position [335, 0]
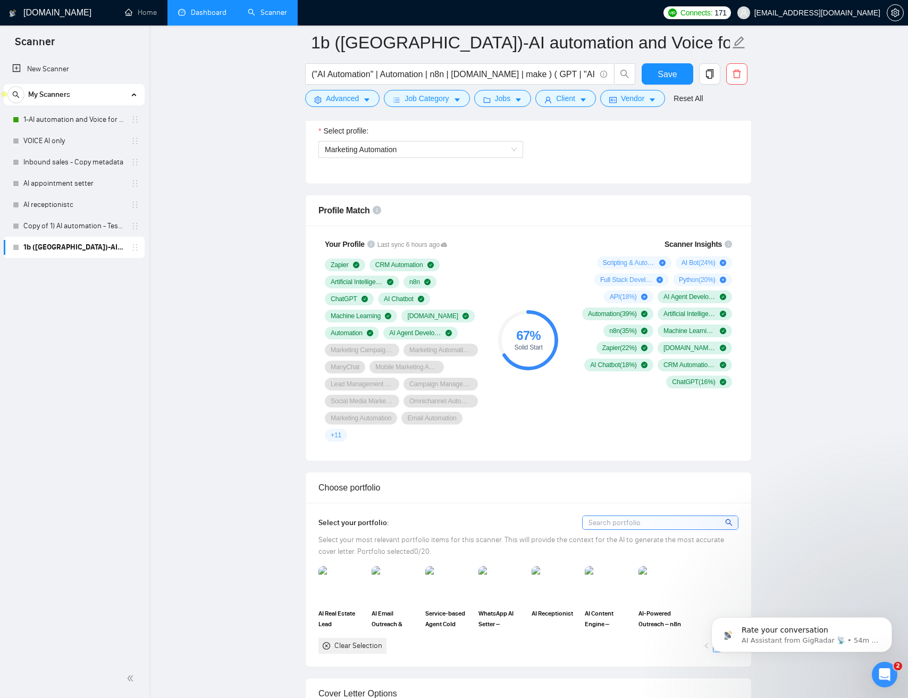
scroll to position [618, 0]
drag, startPoint x: 303, startPoint y: 215, endPoint x: 722, endPoint y: 402, distance: 458.3
drag, startPoint x: 794, startPoint y: 433, endPoint x: 355, endPoint y: 196, distance: 498.8
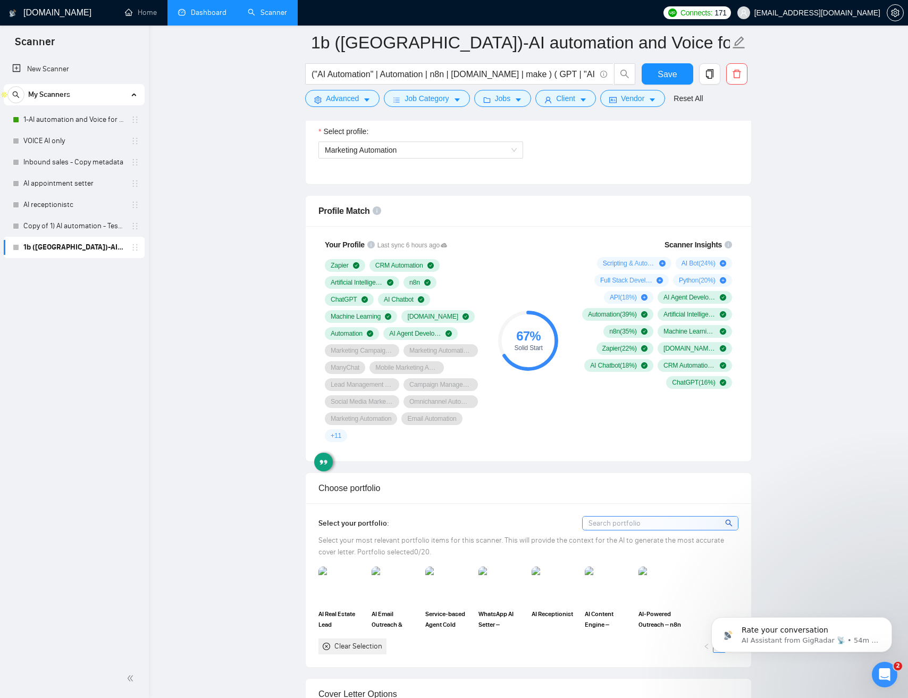
drag, startPoint x: 491, startPoint y: 238, endPoint x: 277, endPoint y: 167, distance: 225.2
drag, startPoint x: 289, startPoint y: 160, endPoint x: 798, endPoint y: 397, distance: 561.3
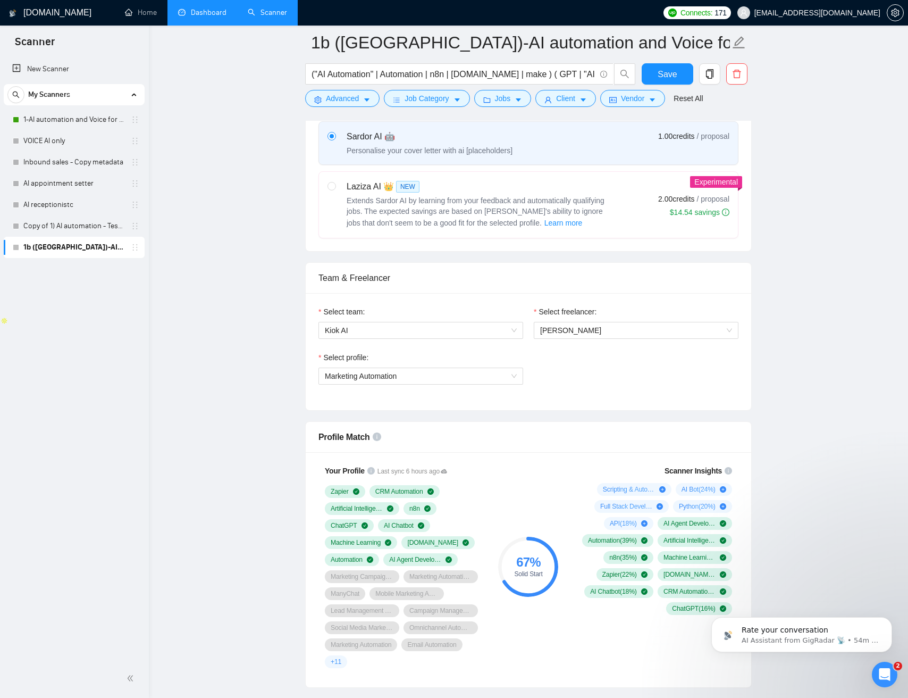
scroll to position [156, 0]
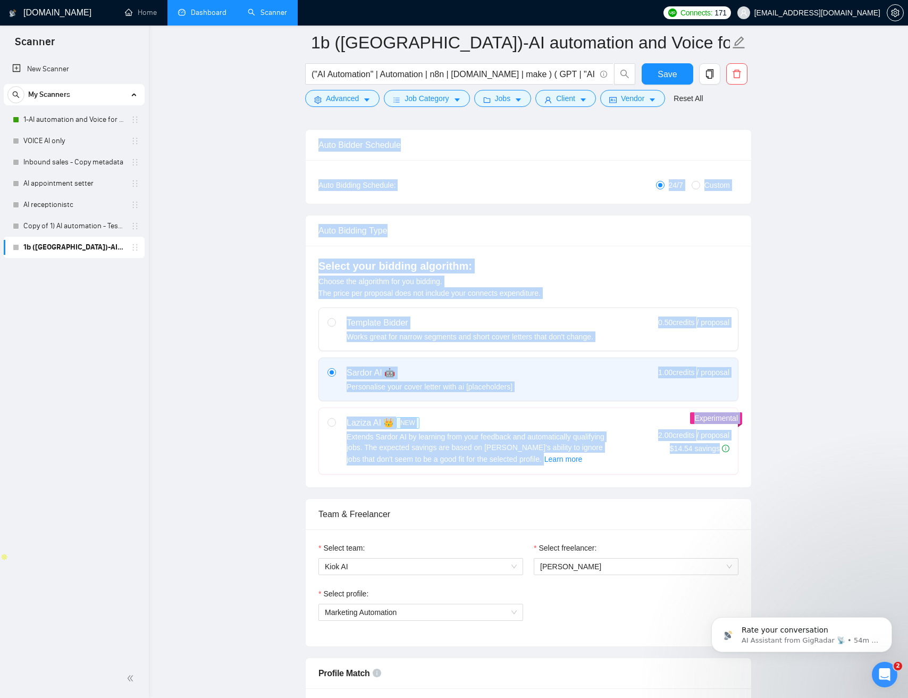
drag, startPoint x: 750, startPoint y: 441, endPoint x: 258, endPoint y: 157, distance: 568.8
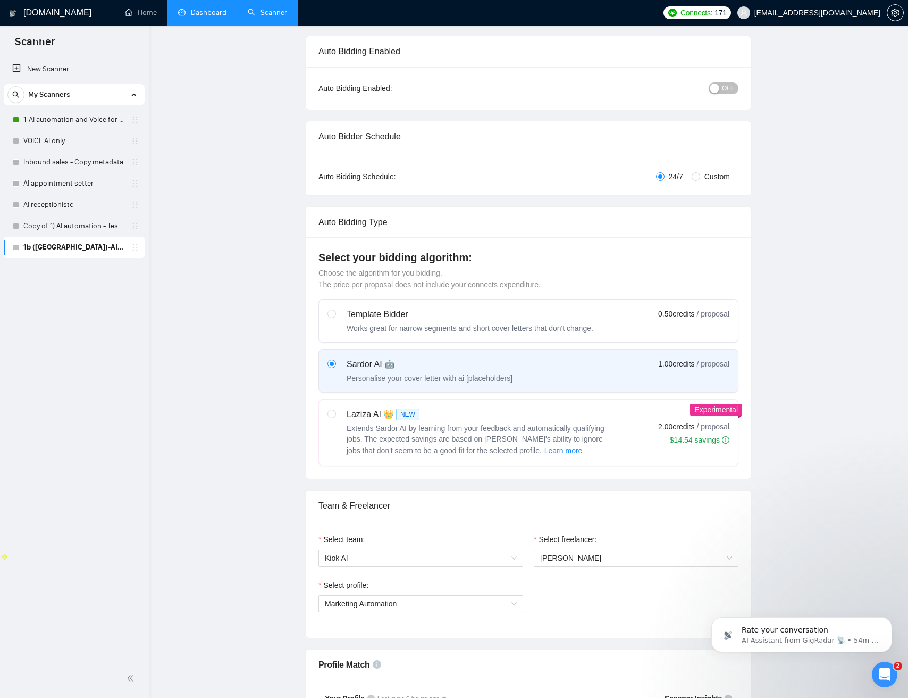
scroll to position [0, 0]
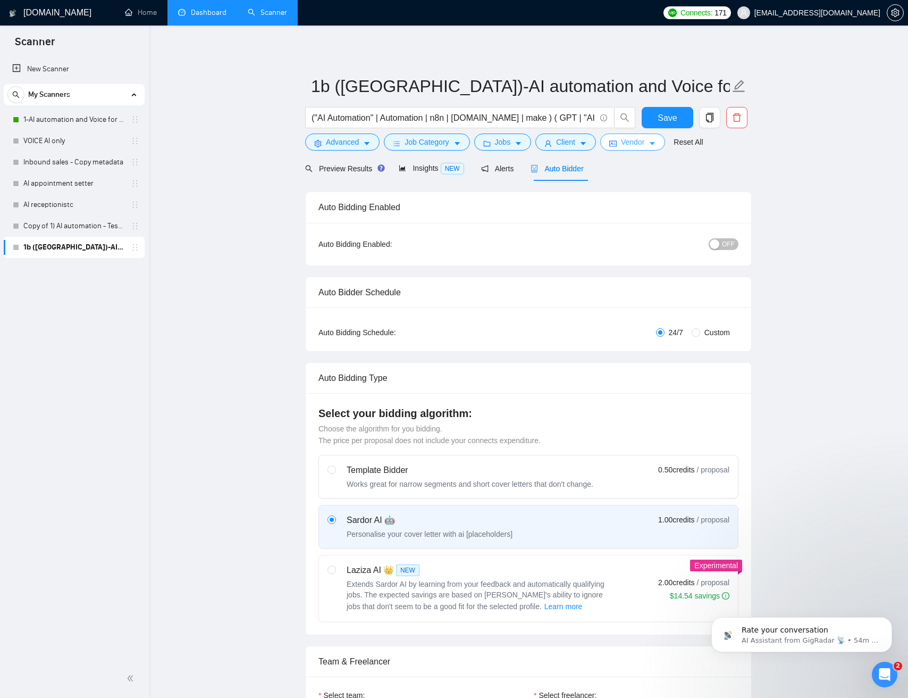
click at [645, 145] on span "Vendor" at bounding box center [632, 142] width 23 height 12
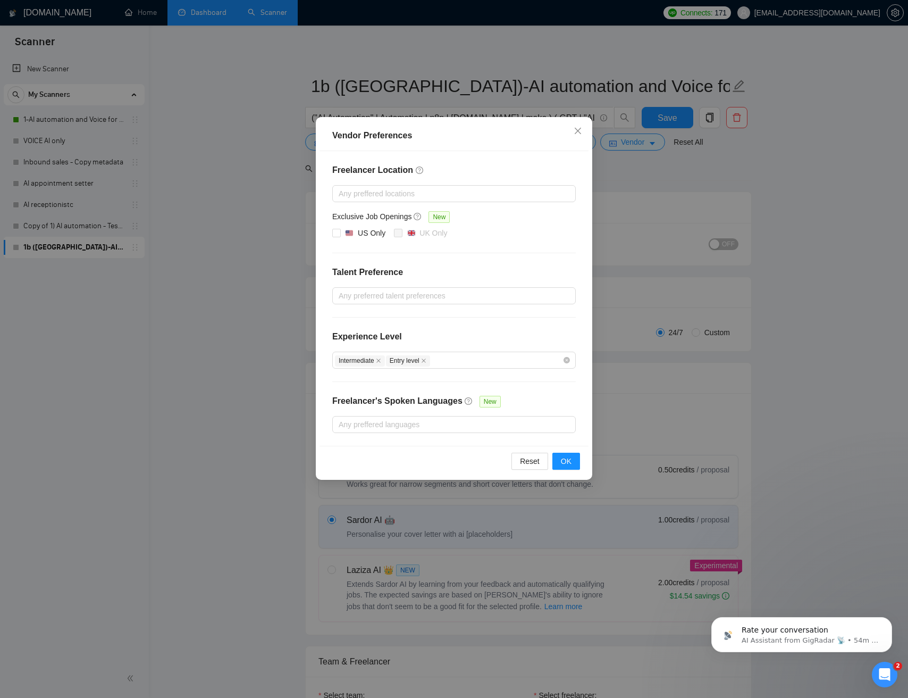
click at [516, 237] on div "US Only UK Only" at bounding box center [454, 233] width 244 height 13
drag, startPoint x: 335, startPoint y: 231, endPoint x: 389, endPoint y: 305, distance: 91.0
click at [335, 231] on input "US Only" at bounding box center [335, 232] width 7 height 7
checkbox input "true"
click at [566, 457] on span "OK" at bounding box center [566, 461] width 11 height 12
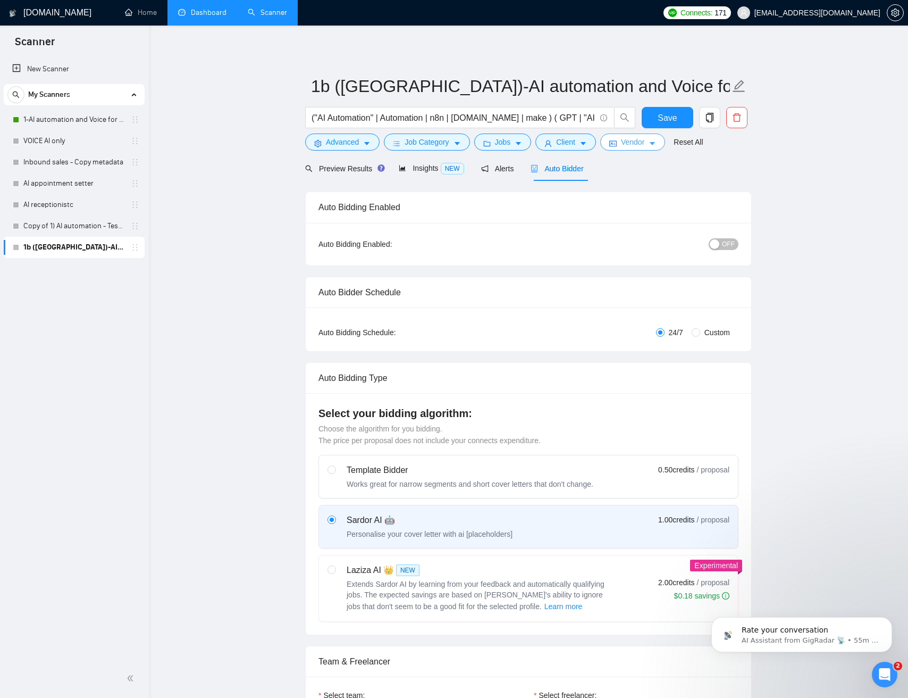
click at [655, 143] on icon "caret-down" at bounding box center [652, 144] width 5 height 3
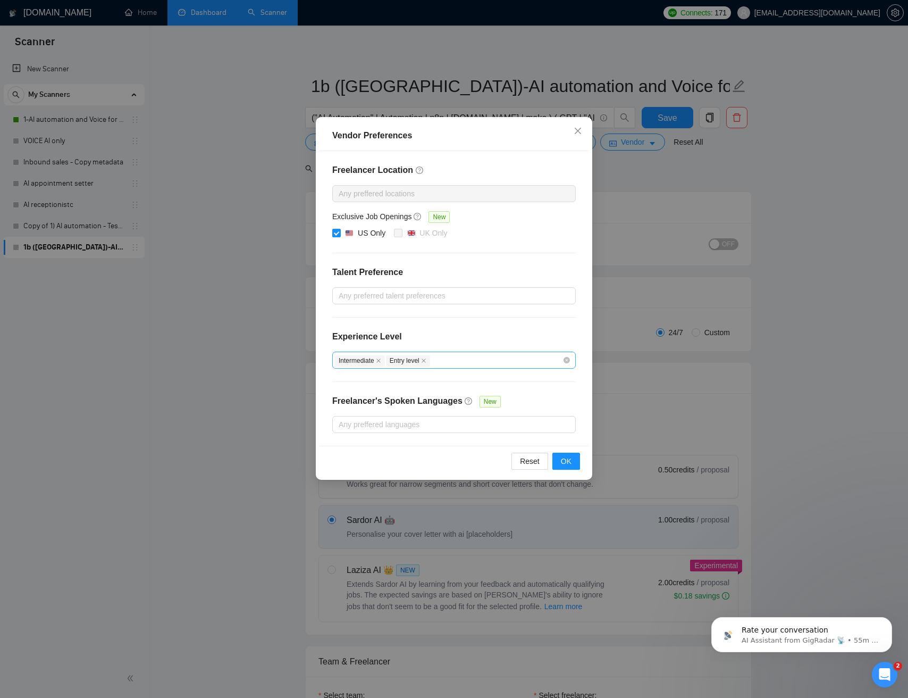
click at [426, 361] on icon "close" at bounding box center [424, 360] width 4 height 4
click at [380, 358] on icon "close" at bounding box center [378, 360] width 5 height 5
click at [575, 460] on button "OK" at bounding box center [567, 461] width 28 height 17
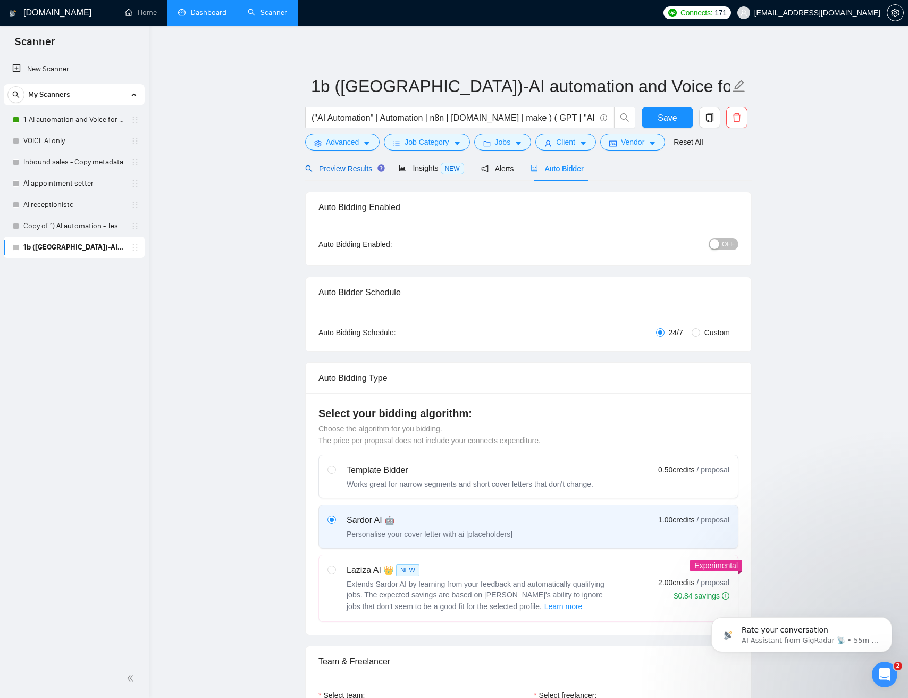
click at [365, 170] on span "Preview Results" at bounding box center [343, 168] width 77 height 9
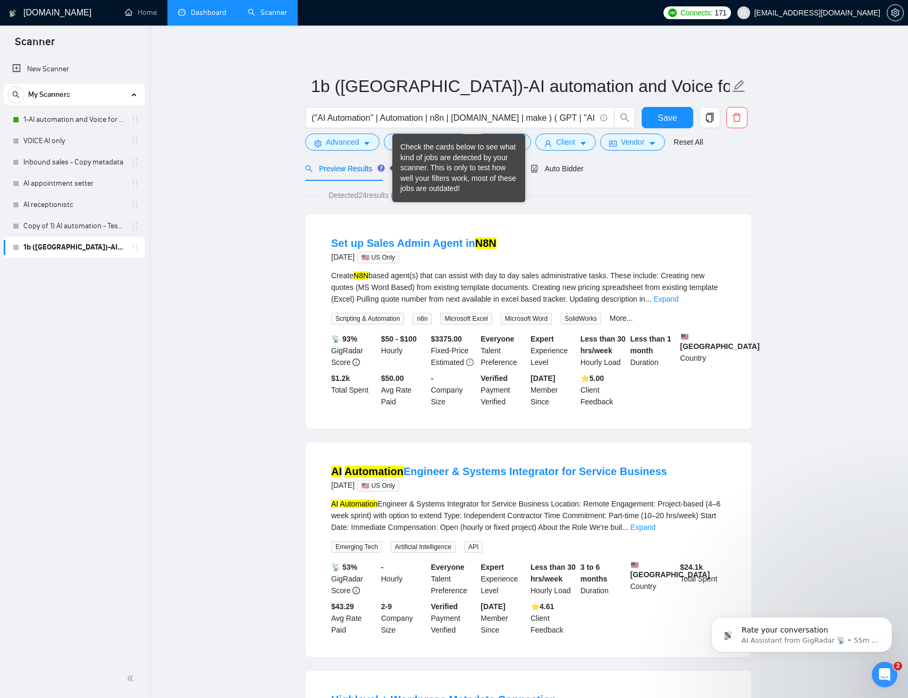
click at [408, 169] on div "Check the cards below to see what kind of jobs are detected by your scanner. Th…" at bounding box center [458, 168] width 117 height 52
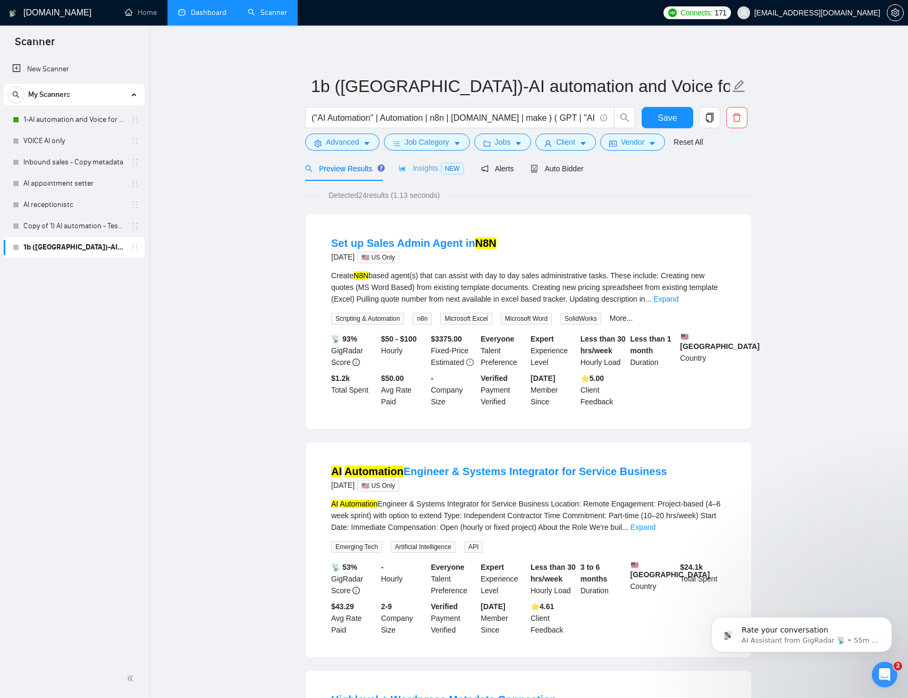
click at [428, 181] on div "Insights NEW" at bounding box center [431, 168] width 65 height 25
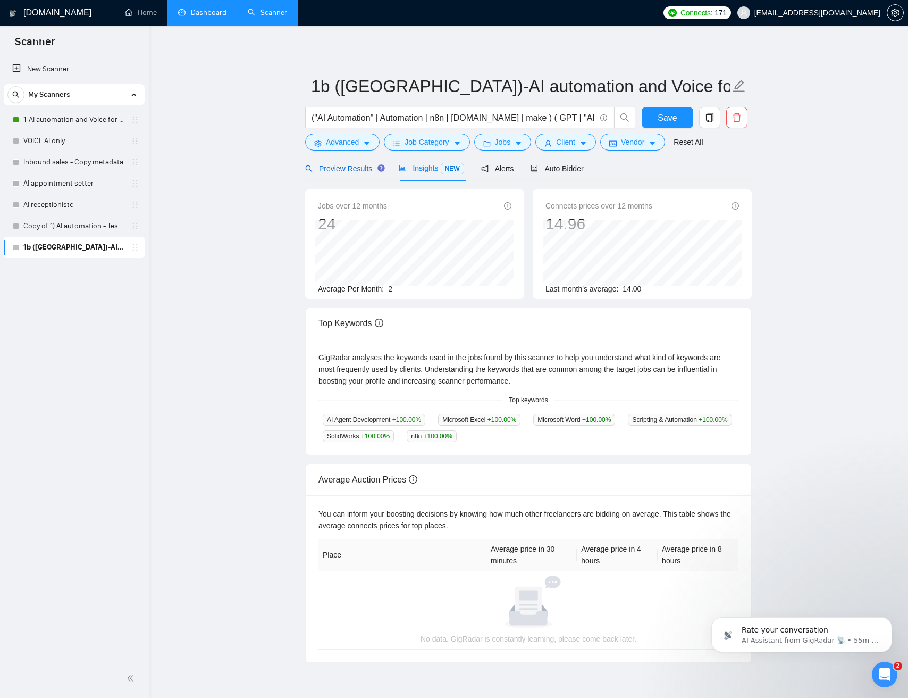
click at [341, 172] on span "Preview Results" at bounding box center [343, 168] width 77 height 9
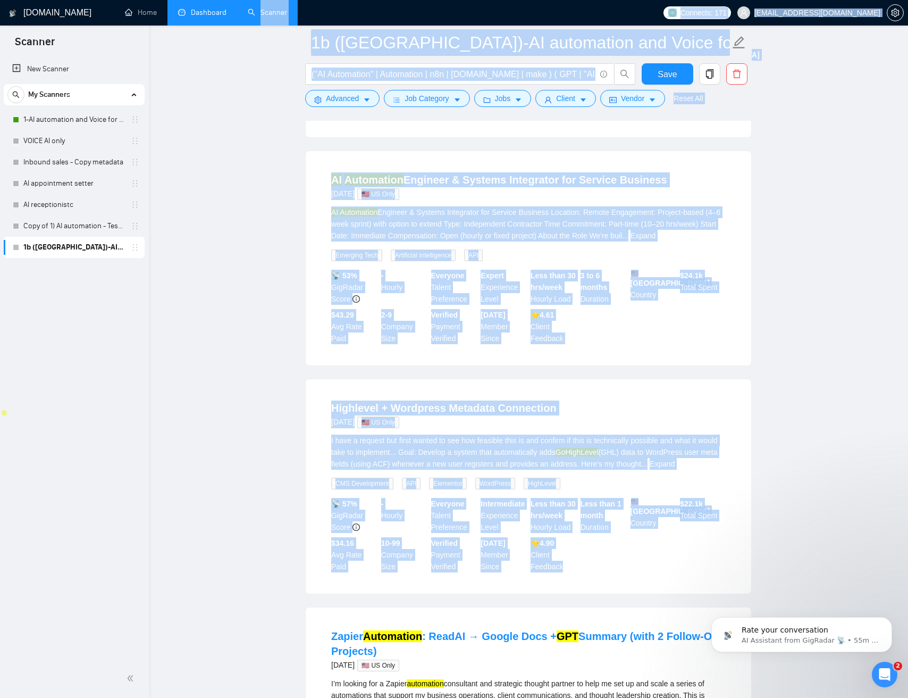
scroll to position [220, 0]
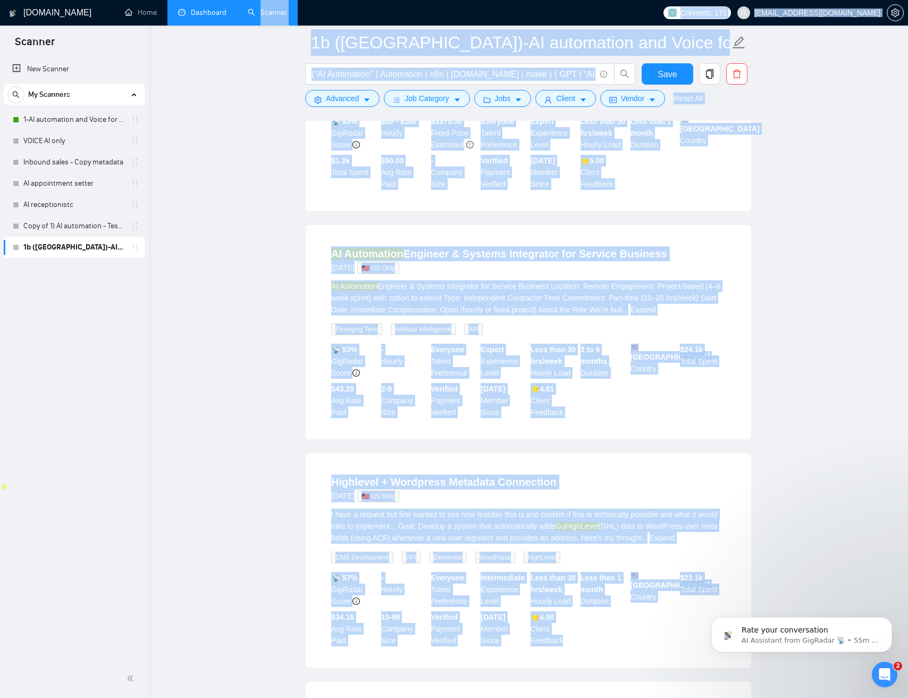
drag, startPoint x: 684, startPoint y: 522, endPoint x: 294, endPoint y: 39, distance: 621.7
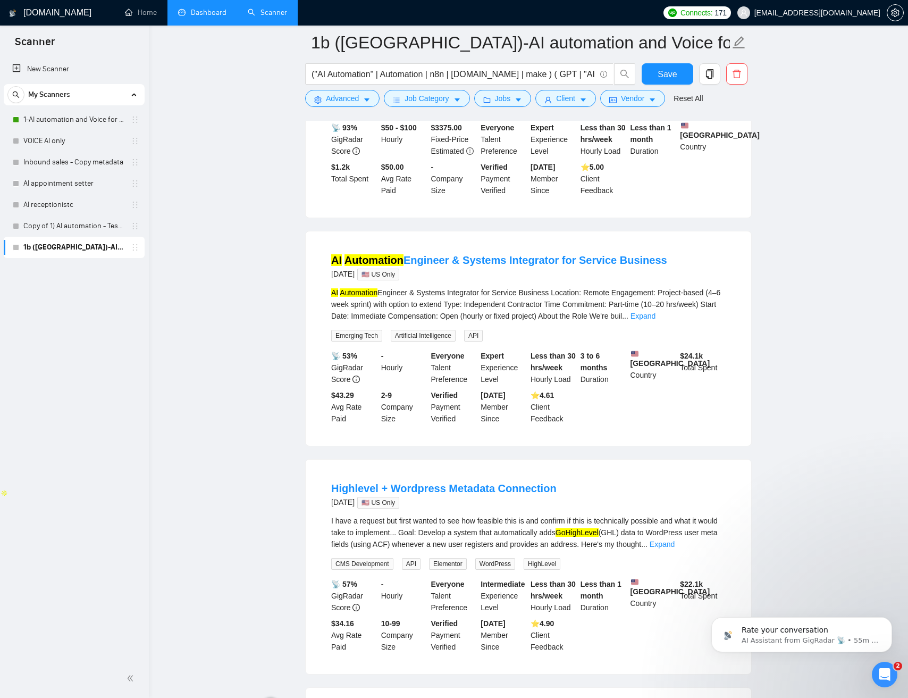
drag, startPoint x: 290, startPoint y: 272, endPoint x: 287, endPoint y: 231, distance: 40.5
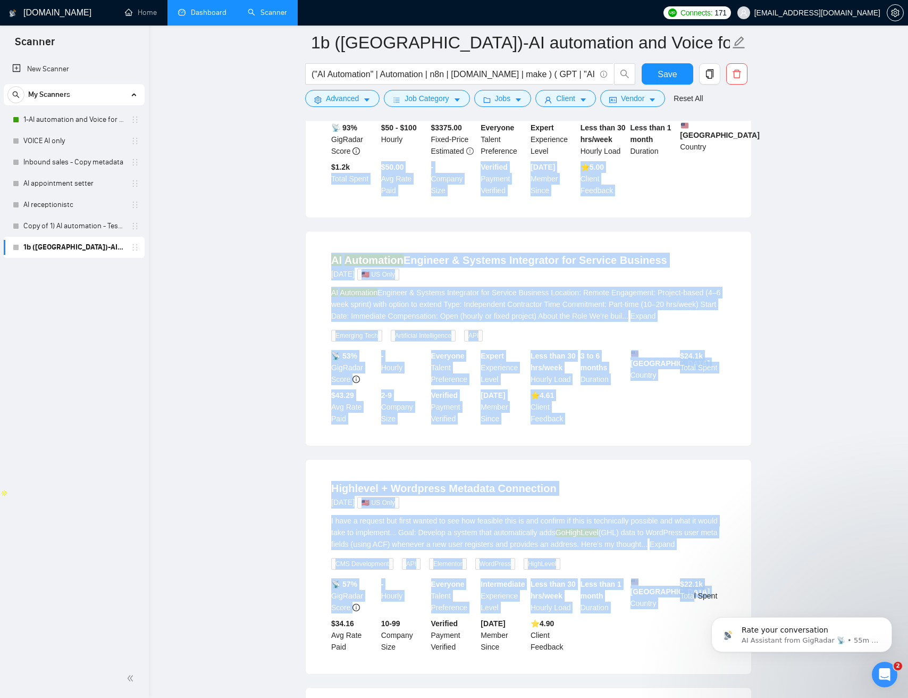
drag, startPoint x: 1197, startPoint y: 1019, endPoint x: 699, endPoint y: 605, distance: 647.3
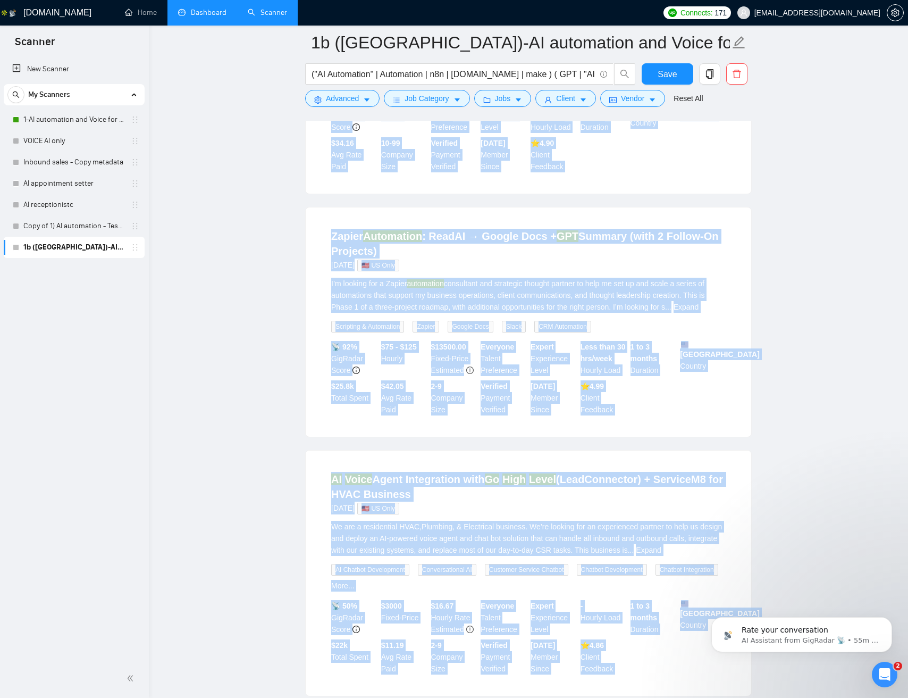
scroll to position [838, 0]
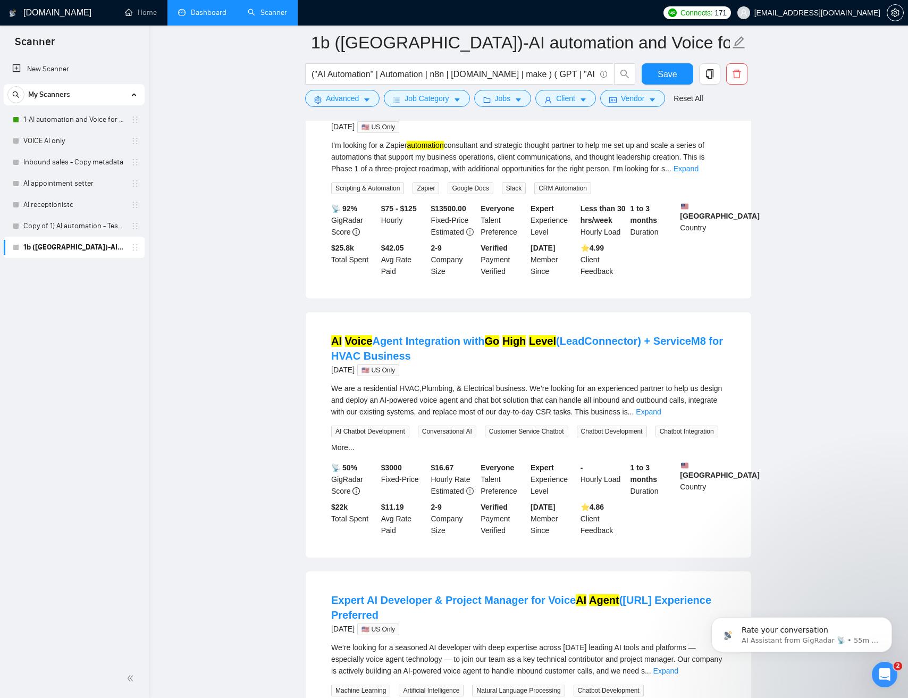
click at [789, 545] on main "1b (US)-AI automation and Voice for CRM & Booking ("AI Automation" | Automation…" at bounding box center [528, 479] width 725 height 2551
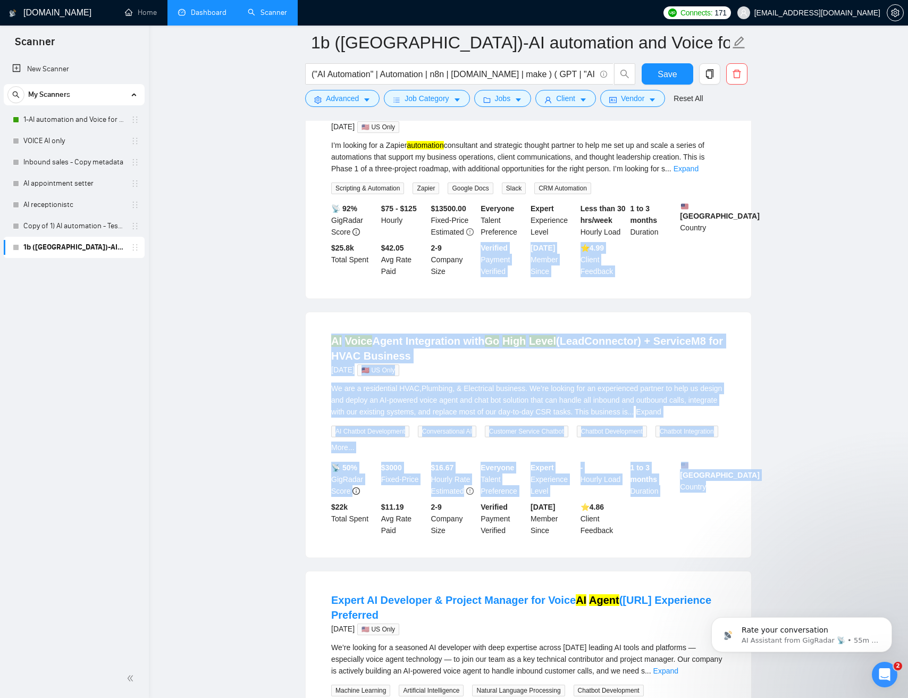
drag, startPoint x: 794, startPoint y: 566, endPoint x: 464, endPoint y: 317, distance: 413.6
click at [463, 319] on main "1b (US)-AI automation and Voice for CRM & Booking ("AI Automation" | Automation…" at bounding box center [528, 479] width 725 height 2551
drag, startPoint x: 500, startPoint y: 336, endPoint x: 762, endPoint y: 529, distance: 325.2
click at [750, 532] on ul "Set up Sales Admin Agent in N8N 2 months ago 🇺🇸 US Only Create N8N based agent(…" at bounding box center [528, 557] width 447 height 2346
drag, startPoint x: 800, startPoint y: 535, endPoint x: 248, endPoint y: 352, distance: 581.1
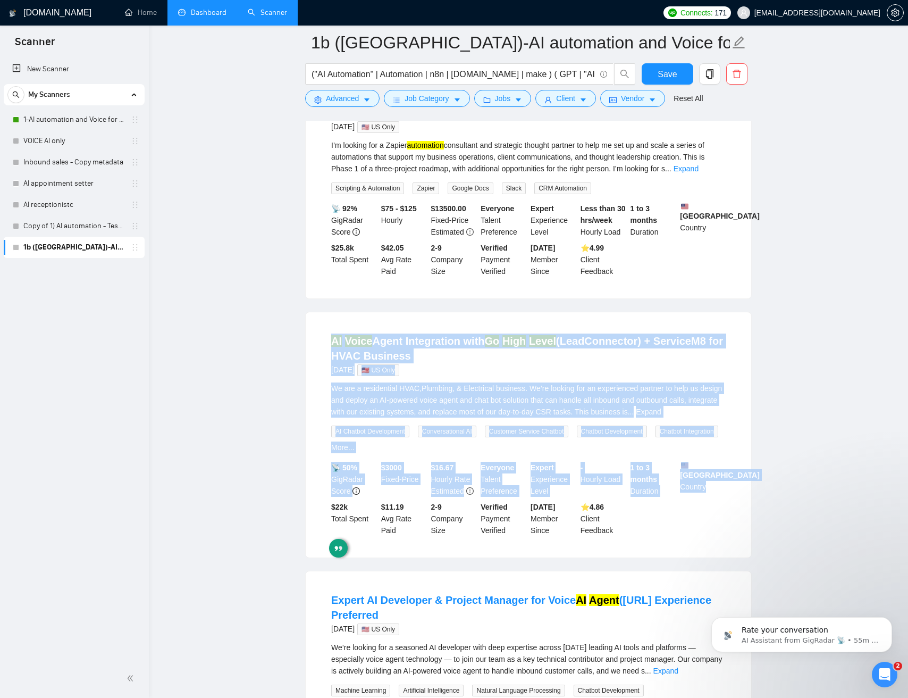
click at [304, 348] on main "1b (US)-AI automation and Voice for CRM & Booking ("AI Automation" | Automation…" at bounding box center [528, 479] width 725 height 2551
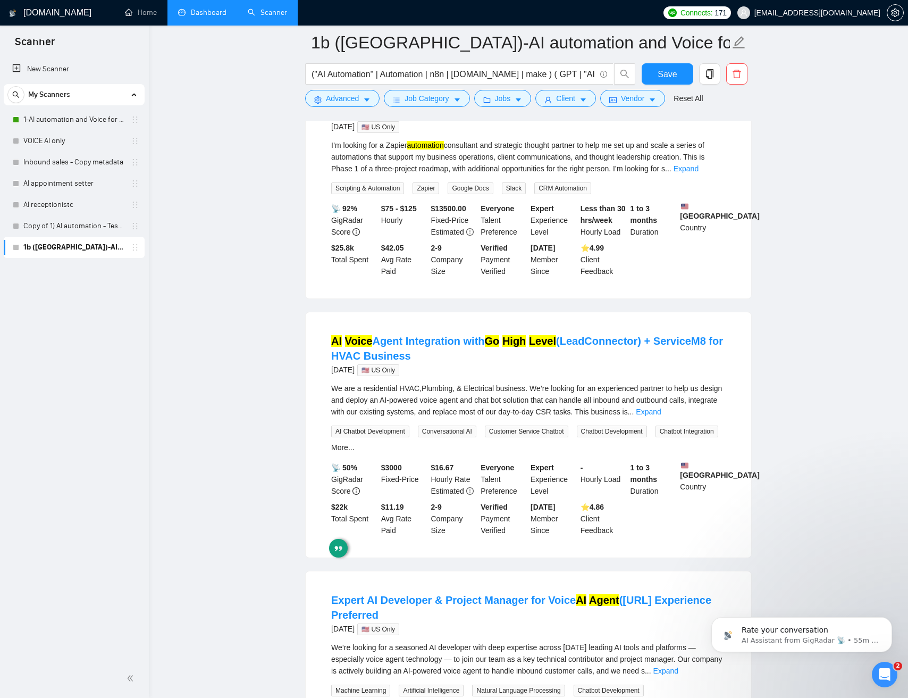
click at [224, 357] on main "1b (US)-AI automation and Voice for CRM & Booking ("AI Automation" | Automation…" at bounding box center [528, 479] width 725 height 2551
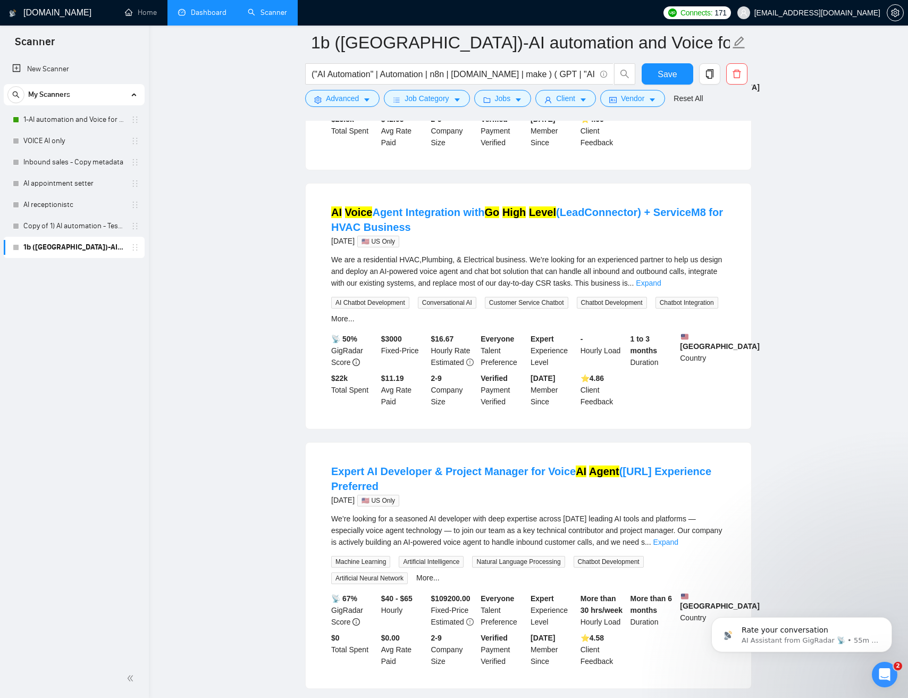
scroll to position [970, 0]
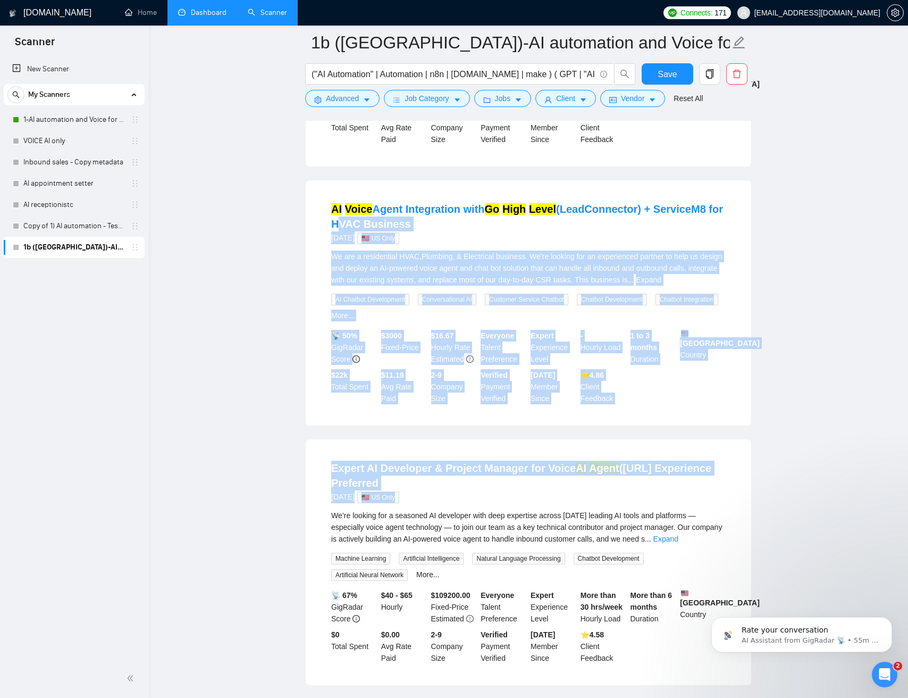
drag, startPoint x: 297, startPoint y: 260, endPoint x: 676, endPoint y: 571, distance: 490.2
click at [675, 570] on main "1b (US)-AI automation and Voice for CRM & Booking ("AI Automation" | Automation…" at bounding box center [528, 347] width 725 height 2551
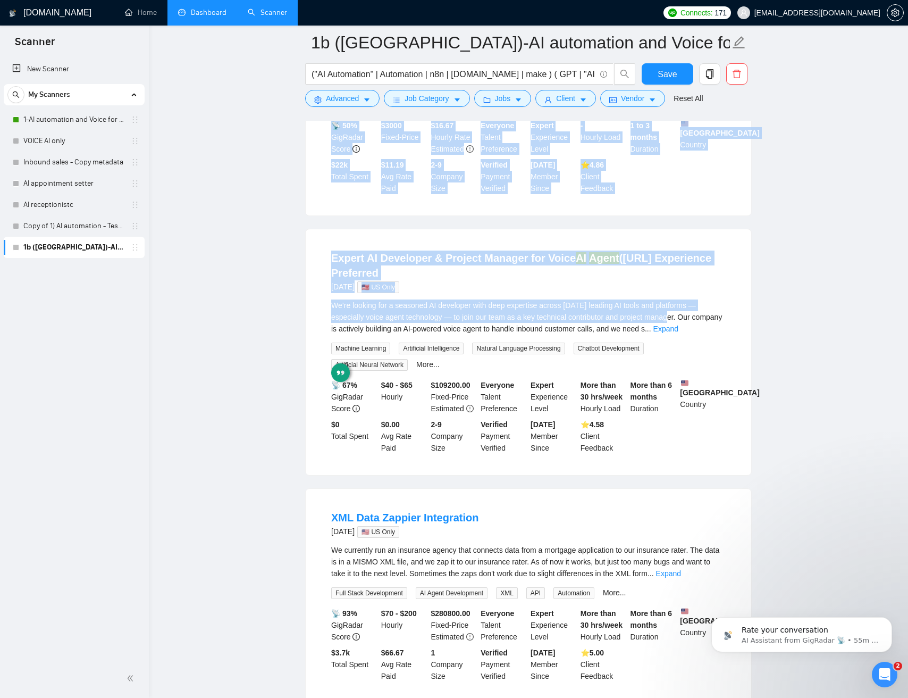
scroll to position [1293, 0]
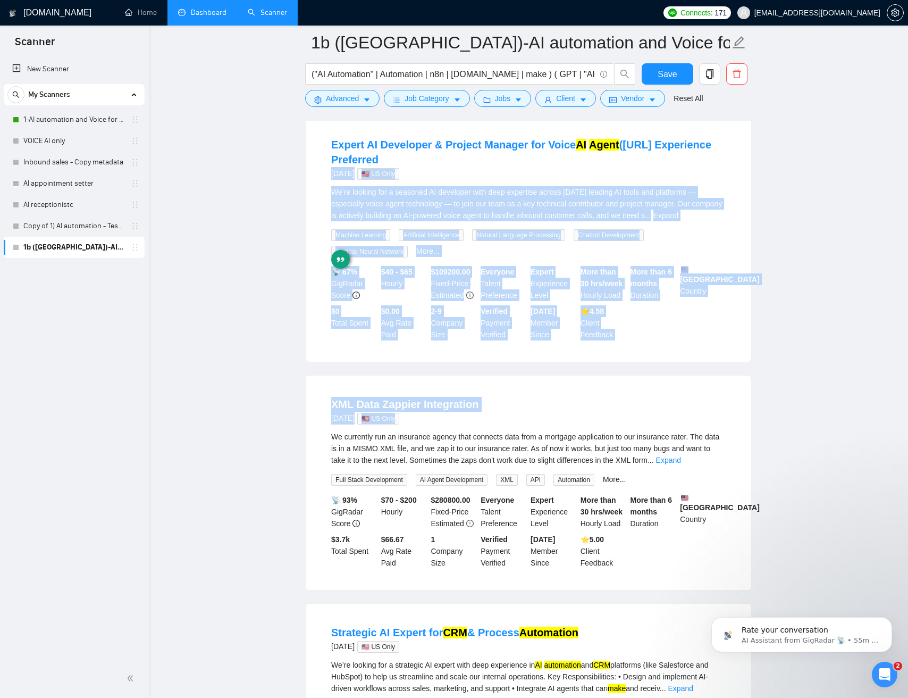
drag, startPoint x: 796, startPoint y: 427, endPoint x: 248, endPoint y: 324, distance: 556.8
click at [227, 213] on main "1b (US)-AI automation and Voice for CRM & Booking ("AI Automation" | Automation…" at bounding box center [528, 24] width 725 height 2551
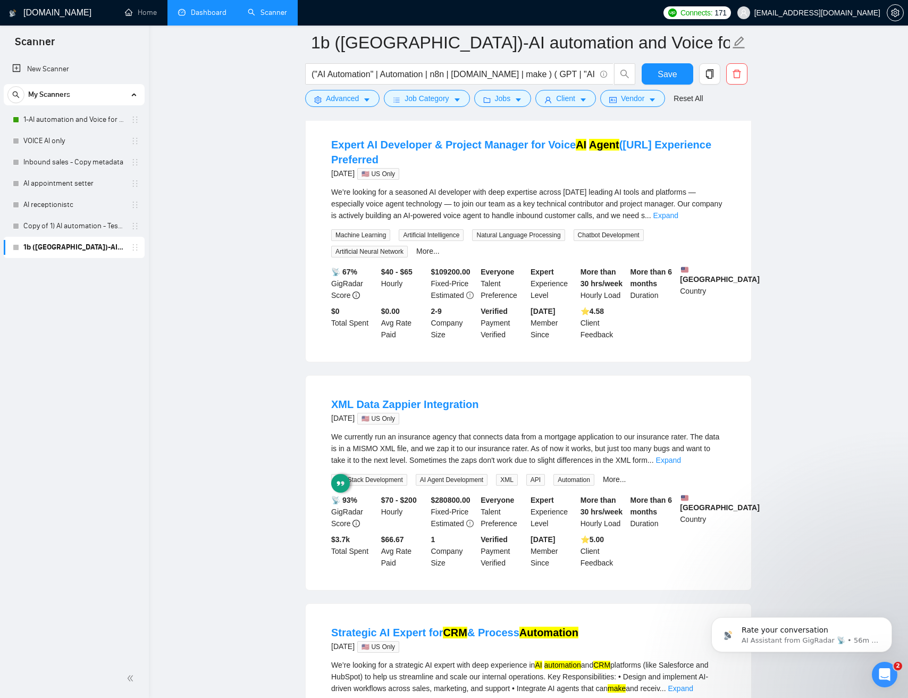
click at [249, 327] on main "1b (US)-AI automation and Voice for CRM & Booking ("AI Automation" | Automation…" at bounding box center [528, 24] width 725 height 2551
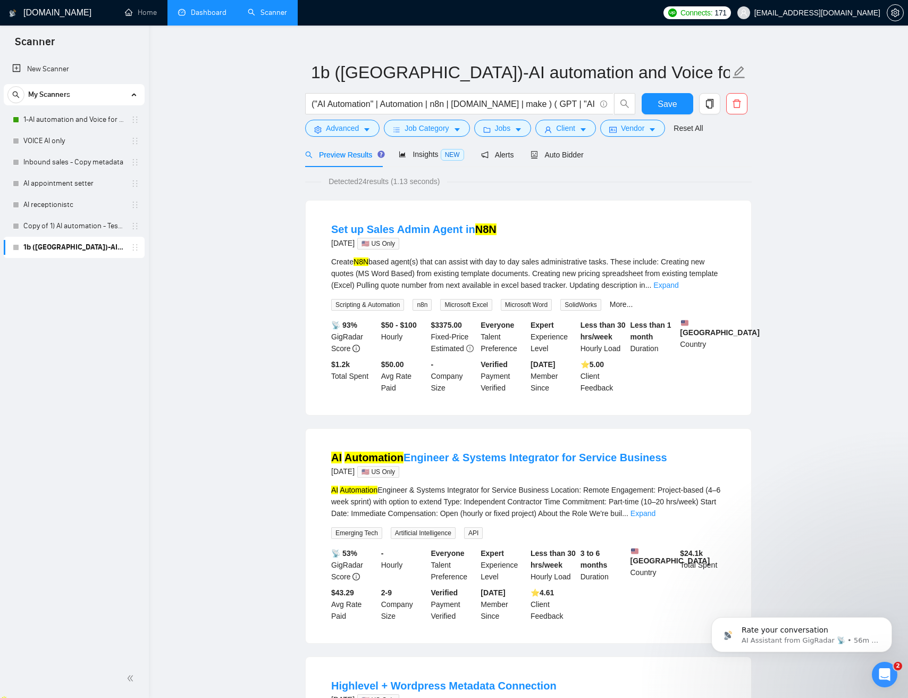
scroll to position [0, 0]
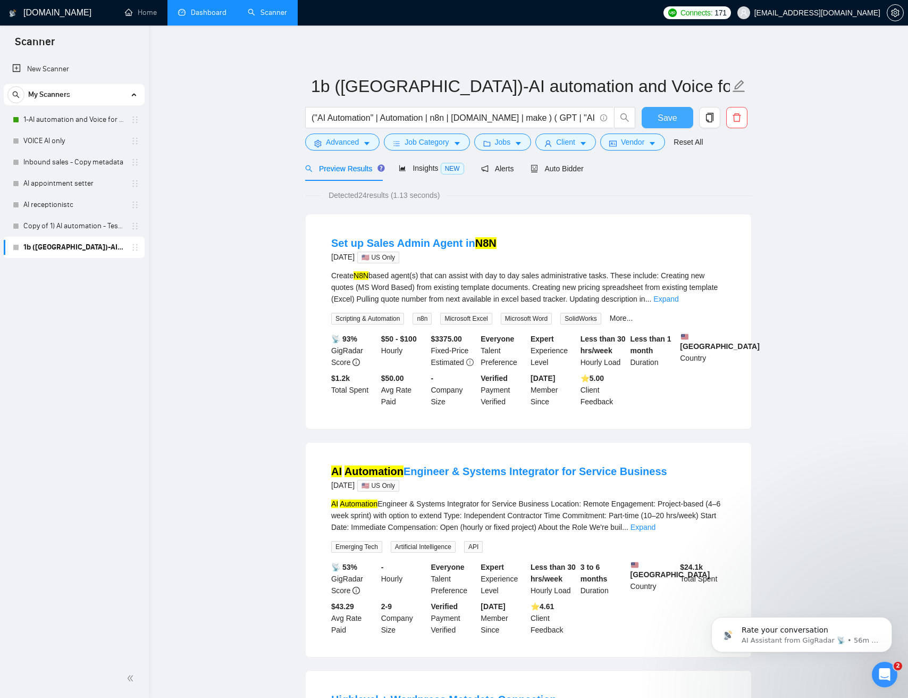
click at [669, 119] on span "Save" at bounding box center [667, 117] width 19 height 13
click at [580, 168] on span "Auto Bidder" at bounding box center [557, 168] width 53 height 9
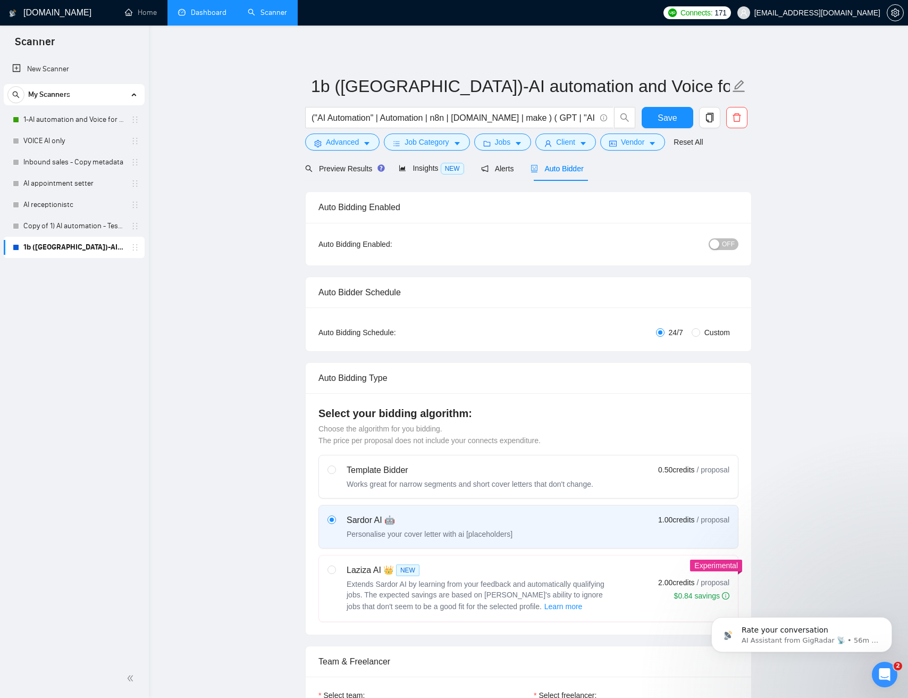
click at [724, 246] on span "OFF" at bounding box center [728, 244] width 13 height 12
drag, startPoint x: 650, startPoint y: 178, endPoint x: 628, endPoint y: 176, distance: 22.4
click at [648, 178] on div "Preview Results Insights NEW Alerts Auto Bidder" at bounding box center [528, 168] width 447 height 25
click at [60, 160] on link "VOICE AI only" at bounding box center [73, 162] width 101 height 21
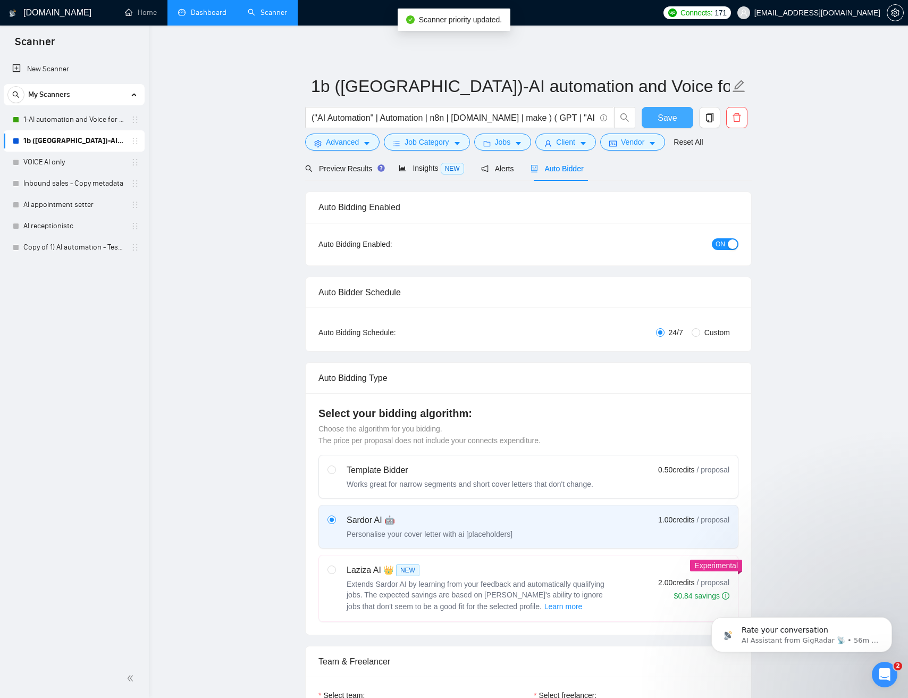
click at [646, 112] on button "Save" at bounding box center [668, 117] width 52 height 21
click at [57, 164] on link "VOICE AI only" at bounding box center [73, 162] width 101 height 21
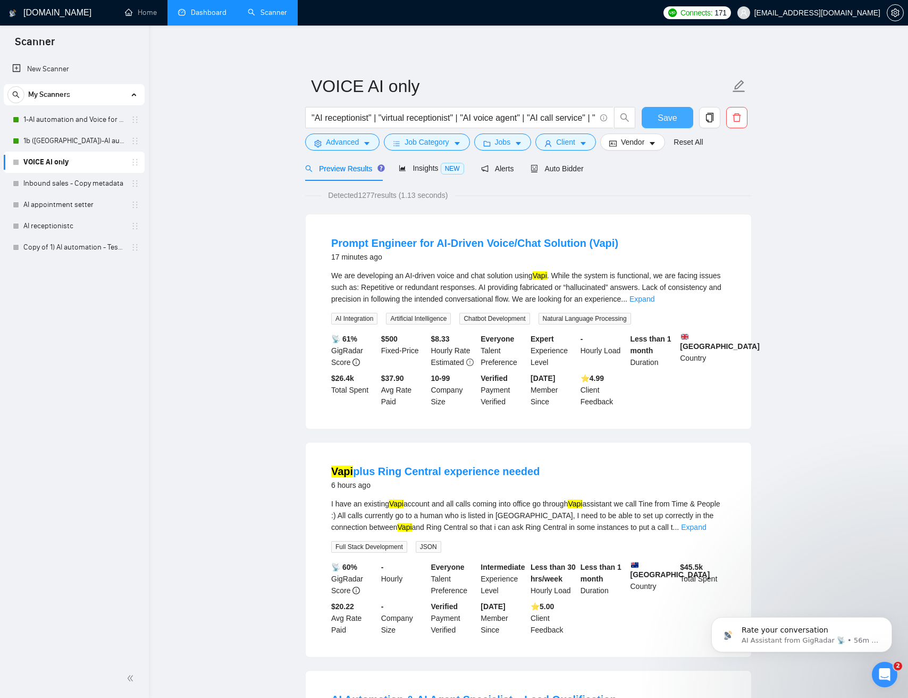
click at [683, 119] on button "Save" at bounding box center [668, 117] width 52 height 21
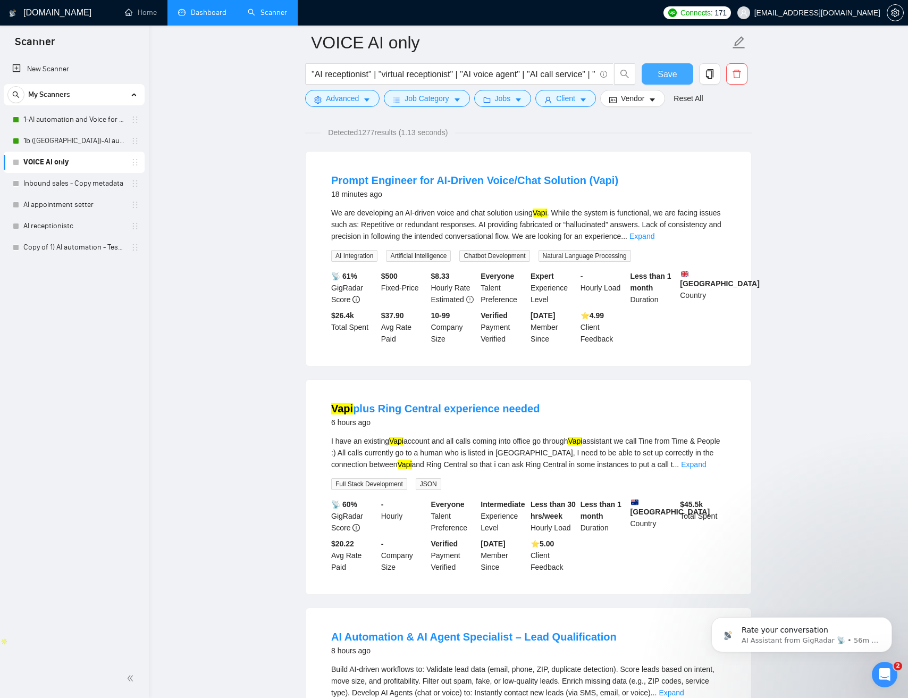
scroll to position [80, 0]
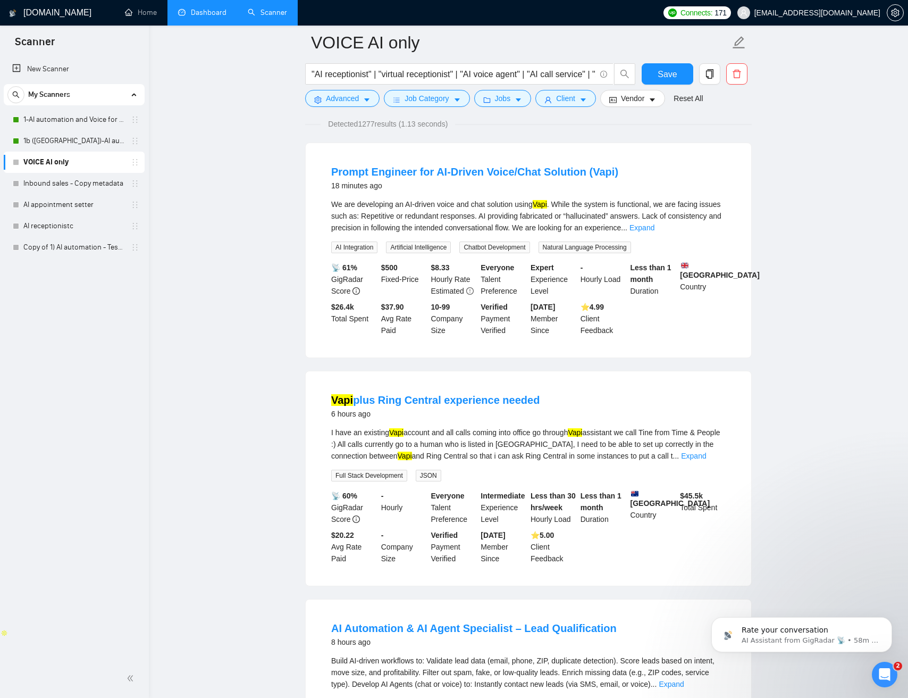
click at [429, 213] on div "We are developing an AI-driven voice and chat solution using Vapi . While the s…" at bounding box center [528, 215] width 395 height 35
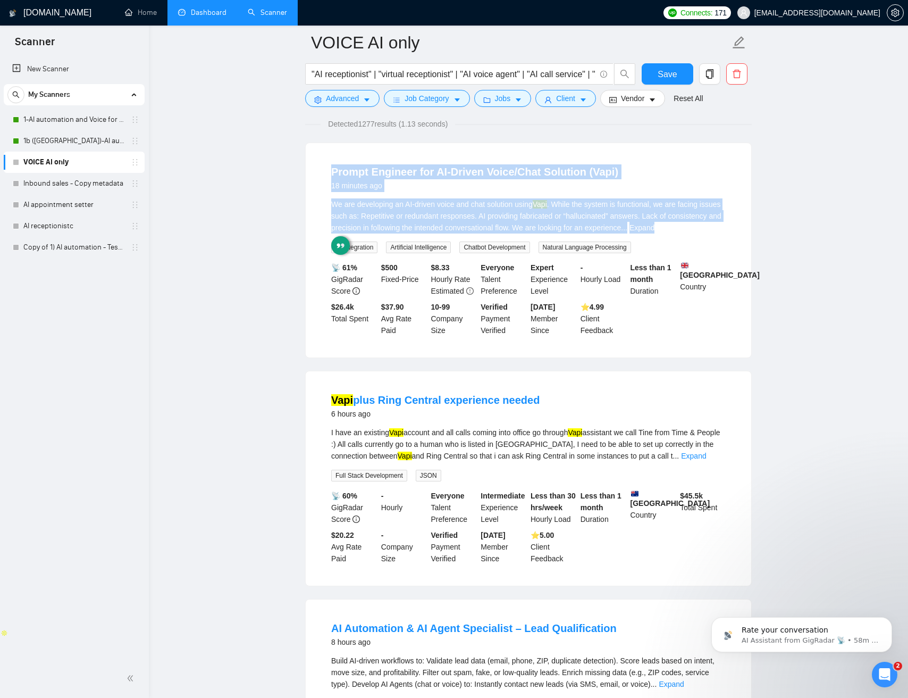
drag, startPoint x: 429, startPoint y: 213, endPoint x: 375, endPoint y: 147, distance: 85.1
click at [372, 147] on div "Prompt Engineer for AI-Driven Voice/Chat Solution (Vapi) 18 minutes ago We are …" at bounding box center [529, 250] width 446 height 214
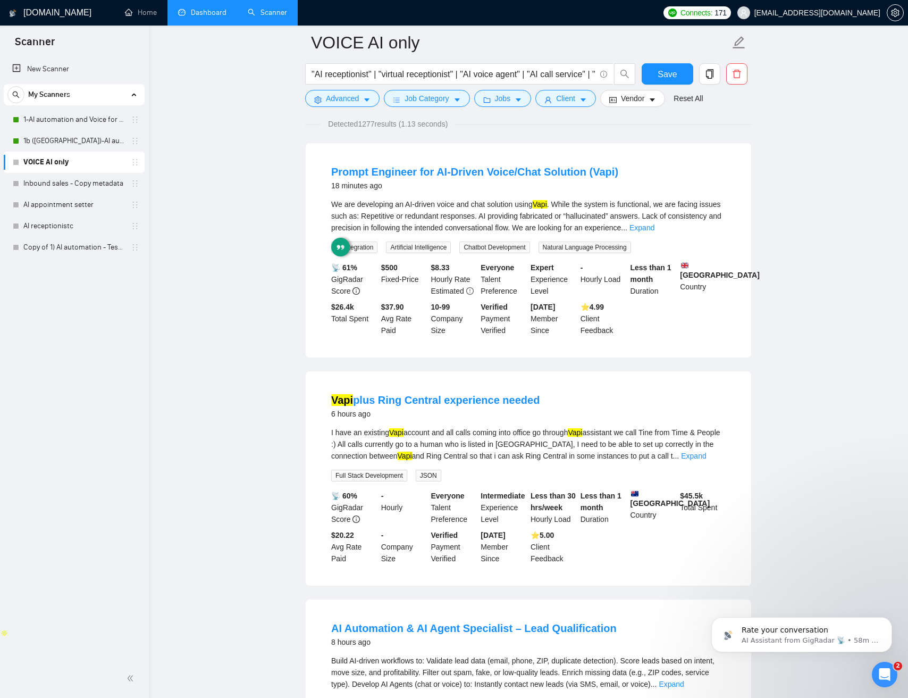
drag, startPoint x: 843, startPoint y: 248, endPoint x: 778, endPoint y: 223, distance: 70.2
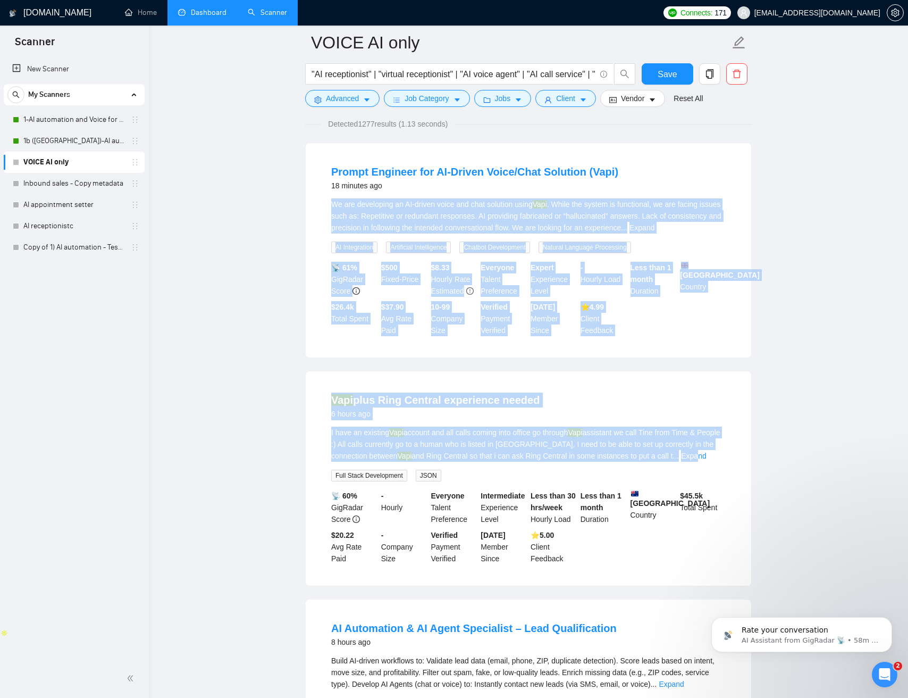
drag, startPoint x: 678, startPoint y: 216, endPoint x: 720, endPoint y: 485, distance: 271.8
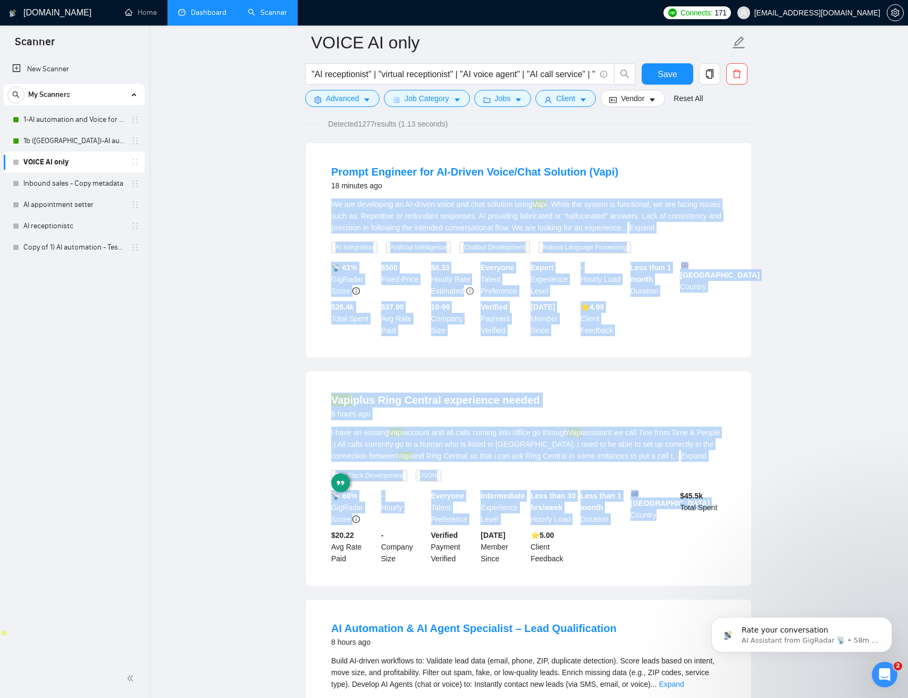
drag, startPoint x: 652, startPoint y: 581, endPoint x: 681, endPoint y: 187, distance: 394.6
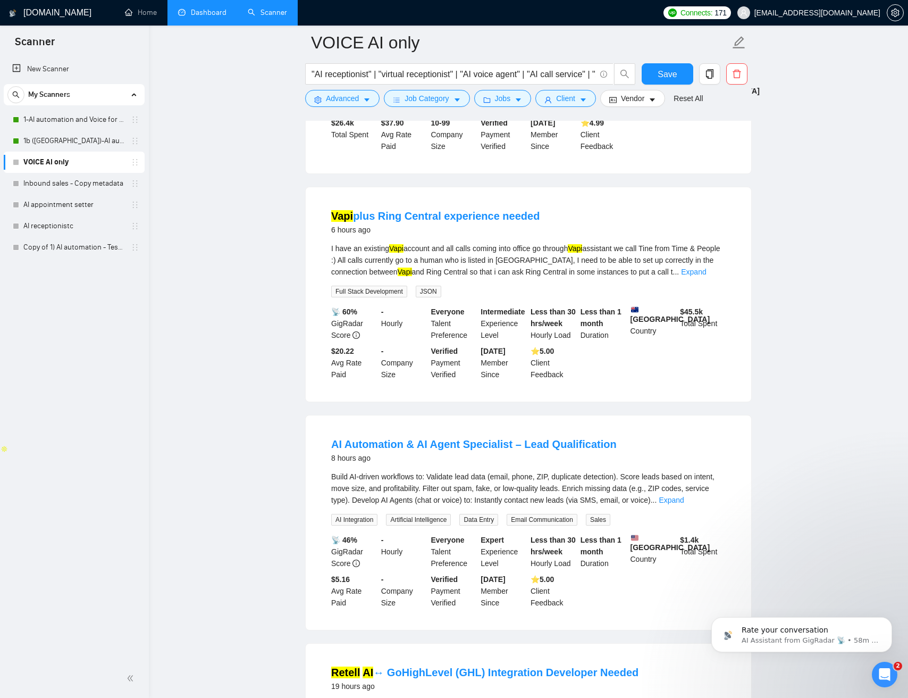
scroll to position [0, 0]
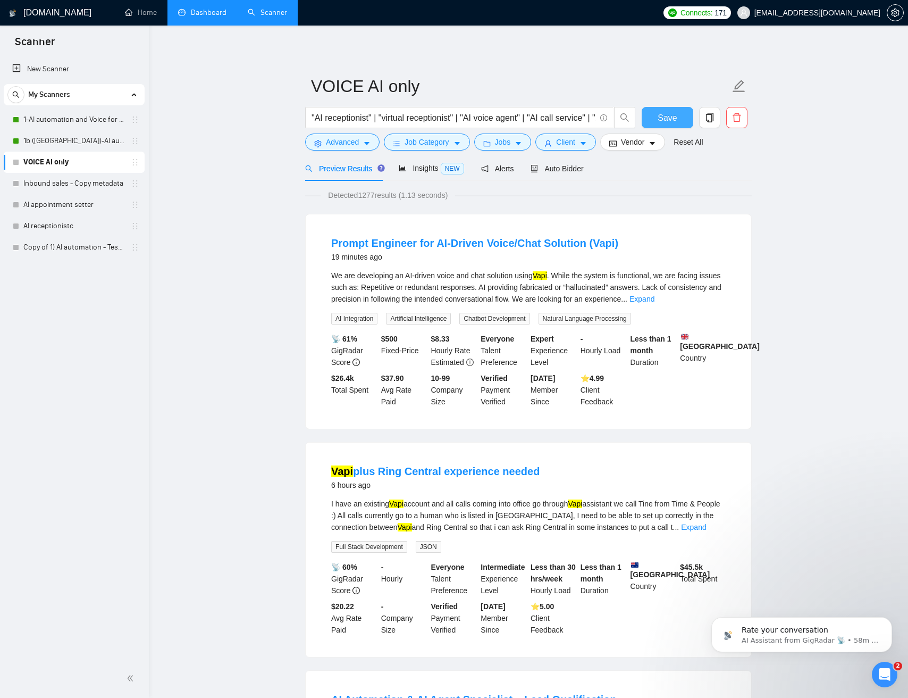
click at [674, 118] on span "Save" at bounding box center [667, 117] width 19 height 13
click at [424, 164] on span "Insights NEW" at bounding box center [431, 168] width 65 height 9
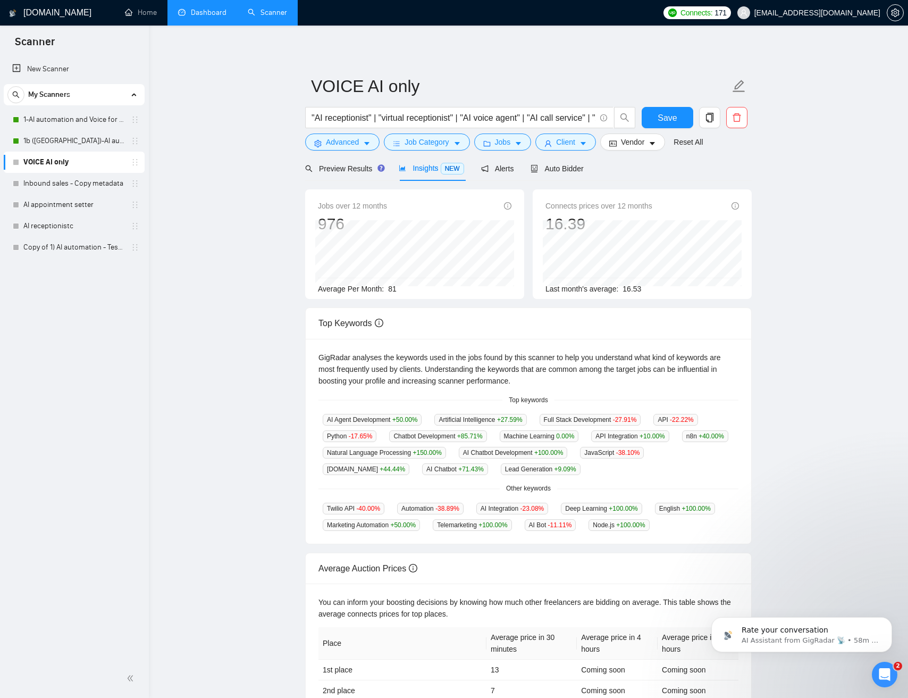
drag, startPoint x: 262, startPoint y: 219, endPoint x: 318, endPoint y: 196, distance: 60.8
click at [265, 218] on main "VOICE AI only "AI receptionist" | "virtual receptionist" | "AI voice agent" | "…" at bounding box center [528, 399] width 725 height 713
click at [357, 166] on span "Preview Results" at bounding box center [343, 168] width 77 height 9
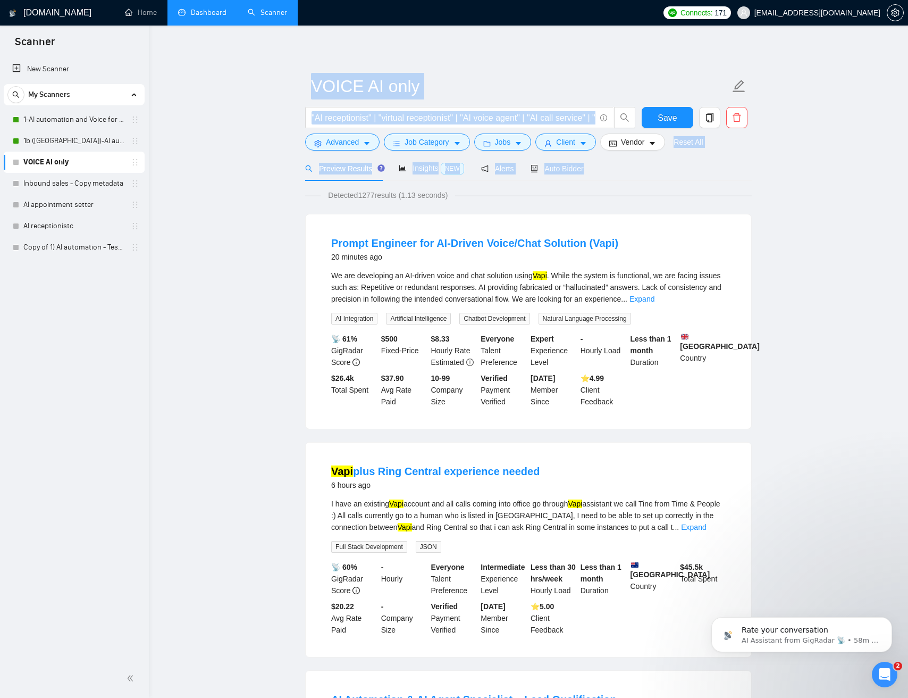
drag, startPoint x: 654, startPoint y: 176, endPoint x: 264, endPoint y: 111, distance: 395.3
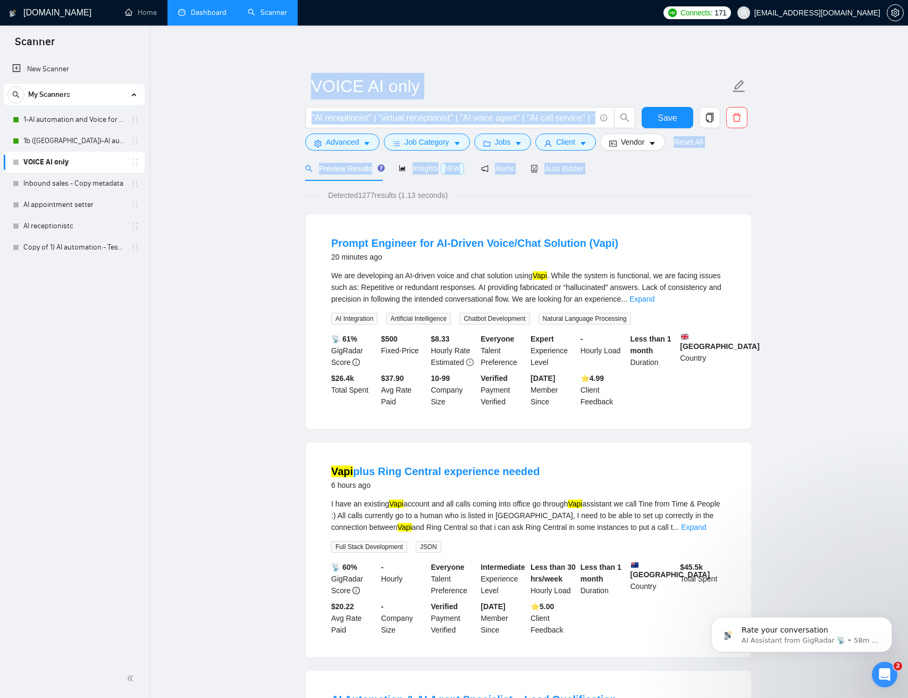
drag, startPoint x: 270, startPoint y: 93, endPoint x: 652, endPoint y: 181, distance: 391.8
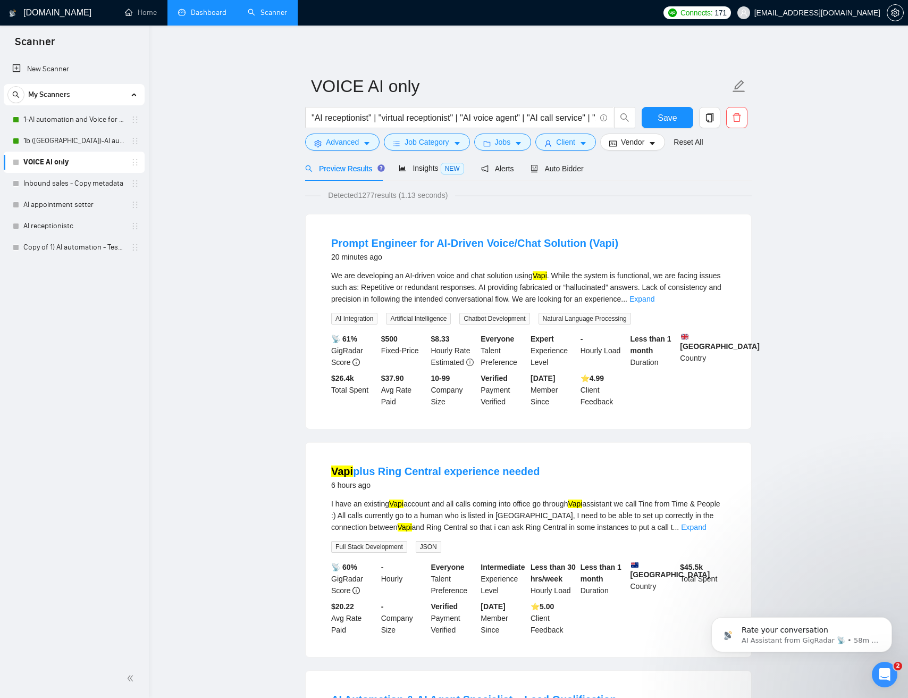
click at [652, 180] on div "Preview Results Insights NEW Alerts Auto Bidder" at bounding box center [528, 168] width 447 height 25
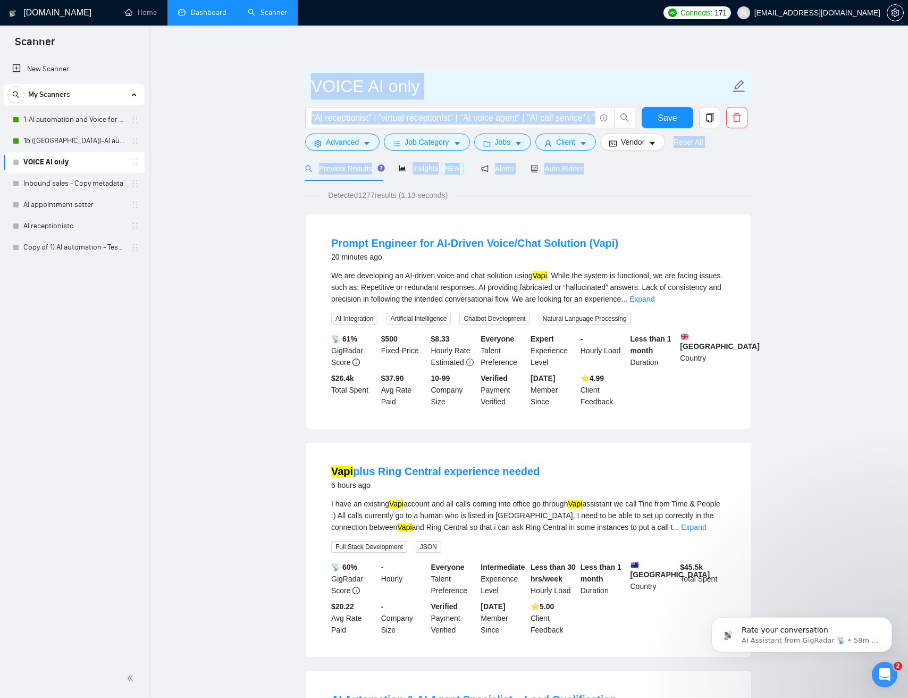
drag, startPoint x: 630, startPoint y: 172, endPoint x: 318, endPoint y: 80, distance: 325.5
click at [634, 171] on div "Preview Results Insights NEW Alerts Auto Bidder" at bounding box center [528, 168] width 447 height 25
drag, startPoint x: 574, startPoint y: 154, endPoint x: 267, endPoint y: 80, distance: 316.2
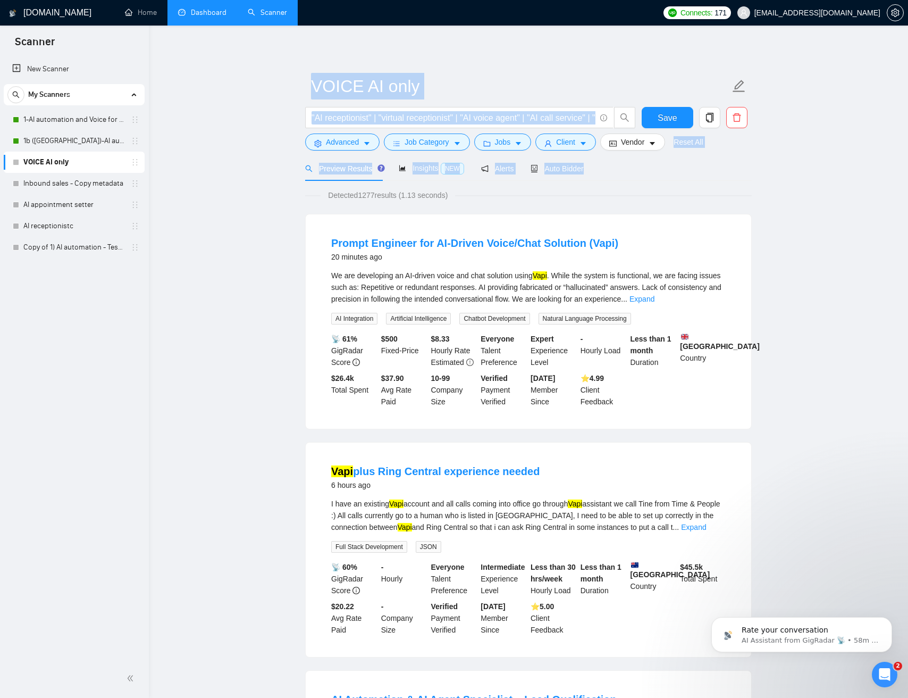
drag, startPoint x: 264, startPoint y: 92, endPoint x: 621, endPoint y: 168, distance: 364.9
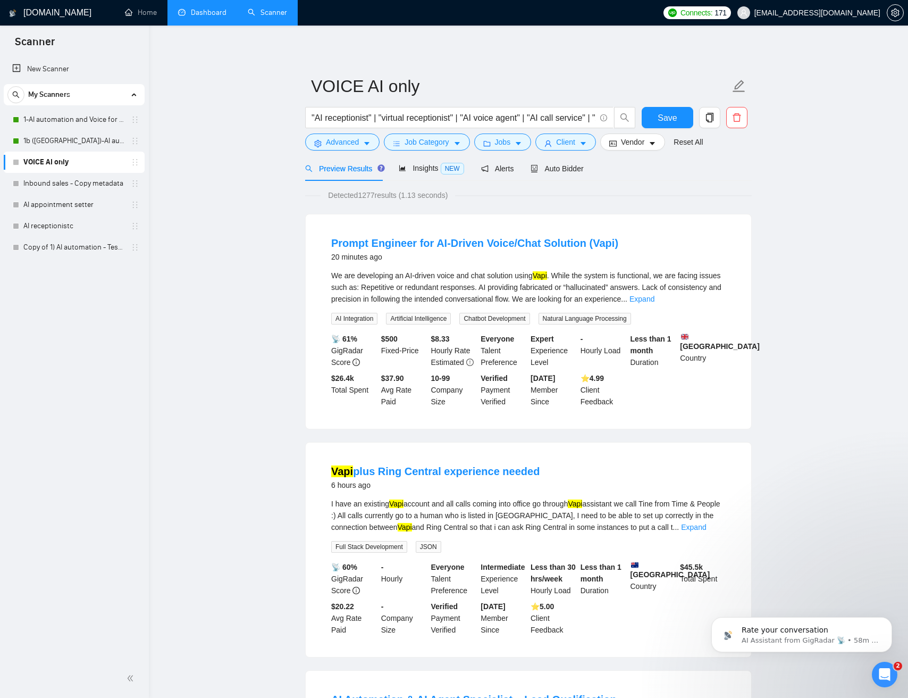
drag, startPoint x: 621, startPoint y: 168, endPoint x: 591, endPoint y: 176, distance: 30.2
click at [620, 168] on div "Preview Results Insights NEW Alerts Auto Bidder" at bounding box center [528, 168] width 447 height 25
click at [511, 172] on span "Alerts" at bounding box center [497, 168] width 33 height 9
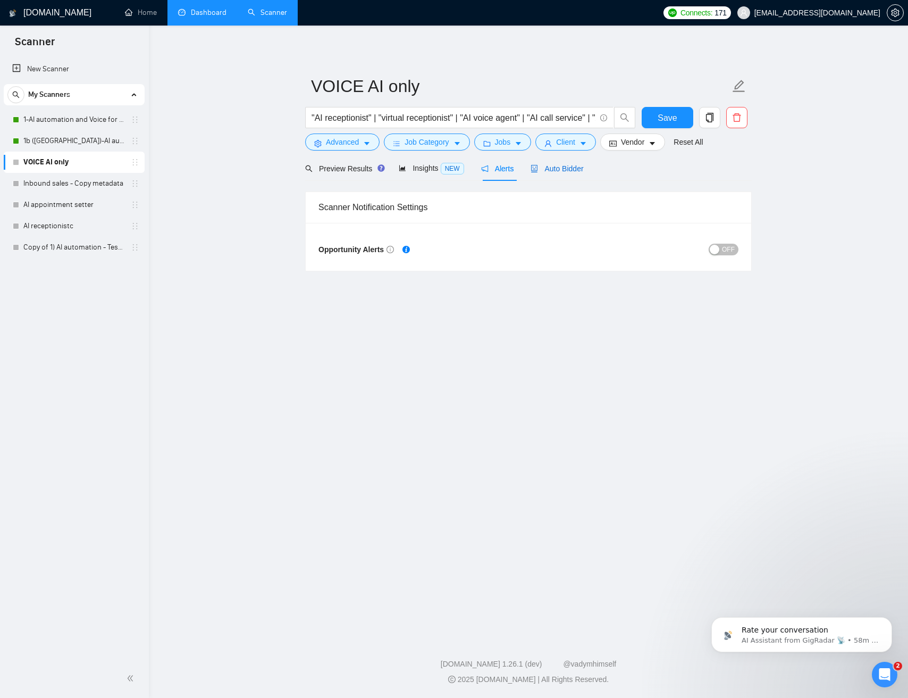
click at [552, 171] on span "Auto Bidder" at bounding box center [557, 168] width 53 height 9
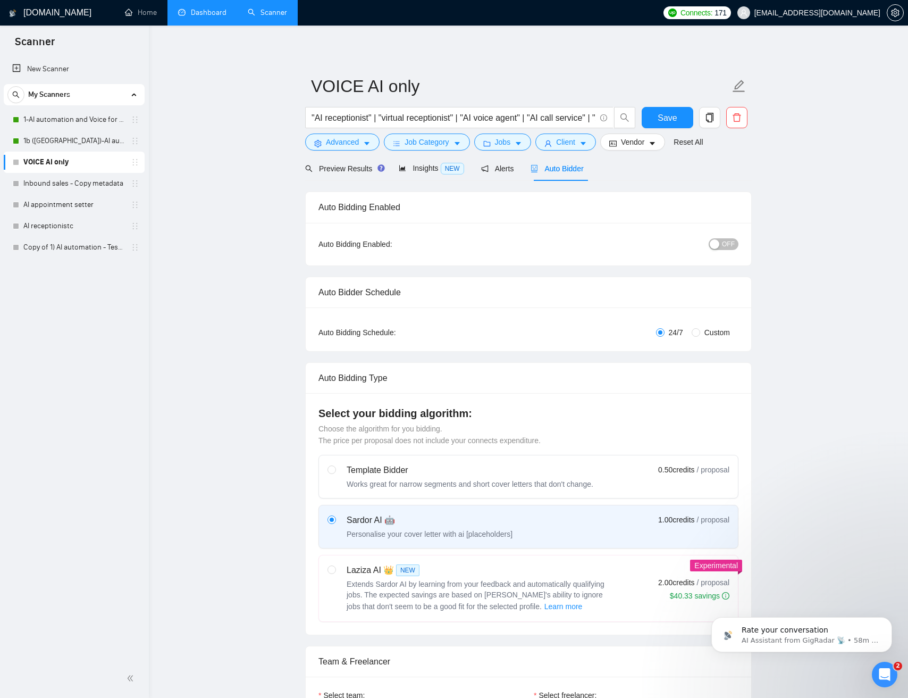
scroll to position [1, 0]
click at [725, 241] on span "OFF" at bounding box center [728, 244] width 13 height 12
click at [725, 241] on button "ON" at bounding box center [725, 244] width 27 height 12
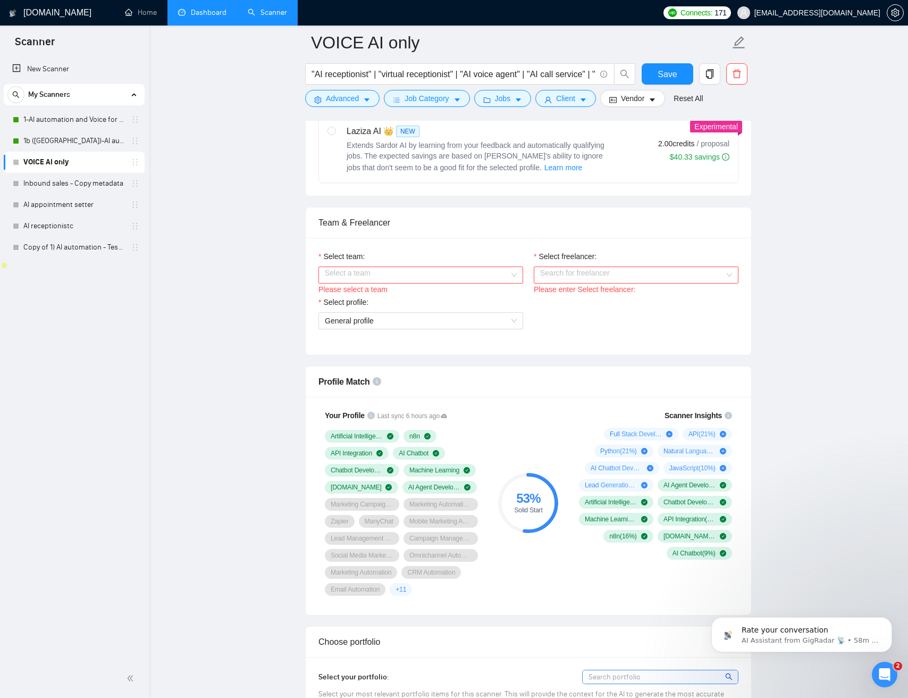
scroll to position [463, 0]
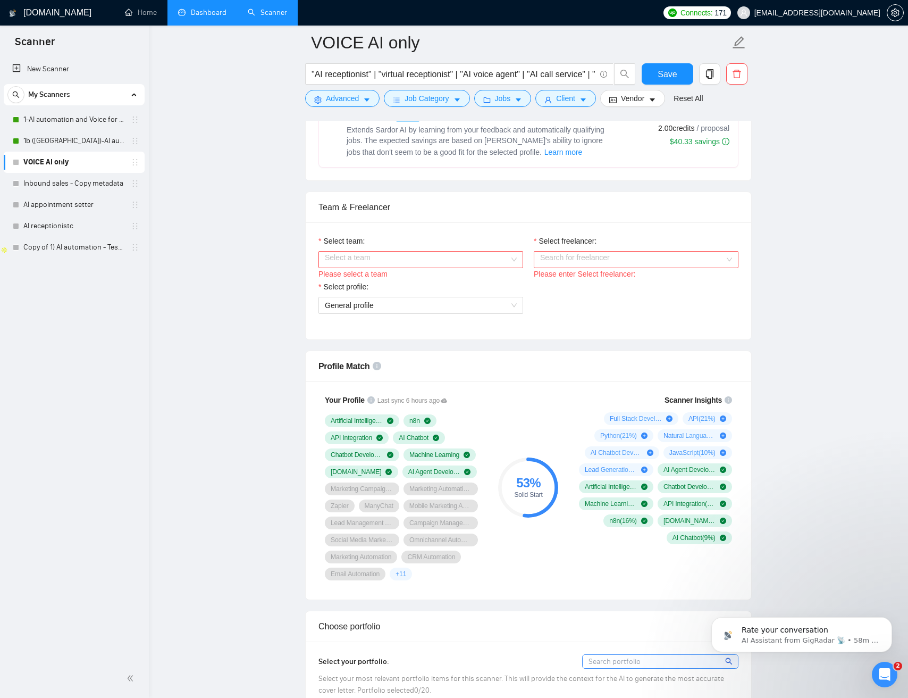
click at [392, 257] on input "Select team:" at bounding box center [417, 260] width 185 height 16
click at [345, 279] on div "Kiok AI" at bounding box center [421, 280] width 192 height 12
click at [574, 265] on input "Select freelancer:" at bounding box center [632, 260] width 185 height 16
click at [573, 280] on span "[PERSON_NAME]" at bounding box center [570, 280] width 61 height 9
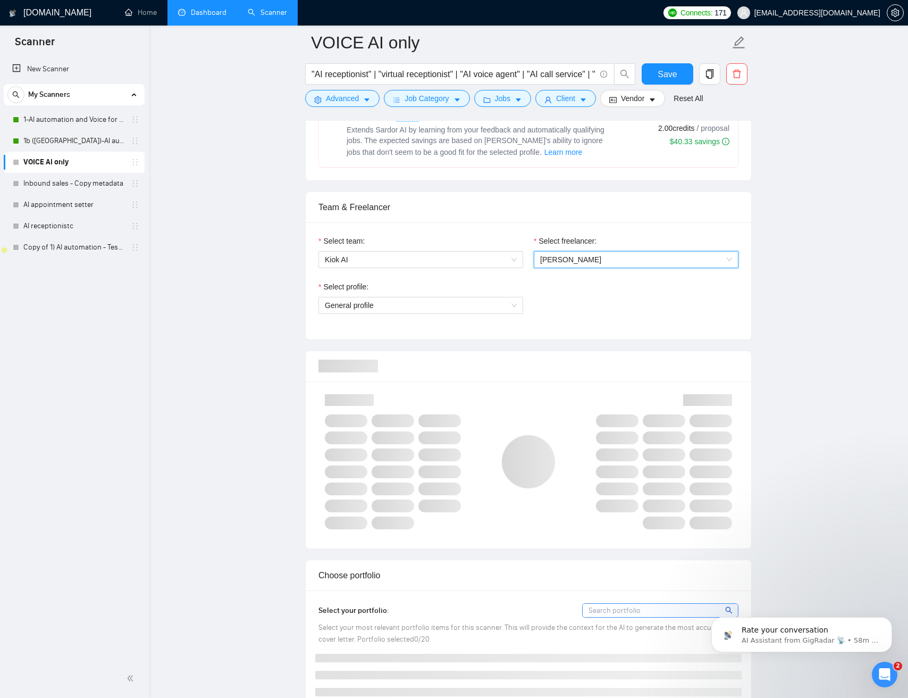
click at [563, 312] on div "Select profile: General profile" at bounding box center [528, 304] width 431 height 46
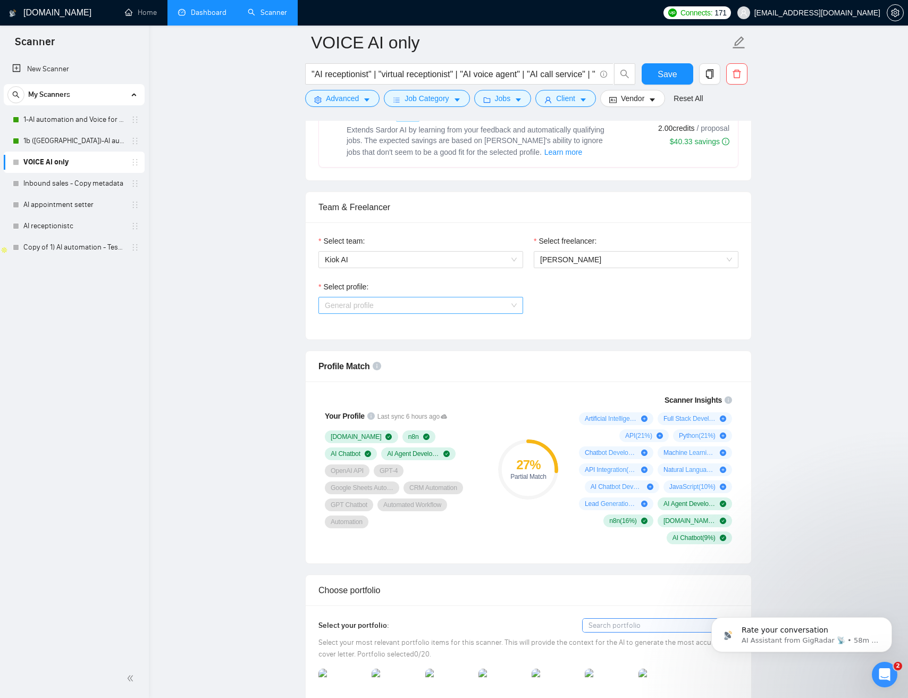
click at [505, 310] on span "General profile" at bounding box center [421, 305] width 192 height 16
click at [397, 339] on span "Marketing Automation" at bounding box center [361, 343] width 72 height 9
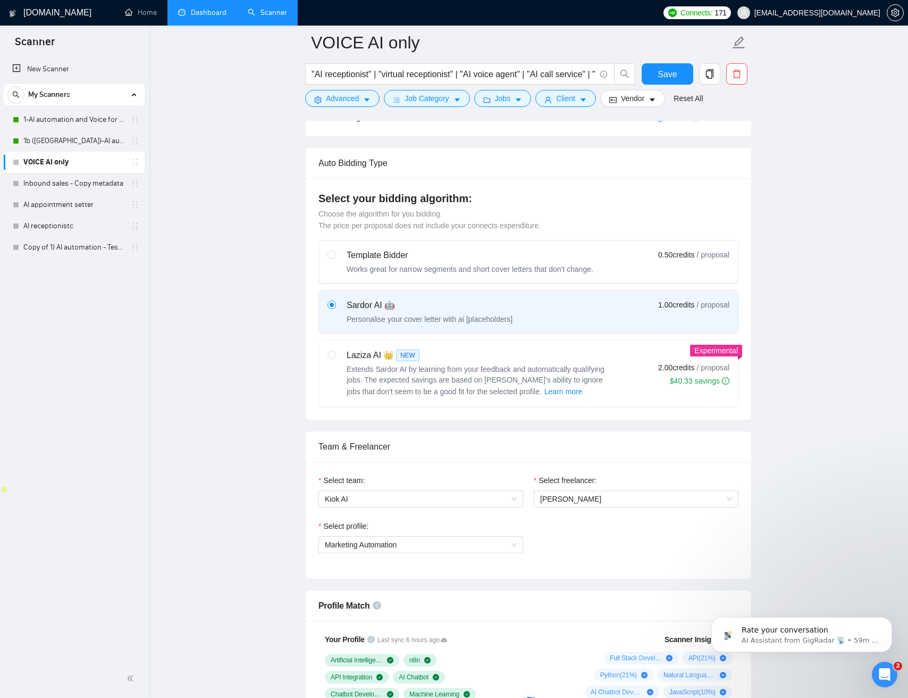
scroll to position [492, 0]
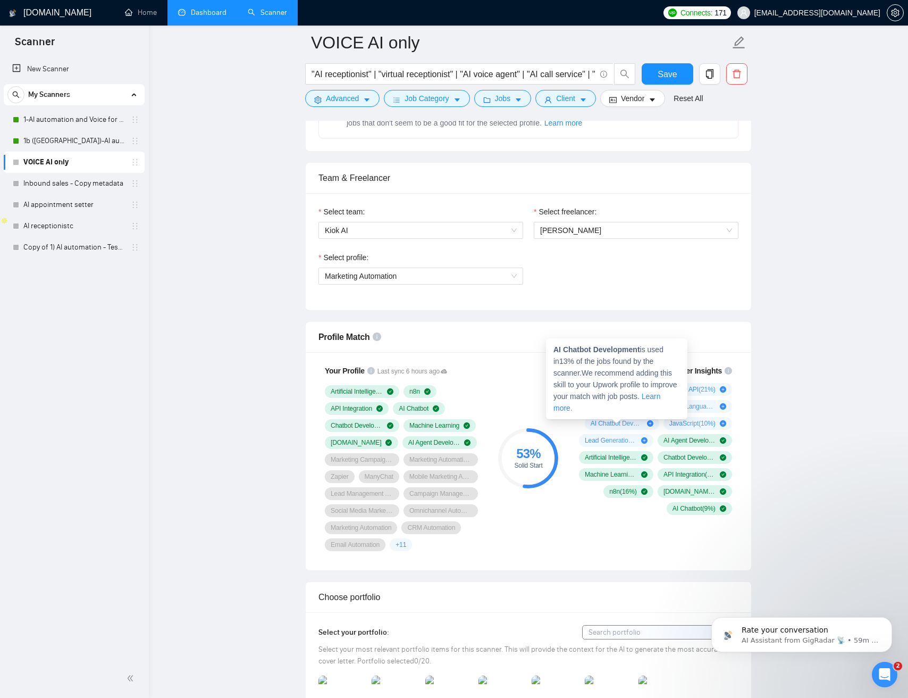
click at [618, 350] on strong "AI Chatbot Development" at bounding box center [597, 349] width 87 height 9
drag, startPoint x: 618, startPoint y: 350, endPoint x: 555, endPoint y: 348, distance: 63.3
click at [555, 348] on strong "AI Chatbot Development" at bounding box center [597, 349] width 87 height 9
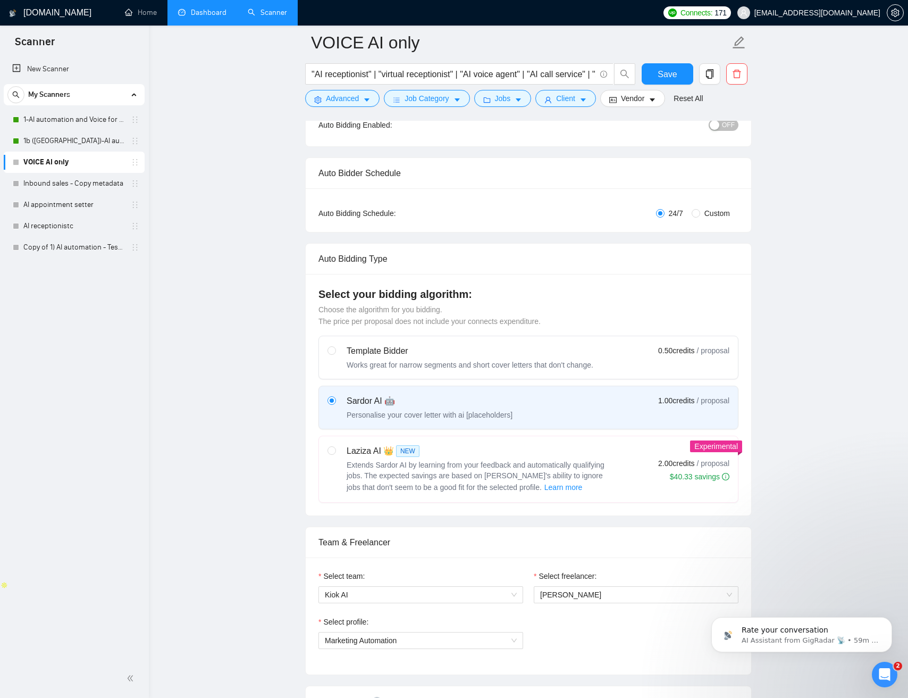
scroll to position [0, 0]
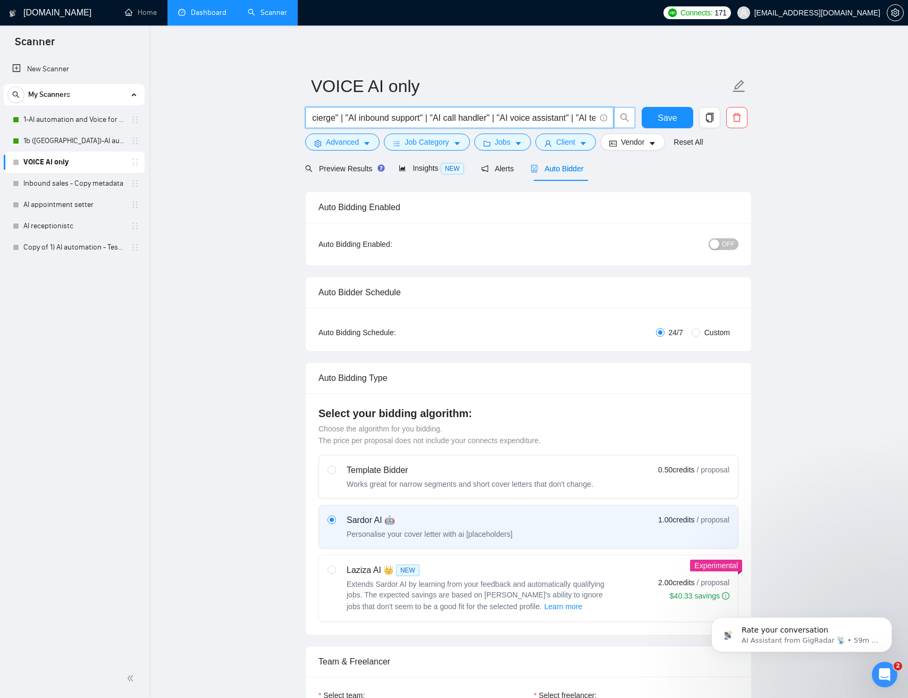
drag, startPoint x: 457, startPoint y: 119, endPoint x: 625, endPoint y: 115, distance: 168.1
click at [652, 115] on div ""AI receptionist" | "virtual receptionist" | "AI voice agent" | "AI call servic…" at bounding box center [526, 120] width 447 height 27
click at [530, 113] on input ""AI receptionist" | "virtual receptionist" | "AI voice agent" | "AI call servic…" at bounding box center [454, 117] width 284 height 13
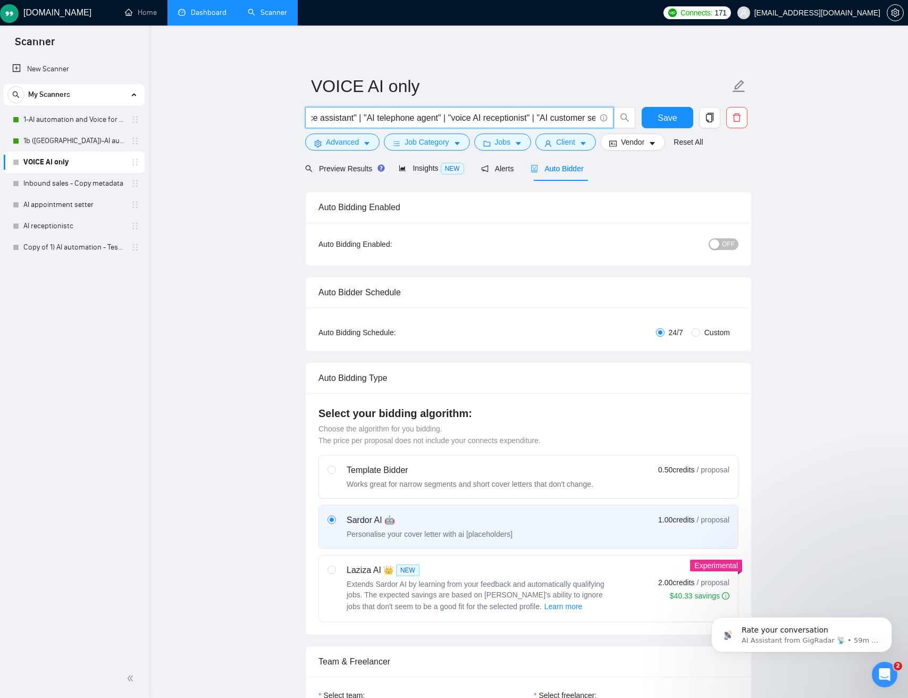
drag, startPoint x: 530, startPoint y: 113, endPoint x: 495, endPoint y: 116, distance: 35.2
click at [530, 113] on input ""AI receptionist" | "virtual receptionist" | "AI voice agent" | "AI call servic…" at bounding box center [454, 117] width 284 height 13
click at [482, 116] on input ""AI receptionist" | "virtual receptionist" | "AI voice agent" | "AI call servic…" at bounding box center [454, 117] width 284 height 13
click at [425, 117] on input ""AI receptionist" | "virtual receptionist" | "AI voice agent" | "AI call servic…" at bounding box center [454, 117] width 284 height 13
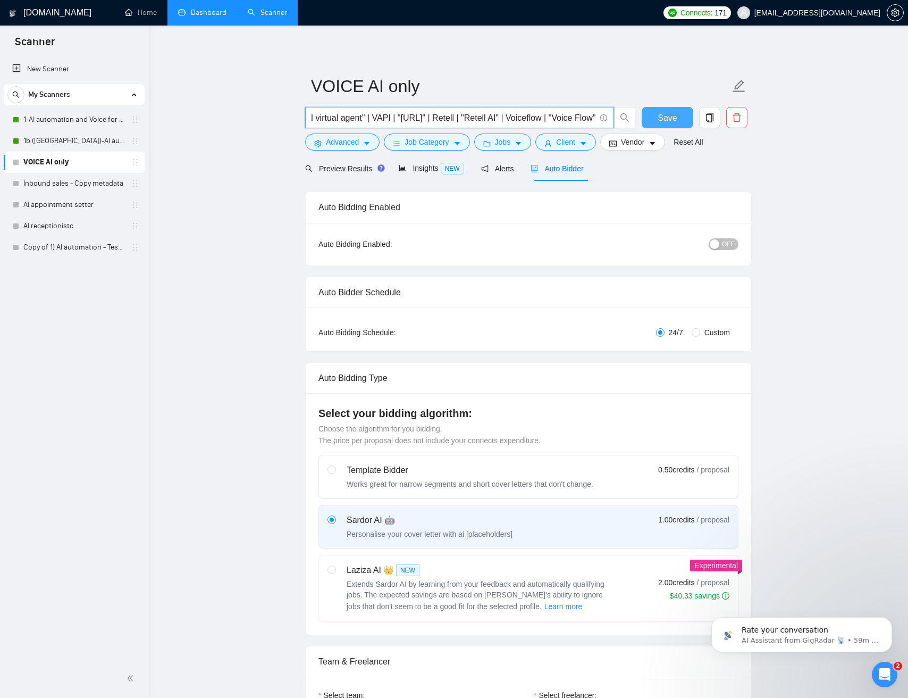
drag, startPoint x: 448, startPoint y: 118, endPoint x: 689, endPoint y: 118, distance: 240.4
click at [696, 116] on div ""AI receptionist" | "virtual receptionist" | "AI voice agent" | "AI call servic…" at bounding box center [526, 120] width 447 height 27
drag, startPoint x: 529, startPoint y: 118, endPoint x: 525, endPoint y: 127, distance: 10.3
click at [529, 118] on input ""AI receptionist" | "virtual receptionist" | "AI voice agent" | "AI call servic…" at bounding box center [454, 117] width 284 height 13
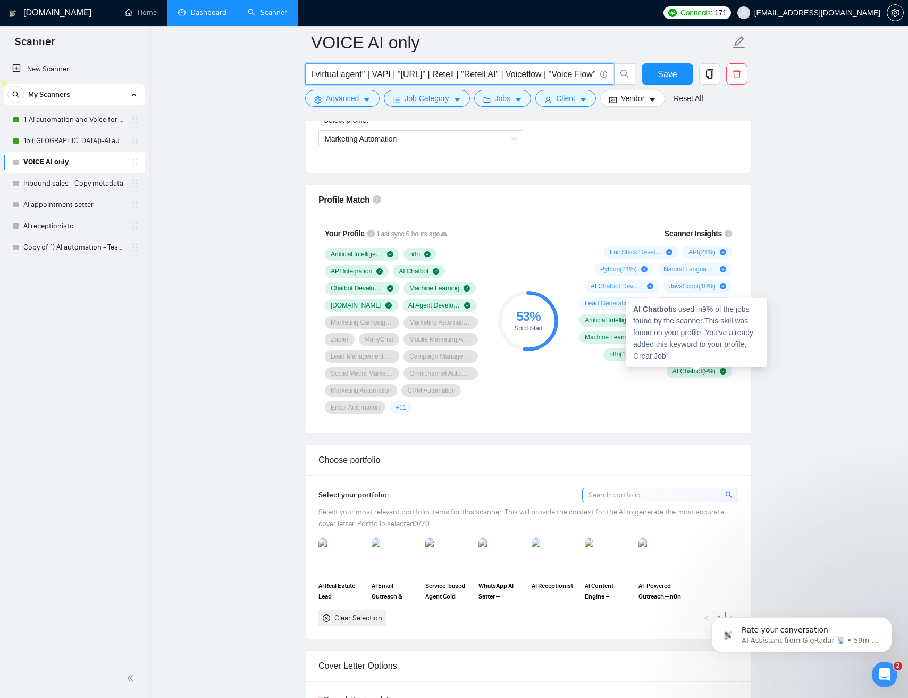
scroll to position [0, 0]
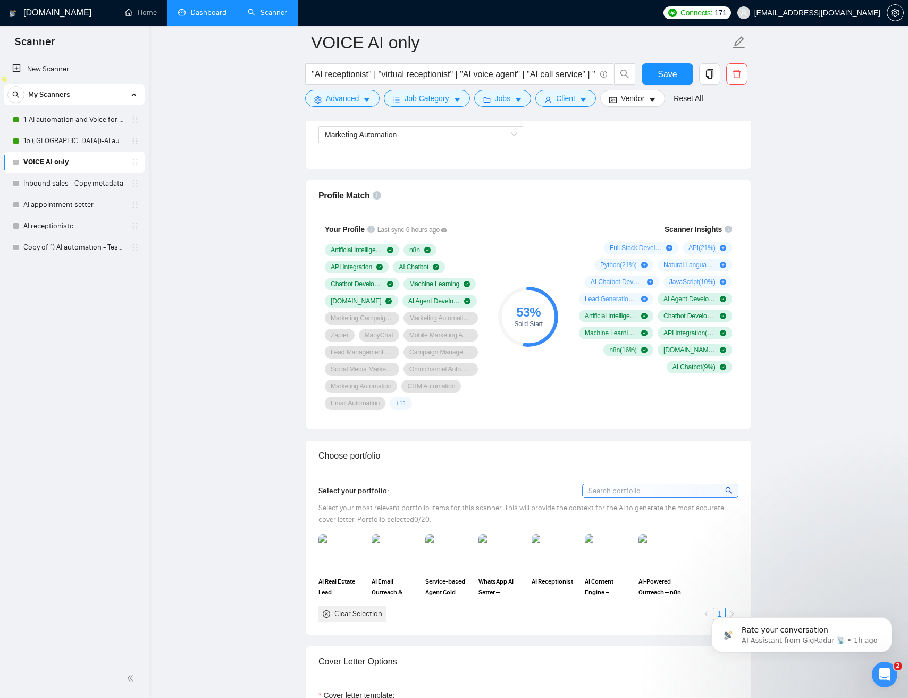
scroll to position [633, 0]
drag, startPoint x: 820, startPoint y: 273, endPoint x: 629, endPoint y: 247, distance: 192.7
drag, startPoint x: 776, startPoint y: 260, endPoint x: 786, endPoint y: 258, distance: 9.7
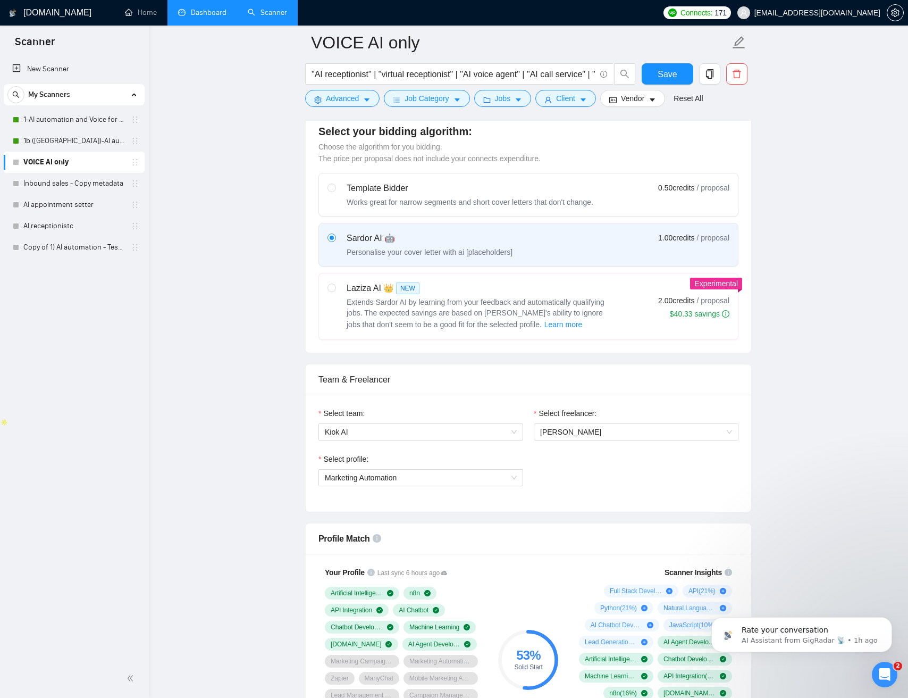
scroll to position [185, 0]
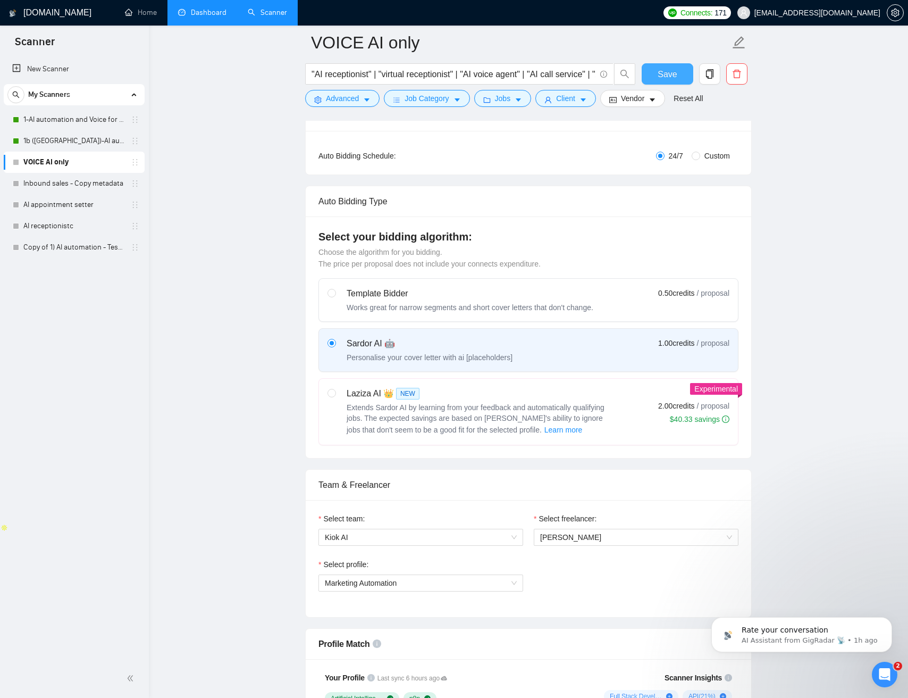
click at [666, 73] on span "Save" at bounding box center [667, 74] width 19 height 13
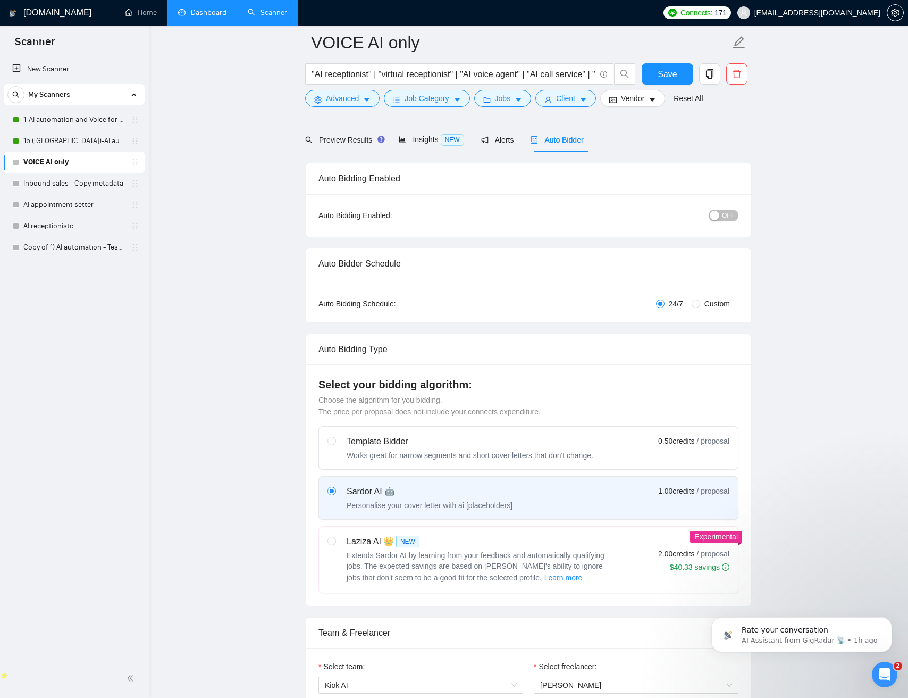
scroll to position [0, 0]
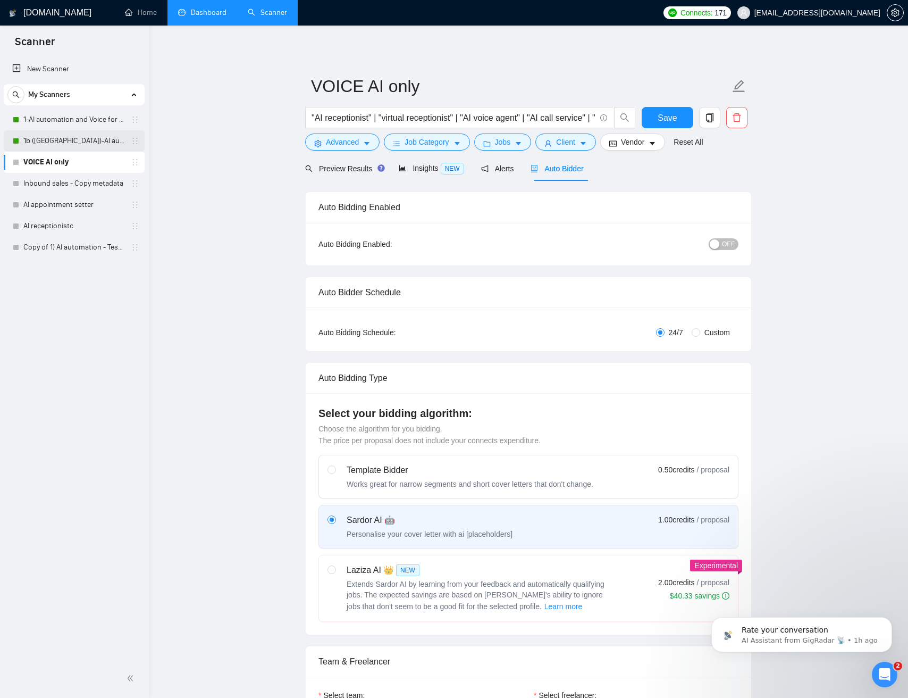
click at [90, 140] on link "1b (US)-AI automation and Voice for CRM & Booking" at bounding box center [73, 140] width 101 height 21
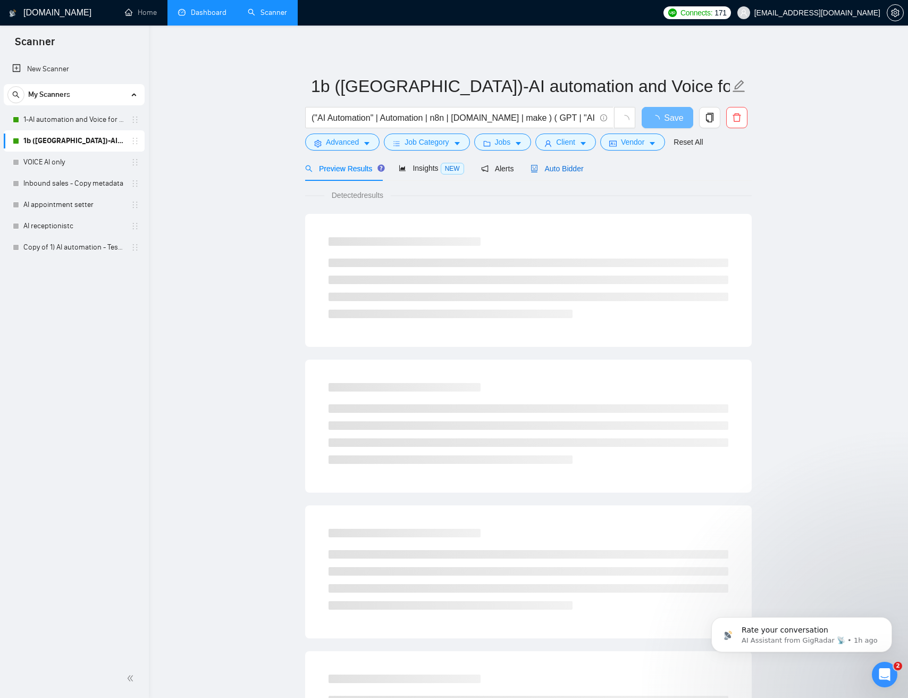
click at [567, 169] on span "Auto Bidder" at bounding box center [557, 168] width 53 height 9
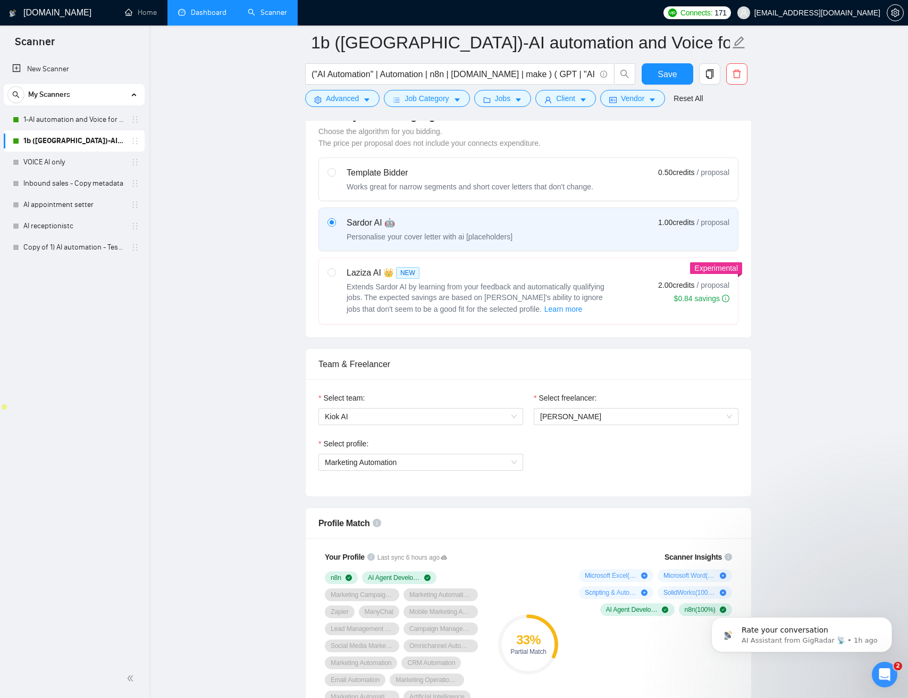
scroll to position [466, 0]
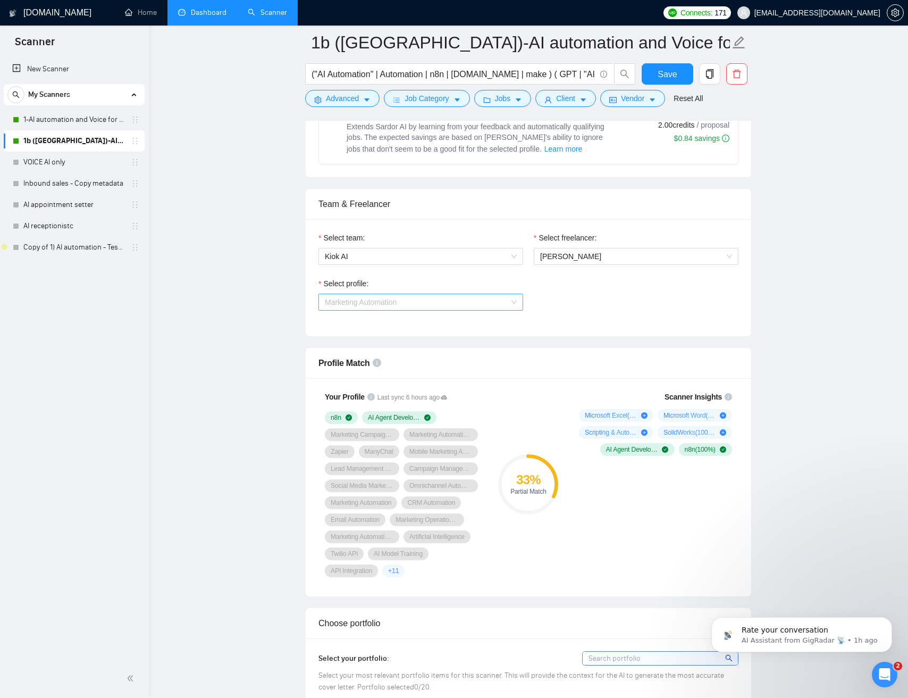
click at [431, 307] on span "Marketing Automation" at bounding box center [421, 302] width 192 height 16
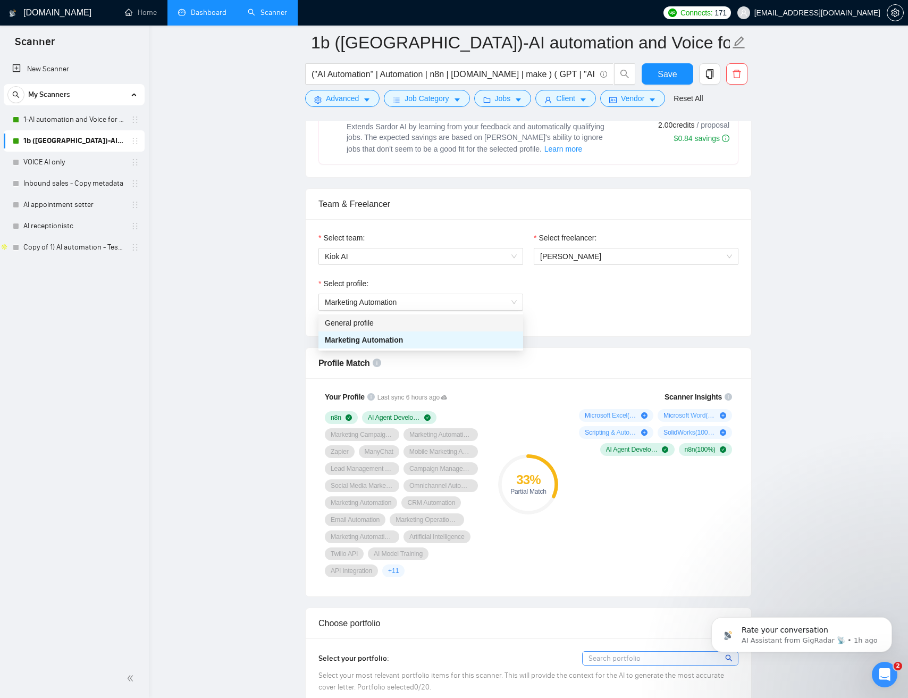
drag, startPoint x: 612, startPoint y: 293, endPoint x: 603, endPoint y: 270, distance: 25.1
click at [611, 290] on div "Select profile: Marketing Automation" at bounding box center [528, 301] width 431 height 46
drag, startPoint x: 595, startPoint y: 264, endPoint x: 591, endPoint y: 260, distance: 5.7
click at [595, 264] on span "[PERSON_NAME]" at bounding box center [636, 256] width 192 height 16
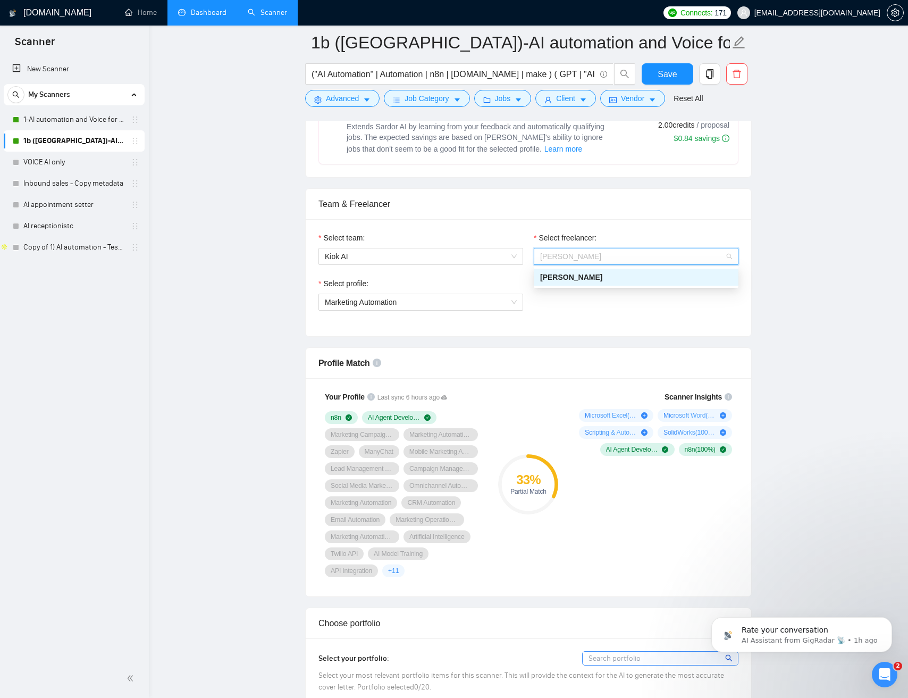
click at [579, 278] on span "[PERSON_NAME]" at bounding box center [571, 277] width 62 height 9
click at [430, 254] on span "Kiok AI" at bounding box center [421, 256] width 192 height 16
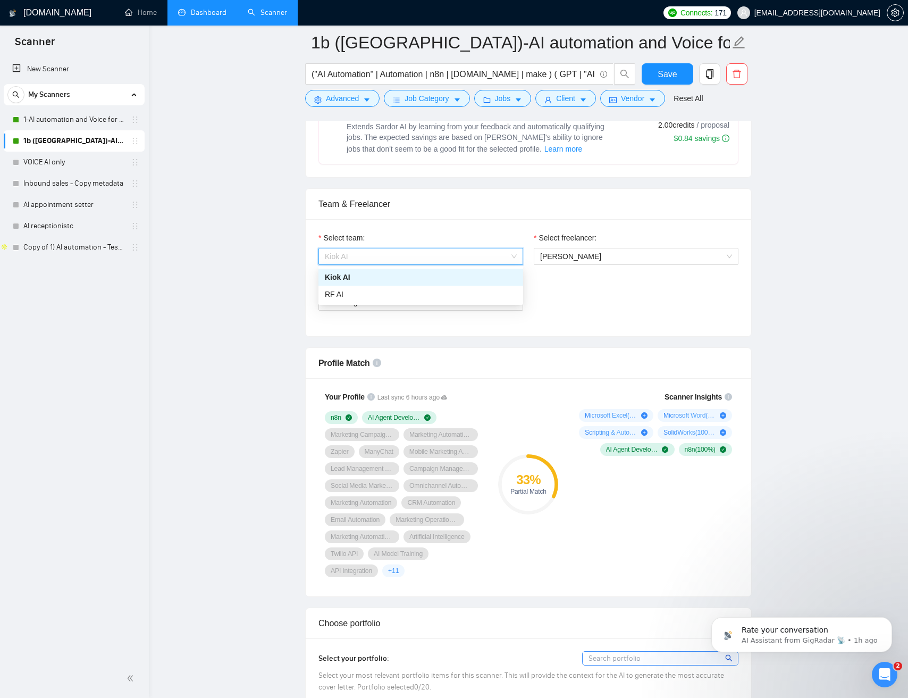
click at [368, 277] on div "Kiok AI" at bounding box center [421, 277] width 192 height 12
click at [311, 321] on div "Select team: Kiok AI Kiok AI Select freelancer: Jean Michel Van Select profile:…" at bounding box center [529, 277] width 446 height 117
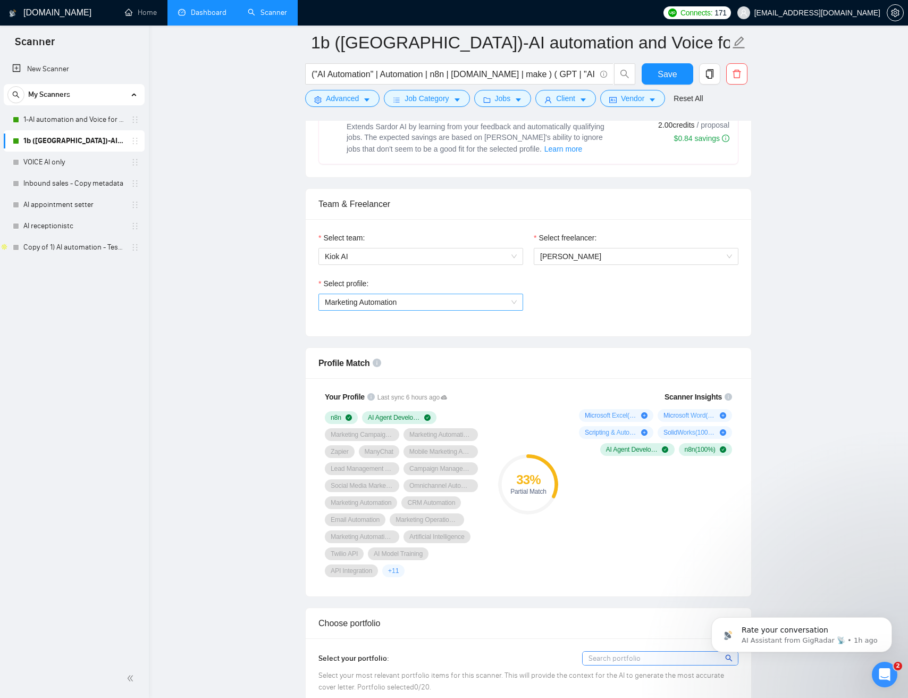
click at [402, 304] on span "Marketing Automation" at bounding box center [421, 302] width 192 height 16
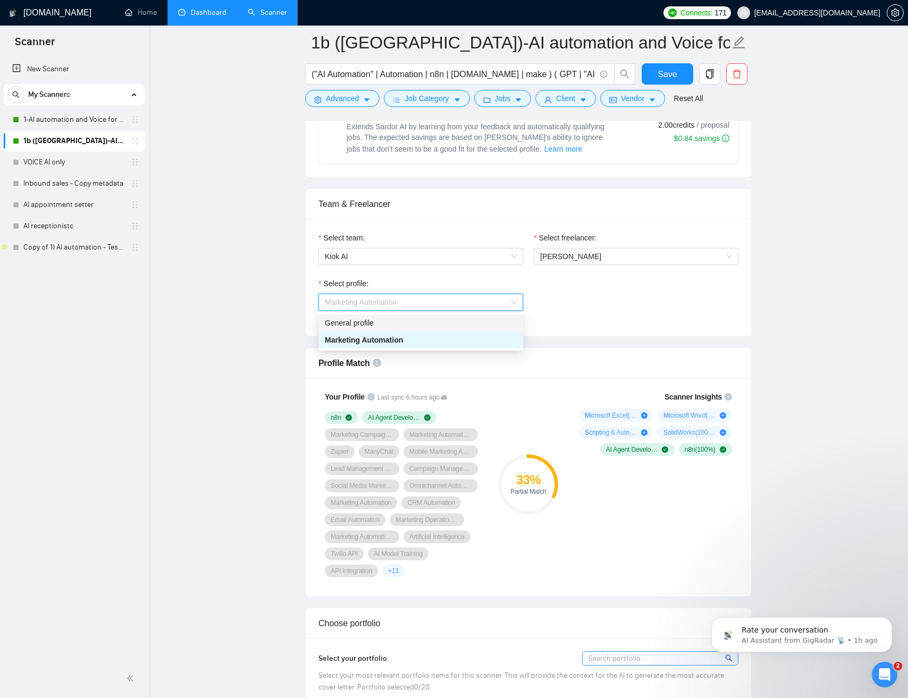
click at [391, 320] on div "General profile" at bounding box center [421, 323] width 192 height 12
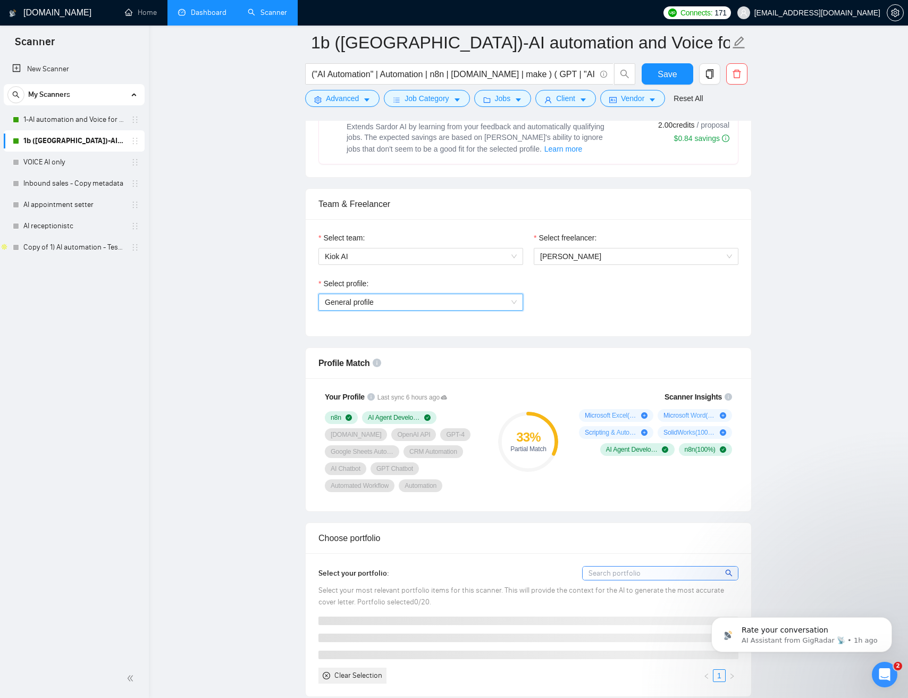
click at [571, 300] on div "Select profile: General profile General profile" at bounding box center [528, 301] width 431 height 46
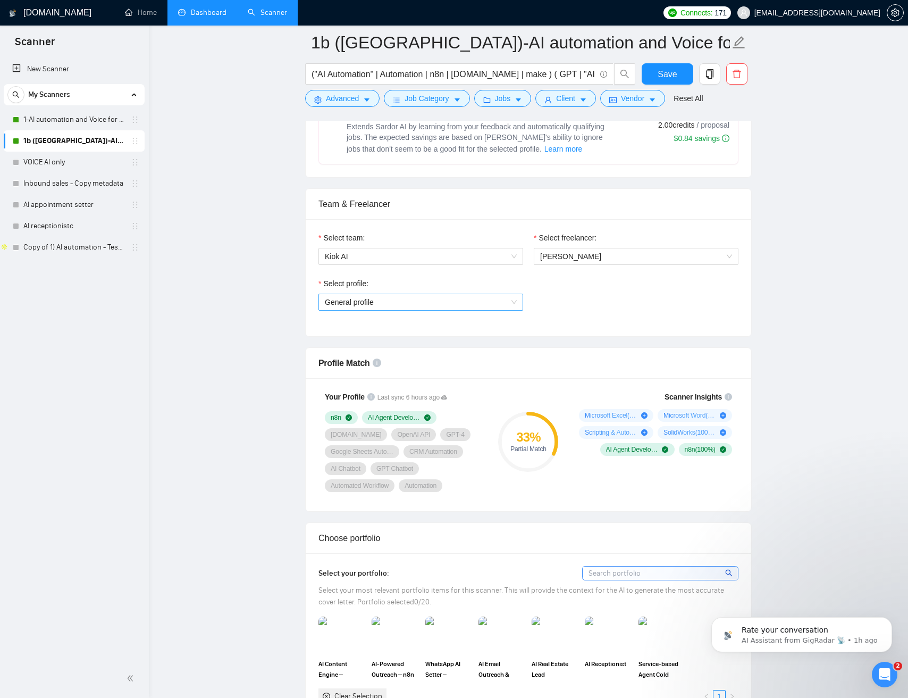
click at [517, 302] on div "General profile" at bounding box center [421, 302] width 205 height 17
click at [462, 336] on div "Marketing Automation" at bounding box center [421, 340] width 192 height 12
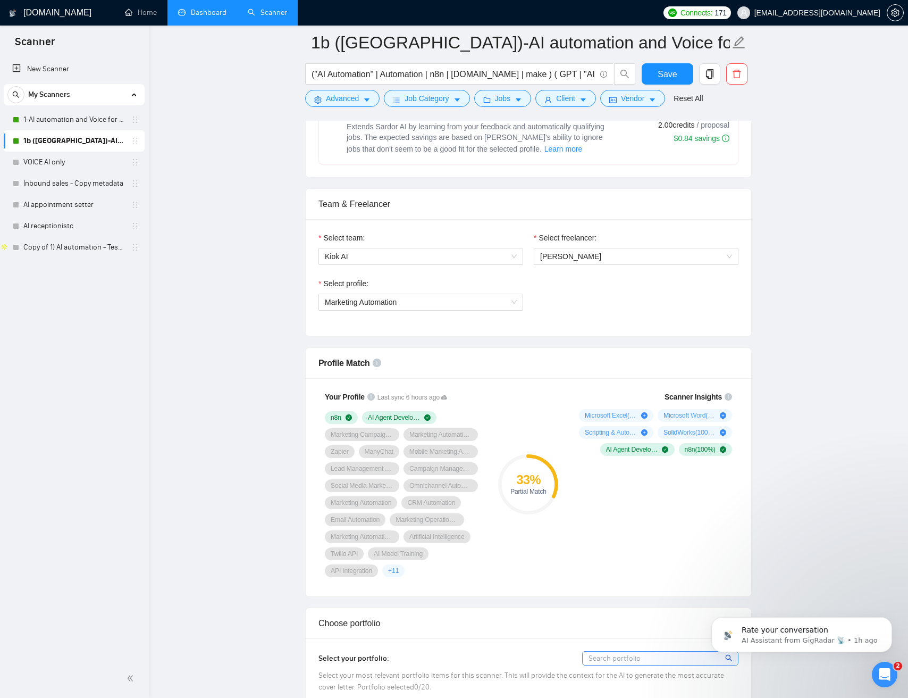
drag, startPoint x: 808, startPoint y: 316, endPoint x: 312, endPoint y: 224, distance: 504.1
drag, startPoint x: 270, startPoint y: 202, endPoint x: 592, endPoint y: 311, distance: 340.2
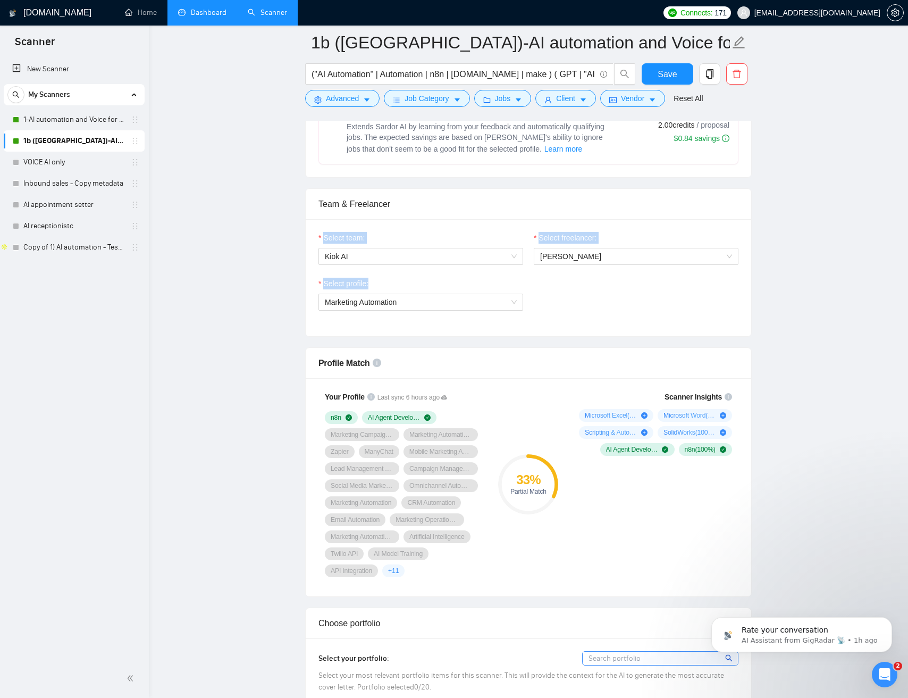
drag, startPoint x: 709, startPoint y: 322, endPoint x: 261, endPoint y: 218, distance: 460.3
drag, startPoint x: 267, startPoint y: 219, endPoint x: 574, endPoint y: 315, distance: 322.1
click at [568, 311] on div at bounding box center [568, 311] width 0 height 0
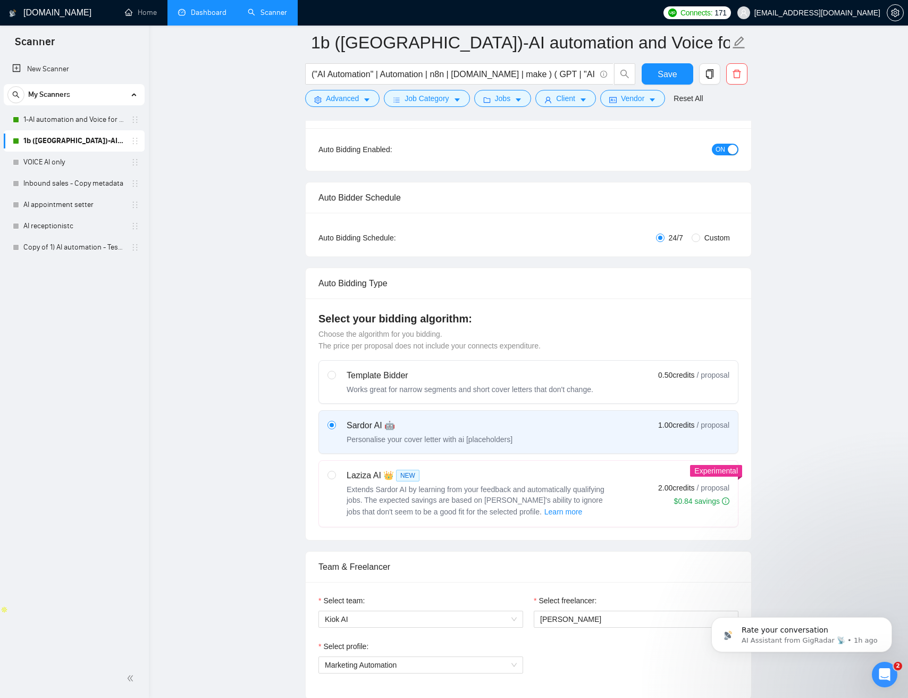
scroll to position [60, 0]
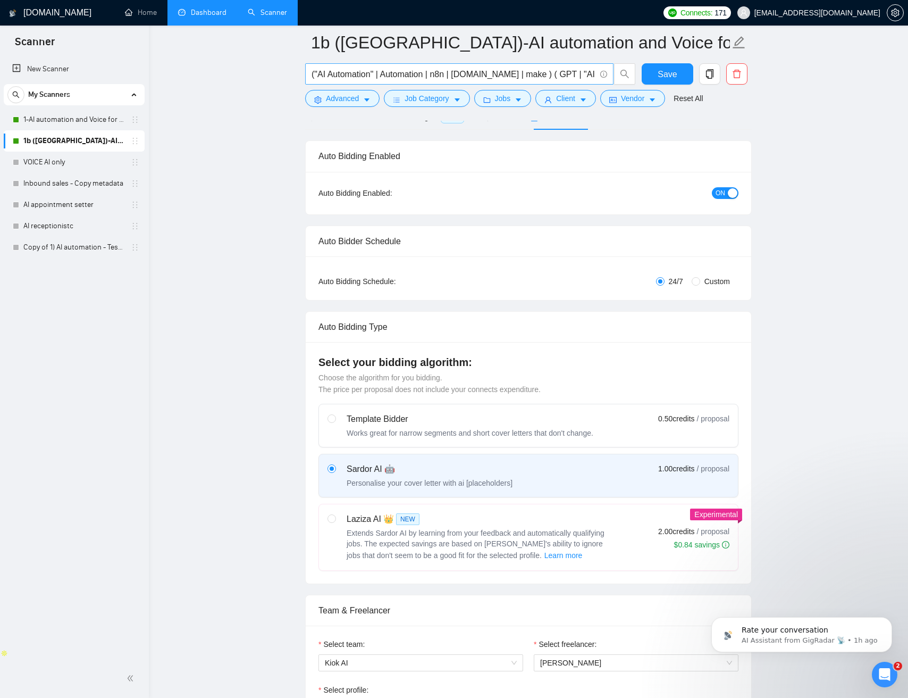
click at [431, 75] on input "("AI Automation" | Automation | n8n | make.com | make ) ( GPT | "AI agent" | "A…" at bounding box center [454, 74] width 284 height 13
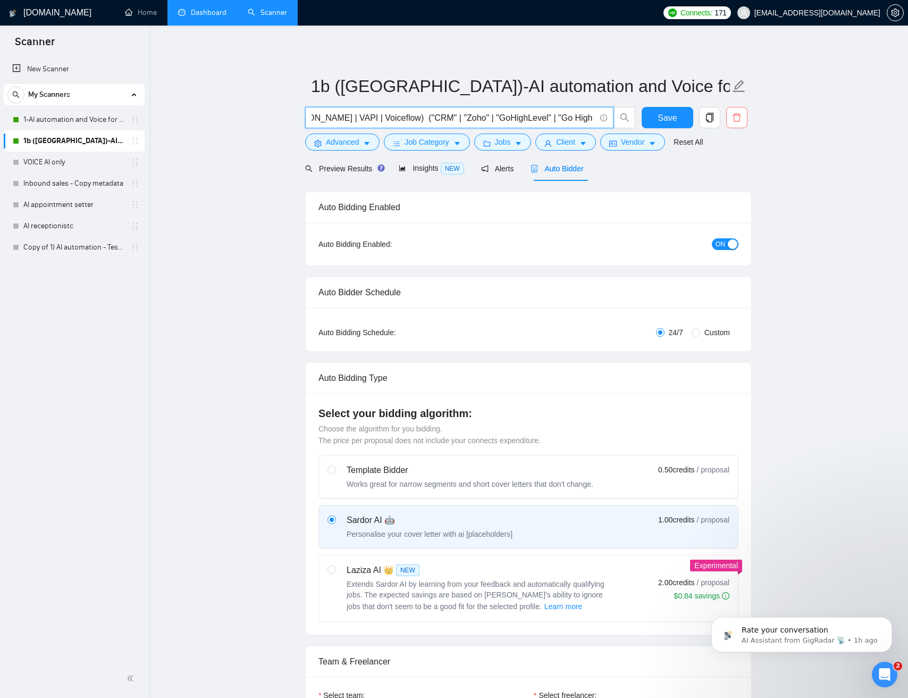
scroll to position [0, 442]
drag, startPoint x: 620, startPoint y: 112, endPoint x: 725, endPoint y: 111, distance: 105.3
click at [727, 111] on div "("AI Automation" | Automation | n8n | make.com | make ) ( GPT | "AI agent" | "A…" at bounding box center [526, 120] width 447 height 27
drag, startPoint x: 534, startPoint y: 124, endPoint x: 528, endPoint y: 124, distance: 6.4
click at [534, 124] on span "("AI Automation" | Automation | n8n | make.com | make ) ( GPT | "AI agent" | "A…" at bounding box center [459, 117] width 308 height 21
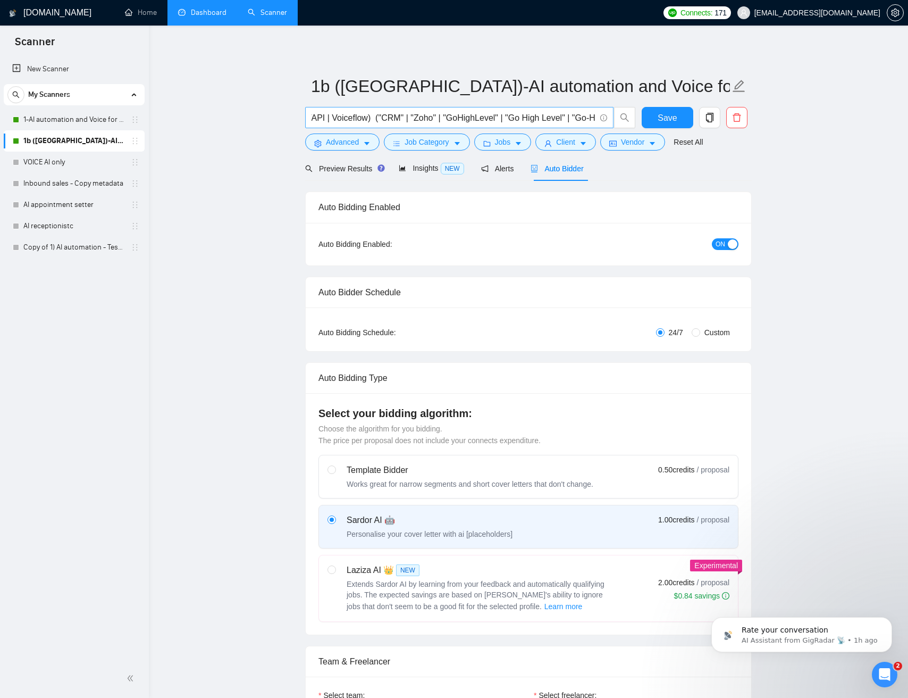
scroll to position [0, 0]
click at [490, 119] on input "("AI Automation" | Automation | n8n | make.com | make ) ( GPT | "AI agent" | "A…" at bounding box center [454, 117] width 284 height 13
drag, startPoint x: 532, startPoint y: 115, endPoint x: 273, endPoint y: 114, distance: 259.0
drag, startPoint x: 379, startPoint y: 119, endPoint x: 389, endPoint y: 113, distance: 11.7
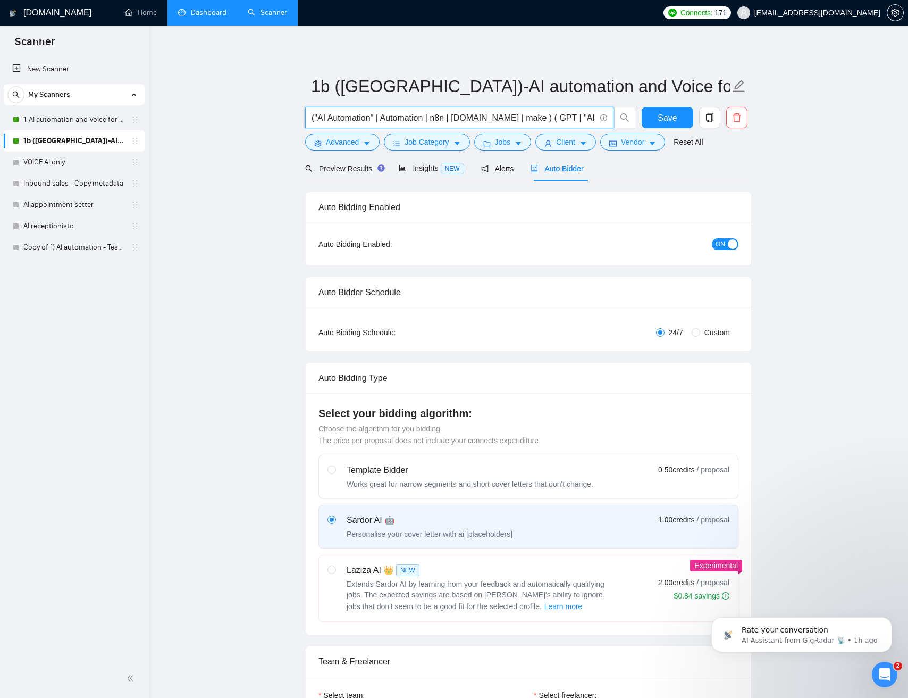
click at [378, 118] on input "("AI Automation" | Automation | n8n | make.com | make ) ( GPT | "AI agent" | "A…" at bounding box center [454, 117] width 284 height 13
drag, startPoint x: 389, startPoint y: 112, endPoint x: 179, endPoint y: 105, distance: 210.2
drag, startPoint x: 426, startPoint y: 101, endPoint x: 429, endPoint y: 108, distance: 7.4
click at [426, 101] on span "1b (US)-AI automation and Voice for CRM & Booking" at bounding box center [528, 86] width 447 height 34
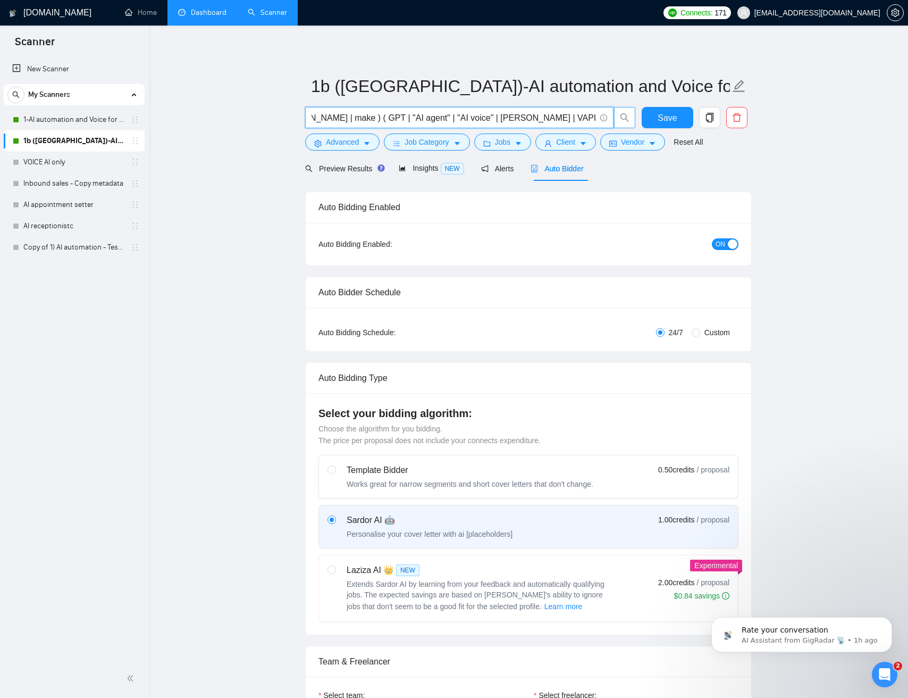
scroll to position [0, 442]
drag, startPoint x: 428, startPoint y: 111, endPoint x: 638, endPoint y: 110, distance: 209.6
click at [638, 110] on div "("AI Automation" | Automation | n8n | make.com | make ) ( GPT | "AI agent" | "A…" at bounding box center [526, 120] width 447 height 27
drag, startPoint x: 573, startPoint y: 121, endPoint x: 598, endPoint y: 128, distance: 25.9
click at [573, 121] on input "("AI Automation" | Automation | n8n | make.com | make ) ( GPT | "AI agent" | "A…" at bounding box center [454, 117] width 284 height 13
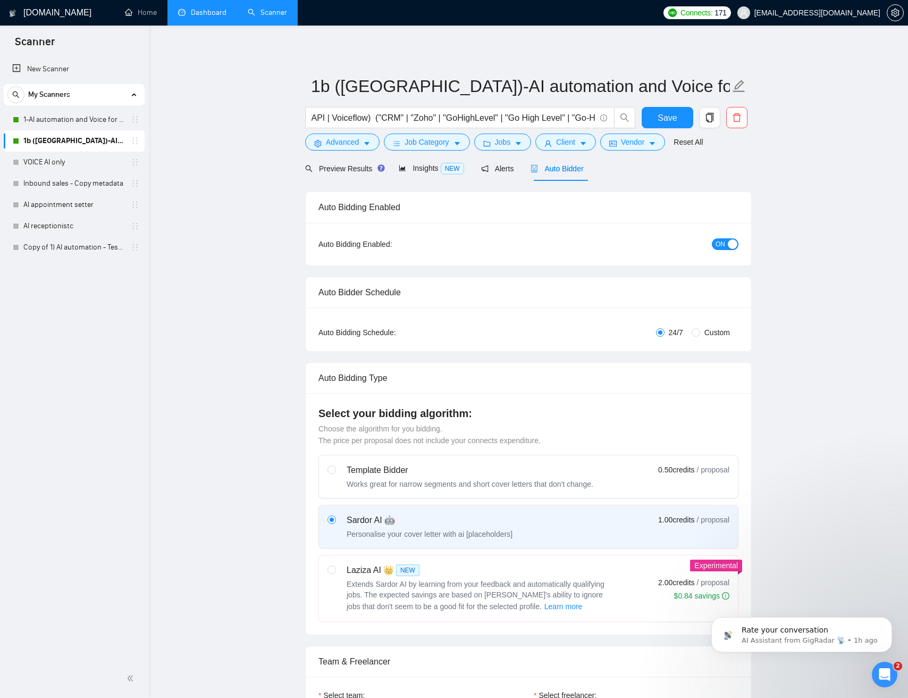
scroll to position [0, 0]
drag, startPoint x: 849, startPoint y: 233, endPoint x: 849, endPoint y: 243, distance: 9.6
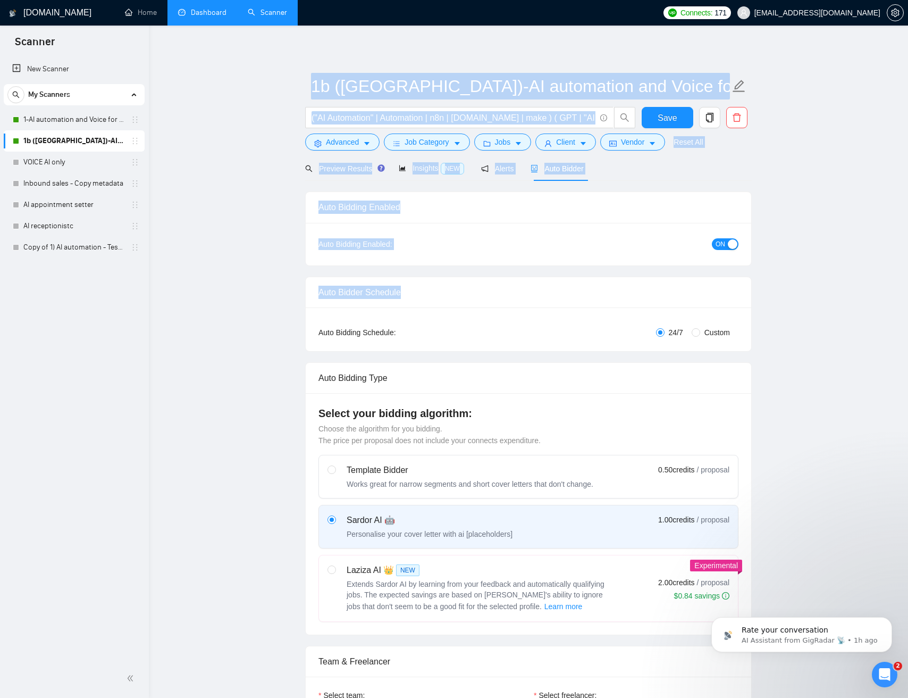
drag, startPoint x: 831, startPoint y: 281, endPoint x: 338, endPoint y: 44, distance: 547.1
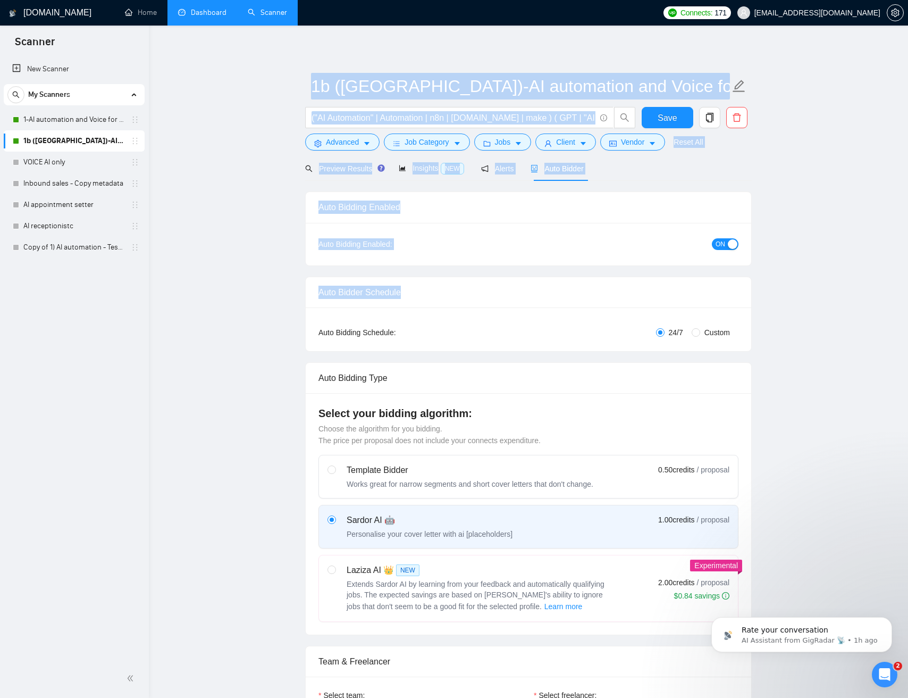
drag, startPoint x: 306, startPoint y: 95, endPoint x: 738, endPoint y: 266, distance: 464.8
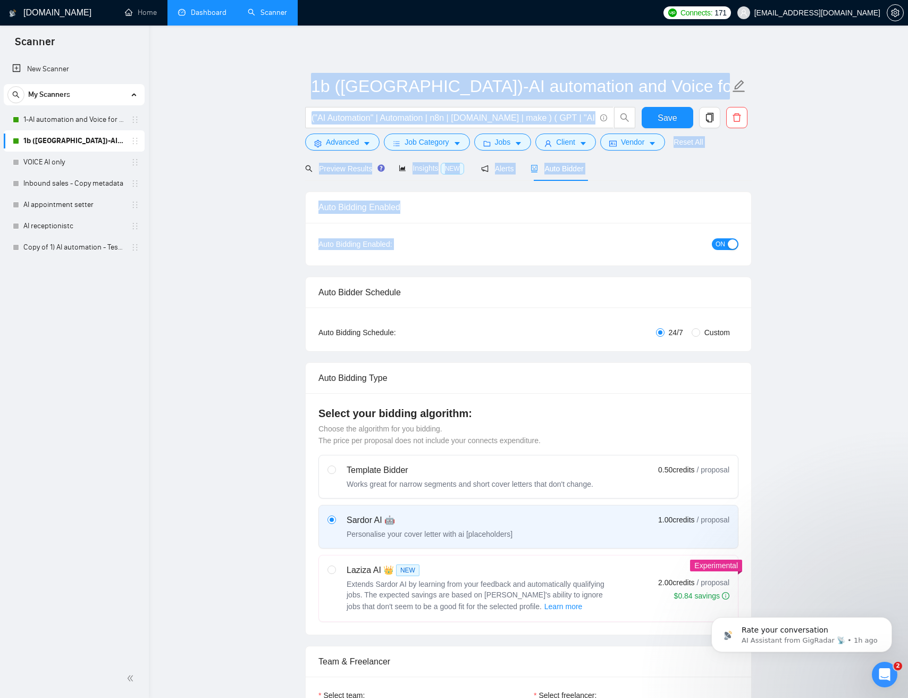
drag, startPoint x: 303, startPoint y: 107, endPoint x: 746, endPoint y: 295, distance: 481.6
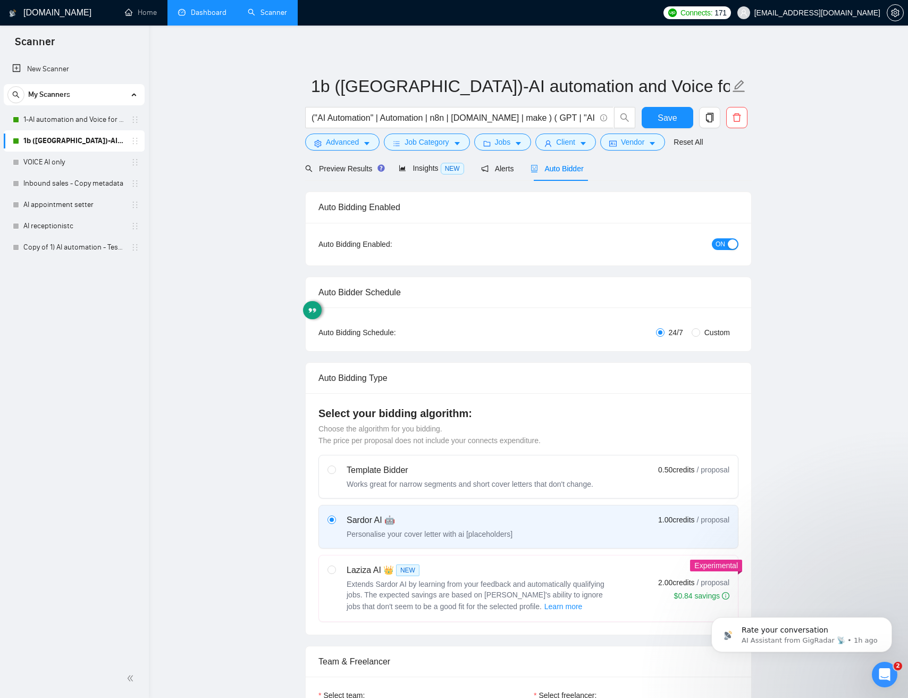
drag, startPoint x: 788, startPoint y: 311, endPoint x: 794, endPoint y: 343, distance: 32.4
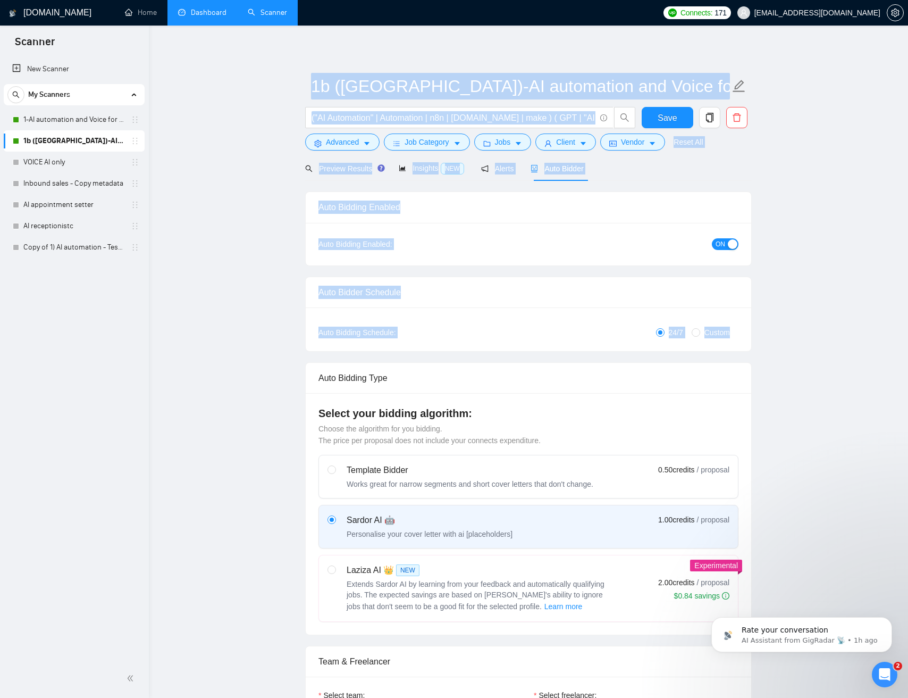
drag, startPoint x: 652, startPoint y: 255, endPoint x: 258, endPoint y: 181, distance: 399.9
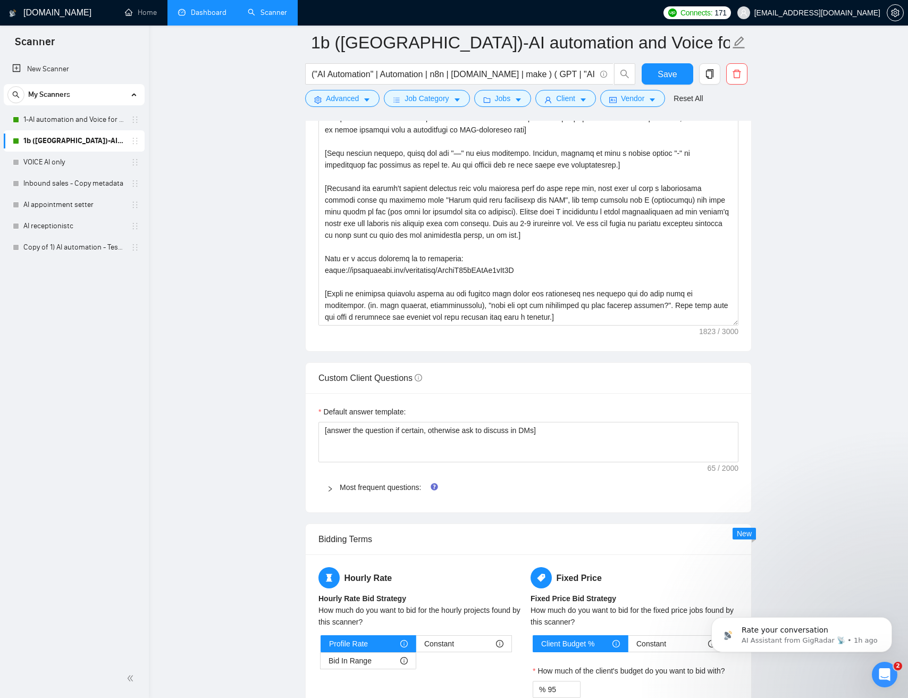
scroll to position [1250, 0]
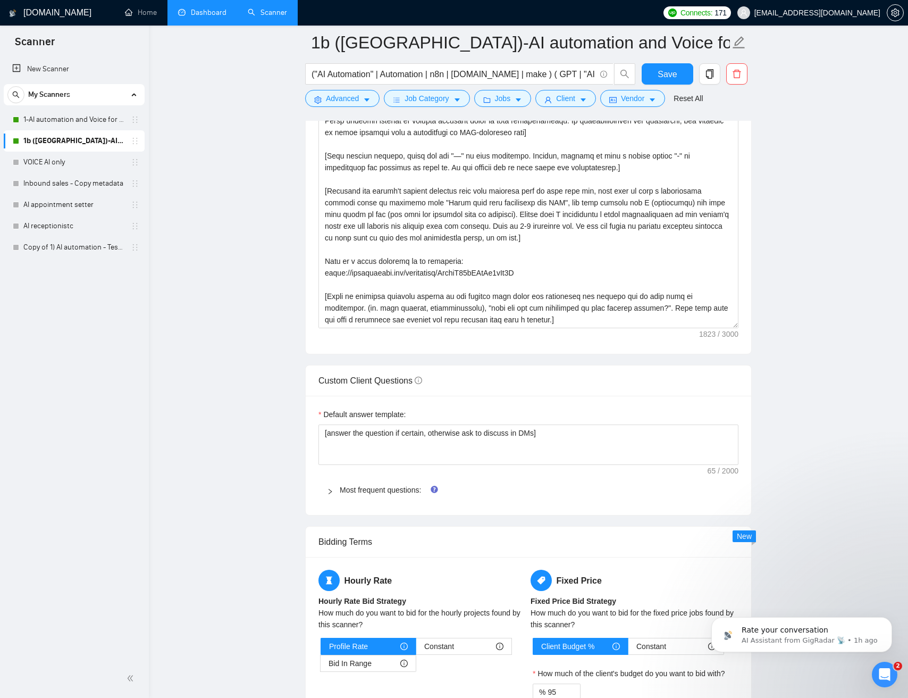
click at [222, 208] on main "1b (US)-AI automation and Voice for CRM & Booking ("AI Automation" | Automation…" at bounding box center [528, 252] width 725 height 2919
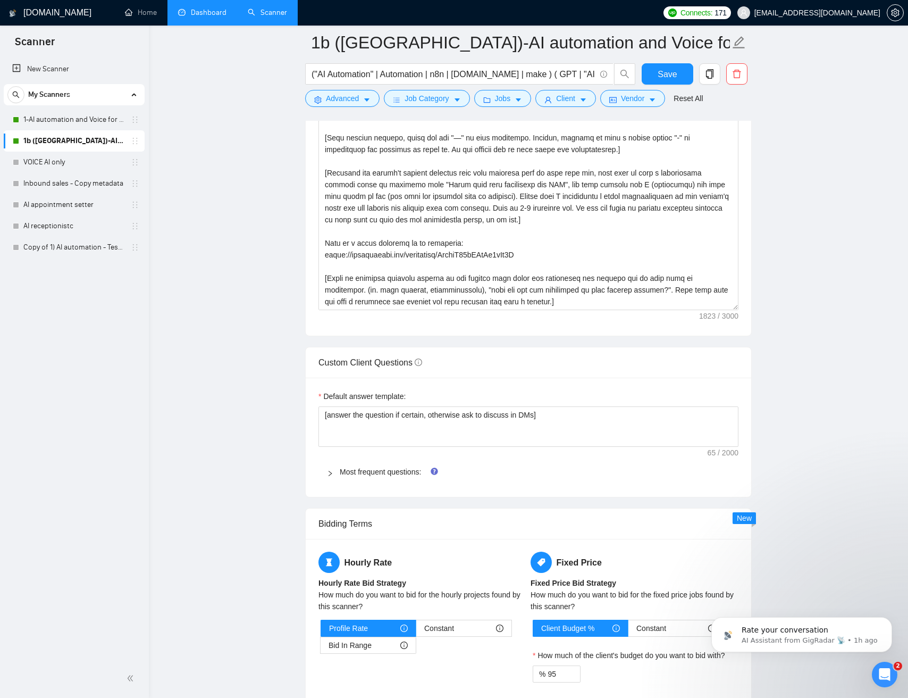
scroll to position [1440, 0]
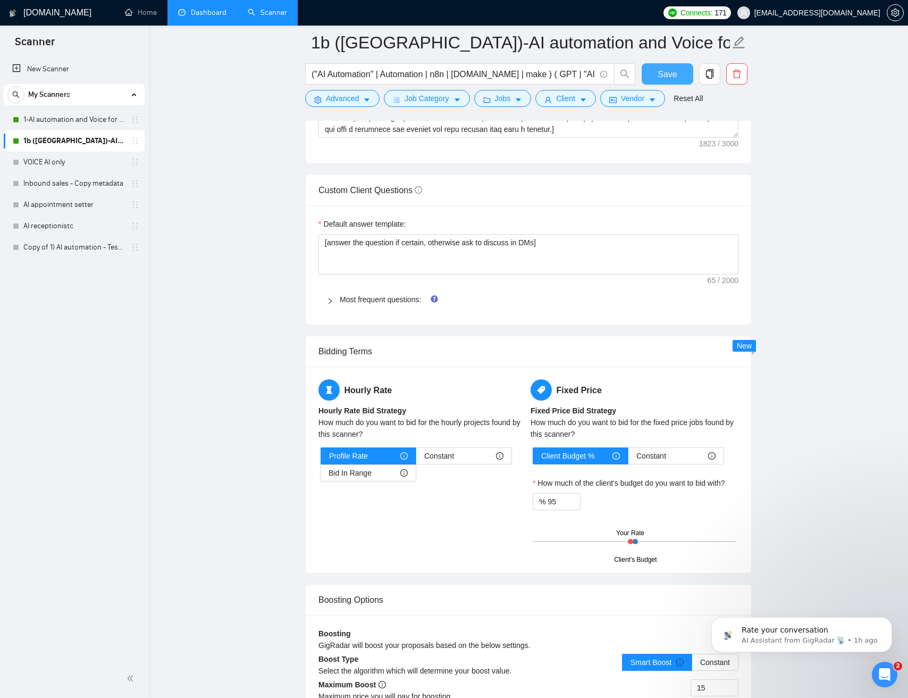
drag, startPoint x: 675, startPoint y: 73, endPoint x: 801, endPoint y: 317, distance: 274.3
click at [674, 73] on span "Save" at bounding box center [667, 74] width 19 height 13
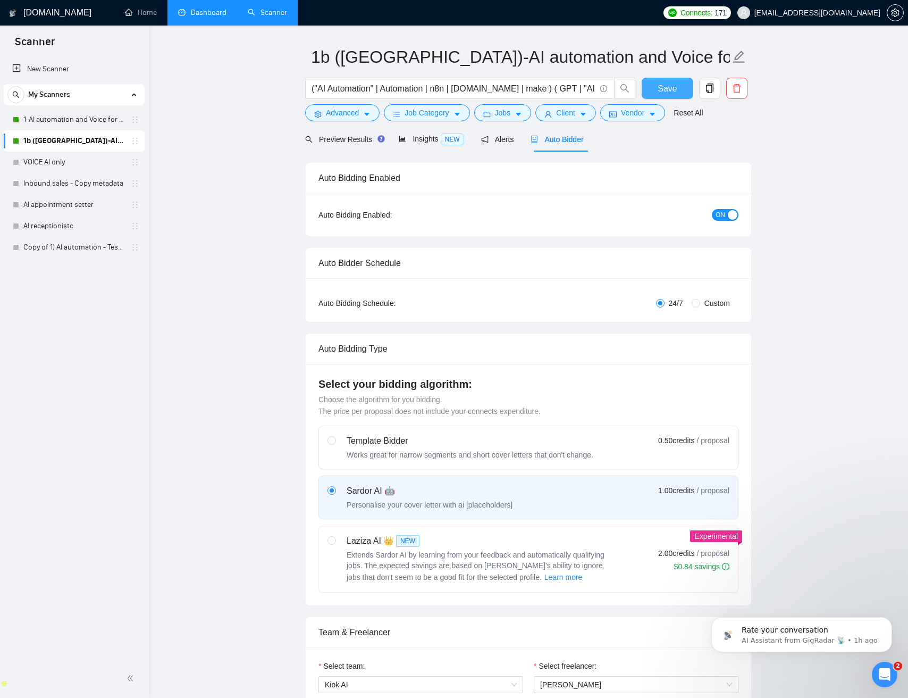
scroll to position [0, 0]
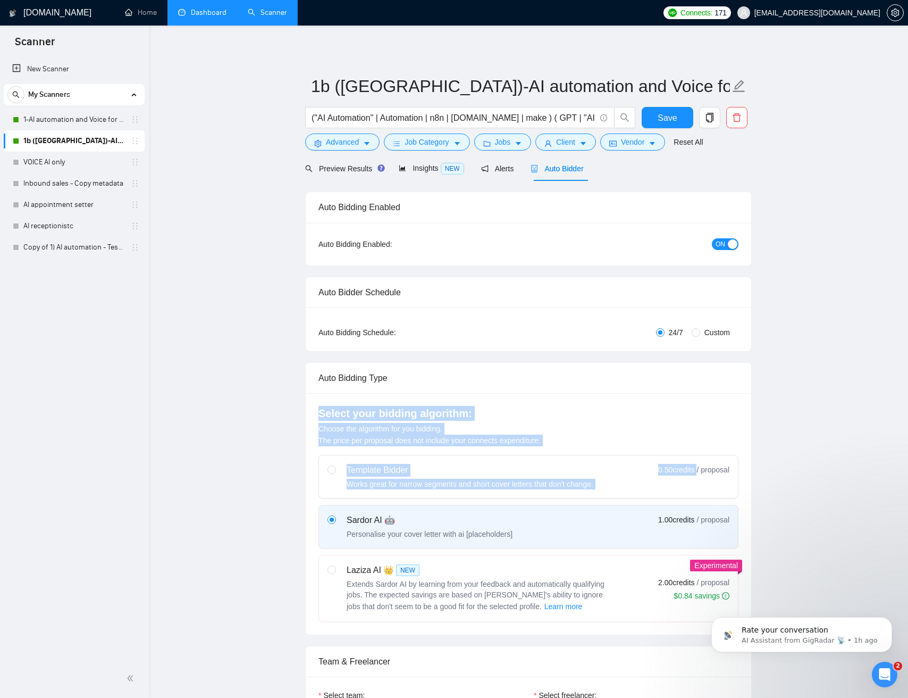
drag, startPoint x: 277, startPoint y: 389, endPoint x: 748, endPoint y: 477, distance: 479.3
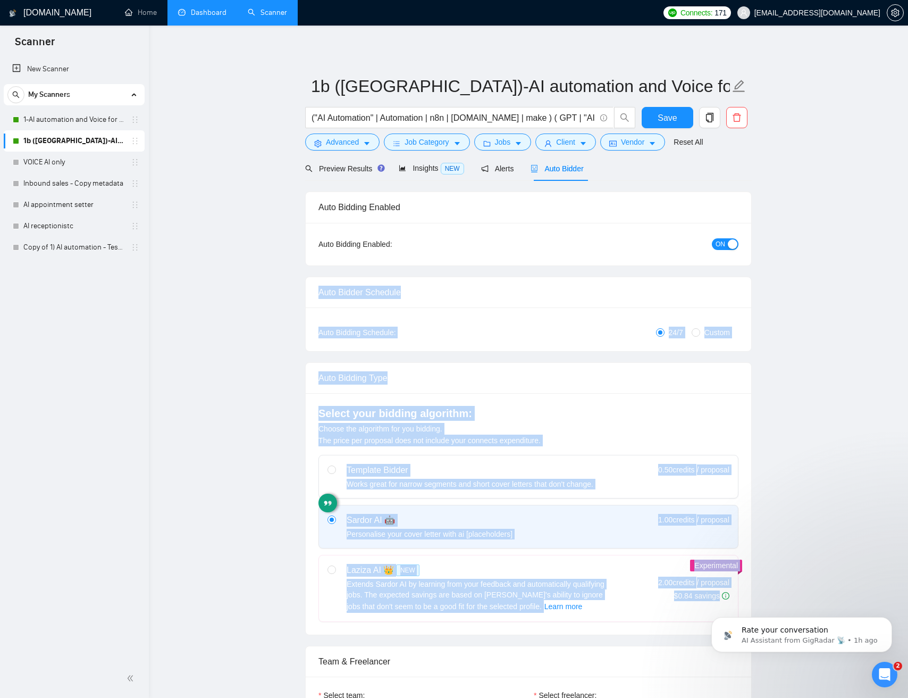
drag, startPoint x: 796, startPoint y: 490, endPoint x: 256, endPoint y: 258, distance: 587.3
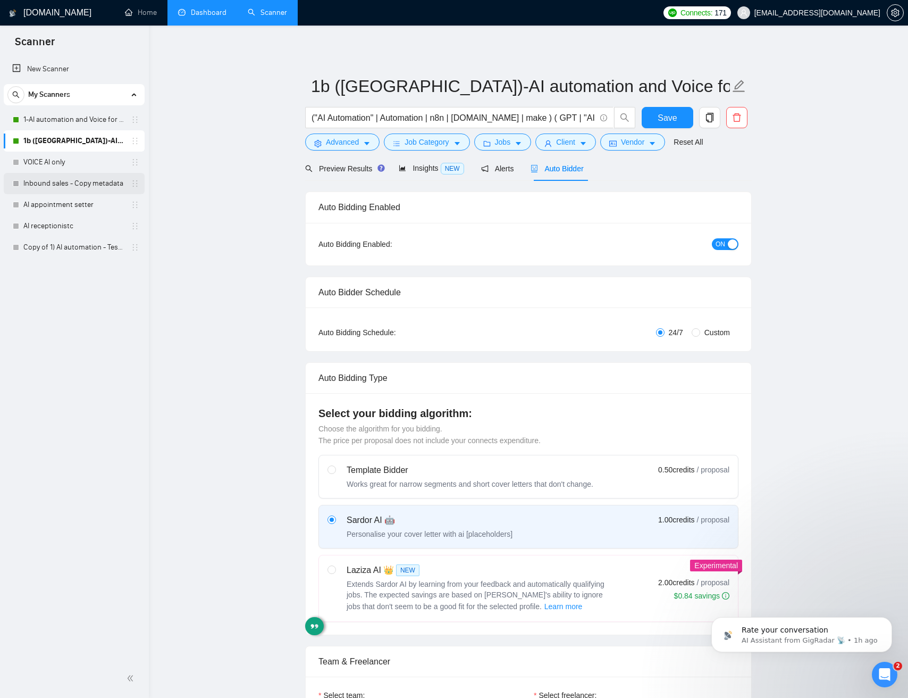
drag, startPoint x: 244, startPoint y: 260, endPoint x: 120, endPoint y: 177, distance: 149.4
click at [43, 164] on link "VOICE AI only" at bounding box center [73, 162] width 101 height 21
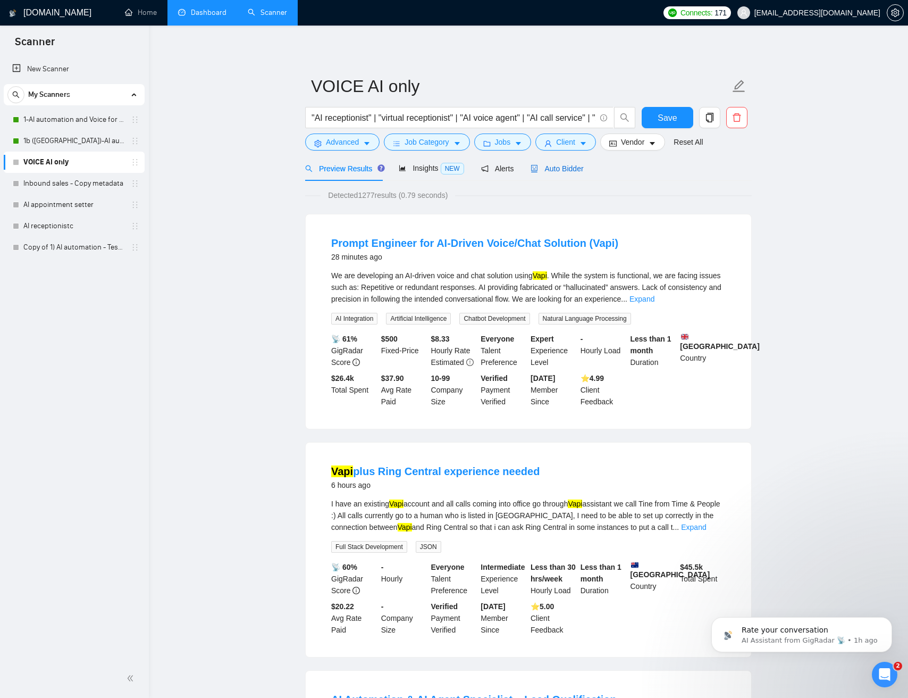
click at [571, 171] on span "Auto Bidder" at bounding box center [557, 168] width 53 height 9
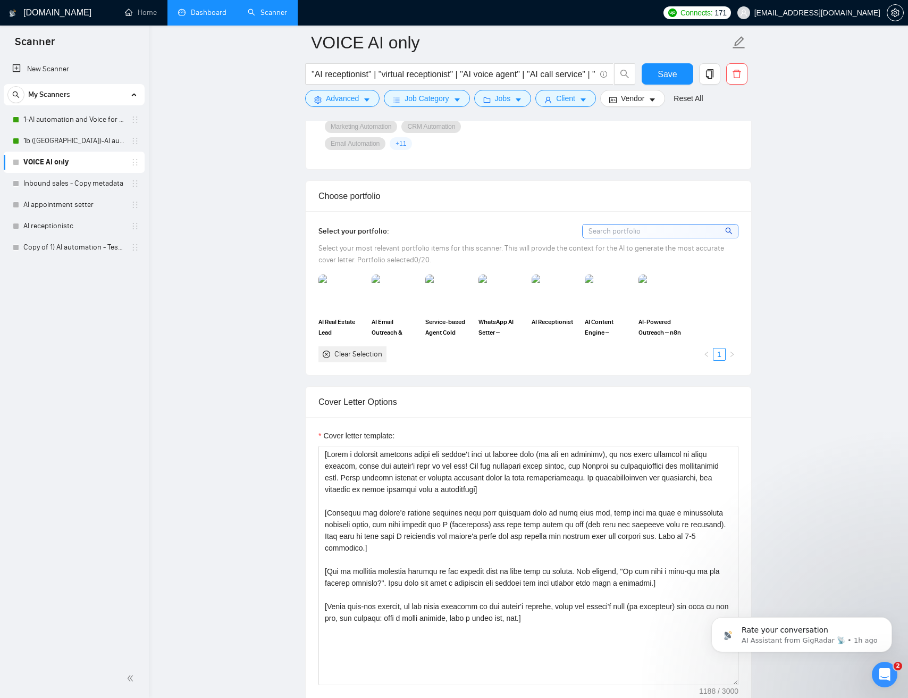
scroll to position [1065, 0]
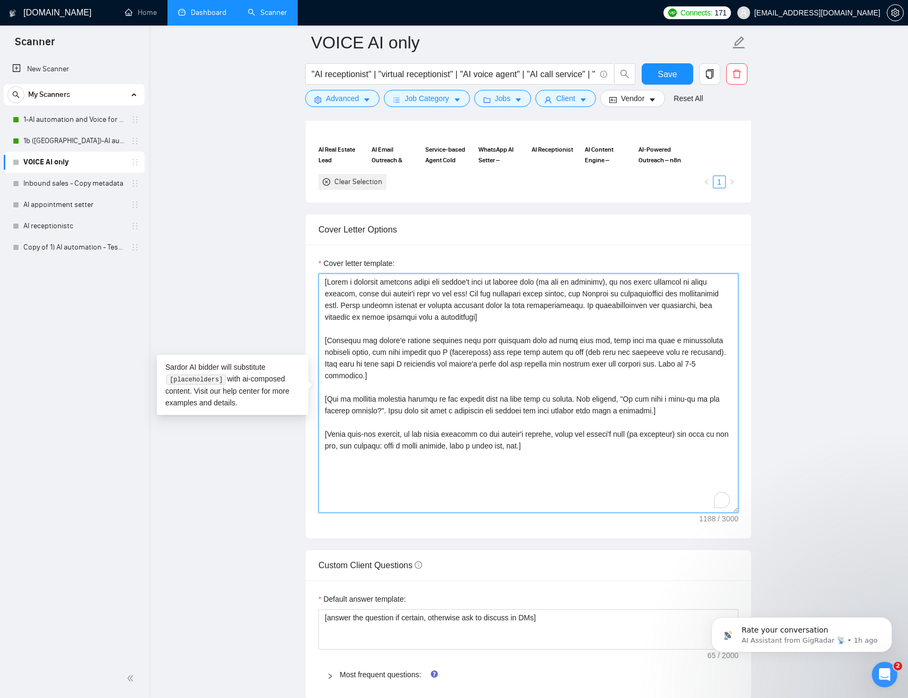
drag, startPoint x: 604, startPoint y: 437, endPoint x: 315, endPoint y: 256, distance: 340.7
click at [315, 256] on div "Cover letter template:" at bounding box center [529, 392] width 446 height 294
paste textarea "(if provided only!) with 🧩 right after, in the local language of their country,…"
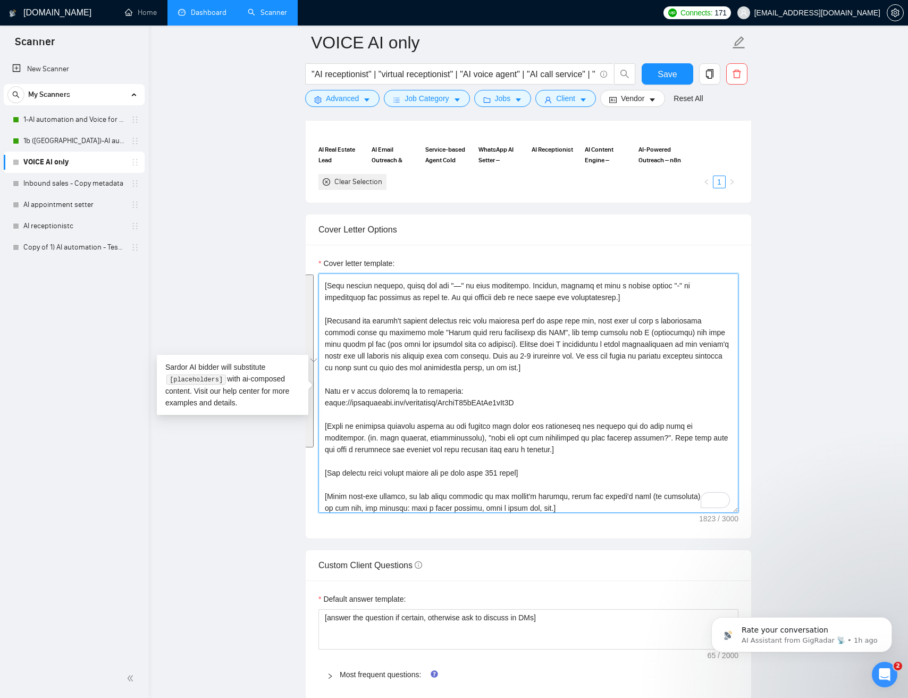
scroll to position [55, 0]
type textarea "[Write a personal greeting using the client's name (if provided only!) with 🧩 r…"
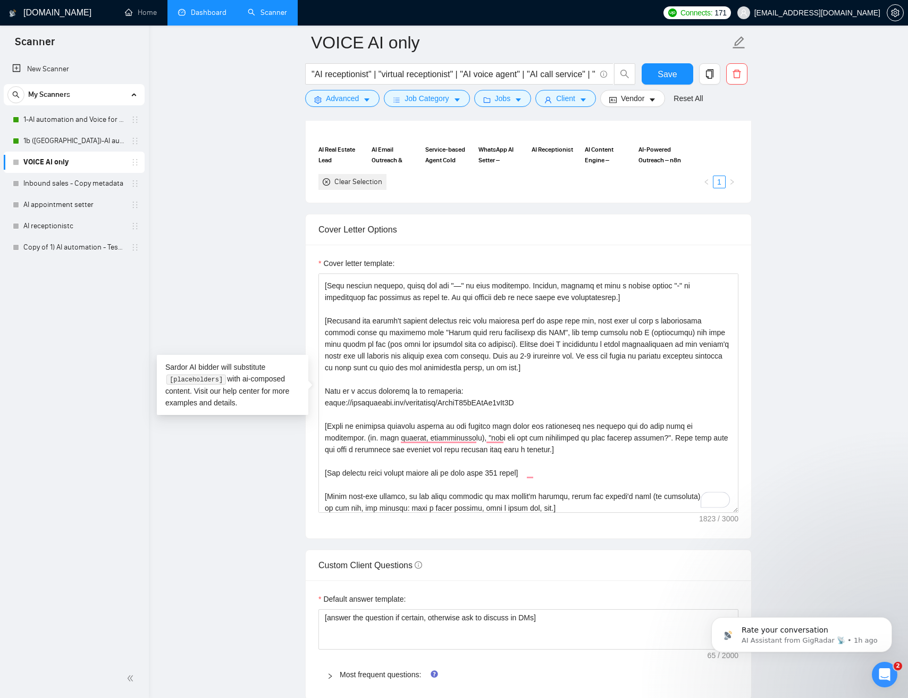
click at [224, 268] on main "VOICE AI only "AI receptionist" | "virtual receptionist" | "AI voice agent" | "…" at bounding box center [528, 411] width 725 height 2868
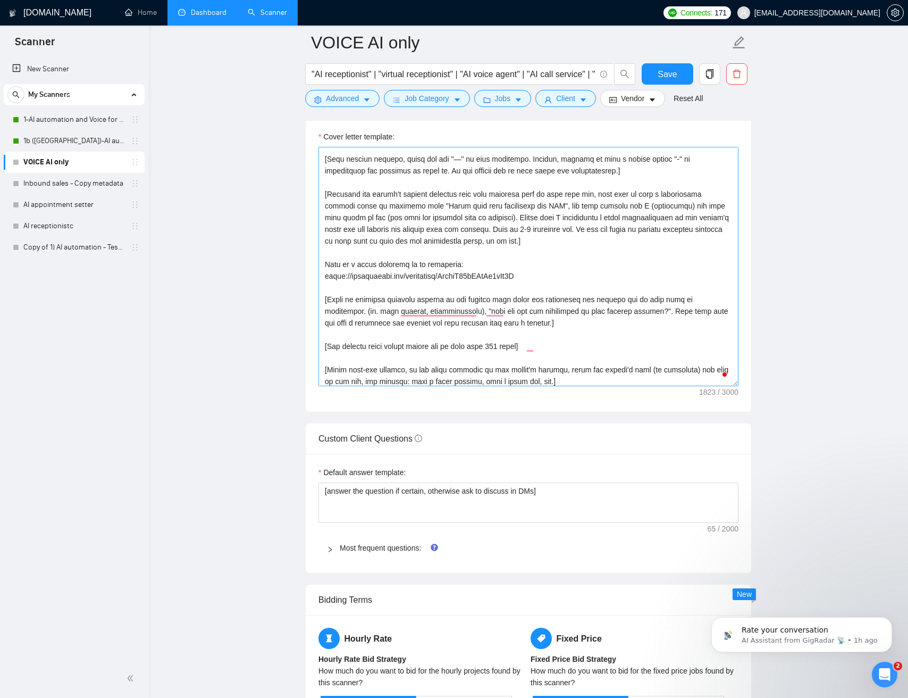
scroll to position [0, 0]
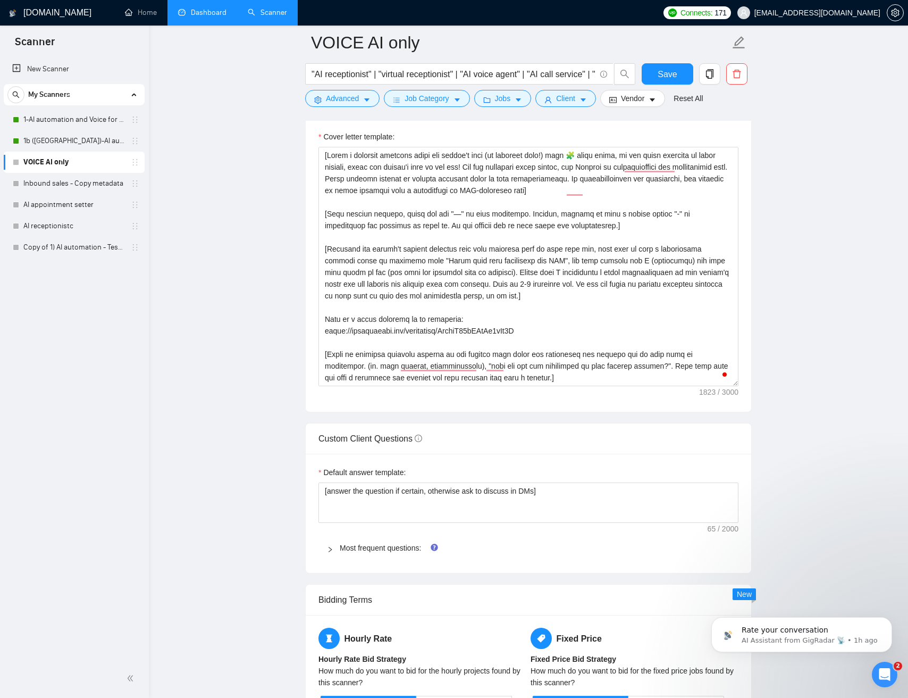
click at [245, 232] on main "VOICE AI only "AI receptionist" | "virtual receptionist" | "AI voice agent" | "…" at bounding box center [528, 285] width 725 height 2868
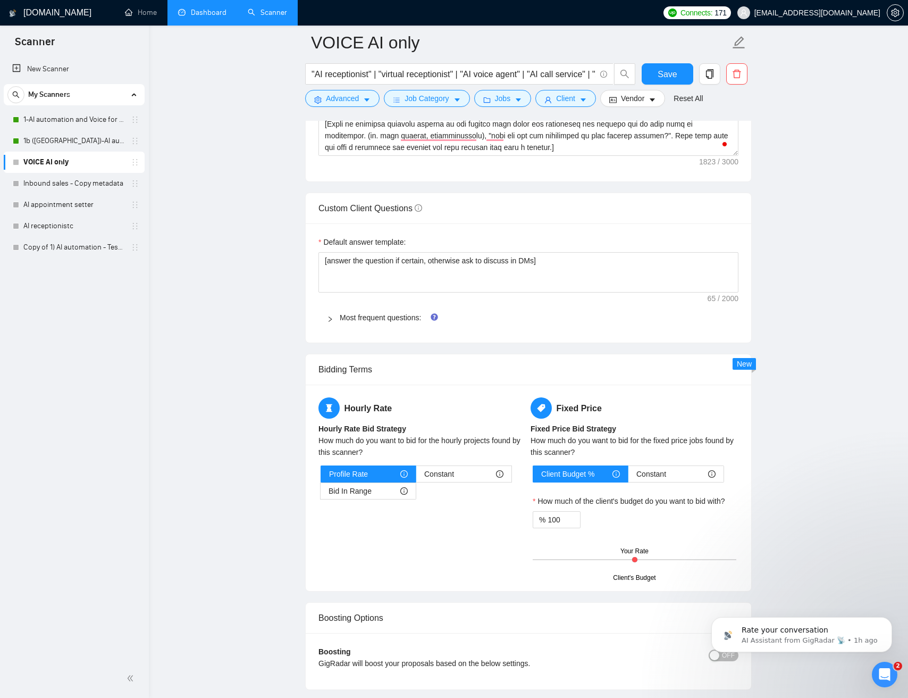
scroll to position [1486, 0]
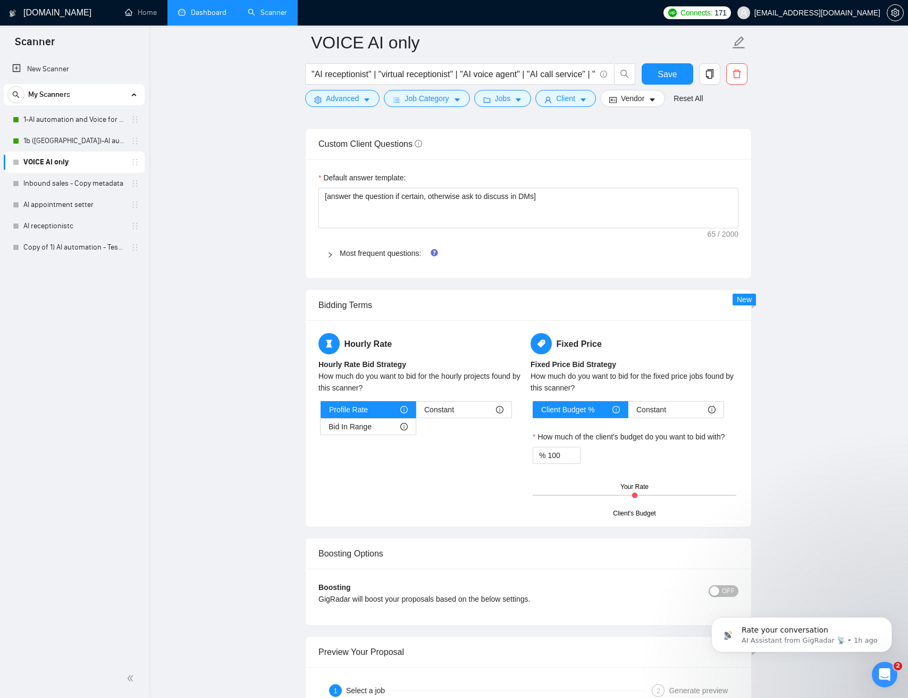
click at [331, 253] on icon "right" at bounding box center [330, 255] width 6 height 6
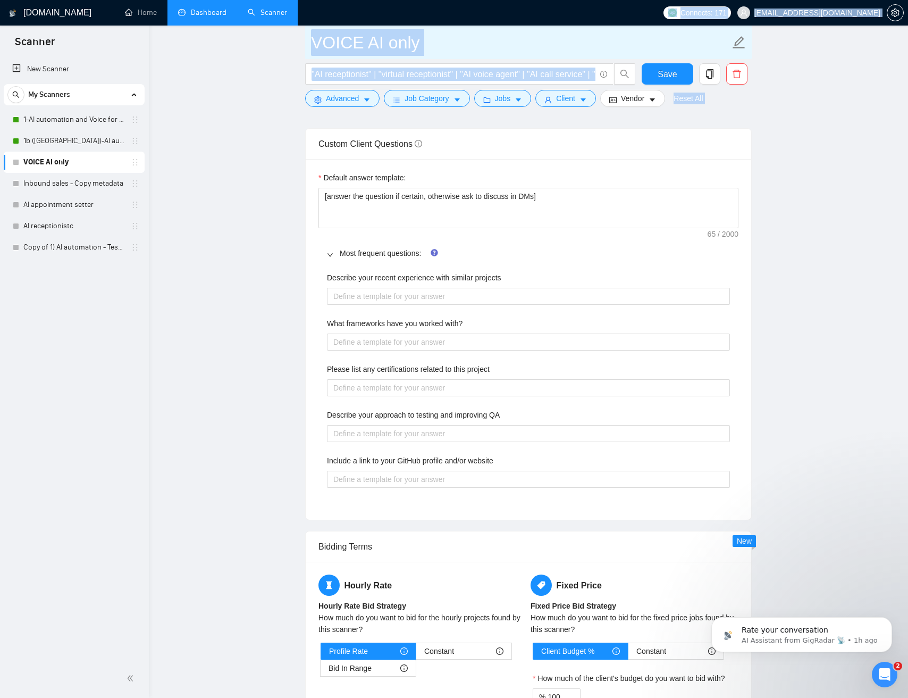
drag, startPoint x: 811, startPoint y: 108, endPoint x: 456, endPoint y: 39, distance: 361.4
click at [431, 20] on div "GigRadar.io Home Dashboard Scanner Connects: 171 jmichelvan@gmail.com VOICE AI …" at bounding box center [528, 131] width 759 height 3234
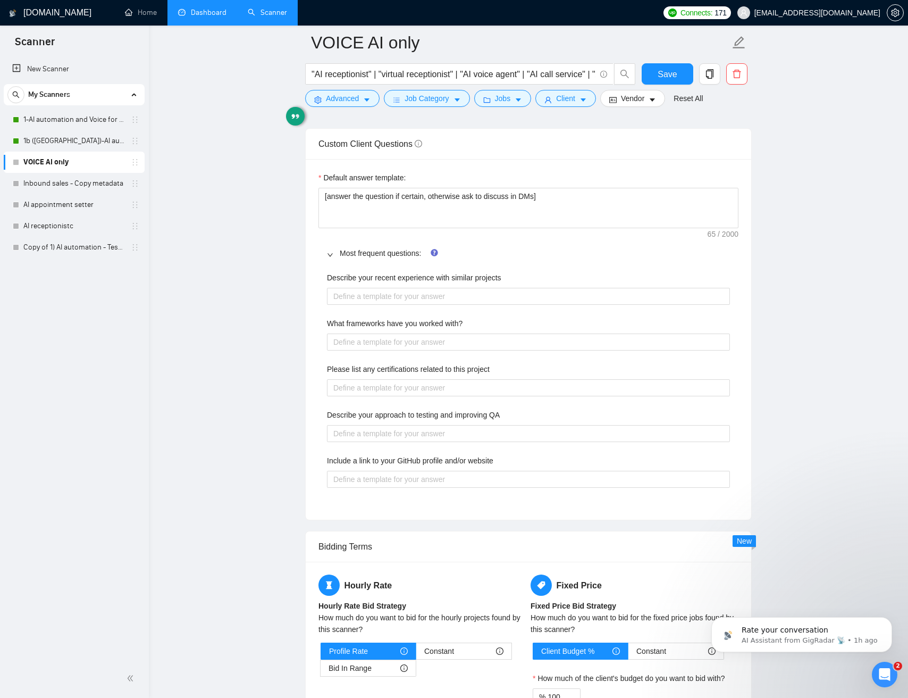
click at [812, 111] on main "VOICE AI only "AI receptionist" | "virtual receptionist" | "AI voice agent" | "…" at bounding box center [528, 110] width 725 height 3109
click at [453, 294] on projects "Describe your recent experience with similar projects" at bounding box center [528, 296] width 403 height 17
paste projects "[Based on the job description, highlight relevant projects where I delivered [t…"
type projects "[Based on the job description, highlight relevant projects where I delivered [t…"
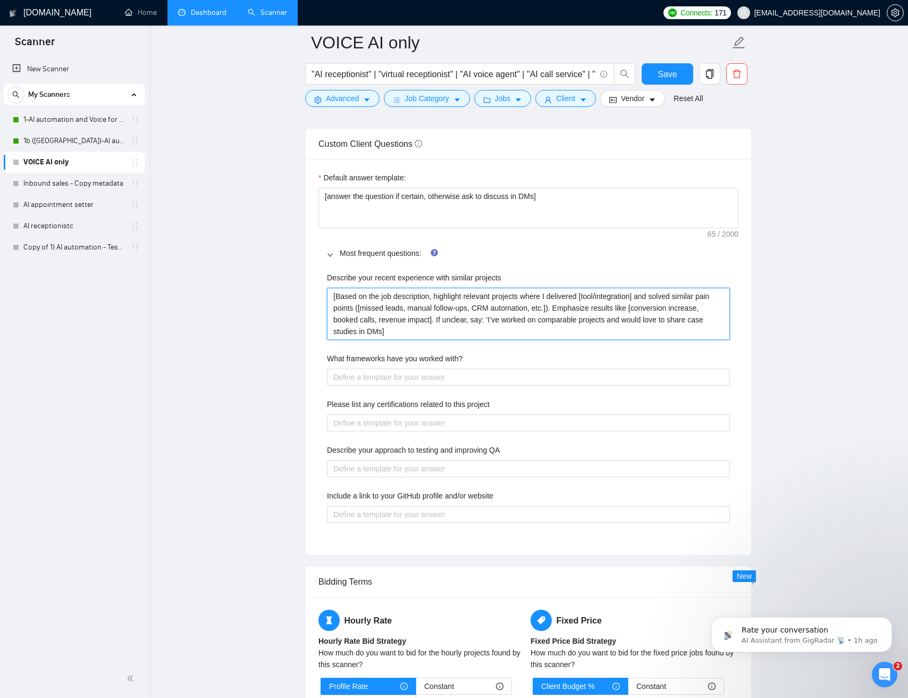
type projects "[Based on the job description, highlight relevant projects where I delivered [t…"
drag, startPoint x: 791, startPoint y: 378, endPoint x: 820, endPoint y: 441, distance: 69.7
click at [791, 378] on main "VOICE AI only "AI receptionist" | "virtual receptionist" | "AI voice agent" | "…" at bounding box center [528, 128] width 725 height 3144
click at [439, 377] on with\? "What frameworks have you worked with?" at bounding box center [528, 377] width 403 height 17
paste with\? "[List frameworks/tools based on project context (e.g., Agile framework in proje…"
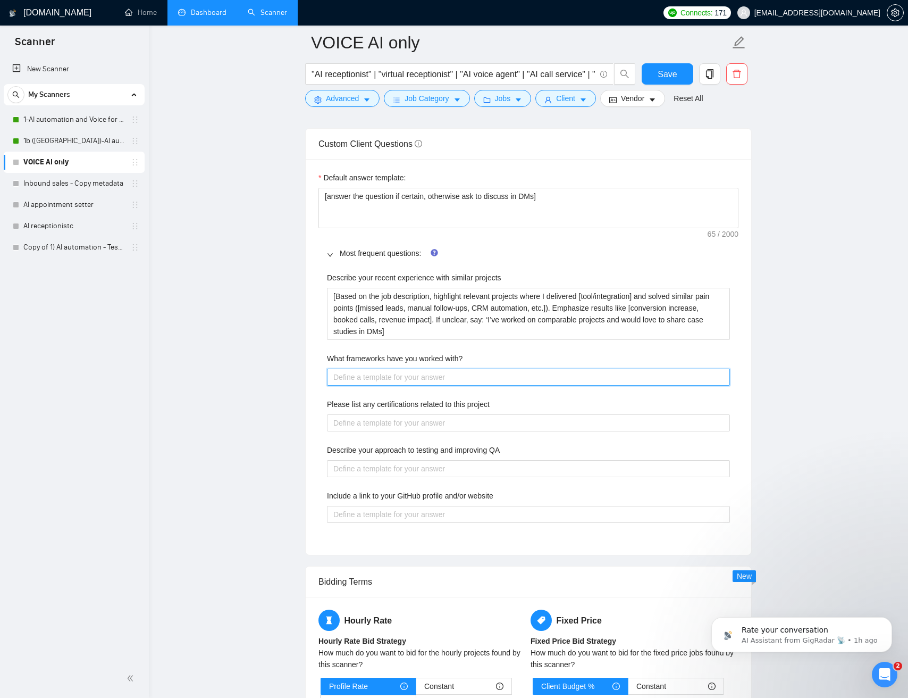
type with\? "[List frameworks/tools based on project context (e.g., Agile framework in proje…"
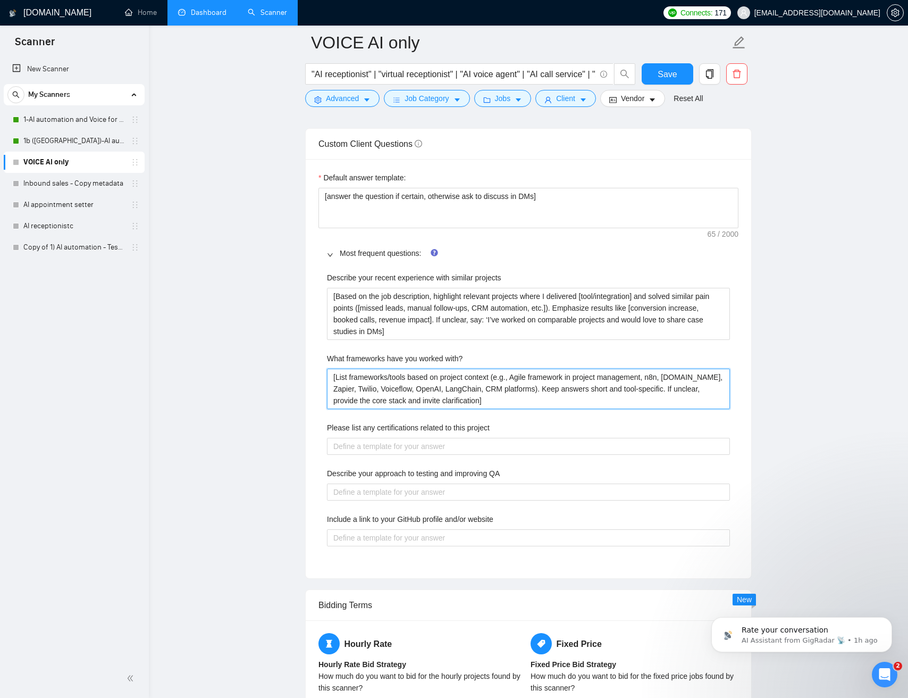
type with\? "[List frameworks/tools based on project context (e.g., Agile framework in proje…"
drag, startPoint x: 771, startPoint y: 389, endPoint x: 781, endPoint y: 430, distance: 42.6
click at [772, 389] on main "VOICE AI only "AI receptionist" | "virtual receptionist" | "AI voice agent" | "…" at bounding box center [528, 140] width 725 height 3168
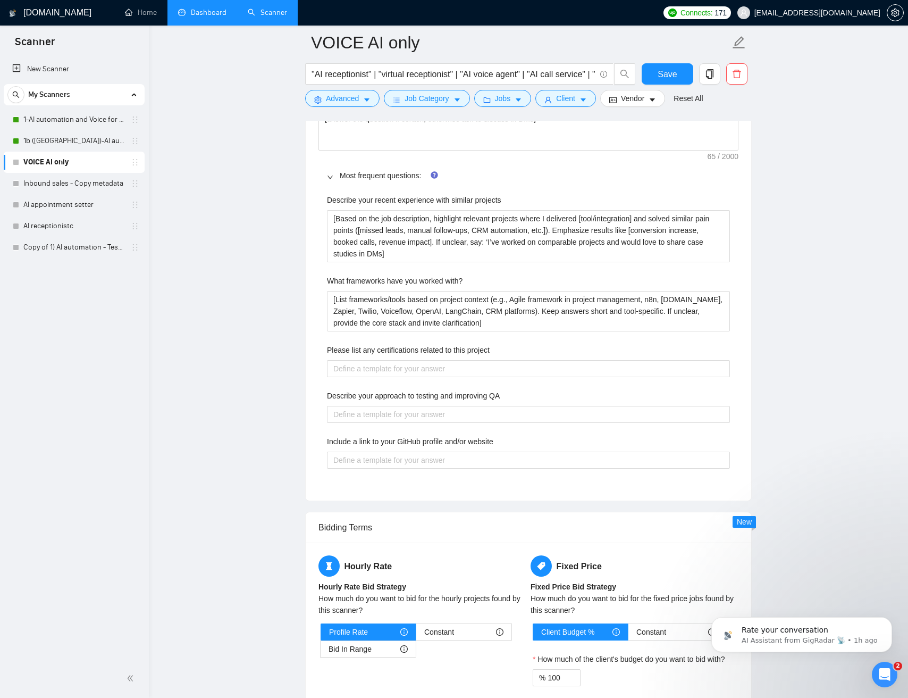
scroll to position [1565, 0]
drag, startPoint x: 413, startPoint y: 354, endPoint x: 394, endPoint y: 365, distance: 22.2
click at [413, 354] on label "Please list any certifications related to this project" at bounding box center [408, 349] width 163 height 12
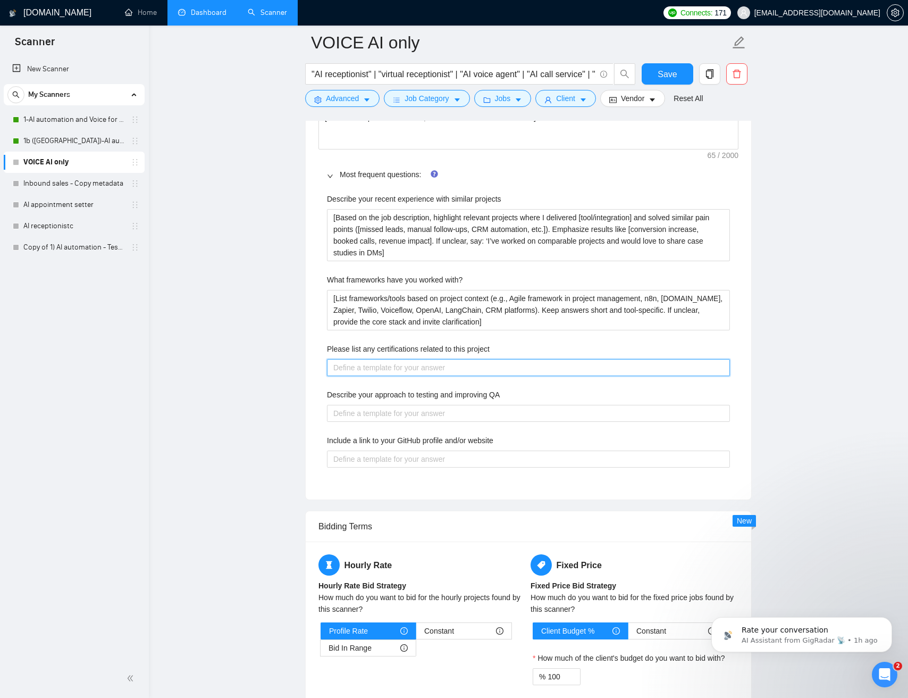
click at [413, 359] on project "Please list any certifications related to this project" at bounding box center [528, 367] width 403 height 17
click at [389, 368] on project "Please list any certifications related to this project" at bounding box center [528, 367] width 403 height 17
paste project "[Check if the job mentions specific tools ([Zapier, Make, Twilio, GHL, Zoho]). …"
type project "[Check if the job mentions specific tools ([Zapier, Make, Twilio, GHL, Zoho]). …"
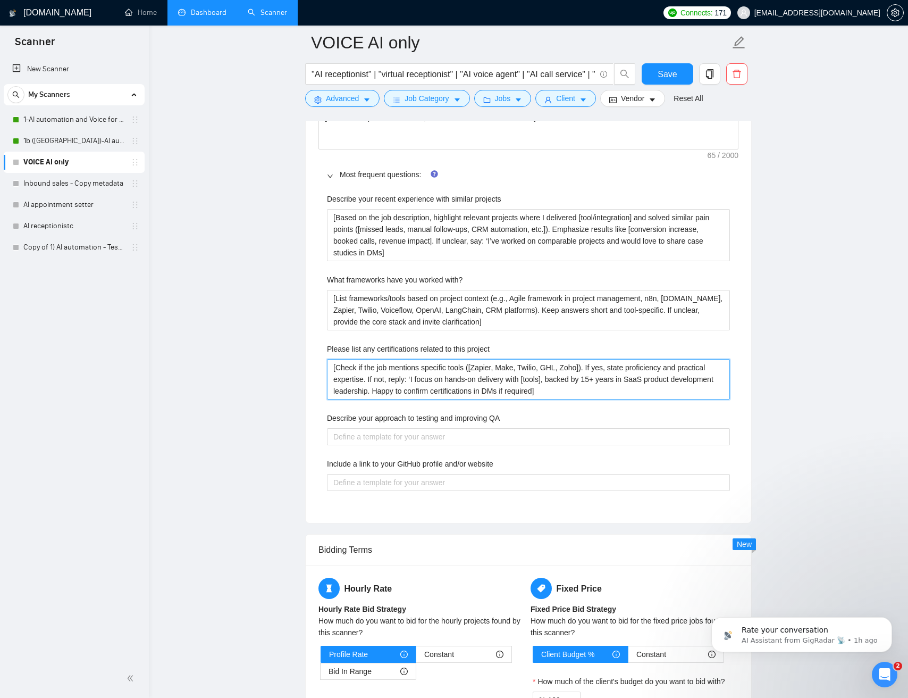
type project "[Check if the job mentions specific tools ([Zapier, Make, Twilio, GHL, Zoho]). …"
click at [785, 397] on main "VOICE AI only "AI receptionist" | "virtual receptionist" | "AI voice agent" | "…" at bounding box center [528, 72] width 725 height 3191
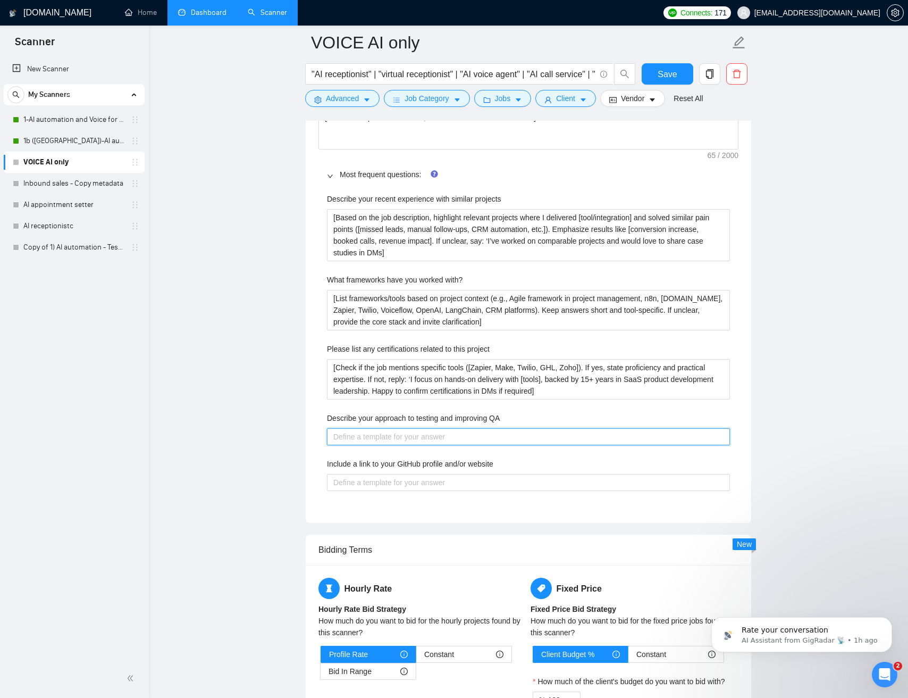
click at [440, 438] on QA "Describe your approach to testing and improving QA" at bounding box center [528, 436] width 403 height 17
paste QA "[Adapt to scope: If automation → sandbox + error alerts + CRM logging. If outre…"
type QA "[Adapt to scope: If automation → sandbox + error alerts + CRM logging. If outre…"
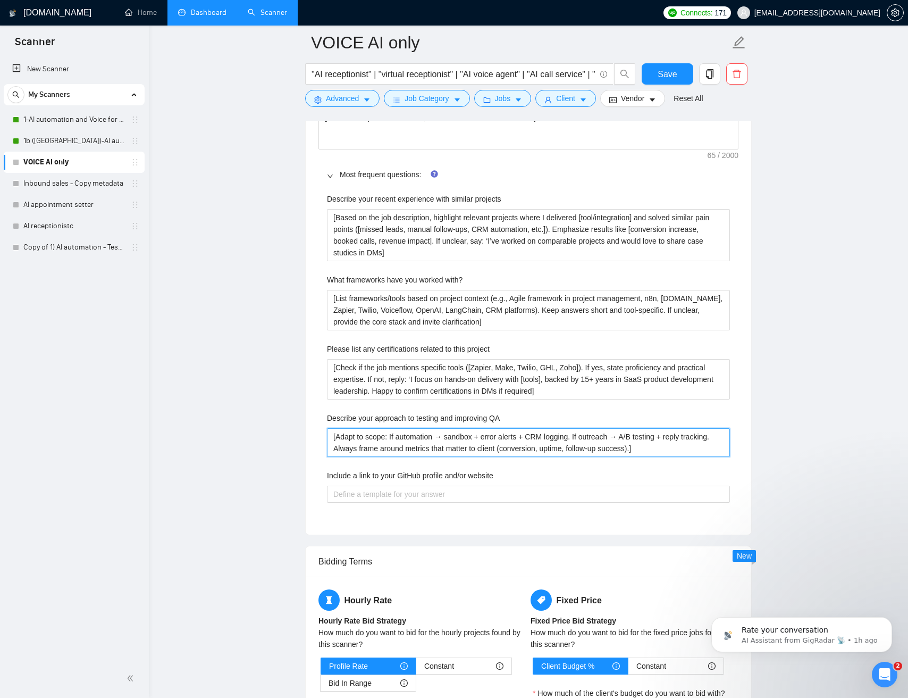
type QA "[Adapt to scope: If automation → sandbox + error alerts + CRM logging. If outre…"
click at [293, 452] on main "VOICE AI only "AI receptionist" | "virtual receptionist" | "AI voice agent" | "…" at bounding box center [528, 78] width 725 height 3203
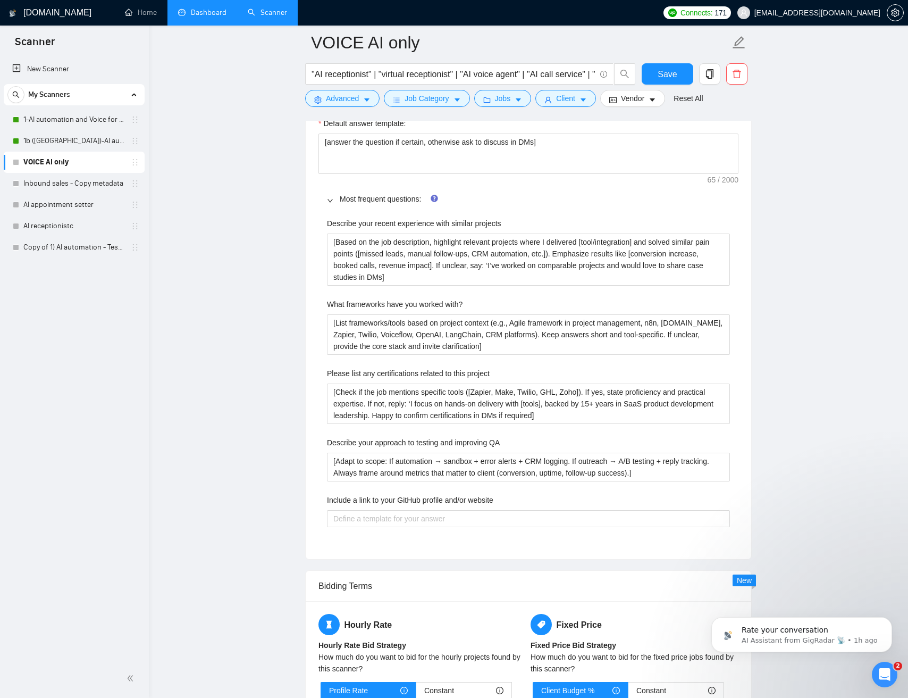
click at [331, 502] on label "Include a link to your GitHub profile and/or website" at bounding box center [410, 500] width 166 height 12
click at [331, 510] on website "Include a link to your GitHub profile and/or website" at bounding box center [528, 518] width 403 height 17
drag, startPoint x: 338, startPoint y: 501, endPoint x: 499, endPoint y: 503, distance: 161.2
click at [494, 500] on label "Include a link to your GitHub profile and/or website" at bounding box center [410, 500] width 166 height 12
click at [559, 540] on div "Describe your recent experience with similar projects [Based on the job descrip…" at bounding box center [529, 378] width 420 height 335
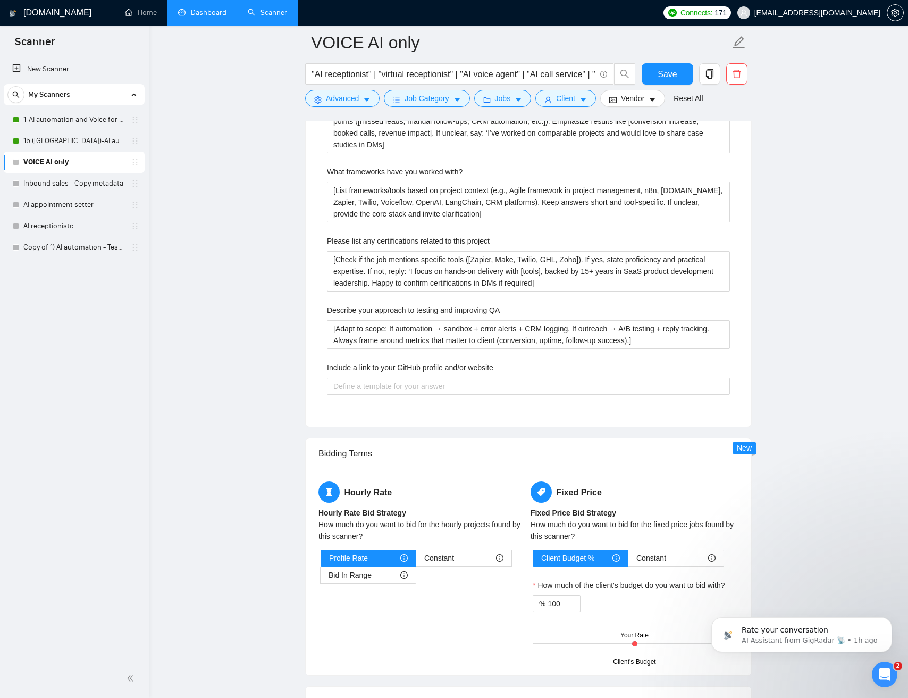
scroll to position [1674, 0]
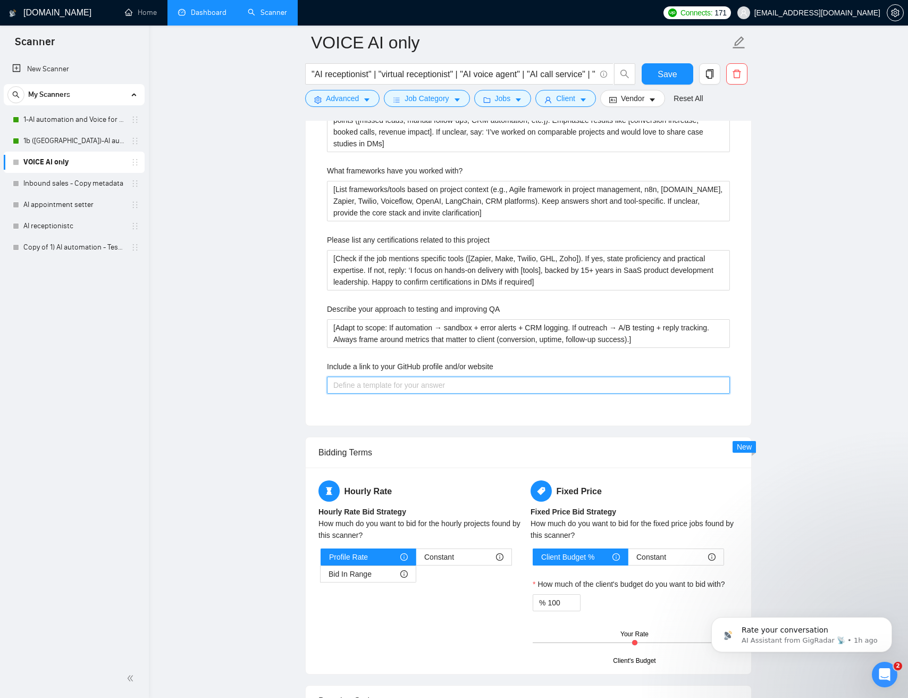
click at [504, 386] on website "Include a link to your GitHub profile and/or website" at bounding box center [528, 385] width 403 height 17
paste website "[If relevant to dev work, link a video overview https://komododecks.com/recordi…"
type website "[If relevant to dev work, link a video overview https://komododecks.com/recordi…"
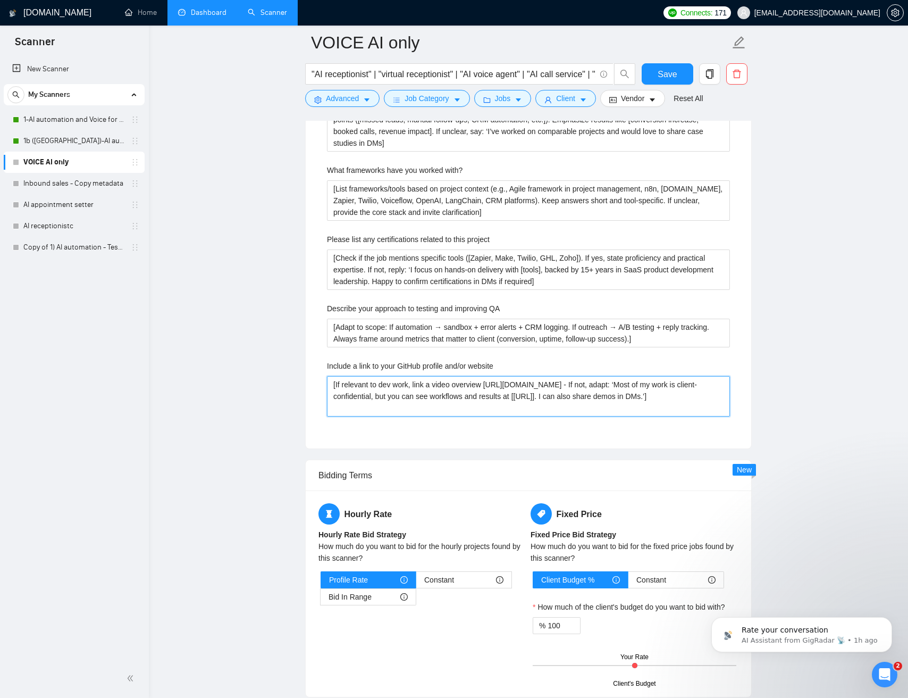
type website "[If relevant to dev work, link a video overview https://komododecks.com/recordi…"
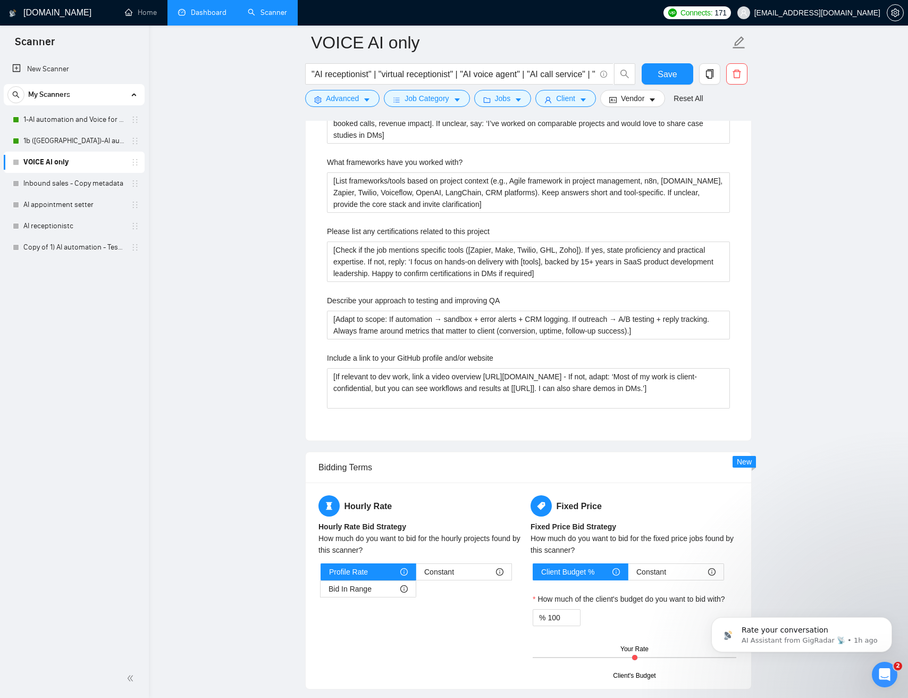
scroll to position [1685, 0]
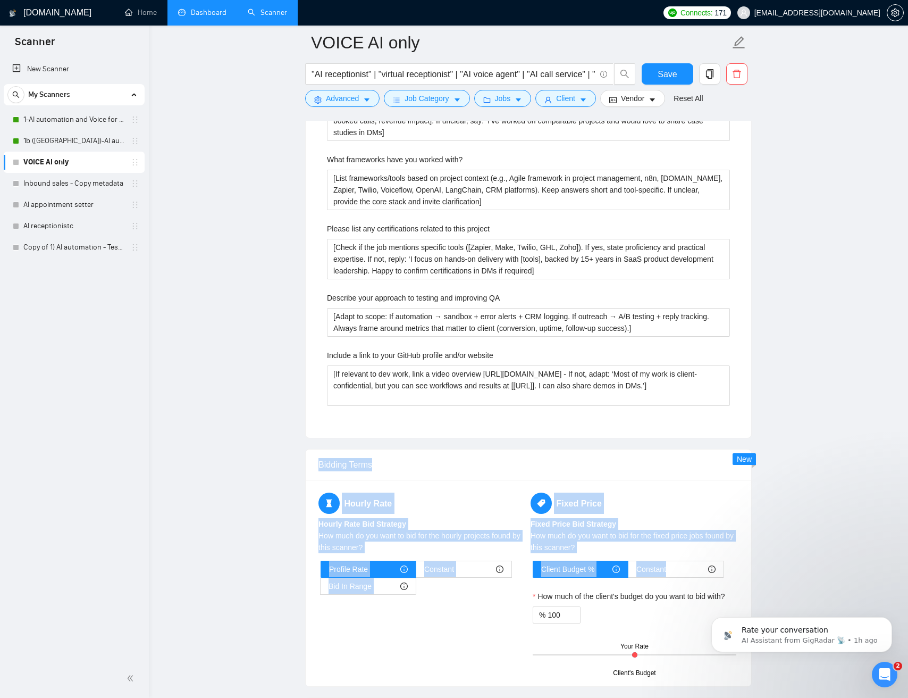
drag, startPoint x: 744, startPoint y: 548, endPoint x: 440, endPoint y: 436, distance: 324.2
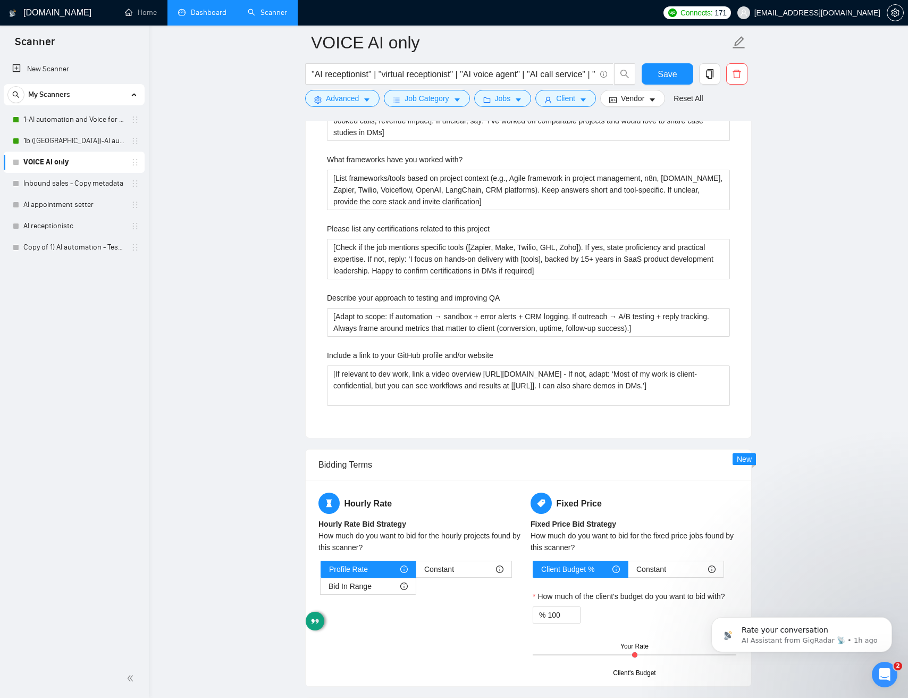
drag, startPoint x: 540, startPoint y: 441, endPoint x: 561, endPoint y: 455, distance: 24.9
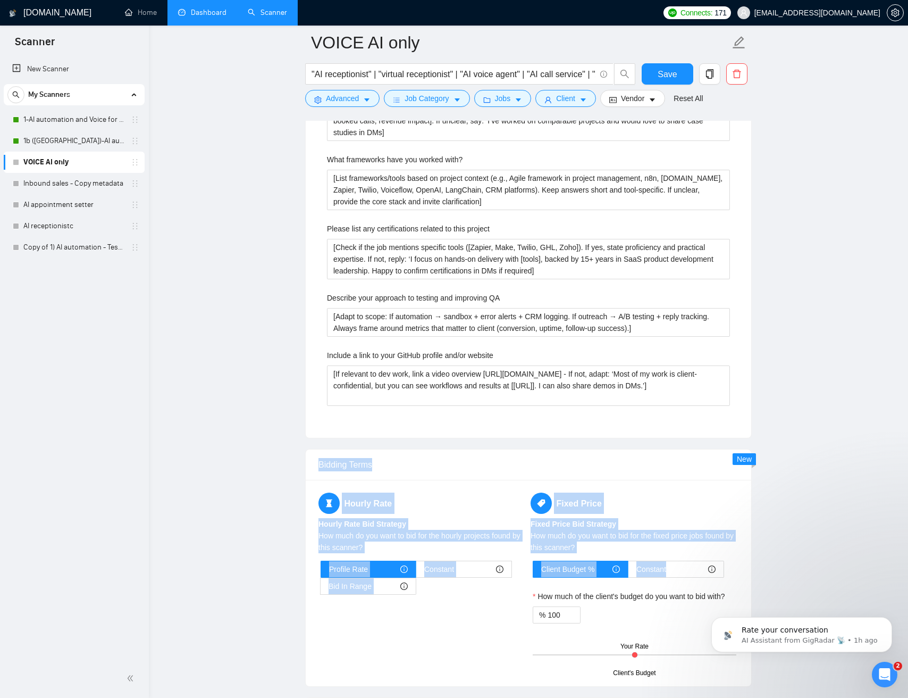
drag, startPoint x: 561, startPoint y: 455, endPoint x: 814, endPoint y: 567, distance: 277.1
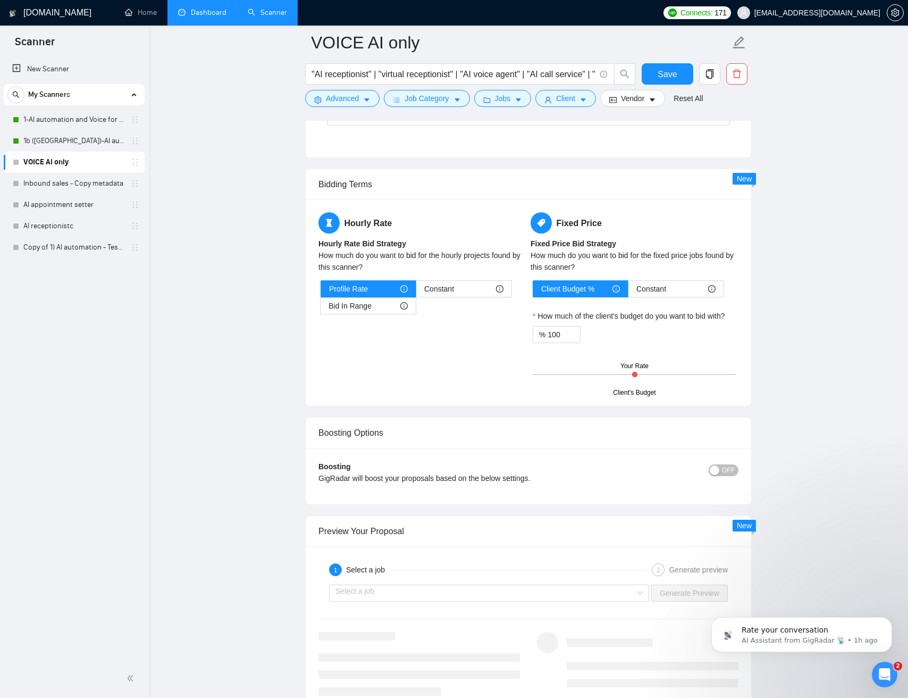
scroll to position [1968, 0]
click at [720, 469] on button "OFF" at bounding box center [724, 468] width 30 height 12
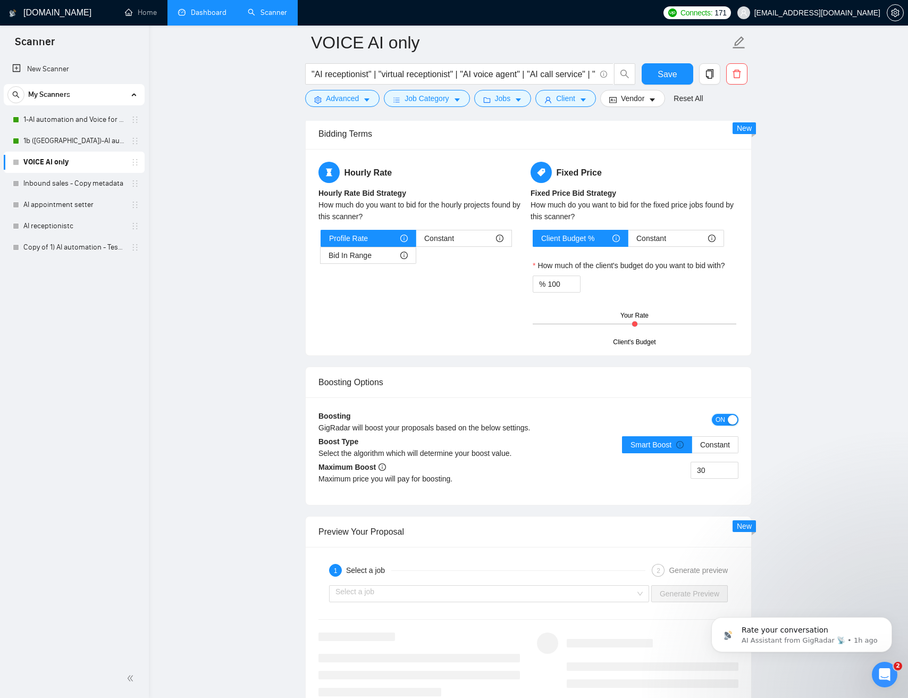
scroll to position [2027, 0]
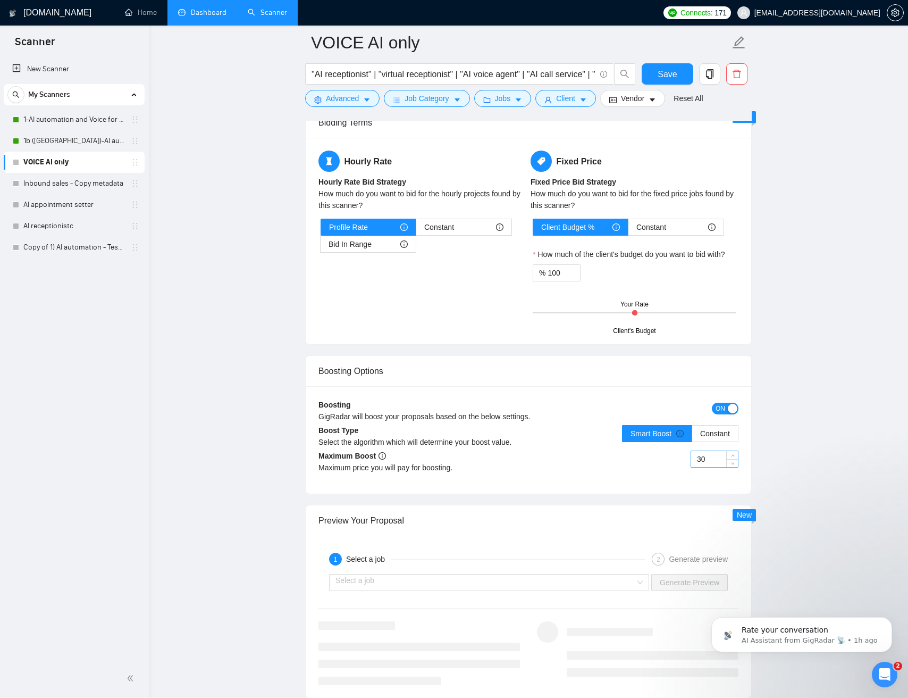
click at [694, 465] on input "30" at bounding box center [714, 459] width 47 height 16
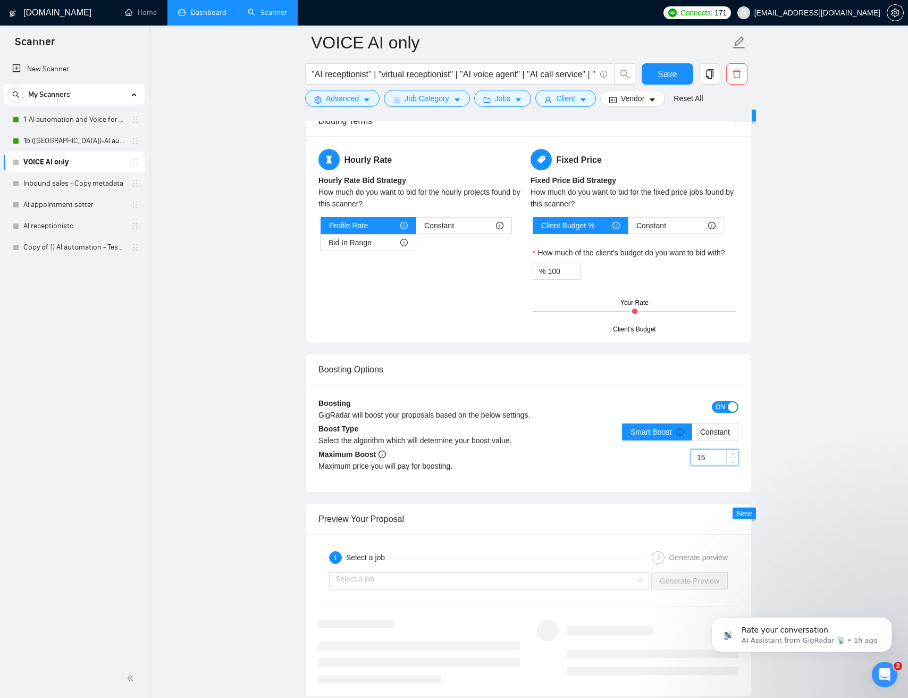
type input "15"
drag, startPoint x: 828, startPoint y: 470, endPoint x: 814, endPoint y: 469, distance: 13.8
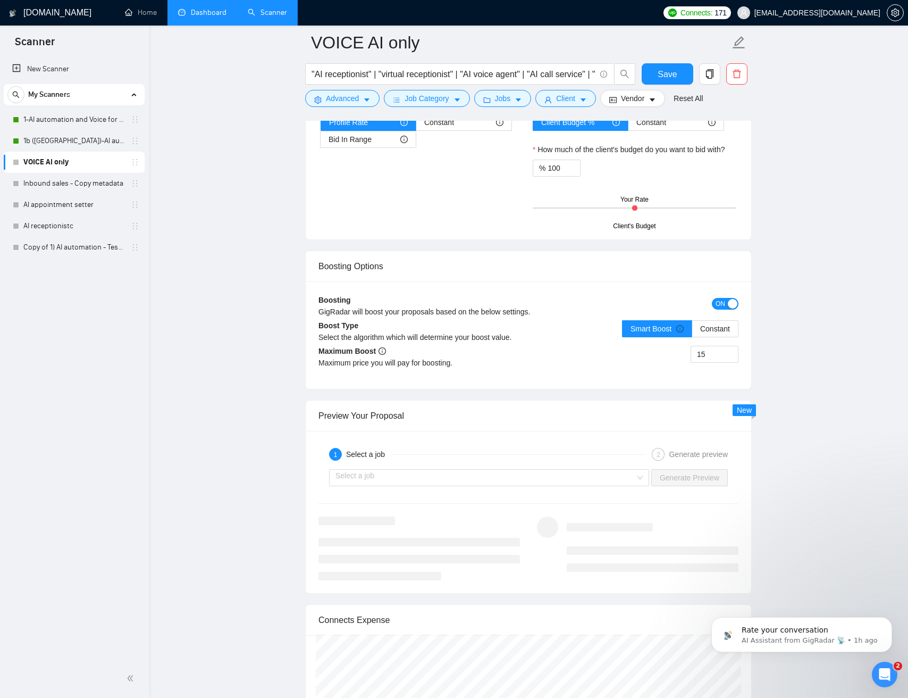
scroll to position [2169, 0]
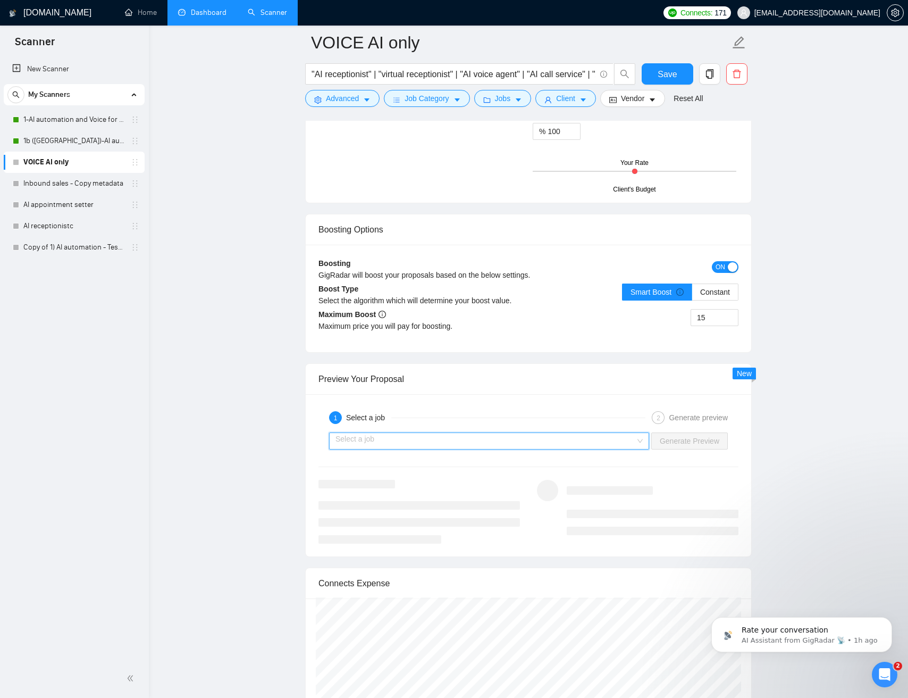
click at [634, 447] on input "search" at bounding box center [486, 441] width 300 height 16
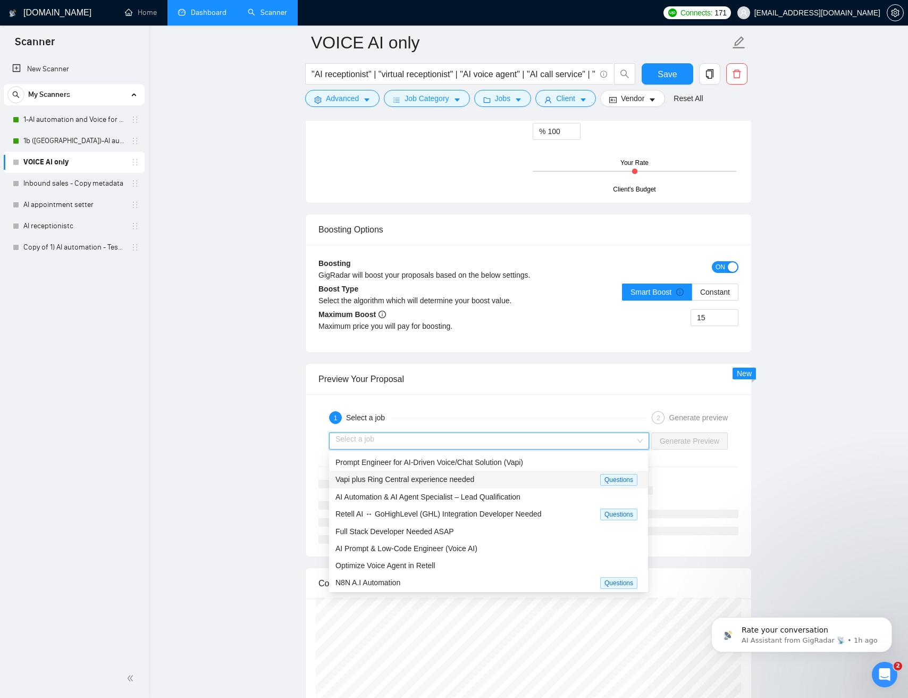
click at [483, 483] on div "Vapi plus Ring Central experience needed" at bounding box center [468, 479] width 265 height 12
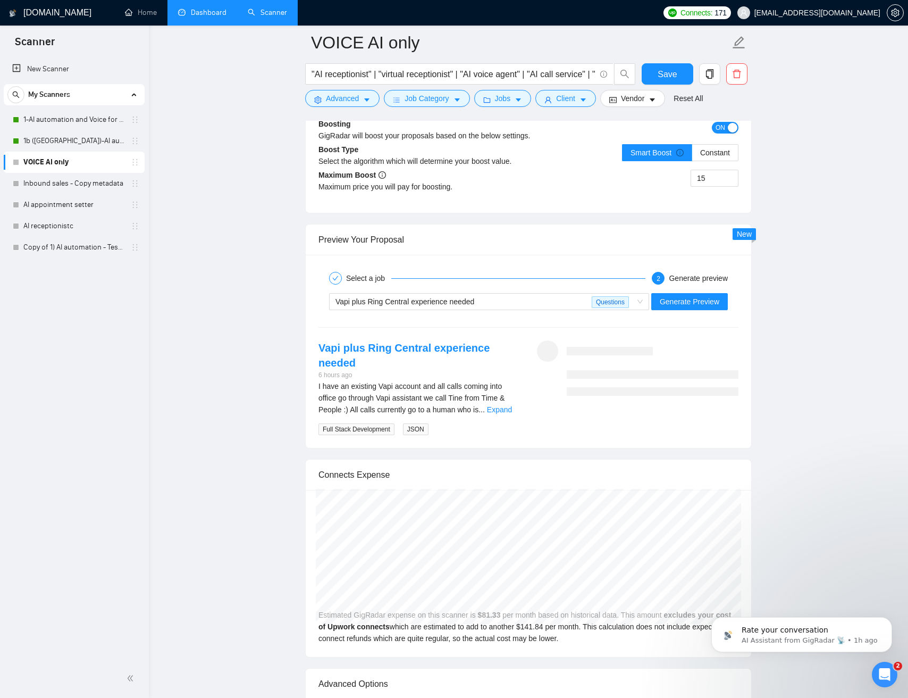
scroll to position [2358, 0]
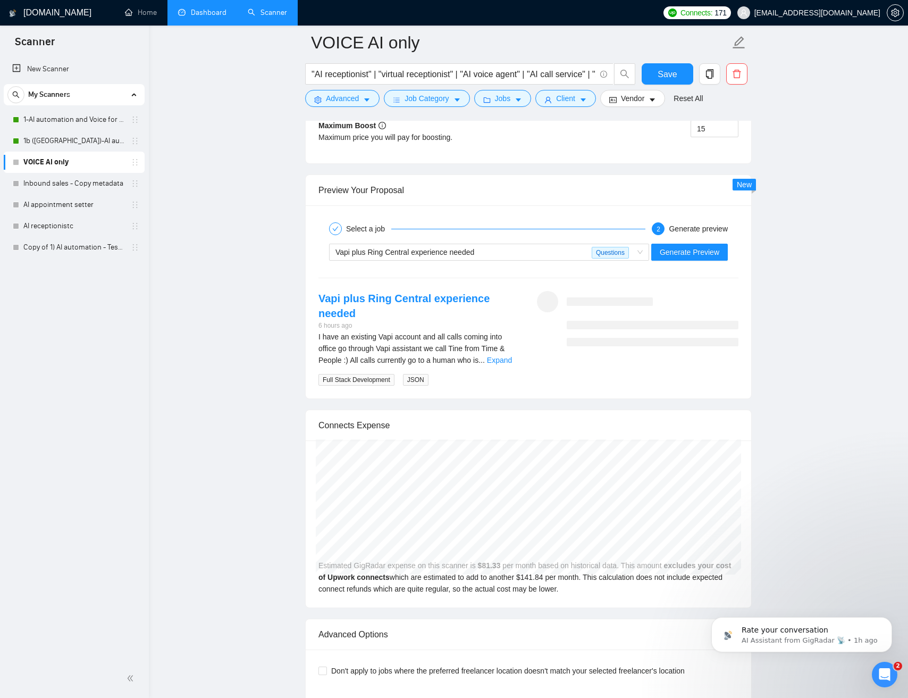
drag, startPoint x: 780, startPoint y: 303, endPoint x: 754, endPoint y: 256, distance: 53.3
click at [665, 77] on span "Save" at bounding box center [667, 74] width 19 height 13
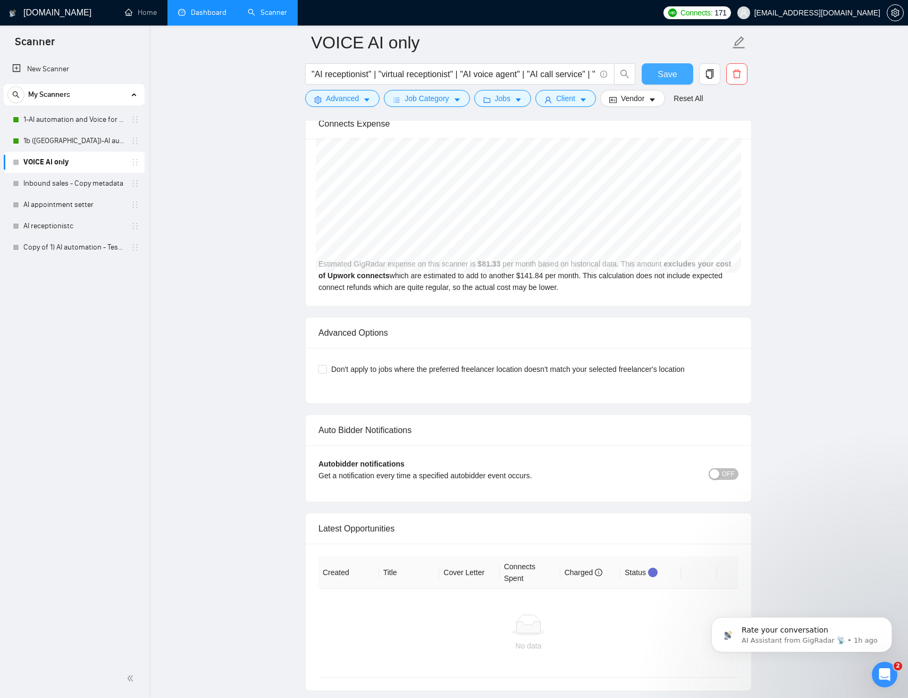
scroll to position [2232, 0]
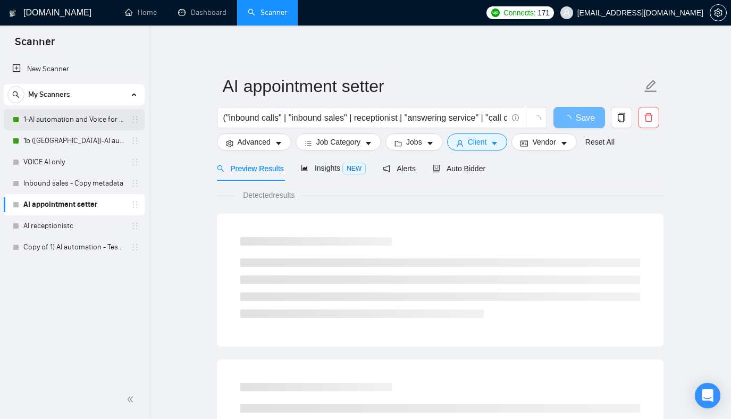
click at [72, 120] on link "1-AI automation and Voice for CRM & Booking" at bounding box center [73, 119] width 101 height 21
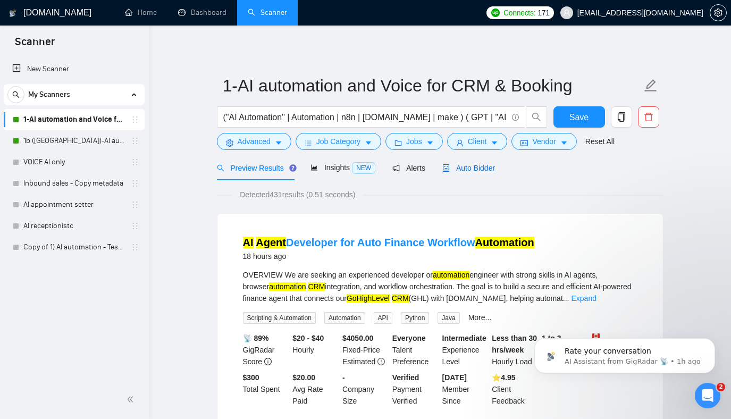
drag, startPoint x: 485, startPoint y: 166, endPoint x: 300, endPoint y: 171, distance: 184.1
click at [485, 166] on span "Auto Bidder" at bounding box center [468, 168] width 53 height 9
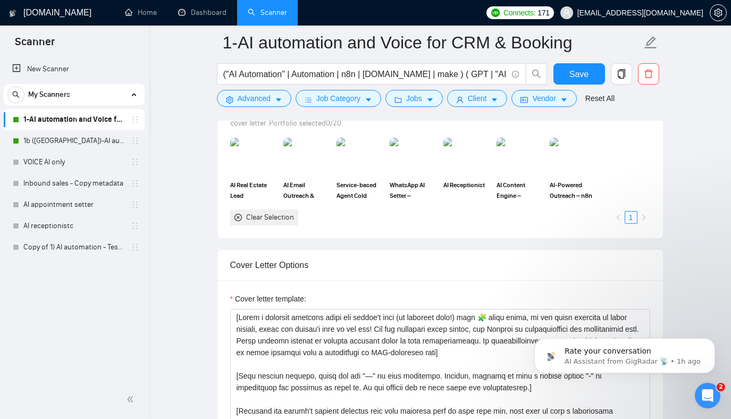
scroll to position [1252, 0]
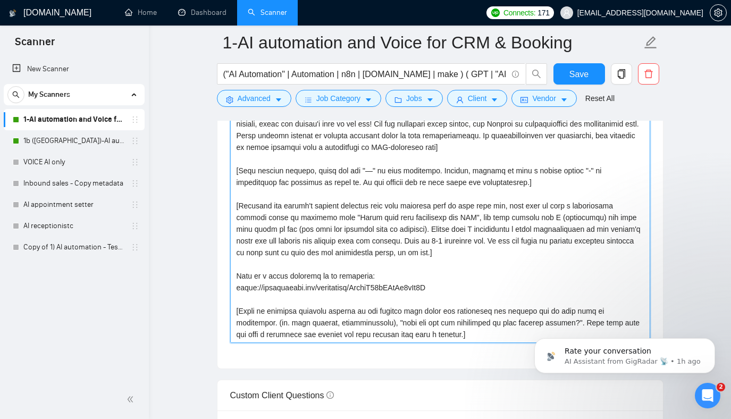
click at [327, 192] on textarea "Cover letter template:" at bounding box center [440, 223] width 420 height 239
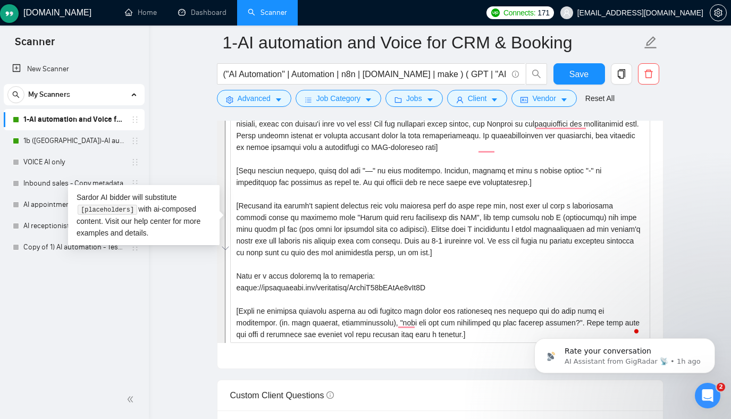
click at [181, 58] on main "1-AI automation and Voice for CRM & Booking ("AI Automation" | Automation | n8n…" at bounding box center [440, 404] width 548 height 3227
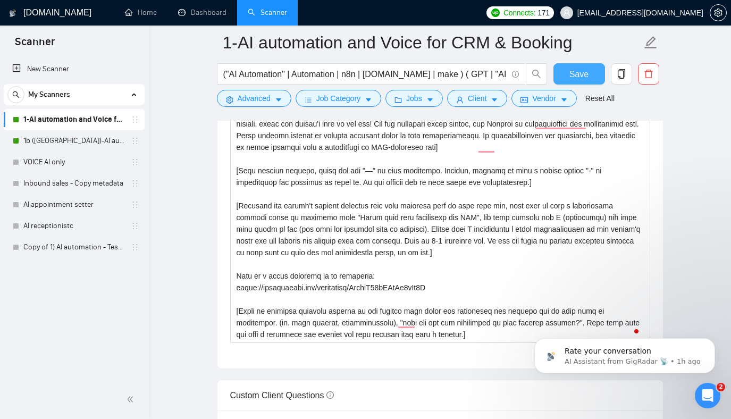
drag, startPoint x: 566, startPoint y: 71, endPoint x: 121, endPoint y: 80, distance: 445.2
click at [122, 77] on section "Scanner New Scanner My Scanners 1-AI automation and Voice for CRM & Booking 1b …" at bounding box center [365, 424] width 731 height 3352
click at [61, 139] on link "1b ([GEOGRAPHIC_DATA])-AI automation and Voice for CRM & Booking" at bounding box center [73, 140] width 101 height 21
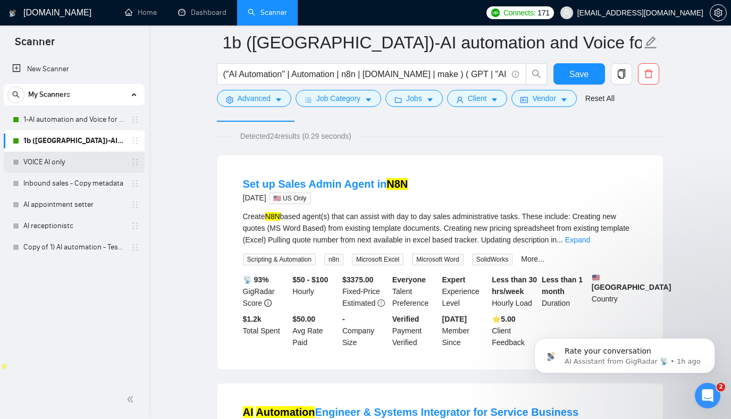
scroll to position [70, 0]
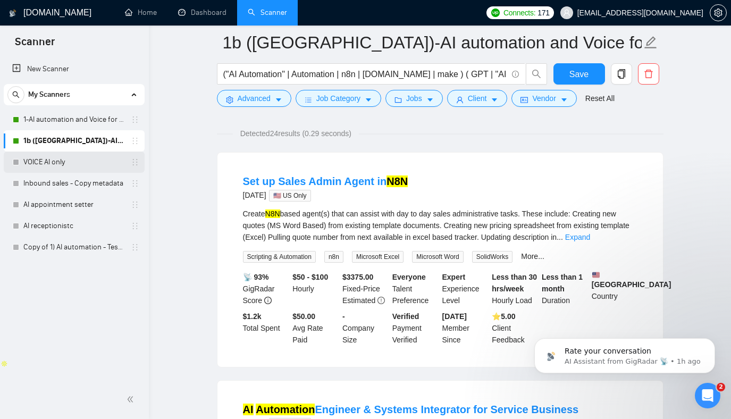
click at [97, 167] on link "VOICE AI only" at bounding box center [73, 162] width 101 height 21
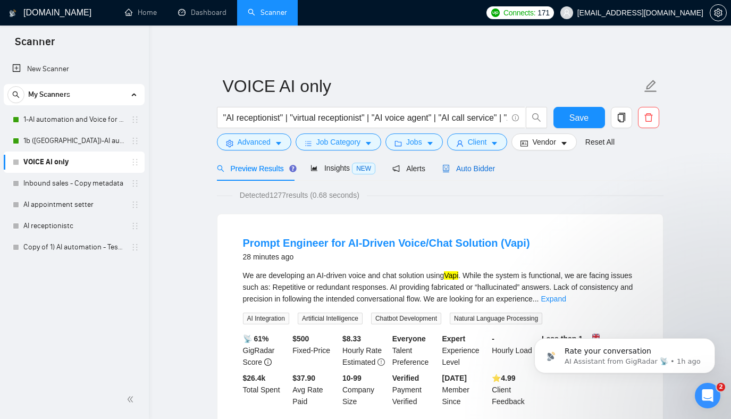
click at [471, 165] on span "Auto Bidder" at bounding box center [468, 168] width 53 height 9
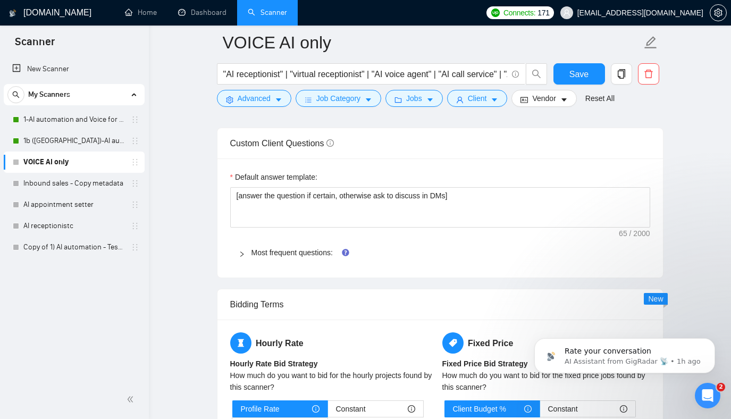
click at [239, 252] on icon "right" at bounding box center [242, 254] width 6 height 6
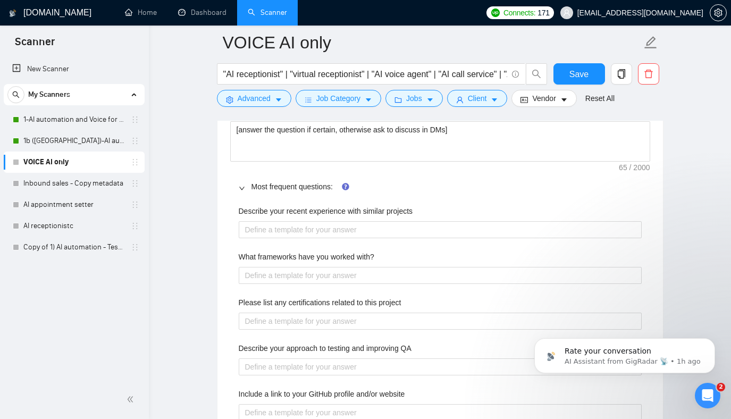
scroll to position [1554, 0]
click at [91, 112] on link "1-AI automation and Voice for CRM & Booking" at bounding box center [73, 119] width 101 height 21
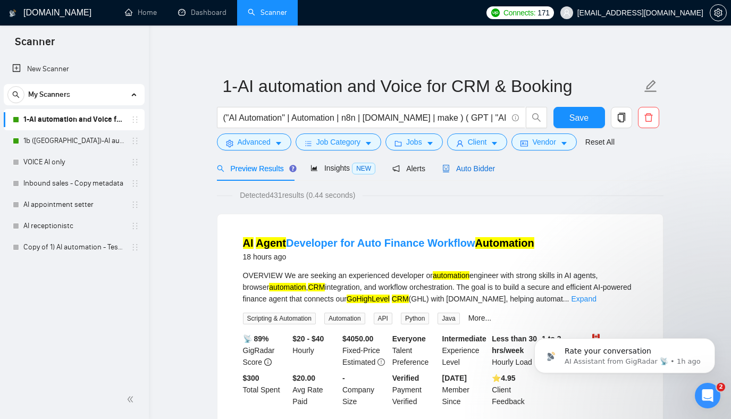
drag, startPoint x: 475, startPoint y: 162, endPoint x: 383, endPoint y: 176, distance: 93.0
click at [475, 163] on div "Auto Bidder" at bounding box center [468, 169] width 53 height 12
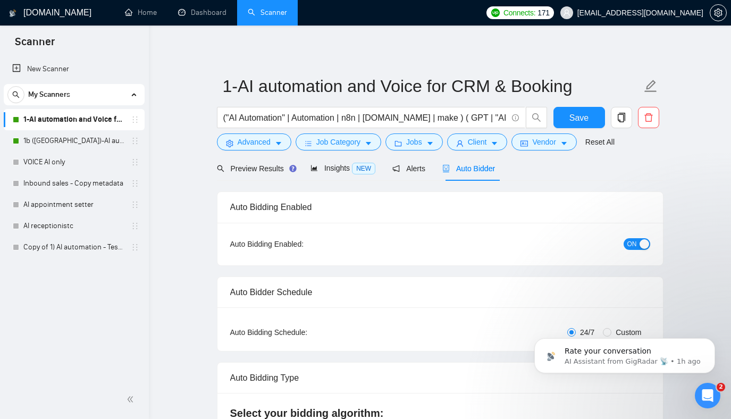
checkbox input "true"
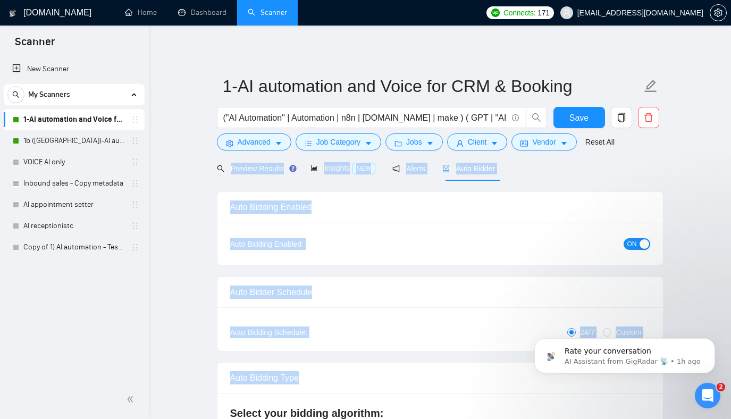
drag, startPoint x: 228, startPoint y: 219, endPoint x: 277, endPoint y: 288, distance: 84.3
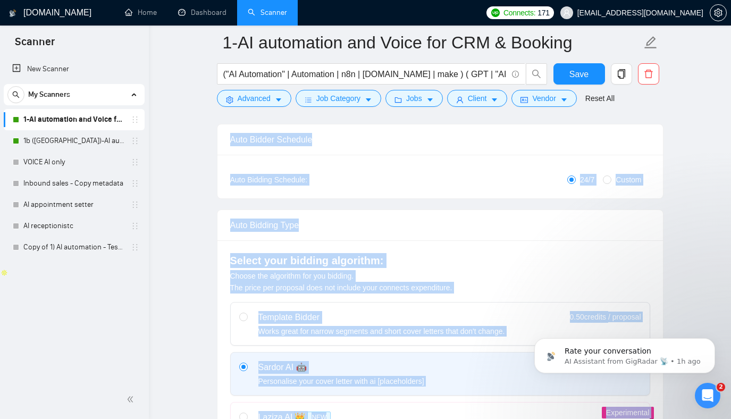
drag, startPoint x: 182, startPoint y: 99, endPoint x: 404, endPoint y: 342, distance: 329.0
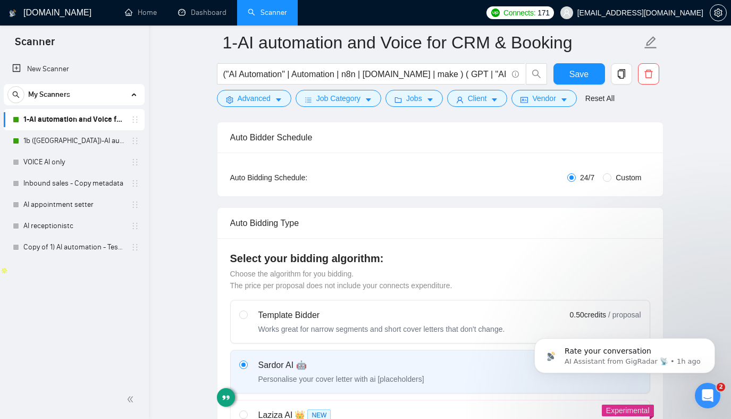
drag, startPoint x: 231, startPoint y: 239, endPoint x: 208, endPoint y: 214, distance: 33.5
click at [227, 238] on div "Select your bidding algorithm: Choose the algorithm for you bidding. The price …" at bounding box center [441, 358] width 446 height 241
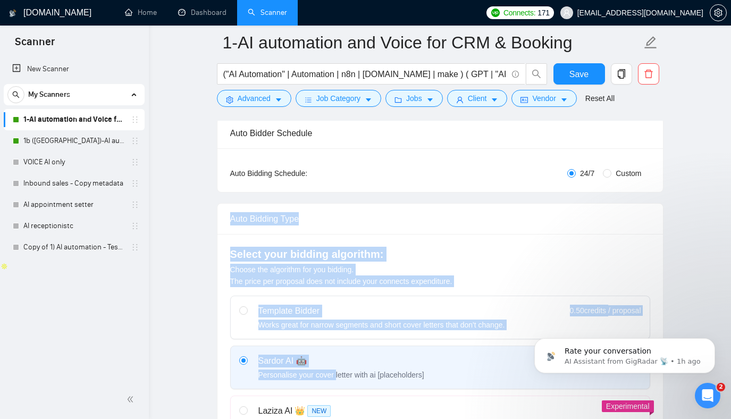
drag, startPoint x: 241, startPoint y: 265, endPoint x: 280, endPoint y: 289, distance: 45.6
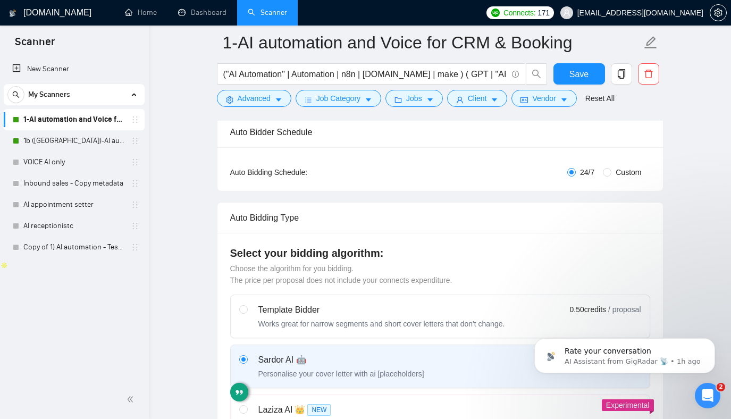
drag, startPoint x: 157, startPoint y: 193, endPoint x: 218, endPoint y: 250, distance: 83.2
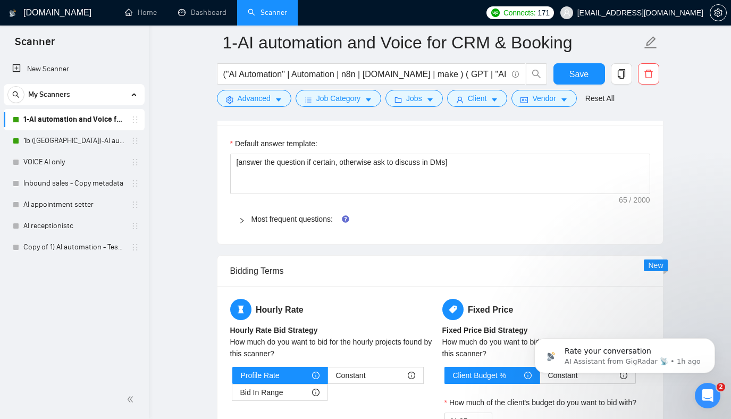
scroll to position [1508, 0]
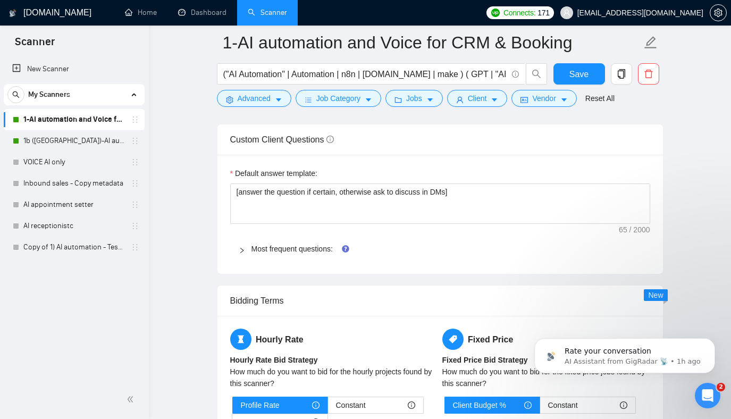
drag, startPoint x: 302, startPoint y: 246, endPoint x: 211, endPoint y: 265, distance: 92.8
click at [301, 246] on link "Most frequent questions:" at bounding box center [292, 249] width 81 height 9
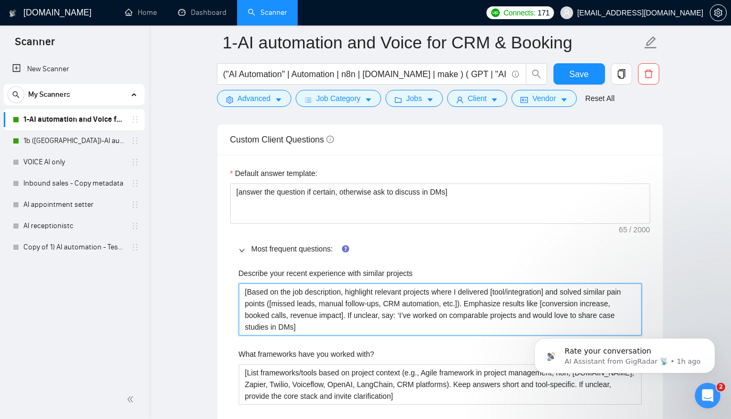
click at [318, 321] on projects "[Based on the job description, highlight relevant projects where I delivered [t…" at bounding box center [440, 309] width 403 height 52
click at [317, 321] on projects "[Based on the job description, highlight relevant projects where I delivered [t…" at bounding box center [440, 309] width 403 height 52
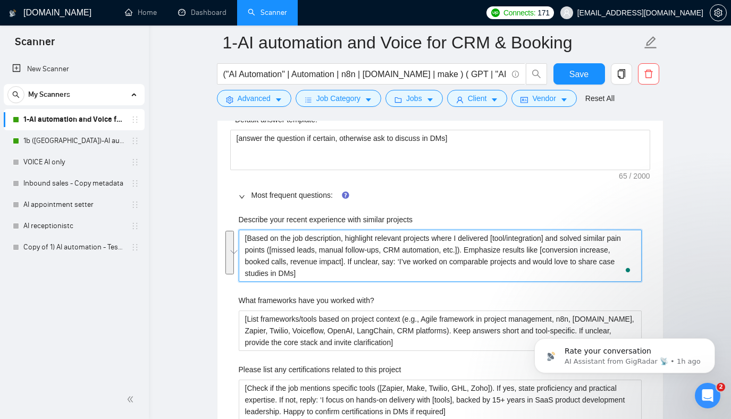
scroll to position [1560, 0]
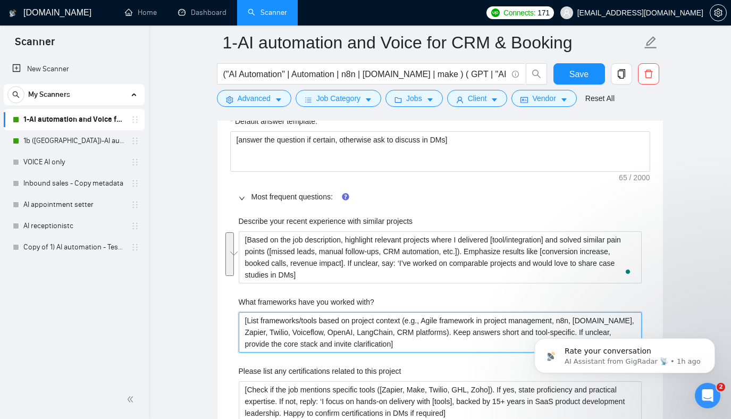
click at [296, 338] on with\? "[List frameworks/tools based on project context (e.g., Agile framework in proje…" at bounding box center [440, 332] width 403 height 40
drag, startPoint x: 297, startPoint y: 338, endPoint x: 270, endPoint y: 331, distance: 27.9
click at [296, 338] on with\? "[List frameworks/tools based on project context (e.g., Agile framework in proje…" at bounding box center [440, 332] width 403 height 40
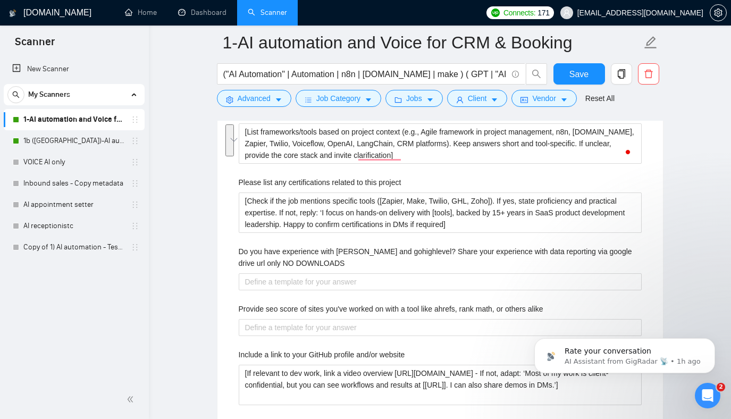
scroll to position [1752, 0]
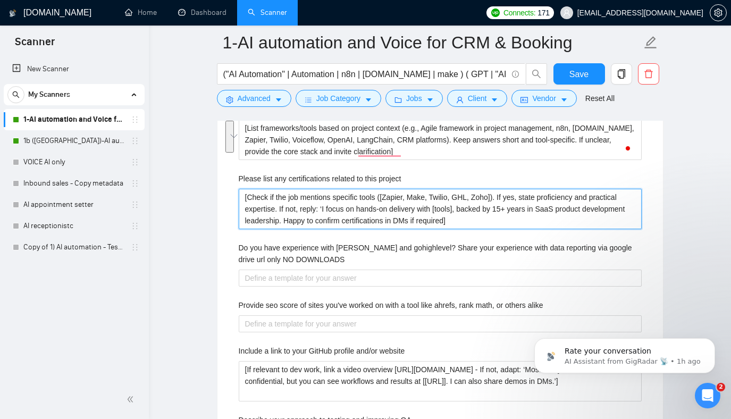
click at [280, 203] on project "[Check if the job mentions specific tools ([Zapier, Make, Twilio, GHL, Zoho]). …" at bounding box center [440, 209] width 403 height 40
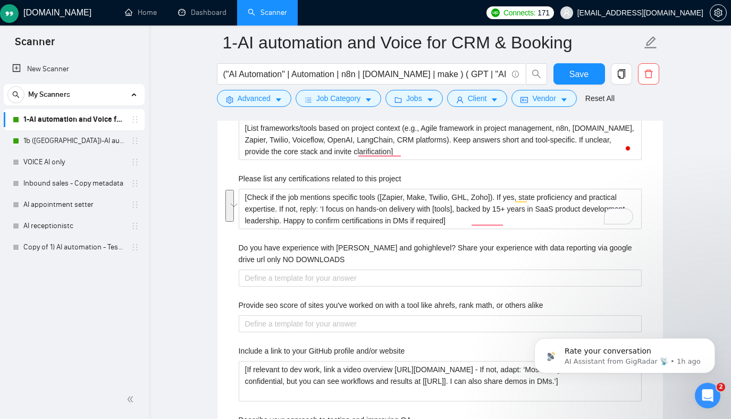
click at [222, 268] on div "Default answer template: [answer the question if certain, otherwise ask to disc…" at bounding box center [441, 361] width 446 height 903
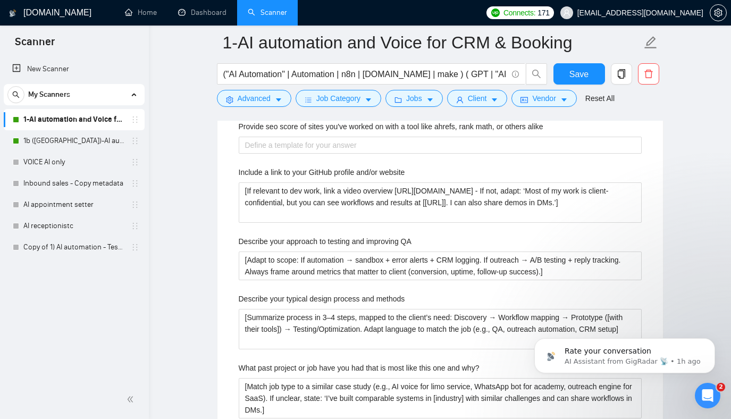
scroll to position [1944, 0]
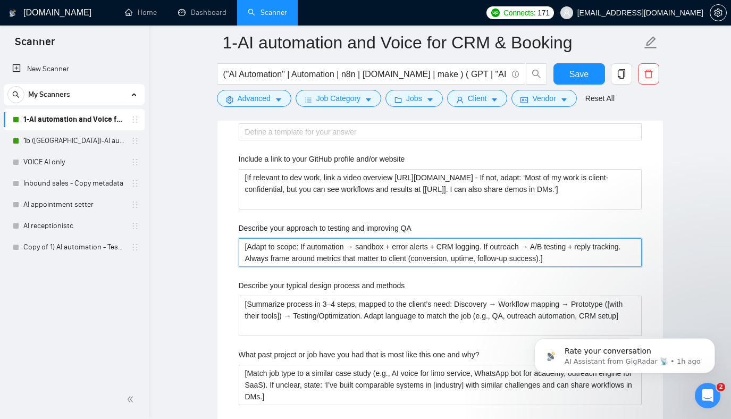
click at [270, 249] on QA "[Adapt to scope: If automation → sandbox + error alerts + CRM logging. If outre…" at bounding box center [440, 252] width 403 height 29
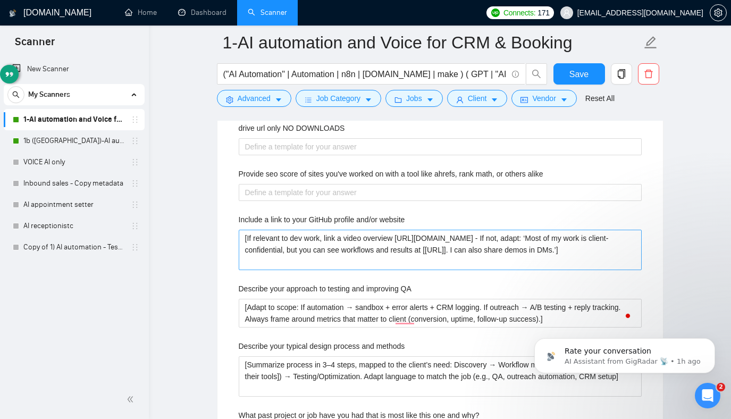
scroll to position [1882, 0]
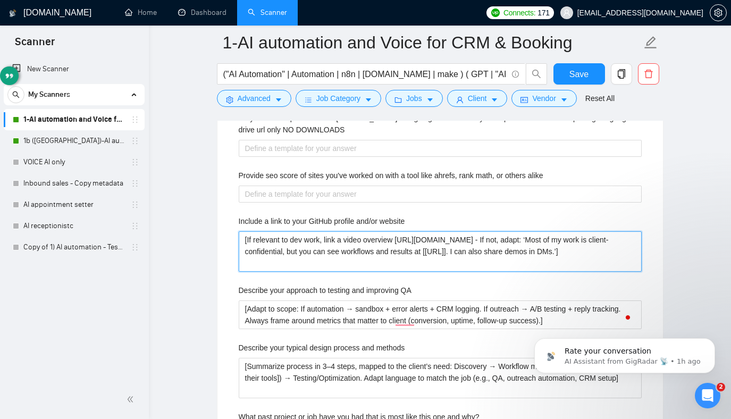
click at [296, 233] on website "[If relevant to dev work, link a video overview [URL][DOMAIN_NAME] - If not, ad…" at bounding box center [440, 251] width 403 height 40
click at [319, 240] on website "[If relevant to dev work, link a video overview [URL][DOMAIN_NAME] - If not, ad…" at bounding box center [440, 251] width 403 height 40
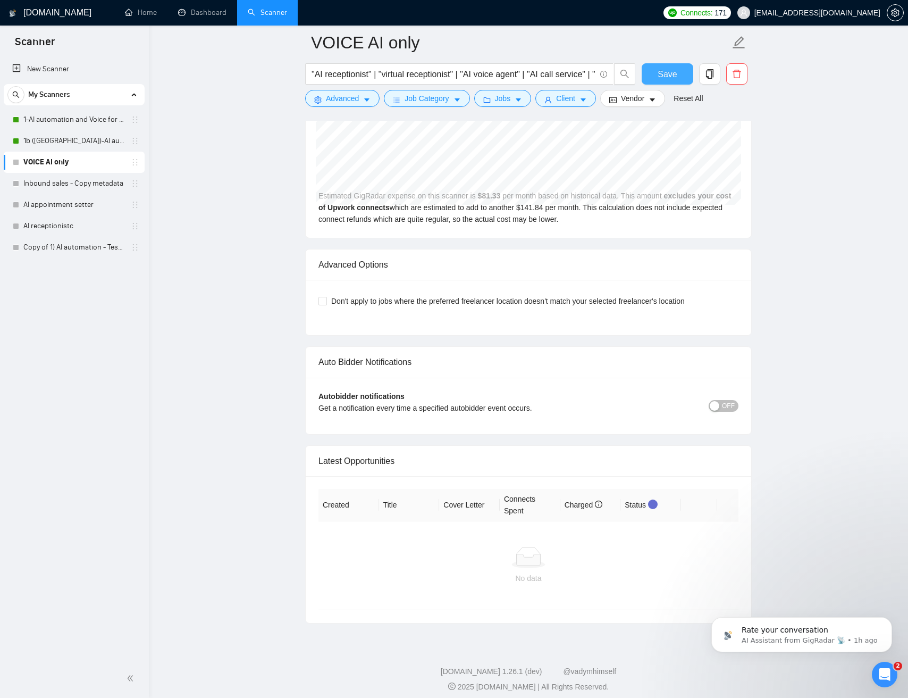
scroll to position [2370, 0]
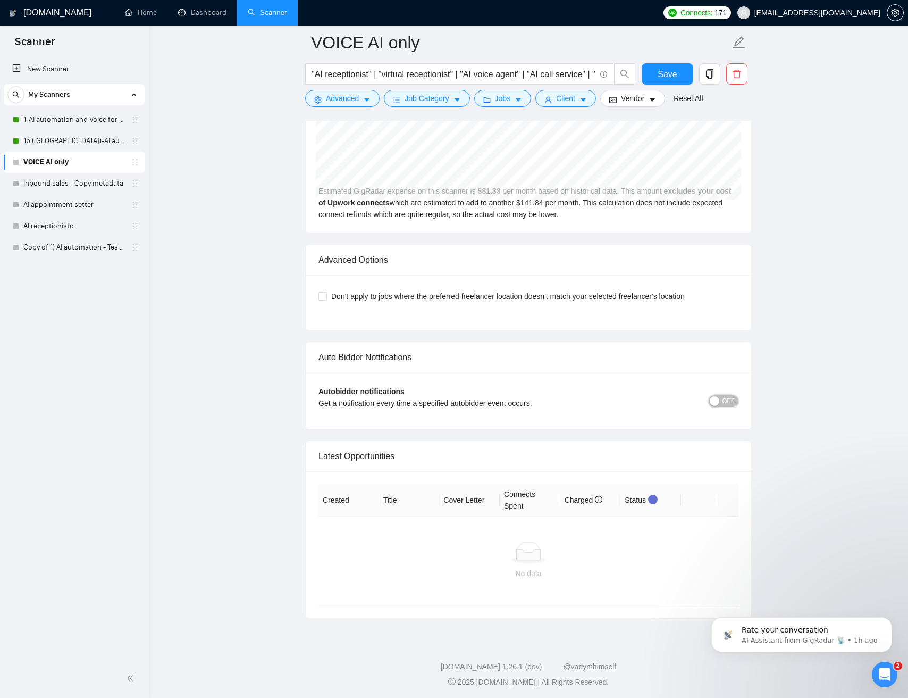
click at [722, 407] on div "Autobidder notifications Get a notification every time a specified autobidder e…" at bounding box center [529, 401] width 420 height 31
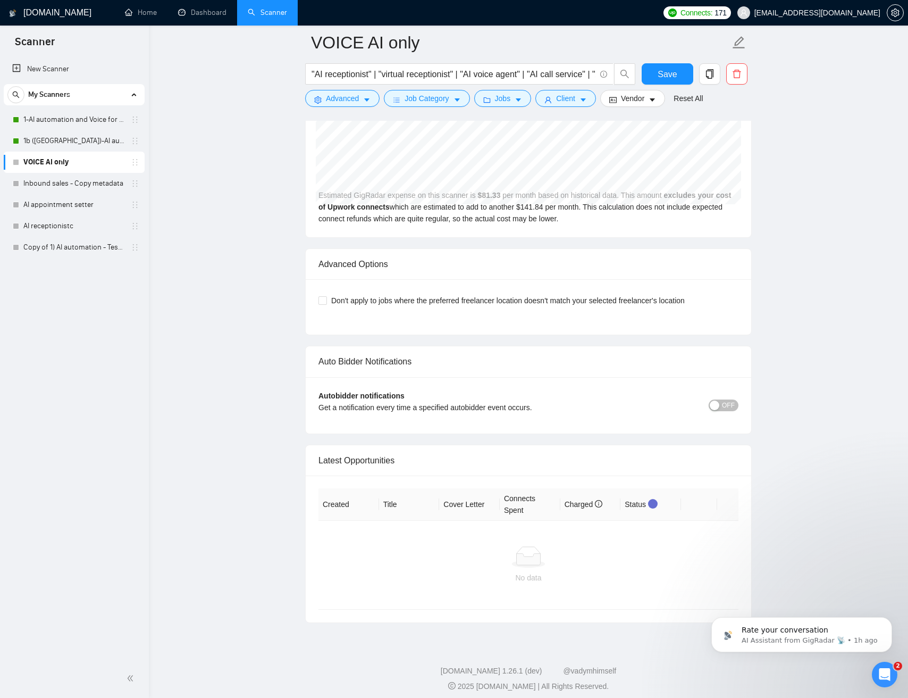
scroll to position [2369, 0]
drag, startPoint x: 774, startPoint y: 410, endPoint x: 590, endPoint y: 346, distance: 194.1
drag, startPoint x: 611, startPoint y: 344, endPoint x: 748, endPoint y: 418, distance: 156.6
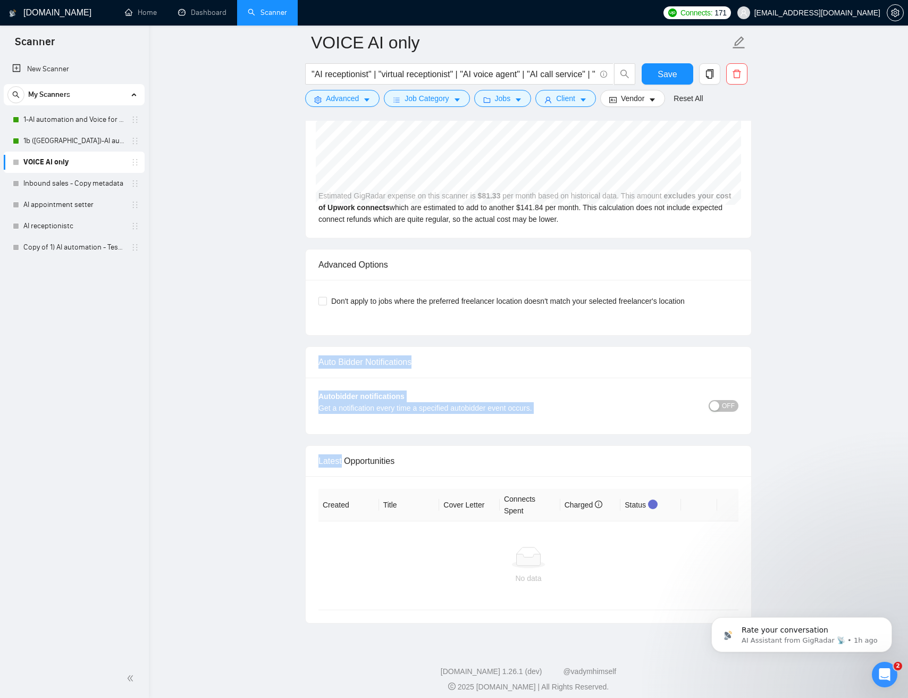
drag, startPoint x: 694, startPoint y: 358, endPoint x: 671, endPoint y: 339, distance: 29.4
click at [738, 346] on div "Auto Bidder Notifications Autobidder notifications Get a notification every tim…" at bounding box center [528, 390] width 447 height 88
click at [721, 403] on button "OFF" at bounding box center [724, 406] width 30 height 12
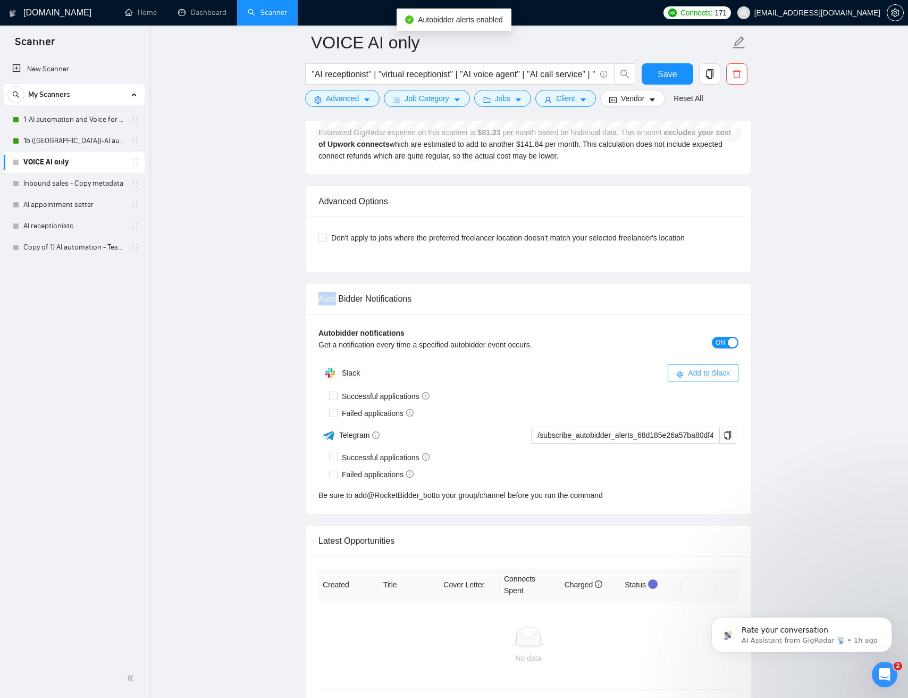
click at [694, 369] on span "Add to Slack" at bounding box center [709, 373] width 42 height 12
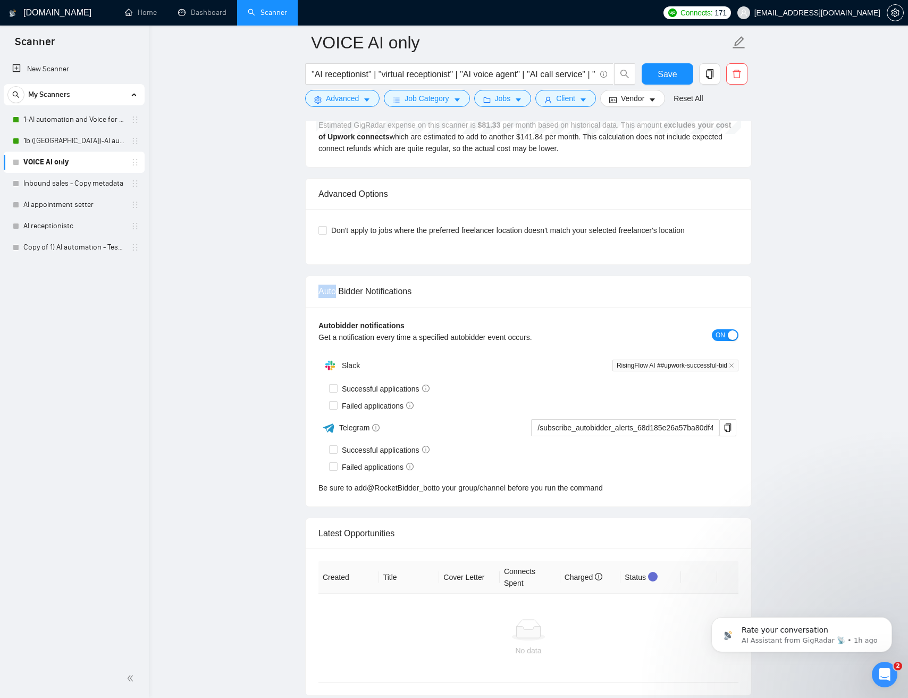
scroll to position [2439, 0]
click at [331, 337] on div "Get a notification every time a specified autobidder event occurs." at bounding box center [476, 338] width 315 height 12
drag, startPoint x: 331, startPoint y: 337, endPoint x: 378, endPoint y: 336, distance: 46.3
click at [336, 337] on div "Get a notification every time a specified autobidder event occurs." at bounding box center [476, 338] width 315 height 12
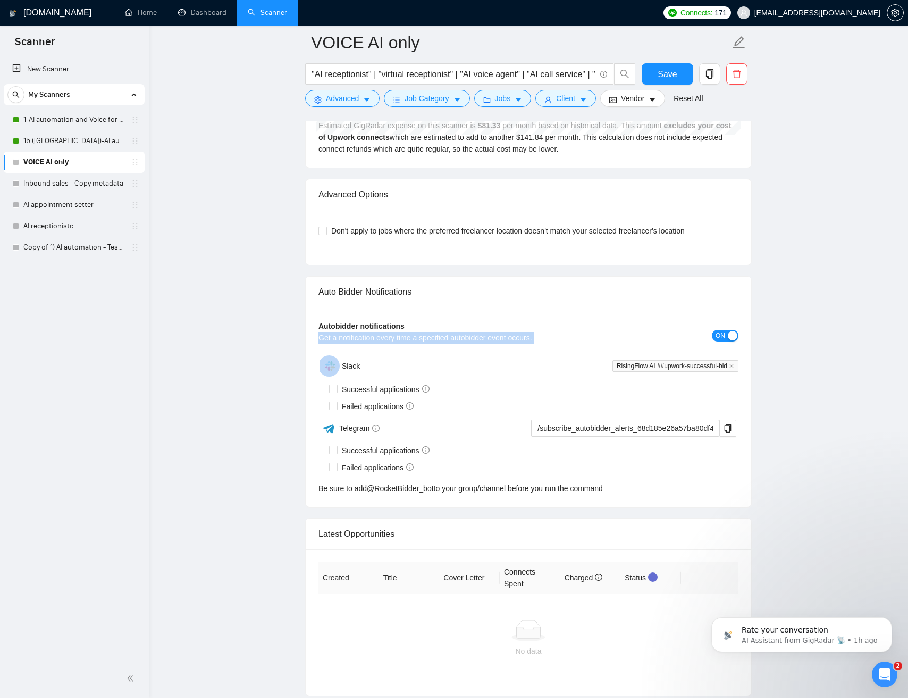
click at [381, 336] on div "Get a notification every time a specified autobidder event occurs." at bounding box center [476, 338] width 315 height 12
click at [394, 391] on span "Successful applications" at bounding box center [386, 389] width 96 height 12
click at [337, 391] on input "Successful applications" at bounding box center [332, 388] width 7 height 7
checkbox input "true"
click at [331, 405] on input "Failed applications" at bounding box center [332, 405] width 7 height 7
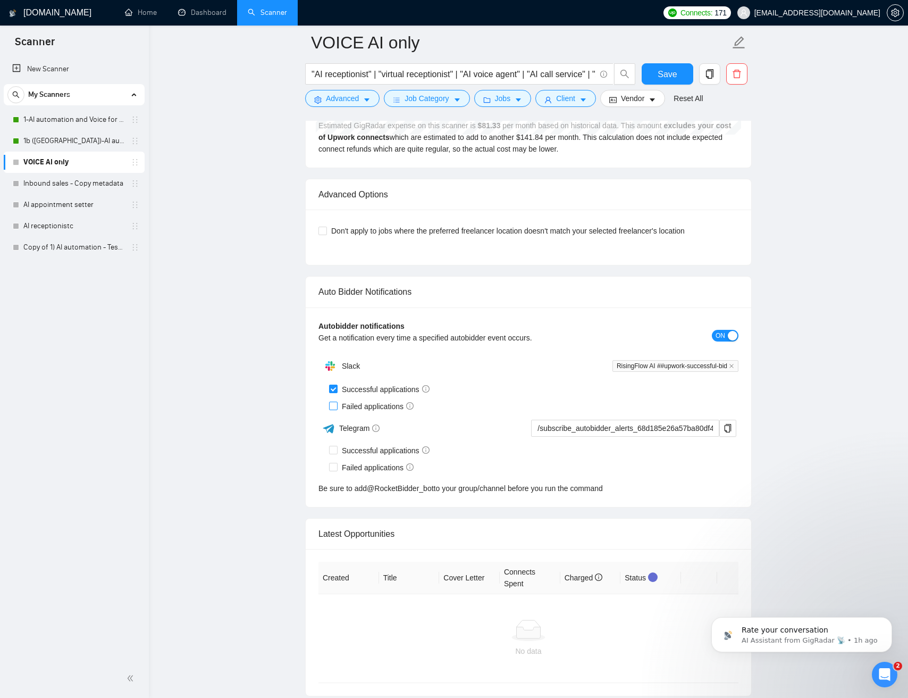
checkbox input "true"
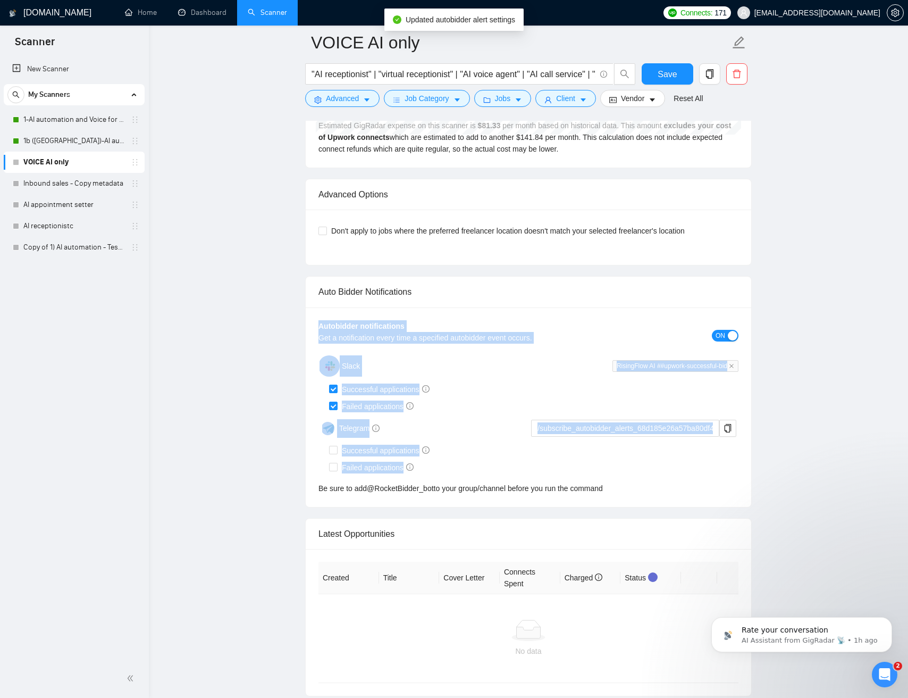
drag, startPoint x: 778, startPoint y: 477, endPoint x: 267, endPoint y: 322, distance: 533.7
drag, startPoint x: 291, startPoint y: 283, endPoint x: 630, endPoint y: 467, distance: 385.1
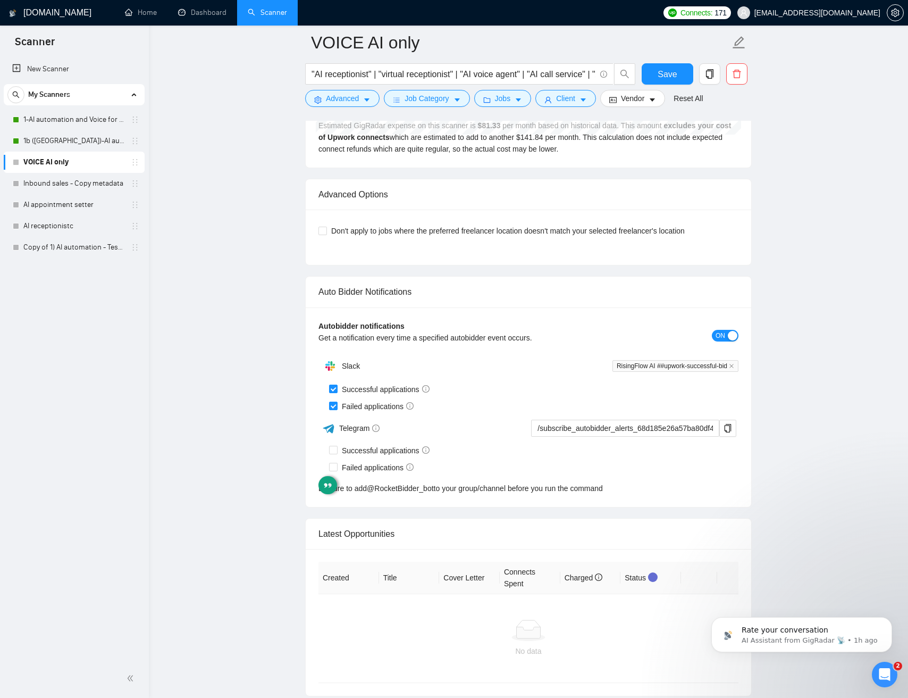
click at [688, 492] on div "Be sure to add @ RocketBidder_bot to your group/channel before you run the comm…" at bounding box center [529, 488] width 420 height 12
drag, startPoint x: 697, startPoint y: 497, endPoint x: 291, endPoint y: 277, distance: 462.1
drag, startPoint x: 329, startPoint y: 292, endPoint x: 679, endPoint y: 497, distance: 405.3
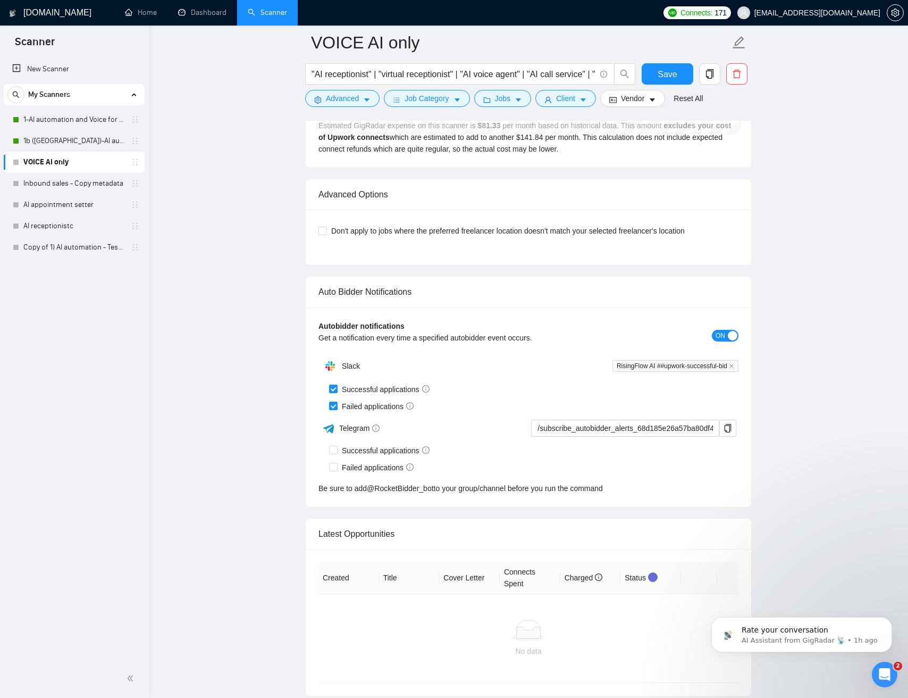
click at [680, 496] on div "Autobidder notifications Get a notification every time a specified autobidder e…" at bounding box center [529, 406] width 446 height 199
drag, startPoint x: 679, startPoint y: 495, endPoint x: 286, endPoint y: 285, distance: 445.6
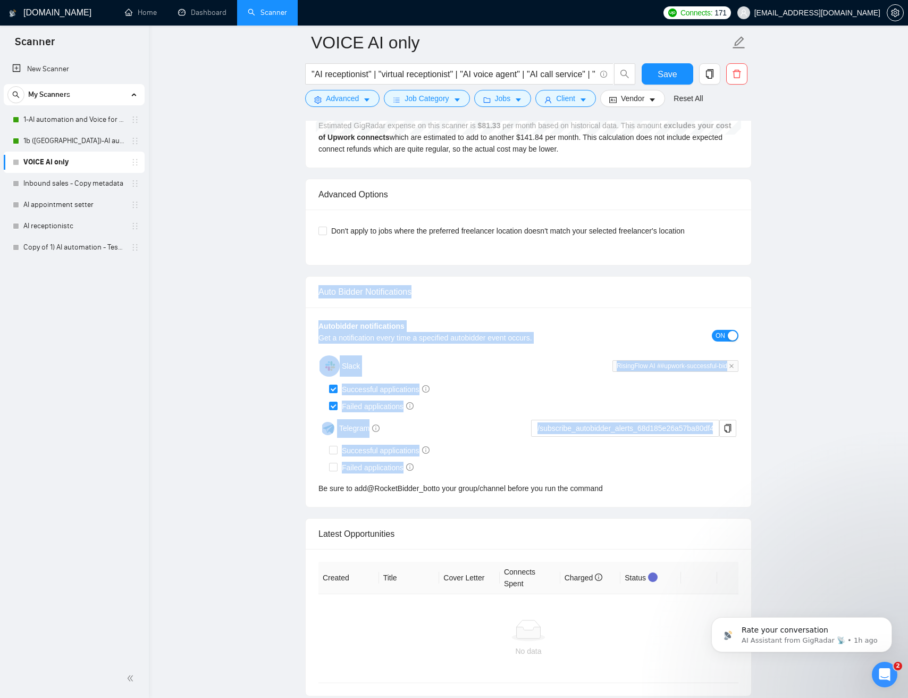
drag, startPoint x: 296, startPoint y: 290, endPoint x: 650, endPoint y: 478, distance: 400.6
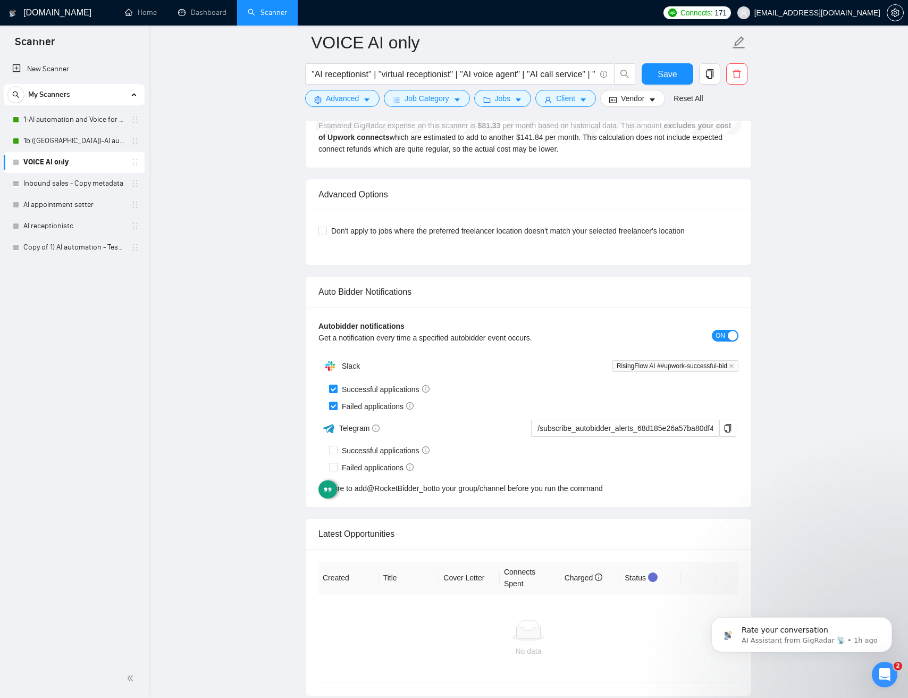
click at [657, 479] on div "Slack RisingFlow AI ##upwork-successful-bid Successful applications Failed appl…" at bounding box center [529, 424] width 420 height 139
drag, startPoint x: 664, startPoint y: 483, endPoint x: 326, endPoint y: 285, distance: 392.1
click at [315, 278] on div "Auto Bidder Notifications Autobidder notifications Get a notification every tim…" at bounding box center [528, 391] width 447 height 231
click at [659, 486] on div "Be sure to add @ RocketBidder_bot to your group/channel before you run the comm…" at bounding box center [529, 488] width 420 height 12
drag, startPoint x: 604, startPoint y: 455, endPoint x: 281, endPoint y: 282, distance: 366.2
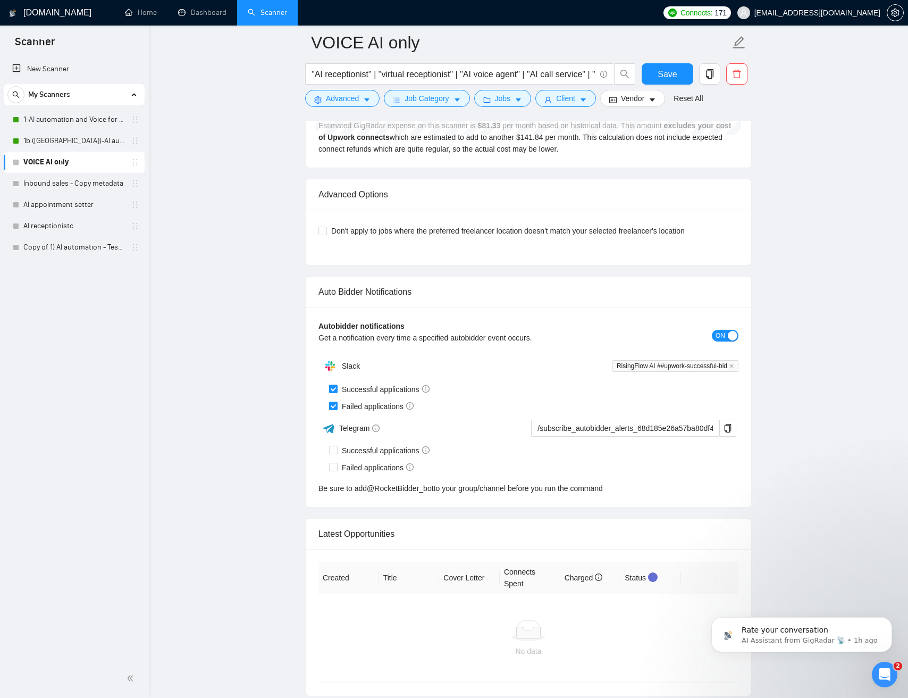
drag, startPoint x: 335, startPoint y: 299, endPoint x: 657, endPoint y: 493, distance: 375.5
drag, startPoint x: 659, startPoint y: 492, endPoint x: 669, endPoint y: 495, distance: 9.9
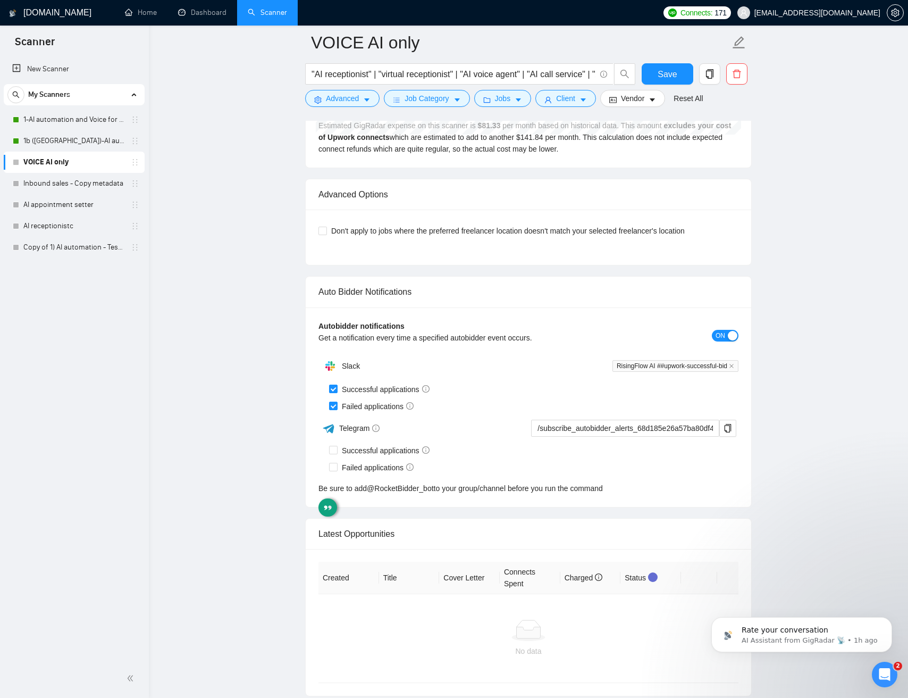
click at [661, 493] on div "Be sure to add @ RocketBidder_bot to your group/channel before you run the comm…" at bounding box center [529, 488] width 420 height 12
drag, startPoint x: 669, startPoint y: 495, endPoint x: 285, endPoint y: 285, distance: 437.7
click at [699, 505] on div "Auto Bidder Notifications Autobidder notifications Get a notification every tim…" at bounding box center [528, 391] width 447 height 231
drag, startPoint x: 691, startPoint y: 497, endPoint x: 265, endPoint y: 295, distance: 472.0
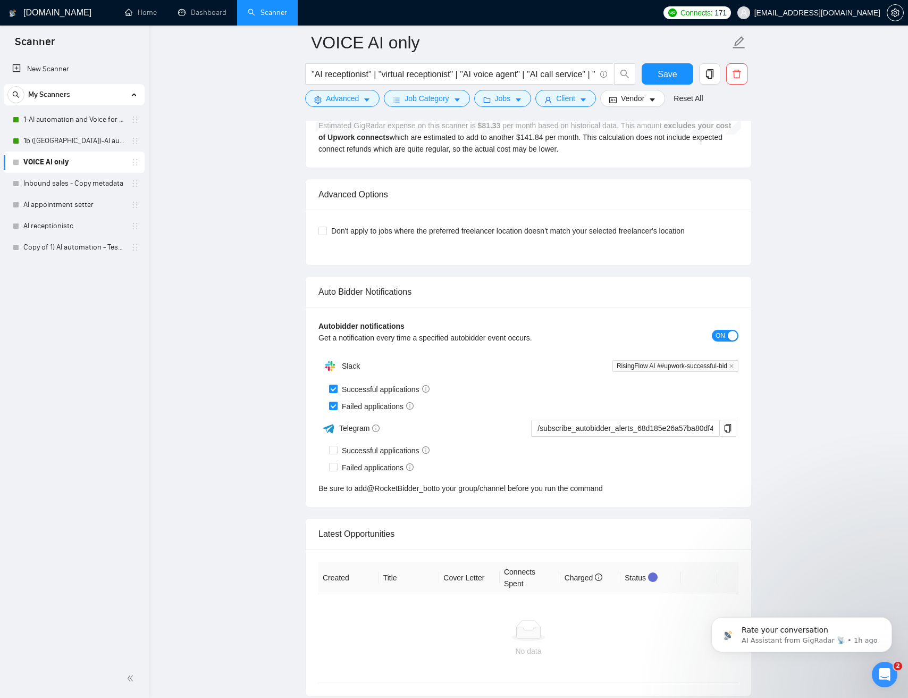
drag, startPoint x: 260, startPoint y: 291, endPoint x: 268, endPoint y: 294, distance: 8.3
drag, startPoint x: 268, startPoint y: 294, endPoint x: 653, endPoint y: 483, distance: 428.6
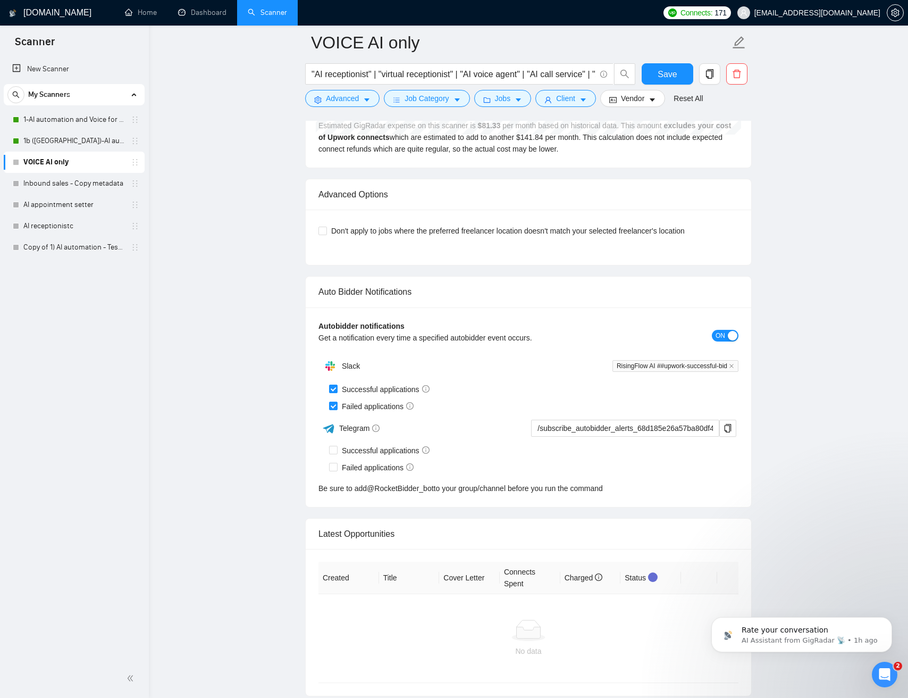
drag, startPoint x: 661, startPoint y: 489, endPoint x: 670, endPoint y: 492, distance: 8.9
click at [661, 490] on div "Be sure to add @ RocketBidder_bot to your group/channel before you run the comm…" at bounding box center [529, 488] width 420 height 12
drag, startPoint x: 565, startPoint y: 441, endPoint x: 518, endPoint y: 419, distance: 52.3
click at [313, 289] on div "Auto Bidder Notifications Autobidder notifications Get a notification every tim…" at bounding box center [528, 391] width 447 height 231
click at [698, 495] on div "Autobidder notifications Get a notification every time a specified autobidder e…" at bounding box center [529, 406] width 446 height 199
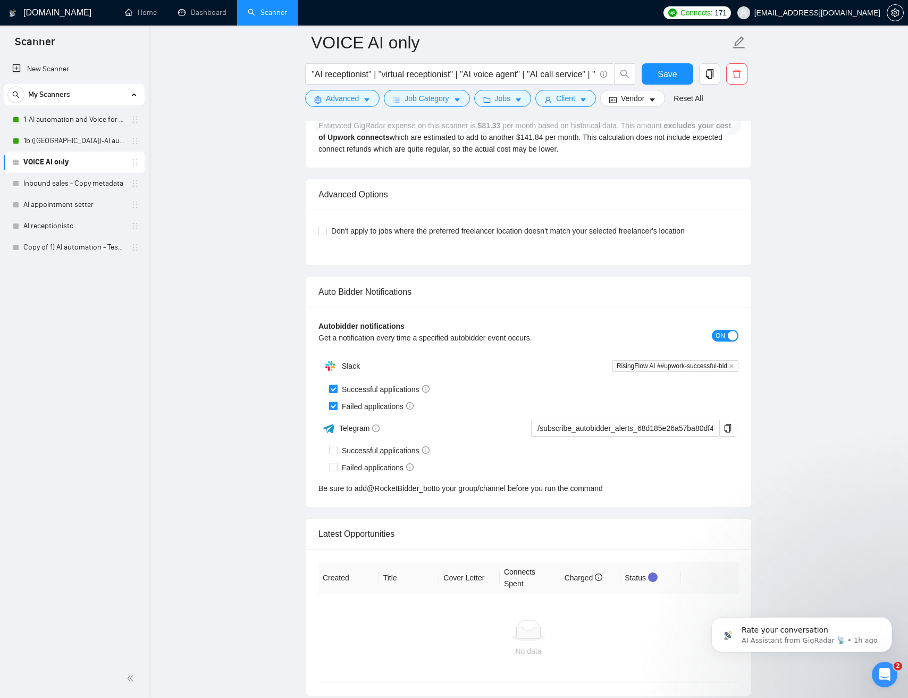
drag, startPoint x: 719, startPoint y: 502, endPoint x: 229, endPoint y: 295, distance: 531.7
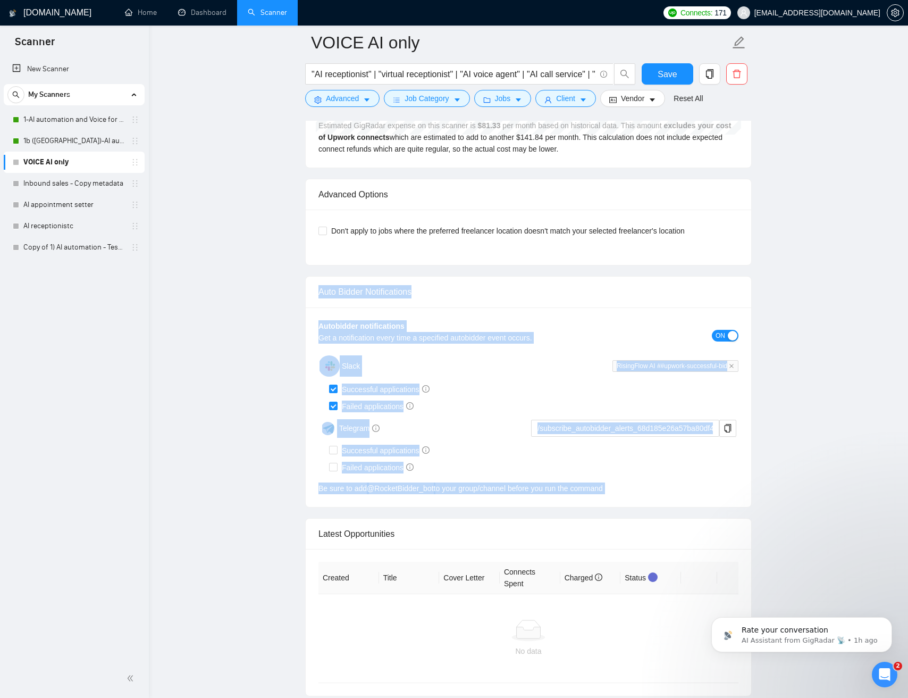
drag, startPoint x: 253, startPoint y: 290, endPoint x: 690, endPoint y: 502, distance: 486.0
drag, startPoint x: 690, startPoint y: 502, endPoint x: 721, endPoint y: 516, distance: 34.3
click at [691, 501] on div "Autobidder notifications Get a notification every time a specified autobidder e…" at bounding box center [529, 406] width 446 height 199
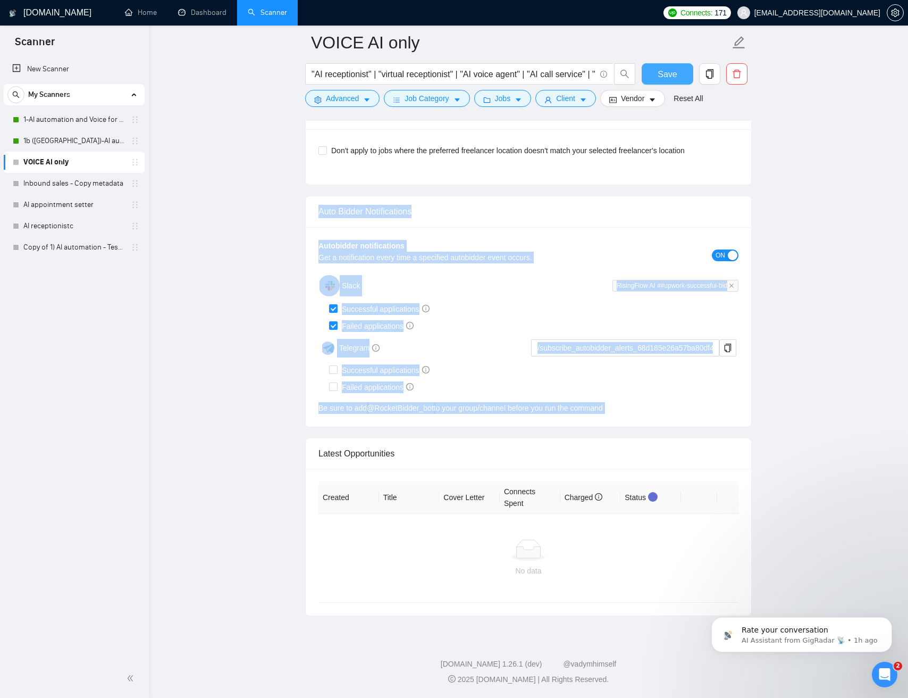
click at [676, 79] on span "Save" at bounding box center [667, 74] width 19 height 13
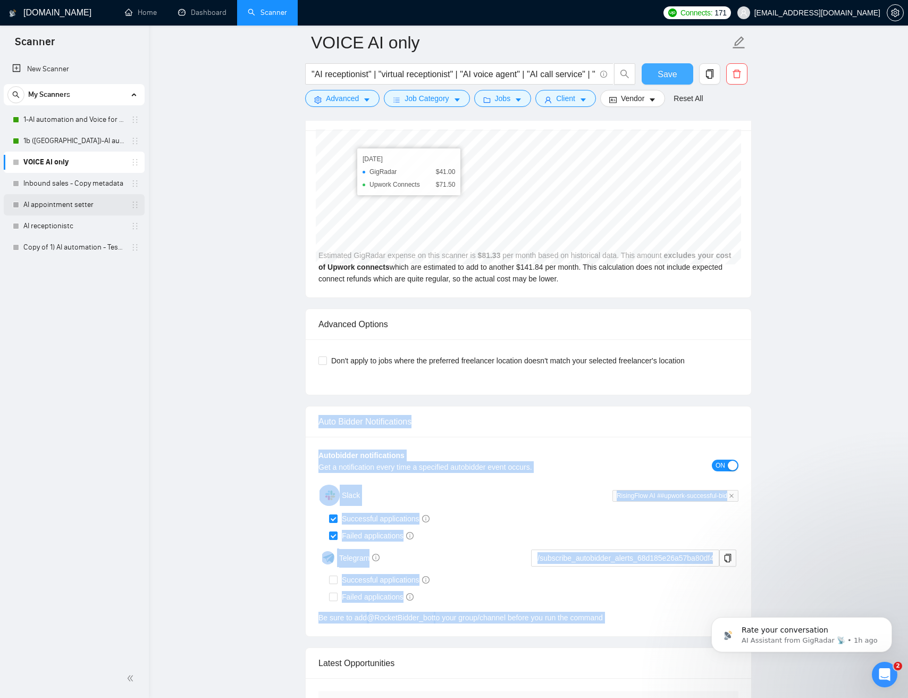
scroll to position [2170, 0]
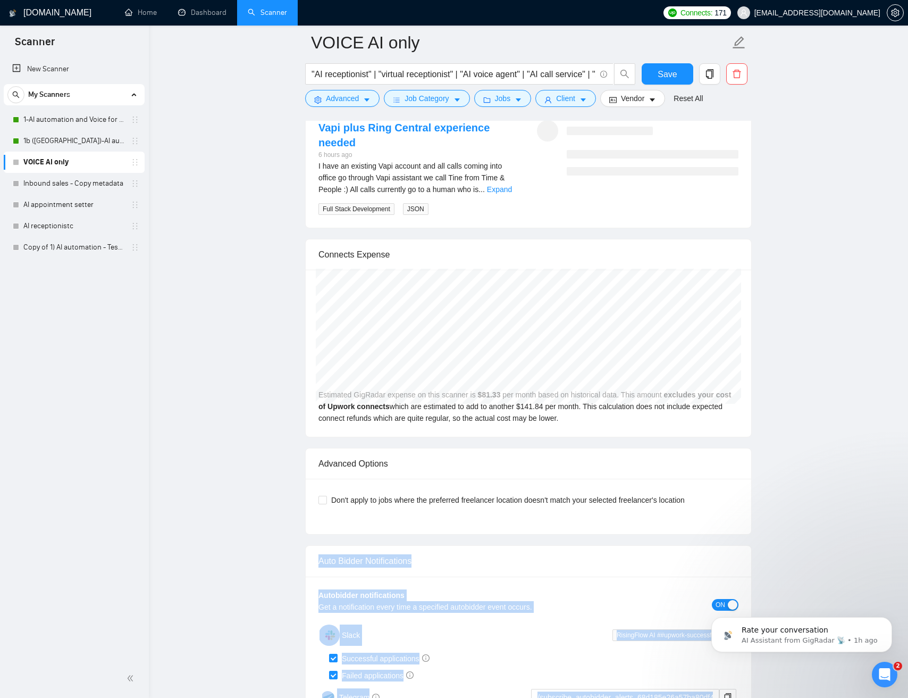
click at [44, 162] on link "VOICE AI only" at bounding box center [73, 162] width 101 height 21
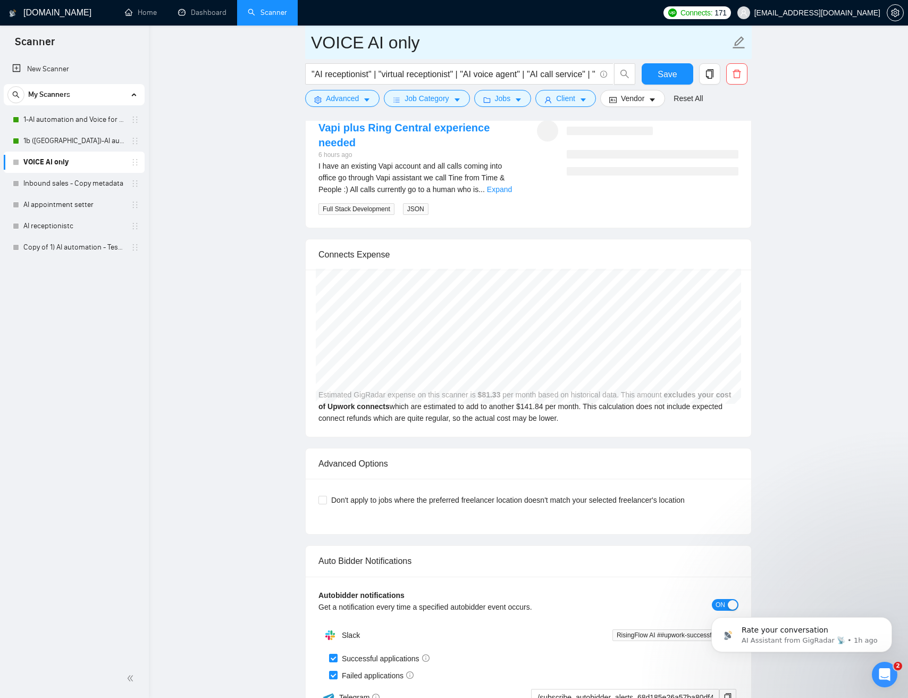
click at [334, 45] on input "VOICE AI only" at bounding box center [520, 42] width 419 height 27
type input "2-VOICE AI only"
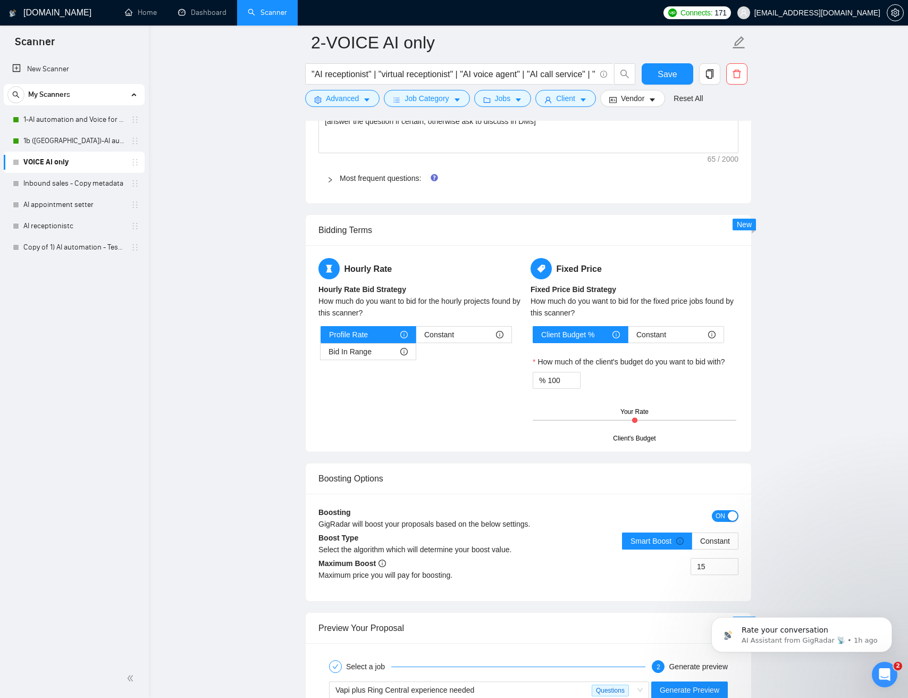
scroll to position [1396, 0]
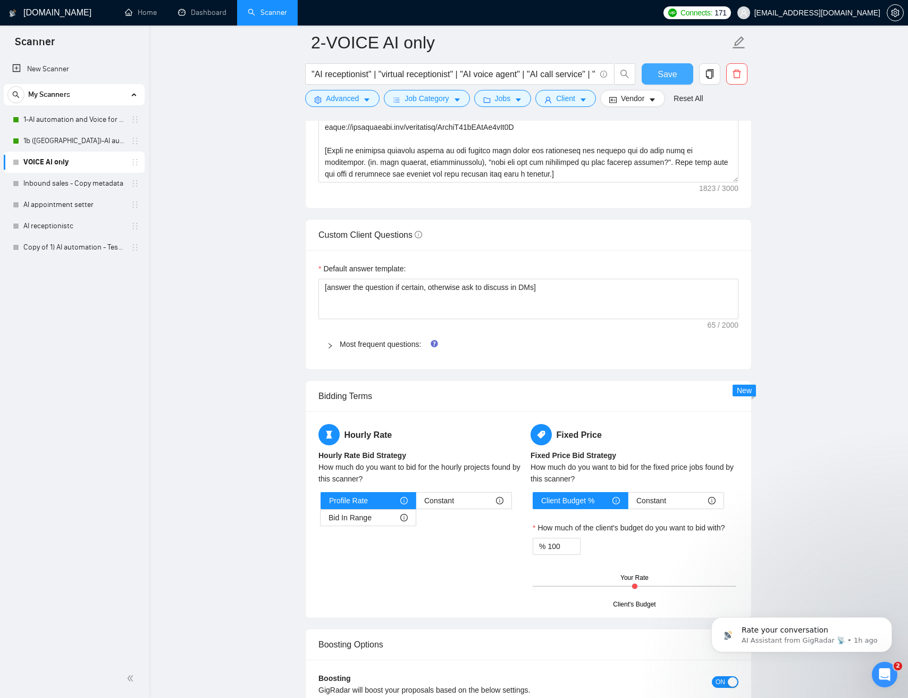
drag, startPoint x: 674, startPoint y: 77, endPoint x: 790, endPoint y: 451, distance: 391.4
click at [783, 460] on main "2-VOICE AI only "AI receptionist" | "virtual receptionist" | "AI voice agent" |…" at bounding box center [528, 193] width 725 height 3093
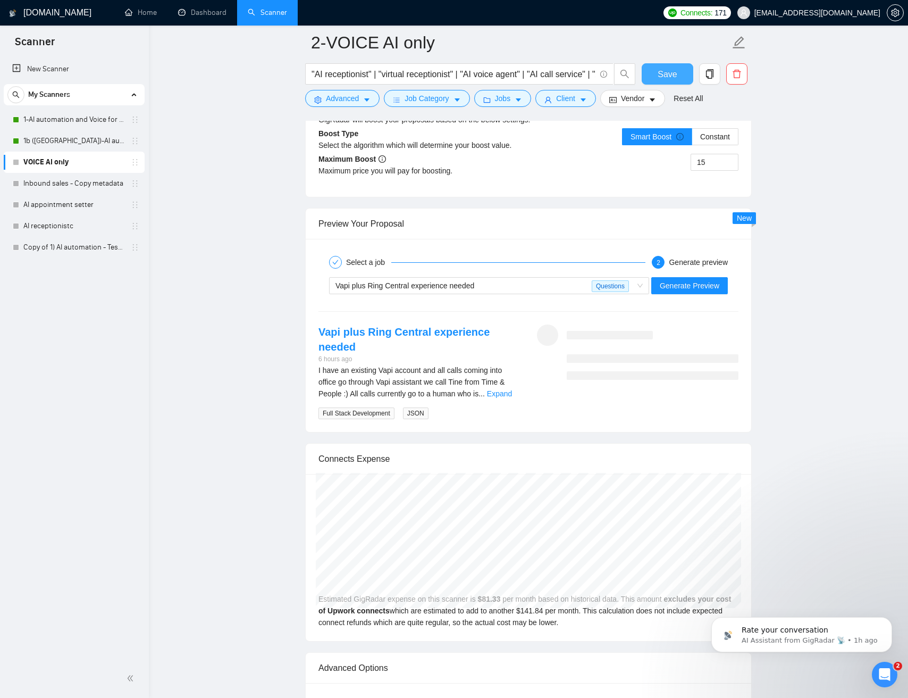
scroll to position [1965, 0]
click at [695, 287] on span "Generate Preview" at bounding box center [690, 287] width 60 height 12
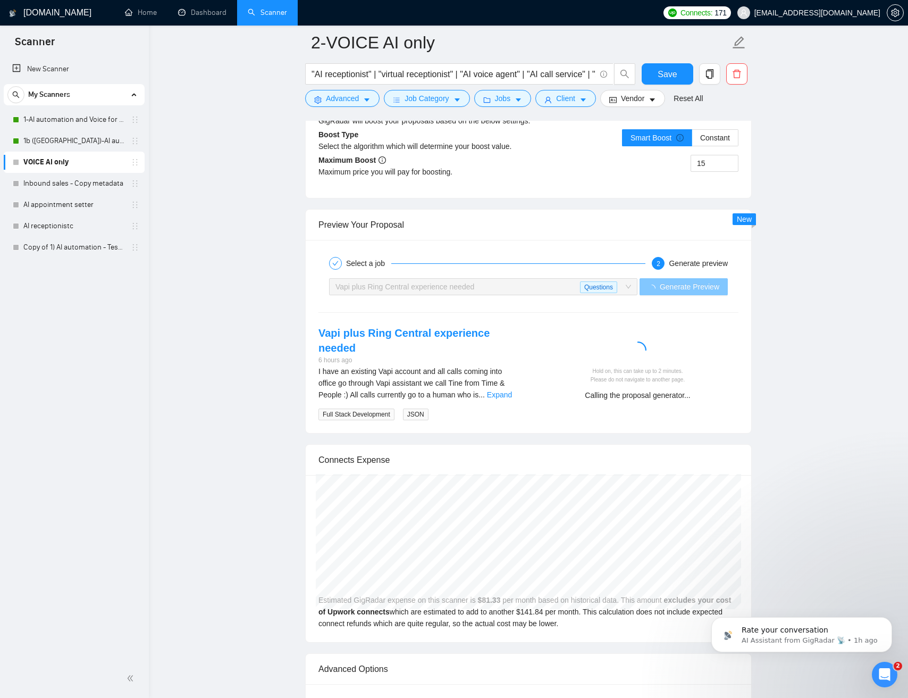
scroll to position [1964, 0]
drag, startPoint x: 504, startPoint y: 393, endPoint x: 493, endPoint y: 396, distance: 11.0
click at [504, 393] on link "Expand" at bounding box center [499, 395] width 25 height 9
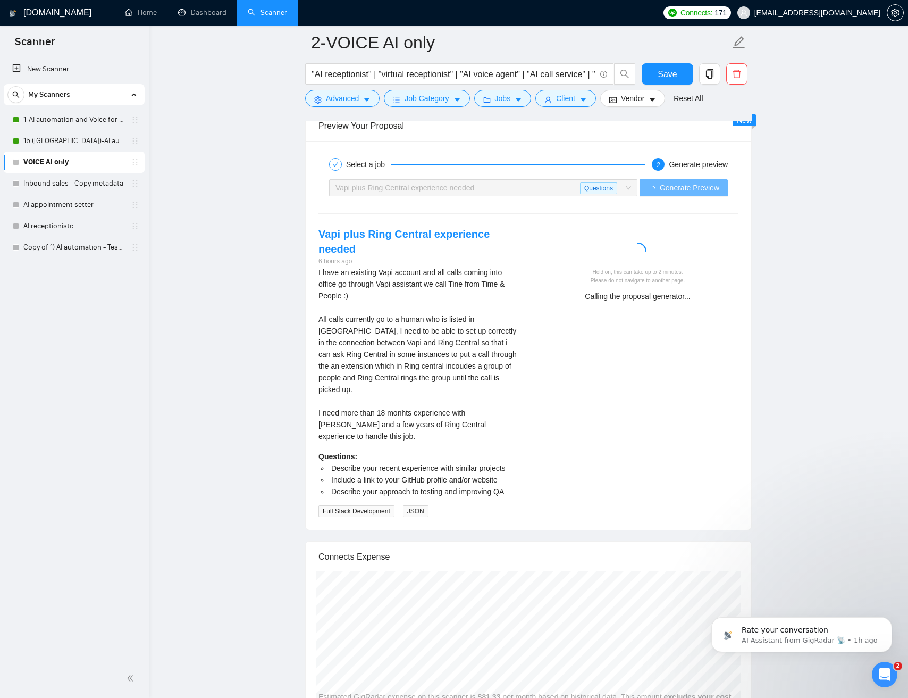
scroll to position [2062, 0]
drag, startPoint x: 830, startPoint y: 391, endPoint x: 861, endPoint y: 407, distance: 35.0
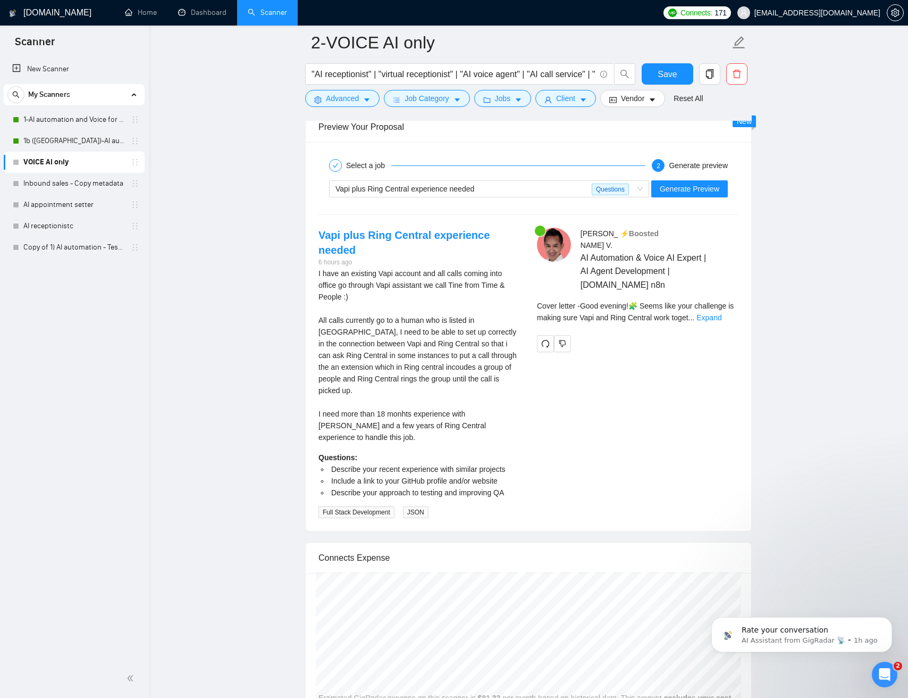
click at [448, 346] on div "I have an existing Vapi account and all calls coming into office go through Vap…" at bounding box center [420, 356] width 202 height 176
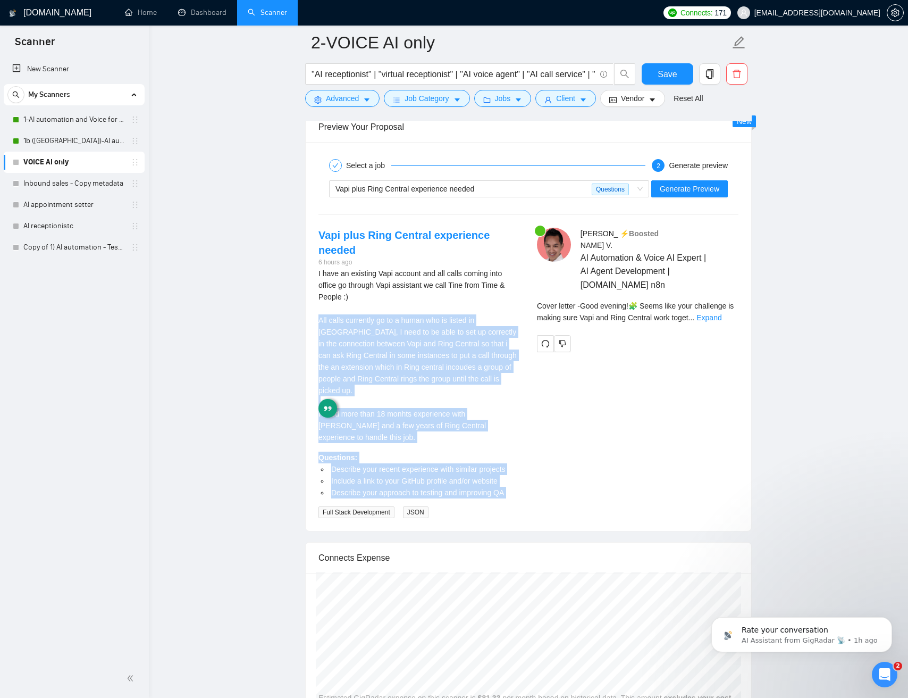
drag, startPoint x: 448, startPoint y: 347, endPoint x: 470, endPoint y: 471, distance: 125.2
click at [464, 477] on div "I have an existing Vapi account and all calls coming into office go through Vap…" at bounding box center [420, 393] width 202 height 250
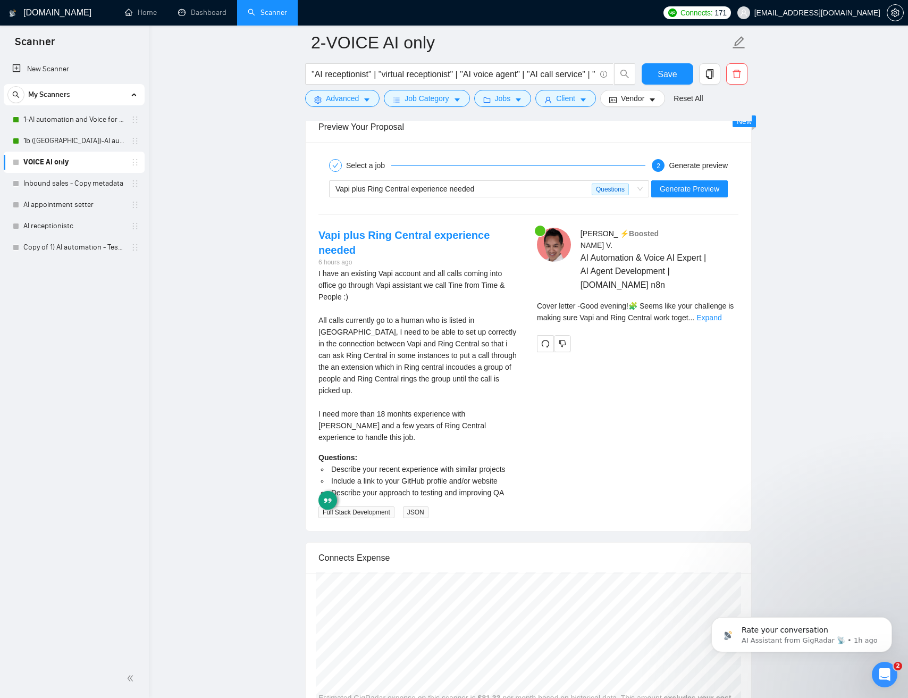
click at [480, 488] on span "Describe your approach to testing and improving QA" at bounding box center [417, 492] width 173 height 9
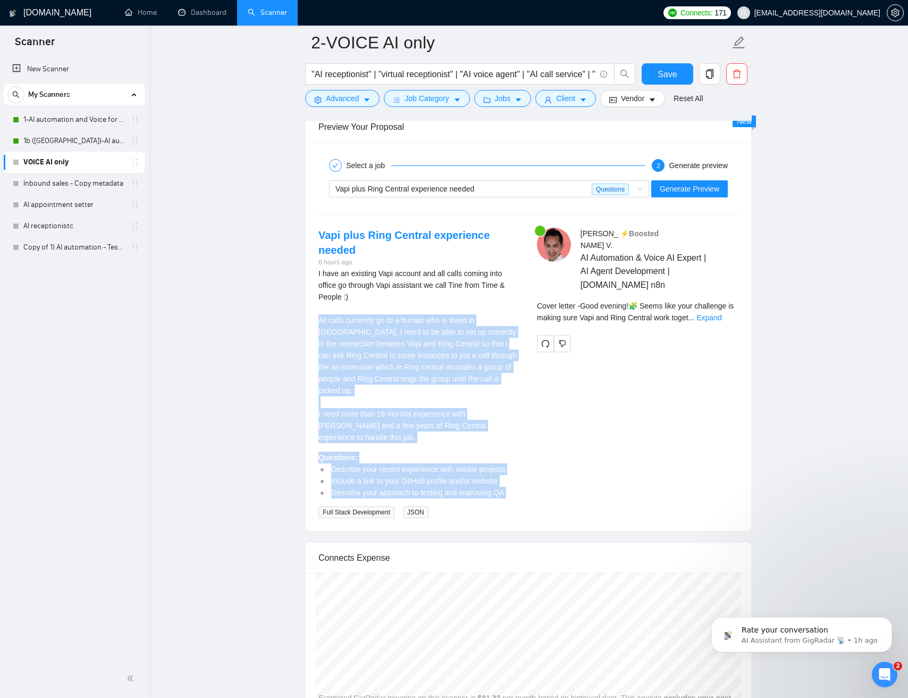
drag, startPoint x: 480, startPoint y: 480, endPoint x: 441, endPoint y: 391, distance: 97.1
click at [440, 390] on div "I have an existing Vapi account and all calls coming into office go through Vap…" at bounding box center [420, 393] width 202 height 250
click at [438, 370] on div "I have an existing Vapi account and all calls coming into office go through Vap…" at bounding box center [420, 356] width 202 height 176
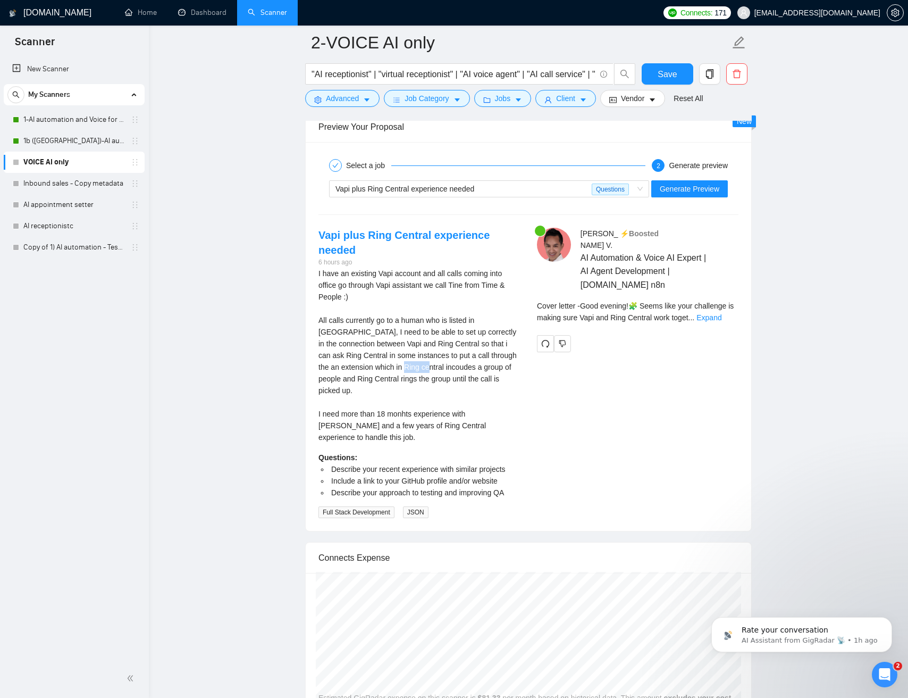
click at [438, 370] on div "I have an existing Vapi account and all calls coming into office go through Vap…" at bounding box center [420, 356] width 202 height 176
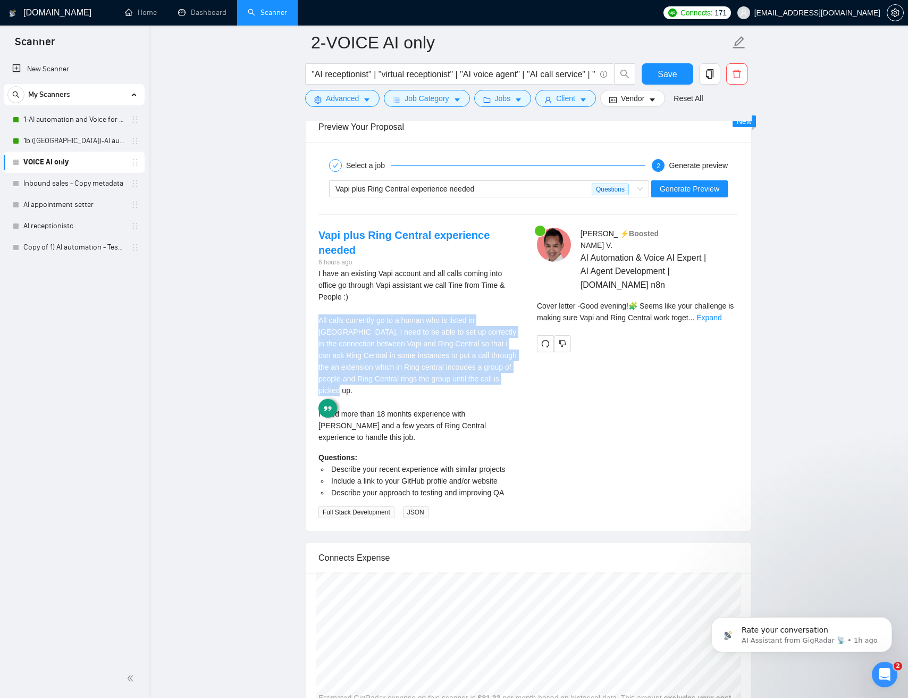
click at [438, 370] on div "I have an existing Vapi account and all calls coming into office go through Vap…" at bounding box center [420, 356] width 202 height 176
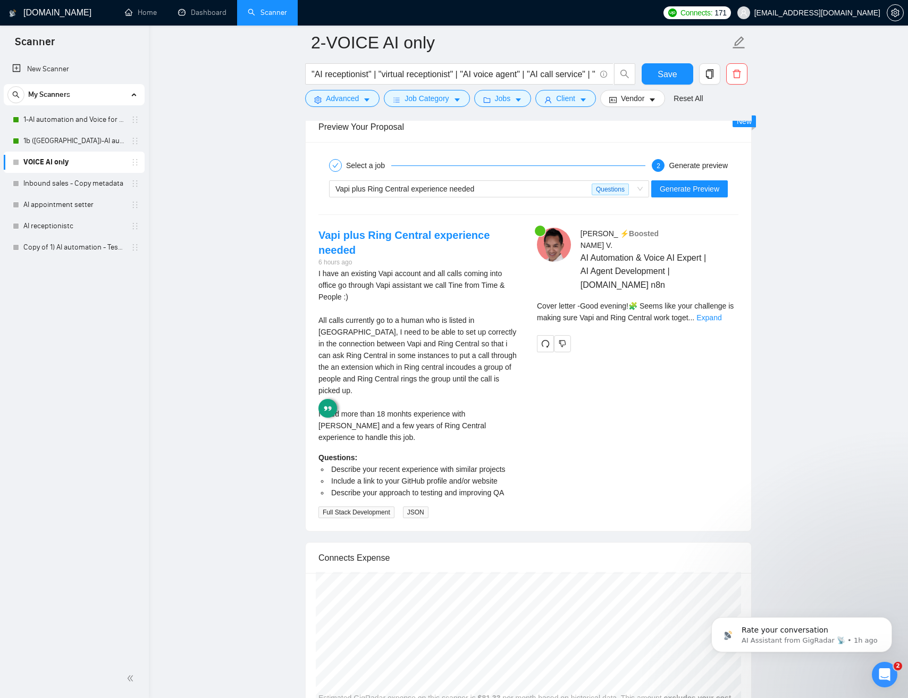
click at [722, 320] on link "Expand" at bounding box center [709, 317] width 25 height 9
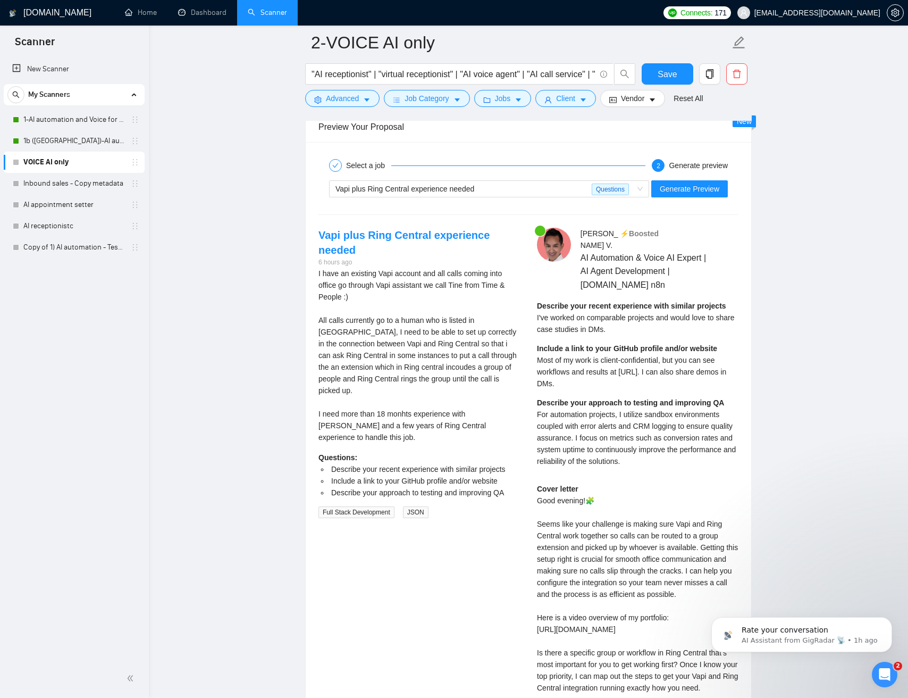
click at [555, 306] on strong "Describe your recent experience with similar projects" at bounding box center [631, 306] width 189 height 9
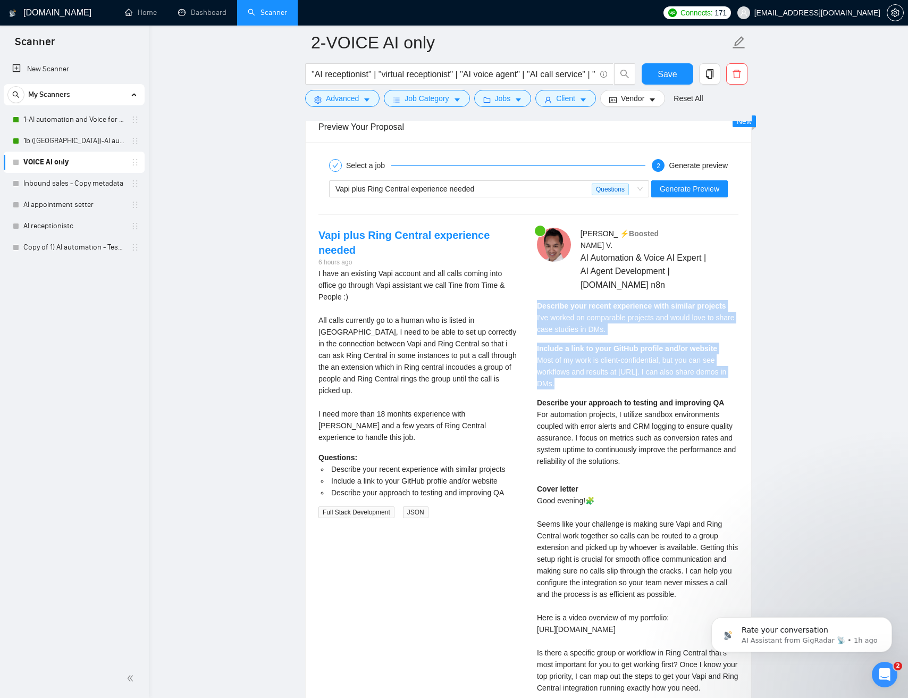
drag, startPoint x: 558, startPoint y: 307, endPoint x: 623, endPoint y: 368, distance: 89.6
click at [624, 368] on div "Describe your recent experience with similar projects I've worked on comparable…" at bounding box center [638, 387] width 202 height 174
click at [607, 358] on span "Most of my work is client-confidential, but you can see workflows and results a…" at bounding box center [631, 372] width 189 height 32
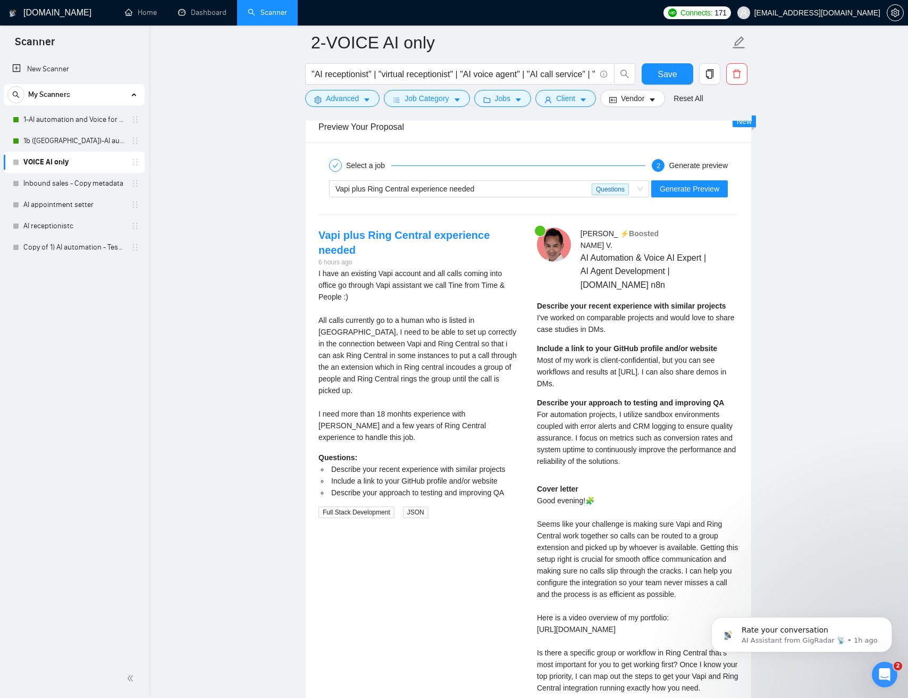
click at [630, 426] on span "For automation projects, I utilize sandbox environments coupled with error aler…" at bounding box center [636, 437] width 199 height 55
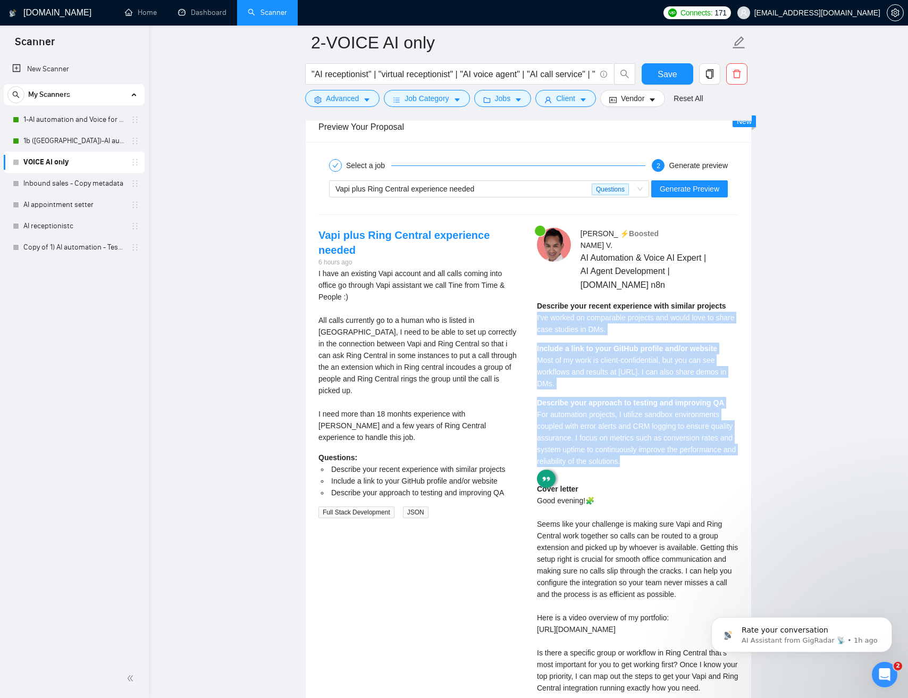
drag, startPoint x: 617, startPoint y: 406, endPoint x: 581, endPoint y: 320, distance: 93.6
click at [576, 318] on div "Describe your recent experience with similar projects I've worked on comparable…" at bounding box center [638, 387] width 202 height 174
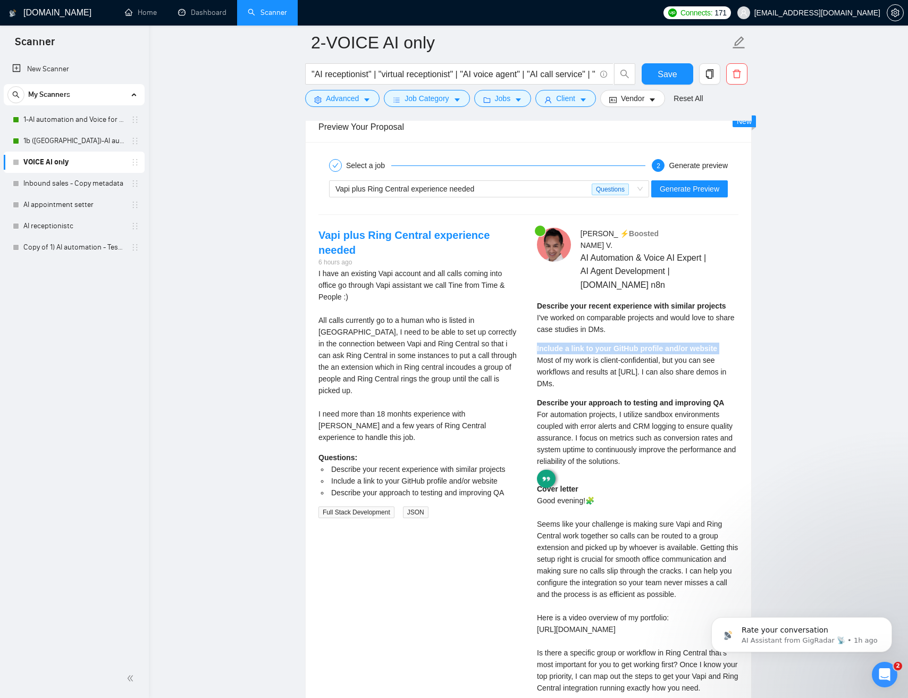
click at [626, 341] on div "Describe your recent experience with similar projects I've worked on comparable…" at bounding box center [638, 387] width 202 height 174
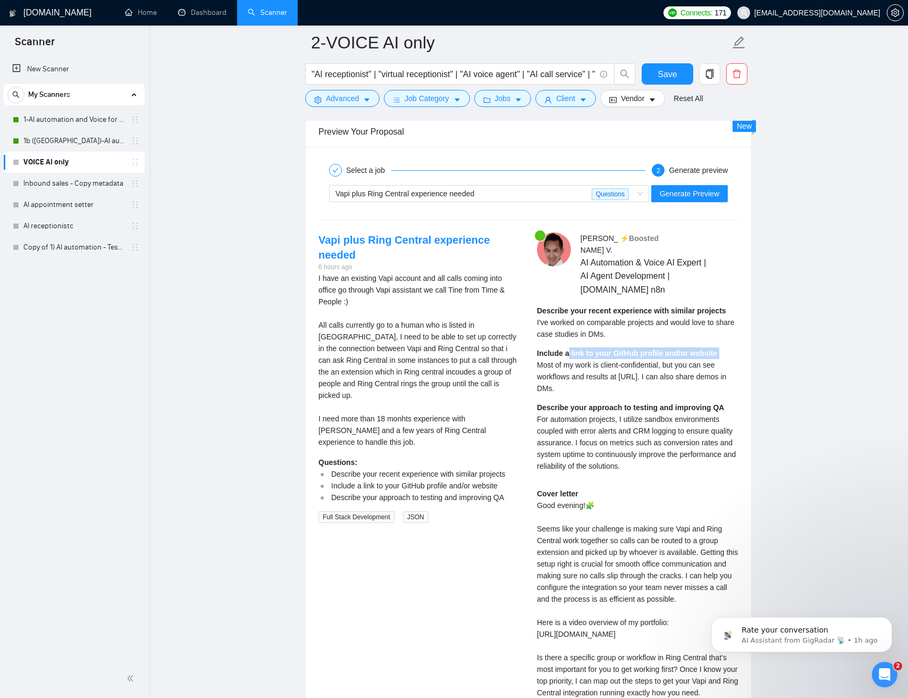
click at [569, 358] on div "Include a link to your GitHub profile and/or website Most of my work is client-…" at bounding box center [638, 370] width 202 height 47
click at [569, 358] on div "Include a link to your GitHub profile and/or website Most of my work is client-…" at bounding box center [638, 371] width 202 height 47
click at [545, 355] on strong "Include a link to your GitHub profile and/or website" at bounding box center [627, 354] width 180 height 9
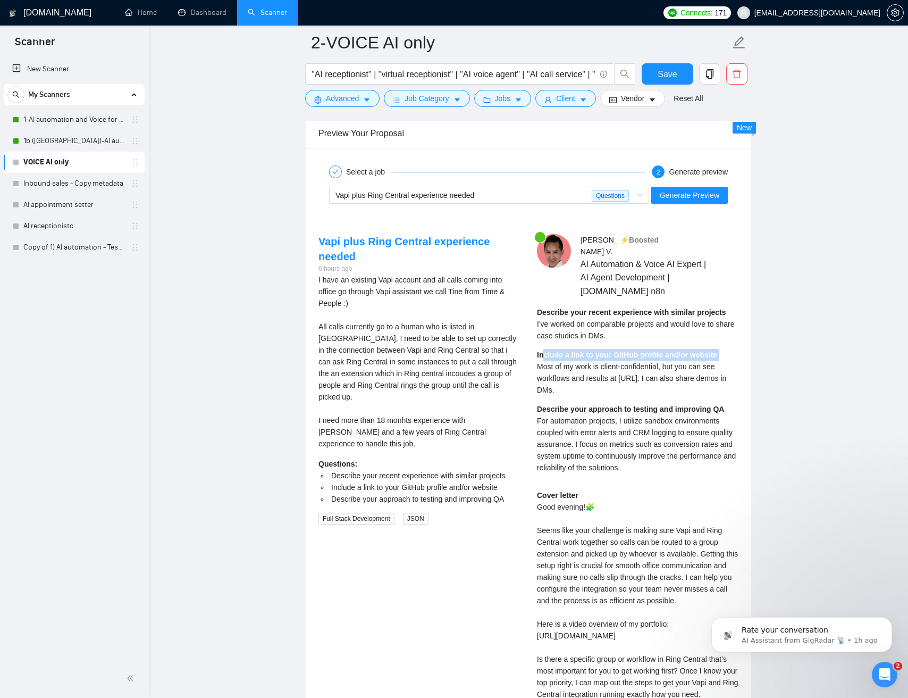
drag, startPoint x: 547, startPoint y: 355, endPoint x: 694, endPoint y: 353, distance: 146.8
click at [671, 354] on strong "Include a link to your GitHub profile and/or website" at bounding box center [627, 354] width 180 height 9
click at [705, 352] on strong "Include a link to your GitHub profile and/or website" at bounding box center [627, 354] width 180 height 9
drag, startPoint x: 705, startPoint y: 352, endPoint x: 616, endPoint y: 370, distance: 90.6
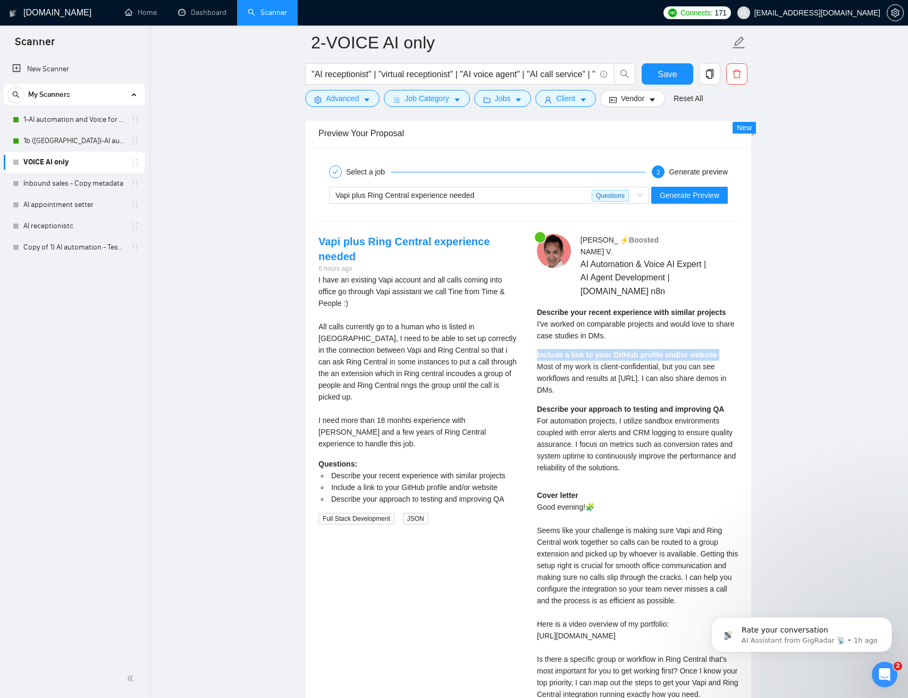
click at [702, 351] on strong "Include a link to your GitHub profile and/or website" at bounding box center [627, 354] width 180 height 9
click at [545, 379] on span "Most of my work is client-confidential, but you can see workflows and results a…" at bounding box center [631, 378] width 189 height 32
drag, startPoint x: 546, startPoint y: 379, endPoint x: 628, endPoint y: 393, distance: 83.6
click at [629, 394] on div "Include a link to your GitHub profile and/or website Most of my work is client-…" at bounding box center [638, 371] width 202 height 47
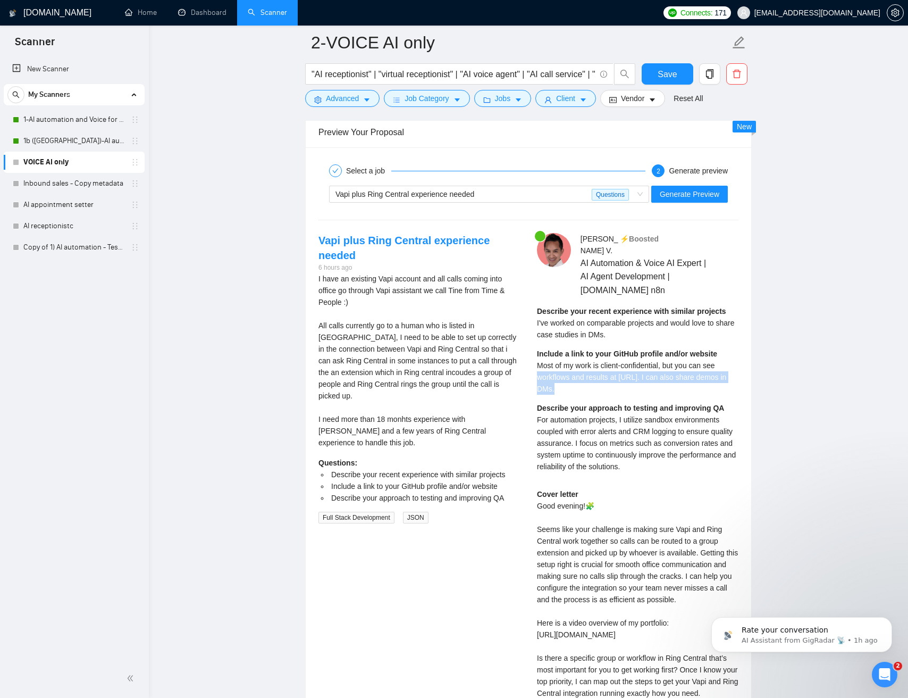
scroll to position [2056, 0]
click at [599, 383] on div "Include a link to your GitHub profile and/or website Most of my work is client-…" at bounding box center [638, 372] width 202 height 47
click at [542, 368] on span "Most of my work is client-confidential, but you can see workflows and results a…" at bounding box center [631, 378] width 189 height 32
drag, startPoint x: 543, startPoint y: 368, endPoint x: 625, endPoint y: 412, distance: 93.5
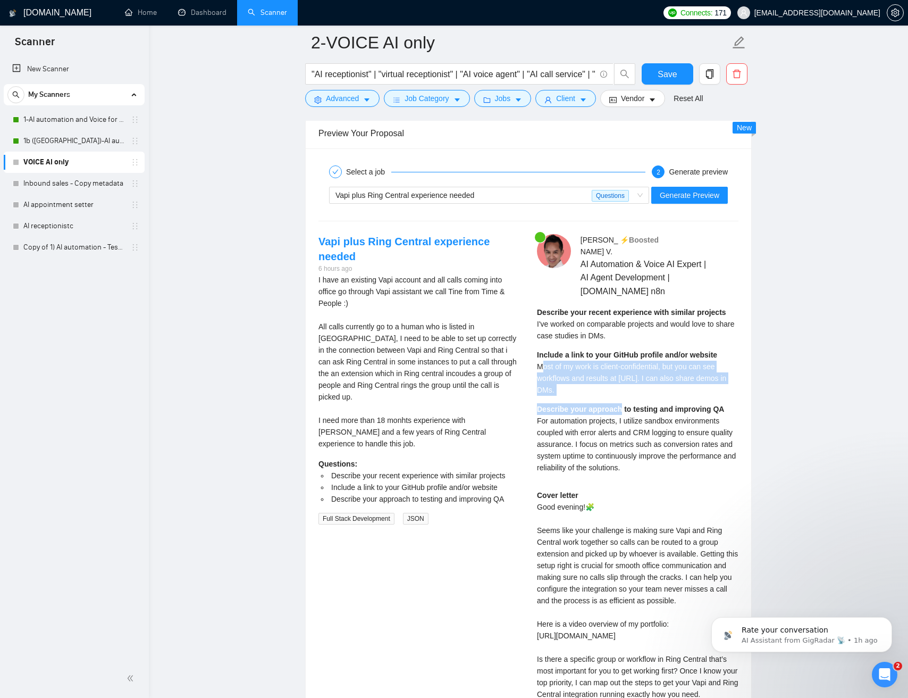
click at [623, 412] on div "Describe your recent experience with similar projects I've worked on comparable…" at bounding box center [638, 393] width 202 height 174
click at [618, 388] on div "Include a link to your GitHub profile and/or website Most of my work is client-…" at bounding box center [638, 372] width 202 height 47
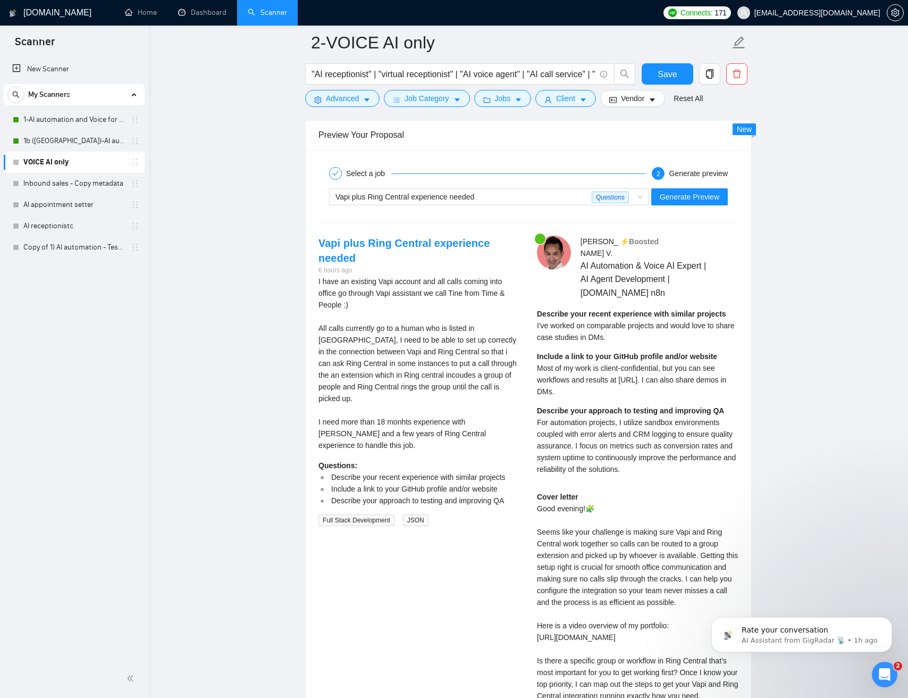
click at [619, 379] on span "Most of my work is client-confidential, but you can see workflows and results a…" at bounding box center [631, 380] width 189 height 32
drag, startPoint x: 619, startPoint y: 379, endPoint x: 676, endPoint y: 380, distance: 56.9
click at [670, 386] on div "Include a link to your GitHub profile and/or website Most of my work is client-…" at bounding box center [638, 373] width 202 height 47
click at [679, 367] on span "Most of my work is client-confidential, but you can see workflows and results a…" at bounding box center [631, 378] width 189 height 32
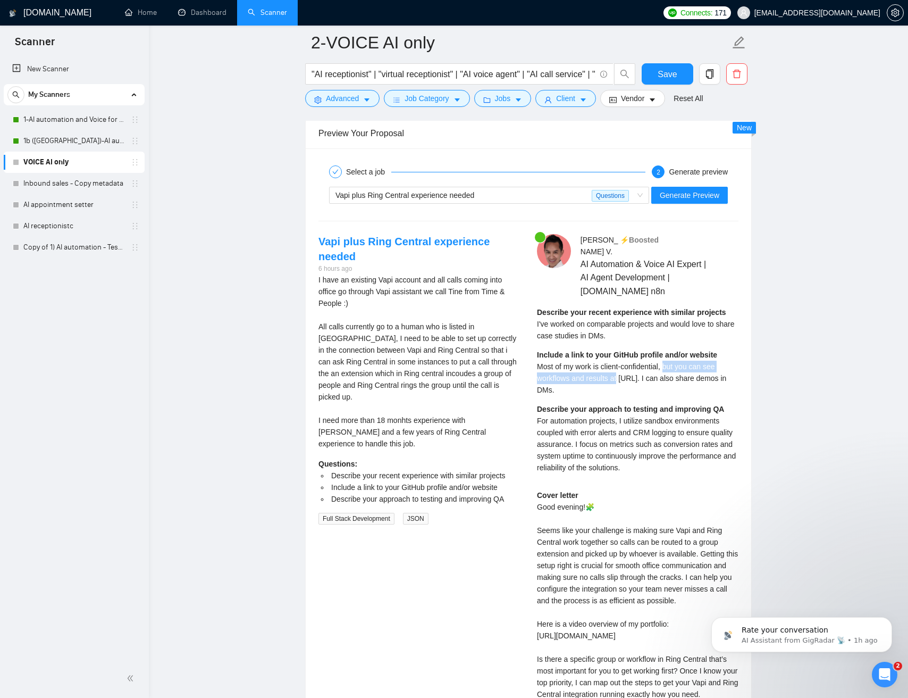
drag, startPoint x: 680, startPoint y: 368, endPoint x: 614, endPoint y: 378, distance: 67.3
click at [613, 378] on span "Most of my work is client-confidential, but you can see workflows and results a…" at bounding box center [631, 378] width 189 height 32
click at [627, 377] on span "Most of my work is client-confidential, but you can see workflows and results a…" at bounding box center [631, 378] width 189 height 32
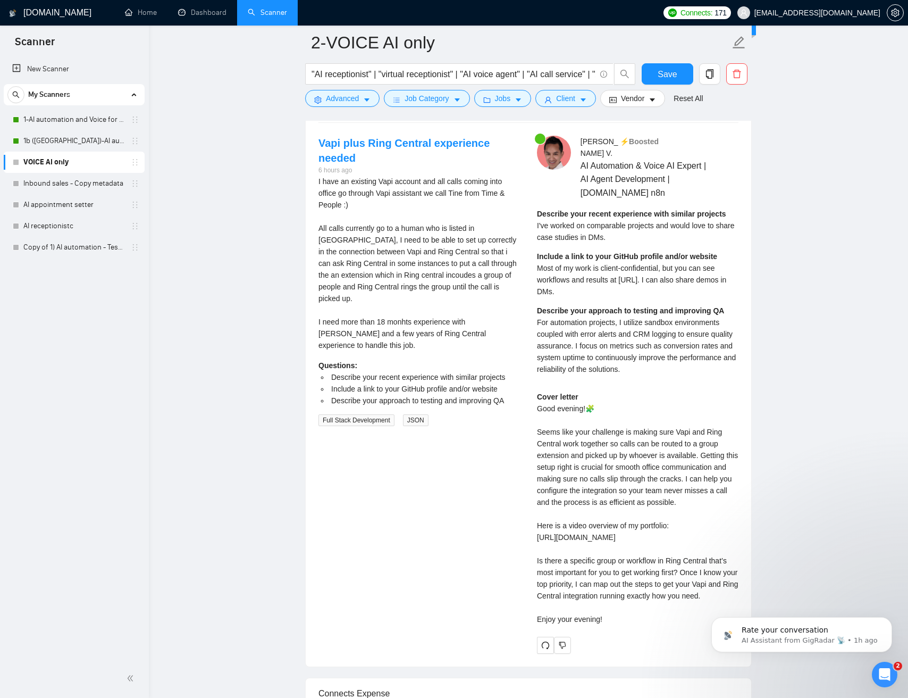
scroll to position [2155, 0]
click at [708, 480] on div "Cover letter Good evening!🧩 Seems like your challenge is making sure Vapi and R…" at bounding box center [638, 507] width 202 height 234
drag, startPoint x: 708, startPoint y: 480, endPoint x: 687, endPoint y: 515, distance: 41.8
click at [719, 510] on div "Cover letter Good evening!🧩 Seems like your challenge is making sure Vapi and R…" at bounding box center [638, 507] width 202 height 234
click at [584, 523] on div "Cover letter Good evening!🧩 Seems like your challenge is making sure Vapi and R…" at bounding box center [638, 507] width 202 height 234
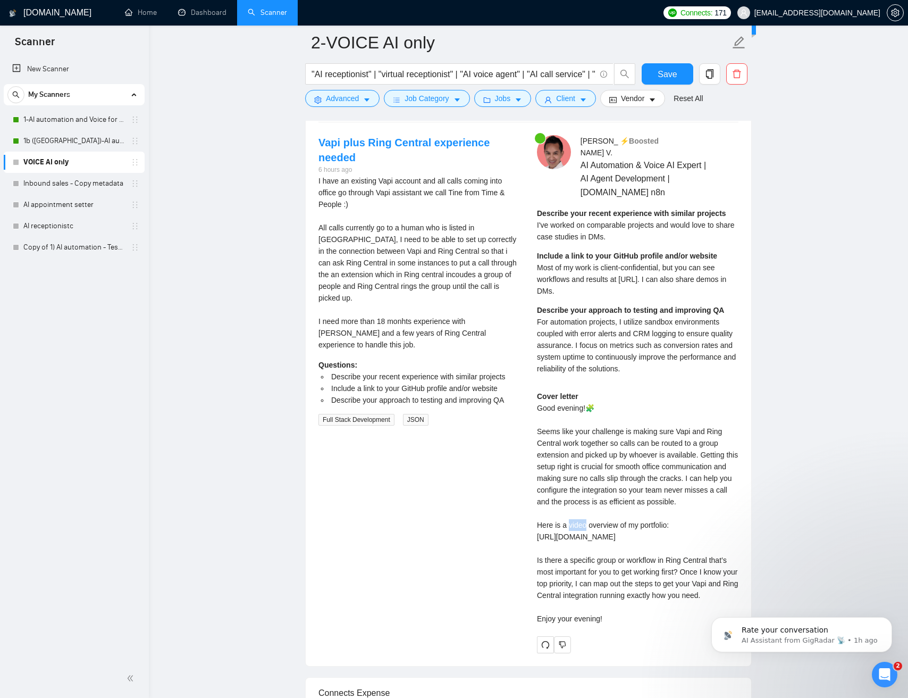
click at [583, 523] on div "Cover letter Good evening!🧩 Seems like your challenge is making sure Vapi and R…" at bounding box center [638, 507] width 202 height 234
drag, startPoint x: 583, startPoint y: 523, endPoint x: 579, endPoint y: 570, distance: 47.5
click at [579, 571] on div "Cover letter Good evening!🧩 Seems like your challenge is making sure Vapi and R…" at bounding box center [638, 507] width 202 height 234
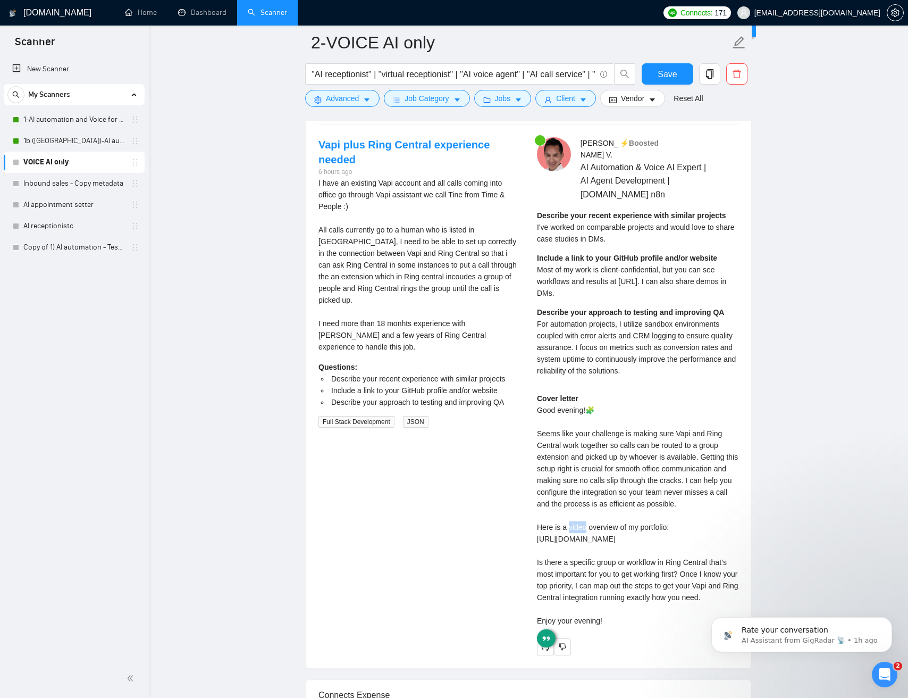
click at [630, 588] on div "Cover letter Good evening!🧩 Seems like your challenge is making sure Vapi and R…" at bounding box center [638, 509] width 202 height 234
drag, startPoint x: 630, startPoint y: 588, endPoint x: 602, endPoint y: 479, distance: 112.0
click at [597, 487] on div "Cover letter Good evening!🧩 Seems like your challenge is making sure Vapi and R…" at bounding box center [638, 509] width 202 height 234
click at [629, 463] on div "Cover letter Good evening!🧩 Seems like your challenge is making sure Vapi and R…" at bounding box center [638, 509] width 202 height 234
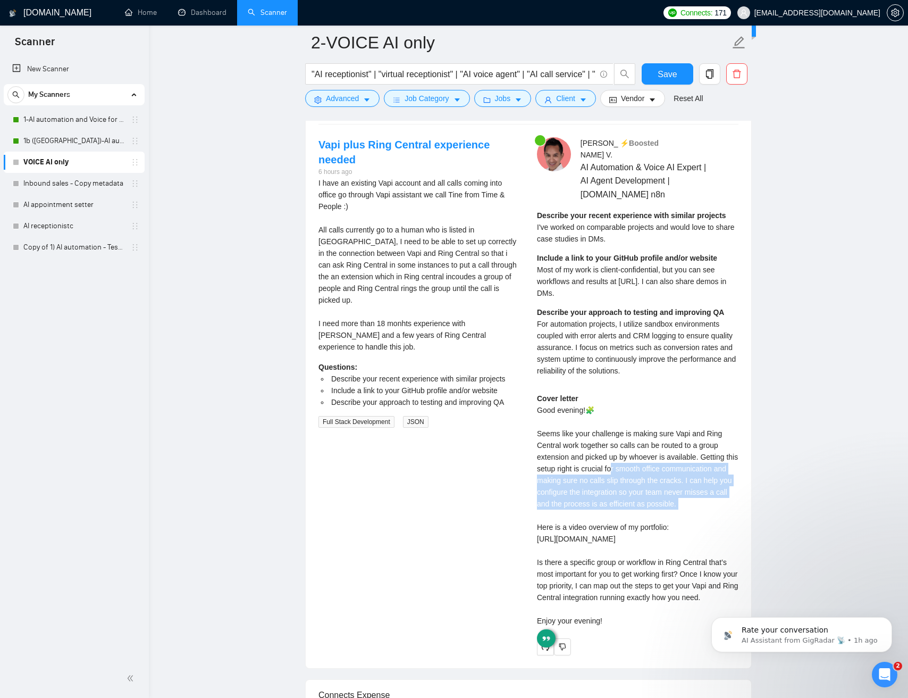
drag, startPoint x: 629, startPoint y: 463, endPoint x: 625, endPoint y: 472, distance: 9.6
click at [629, 463] on div "Cover letter Good evening!🧩 Seems like your challenge is making sure Vapi and R…" at bounding box center [638, 509] width 202 height 234
drag, startPoint x: 625, startPoint y: 472, endPoint x: 624, endPoint y: 584, distance: 112.2
click at [617, 586] on div "Cover letter Good evening!🧩 Seems like your challenge is making sure Vapi and R…" at bounding box center [638, 509] width 202 height 234
click at [650, 583] on div "Cover letter Good evening!🧩 Seems like your challenge is making sure Vapi and R…" at bounding box center [638, 509] width 202 height 234
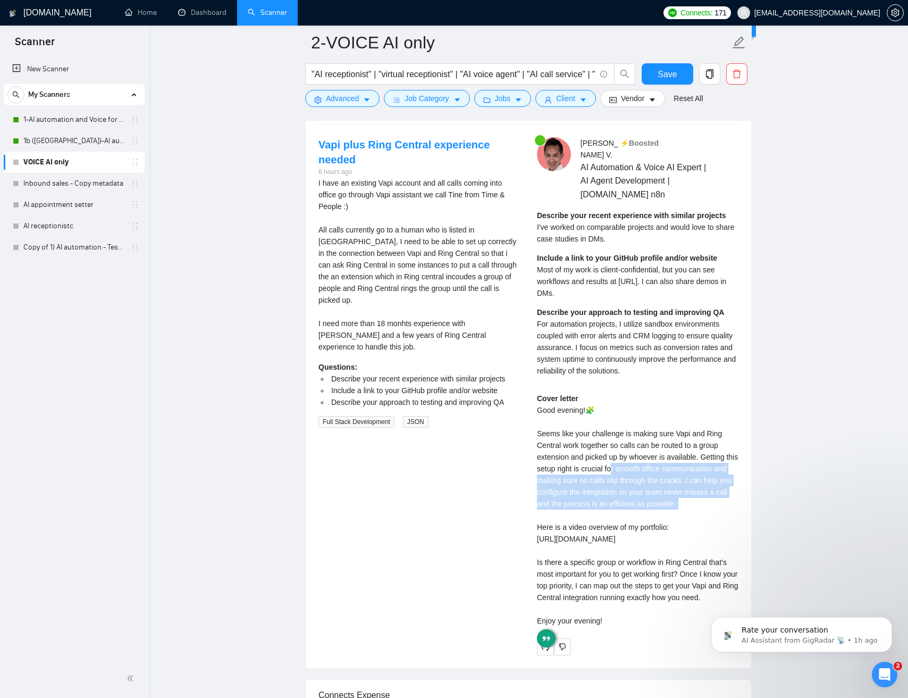
click at [650, 583] on div "Cover letter Good evening!🧩 Seems like your challenge is making sure Vapi and R…" at bounding box center [638, 509] width 202 height 234
drag, startPoint x: 650, startPoint y: 583, endPoint x: 629, endPoint y: 478, distance: 107.4
click at [625, 479] on div "Cover letter Good evening!🧩 Seems like your challenge is making sure Vapi and R…" at bounding box center [638, 509] width 202 height 234
click at [650, 475] on div "Cover letter Good evening!🧩 Seems like your challenge is making sure Vapi and R…" at bounding box center [638, 509] width 202 height 234
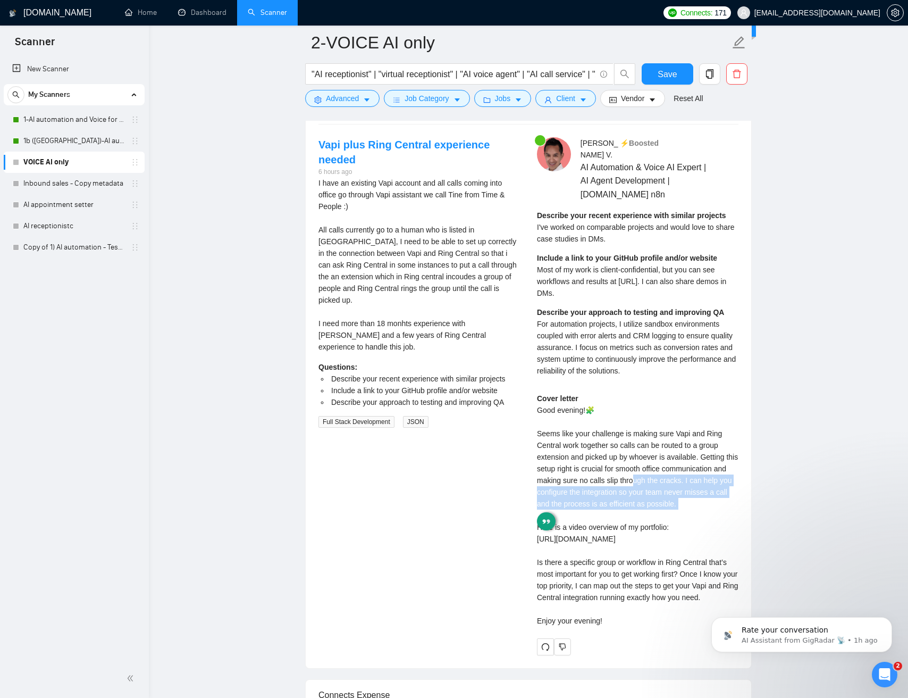
drag, startPoint x: 650, startPoint y: 477, endPoint x: 632, endPoint y: 588, distance: 112.6
click at [631, 587] on div "Cover letter Good evening!🧩 Seems like your challenge is making sure Vapi and R…" at bounding box center [638, 509] width 202 height 234
click at [642, 588] on div "Cover letter Good evening!🧩 Seems like your challenge is making sure Vapi and R…" at bounding box center [638, 509] width 202 height 234
drag, startPoint x: 641, startPoint y: 586, endPoint x: 621, endPoint y: 485, distance: 103.1
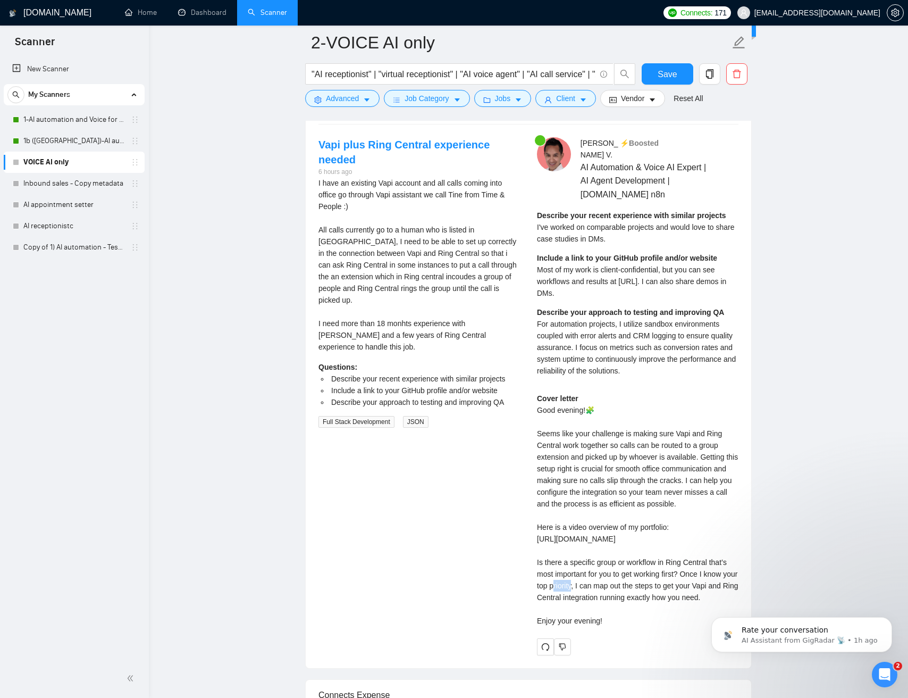
click at [616, 487] on div "Cover letter Good evening!🧩 Seems like your challenge is making sure Vapi and R…" at bounding box center [638, 509] width 202 height 234
click at [641, 483] on div "Cover letter Good evening!🧩 Seems like your challenge is making sure Vapi and R…" at bounding box center [638, 509] width 202 height 234
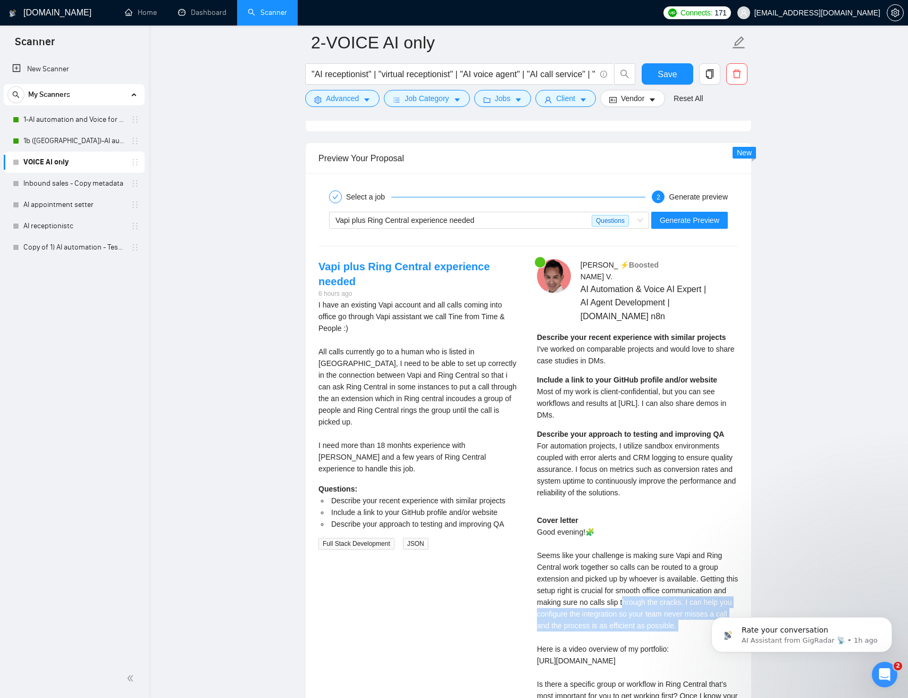
scroll to position [2029, 0]
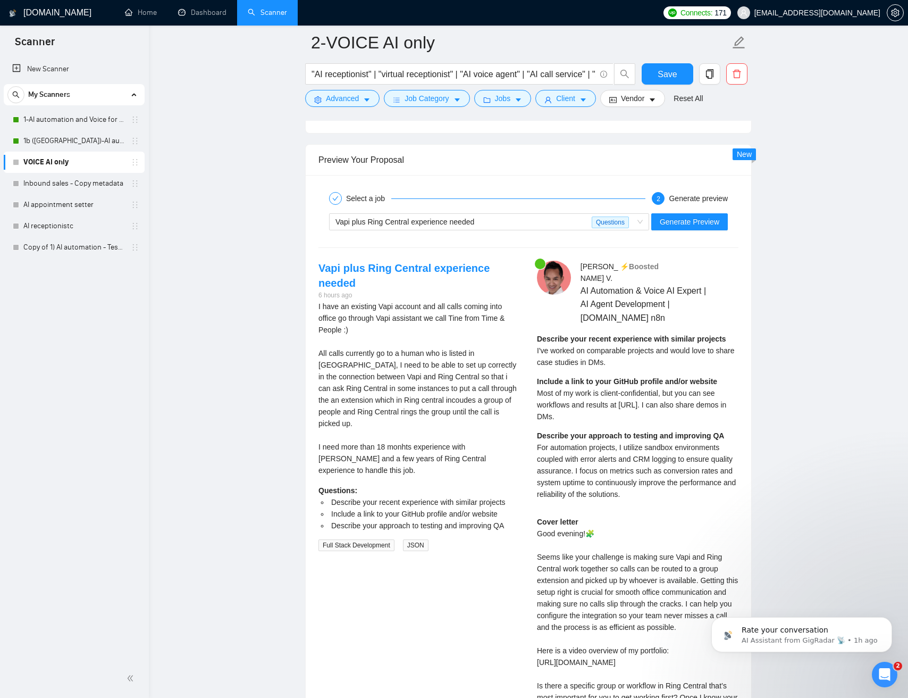
click at [627, 451] on span "For automation projects, I utilize sandbox environments coupled with error aler…" at bounding box center [636, 470] width 199 height 55
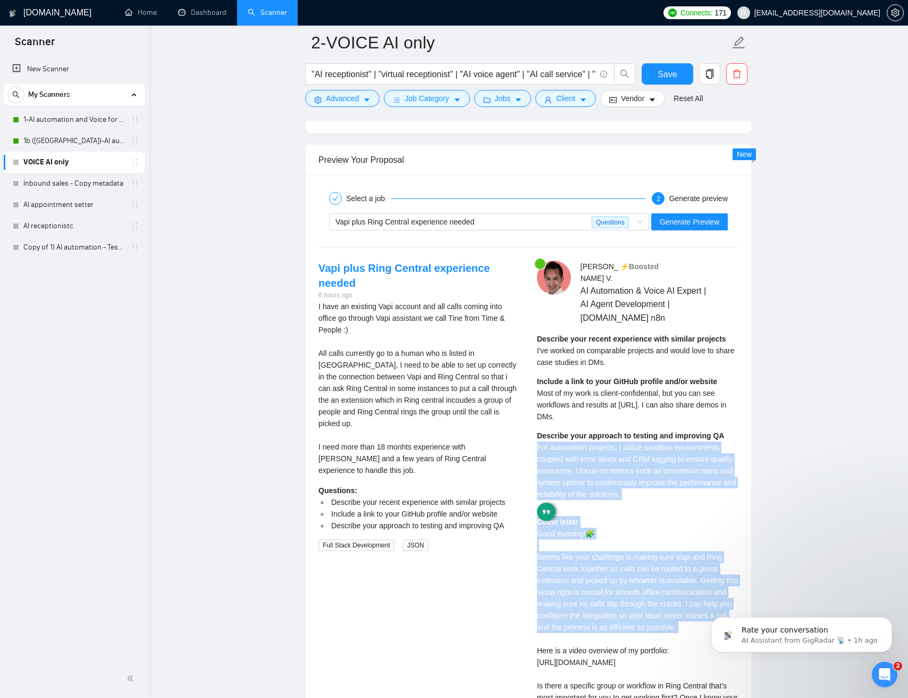
drag, startPoint x: 627, startPoint y: 451, endPoint x: 629, endPoint y: 599, distance: 148.4
click at [629, 629] on div "Jean Michel V . ⚡️Boosted AI Automation & Voice AI Expert | AI Agent Developmen…" at bounding box center [638, 519] width 219 height 517
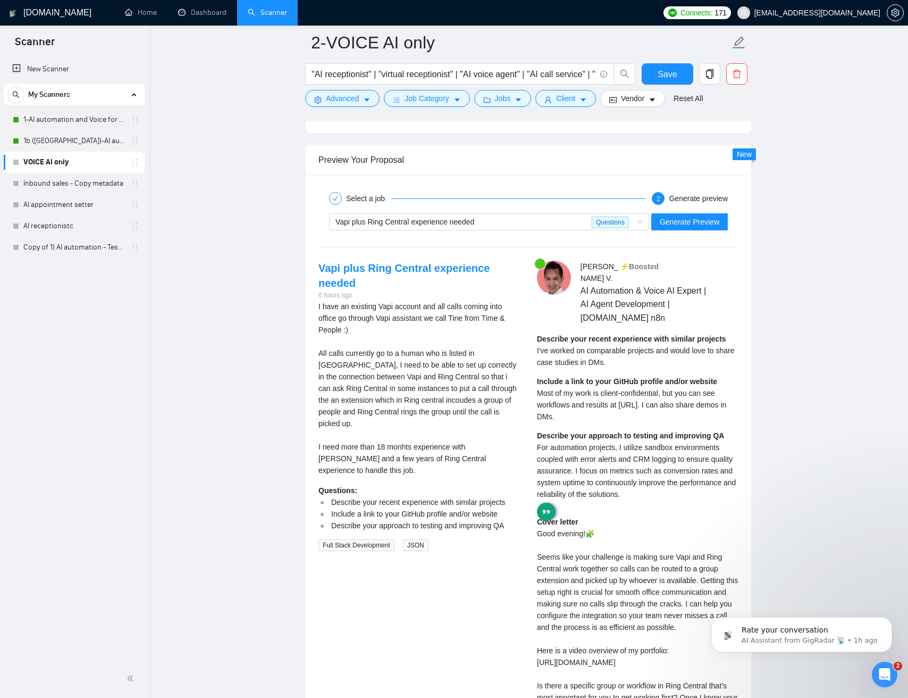
click at [607, 420] on div "Include a link to your GitHub profile and/or website Most of my work is client-…" at bounding box center [638, 398] width 202 height 47
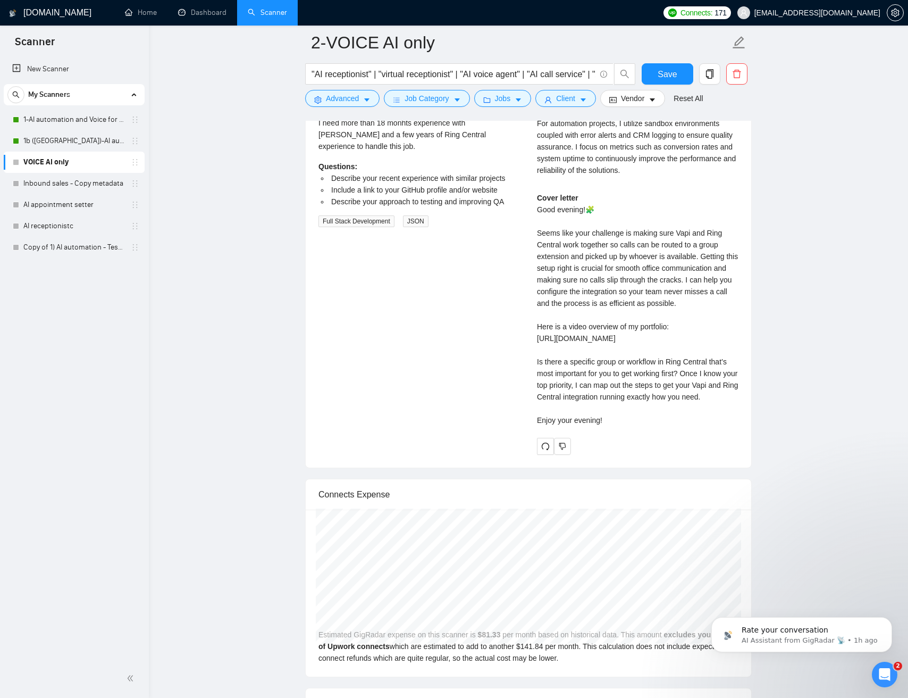
scroll to position [2418, 0]
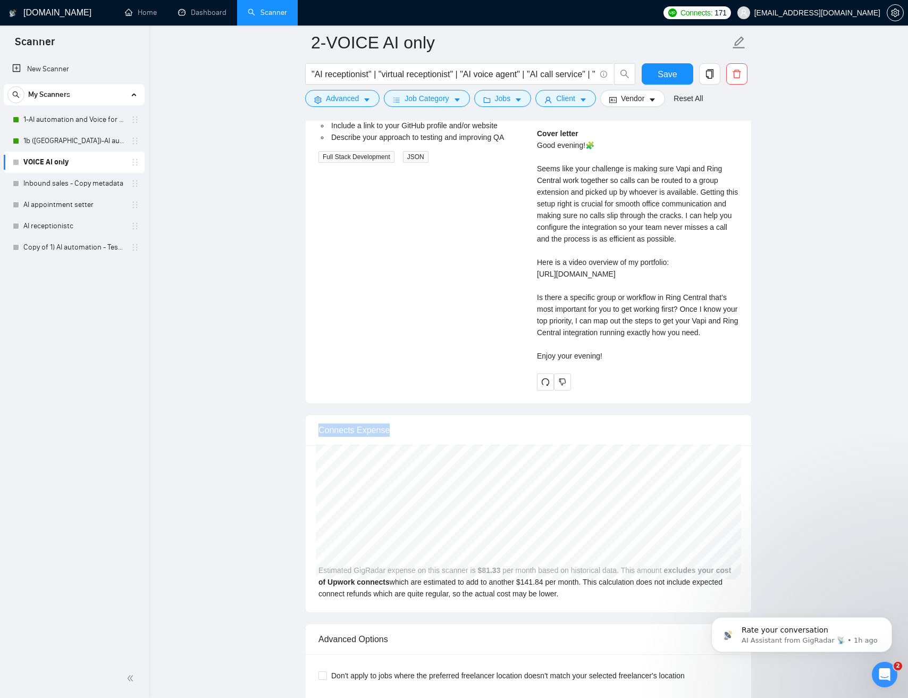
drag, startPoint x: 814, startPoint y: 521, endPoint x: 499, endPoint y: 445, distance: 323.4
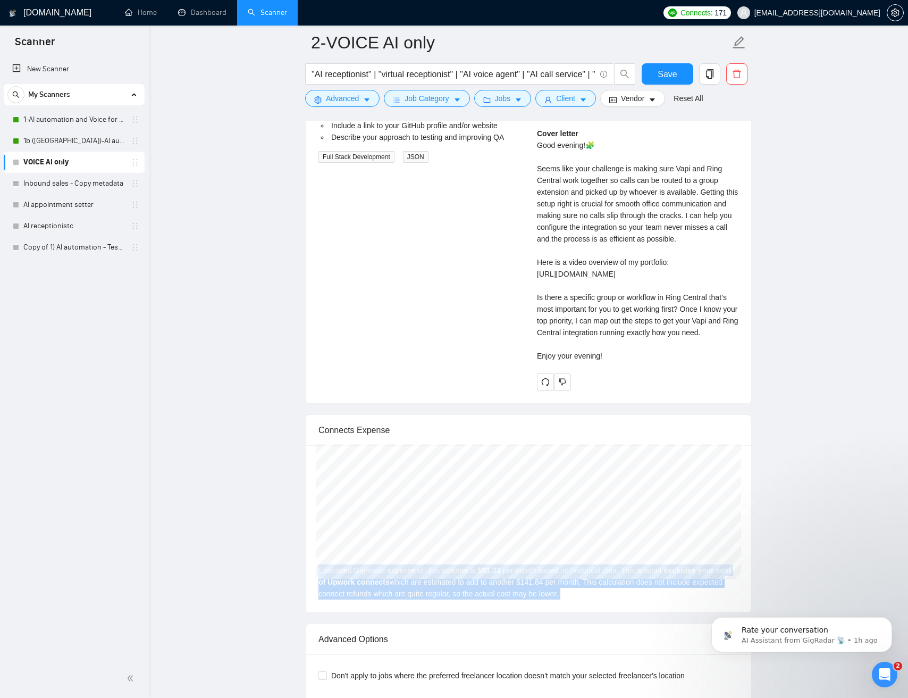
drag, startPoint x: 526, startPoint y: 460, endPoint x: 640, endPoint y: 646, distance: 217.7
drag, startPoint x: 642, startPoint y: 630, endPoint x: 395, endPoint y: 441, distance: 311.1
click at [389, 442] on div "Connects Expense Feb 2025 GigRadar $82.00 Upwork Connects $143.00 Estimated Gig…" at bounding box center [528, 513] width 447 height 198
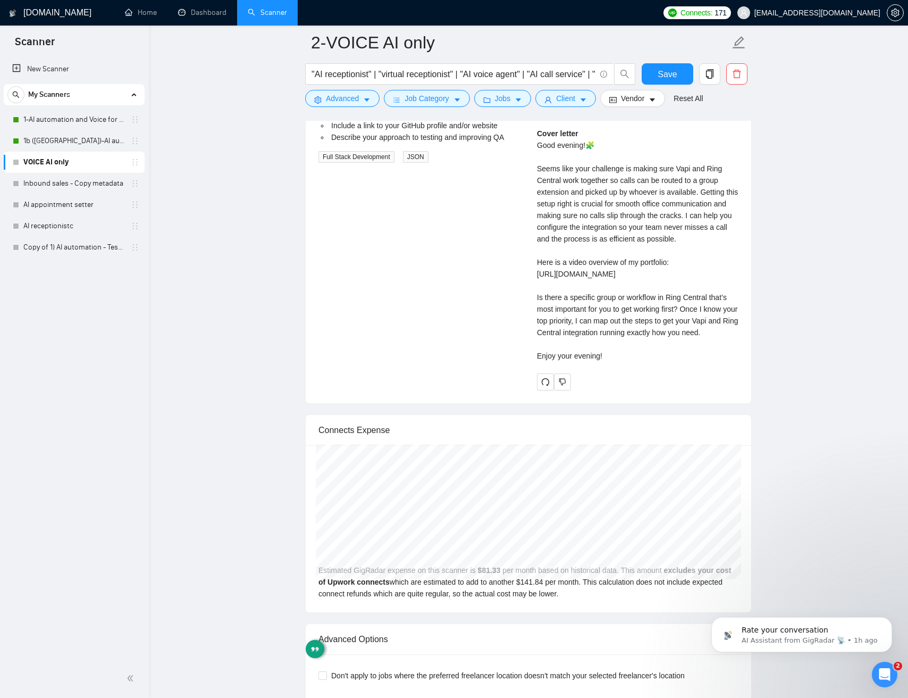
click at [482, 445] on div "Connects Expense" at bounding box center [529, 430] width 420 height 30
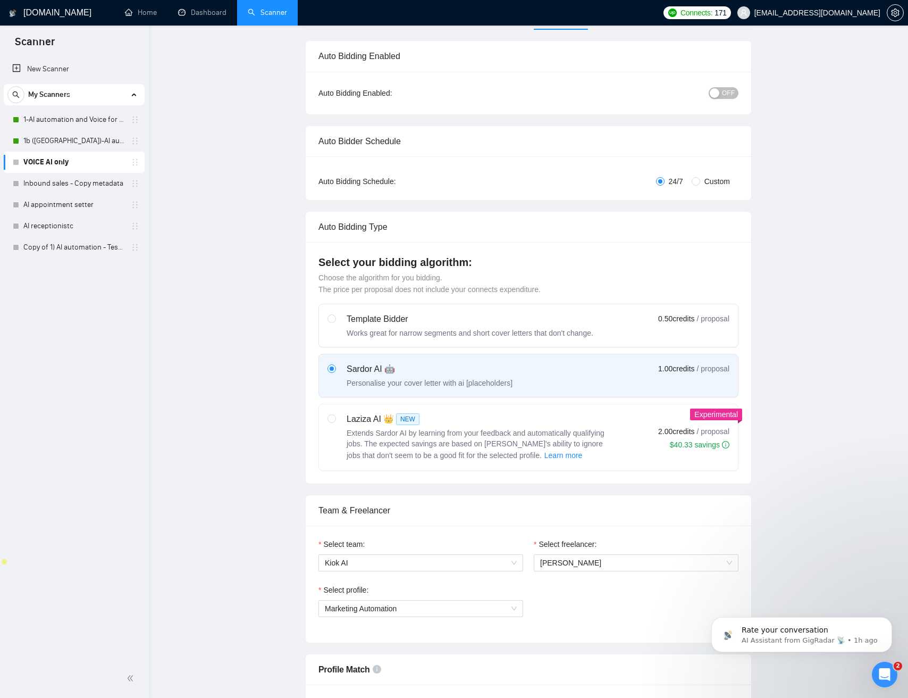
scroll to position [0, 0]
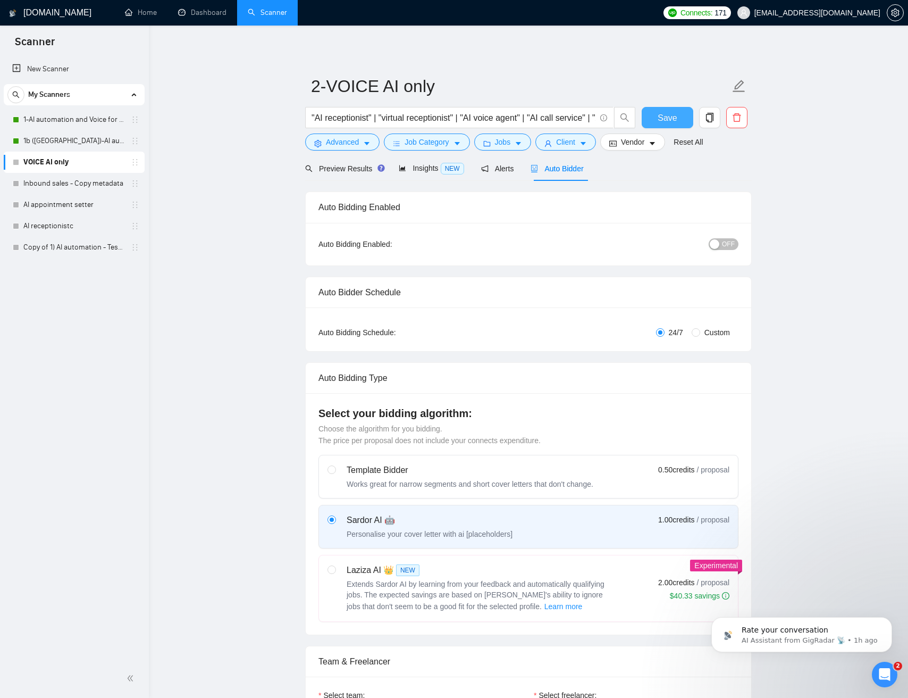
click at [663, 119] on span "Save" at bounding box center [667, 117] width 19 height 13
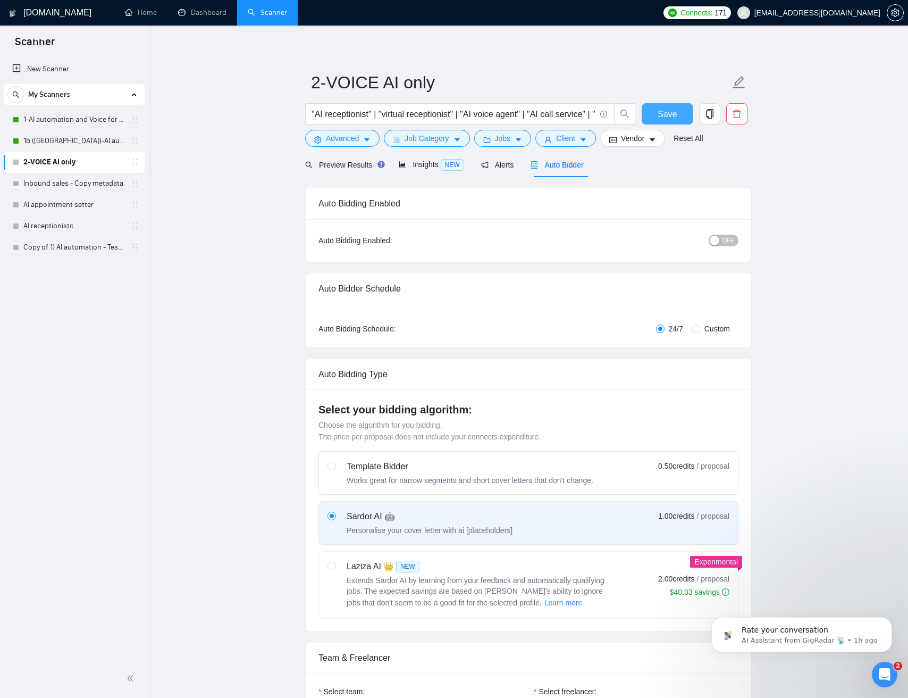
scroll to position [5, 0]
drag, startPoint x: 487, startPoint y: 195, endPoint x: 472, endPoint y: 320, distance: 125.9
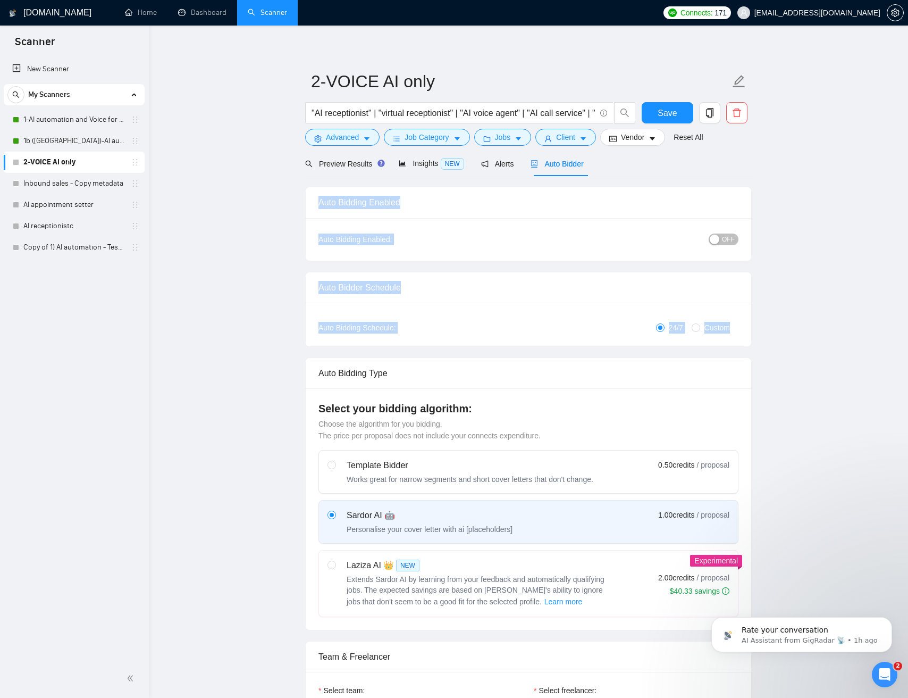
drag, startPoint x: 499, startPoint y: 338, endPoint x: 417, endPoint y: 189, distance: 170.0
click at [411, 182] on div at bounding box center [411, 182] width 0 height 0
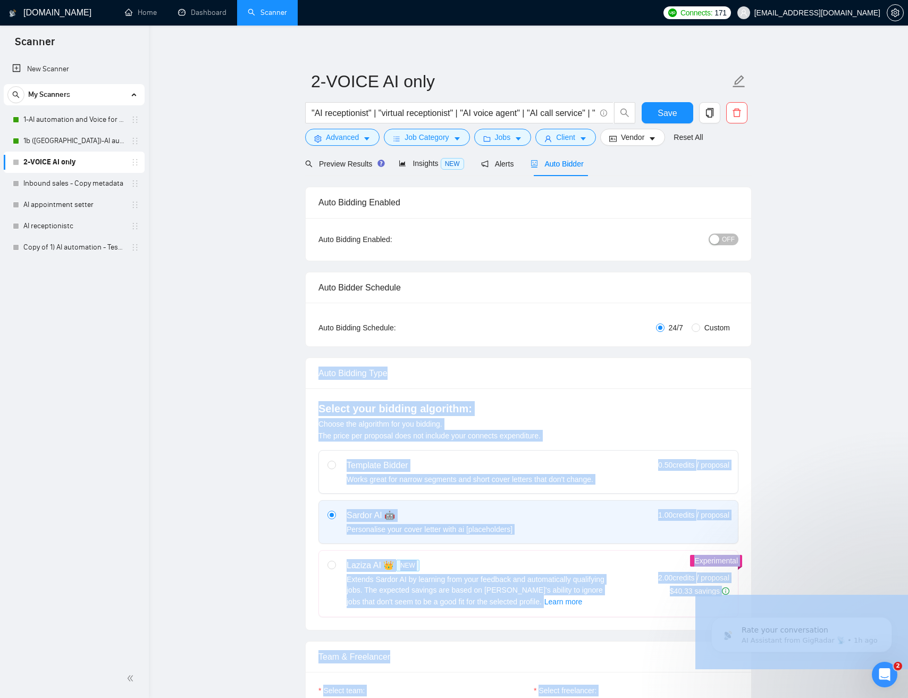
drag, startPoint x: 417, startPoint y: 189, endPoint x: 448, endPoint y: 337, distance: 151.0
click at [446, 339] on body "Scanner New Scanner My Scanners 1-AI automation and Voice for CRM & Booking 1b …" at bounding box center [454, 344] width 908 height 698
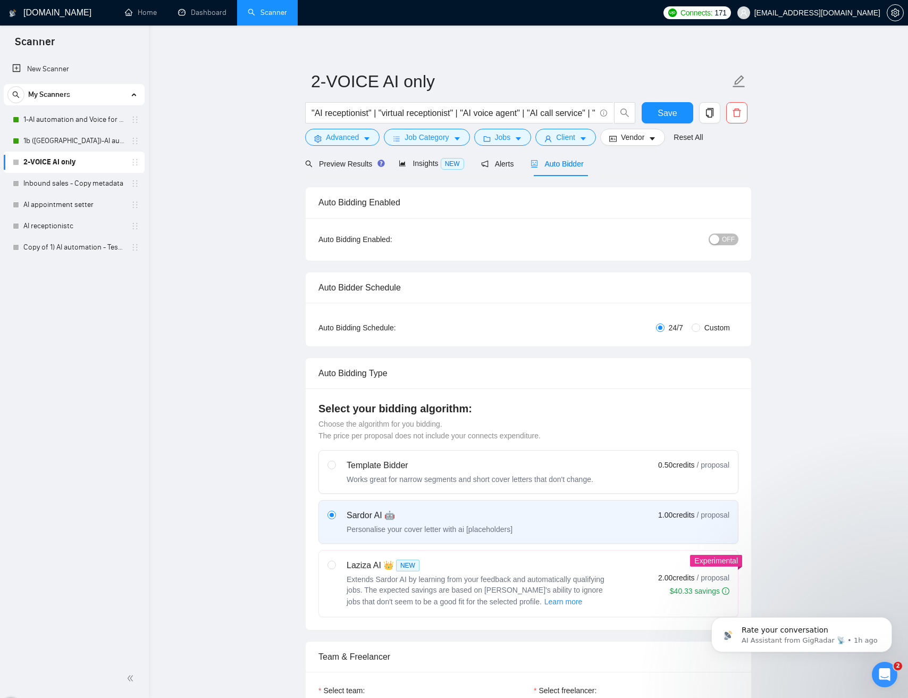
click at [412, 198] on div "Auto Bidding Enabled" at bounding box center [529, 202] width 420 height 30
click at [403, 197] on div "Auto Bidding Enabled" at bounding box center [529, 202] width 420 height 30
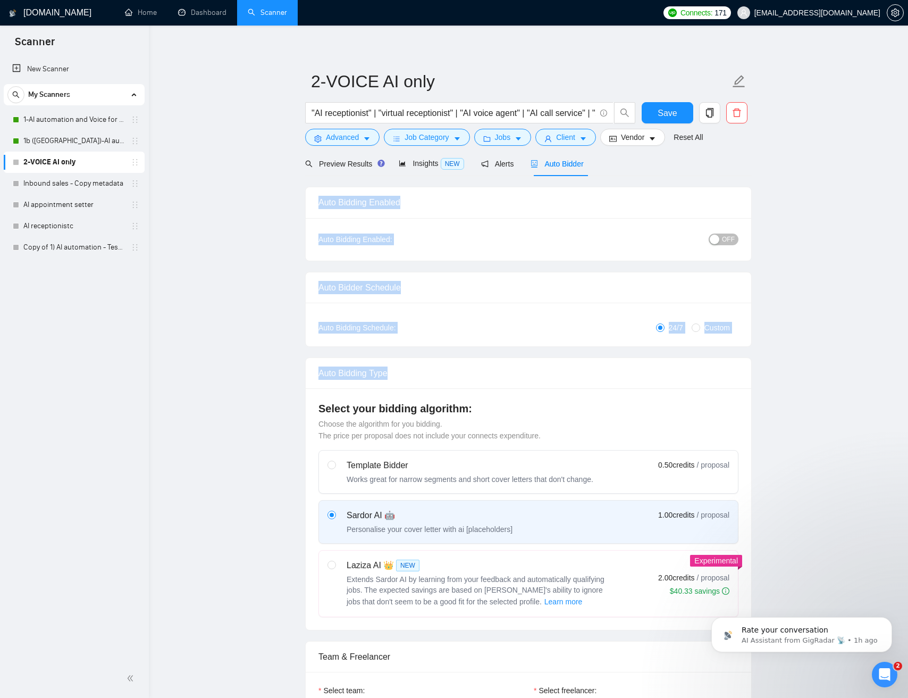
drag, startPoint x: 403, startPoint y: 200, endPoint x: 432, endPoint y: 349, distance: 152.3
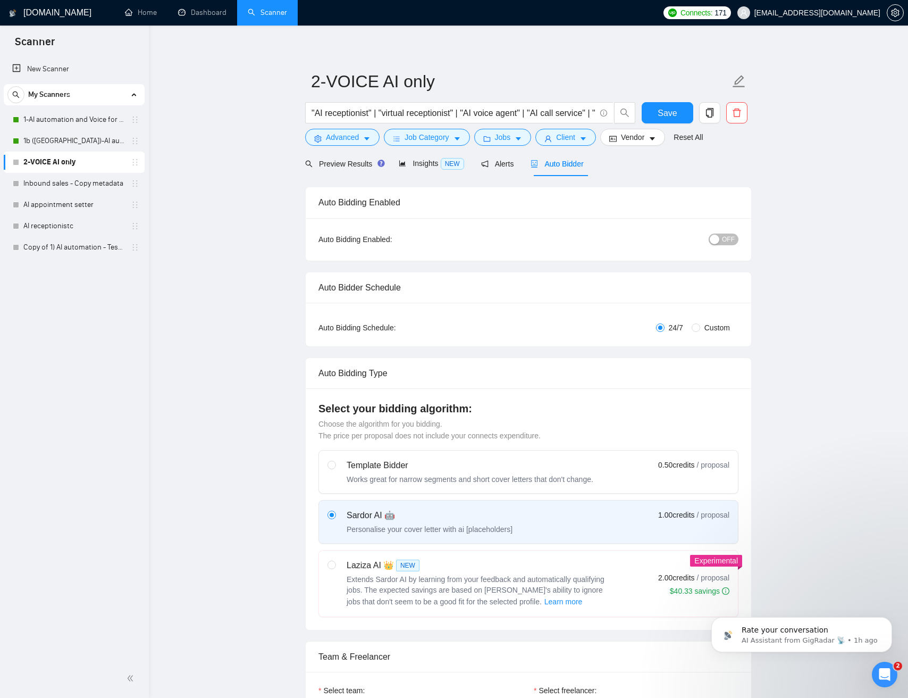
click at [432, 337] on div "Auto Bidding Type: Automated (recommended) Semi-automated Auto Bidding Schedule…" at bounding box center [529, 325] width 446 height 44
drag, startPoint x: 431, startPoint y: 335, endPoint x: 331, endPoint y: 201, distance: 167.6
click at [337, 206] on div "Auto Bidding Enabled" at bounding box center [529, 202] width 420 height 30
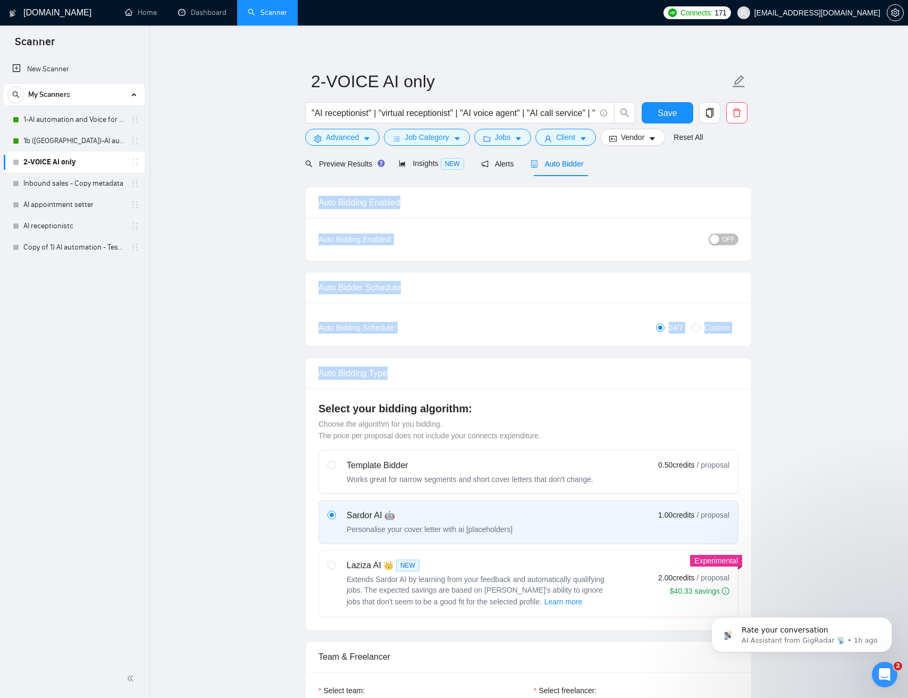
drag, startPoint x: 338, startPoint y: 206, endPoint x: 435, endPoint y: 340, distance: 165.6
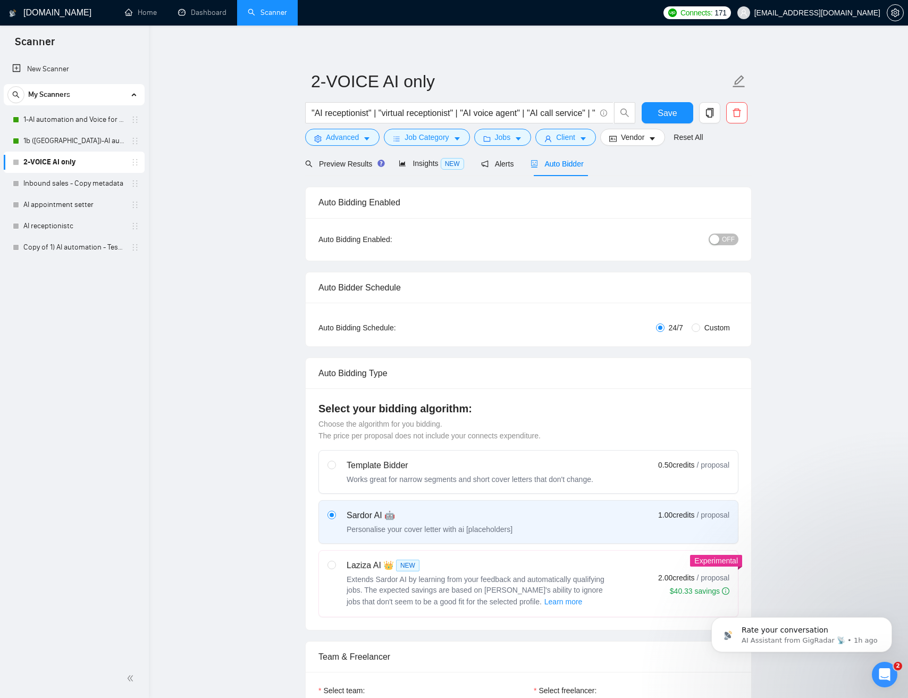
click at [413, 331] on div "Auto Bidding Schedule:" at bounding box center [389, 328] width 140 height 12
drag, startPoint x: 412, startPoint y: 329, endPoint x: 320, endPoint y: 197, distance: 160.8
click at [321, 197] on div "Auto Bidding Enabled" at bounding box center [529, 202] width 420 height 30
drag, startPoint x: 322, startPoint y: 197, endPoint x: 465, endPoint y: 326, distance: 192.8
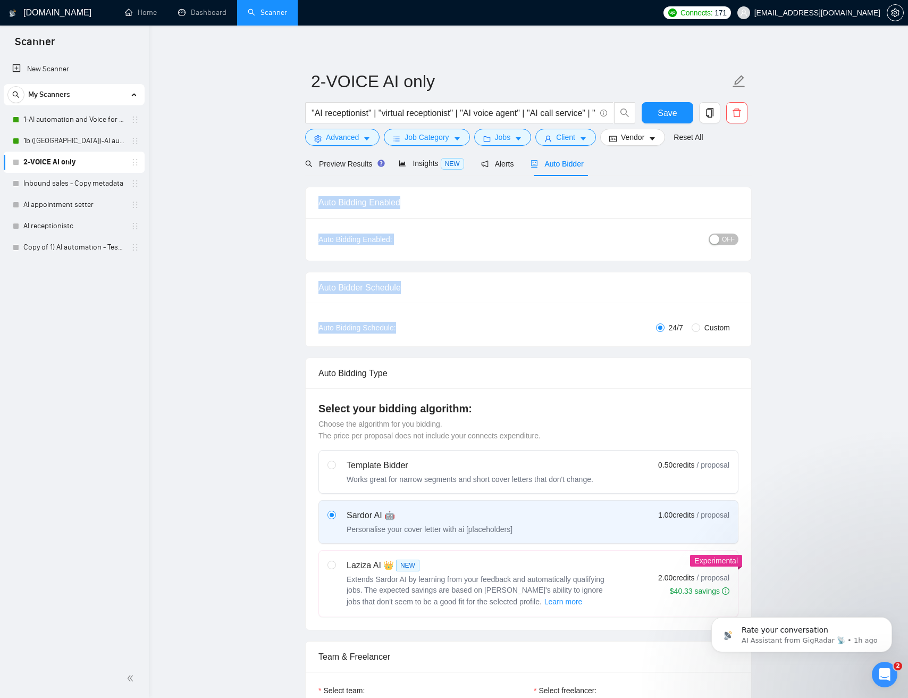
drag, startPoint x: 466, startPoint y: 324, endPoint x: 479, endPoint y: 333, distance: 15.6
click at [467, 325] on div "24/7 Custom" at bounding box center [598, 328] width 280 height 12
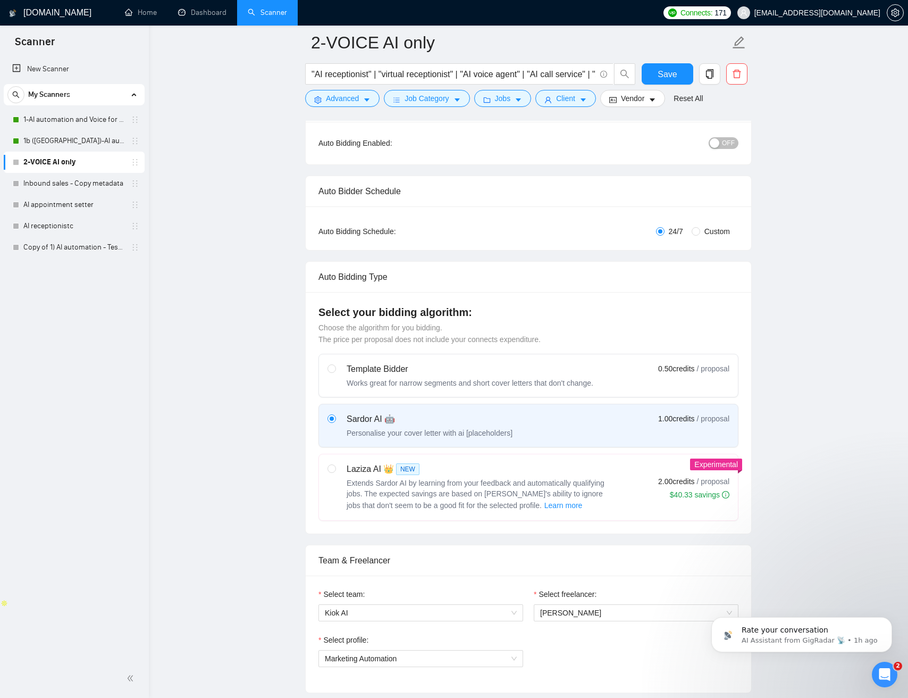
scroll to position [0, 0]
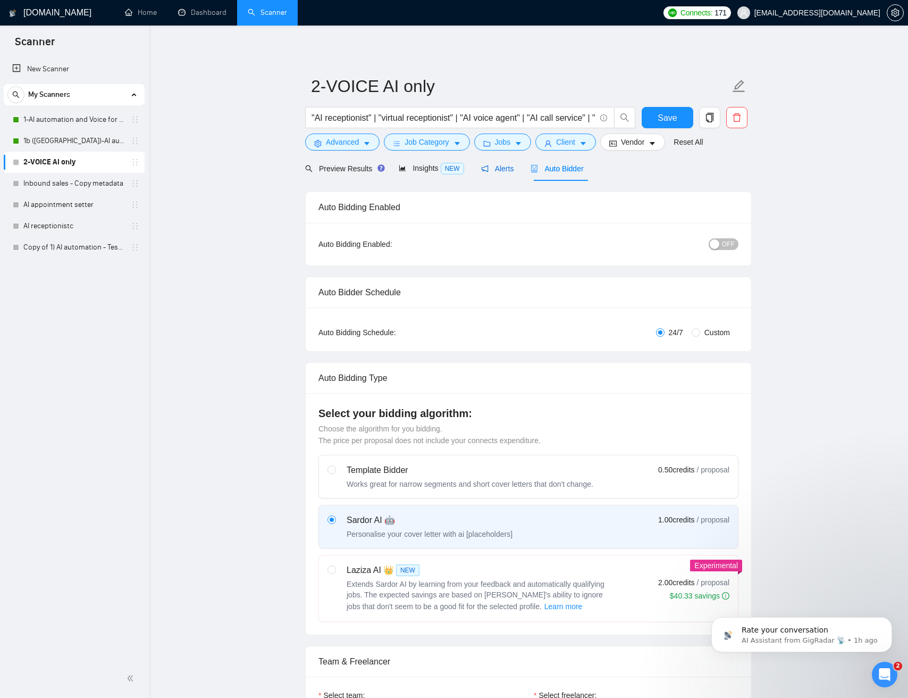
click at [496, 170] on span "Alerts" at bounding box center [497, 168] width 33 height 9
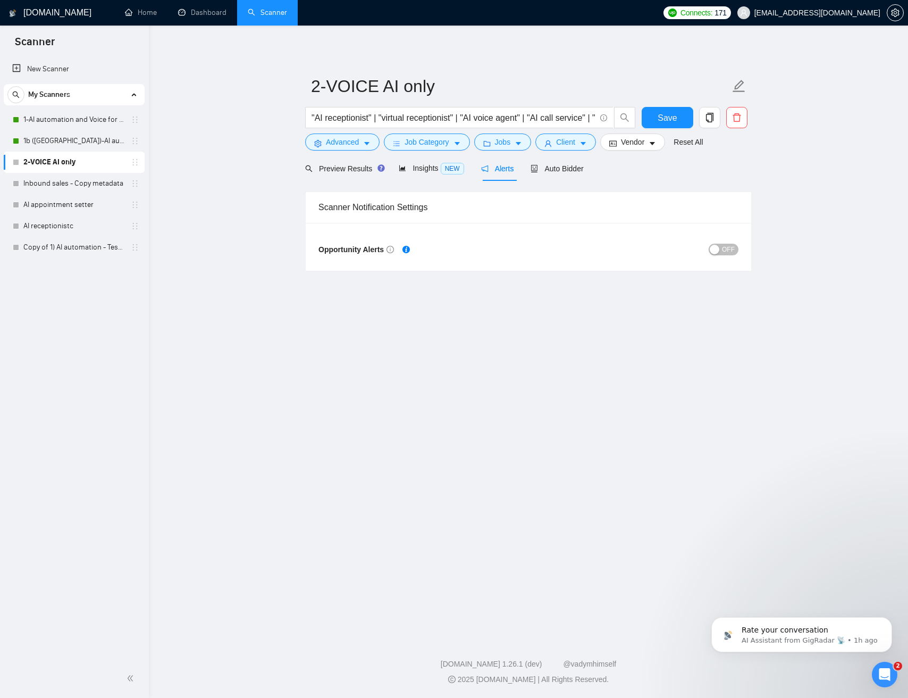
click at [724, 253] on span "OFF" at bounding box center [728, 250] width 13 height 12
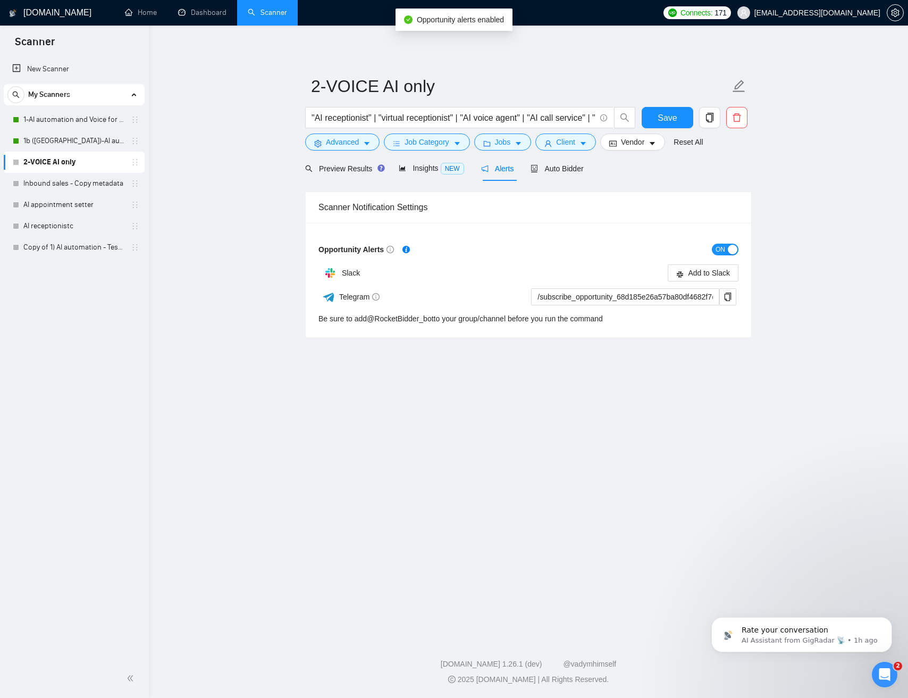
drag, startPoint x: 256, startPoint y: 320, endPoint x: 292, endPoint y: 311, distance: 37.3
click at [257, 320] on main "2-VOICE AI only "AI receptionist" | "virtual receptionist" | "AI voice agent" |…" at bounding box center [528, 329] width 725 height 573
click at [715, 272] on span "Add to Slack" at bounding box center [709, 273] width 42 height 12
click at [566, 169] on span "Auto Bidder" at bounding box center [557, 168] width 53 height 9
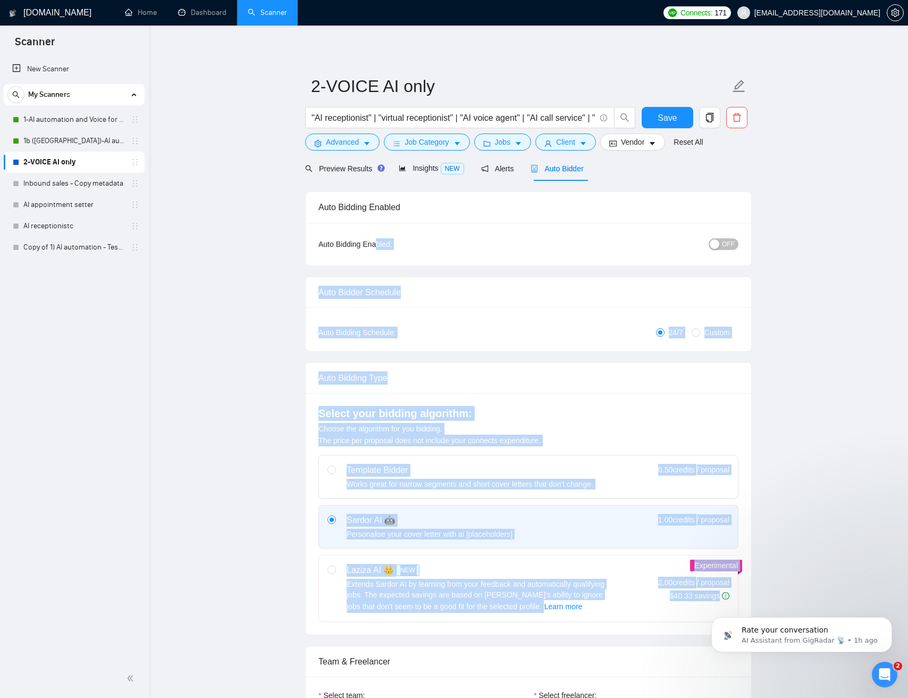
drag, startPoint x: 807, startPoint y: 521, endPoint x: 360, endPoint y: 230, distance: 533.6
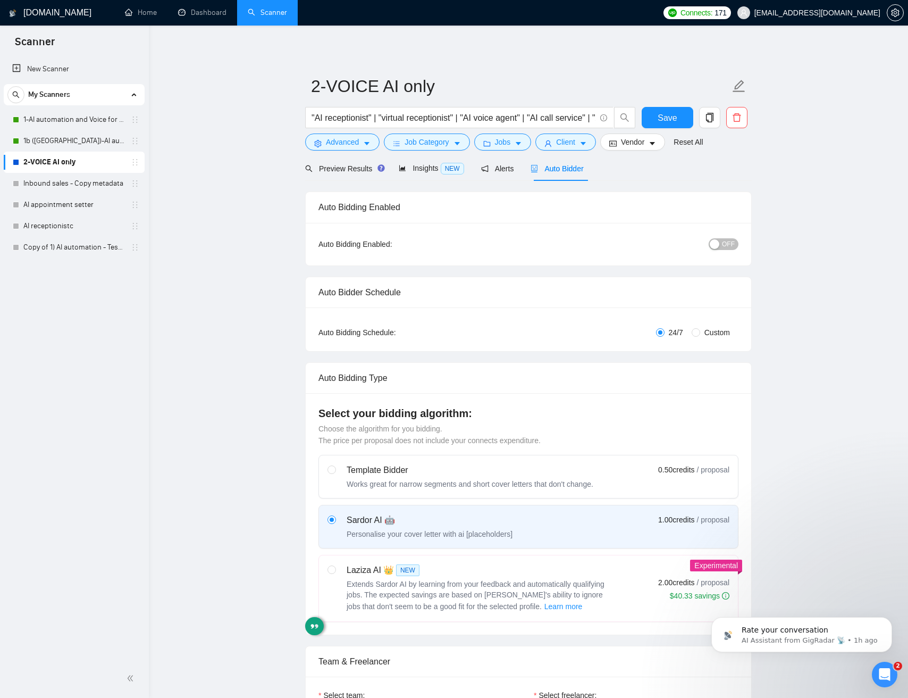
click at [570, 224] on div "Auto Bidding Enabled: OFF" at bounding box center [529, 244] width 446 height 43
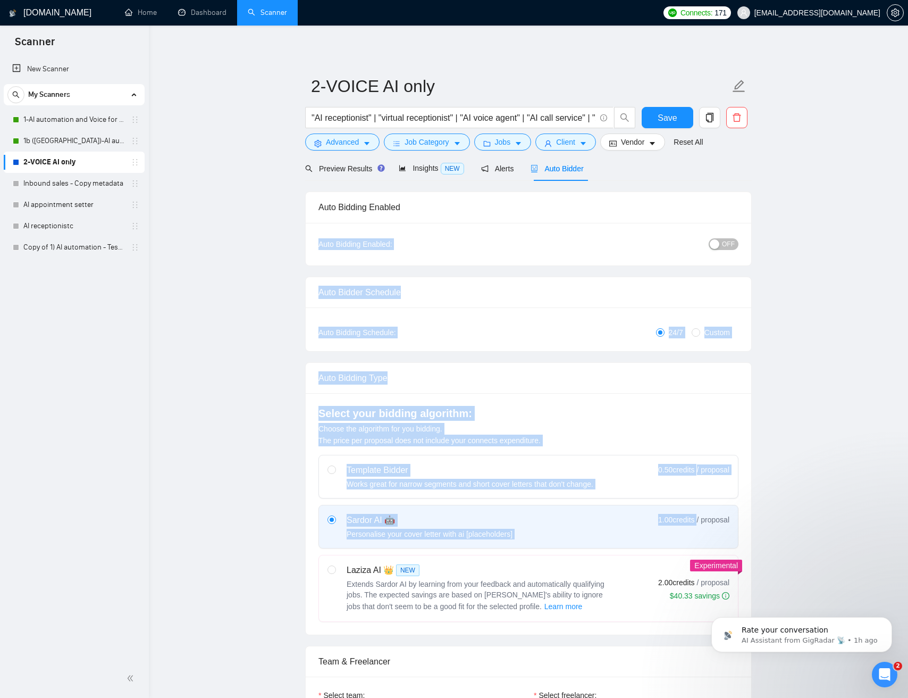
drag, startPoint x: 667, startPoint y: 205, endPoint x: 730, endPoint y: 467, distance: 270.2
drag, startPoint x: 756, startPoint y: 430, endPoint x: 723, endPoint y: 345, distance: 91.6
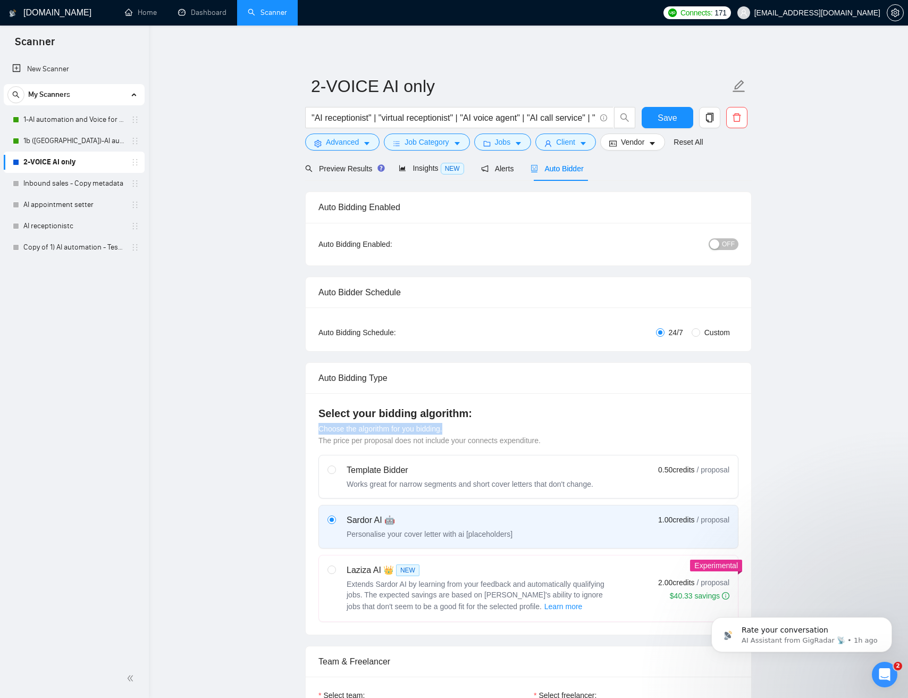
click at [721, 245] on button "OFF" at bounding box center [724, 244] width 30 height 12
click at [721, 245] on span "ON" at bounding box center [721, 244] width 10 height 12
click at [651, 144] on button "Vendor" at bounding box center [632, 141] width 65 height 17
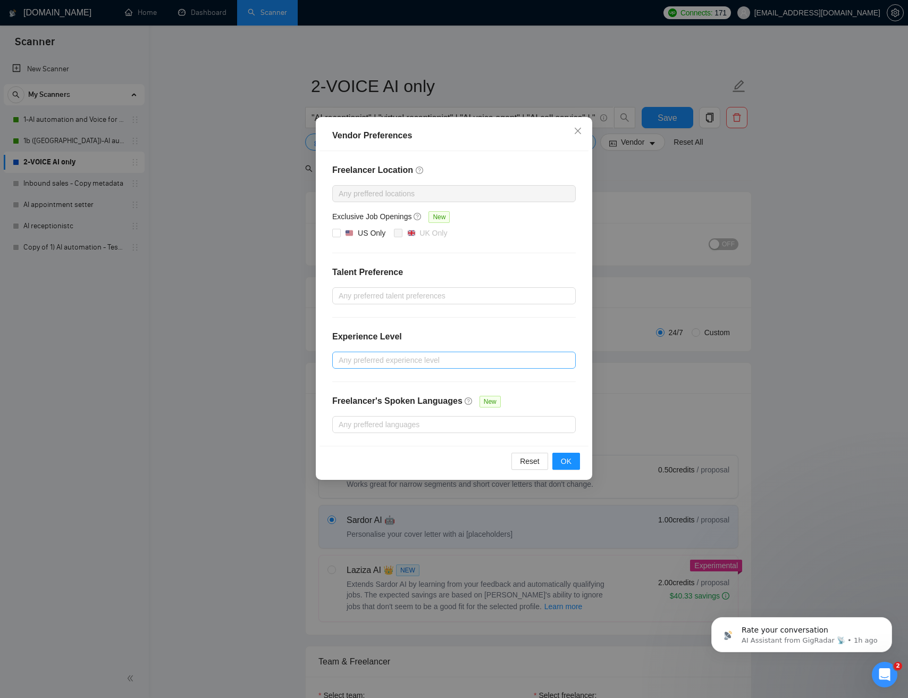
click at [368, 362] on div at bounding box center [449, 360] width 228 height 13
drag, startPoint x: 390, startPoint y: 336, endPoint x: 396, endPoint y: 300, distance: 36.2
click at [390, 333] on h4 "Experience Level" at bounding box center [367, 336] width 70 height 13
click at [336, 236] on span at bounding box center [336, 233] width 9 height 9
click at [337, 232] on input "US Only" at bounding box center [335, 232] width 7 height 7
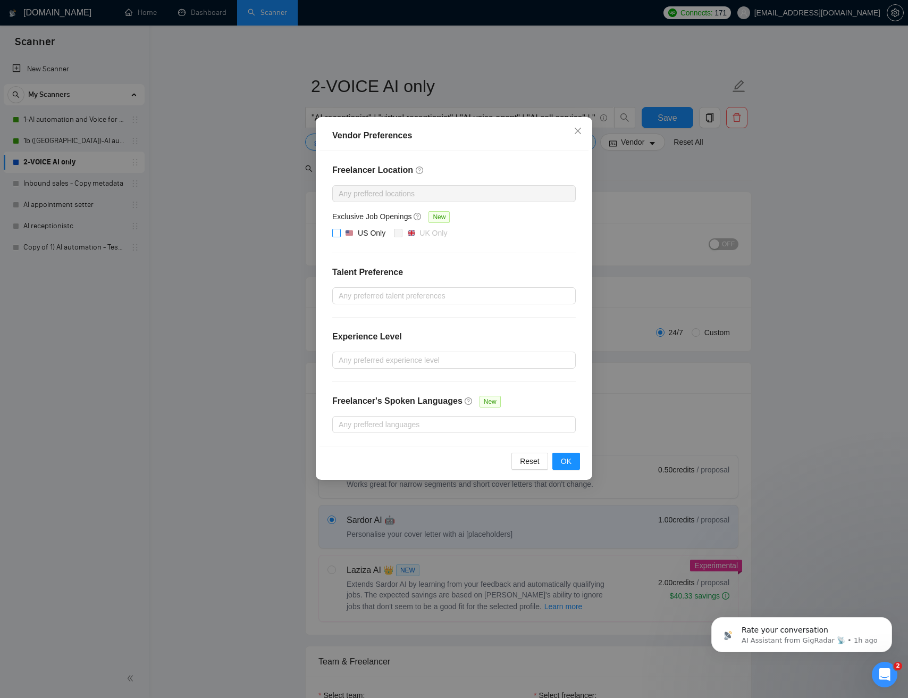
checkbox input "true"
click at [573, 466] on button "OK" at bounding box center [567, 461] width 28 height 17
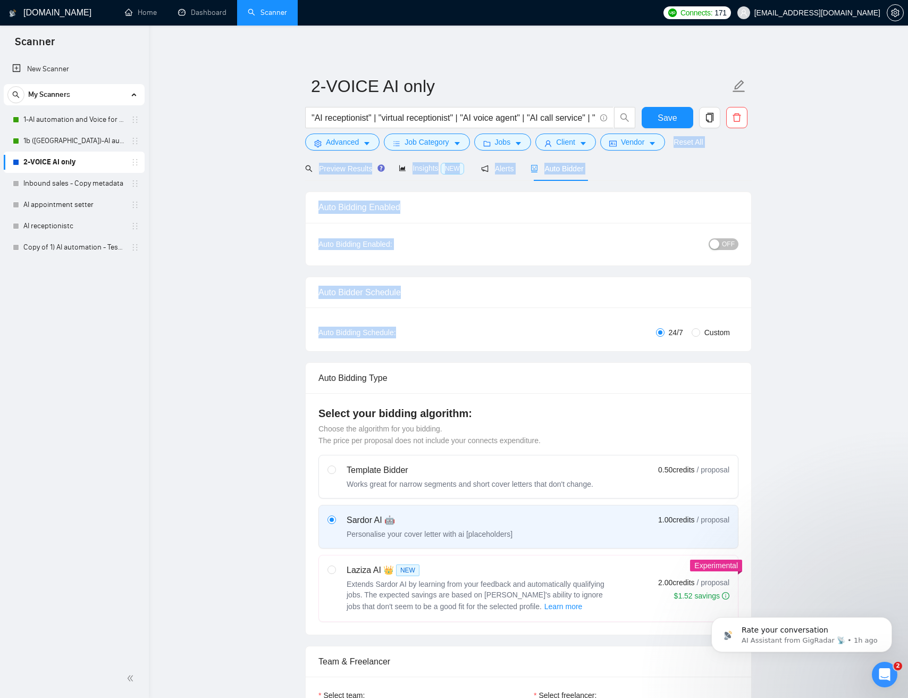
drag, startPoint x: 801, startPoint y: 324, endPoint x: 604, endPoint y: 105, distance: 295.2
drag, startPoint x: 811, startPoint y: 188, endPoint x: 801, endPoint y: 177, distance: 14.0
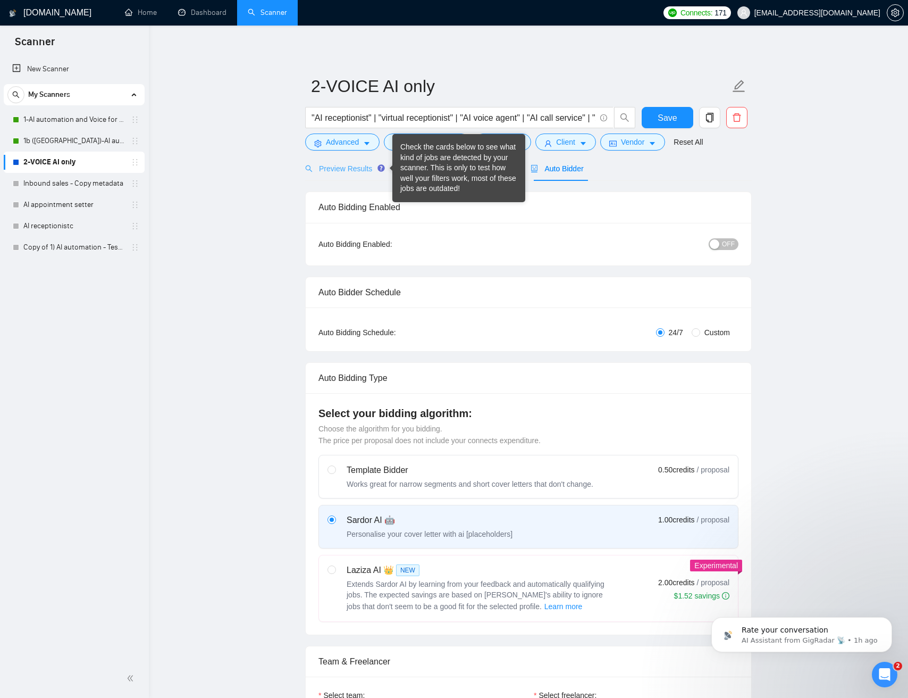
click at [365, 176] on div "Preview Results" at bounding box center [343, 168] width 77 height 25
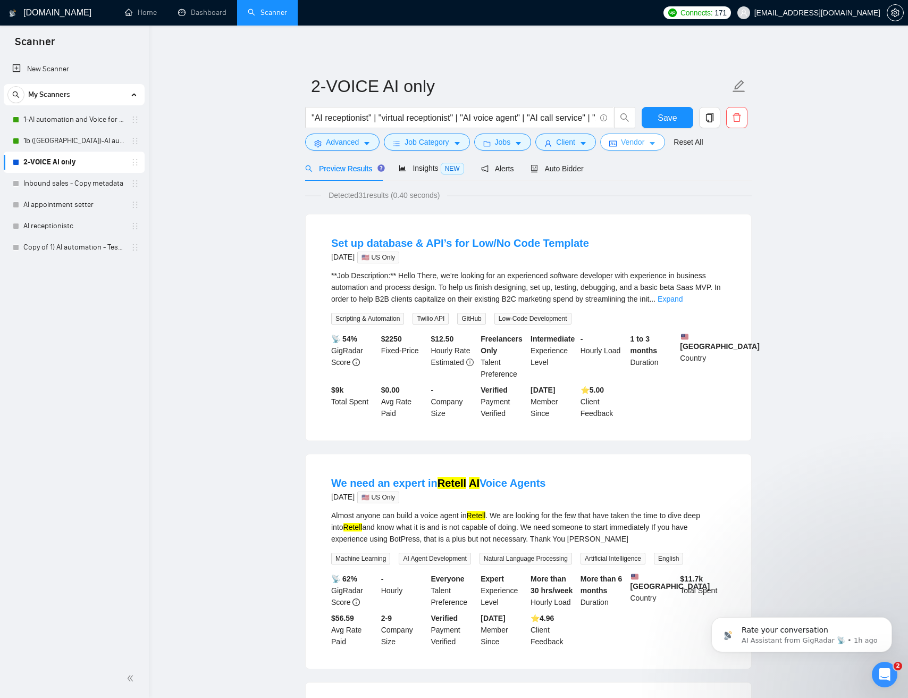
click at [655, 146] on icon "caret-down" at bounding box center [652, 143] width 7 height 7
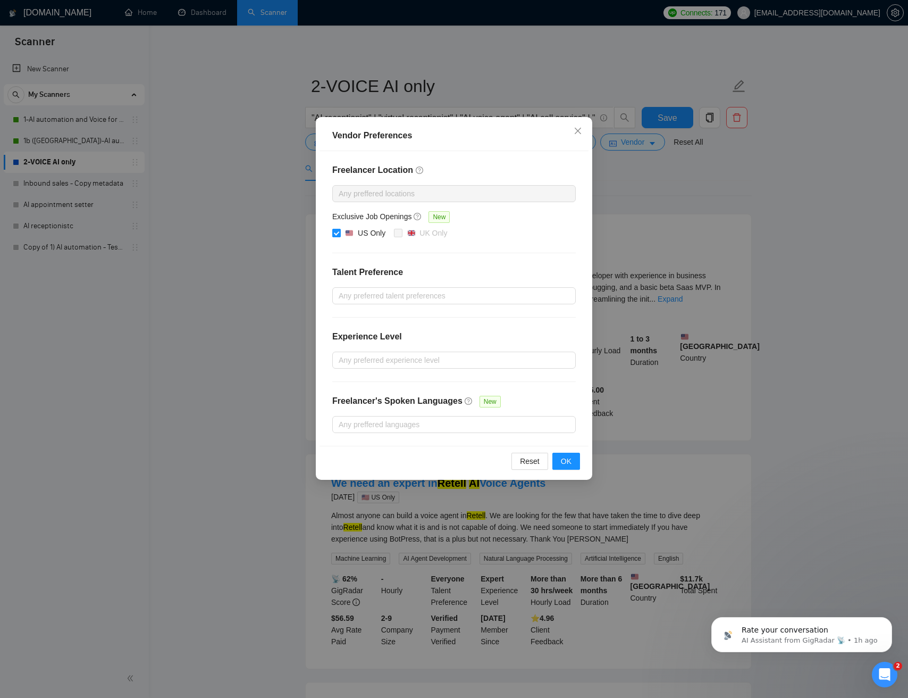
click at [339, 235] on input "US Only" at bounding box center [335, 232] width 7 height 7
checkbox input "false"
click at [568, 460] on span "OK" at bounding box center [566, 461] width 11 height 12
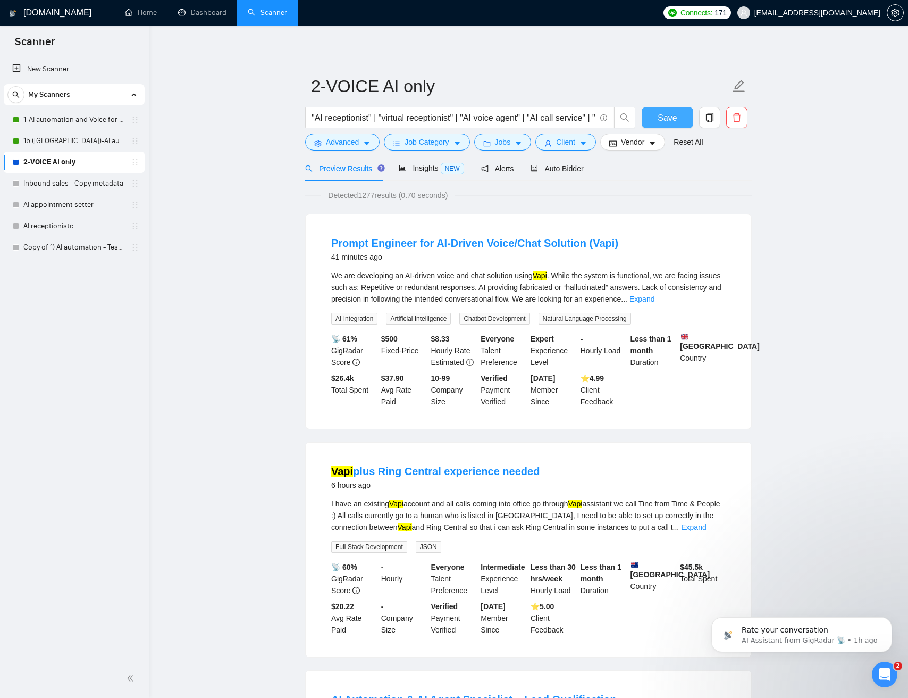
click at [678, 125] on button "Save" at bounding box center [668, 117] width 52 height 21
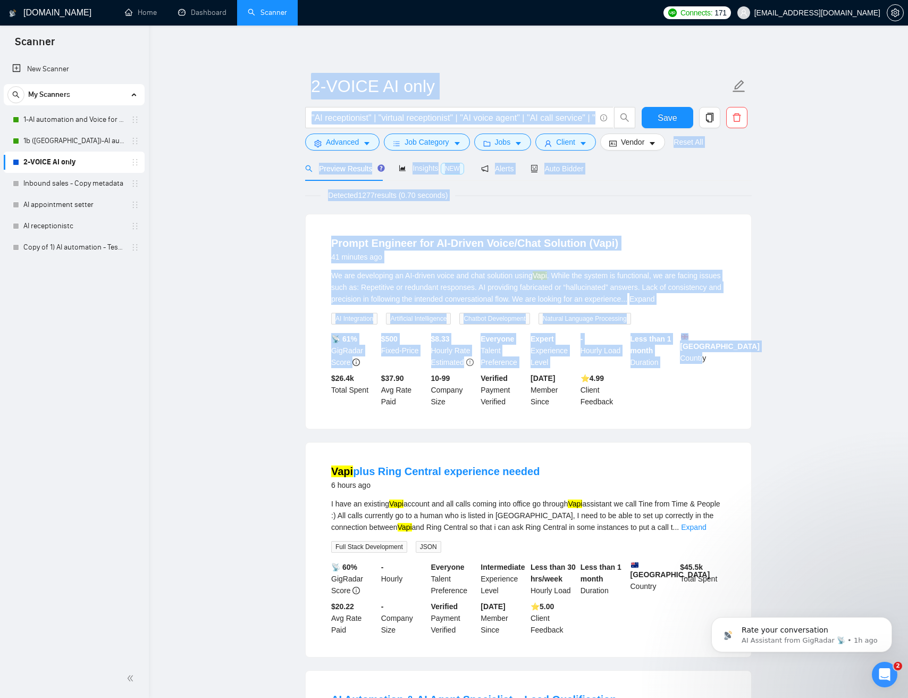
drag, startPoint x: 605, startPoint y: 102, endPoint x: 726, endPoint y: 374, distance: 298.6
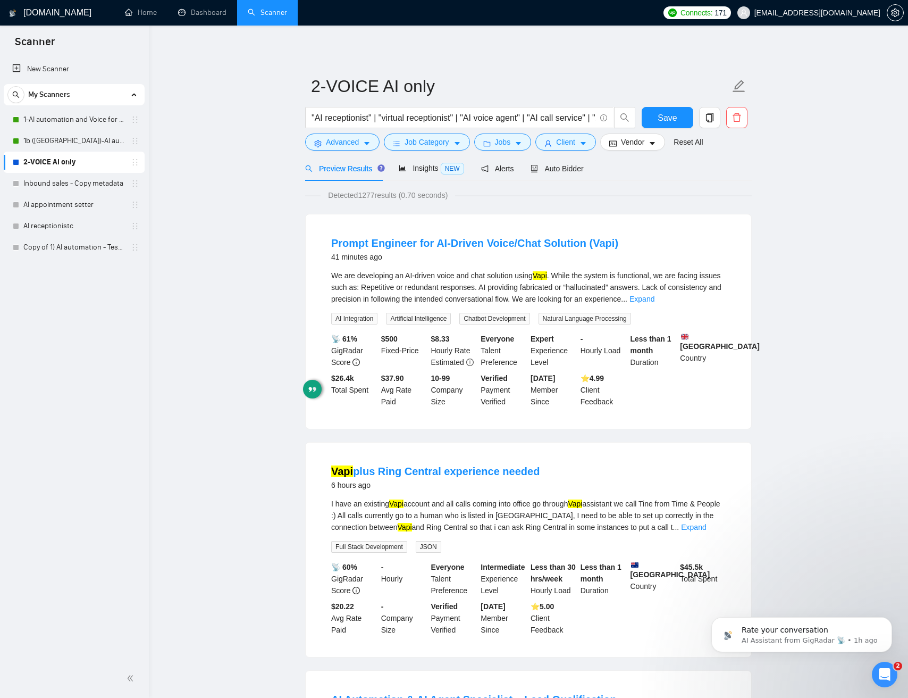
drag, startPoint x: 813, startPoint y: 353, endPoint x: 670, endPoint y: 213, distance: 200.1
click at [548, 167] on span "Auto Bidder" at bounding box center [557, 168] width 53 height 9
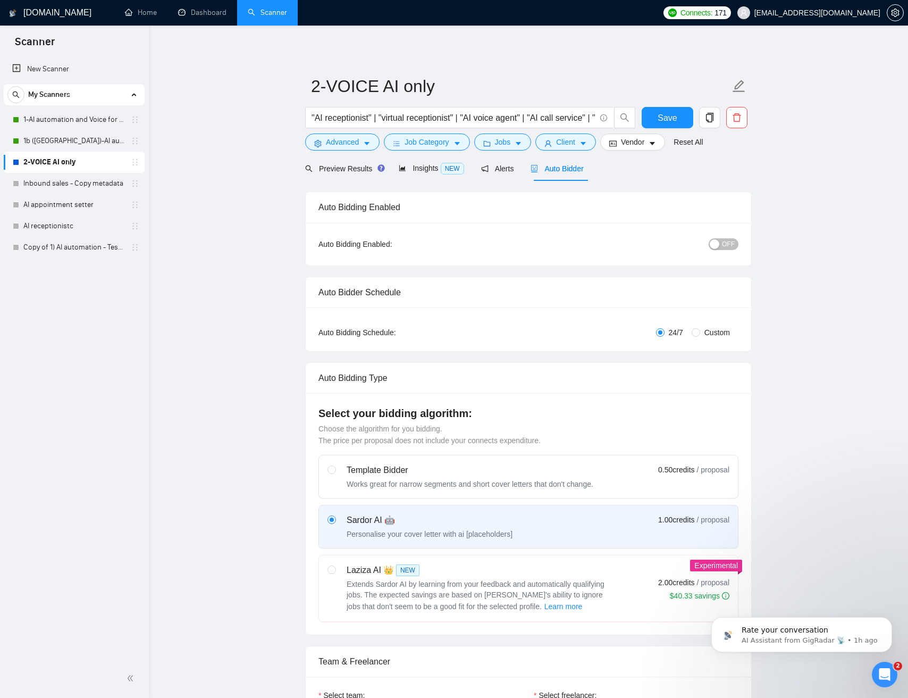
checkbox input "true"
click at [725, 247] on span "OFF" at bounding box center [728, 244] width 13 height 12
drag, startPoint x: 786, startPoint y: 259, endPoint x: 759, endPoint y: 296, distance: 45.8
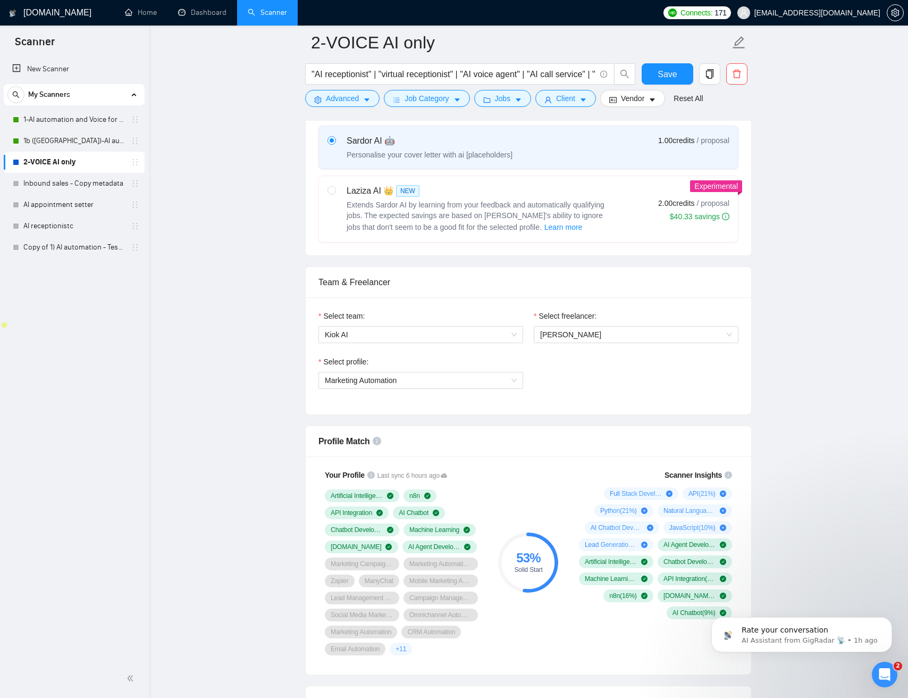
scroll to position [383, 0]
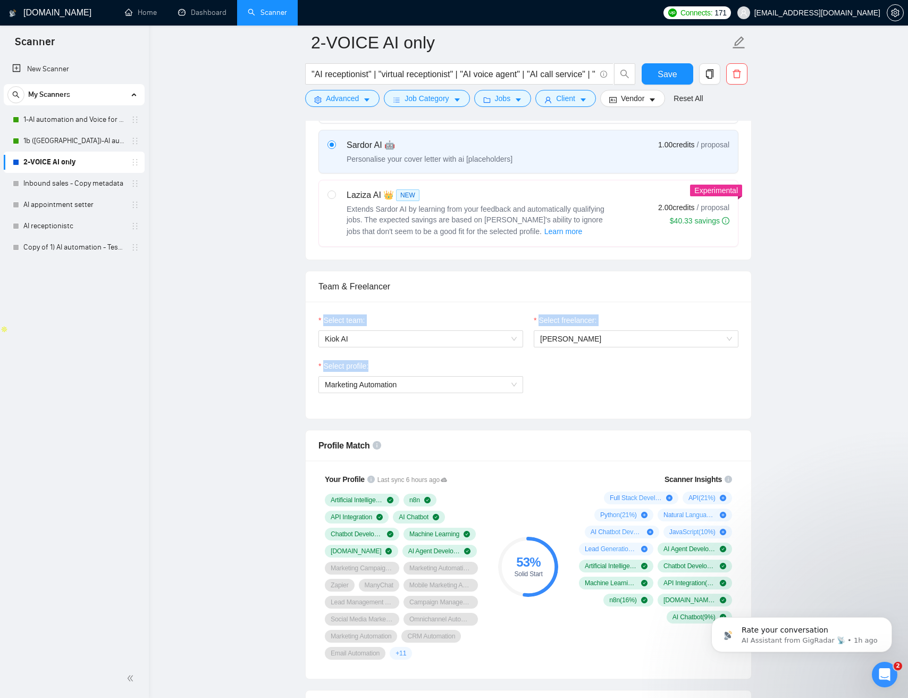
drag, startPoint x: 578, startPoint y: 370, endPoint x: 291, endPoint y: 287, distance: 298.6
drag, startPoint x: 288, startPoint y: 280, endPoint x: 787, endPoint y: 401, distance: 512.7
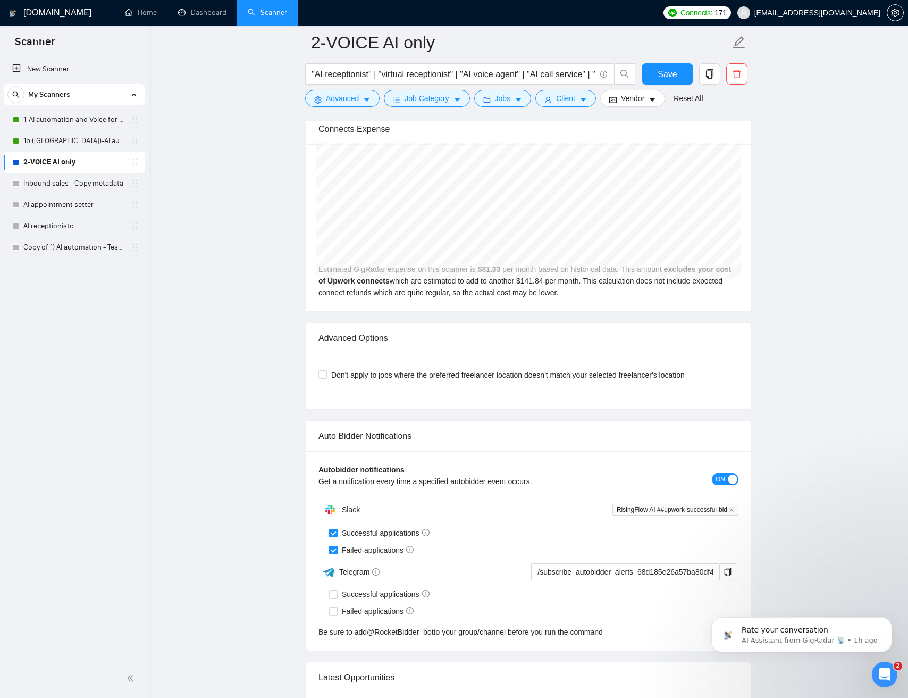
scroll to position [1847, 0]
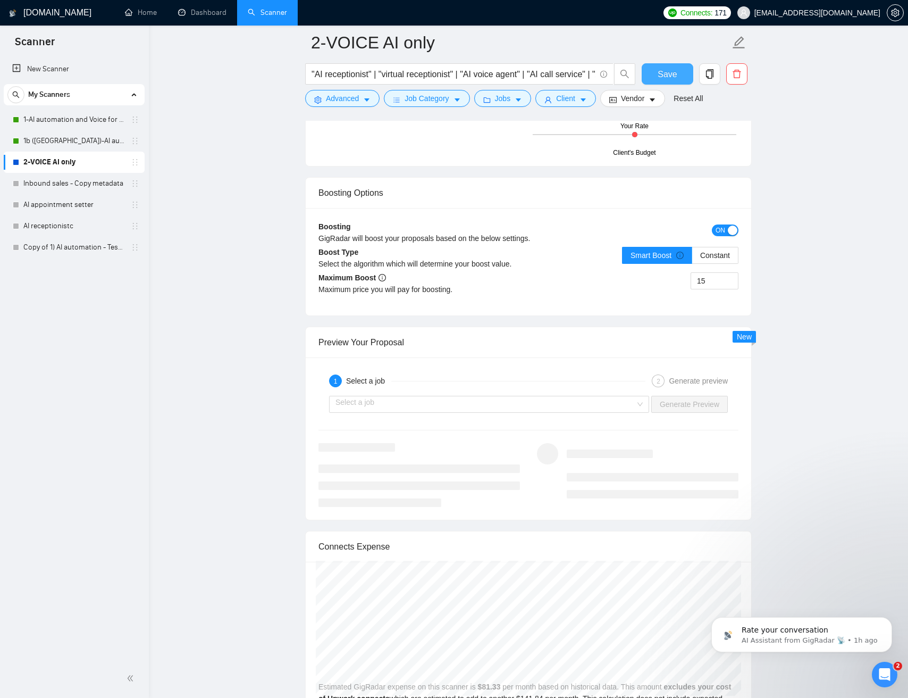
click at [675, 78] on span "Save" at bounding box center [667, 74] width 19 height 13
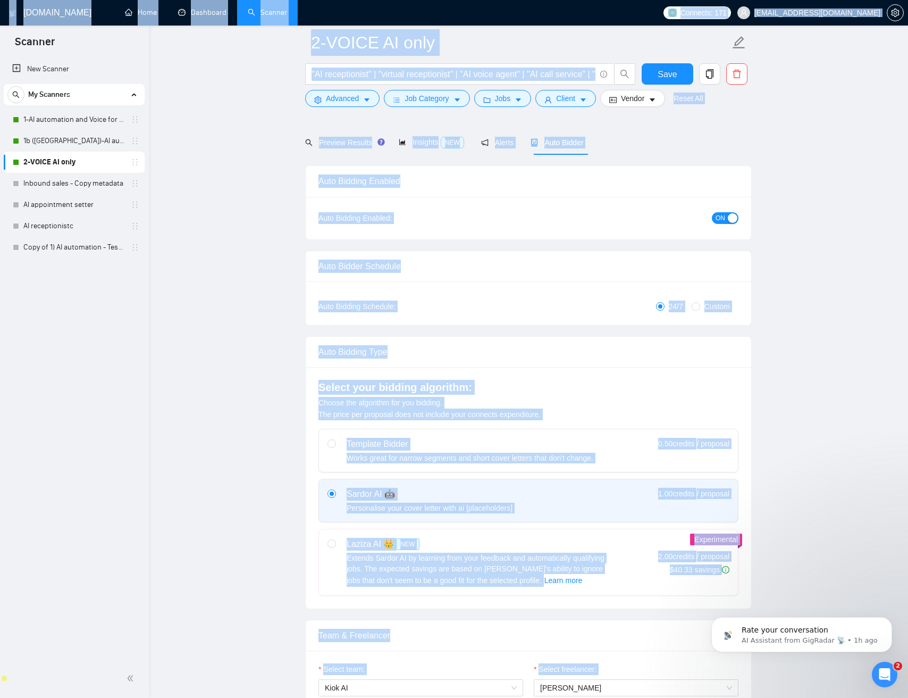
scroll to position [0, 0]
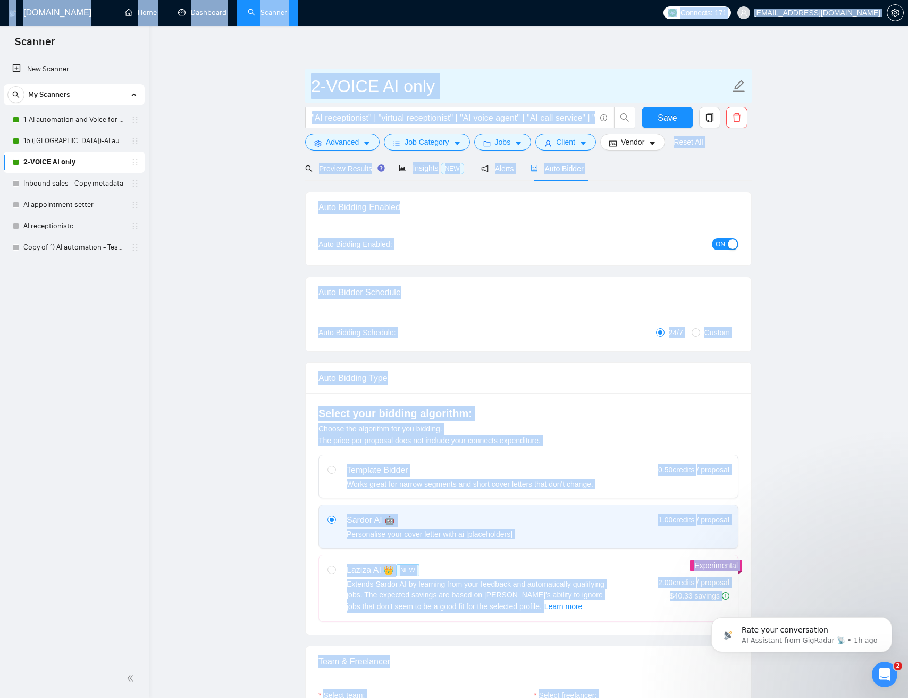
drag, startPoint x: 770, startPoint y: 295, endPoint x: 604, endPoint y: 78, distance: 272.7
click at [528, 0] on html "Scanner New Scanner My Scanners 1-AI automation and Voice for CRM & Booking 1b …" at bounding box center [454, 349] width 908 height 698
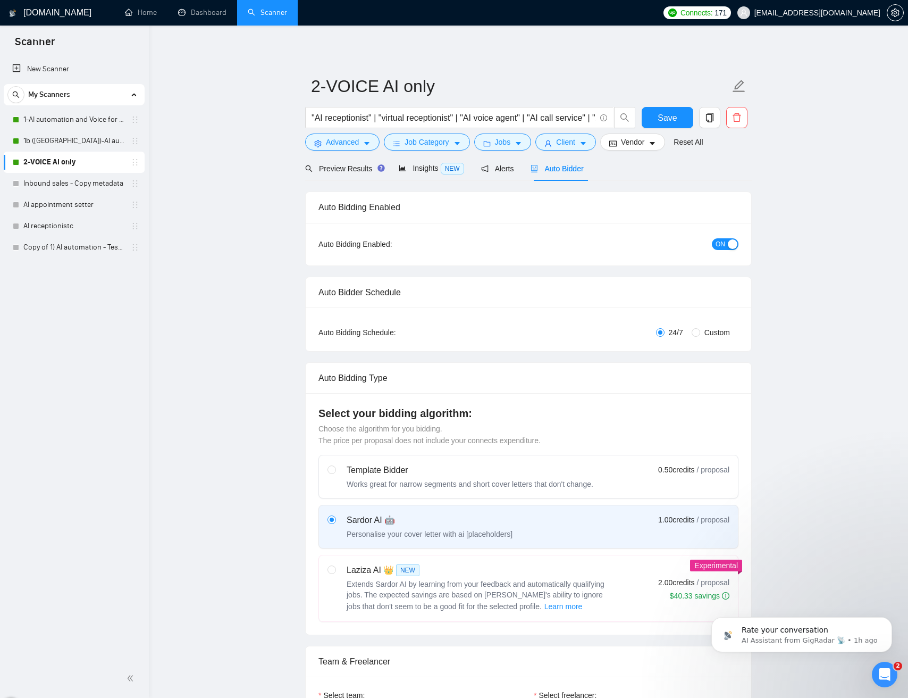
click at [348, 146] on span "Advanced" at bounding box center [342, 142] width 33 height 12
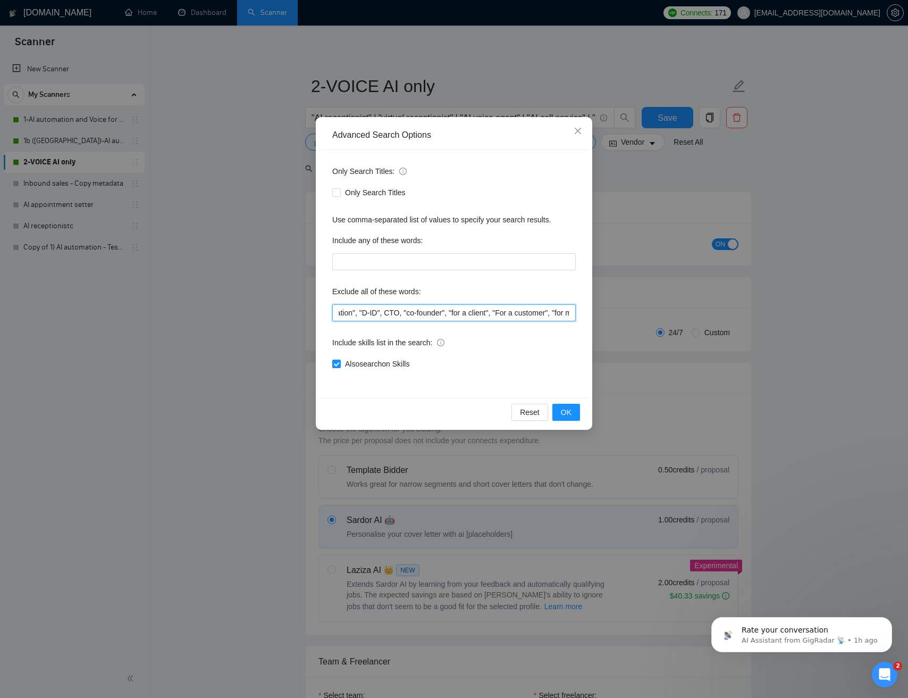
scroll to position [0, 1079]
drag, startPoint x: 488, startPoint y: 318, endPoint x: 637, endPoint y: 322, distance: 149.0
click at [648, 315] on div "Advanced Search Options Only Search Titles: Only Search Titles Use comma-separa…" at bounding box center [454, 349] width 908 height 698
click at [563, 358] on div "Also search on Skills" at bounding box center [454, 364] width 244 height 12
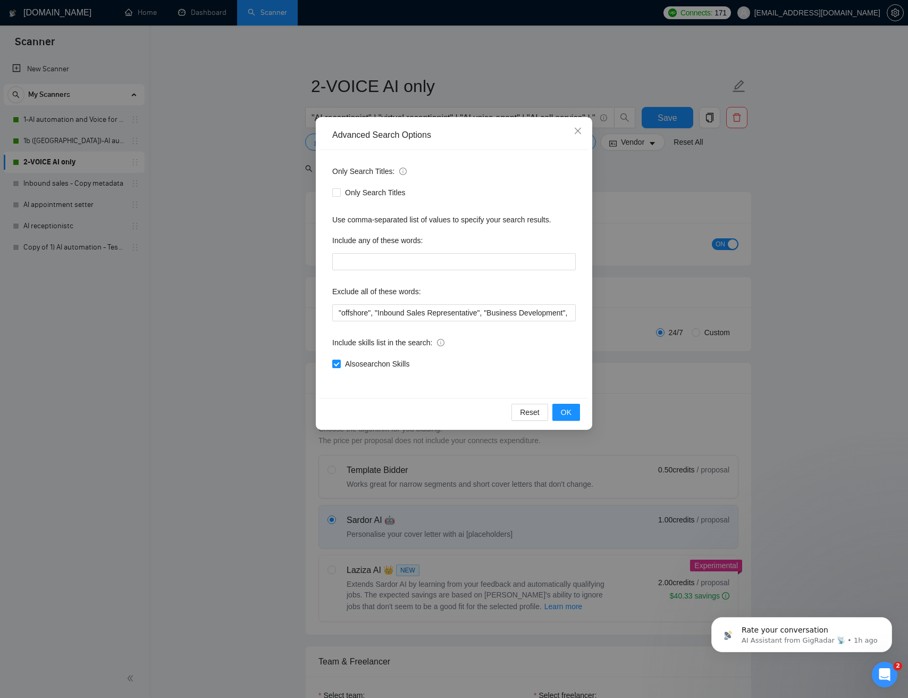
click at [658, 176] on div "Advanced Search Options Only Search Titles: Only Search Titles Use comma-separa…" at bounding box center [454, 349] width 908 height 698
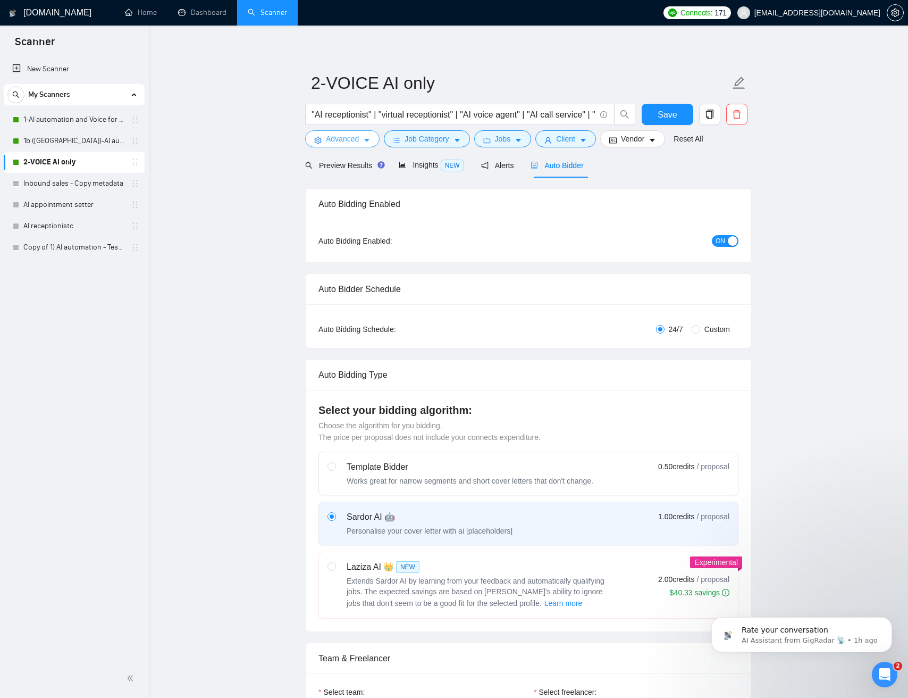
scroll to position [5, 0]
drag, startPoint x: 792, startPoint y: 151, endPoint x: 751, endPoint y: 132, distance: 44.8
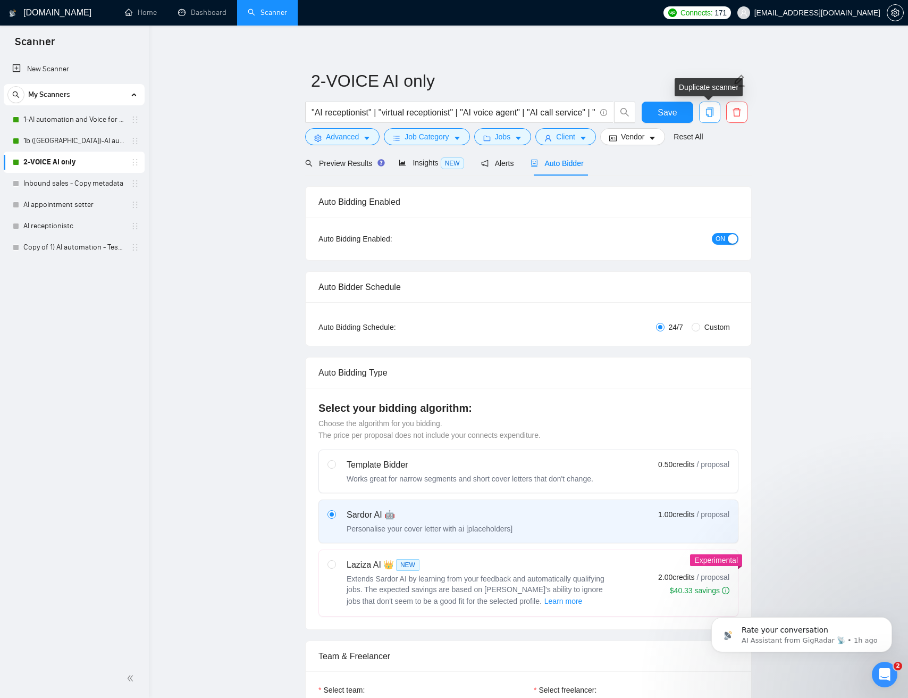
click at [707, 112] on icon "copy" at bounding box center [710, 112] width 10 height 10
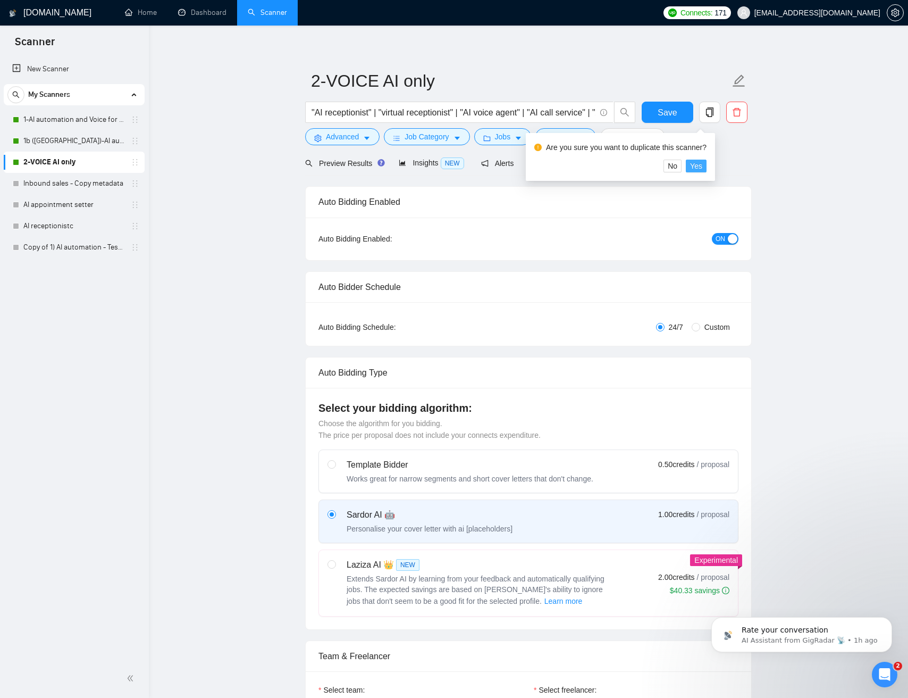
click at [700, 166] on span "Yes" at bounding box center [696, 166] width 12 height 12
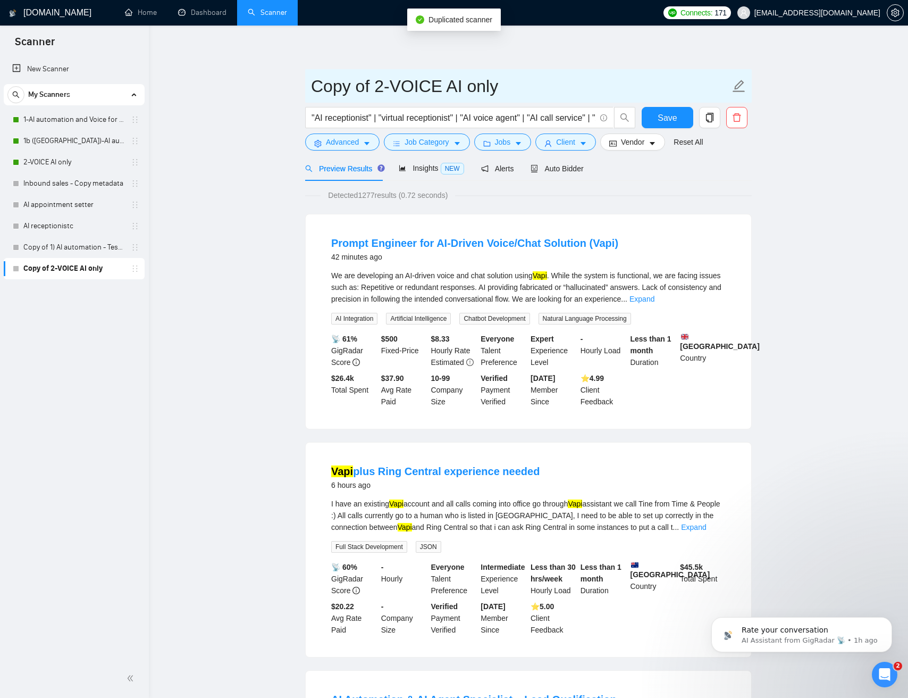
click at [356, 86] on input "Copy of 2-VOICE AI only" at bounding box center [520, 86] width 419 height 27
drag, startPoint x: 373, startPoint y: 85, endPoint x: 293, endPoint y: 82, distance: 80.4
type input "2b-VOICE AI only"
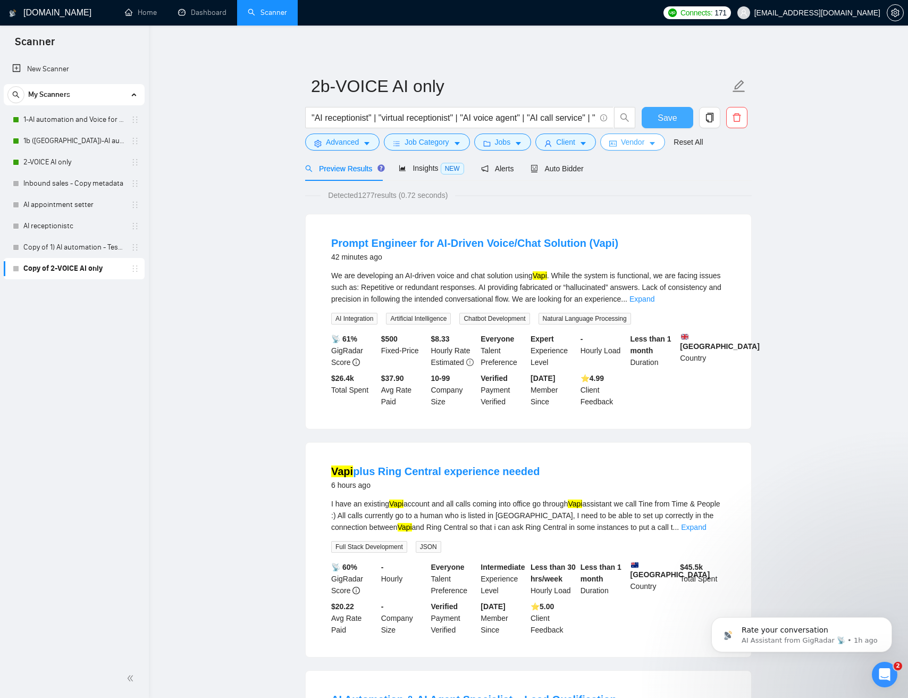
drag, startPoint x: 667, startPoint y: 119, endPoint x: 662, endPoint y: 145, distance: 26.1
click at [663, 145] on form "2b-VOICE AI only "AI receptionist" | "virtual receptionist" | "AI voice agent" …" at bounding box center [528, 112] width 447 height 87
click at [656, 145] on icon "caret-down" at bounding box center [652, 143] width 7 height 7
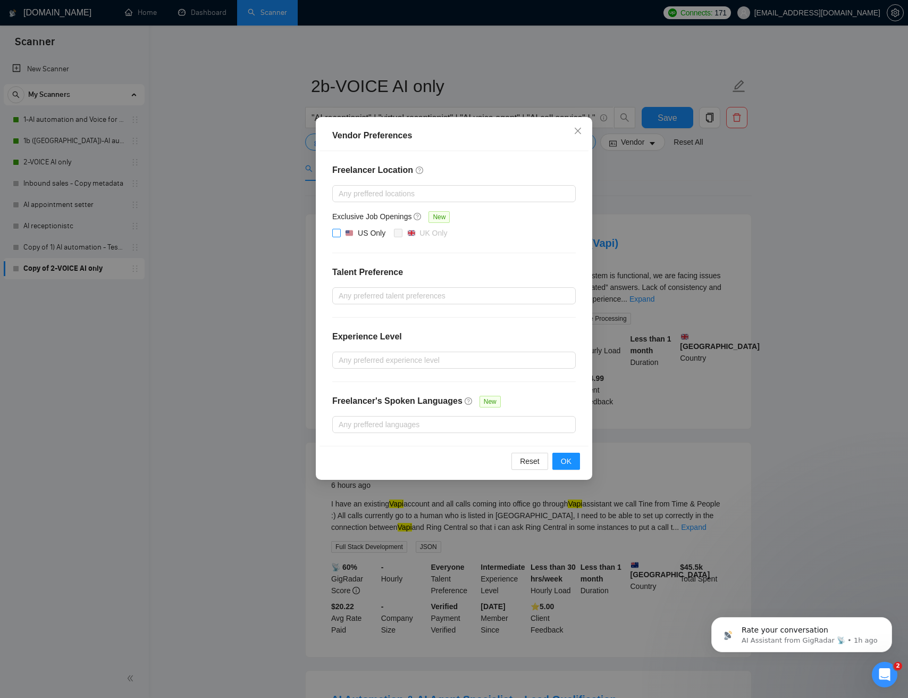
click at [335, 232] on input "US Only" at bounding box center [335, 232] width 7 height 7
checkbox input "true"
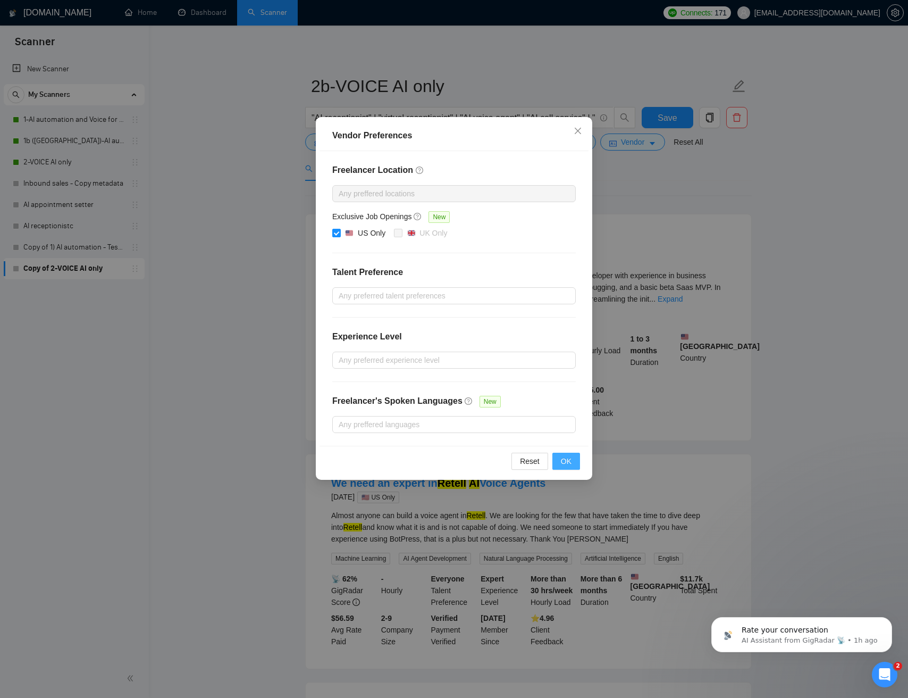
click at [567, 465] on span "OK" at bounding box center [566, 461] width 11 height 12
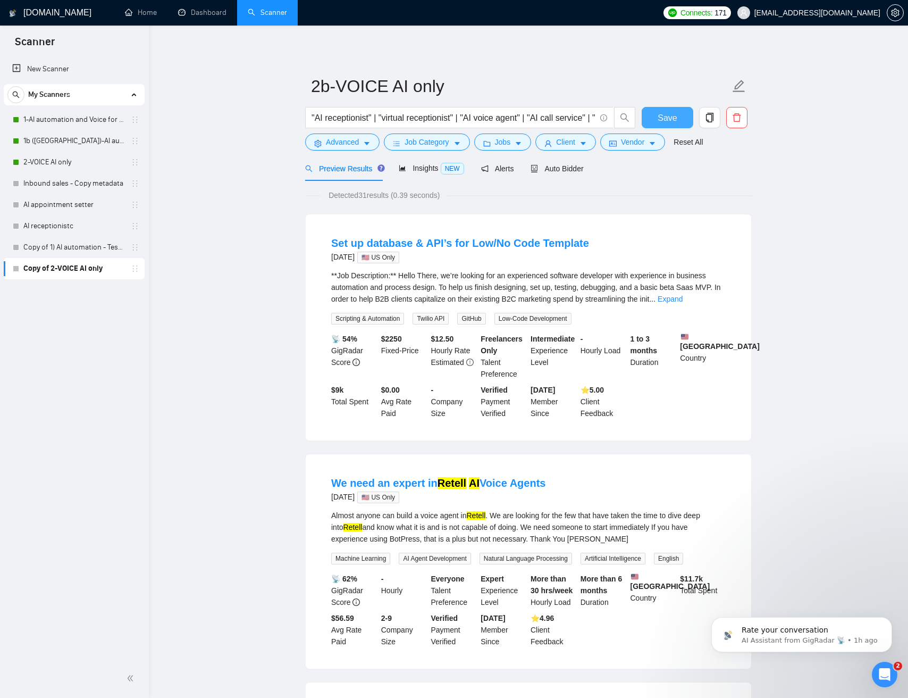
click at [662, 119] on span "Save" at bounding box center [667, 117] width 19 height 13
click at [580, 169] on span "Auto Bidder" at bounding box center [557, 168] width 53 height 9
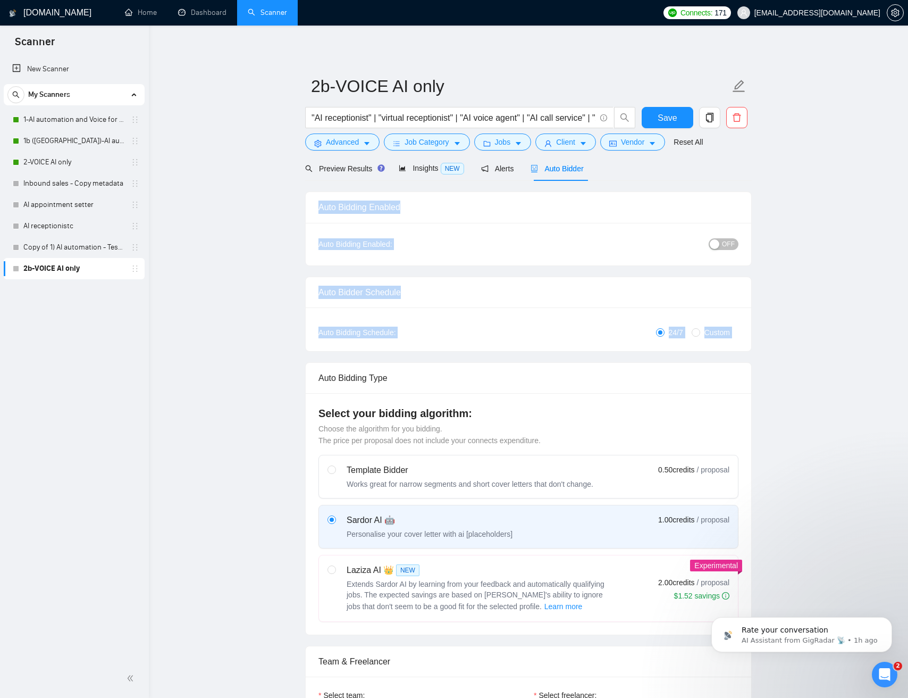
drag, startPoint x: 737, startPoint y: 358, endPoint x: 676, endPoint y: 170, distance: 198.1
drag, startPoint x: 689, startPoint y: 184, endPoint x: 722, endPoint y: 357, distance: 176.4
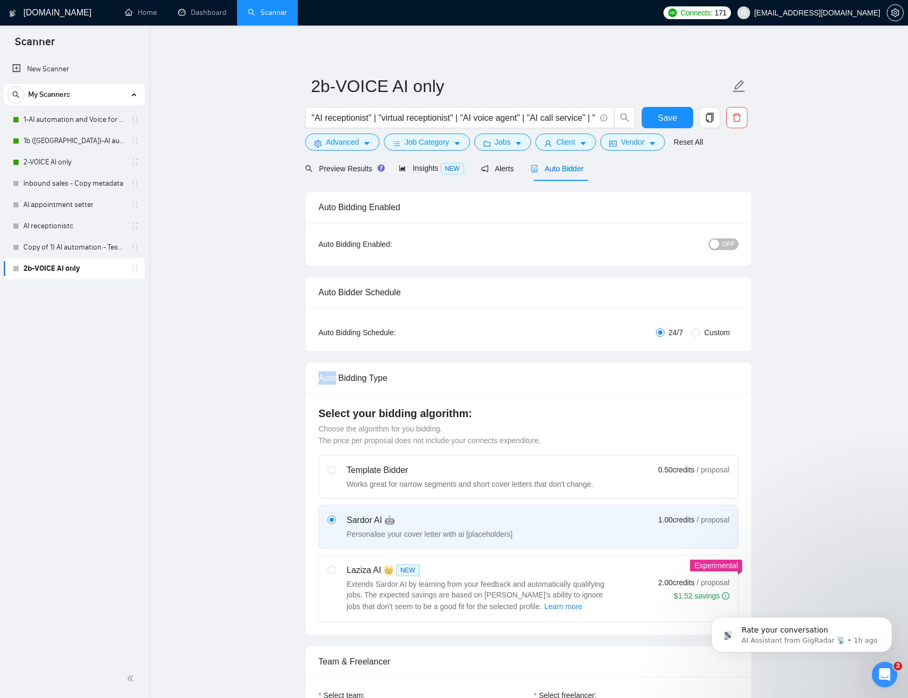
click at [633, 187] on body "Scanner New Scanner My Scanners 1-AI automation and Voice for CRM & Booking 1b …" at bounding box center [454, 349] width 908 height 698
drag, startPoint x: 634, startPoint y: 187, endPoint x: 720, endPoint y: 345, distance: 179.2
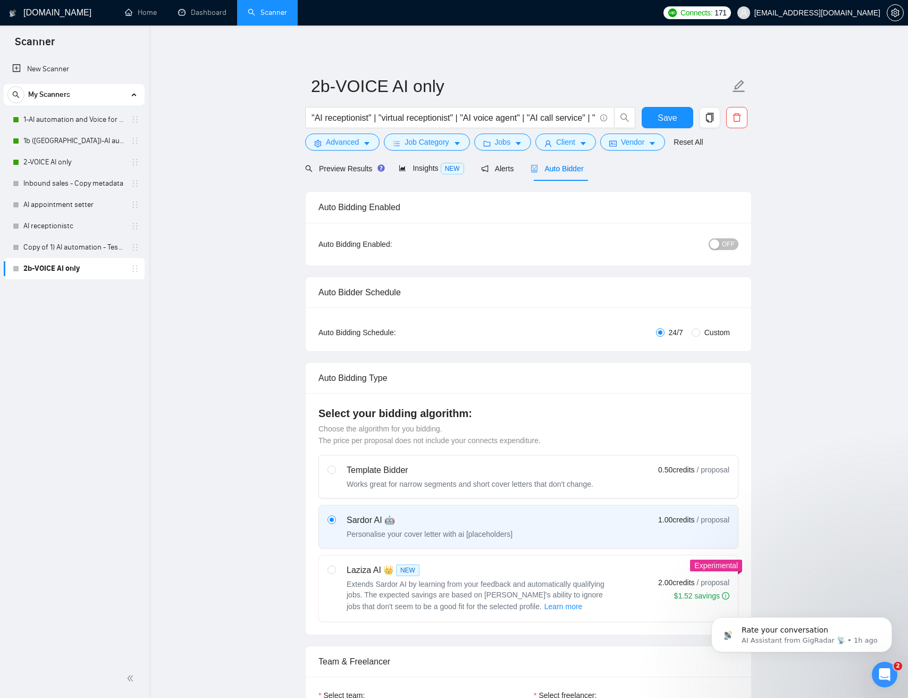
drag, startPoint x: 822, startPoint y: 301, endPoint x: 793, endPoint y: 275, distance: 38.4
click at [719, 250] on div "OFF" at bounding box center [669, 244] width 140 height 17
click at [721, 248] on button "OFF" at bounding box center [724, 244] width 30 height 12
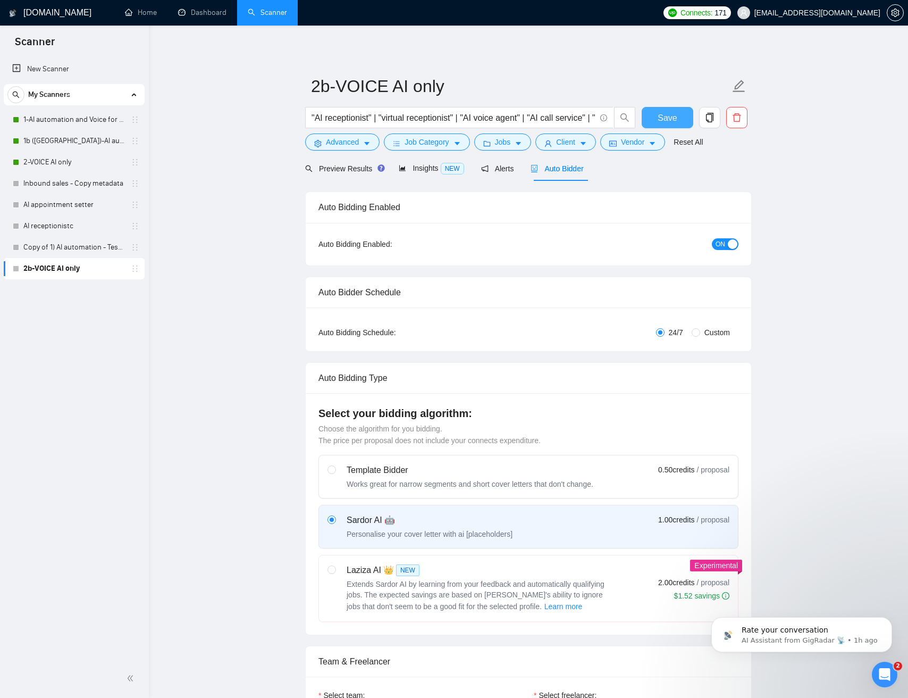
click at [677, 120] on button "Save" at bounding box center [668, 117] width 52 height 21
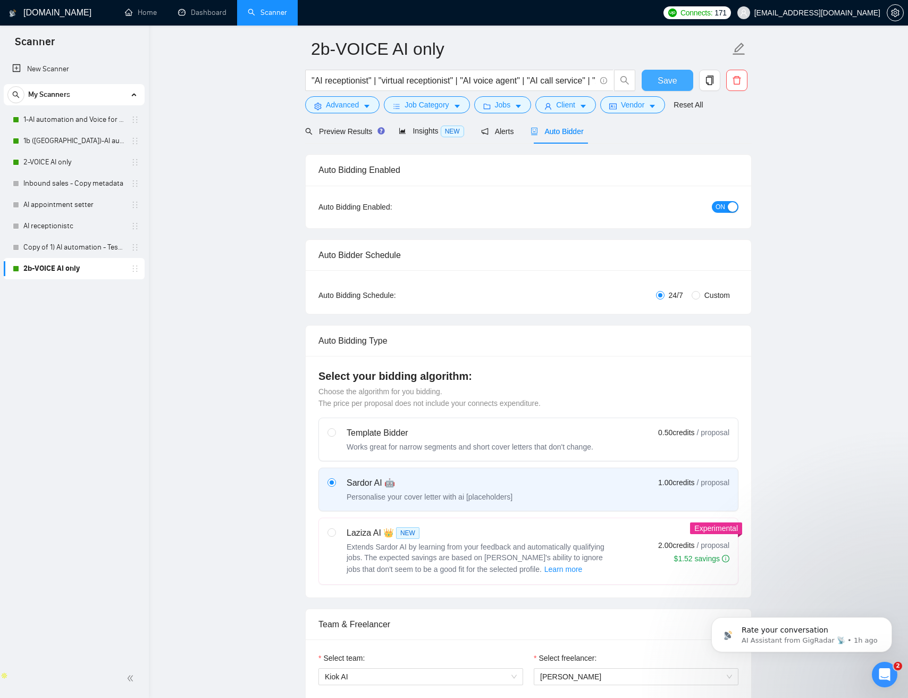
scroll to position [36, 0]
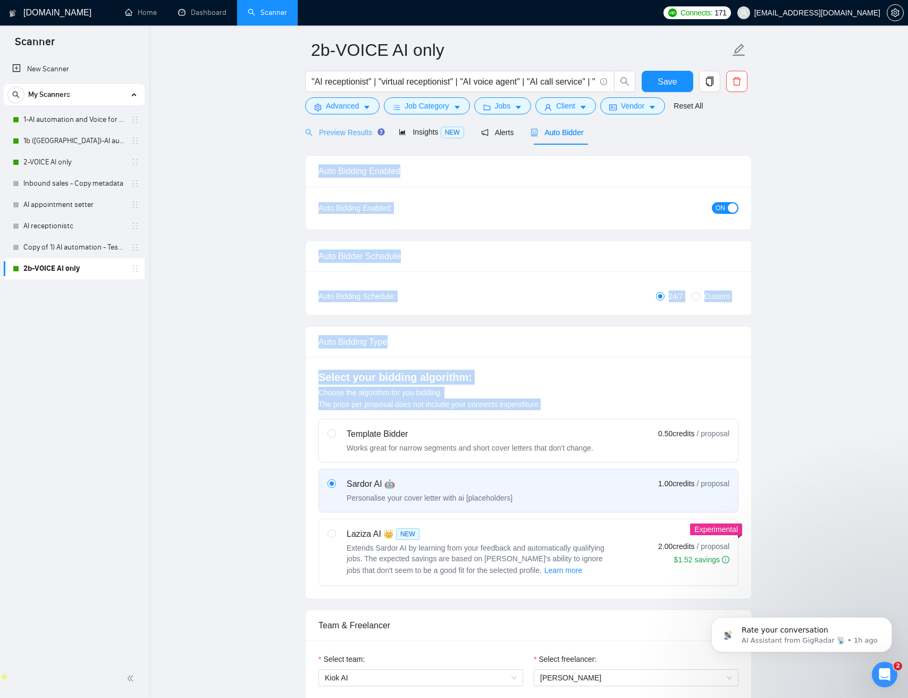
drag, startPoint x: 896, startPoint y: 412, endPoint x: 378, endPoint y: 143, distance: 583.5
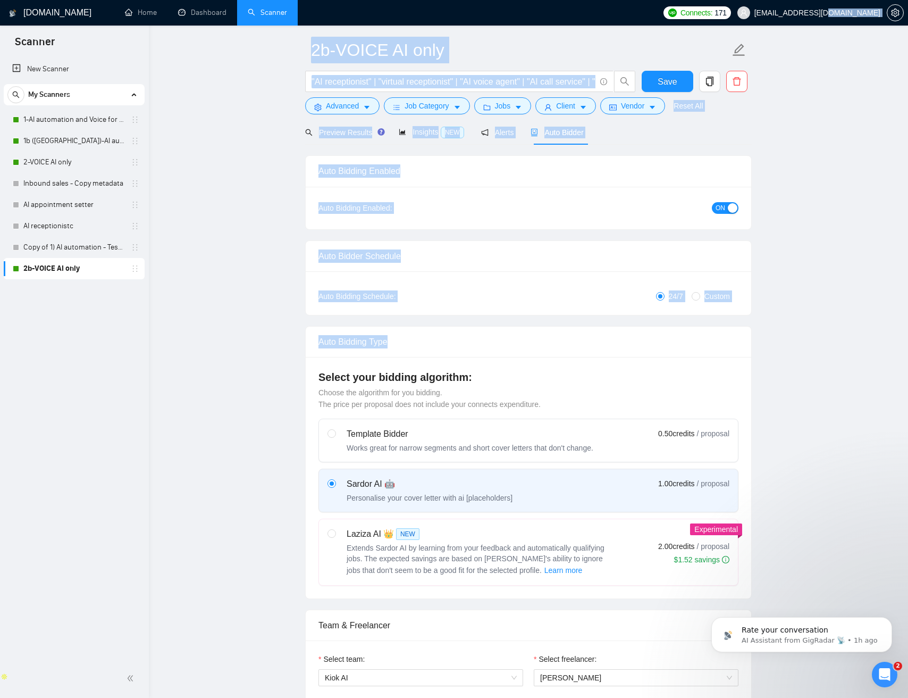
drag, startPoint x: 261, startPoint y: 104, endPoint x: 715, endPoint y: 349, distance: 516.6
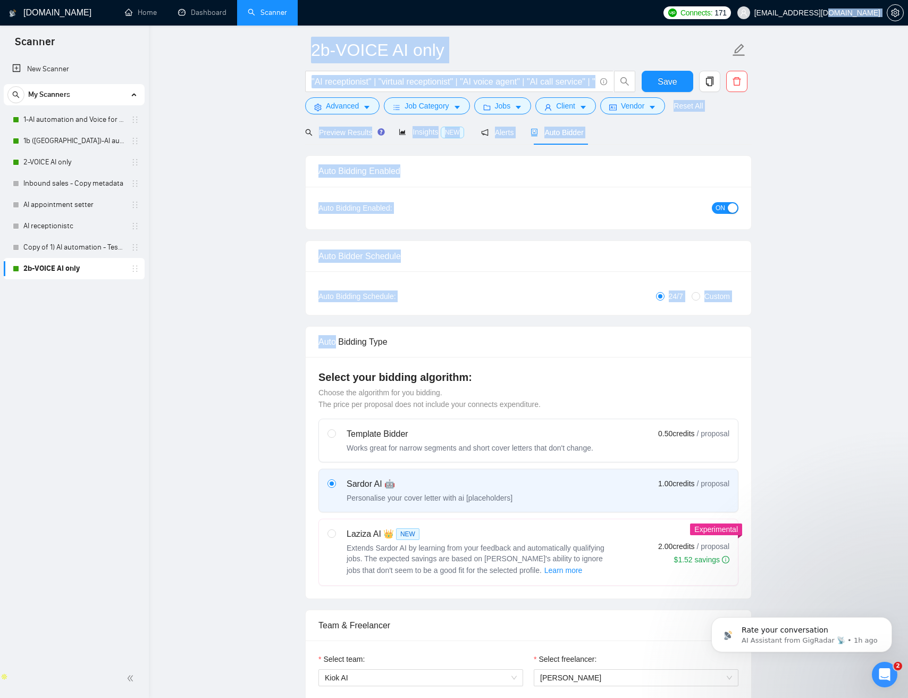
drag, startPoint x: 731, startPoint y: 283, endPoint x: 294, endPoint y: 82, distance: 481.2
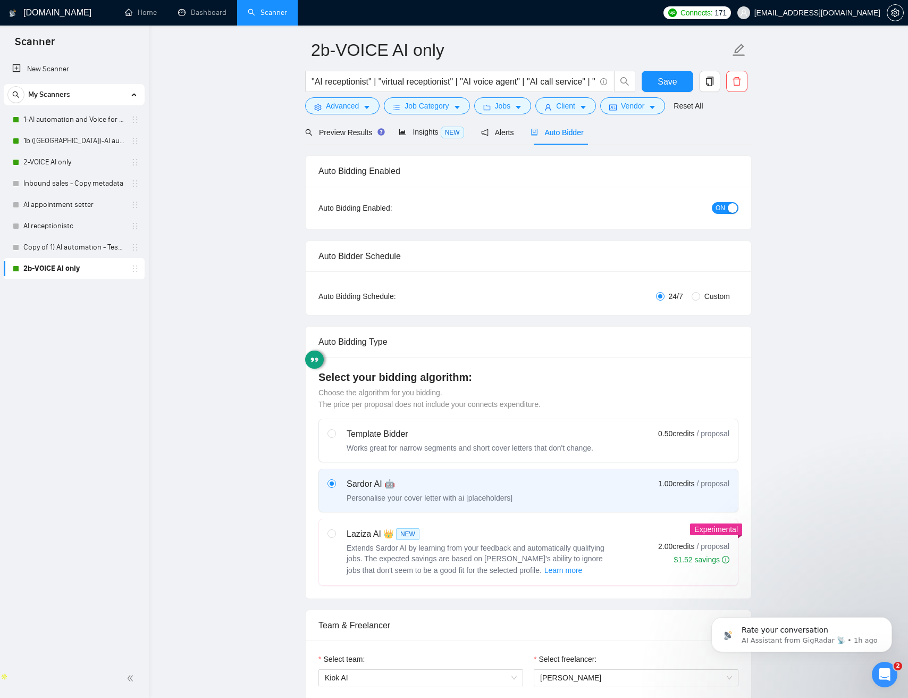
drag, startPoint x: 784, startPoint y: 303, endPoint x: 801, endPoint y: 317, distance: 22.3
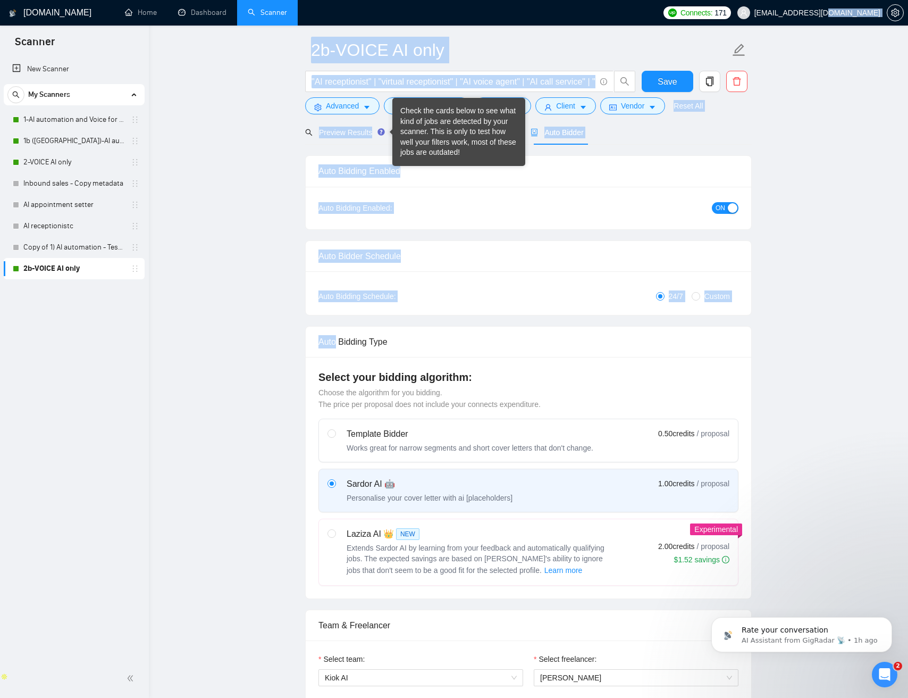
drag, startPoint x: 801, startPoint y: 316, endPoint x: 253, endPoint y: 72, distance: 600.2
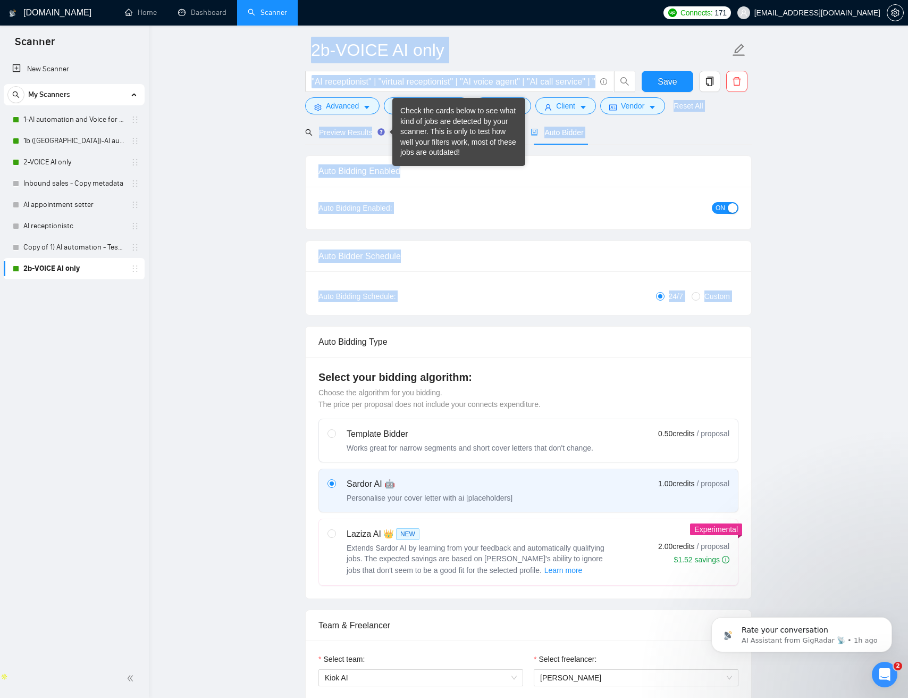
drag, startPoint x: 250, startPoint y: 72, endPoint x: 794, endPoint y: 325, distance: 599.8
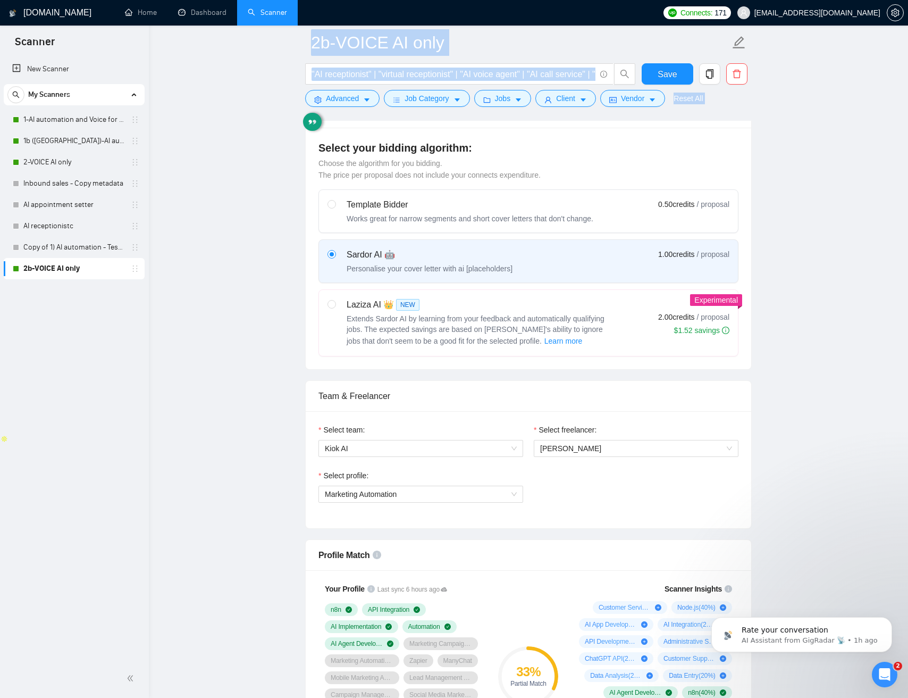
scroll to position [271, 0]
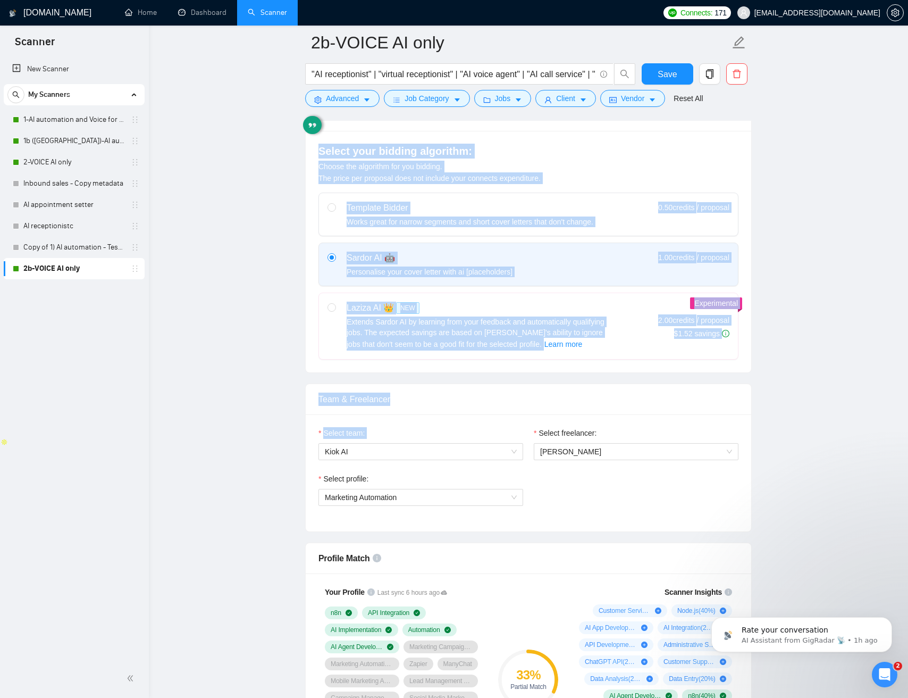
drag, startPoint x: 789, startPoint y: 420, endPoint x: 294, endPoint y: 131, distance: 572.9
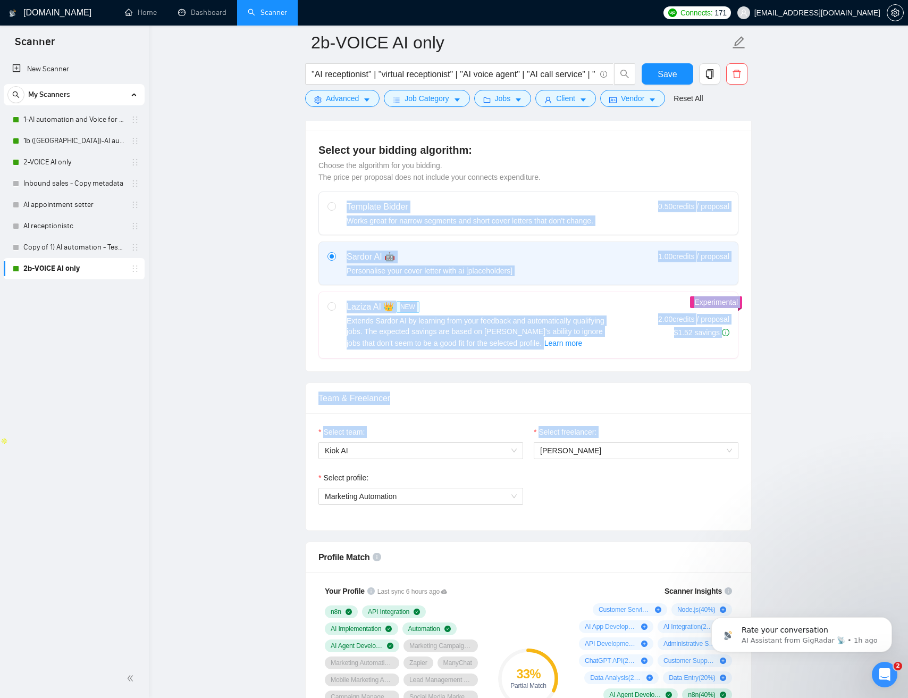
drag, startPoint x: 387, startPoint y: 297, endPoint x: 814, endPoint y: 488, distance: 468.0
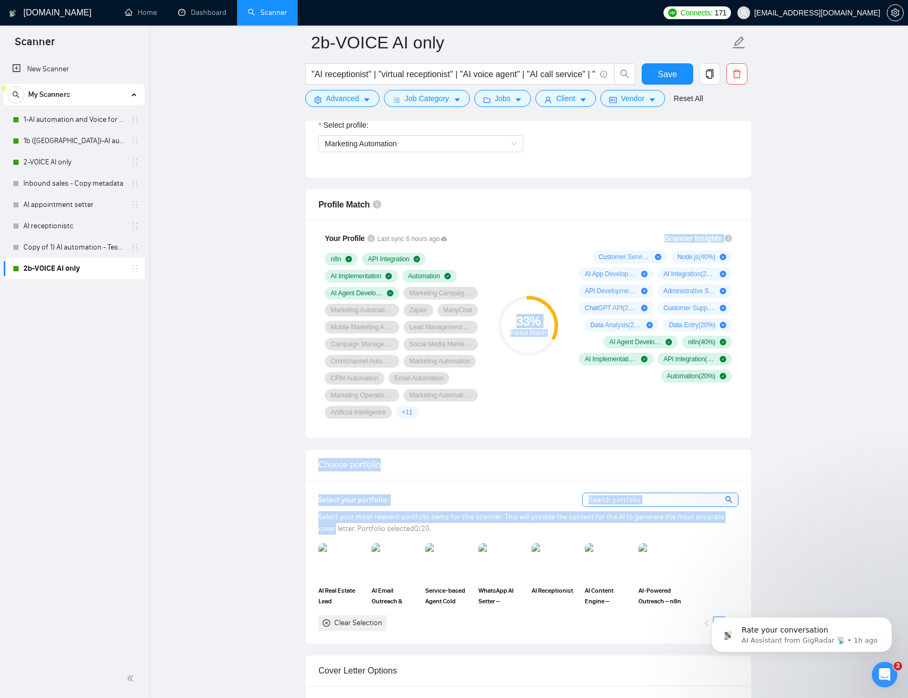
drag, startPoint x: 812, startPoint y: 517, endPoint x: 412, endPoint y: 283, distance: 463.4
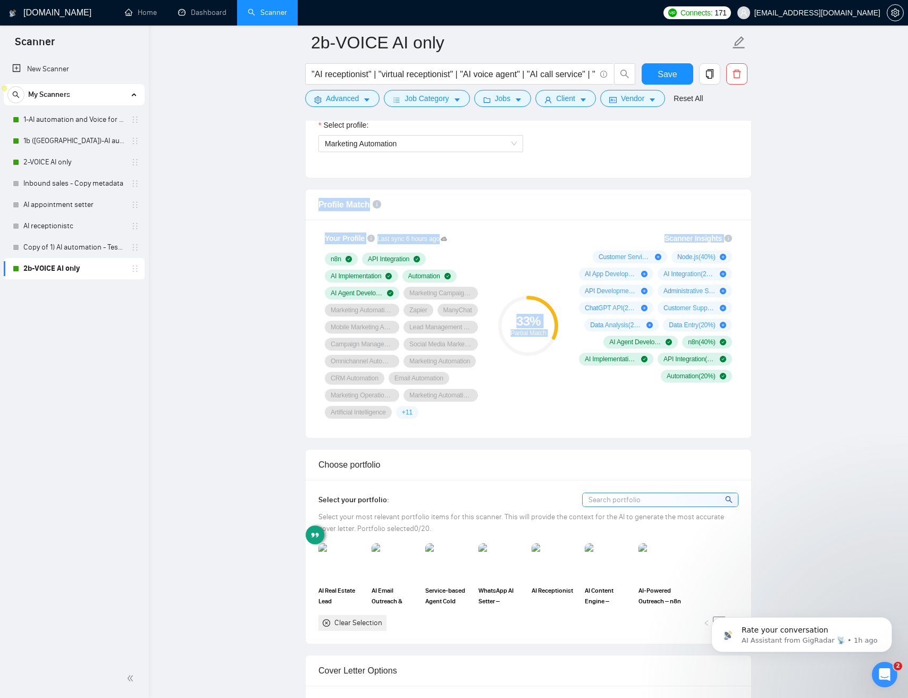
drag, startPoint x: 487, startPoint y: 294, endPoint x: 665, endPoint y: 450, distance: 237.0
click at [724, 437] on div "Your Profile Last sync 6 hours ago n8n API Integration AI Implementation Automa…" at bounding box center [529, 329] width 446 height 218
drag, startPoint x: 724, startPoint y: 436, endPoint x: 302, endPoint y: 180, distance: 494.5
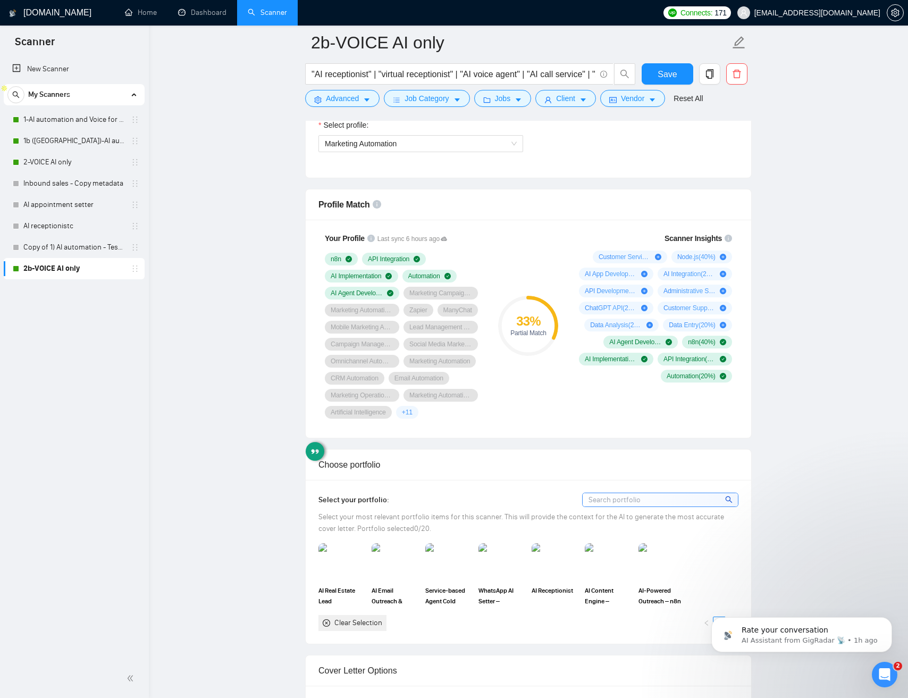
drag, startPoint x: 275, startPoint y: 189, endPoint x: 290, endPoint y: 194, distance: 15.5
drag, startPoint x: 413, startPoint y: 185, endPoint x: 402, endPoint y: 182, distance: 12.1
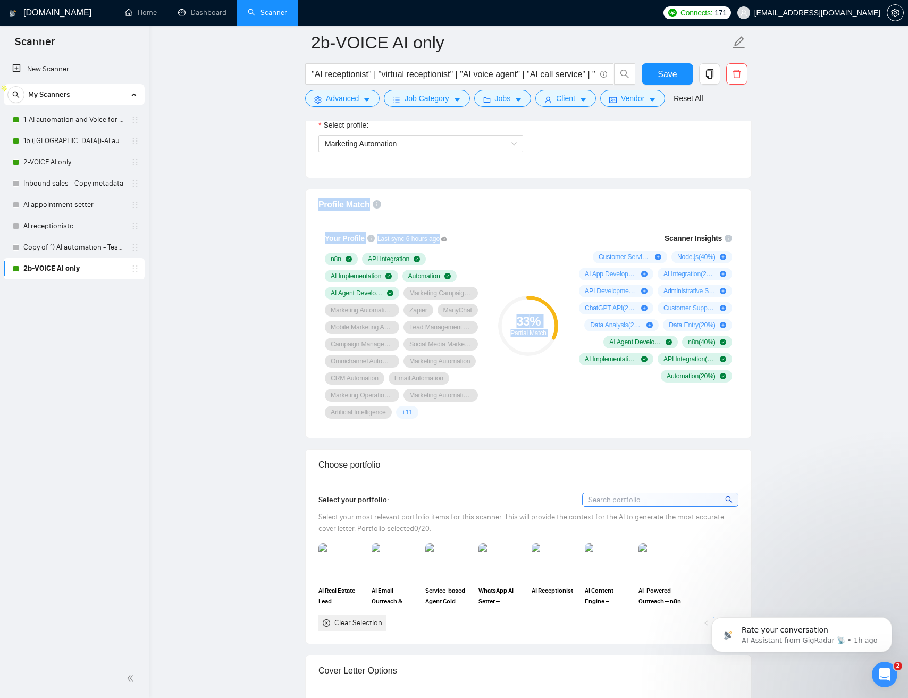
drag, startPoint x: 411, startPoint y: 213, endPoint x: 561, endPoint y: 372, distance: 218.2
drag, startPoint x: 507, startPoint y: 214, endPoint x: 641, endPoint y: 402, distance: 231.0
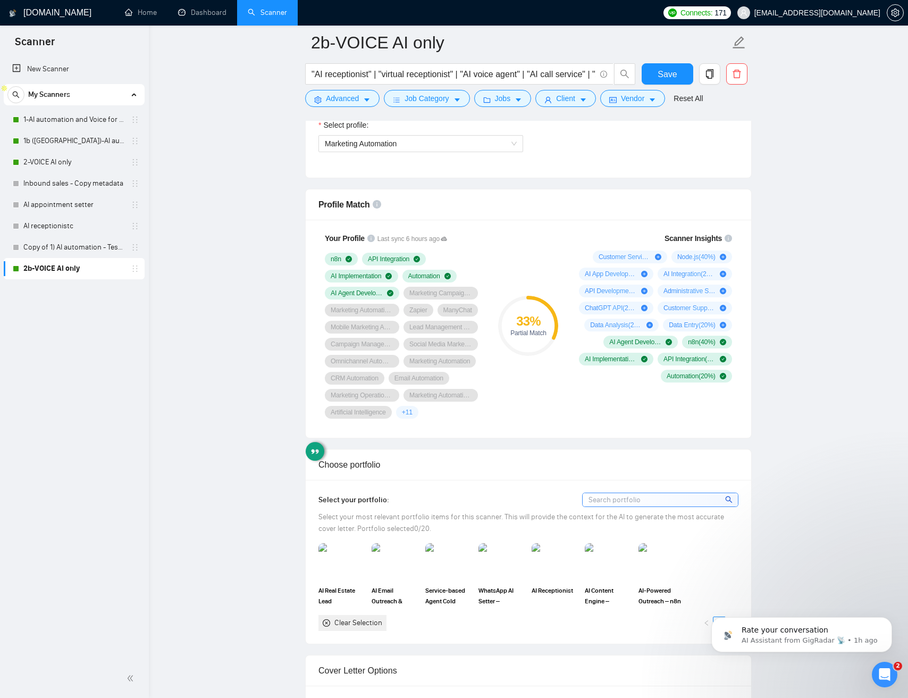
drag, startPoint x: 714, startPoint y: 422, endPoint x: 722, endPoint y: 425, distance: 8.6
click at [714, 422] on div "Scanner Insights Customer Service ( 40 %) Node.js ( 40 %) AI App Development ( …" at bounding box center [654, 325] width 170 height 199
drag, startPoint x: 690, startPoint y: 389, endPoint x: 516, endPoint y: 178, distance: 273.1
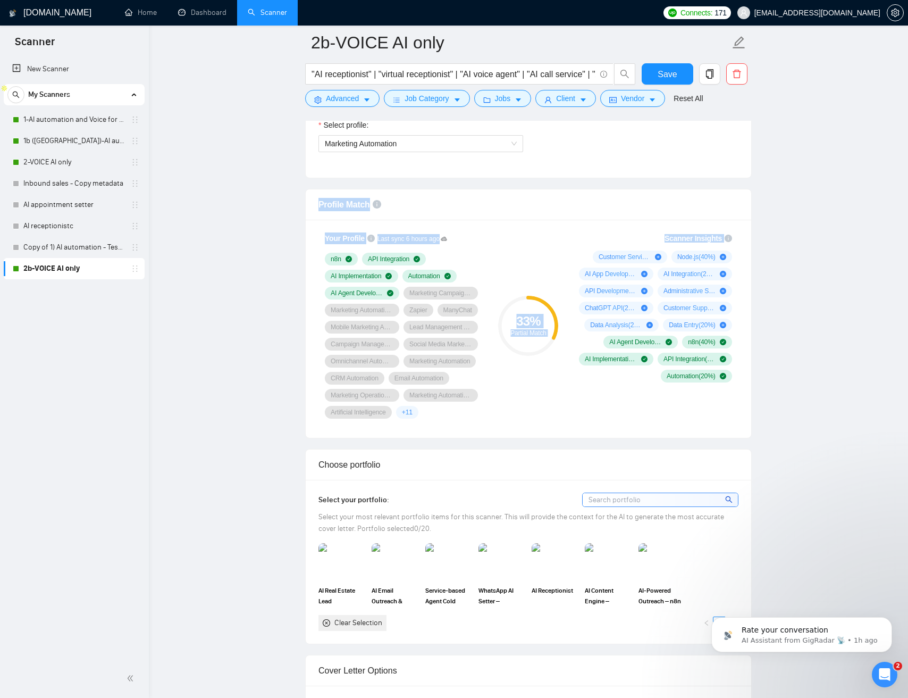
drag, startPoint x: 532, startPoint y: 208, endPoint x: 783, endPoint y: 387, distance: 307.8
drag, startPoint x: 783, startPoint y: 387, endPoint x: 787, endPoint y: 398, distance: 12.0
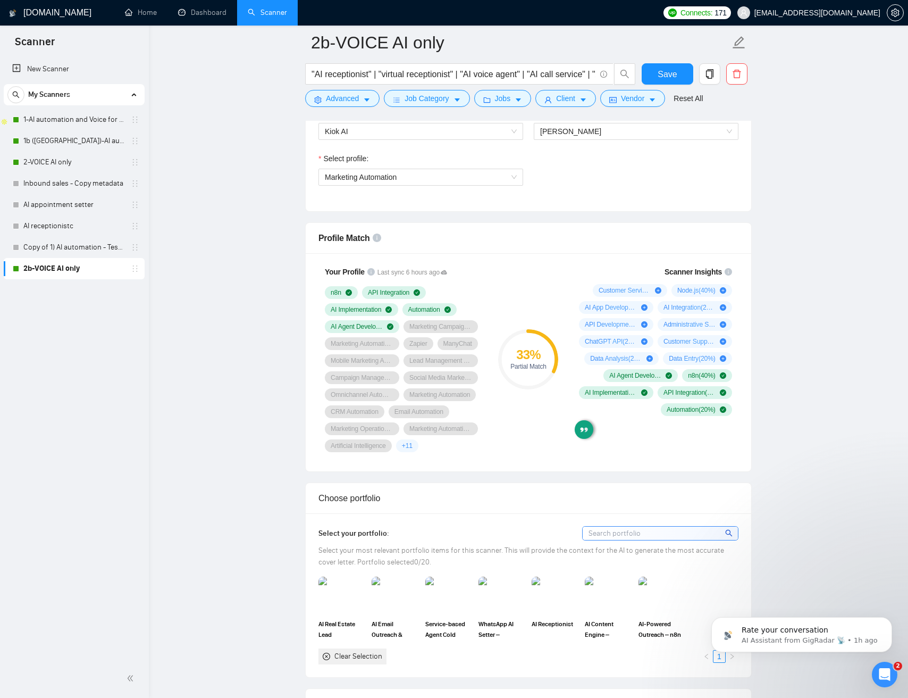
drag, startPoint x: 481, startPoint y: 210, endPoint x: 496, endPoint y: 241, distance: 34.7
click at [481, 210] on div "Select team: Kiok AI Select freelancer: Jean Michel Van Select profile: Marketi…" at bounding box center [529, 152] width 446 height 117
drag, startPoint x: 496, startPoint y: 241, endPoint x: 678, endPoint y: 459, distance: 284.0
drag, startPoint x: 678, startPoint y: 459, endPoint x: 683, endPoint y: 458, distance: 5.3
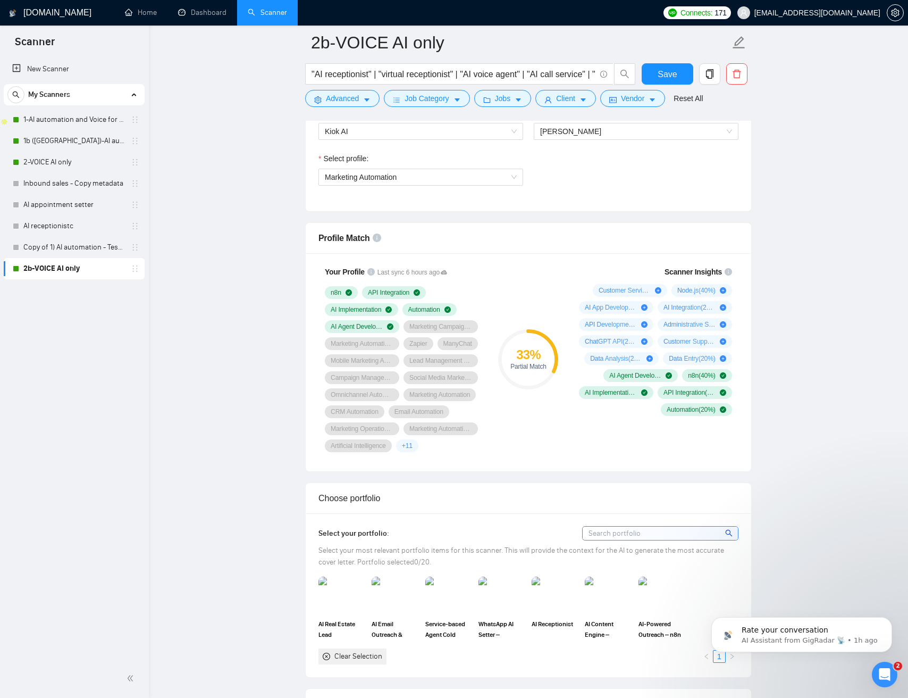
click at [678, 459] on div "Your Profile Last sync 6 hours ago n8n API Integration AI Implementation Automa…" at bounding box center [529, 362] width 446 height 218
drag, startPoint x: 714, startPoint y: 459, endPoint x: 476, endPoint y: 215, distance: 340.7
drag, startPoint x: 598, startPoint y: 370, endPoint x: 733, endPoint y: 438, distance: 151.3
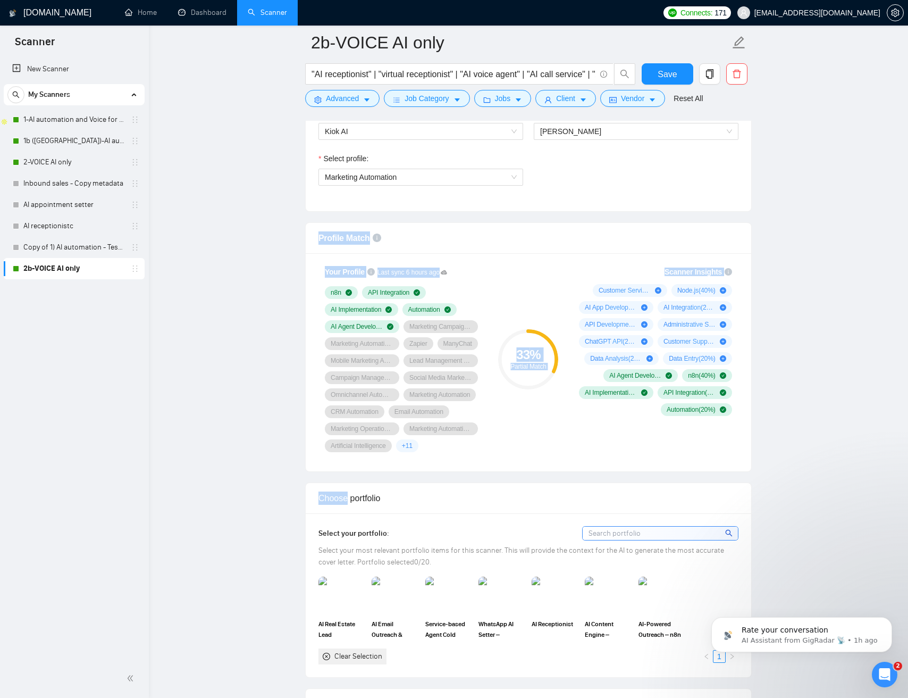
click at [531, 225] on div "Profile Match" at bounding box center [529, 238] width 420 height 30
click at [452, 225] on div "Profile Match" at bounding box center [529, 238] width 420 height 30
drag, startPoint x: 420, startPoint y: 212, endPoint x: 722, endPoint y: 449, distance: 384.5
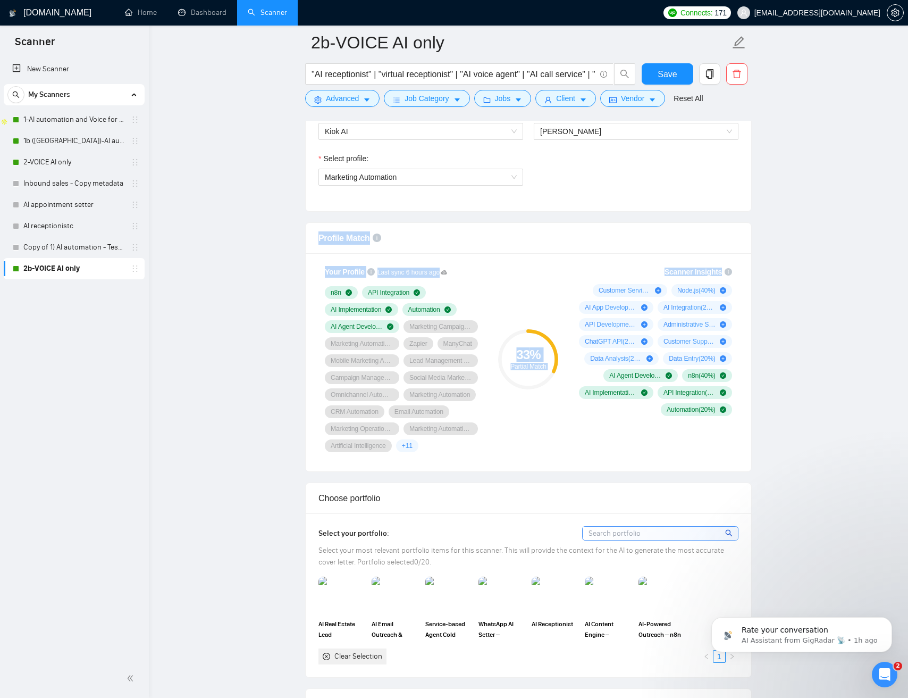
click at [723, 448] on div "Scanner Insights Customer Service ( 40 %) Node.js ( 40 %) AI App Development ( …" at bounding box center [654, 359] width 170 height 199
drag, startPoint x: 677, startPoint y: 430, endPoint x: 375, endPoint y: 207, distance: 375.0
click at [407, 224] on div "Profile Match" at bounding box center [529, 238] width 420 height 30
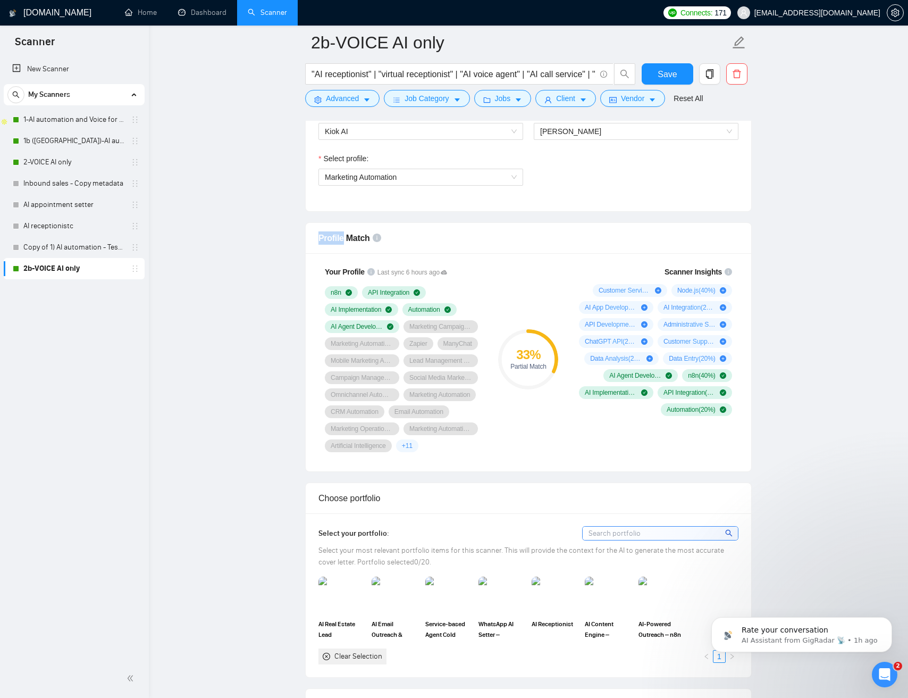
click at [407, 224] on div "Profile Match" at bounding box center [529, 238] width 420 height 30
click at [400, 218] on div at bounding box center [400, 218] width 0 height 0
drag, startPoint x: 380, startPoint y: 215, endPoint x: 715, endPoint y: 442, distance: 404.8
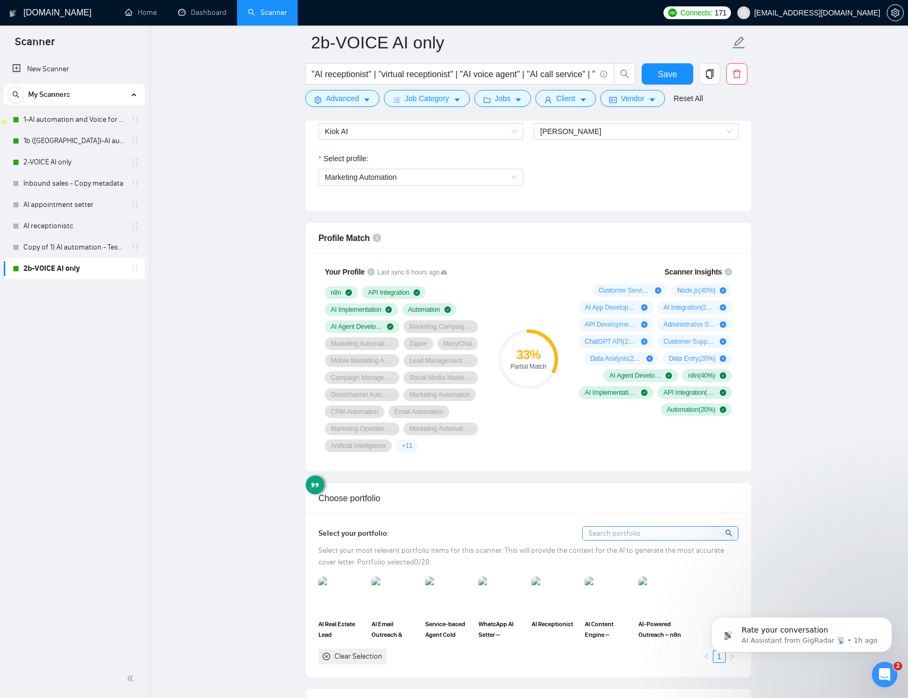
drag, startPoint x: 726, startPoint y: 450, endPoint x: 731, endPoint y: 453, distance: 6.2
click at [726, 451] on div "Scanner Insights Customer Service ( 40 %) Node.js ( 40 %) AI App Development ( …" at bounding box center [654, 359] width 170 height 199
drag, startPoint x: 709, startPoint y: 437, endPoint x: 446, endPoint y: 202, distance: 352.9
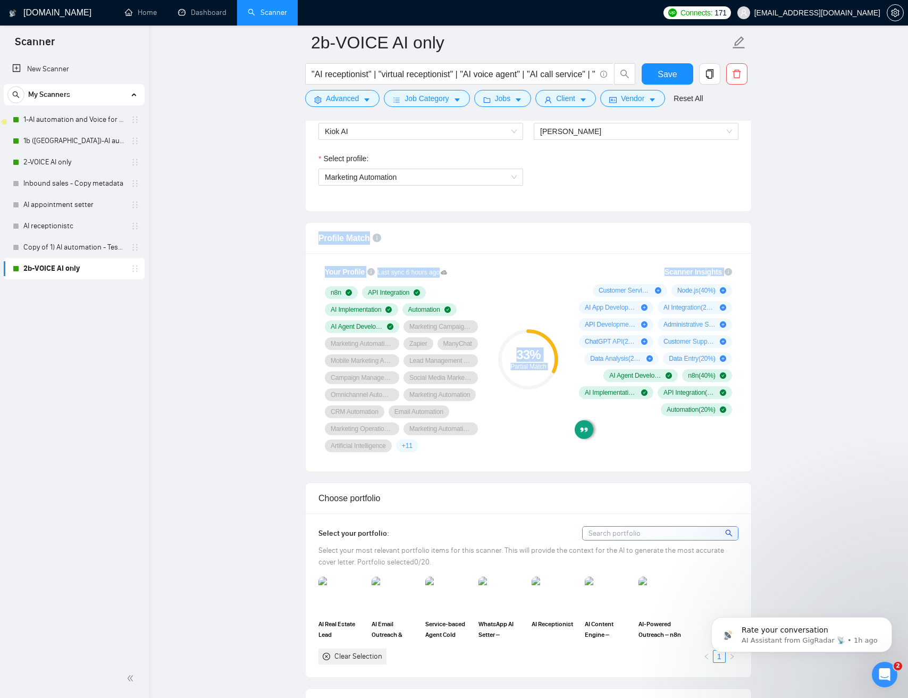
drag, startPoint x: 743, startPoint y: 459, endPoint x: 435, endPoint y: 216, distance: 392.3
click at [703, 448] on div "Scanner Insights Customer Service ( 40 %) Node.js ( 40 %) AI App Development ( …" at bounding box center [654, 359] width 170 height 199
drag
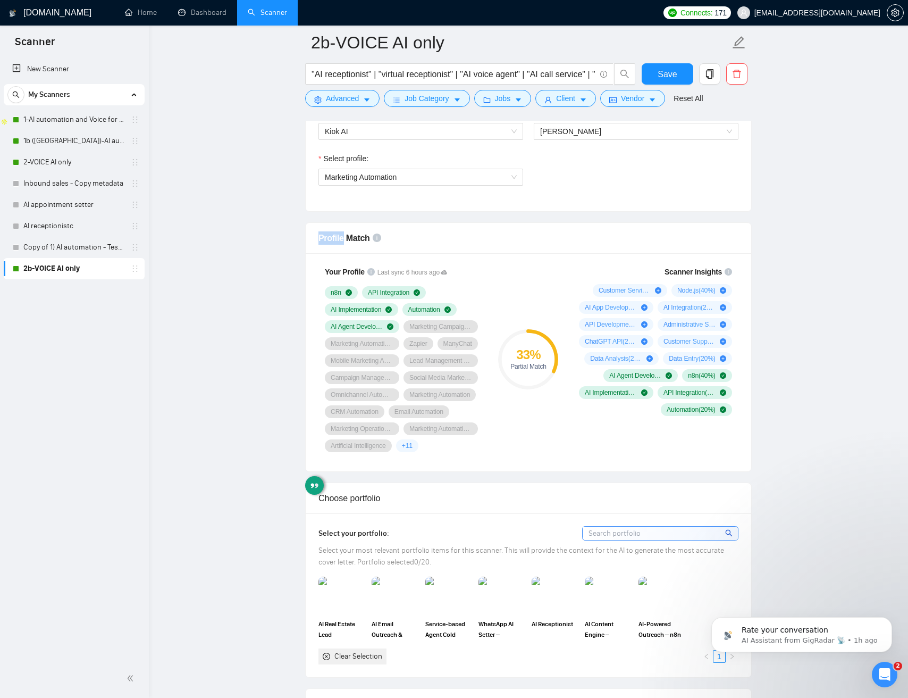
click at [514, 243] on div "Profile Match" at bounding box center [529, 238] width 420 height 30
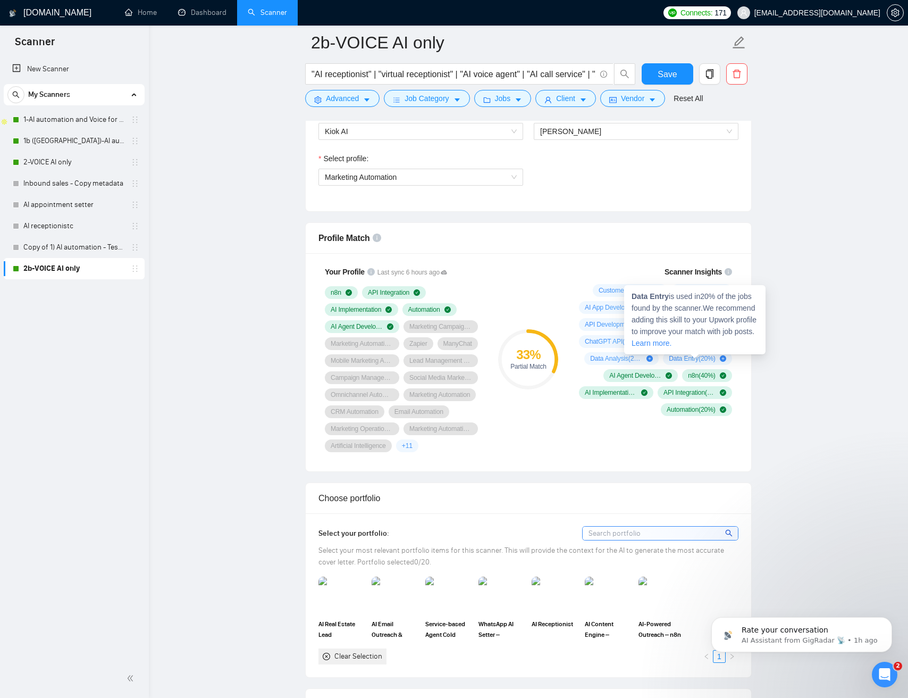
drag, startPoint x: 817, startPoint y: 340, endPoint x: 778, endPoint y: 345, distance: 40.1
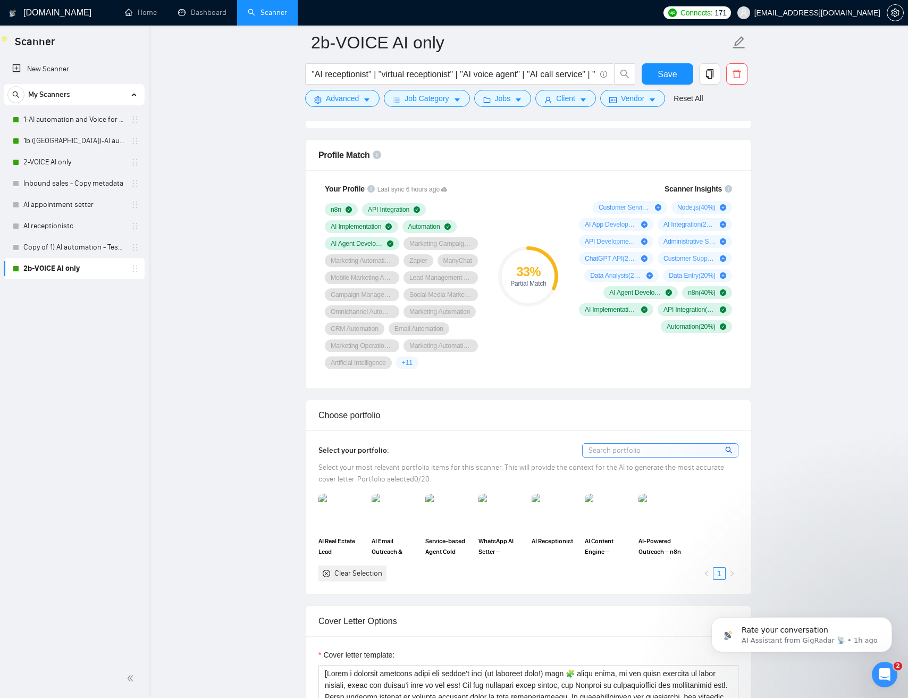
scroll to position [675, 0]
drag, startPoint x: 829, startPoint y: 281, endPoint x: 818, endPoint y: 273, distance: 13.7
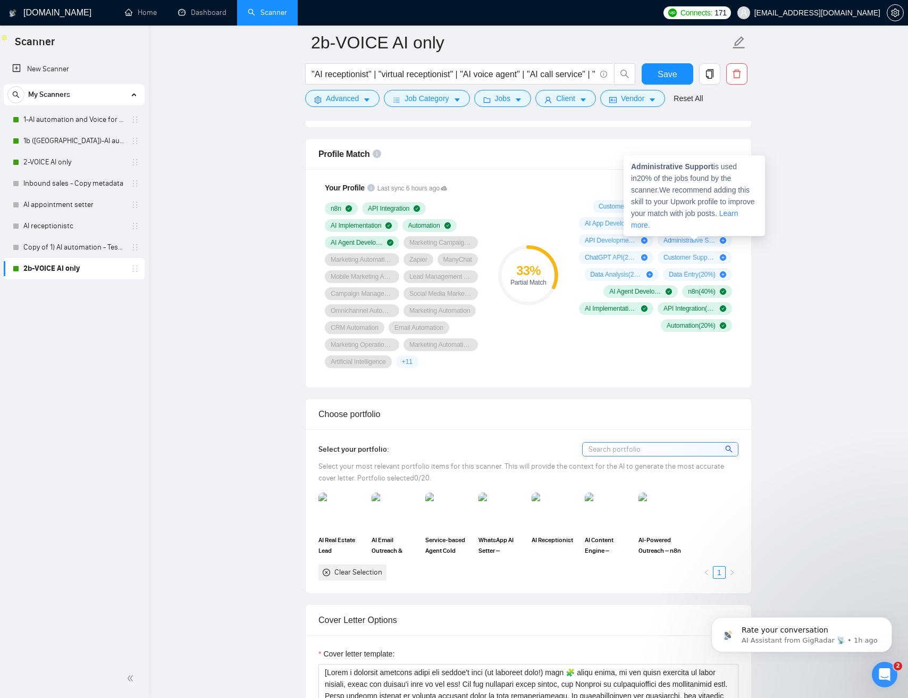
drag, startPoint x: 808, startPoint y: 254, endPoint x: 803, endPoint y: 254, distance: 5.3
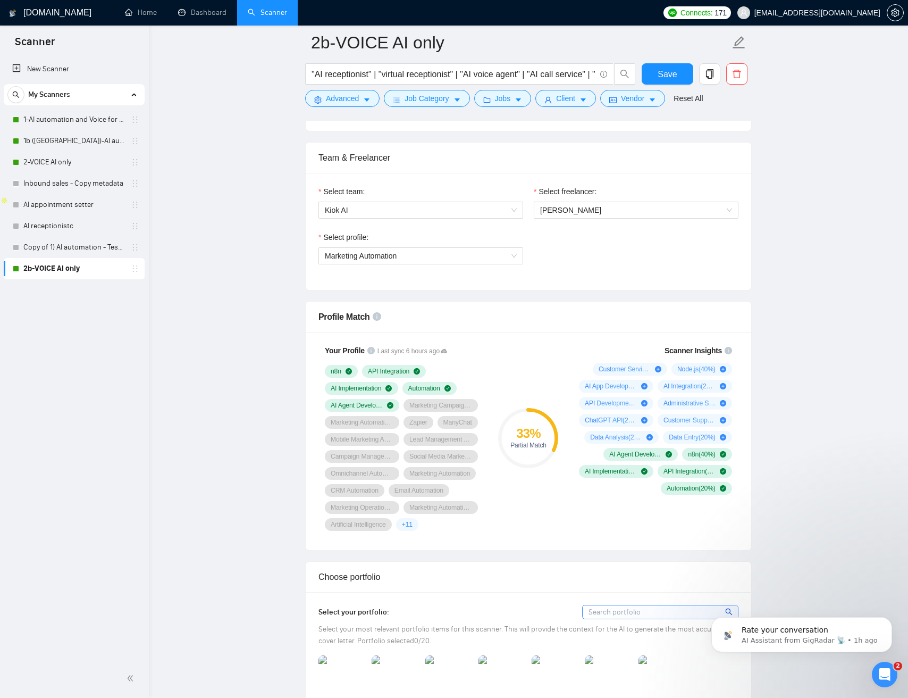
scroll to position [514, 0]
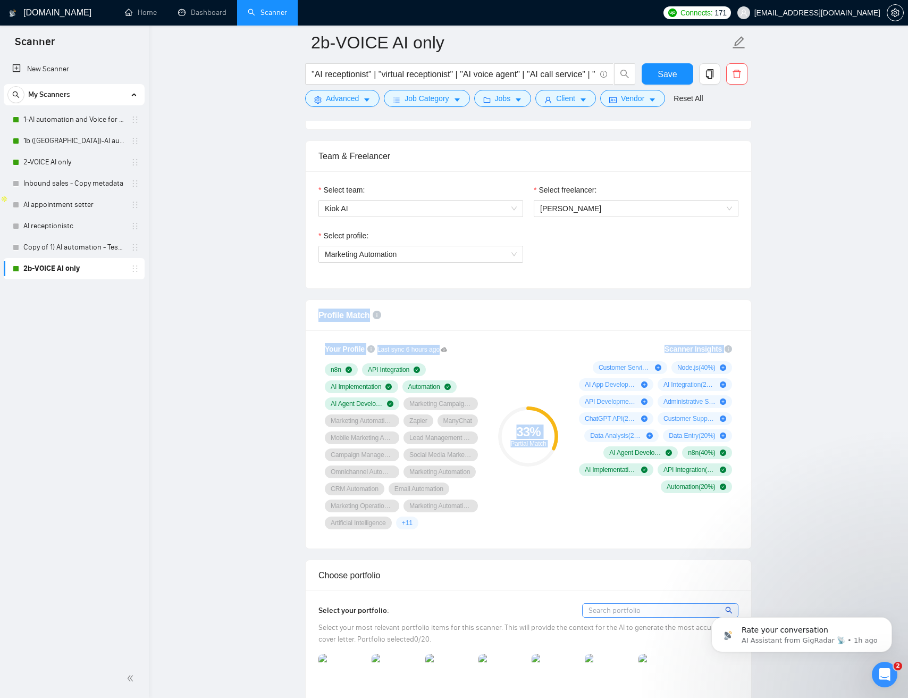
drag, startPoint x: 800, startPoint y: 479, endPoint x: 402, endPoint y: 286, distance: 443.1
click at [441, 286] on div "Select team: Kiok AI Select freelancer: Jean Michel Van Select profile: Marketi…" at bounding box center [529, 229] width 446 height 117
drag, startPoint x: 442, startPoint y: 288, endPoint x: 781, endPoint y: 485, distance: 392.1
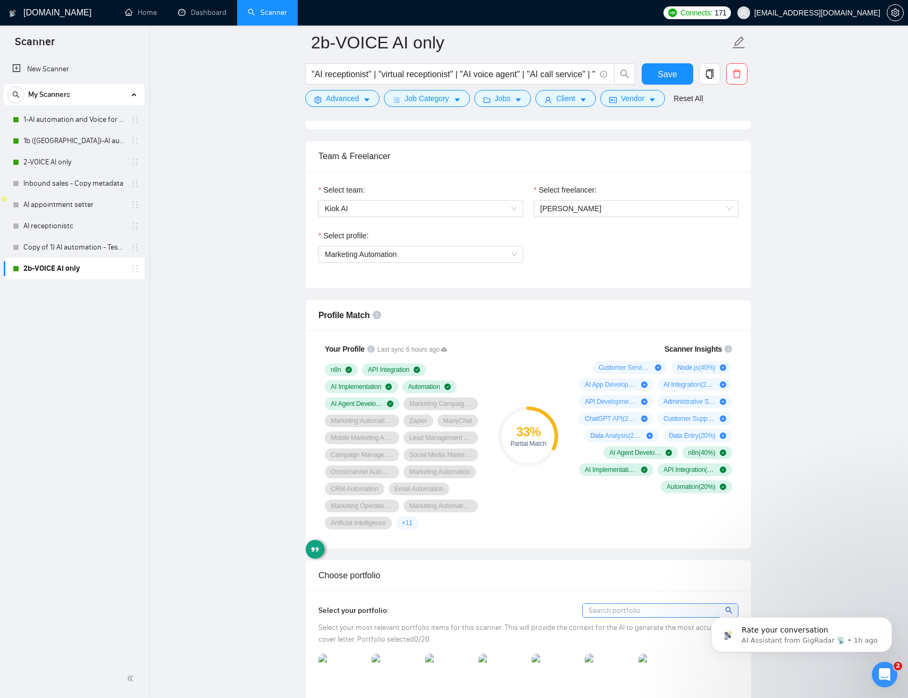
drag, startPoint x: 586, startPoint y: 299, endPoint x: 572, endPoint y: 292, distance: 15.5
click at [584, 299] on div "Profile Match Your Profile Last sync 6 hours ago n8n API Integration AI Impleme…" at bounding box center [528, 423] width 447 height 249
drag, startPoint x: 570, startPoint y: 290, endPoint x: 768, endPoint y: 502, distance: 289.7
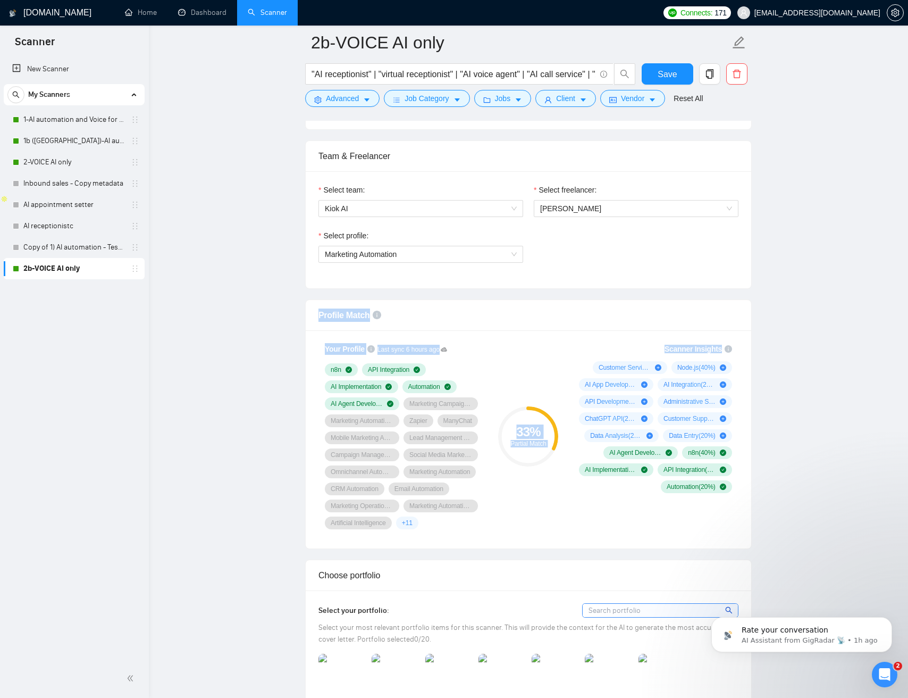
drag, startPoint x: 728, startPoint y: 445, endPoint x: 508, endPoint y: 296, distance: 265.4
drag, startPoint x: 843, startPoint y: 496, endPoint x: 806, endPoint y: 504, distance: 38.2
drag, startPoint x: 806, startPoint y: 504, endPoint x: 507, endPoint y: 290, distance: 367.1
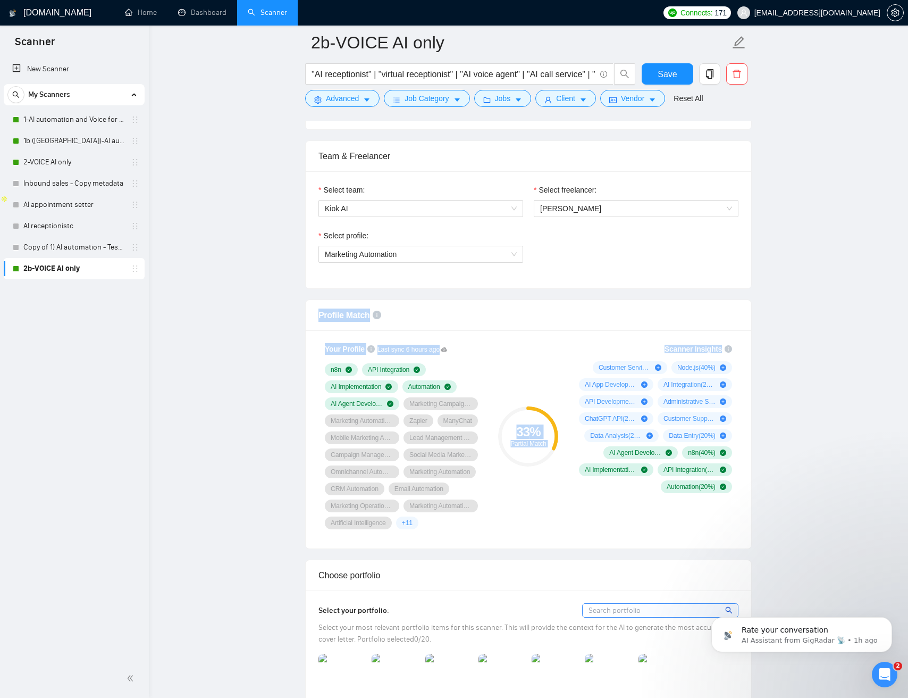
drag, startPoint x: 536, startPoint y: 325, endPoint x: 812, endPoint y: 439, distance: 298.3
drag, startPoint x: 812, startPoint y: 439, endPoint x: 795, endPoint y: 435, distance: 17.4
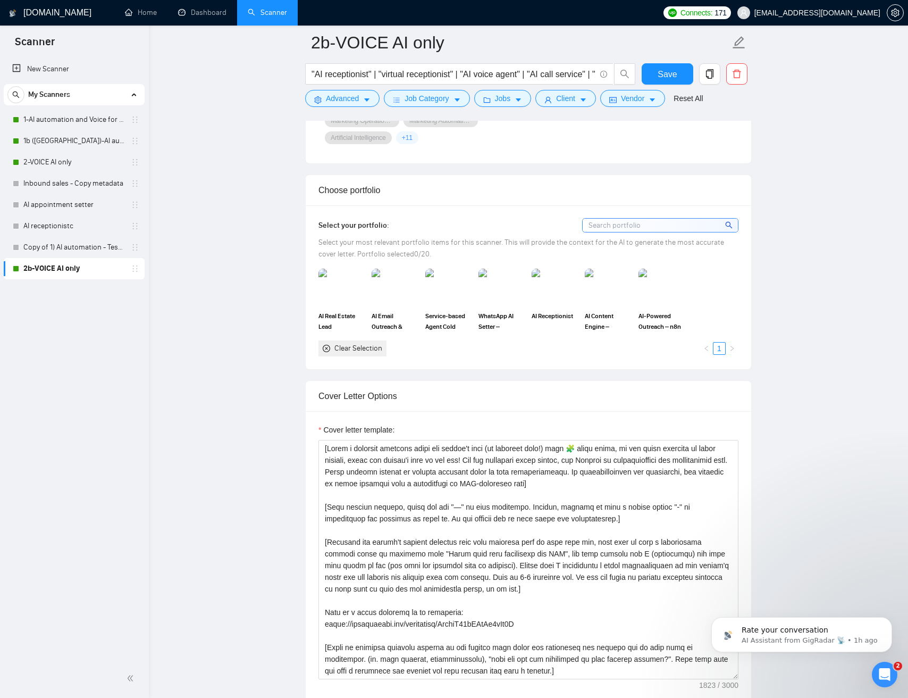
scroll to position [893, 0]
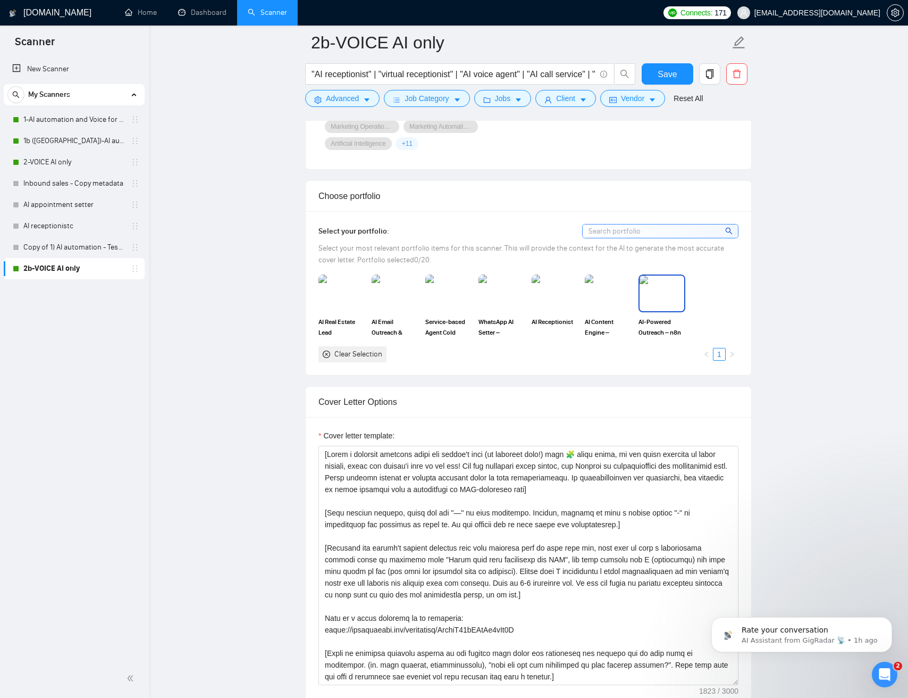
click at [653, 323] on span "AI-Powered Outreach – n8n + Voice AI + GHL + Claude" at bounding box center [662, 326] width 47 height 21
click at [803, 344] on main "2b-VOICE AI only "AI receptionist" | "virtual receptionist" | "AI voice agent" …" at bounding box center [528, 609] width 725 height 2919
click at [790, 220] on main "2b-VOICE AI only "AI receptionist" | "virtual receptionist" | "AI voice agent" …" at bounding box center [528, 609] width 725 height 2919
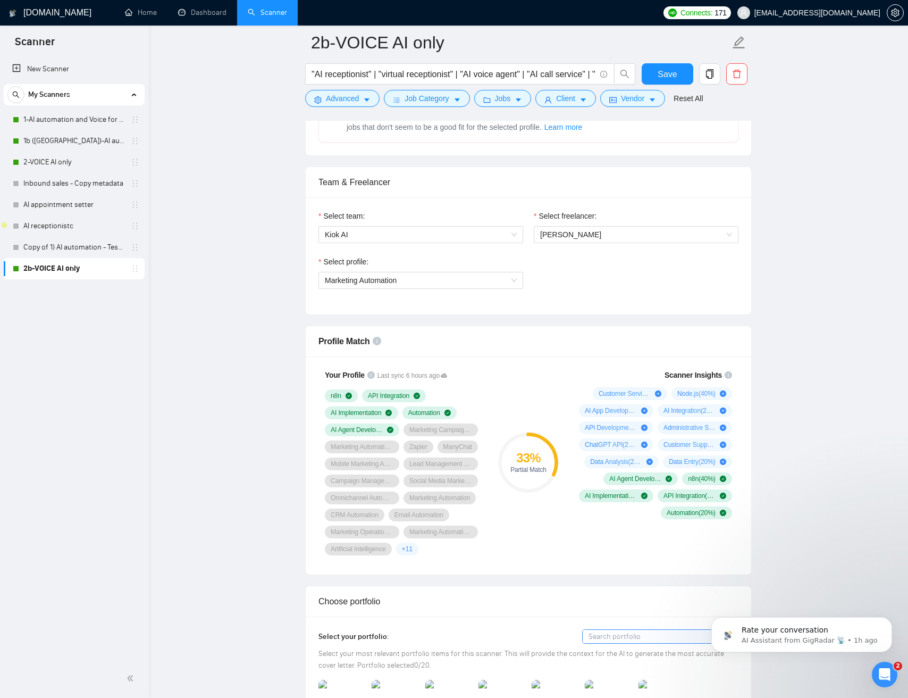
scroll to position [0, 0]
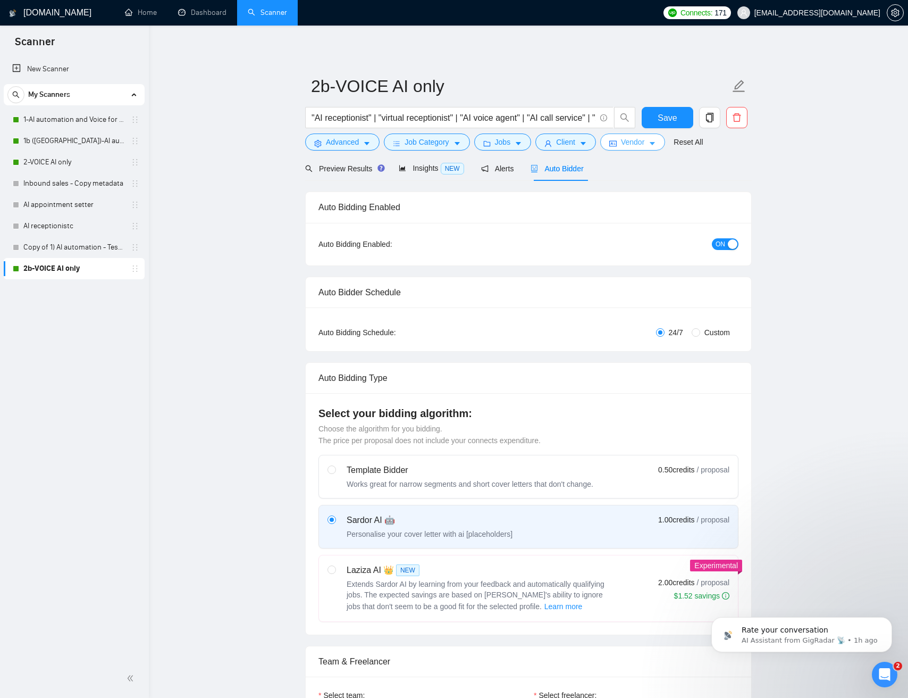
click at [655, 141] on icon "caret-down" at bounding box center [652, 143] width 7 height 7
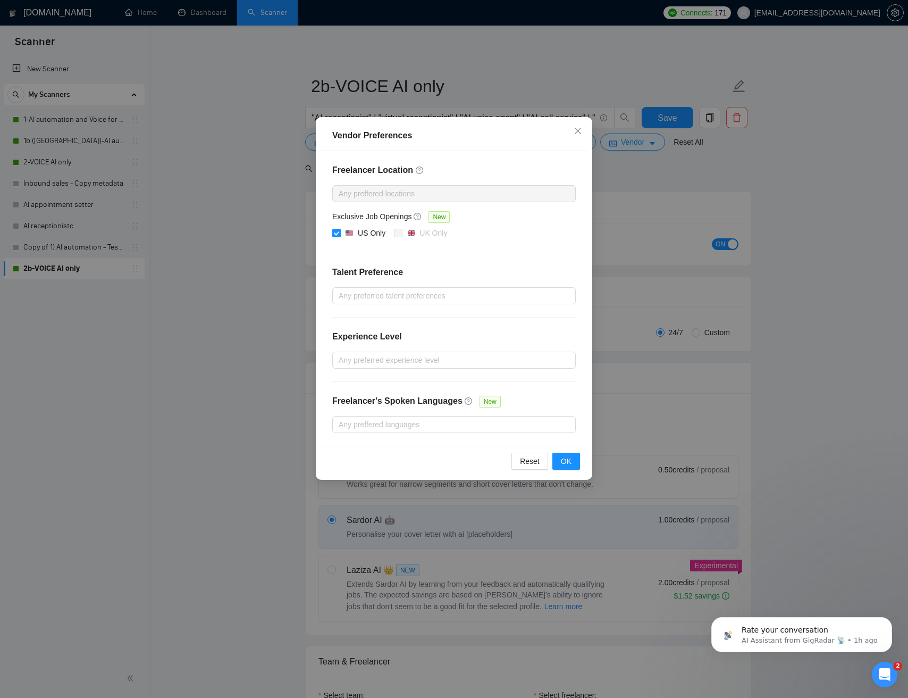
drag, startPoint x: 759, startPoint y: 185, endPoint x: 705, endPoint y: 139, distance: 70.6
click at [758, 184] on div "Vendor Preferences Freelancer Location Any preffered locations Exclusive Job Op…" at bounding box center [454, 349] width 908 height 698
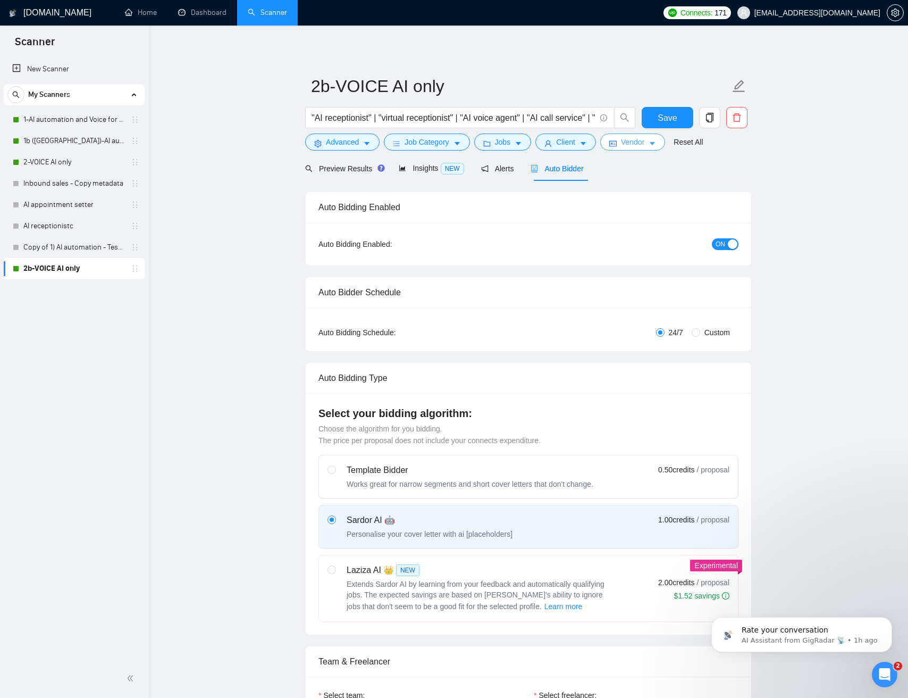
click at [627, 145] on span "Vendor" at bounding box center [632, 142] width 23 height 12
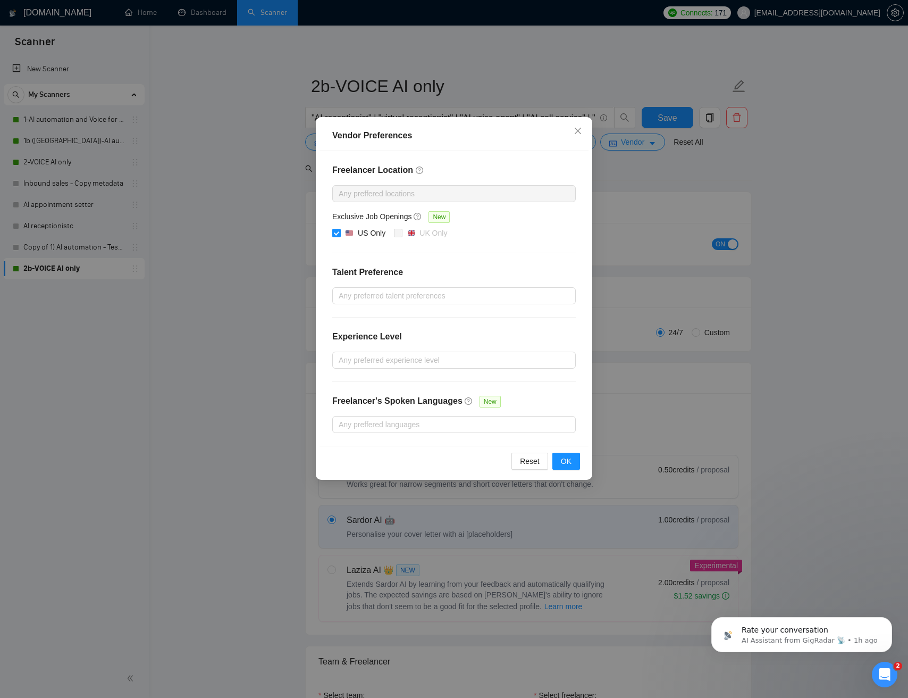
drag, startPoint x: 333, startPoint y: 233, endPoint x: 338, endPoint y: 224, distance: 11.0
click at [333, 233] on input "US Only" at bounding box center [335, 232] width 7 height 7
checkbox input "false"
click at [569, 462] on span "OK" at bounding box center [566, 461] width 11 height 12
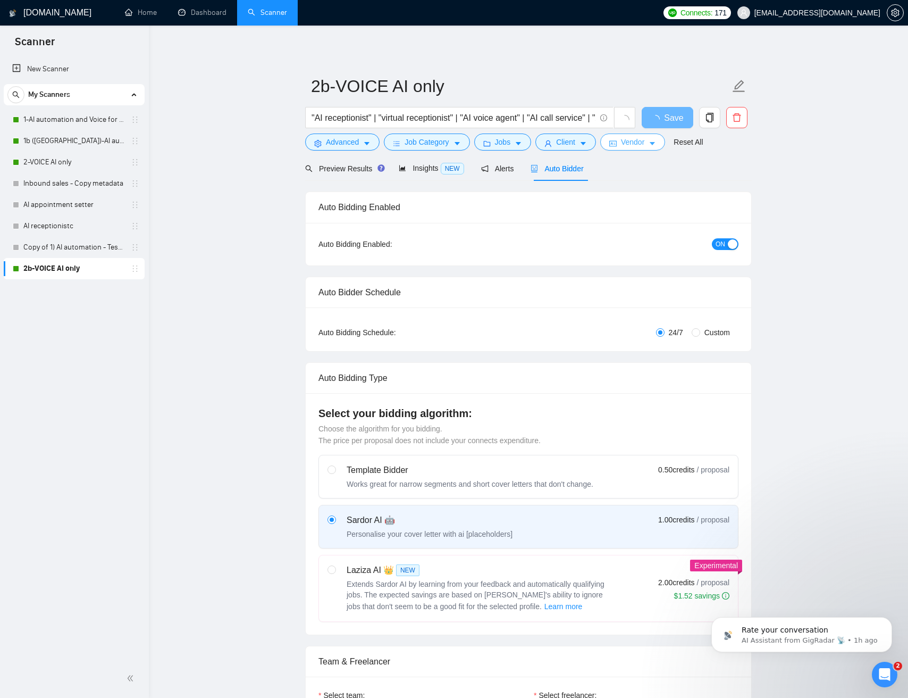
click at [656, 146] on icon "caret-down" at bounding box center [652, 143] width 7 height 7
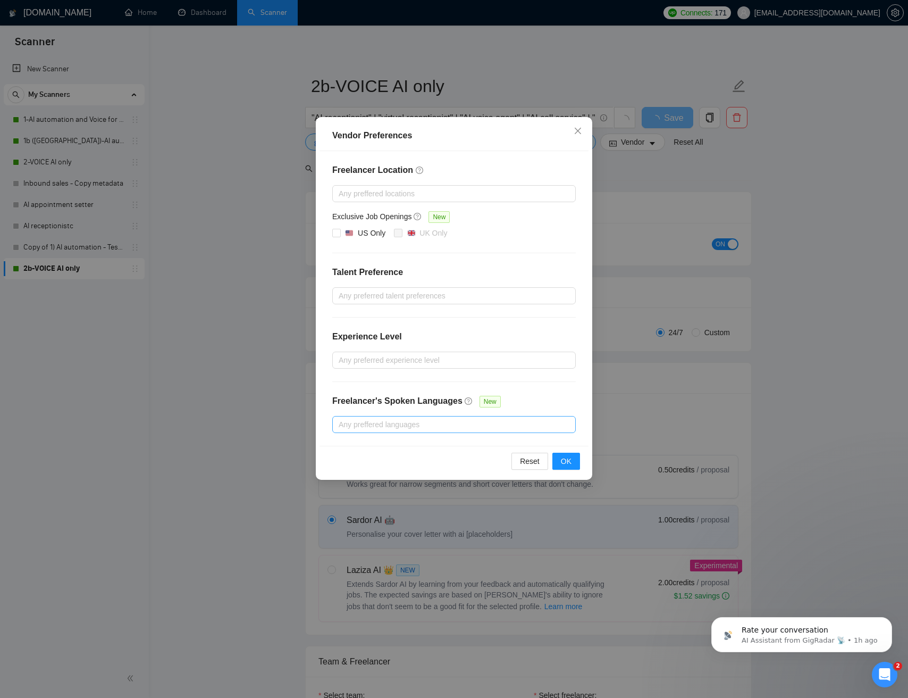
click at [360, 429] on div at bounding box center [449, 424] width 228 height 13
type input "french"
click at [399, 463] on div "French" at bounding box center [398, 463] width 119 height 12
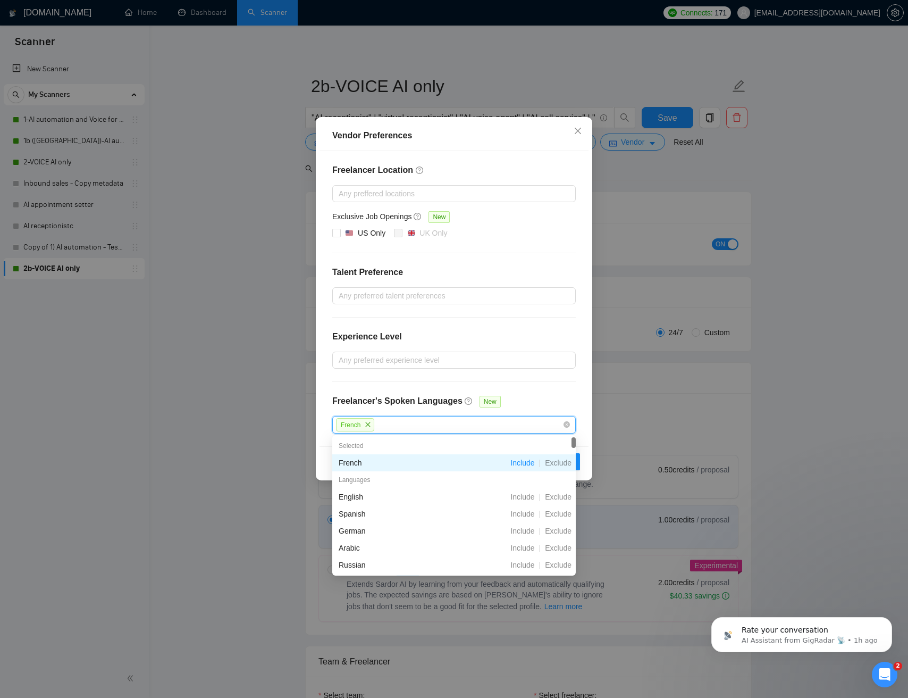
click at [518, 462] on span "Include" at bounding box center [522, 462] width 32 height 9
click at [523, 464] on span "Include" at bounding box center [522, 462] width 32 height 9
click at [555, 463] on span "Exclude" at bounding box center [558, 462] width 35 height 9
click at [518, 463] on span "Include" at bounding box center [522, 462] width 32 height 9
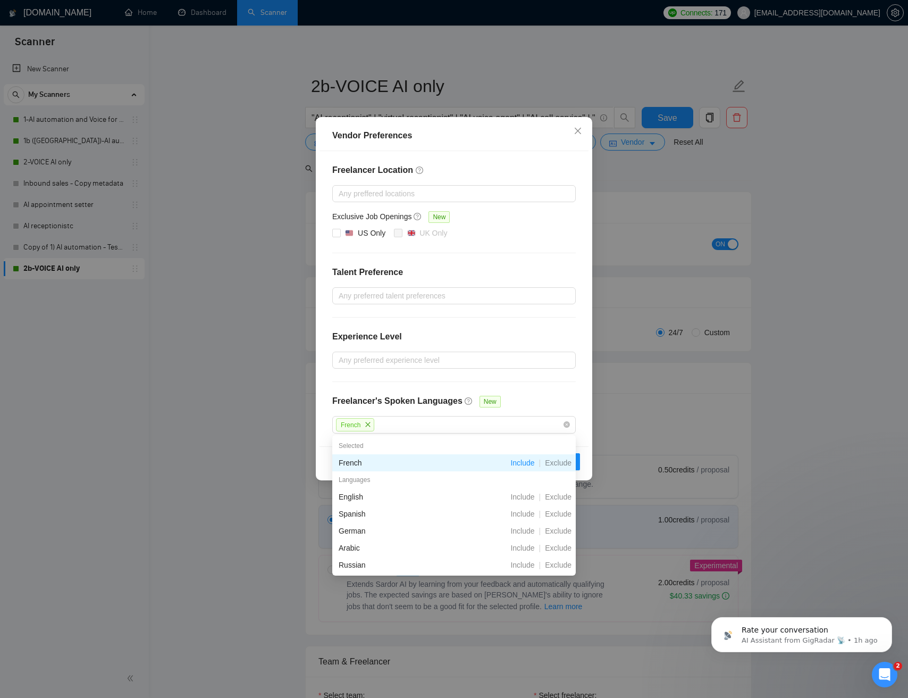
click at [533, 393] on div "Freelancer Location Any preffered locations Exclusive Job Openings New US Only …" at bounding box center [454, 298] width 269 height 295
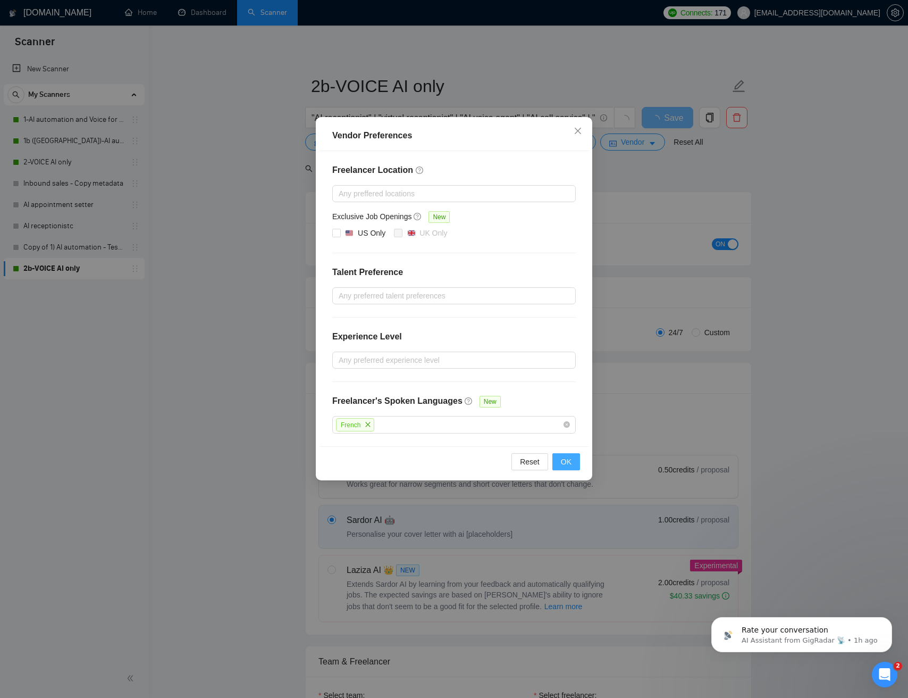
click at [567, 457] on span "OK" at bounding box center [566, 462] width 11 height 12
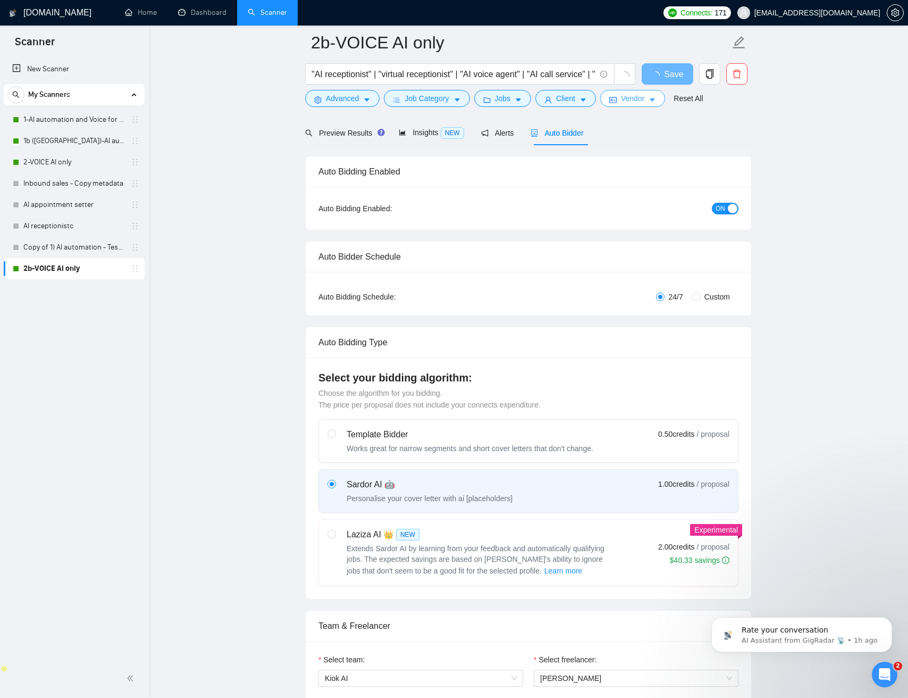
scroll to position [45, 0]
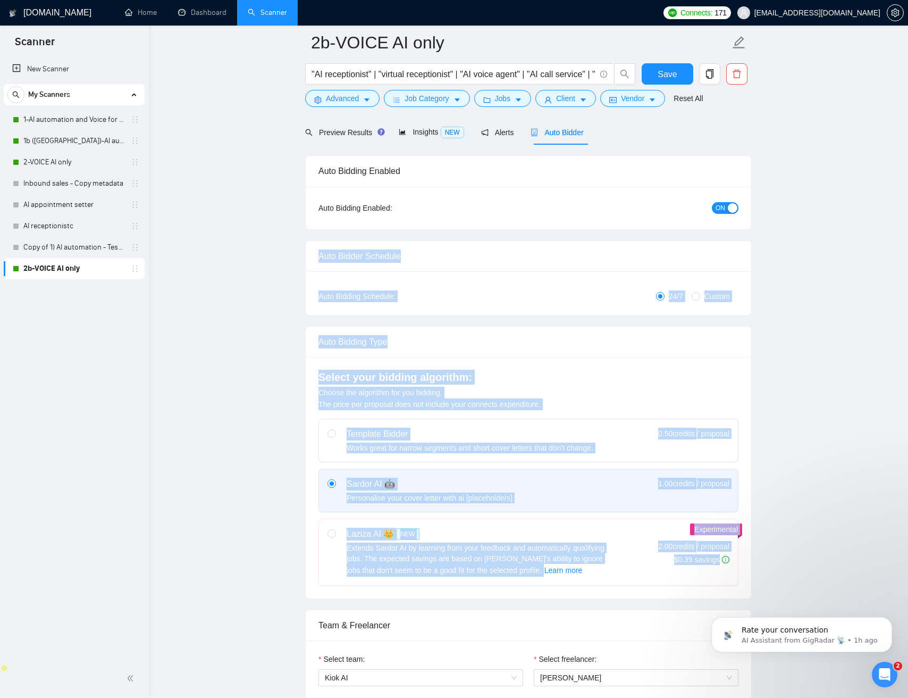
drag, startPoint x: 781, startPoint y: 429, endPoint x: 304, endPoint y: 207, distance: 526.6
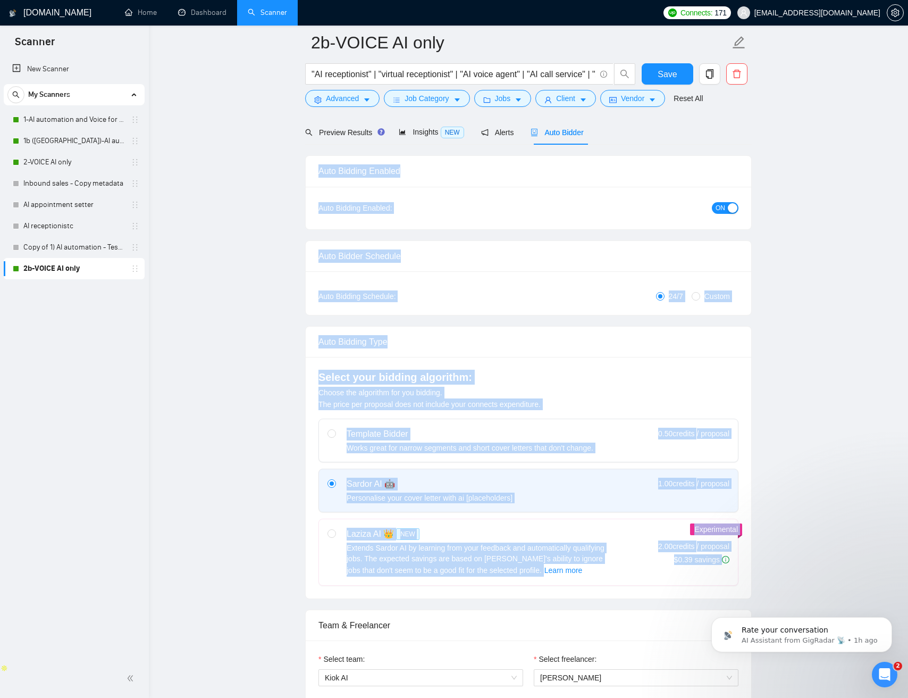
drag, startPoint x: 291, startPoint y: 178, endPoint x: 779, endPoint y: 545, distance: 609.9
drag, startPoint x: 785, startPoint y: 550, endPoint x: 248, endPoint y: 250, distance: 615.2
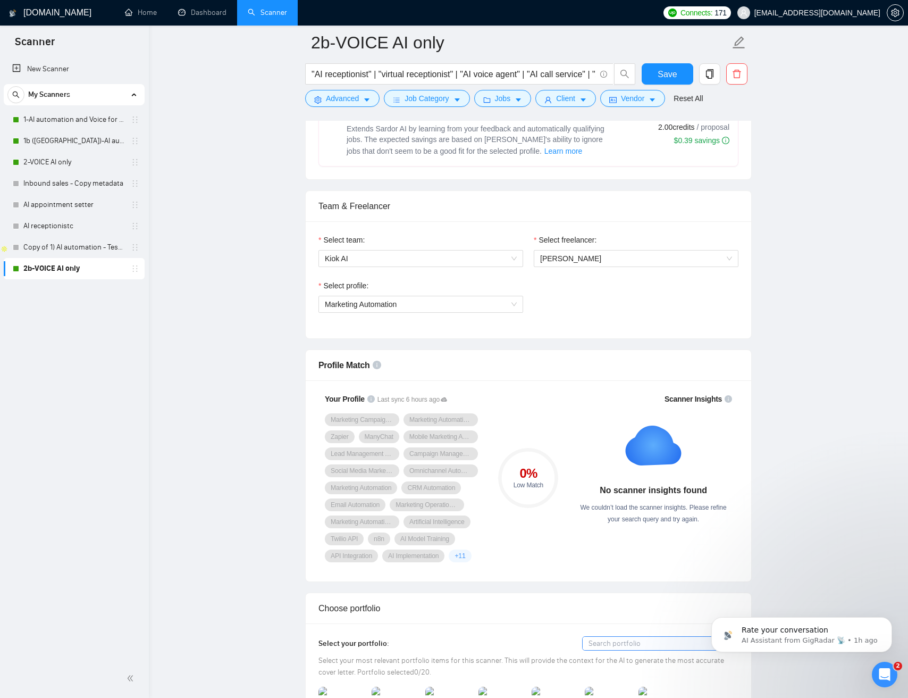
scroll to position [0, 0]
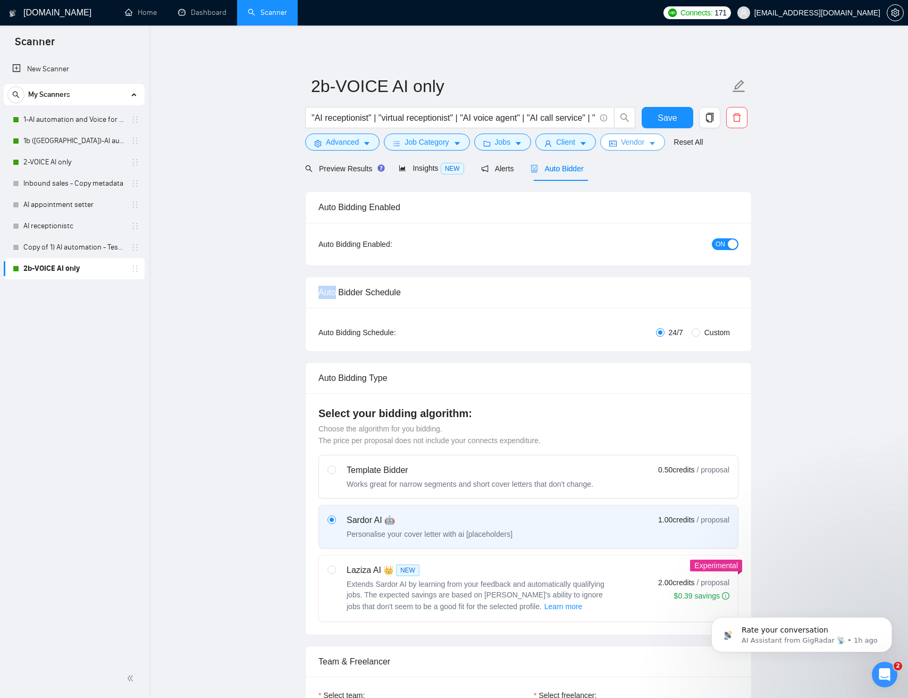
click at [635, 145] on span "Vendor" at bounding box center [632, 142] width 23 height 12
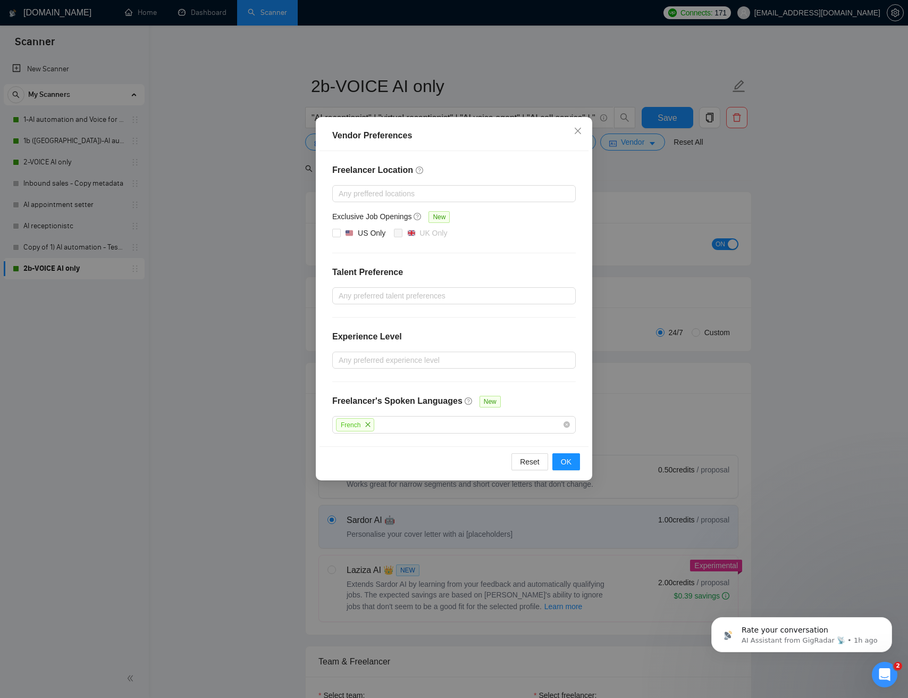
drag, startPoint x: 254, startPoint y: 239, endPoint x: 270, endPoint y: 231, distance: 18.1
click at [254, 239] on div "Vendor Preferences Freelancer Location Any preffered locations Exclusive Job Op…" at bounding box center [454, 349] width 908 height 698
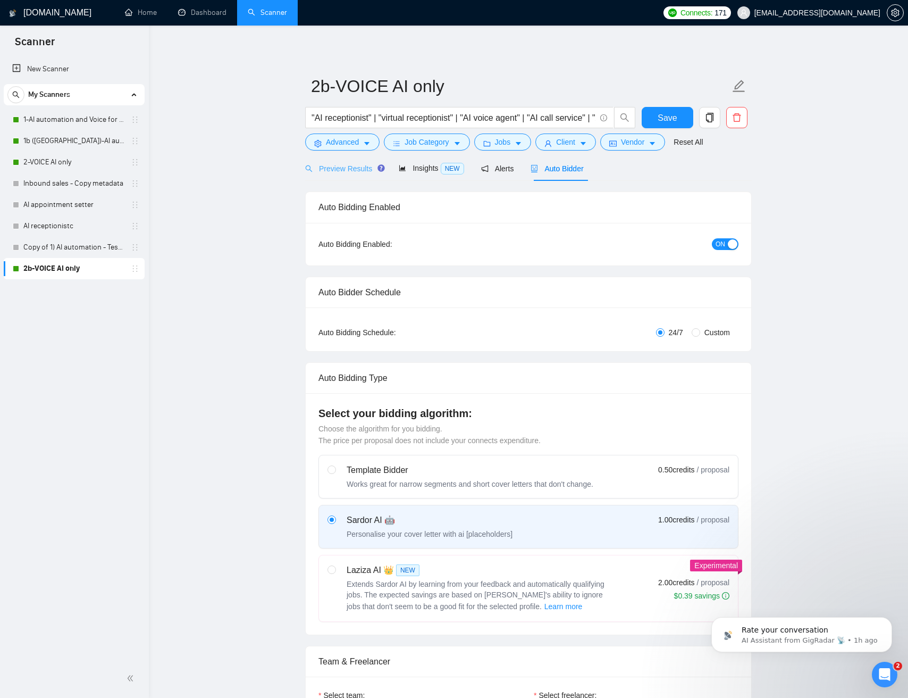
drag, startPoint x: 335, startPoint y: 185, endPoint x: 337, endPoint y: 173, distance: 11.5
click at [338, 171] on span "Preview Results" at bounding box center [343, 168] width 77 height 9
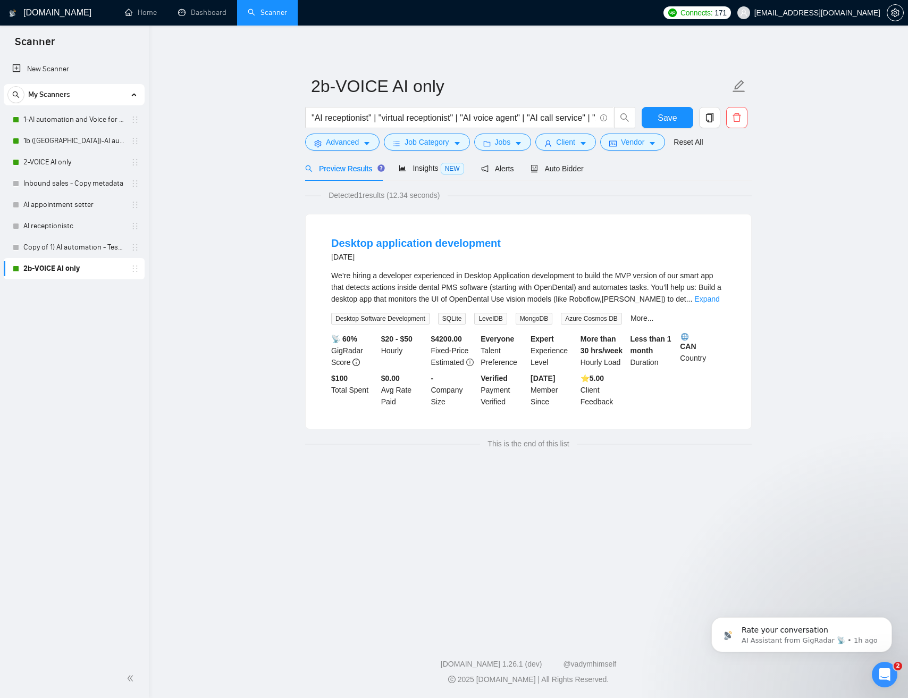
click at [713, 302] on link "Expand" at bounding box center [707, 299] width 25 height 9
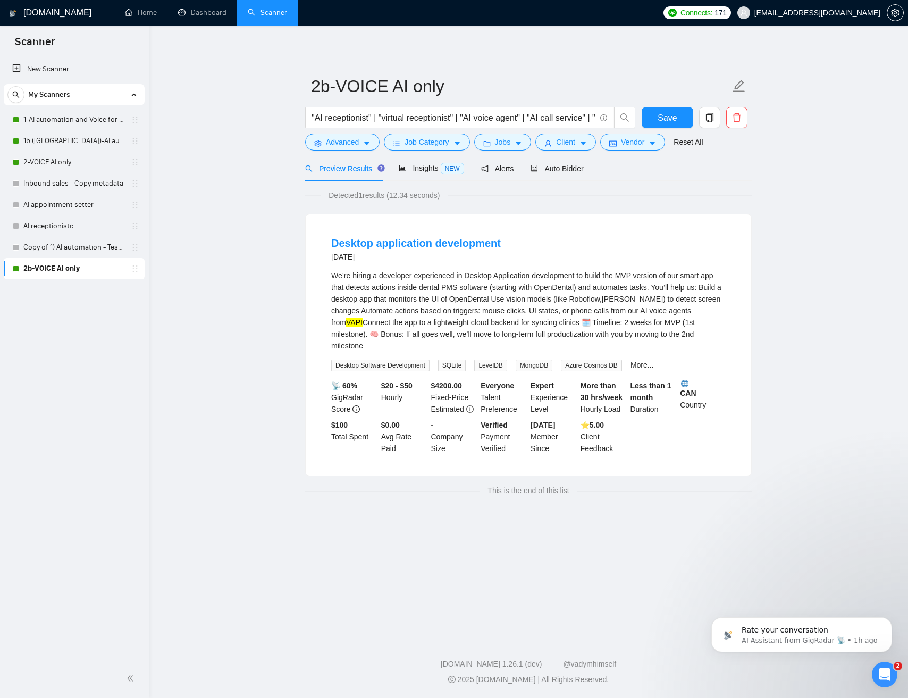
click at [466, 304] on div "We’re hiring a developer experienced in Desktop Application development to buil…" at bounding box center [528, 311] width 395 height 82
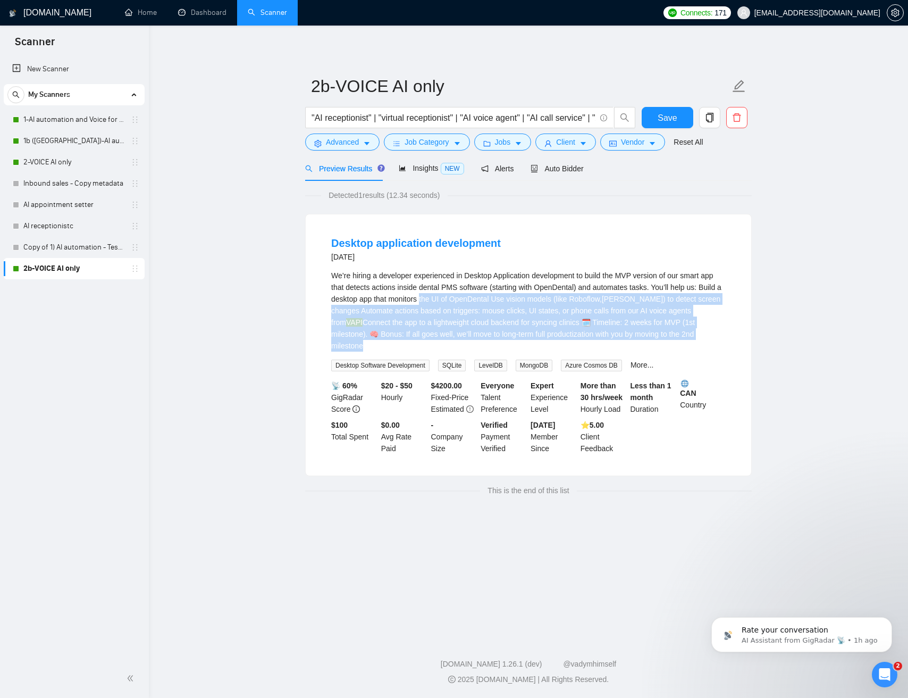
drag, startPoint x: 467, startPoint y: 304, endPoint x: 536, endPoint y: 334, distance: 75.3
click at [564, 350] on div "We’re hiring a developer experienced in Desktop Application development to buil…" at bounding box center [528, 311] width 395 height 82
click at [494, 312] on div "We’re hiring a developer experienced in Desktop Application development to buil…" at bounding box center [528, 311] width 395 height 82
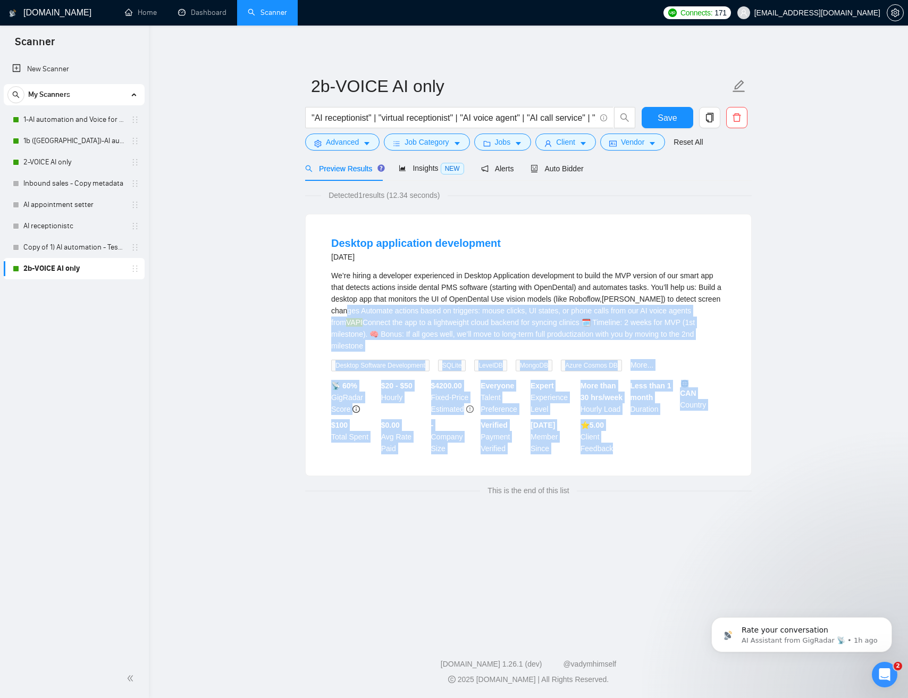
drag, startPoint x: 629, startPoint y: 446, endPoint x: 379, endPoint y: 301, distance: 288.6
click at [379, 307] on li "Desktop application development 3 months ago We’re hiring a developer experienc…" at bounding box center [529, 345] width 420 height 236
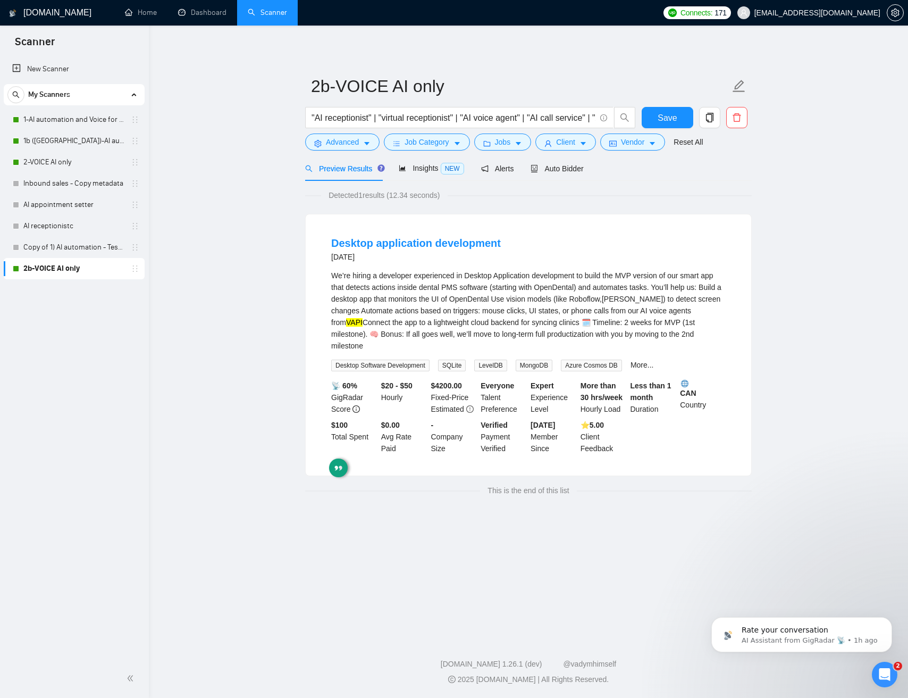
click at [463, 297] on div "We’re hiring a developer experienced in Desktop Application development to buil…" at bounding box center [528, 311] width 395 height 82
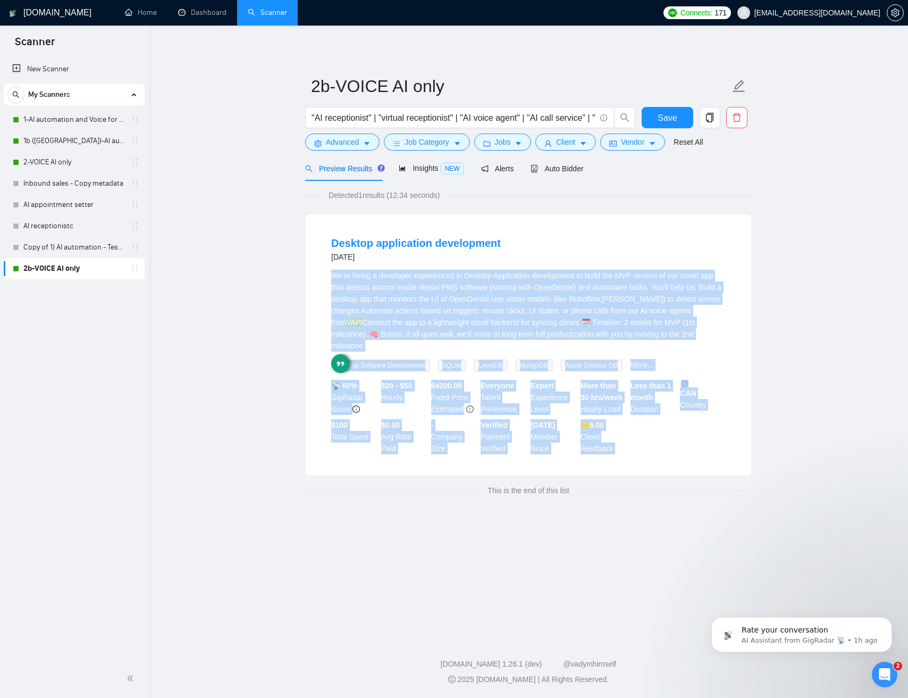
drag, startPoint x: 463, startPoint y: 297, endPoint x: 683, endPoint y: 457, distance: 272.1
click at [653, 453] on li "Desktop application development 3 months ago We’re hiring a developer experienc…" at bounding box center [529, 345] width 420 height 236
drag, startPoint x: 665, startPoint y: 414, endPoint x: 615, endPoint y: 275, distance: 148.2
click at [609, 274] on li "Desktop application development 3 months ago We’re hiring a developer experienc…" at bounding box center [529, 345] width 420 height 236
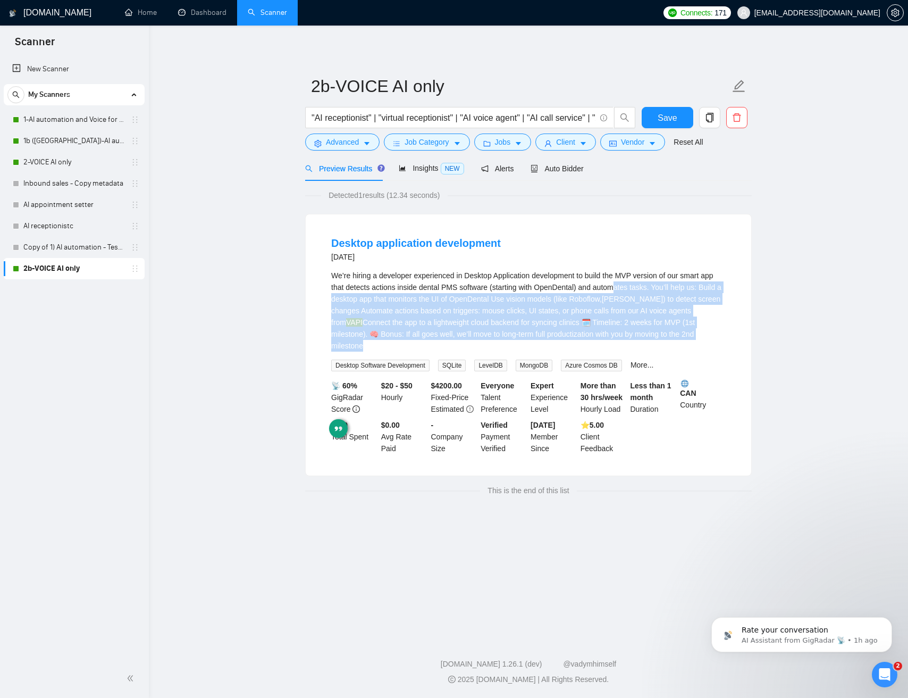
click at [641, 282] on div "We’re hiring a developer experienced in Desktop Application development to buil…" at bounding box center [528, 311] width 395 height 82
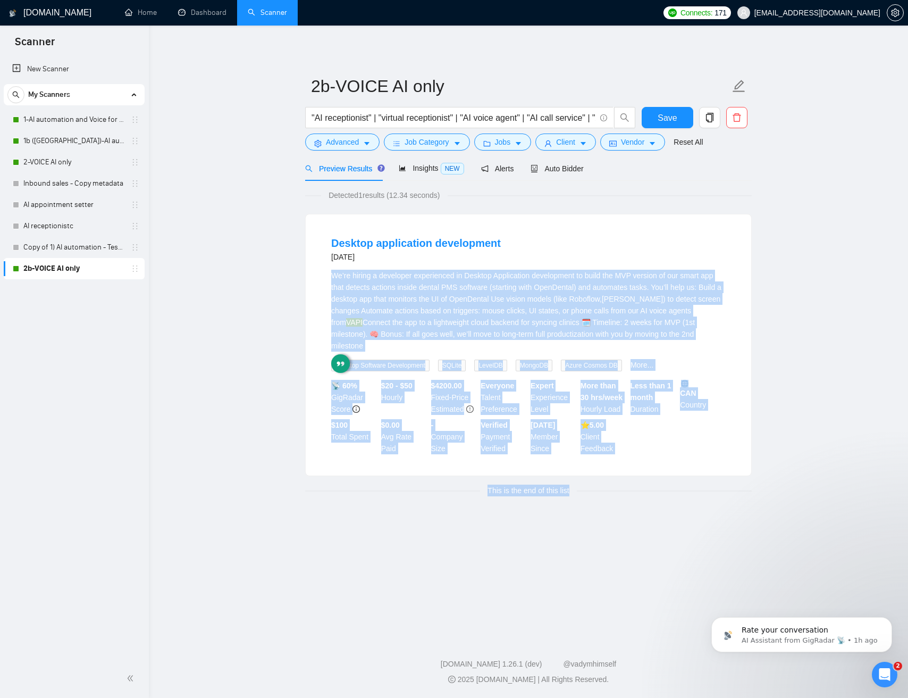
drag, startPoint x: 641, startPoint y: 282, endPoint x: 652, endPoint y: 493, distance: 211.4
click at [649, 494] on div "Desktop application development 3 months ago We’re hiring a developer experienc…" at bounding box center [528, 355] width 447 height 282
drag, startPoint x: 681, startPoint y: 472, endPoint x: 617, endPoint y: 247, distance: 233.5
click at [617, 247] on div "Desktop application development 3 months ago We’re hiring a developer experienc…" at bounding box center [529, 344] width 446 height 261
click at [618, 253] on div "Desktop application development 3 months ago" at bounding box center [528, 250] width 395 height 28
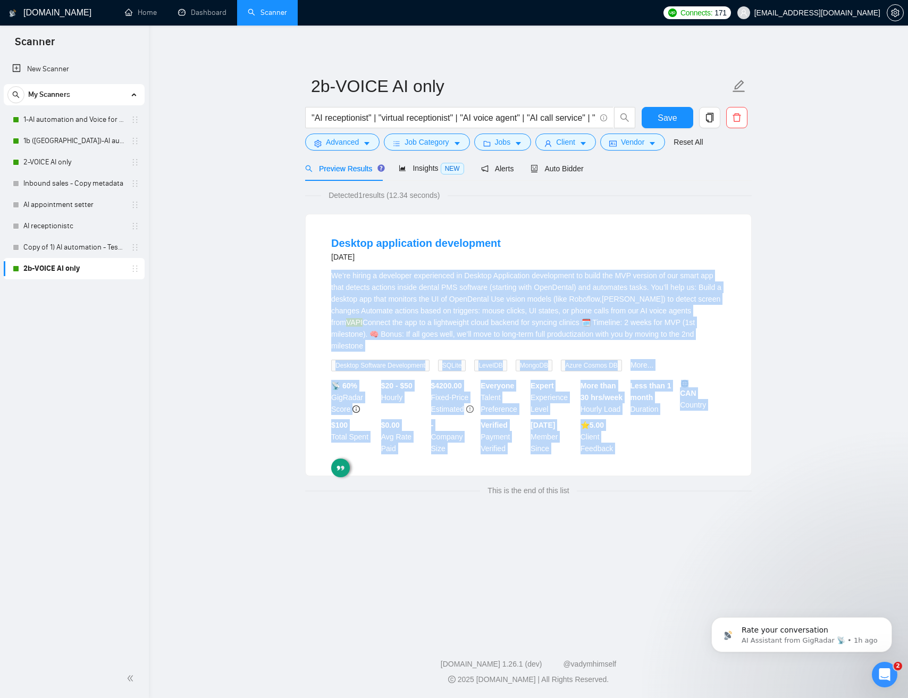
drag, startPoint x: 620, startPoint y: 258, endPoint x: 690, endPoint y: 465, distance: 218.5
click at [680, 463] on div "Desktop application development 3 months ago We’re hiring a developer experienc…" at bounding box center [529, 344] width 446 height 261
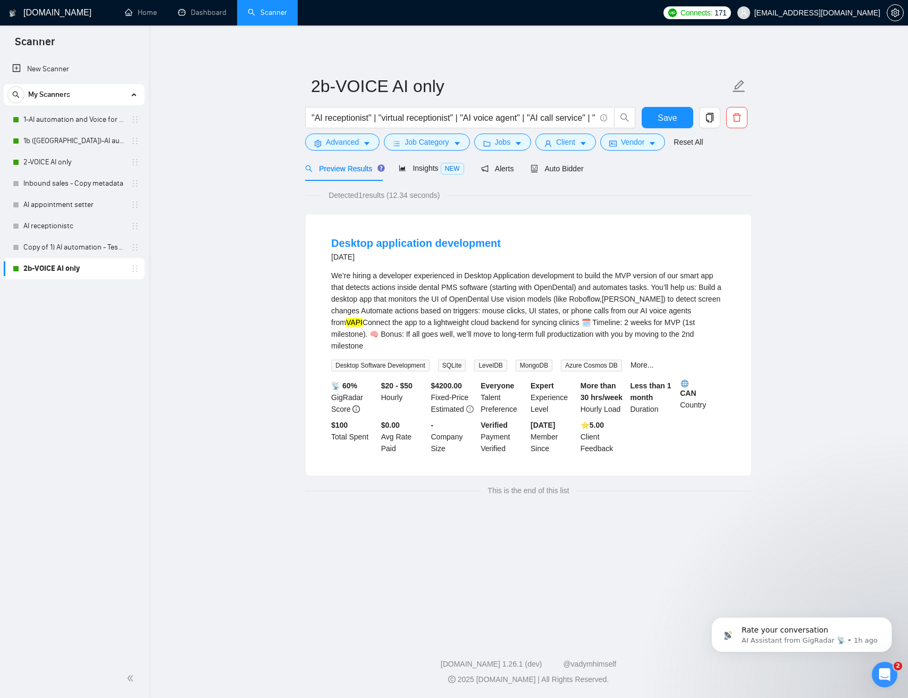
click at [698, 469] on div "Desktop application development 3 months ago We’re hiring a developer experienc…" at bounding box center [529, 344] width 446 height 261
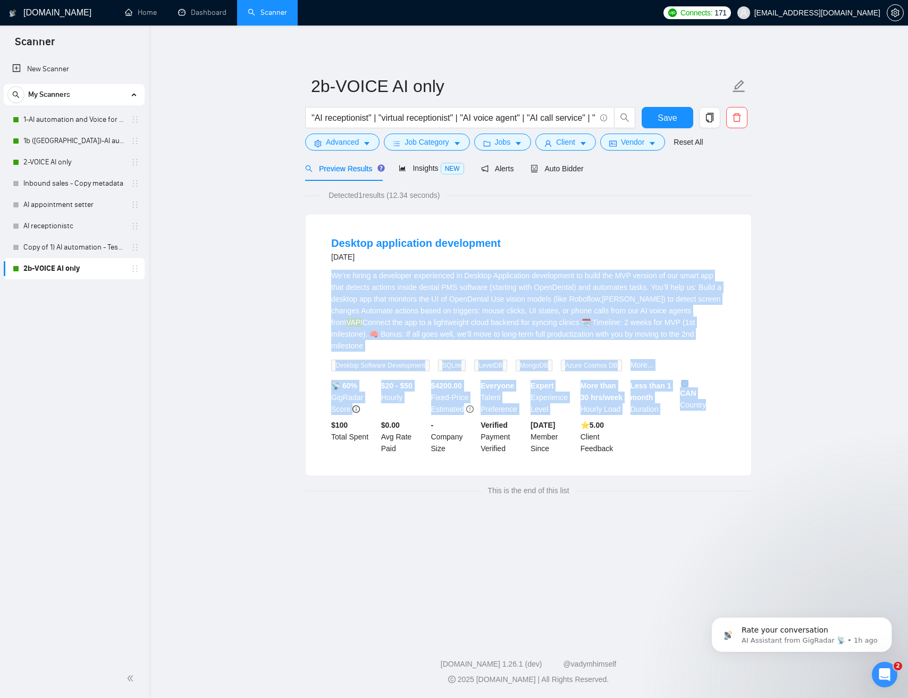
drag, startPoint x: 701, startPoint y: 470, endPoint x: 650, endPoint y: 246, distance: 229.8
click at [613, 221] on div "Desktop application development 3 months ago We’re hiring a developer experienc…" at bounding box center [529, 344] width 446 height 261
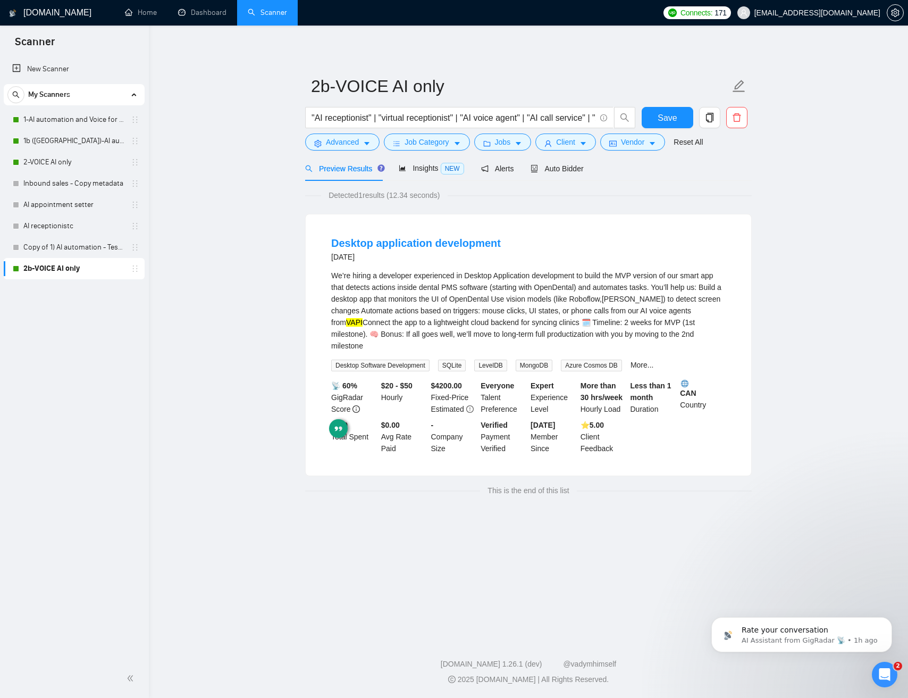
drag, startPoint x: 655, startPoint y: 248, endPoint x: 644, endPoint y: 270, distance: 25.0
click at [655, 247] on div "Desktop application development 3 months ago" at bounding box center [528, 250] width 395 height 28
click at [656, 145] on icon "caret-down" at bounding box center [652, 143] width 7 height 7
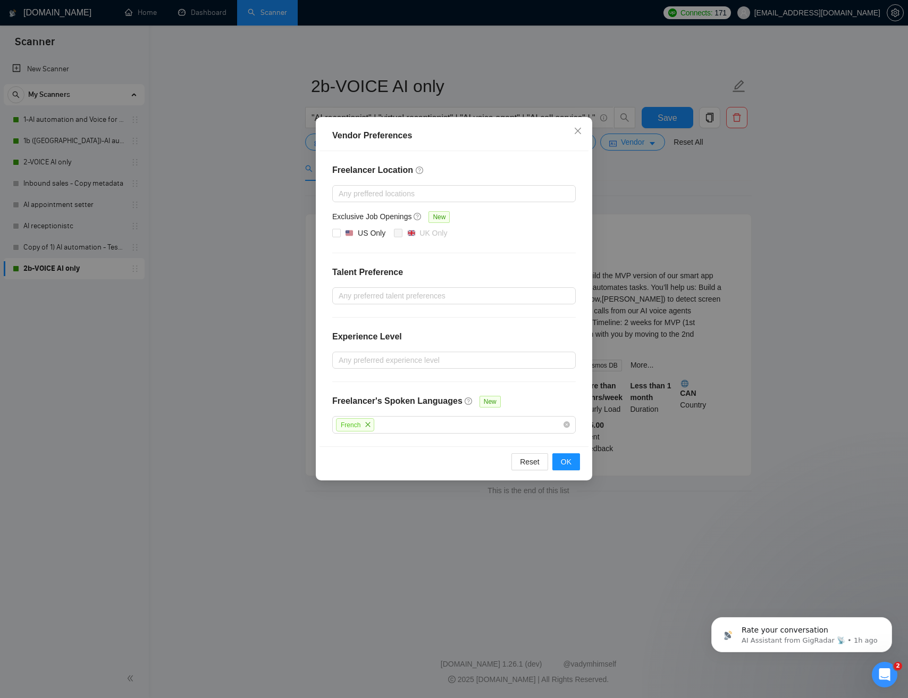
click at [468, 401] on icon "question-circle" at bounding box center [468, 400] width 7 height 7
click at [370, 423] on icon "close" at bounding box center [368, 424] width 5 height 5
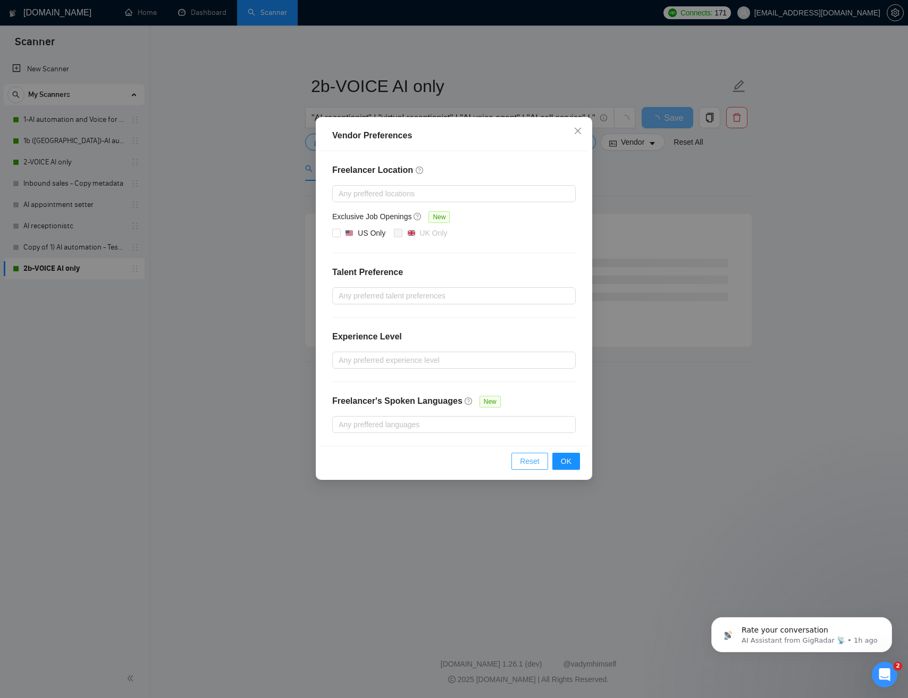
drag, startPoint x: 527, startPoint y: 464, endPoint x: 523, endPoint y: 475, distance: 11.3
click at [527, 464] on span "Reset" at bounding box center [530, 461] width 20 height 12
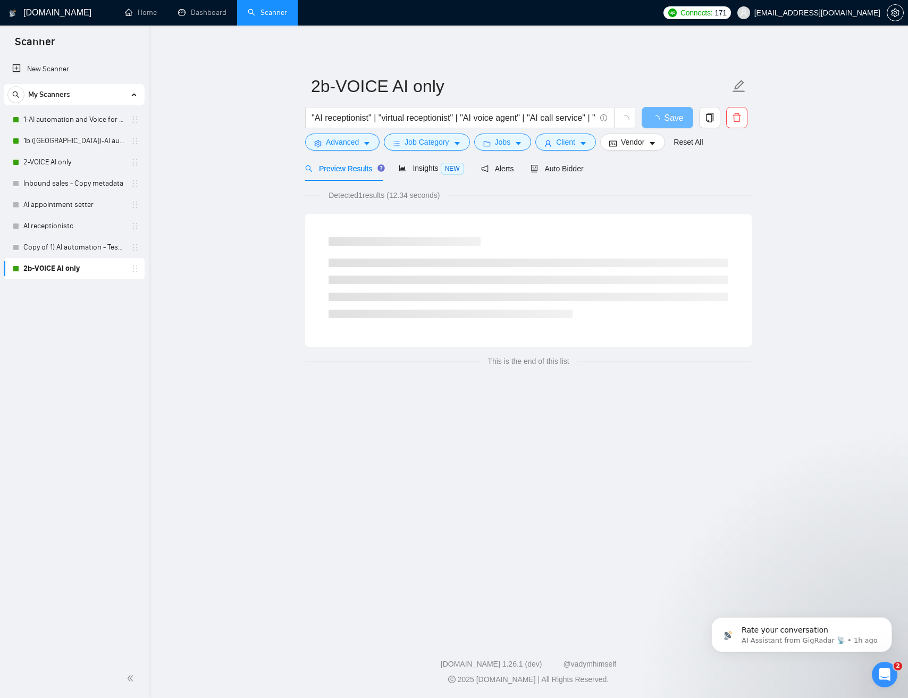
click at [782, 212] on main "2b-VOICE AI only "AI receptionist" | "virtual receptionist" | "AI voice agent" …" at bounding box center [528, 329] width 725 height 573
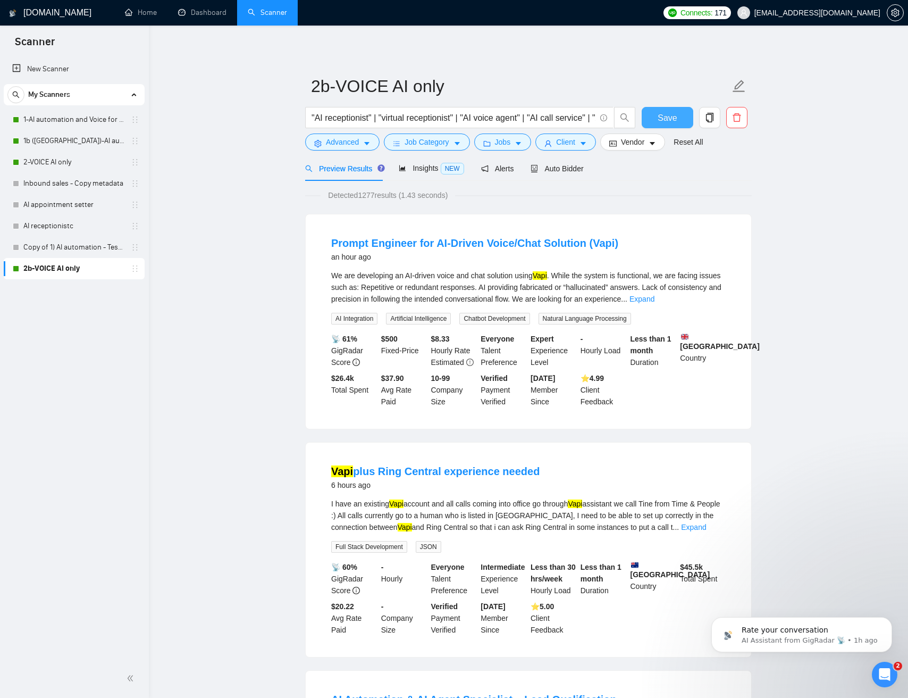
click at [671, 124] on button "Save" at bounding box center [668, 117] width 52 height 21
click at [506, 119] on input ""AI receptionist" | "virtual receptionist" | "AI voice agent" | "AI call servic…" at bounding box center [454, 117] width 284 height 13
drag, startPoint x: 506, startPoint y: 119, endPoint x: 497, endPoint y: 119, distance: 8.5
click at [502, 119] on input ""AI receptionist" | "virtual receptionist" | "AI voice agent" | "AI call servic…" at bounding box center [454, 117] width 284 height 13
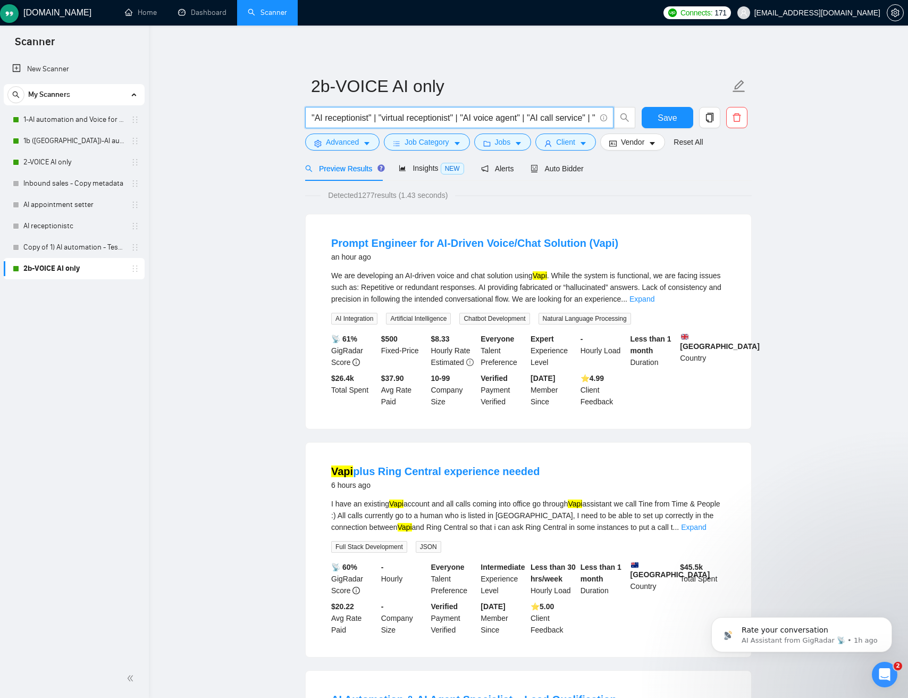
click at [406, 117] on input ""AI receptionist" | "virtual receptionist" | "AI voice agent" | "AI call servic…" at bounding box center [454, 117] width 284 height 13
drag, startPoint x: 408, startPoint y: 117, endPoint x: 562, endPoint y: 140, distance: 156.0
click at [535, 119] on input ""AI receptionist" | "virtual receptionist" | "AI voice agent" | "AI call servic…" at bounding box center [454, 117] width 284 height 13
click at [656, 139] on span "caret-down" at bounding box center [652, 143] width 7 height 8
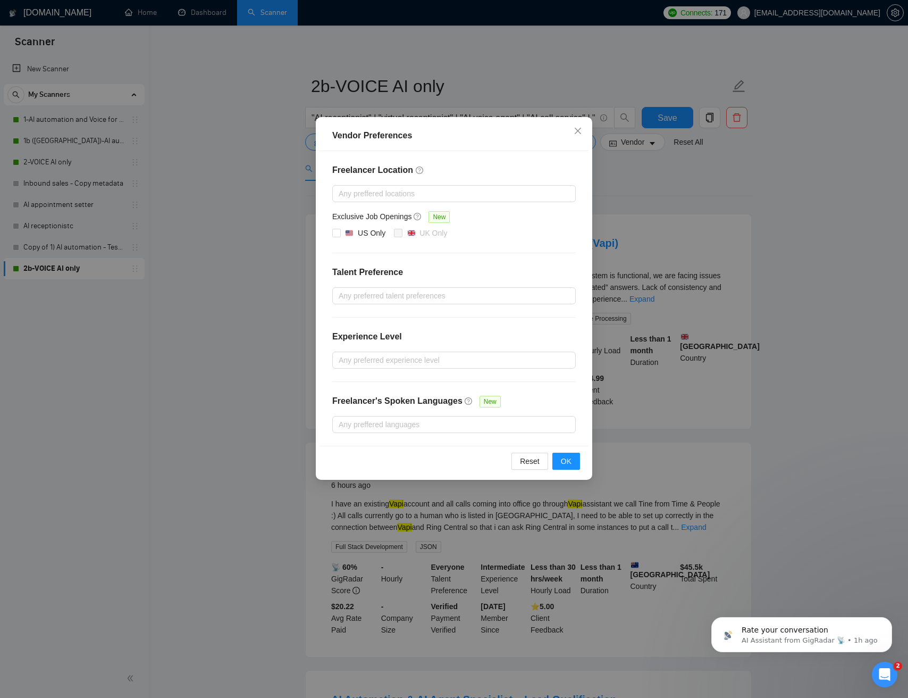
drag, startPoint x: 293, startPoint y: 247, endPoint x: 352, endPoint y: 229, distance: 61.7
click at [293, 247] on div "Vendor Preferences Freelancer Location Any preffered locations Exclusive Job Op…" at bounding box center [454, 349] width 908 height 698
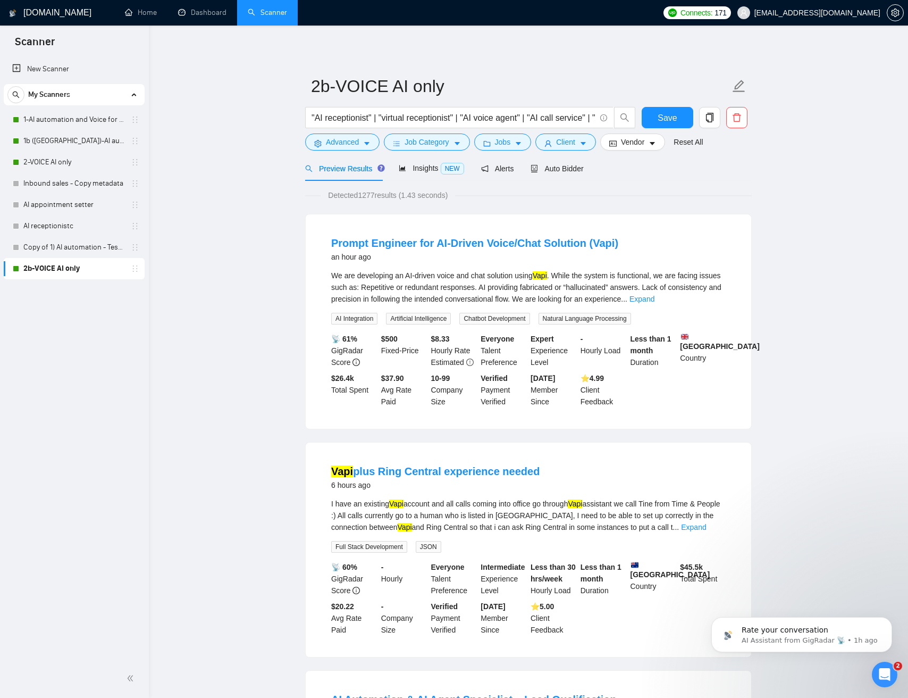
click at [524, 168] on div "Preview Results Insights NEW Alerts Auto Bidder" at bounding box center [444, 168] width 279 height 25
click at [507, 170] on span "Alerts" at bounding box center [497, 168] width 33 height 9
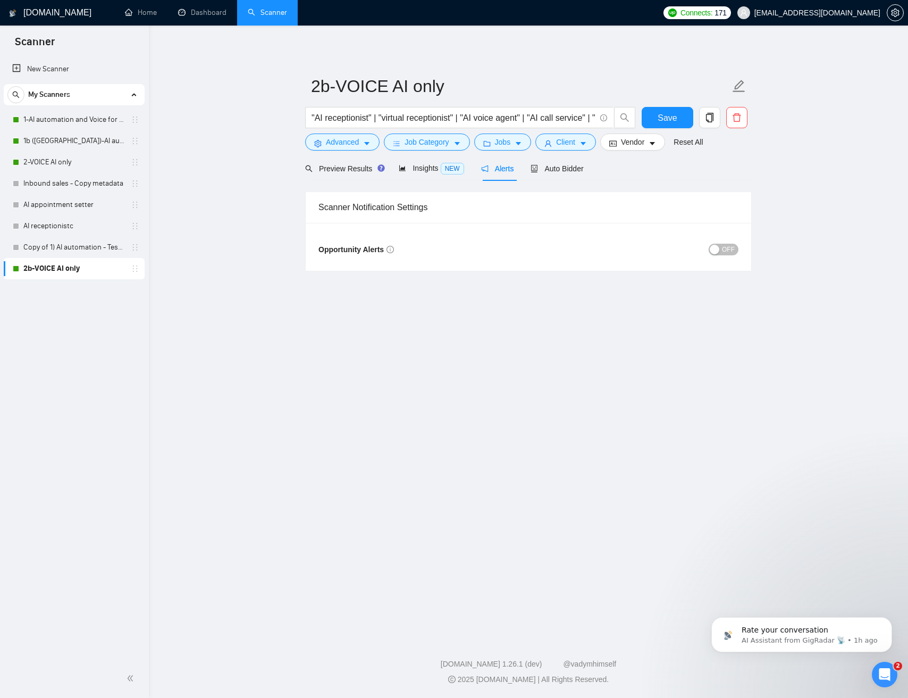
click at [717, 252] on div "button" at bounding box center [715, 250] width 10 height 10
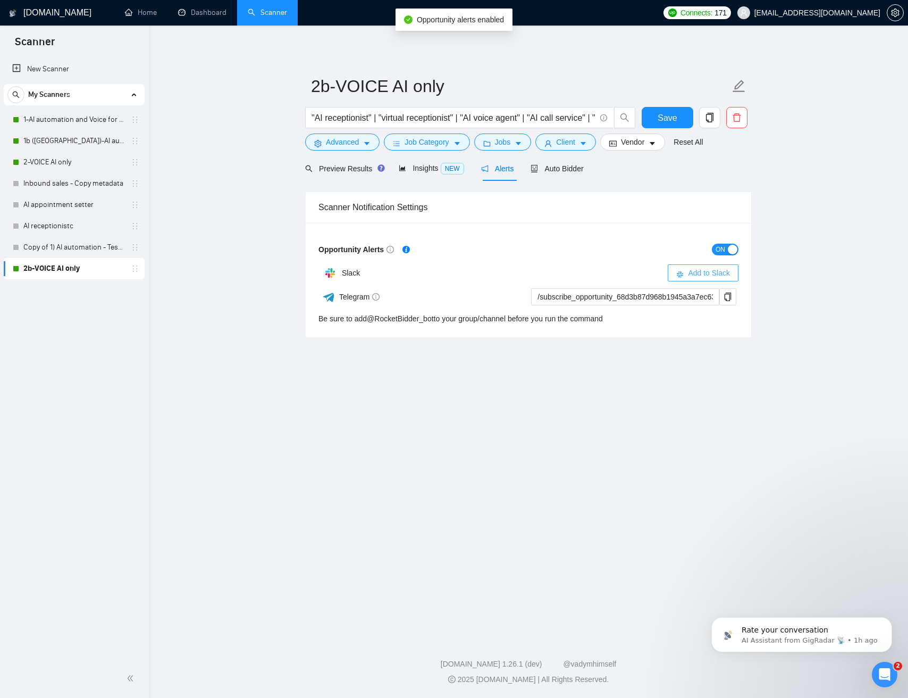
click at [714, 269] on span "Add to Slack" at bounding box center [709, 273] width 42 height 12
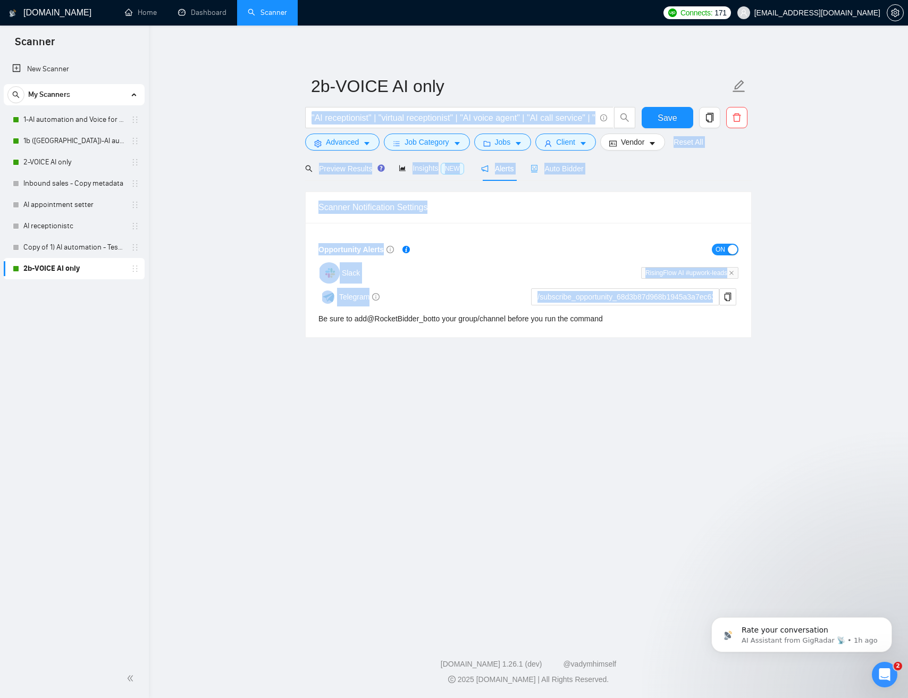
drag, startPoint x: 798, startPoint y: 302, endPoint x: 554, endPoint y: 180, distance: 272.8
click at [504, 130] on main "2b-VOICE AI only "AI receptionist" | "virtual receptionist" | "AI voice agent" …" at bounding box center [528, 329] width 725 height 573
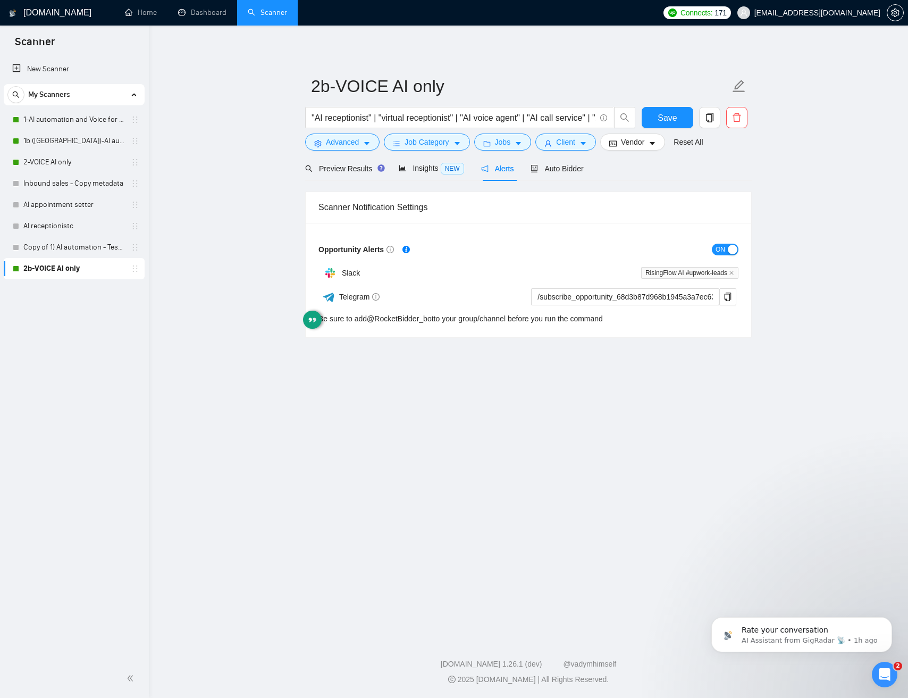
click at [816, 353] on main "2b-VOICE AI only "AI receptionist" | "virtual receptionist" | "AI voice agent" …" at bounding box center [528, 329] width 725 height 573
click at [672, 124] on span "Save" at bounding box center [667, 117] width 19 height 13
click at [589, 164] on div "Preview Results Insights NEW Alerts Auto Bidder" at bounding box center [528, 168] width 447 height 25
click at [579, 170] on span "Auto Bidder" at bounding box center [557, 168] width 53 height 9
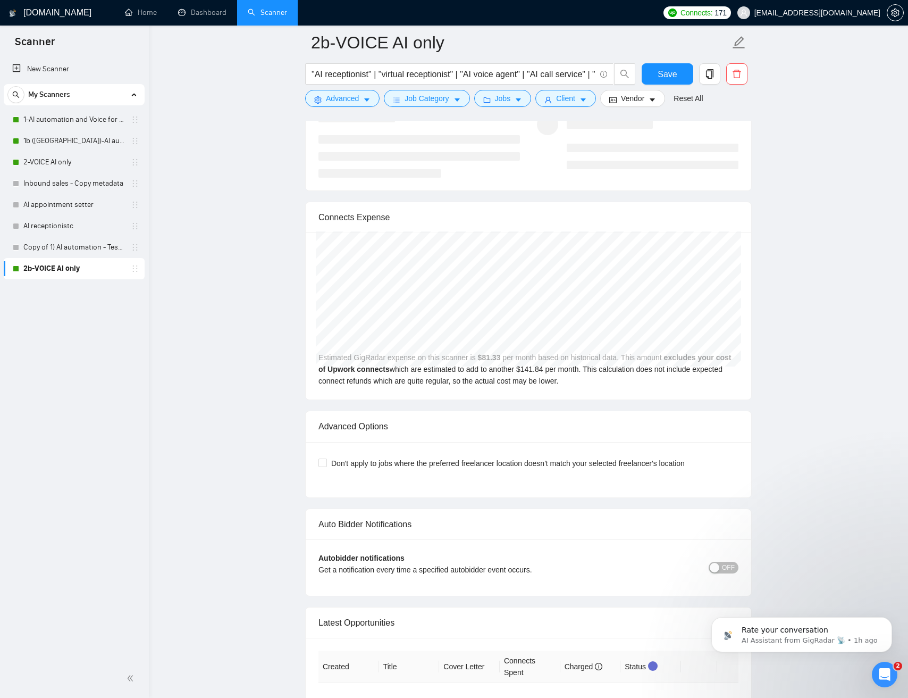
scroll to position [2345, 0]
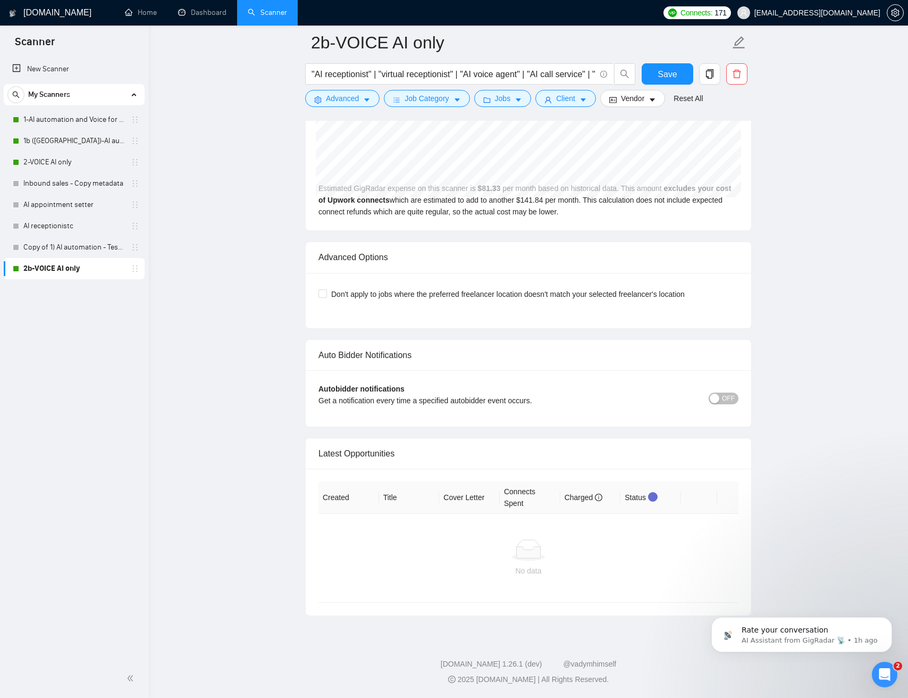
click at [724, 396] on span "OFF" at bounding box center [728, 398] width 13 height 12
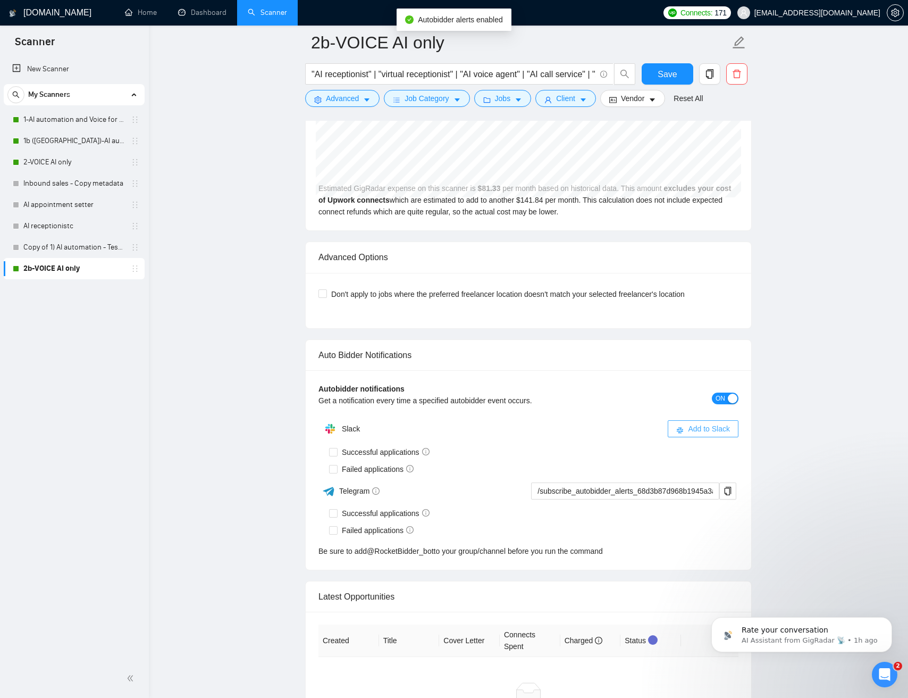
click at [704, 423] on span "Add to Slack" at bounding box center [709, 429] width 42 height 12
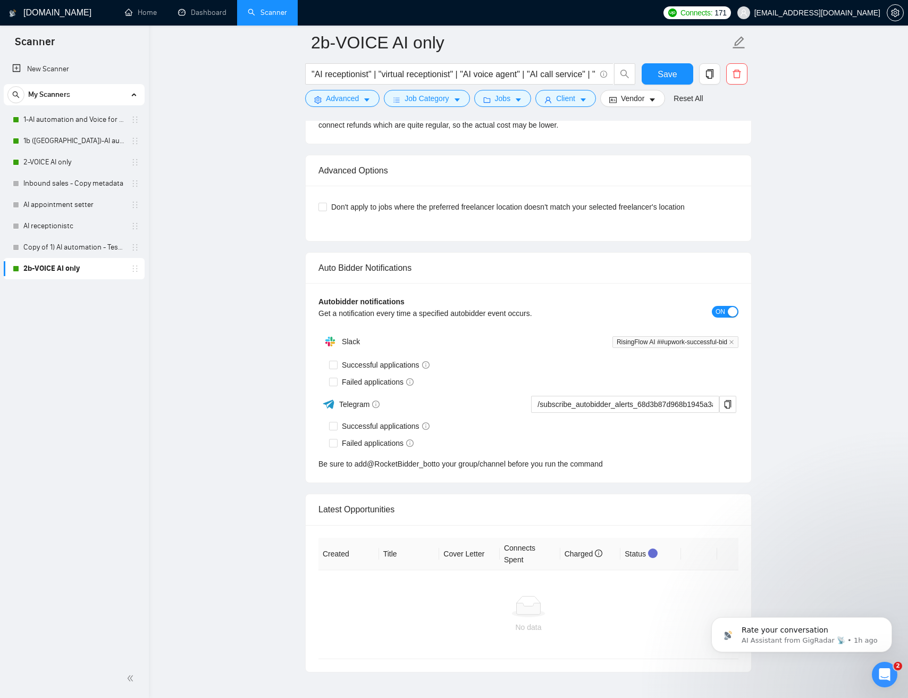
click at [336, 466] on div "Be sure to add @ RocketBidder_bot to your group/channel before you run the comm…" at bounding box center [529, 464] width 420 height 12
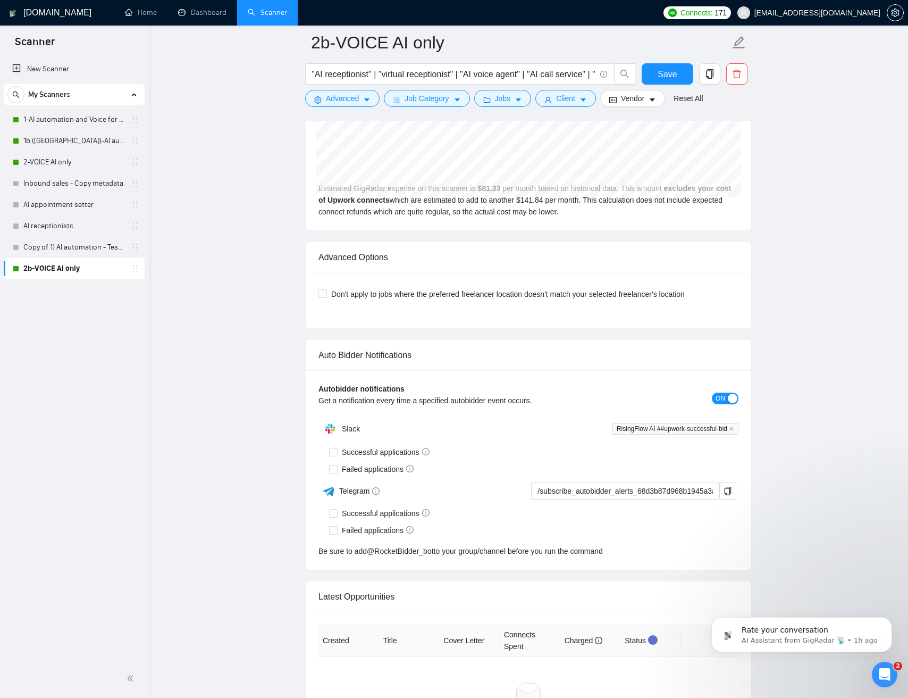
click at [328, 364] on div "Auto Bidder Notifications" at bounding box center [529, 355] width 420 height 30
drag, startPoint x: 338, startPoint y: 449, endPoint x: 333, endPoint y: 460, distance: 11.7
click at [337, 449] on label "Successful applications" at bounding box center [381, 452] width 105 height 12
click at [333, 466] on input "Failed applications" at bounding box center [332, 468] width 7 height 7
checkbox input "true"
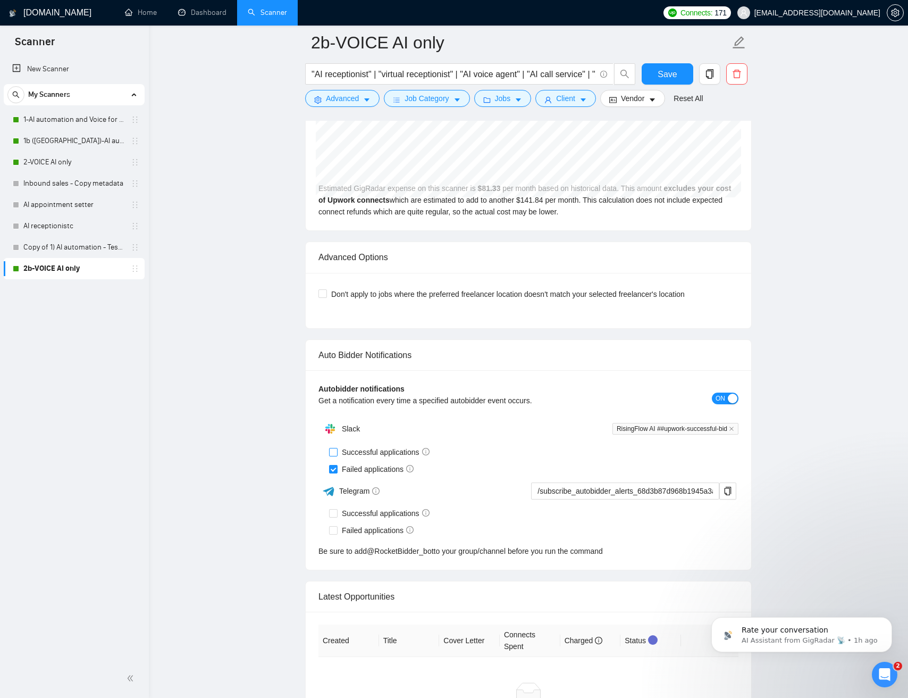
drag, startPoint x: 335, startPoint y: 452, endPoint x: 295, endPoint y: 452, distance: 40.4
click at [335, 452] on input "Successful applications" at bounding box center [332, 451] width 7 height 7
checkbox input "true"
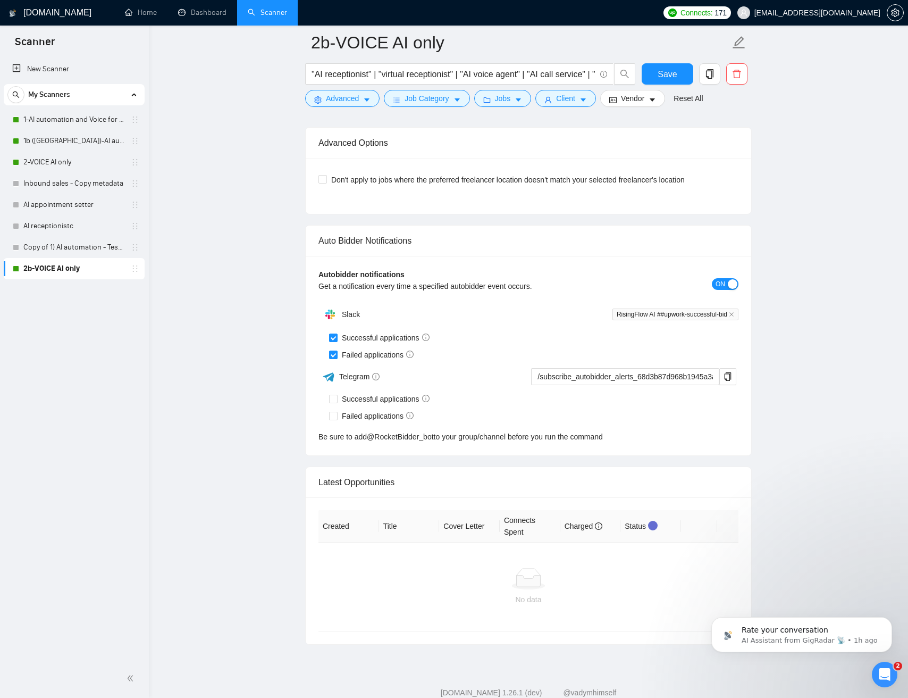
scroll to position [2463, 0]
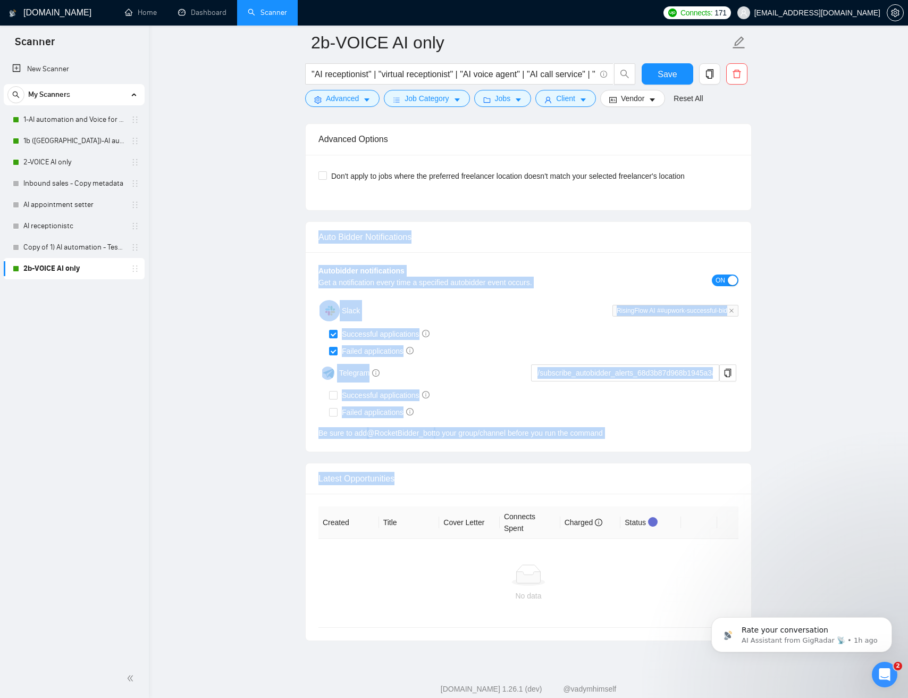
drag, startPoint x: 785, startPoint y: 557, endPoint x: 337, endPoint y: 208, distance: 568.4
drag, startPoint x: 281, startPoint y: 225, endPoint x: 803, endPoint y: 500, distance: 590.5
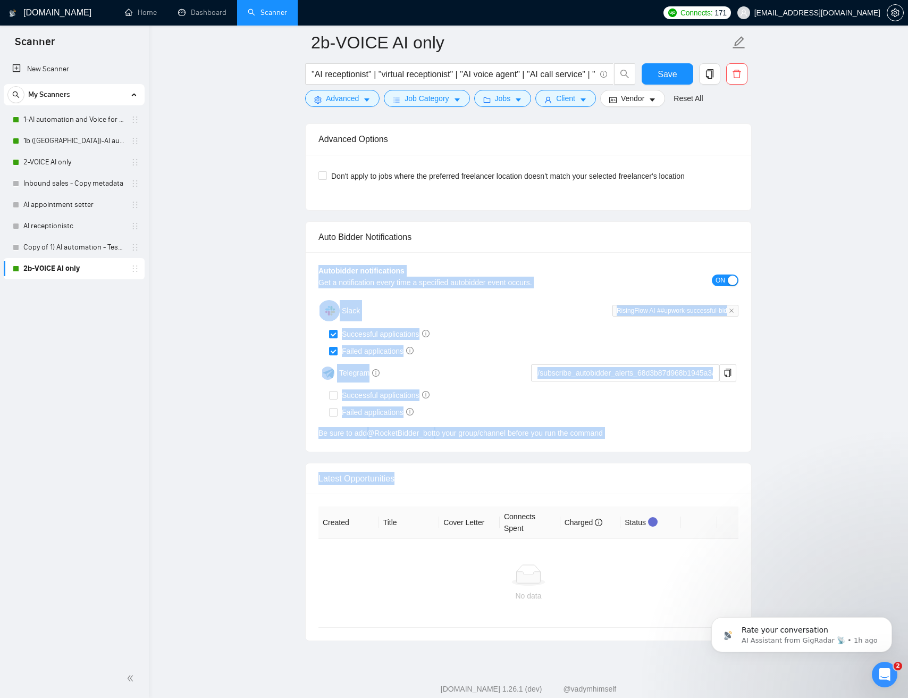
drag, startPoint x: 293, startPoint y: 243, endPoint x: 779, endPoint y: 545, distance: 572.3
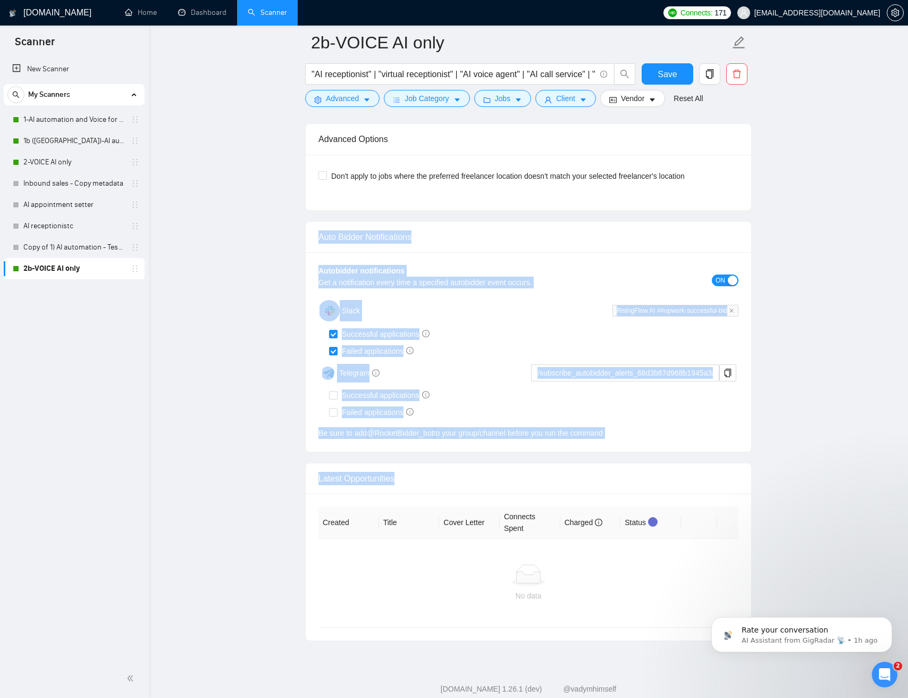
drag, startPoint x: 763, startPoint y: 523, endPoint x: 253, endPoint y: 214, distance: 595.9
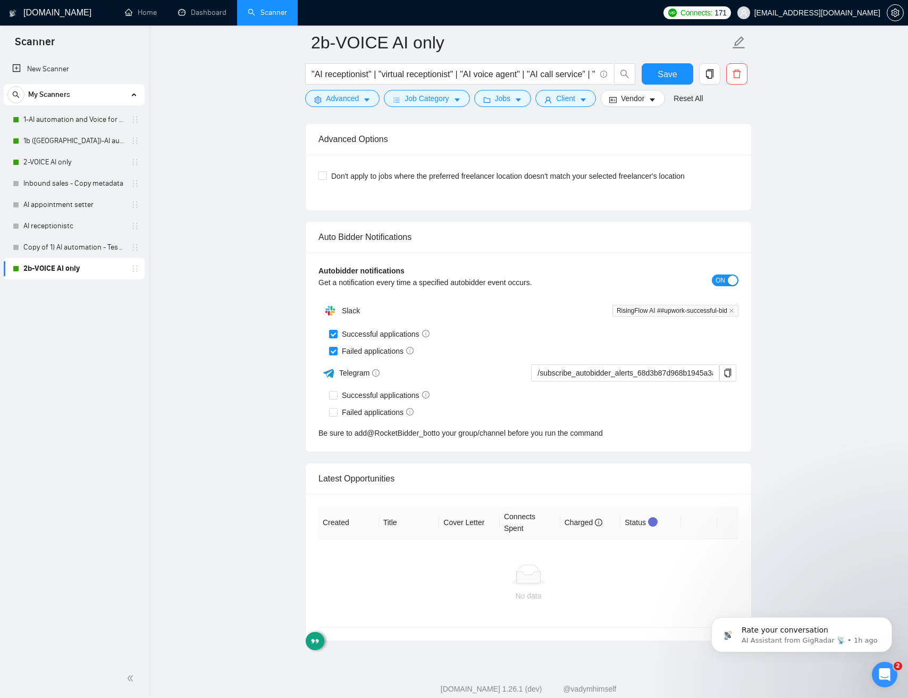
drag, startPoint x: 252, startPoint y: 226, endPoint x: 257, endPoint y: 228, distance: 5.6
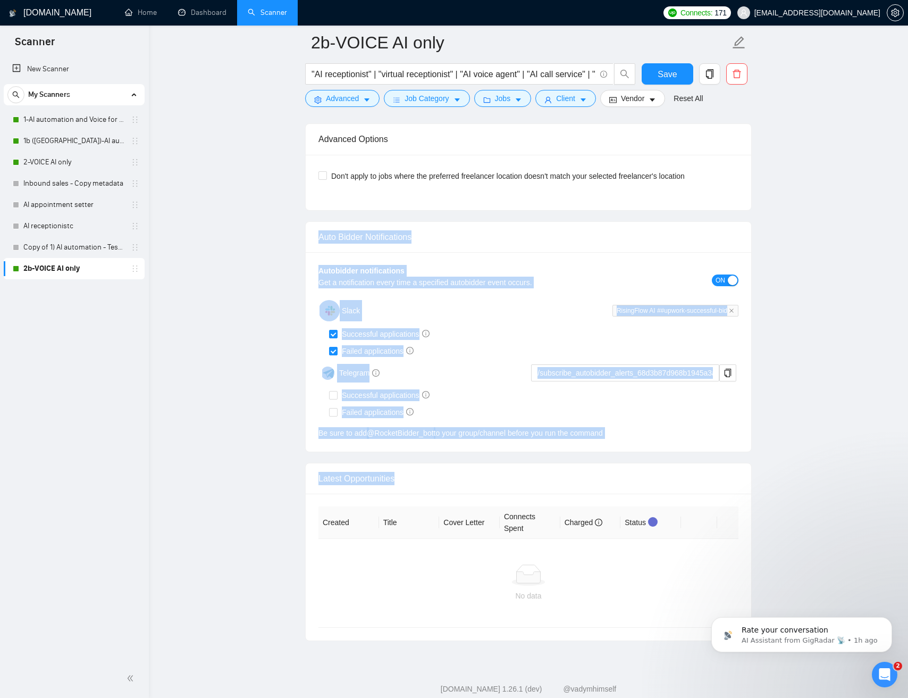
drag, startPoint x: 442, startPoint y: 297, endPoint x: 784, endPoint y: 508, distance: 401.4
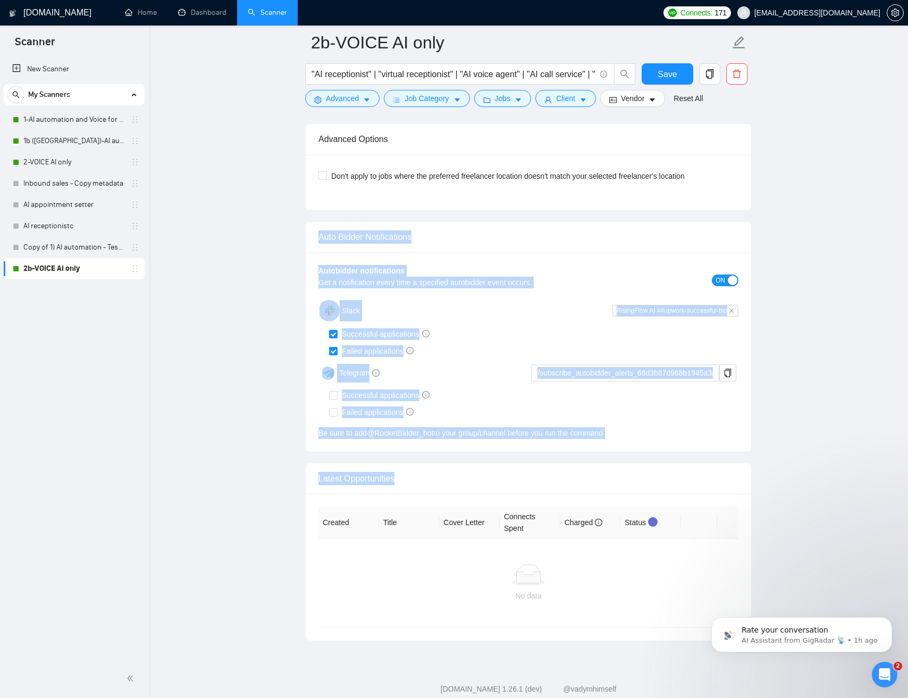
drag, startPoint x: 270, startPoint y: 228, endPoint x: 808, endPoint y: 524, distance: 614.4
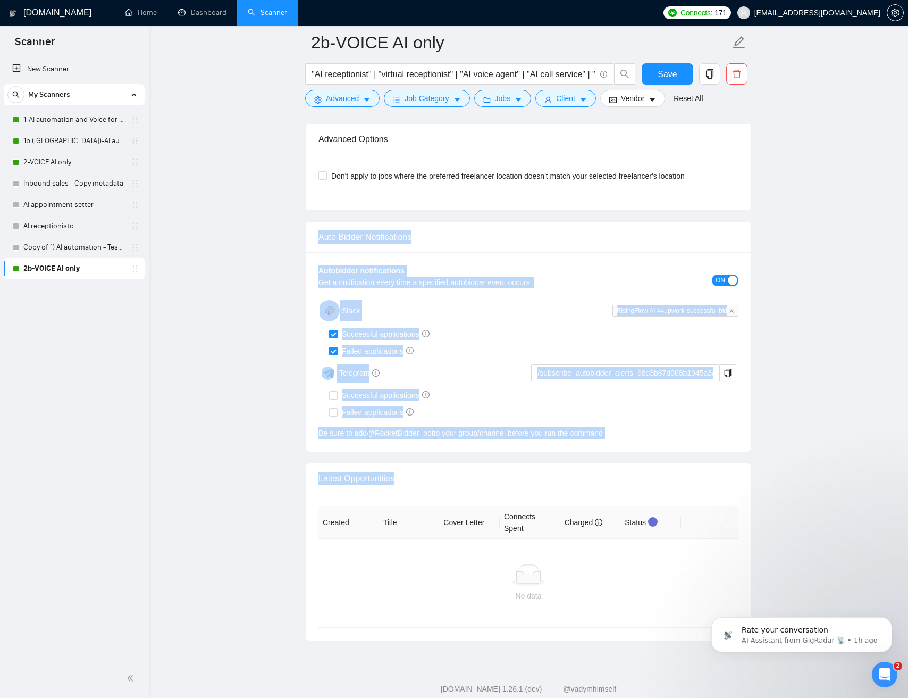
drag, startPoint x: 654, startPoint y: 416, endPoint x: 285, endPoint y: 240, distance: 409.6
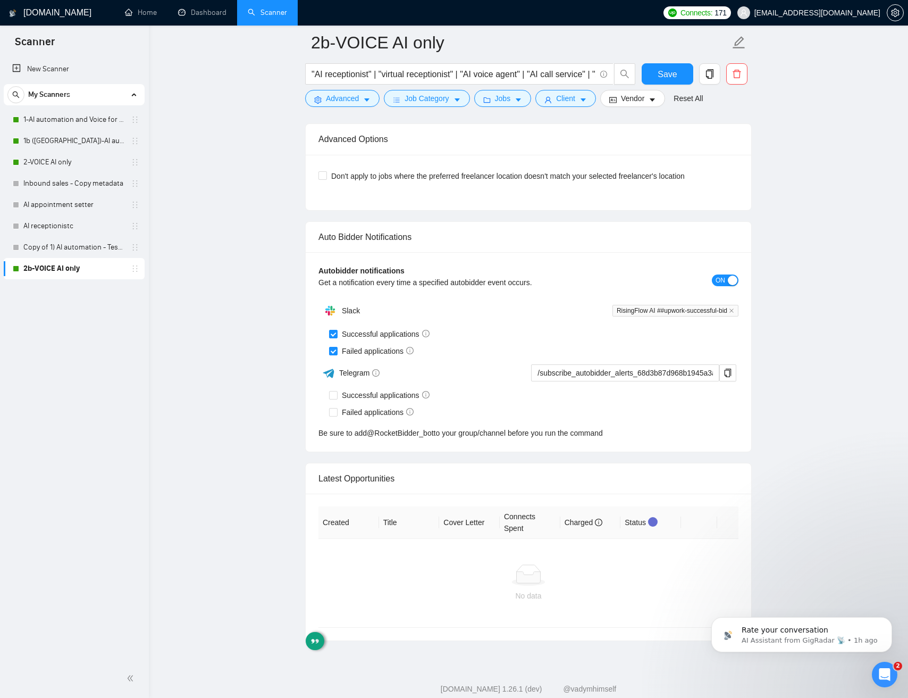
drag, startPoint x: 265, startPoint y: 284, endPoint x: 266, endPoint y: 292, distance: 8.0
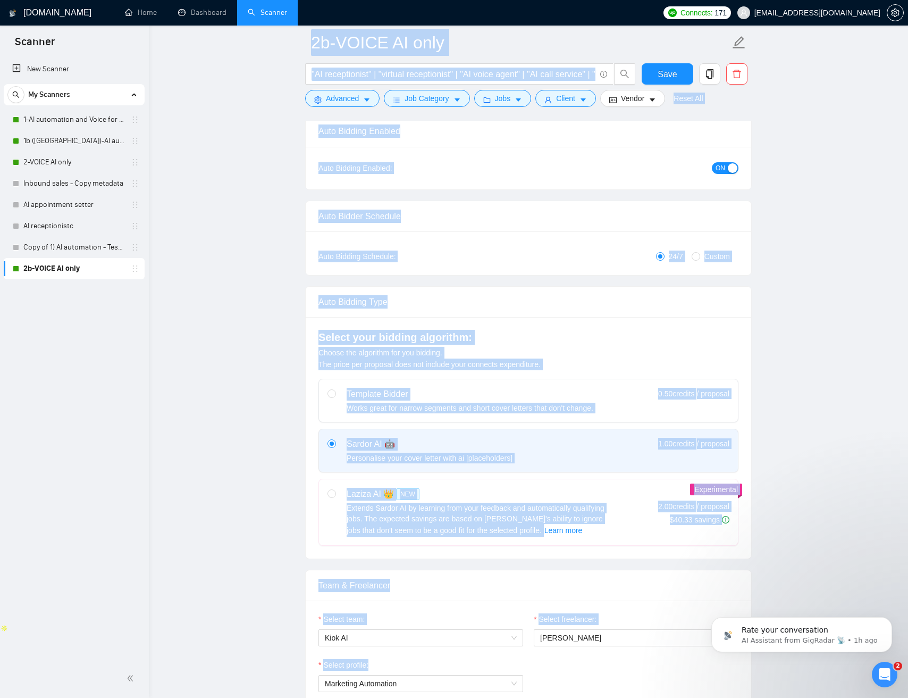
scroll to position [0, 0]
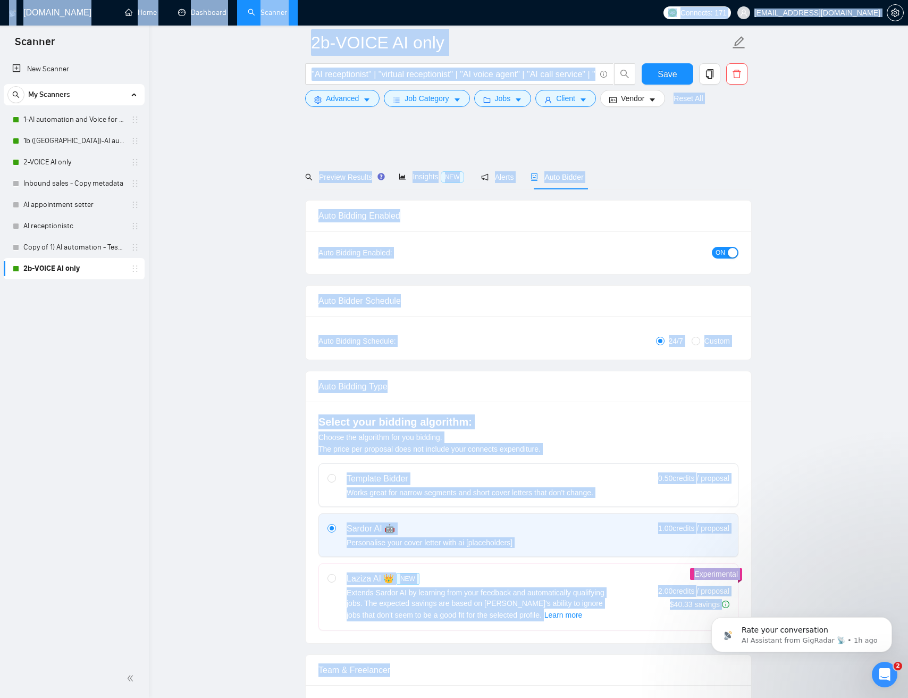
drag, startPoint x: 801, startPoint y: 393, endPoint x: 504, endPoint y: -18, distance: 507.2
click at [504, 0] on html "Scanner New Scanner My Scanners 1-AI automation and Voice for CRM & Booking 1b …" at bounding box center [454, 349] width 908 height 698
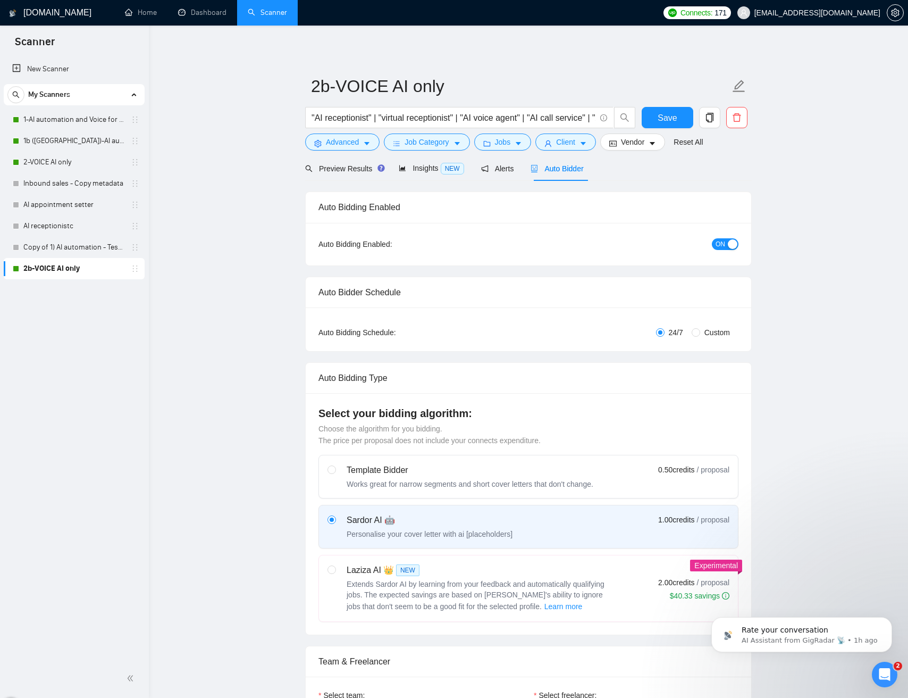
click at [671, 113] on span "Save" at bounding box center [667, 117] width 19 height 13
checkbox input "true"
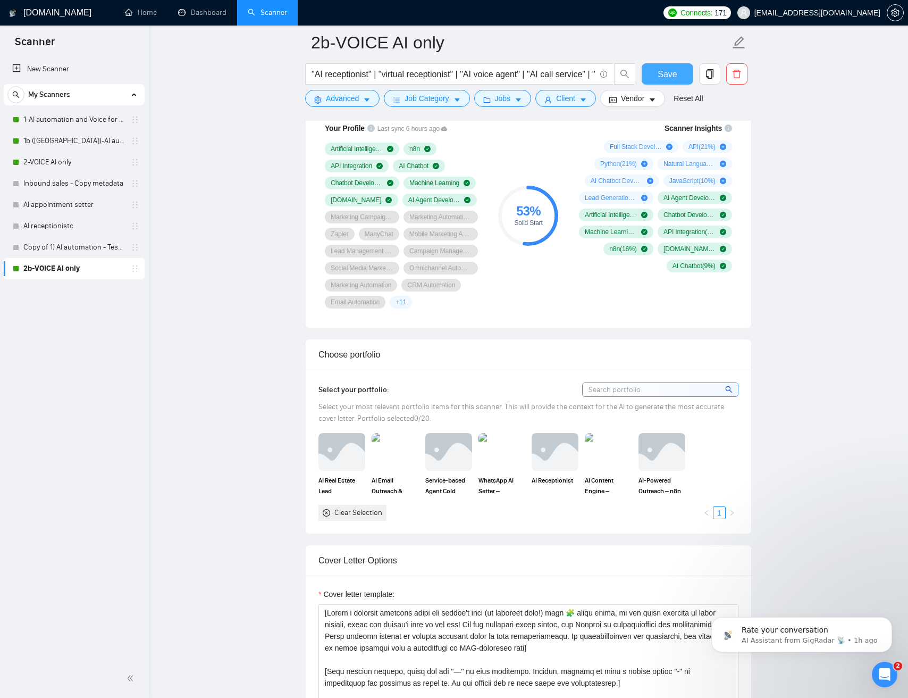
scroll to position [798, 0]
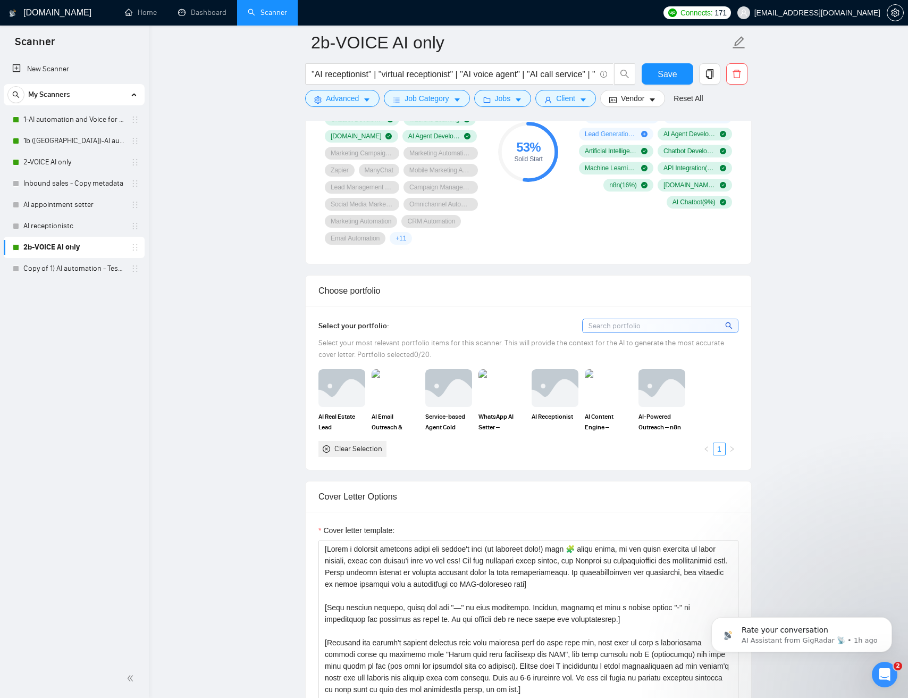
drag, startPoint x: 230, startPoint y: 203, endPoint x: 240, endPoint y: 218, distance: 18.0
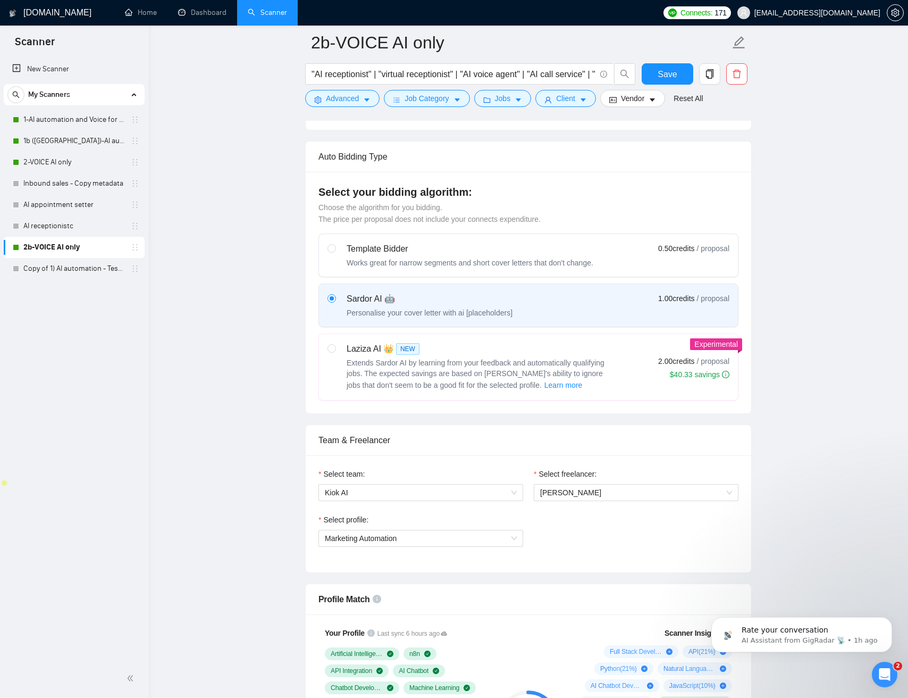
scroll to position [0, 0]
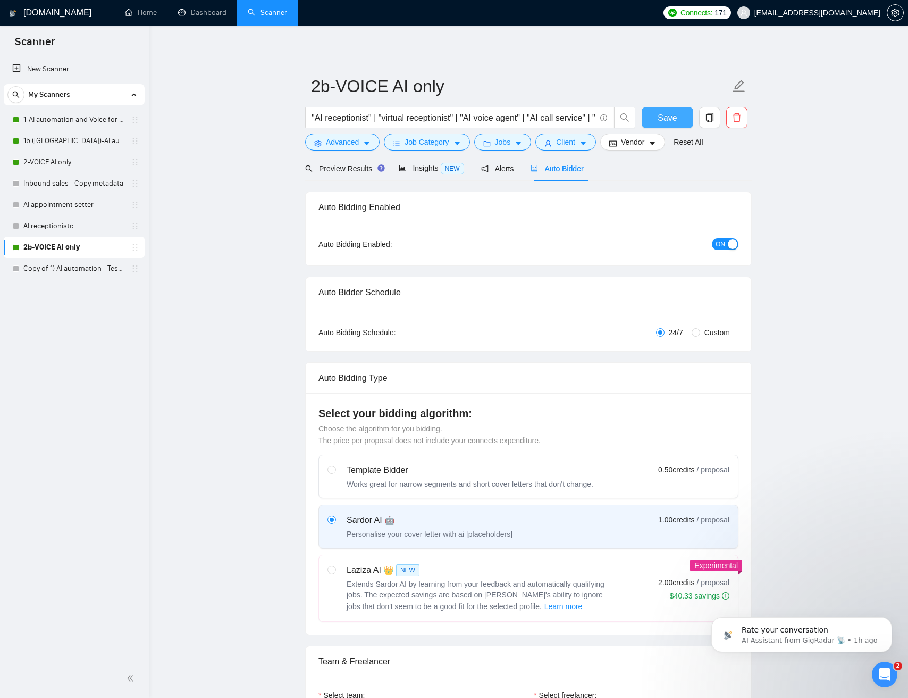
click at [672, 124] on button "Save" at bounding box center [668, 117] width 52 height 21
click at [642, 146] on span "Vendor" at bounding box center [632, 142] width 23 height 12
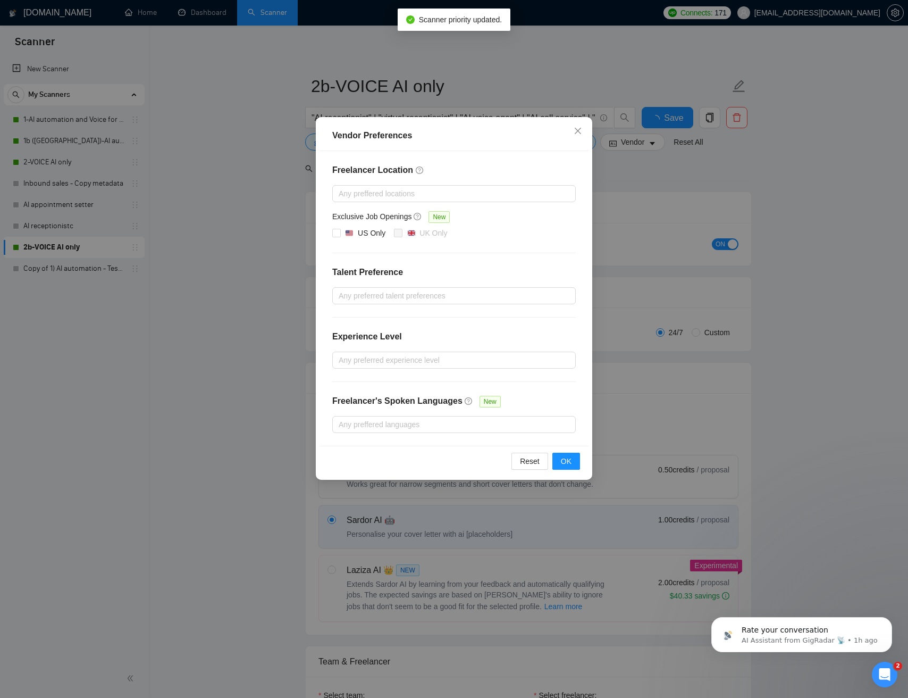
checkbox input "true"
click at [336, 232] on input "US Only" at bounding box center [335, 232] width 7 height 7
checkbox input "true"
click at [569, 461] on span "OK" at bounding box center [566, 461] width 11 height 12
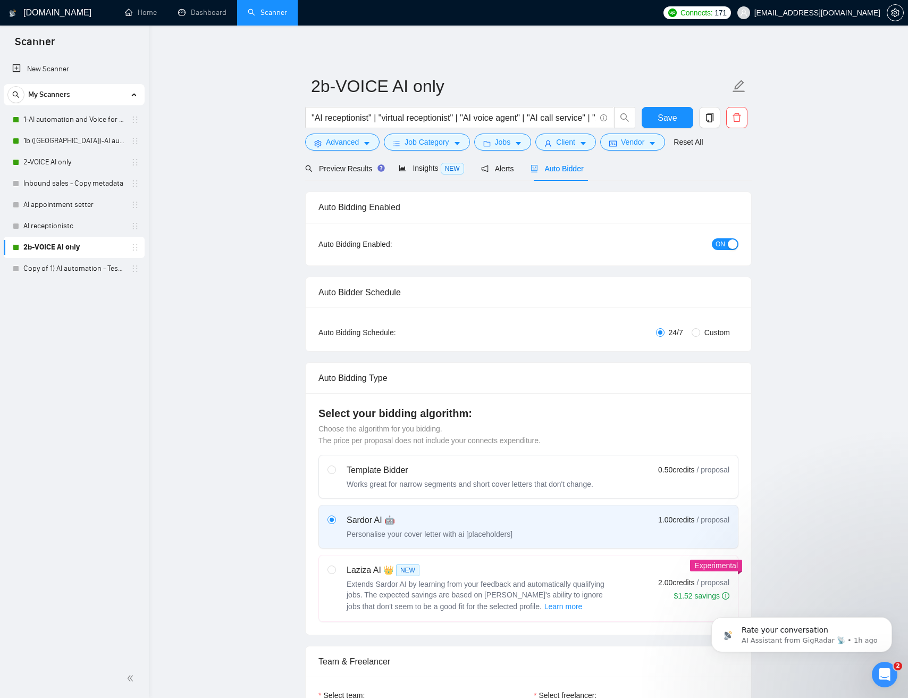
click at [32, 245] on link "2b-VOICE AI only" at bounding box center [73, 247] width 101 height 21
click at [342, 88] on input "2b-VOICE AI only" at bounding box center [520, 86] width 419 height 27
click at [336, 89] on input "2b-VOICE AI only" at bounding box center [520, 86] width 419 height 27
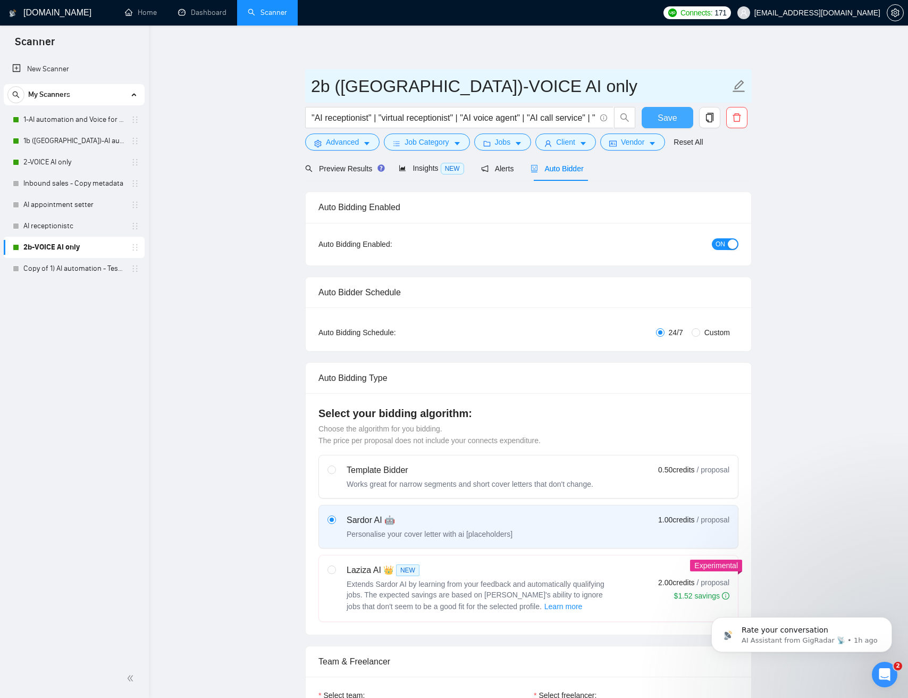
type input "2b (US)-VOICE AI only"
click at [669, 116] on span "Save" at bounding box center [667, 117] width 19 height 13
drag, startPoint x: 242, startPoint y: 187, endPoint x: 140, endPoint y: 214, distance: 105.3
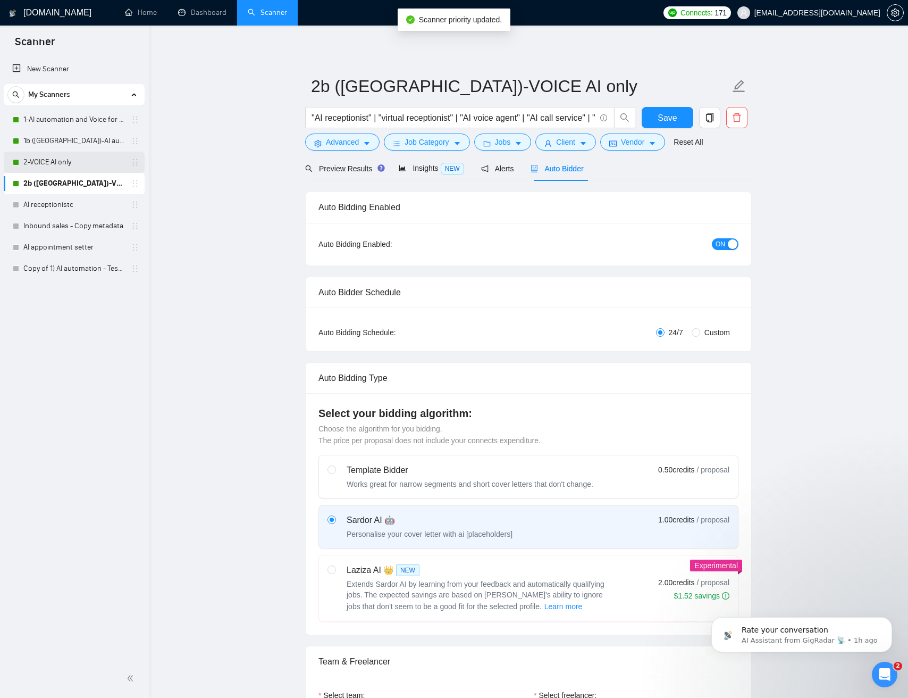
click at [68, 163] on link "2-VOICE AI only" at bounding box center [73, 162] width 101 height 21
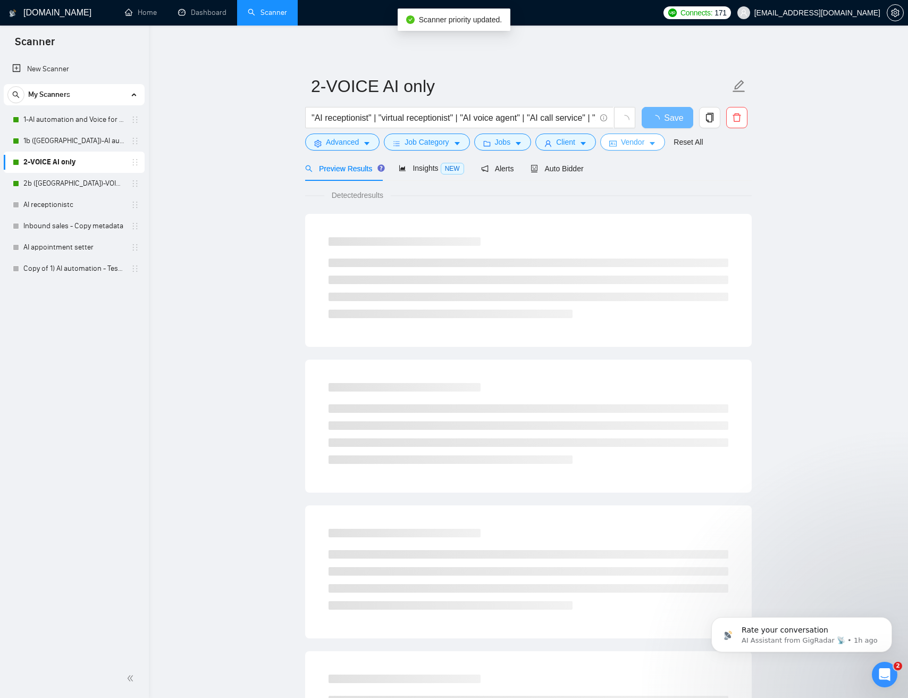
click at [645, 141] on span "Vendor" at bounding box center [632, 142] width 23 height 12
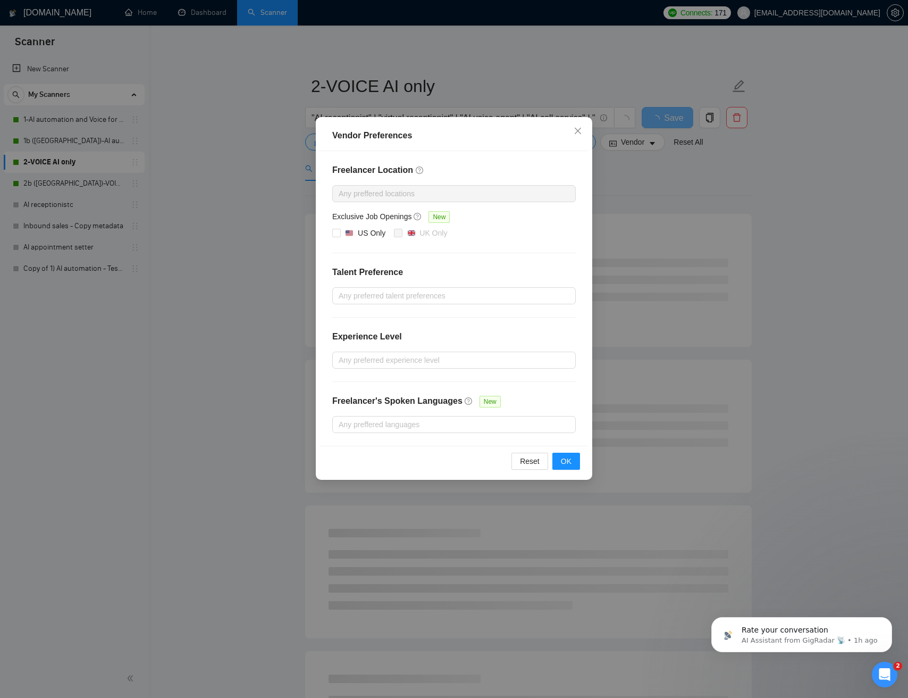
click at [261, 216] on div "Vendor Preferences Freelancer Location Any preffered locations Exclusive Job Op…" at bounding box center [454, 349] width 908 height 698
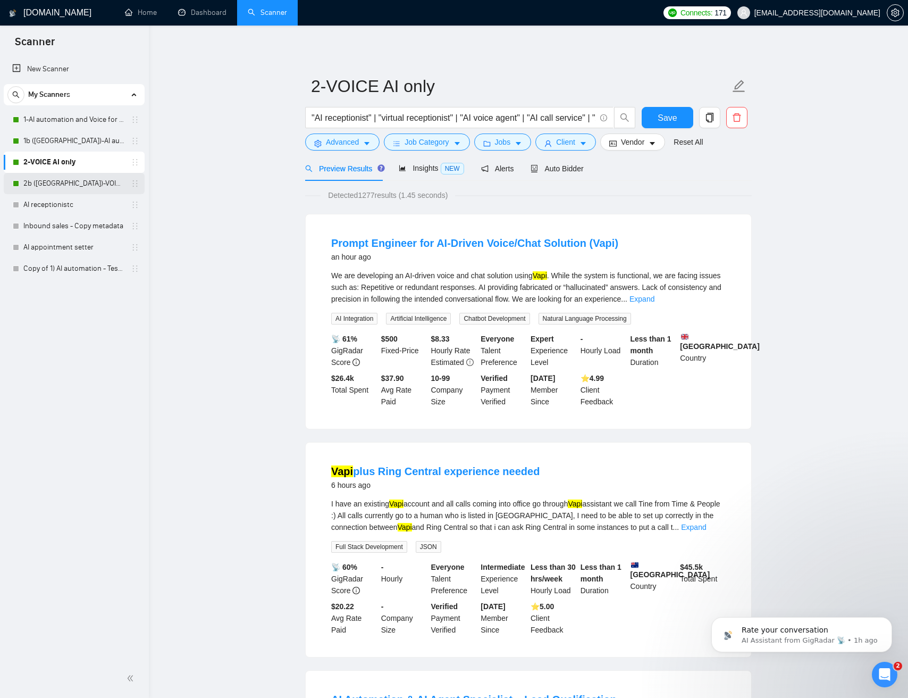
click at [101, 181] on link "2b (US)-VOICE AI only" at bounding box center [73, 183] width 101 height 21
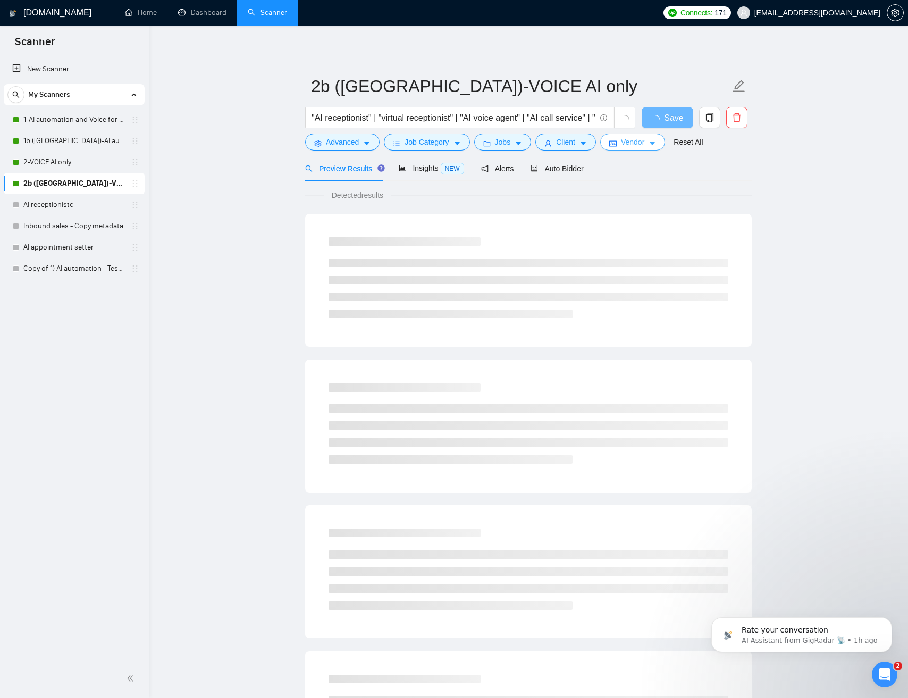
click at [663, 147] on button "Vendor" at bounding box center [632, 141] width 65 height 17
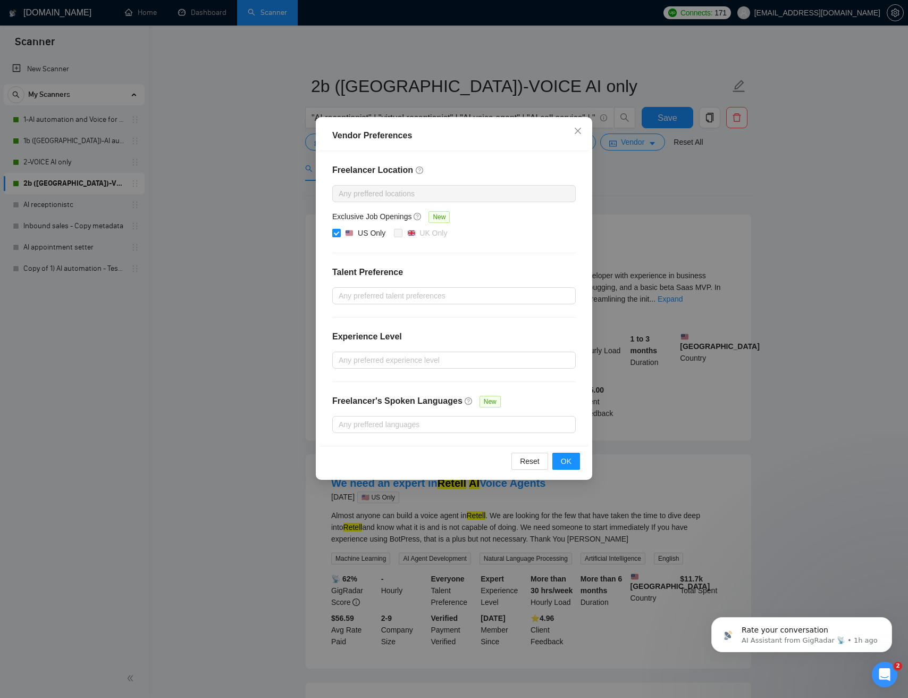
click at [245, 330] on div "Vendor Preferences Freelancer Location Any preffered locations Exclusive Job Op…" at bounding box center [454, 349] width 908 height 698
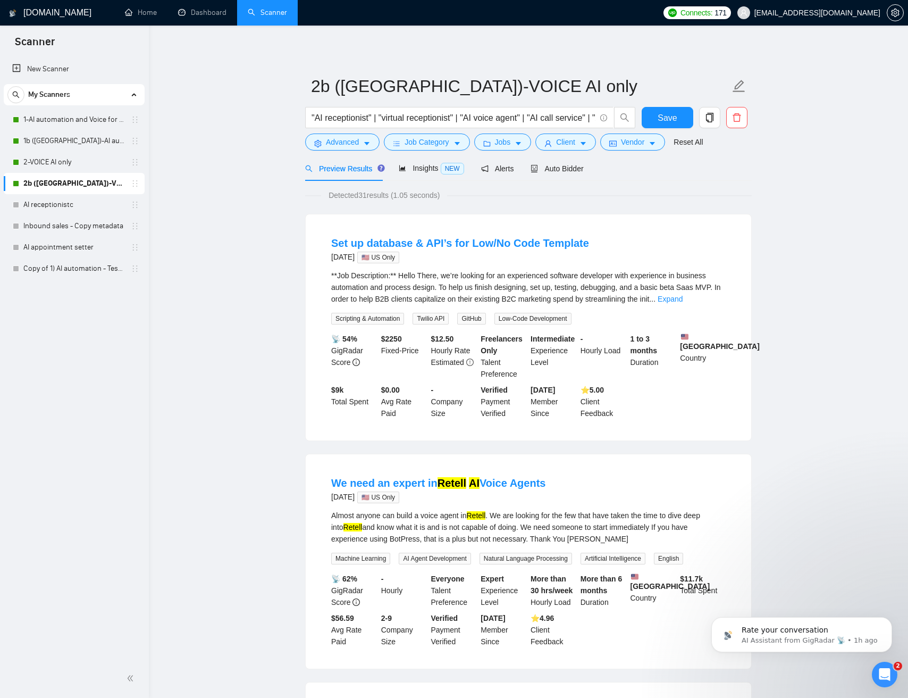
click at [713, 17] on span "Connects:" at bounding box center [697, 13] width 32 height 12
click at [763, 85] on span "Balance Notifications is ON" at bounding box center [730, 85] width 76 height 6
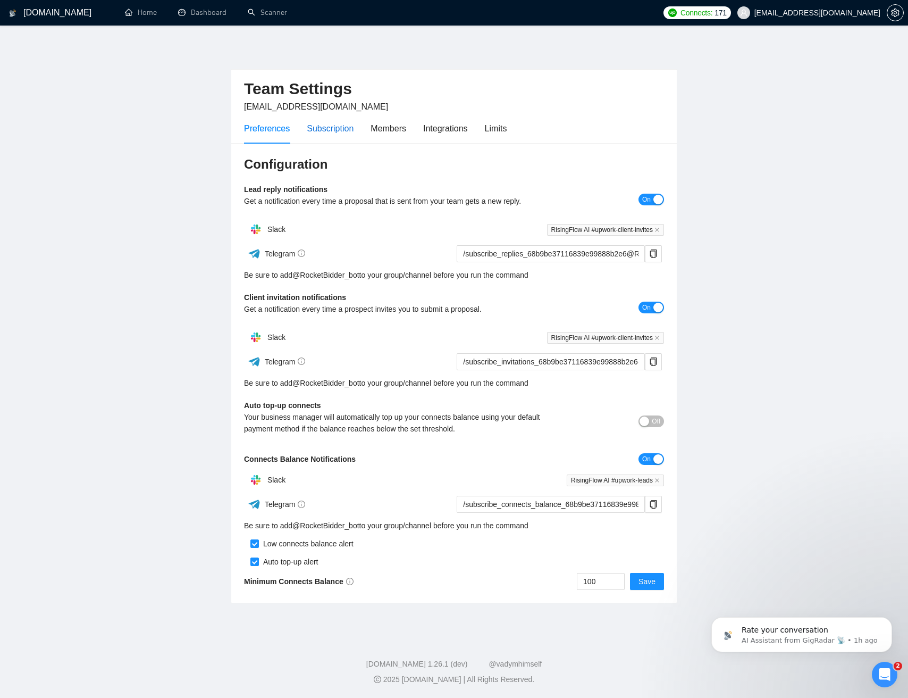
click at [343, 133] on div "Subscription" at bounding box center [330, 128] width 47 height 13
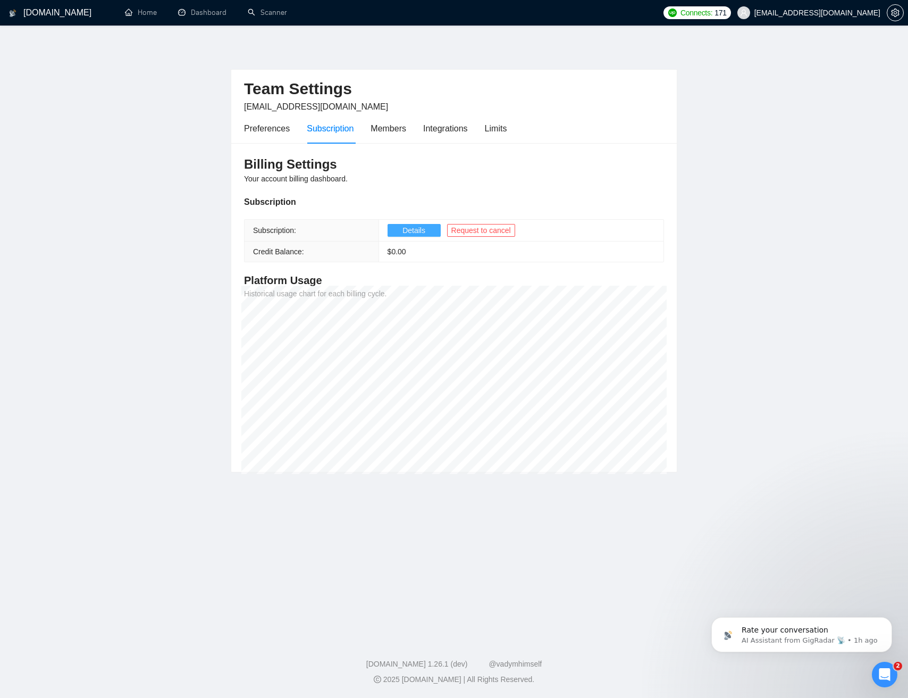
click at [402, 232] on button "Details" at bounding box center [414, 230] width 53 height 13
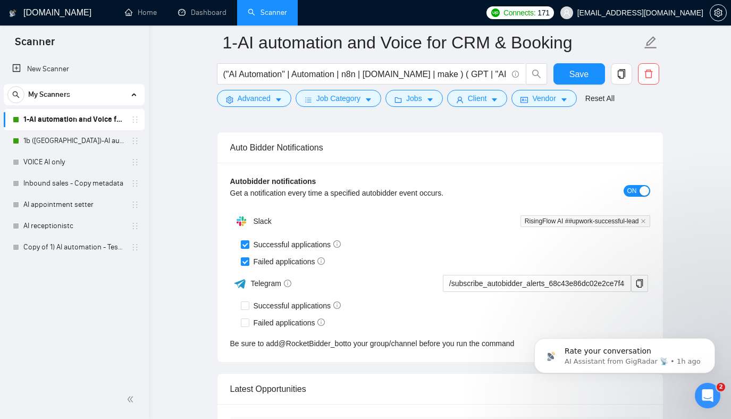
scroll to position [59, 0]
click at [642, 221] on icon "close" at bounding box center [643, 221] width 5 height 5
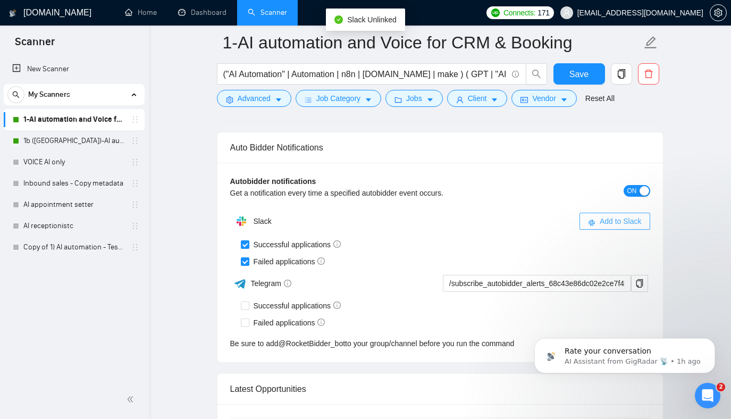
click at [601, 218] on span "Add to Slack" at bounding box center [621, 221] width 42 height 12
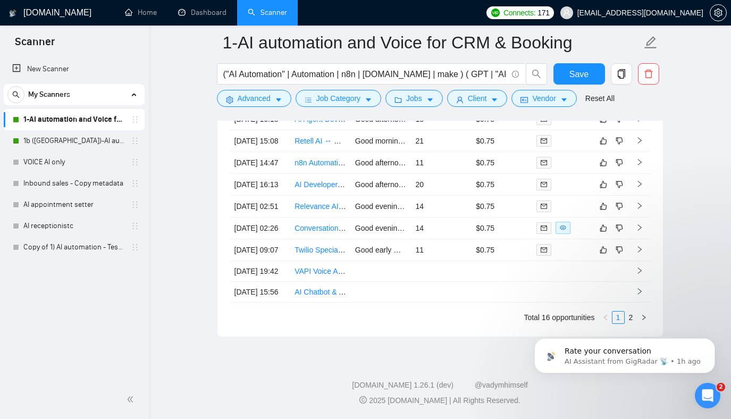
checkbox input "true"
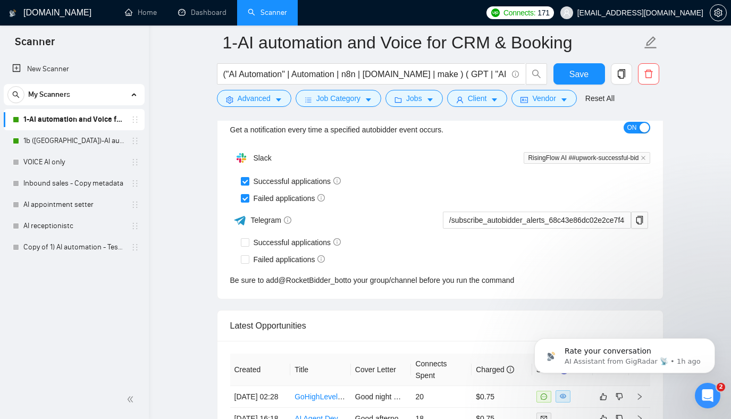
scroll to position [2605, 0]
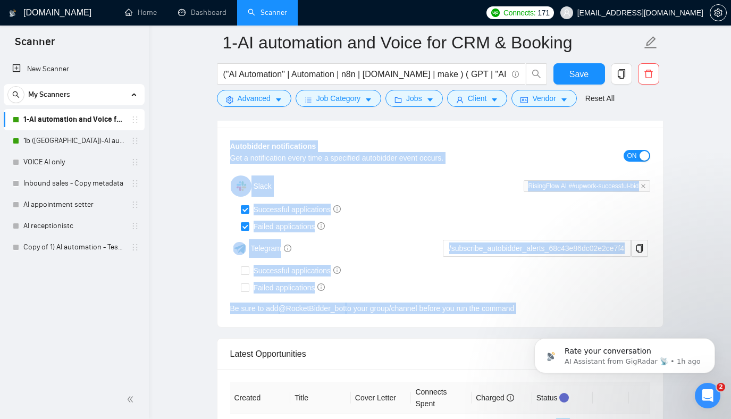
drag, startPoint x: 496, startPoint y: 327, endPoint x: 171, endPoint y: 129, distance: 380.0
drag, startPoint x: 181, startPoint y: 130, endPoint x: 191, endPoint y: 141, distance: 15.0
drag, startPoint x: 313, startPoint y: 304, endPoint x: 382, endPoint y: 140, distance: 177.1
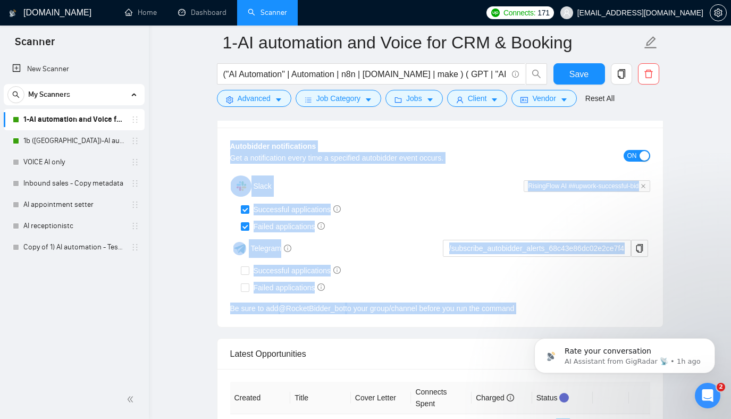
drag, startPoint x: 572, startPoint y: 81, endPoint x: 420, endPoint y: 64, distance: 153.6
click at [572, 81] on button "Save" at bounding box center [580, 73] width 52 height 21
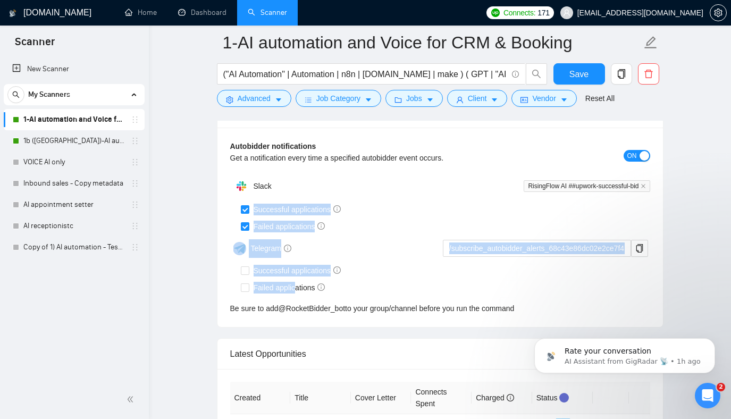
drag, startPoint x: 202, startPoint y: 201, endPoint x: 290, endPoint y: 295, distance: 129.1
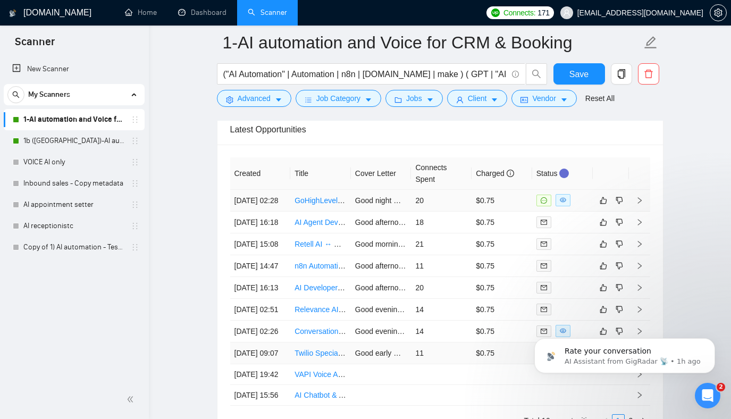
scroll to position [3041, 0]
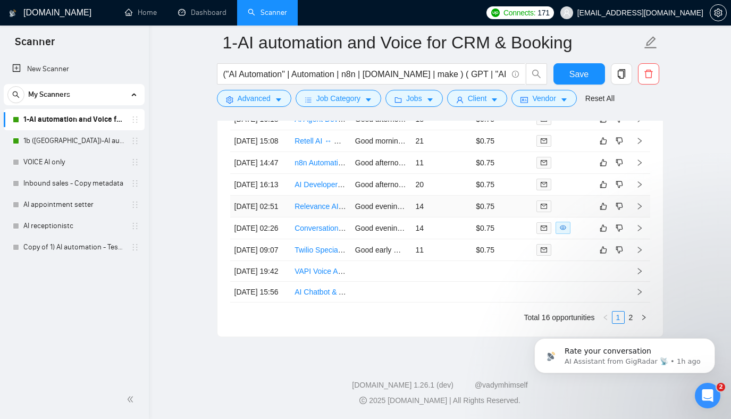
drag, startPoint x: 180, startPoint y: 150, endPoint x: 280, endPoint y: 169, distance: 101.3
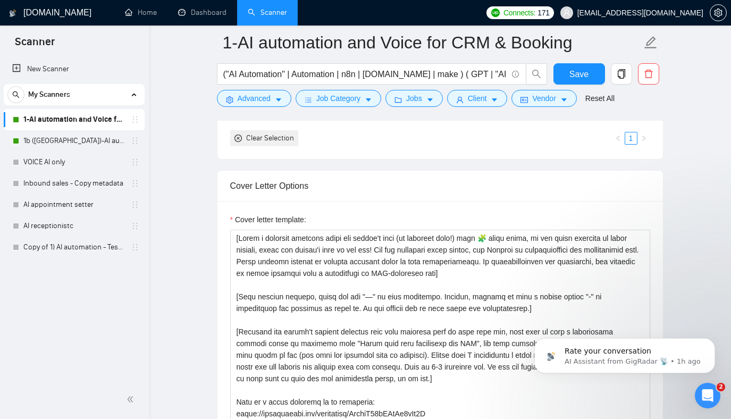
scroll to position [1093, 0]
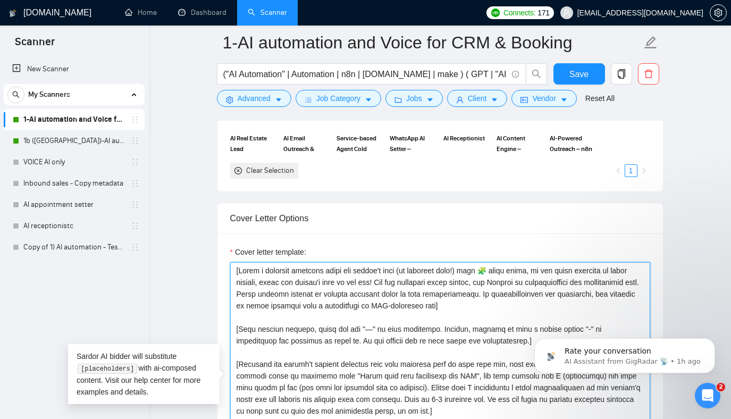
drag, startPoint x: 427, startPoint y: 291, endPoint x: 341, endPoint y: 263, distance: 90.0
click at [341, 263] on textarea "Cover letter template:" at bounding box center [440, 381] width 420 height 239
click at [440, 336] on textarea "Cover letter template:" at bounding box center [440, 381] width 420 height 239
drag, startPoint x: 436, startPoint y: 334, endPoint x: 389, endPoint y: 279, distance: 72.0
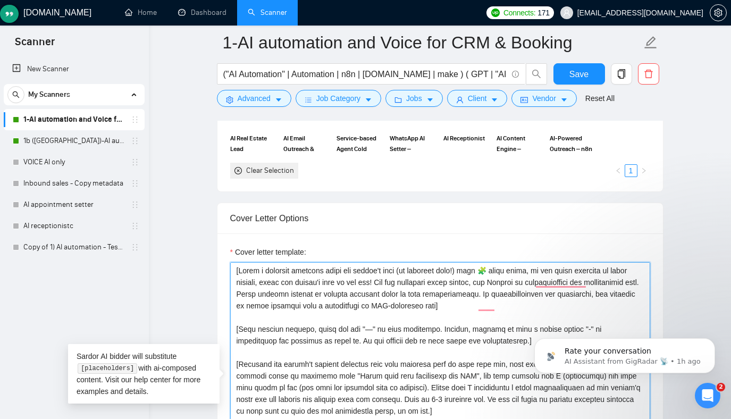
click at [341, 272] on textarea "Cover letter template:" at bounding box center [440, 381] width 420 height 239
click at [438, 285] on textarea "Cover letter template:" at bounding box center [440, 381] width 420 height 239
click at [530, 285] on textarea "Cover letter template:" at bounding box center [440, 381] width 420 height 239
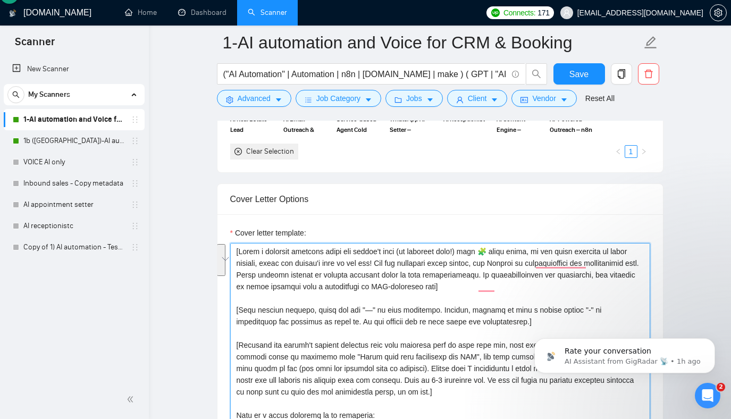
scroll to position [1110, 0]
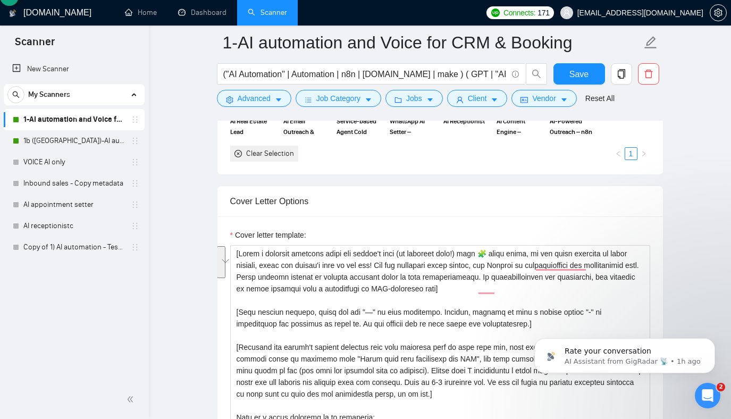
click at [375, 224] on div "Cover letter template:" at bounding box center [441, 363] width 446 height 294
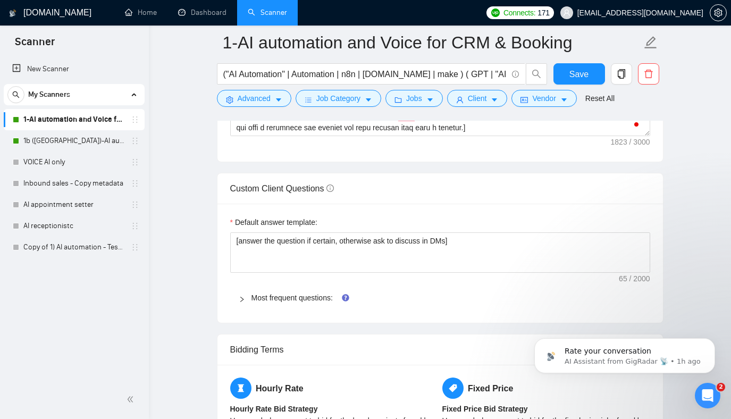
scroll to position [1519, 0]
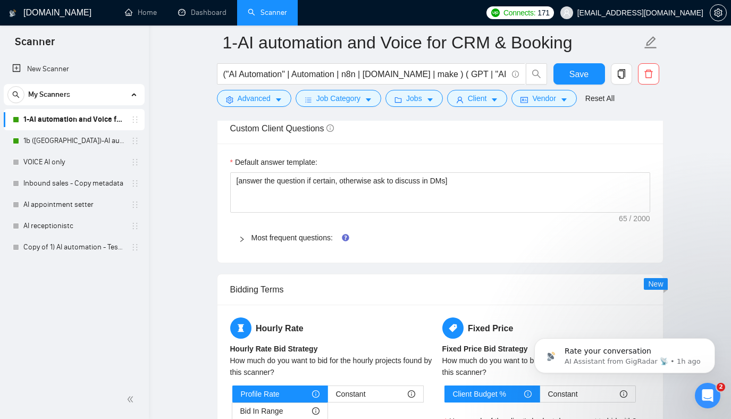
click at [243, 239] on icon "right" at bounding box center [242, 239] width 6 height 6
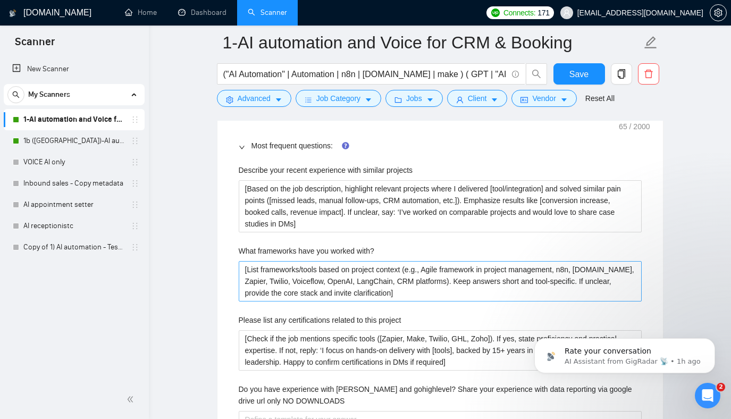
scroll to position [1924, 0]
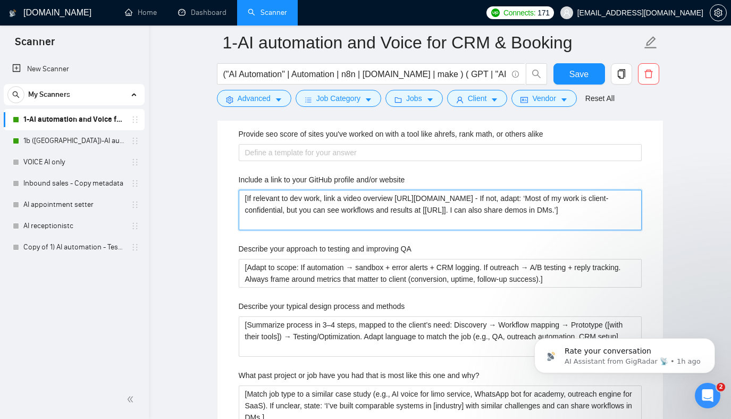
click at [575, 212] on website "[If relevant to dev work, link a video overview [URL][DOMAIN_NAME] - If not, ad…" at bounding box center [440, 210] width 403 height 40
type website "[If relevant to dev work, link a video overview https://komododecks.com/recordi…"
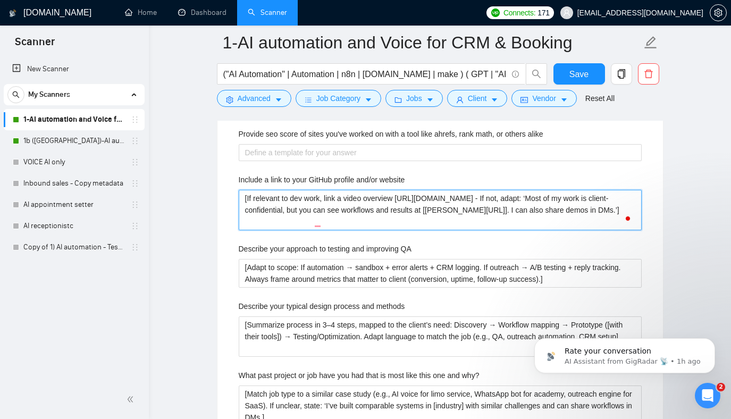
type website "[If relevant to dev work, link a video overview https://komododecks.com/recordi…"
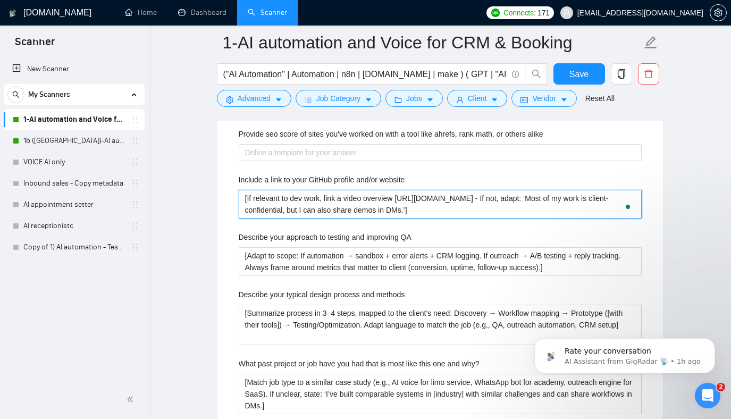
type website "[If relevant to dev work, link a video overview https://komododecks.com/recordi…"
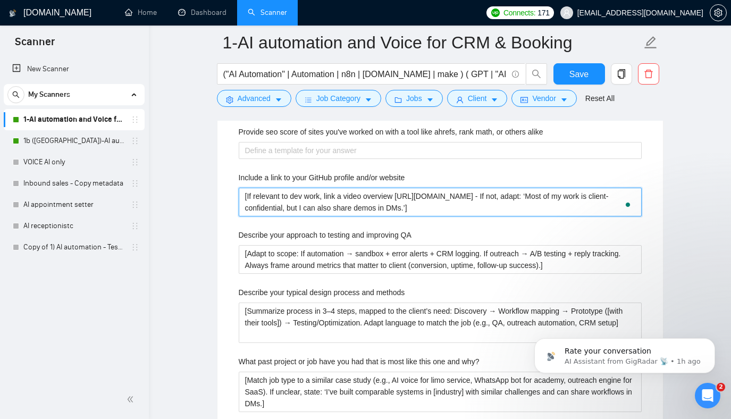
scroll to position [1925, 0]
type website "[If relevant to dev work, link a video overview https://komododecks.com/recordi…"
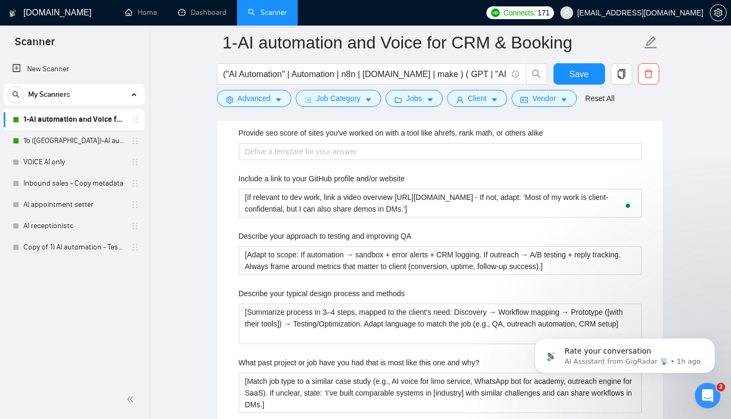
click at [559, 172] on div "Describe your recent experience with similar projects [Based on the job descrip…" at bounding box center [440, 230] width 420 height 772
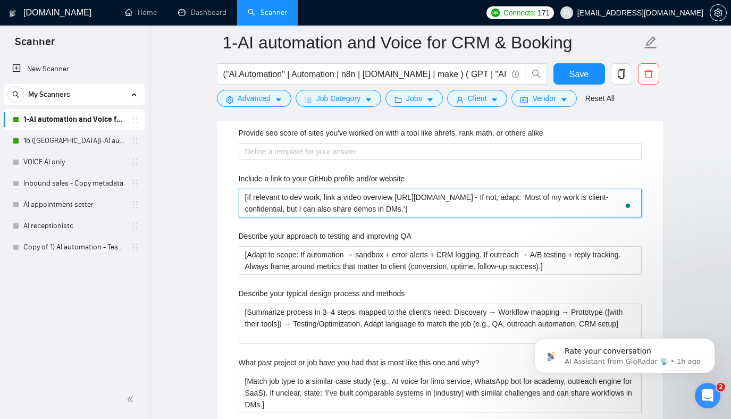
drag, startPoint x: 539, startPoint y: 207, endPoint x: 550, endPoint y: 214, distance: 13.9
click at [539, 207] on website "[If relevant to dev work, link a video overview https://komododecks.com/recordi…" at bounding box center [440, 203] width 403 height 29
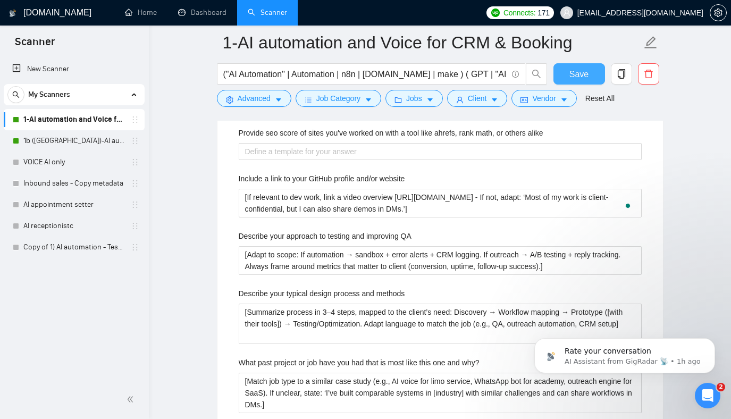
drag, startPoint x: 587, startPoint y: 77, endPoint x: 586, endPoint y: 115, distance: 38.3
click at [586, 77] on span "Save" at bounding box center [579, 74] width 19 height 13
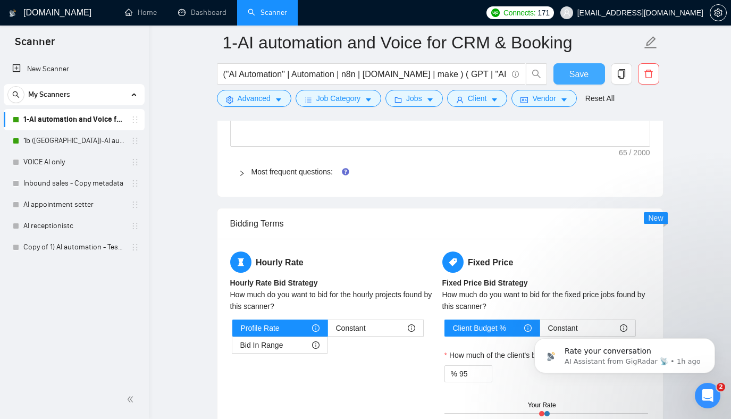
scroll to position [1552, 0]
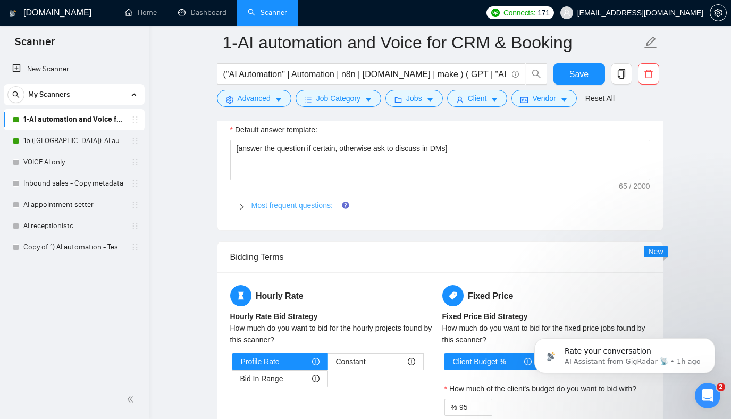
click at [274, 204] on link "Most frequent questions:" at bounding box center [292, 205] width 81 height 9
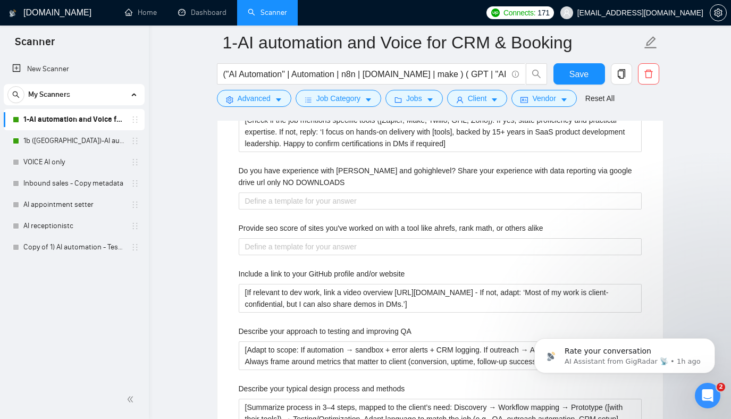
scroll to position [1834, 0]
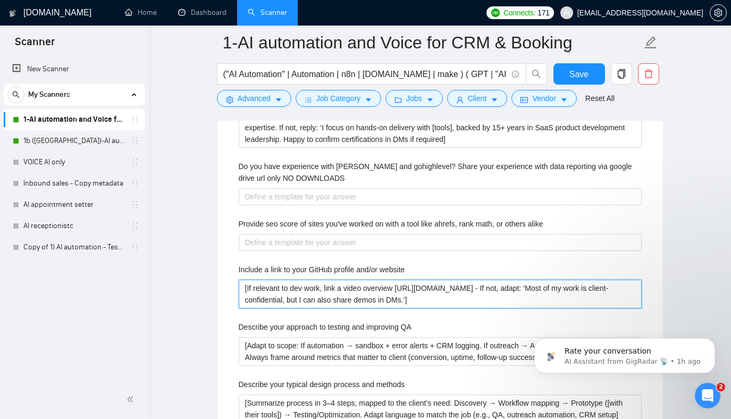
click at [423, 296] on website "[If relevant to dev work, link a video overview https://komododecks.com/recordi…" at bounding box center [440, 294] width 403 height 29
click at [424, 296] on website "[If relevant to dev work, link a video overview https://komododecks.com/recordi…" at bounding box center [440, 294] width 403 height 29
click at [423, 296] on website "[If relevant to dev work, link a video overview https://komododecks.com/recordi…" at bounding box center [440, 294] width 403 height 29
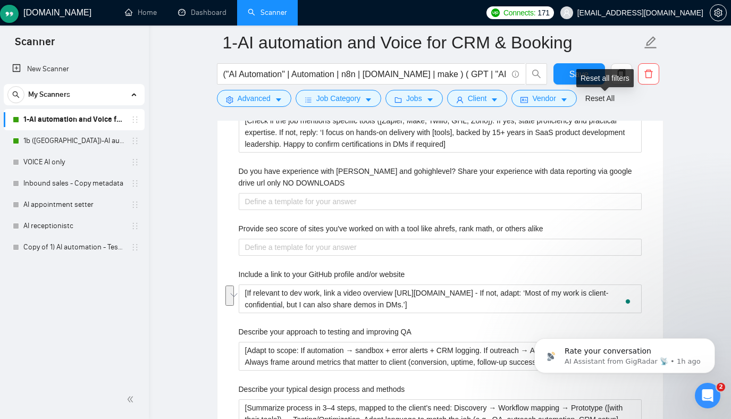
click at [580, 77] on div "Reset all filters" at bounding box center [605, 78] width 57 height 18
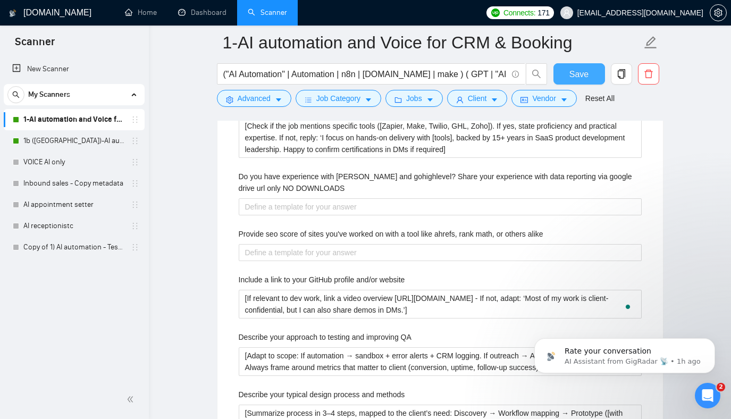
drag, startPoint x: 573, startPoint y: 76, endPoint x: 315, endPoint y: 203, distance: 287.1
click at [572, 76] on span "Save" at bounding box center [579, 74] width 19 height 13
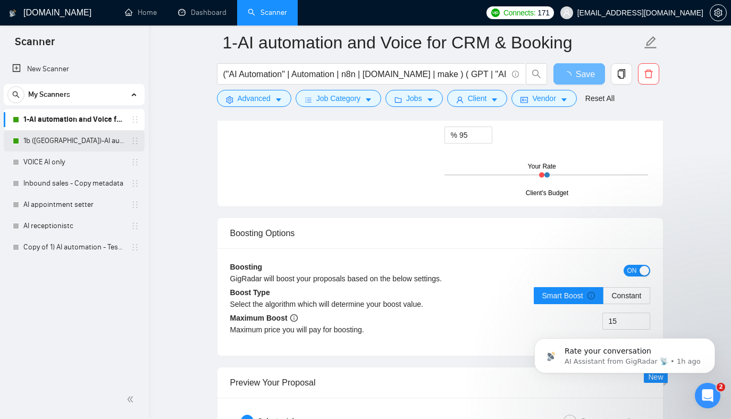
click at [57, 144] on link "1b ([GEOGRAPHIC_DATA])-AI automation and Voice for CRM & Booking" at bounding box center [73, 140] width 101 height 21
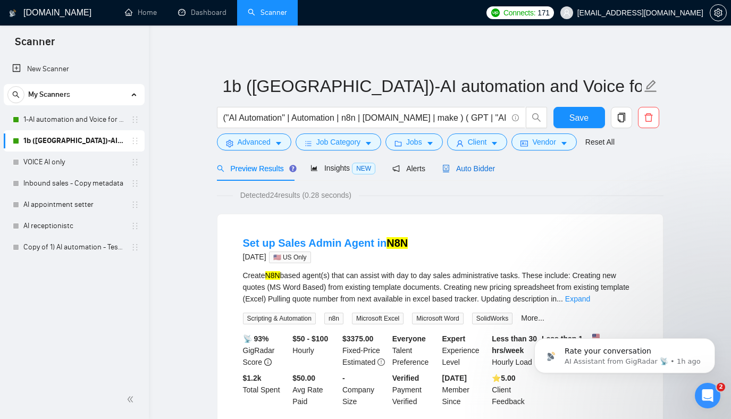
drag, startPoint x: 477, startPoint y: 166, endPoint x: 465, endPoint y: 177, distance: 15.9
click at [477, 167] on span "Auto Bidder" at bounding box center [468, 168] width 53 height 9
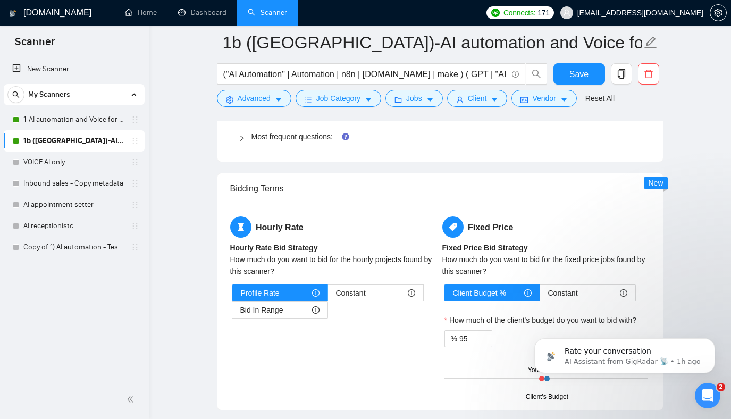
scroll to position [1611, 0]
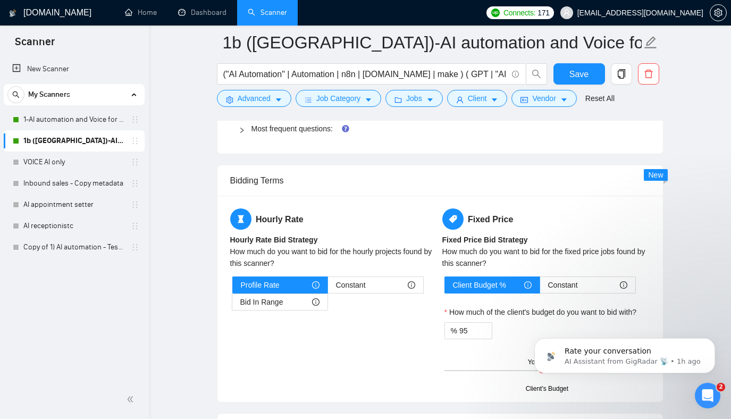
drag, startPoint x: 303, startPoint y: 129, endPoint x: 311, endPoint y: 147, distance: 19.8
click at [302, 129] on link "Most frequent questions:" at bounding box center [292, 128] width 81 height 9
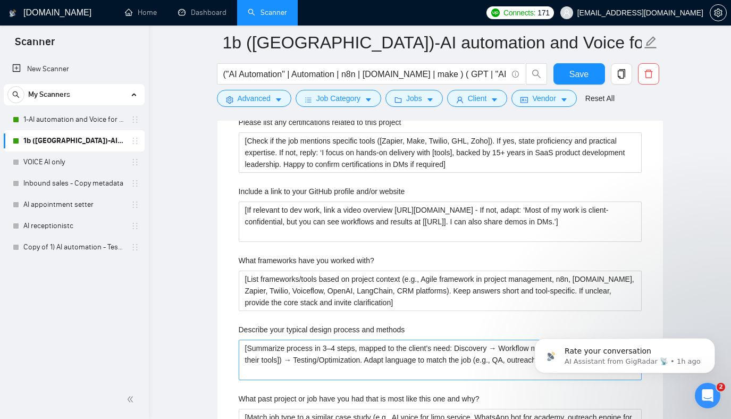
scroll to position [1792, 0]
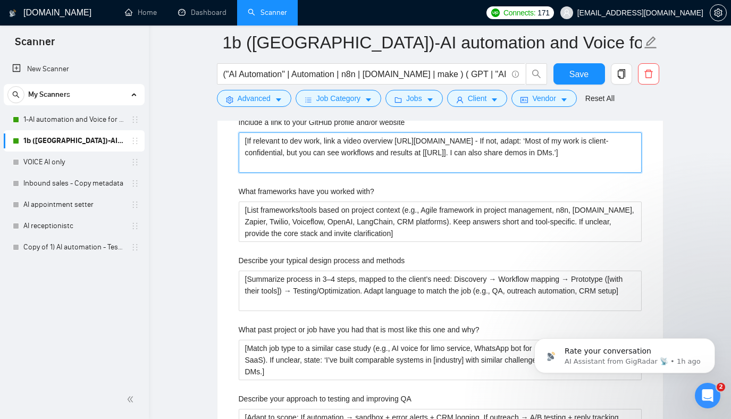
click at [359, 144] on website "[If relevant to dev work, link a video overview [URL][DOMAIN_NAME] - If not, ad…" at bounding box center [440, 152] width 403 height 40
paste website "To enrich screen reader interactions, please activate Accessibility in Grammarl…"
type website "[If relevant to dev work, link a video overview https://komododecks.com/recordi…"
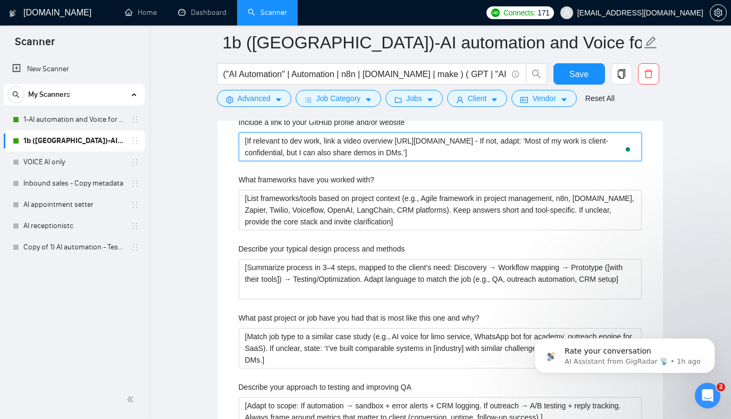
type website "[If relevant to dev work, link a video overview https://komododecks.com/recordi…"
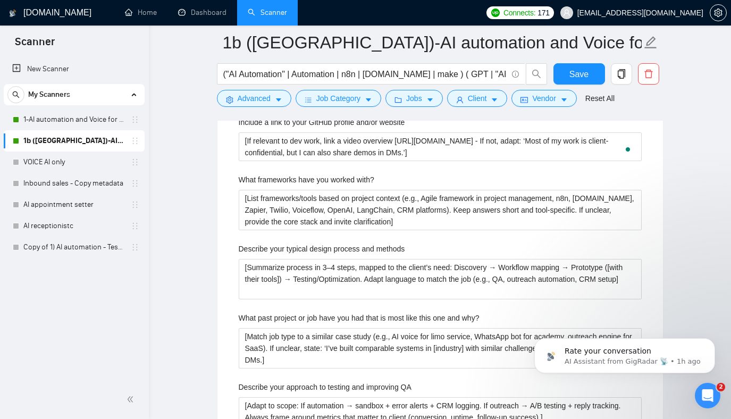
drag, startPoint x: 681, startPoint y: 140, endPoint x: 636, endPoint y: 93, distance: 65.5
click at [659, 122] on main "1b (US)-AI automation and Voice for CRM & Booking ("AI Automation" | Automation…" at bounding box center [440, 45] width 548 height 3588
click at [592, 71] on button "Save" at bounding box center [580, 73] width 52 height 21
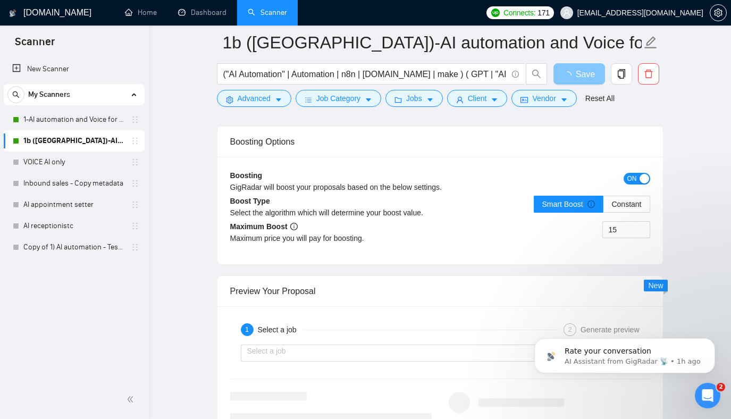
scroll to position [1805, 0]
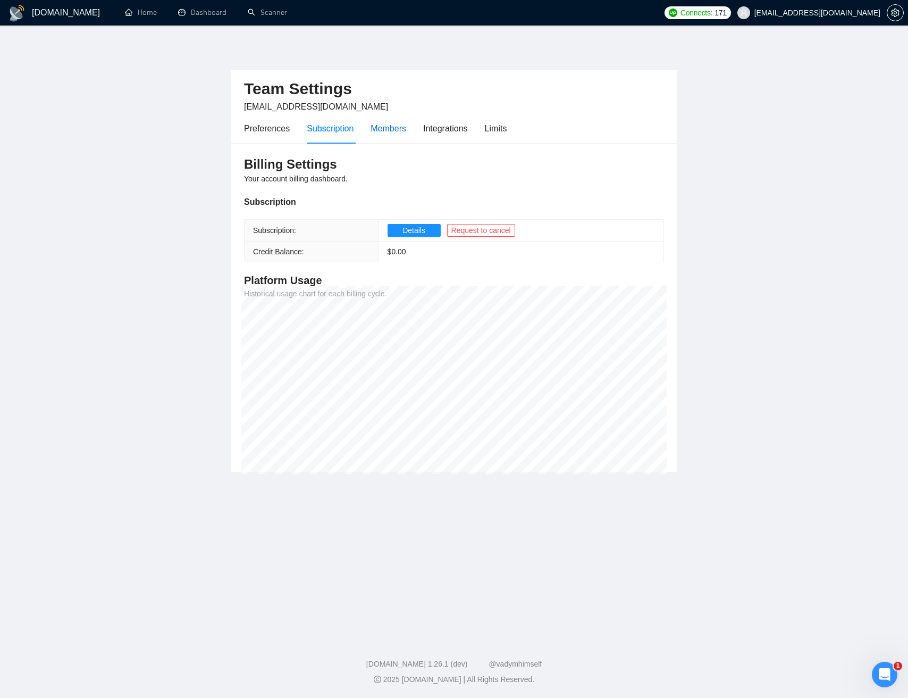
click at [392, 126] on div "Members" at bounding box center [389, 128] width 36 height 13
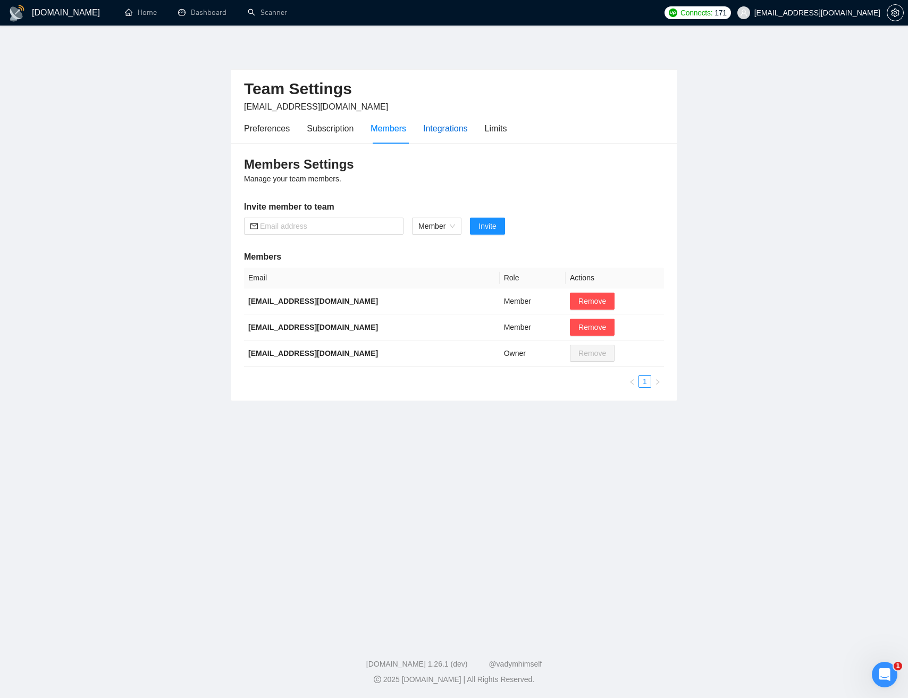
click at [430, 130] on div "Integrations" at bounding box center [445, 128] width 45 height 13
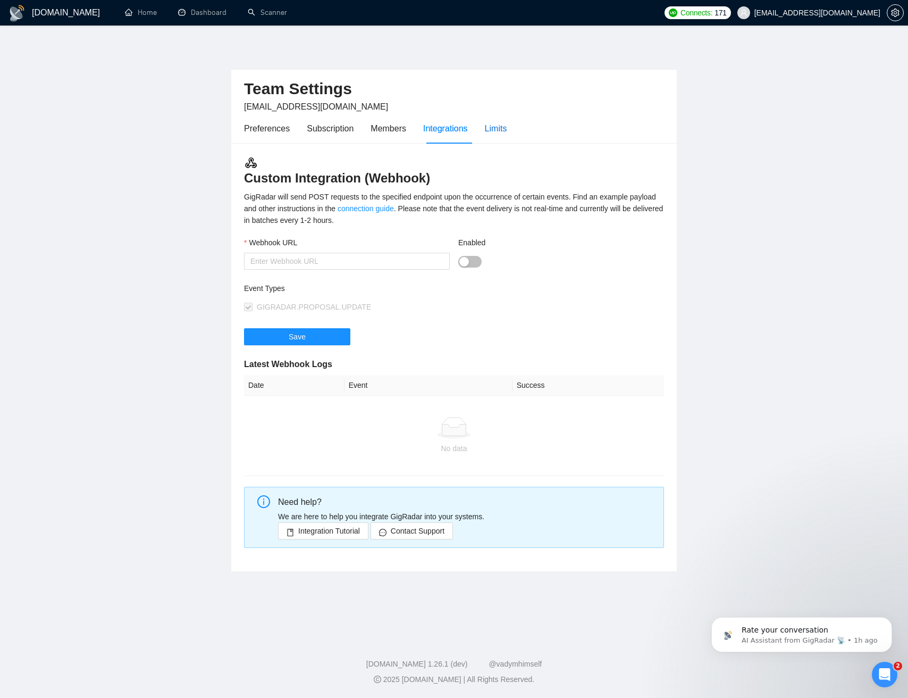
click at [497, 131] on div "Limits" at bounding box center [496, 128] width 22 height 13
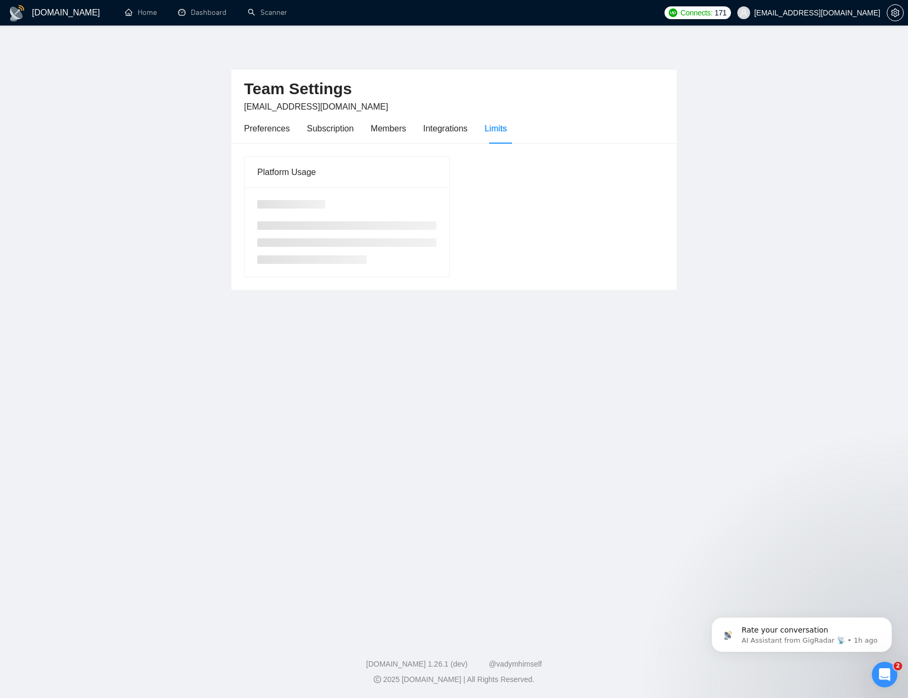
click at [204, 140] on main "Team Settings [EMAIL_ADDRESS][DOMAIN_NAME] Preferences Subscription Members Int…" at bounding box center [454, 329] width 874 height 573
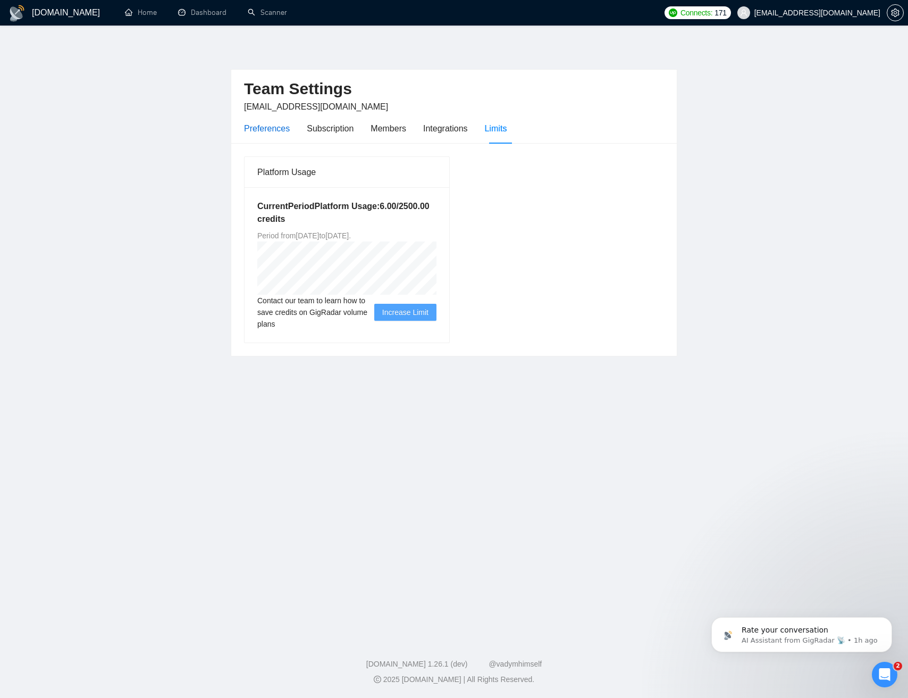
click at [274, 132] on div "Preferences" at bounding box center [267, 128] width 46 height 13
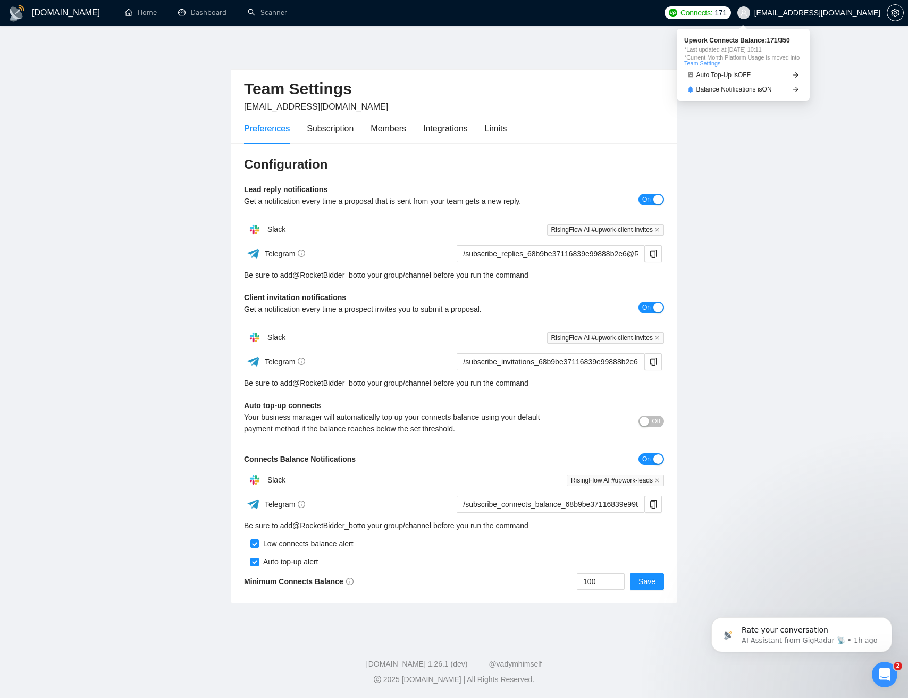
click at [713, 14] on span "Connects:" at bounding box center [697, 13] width 32 height 12
click at [748, 75] on span "Auto Top-Up is OFF" at bounding box center [724, 75] width 55 height 6
click at [794, 76] on icon "arrow-right" at bounding box center [796, 75] width 6 height 6
click at [722, 78] on span "Auto Top-Up is OFF" at bounding box center [724, 75] width 55 height 6
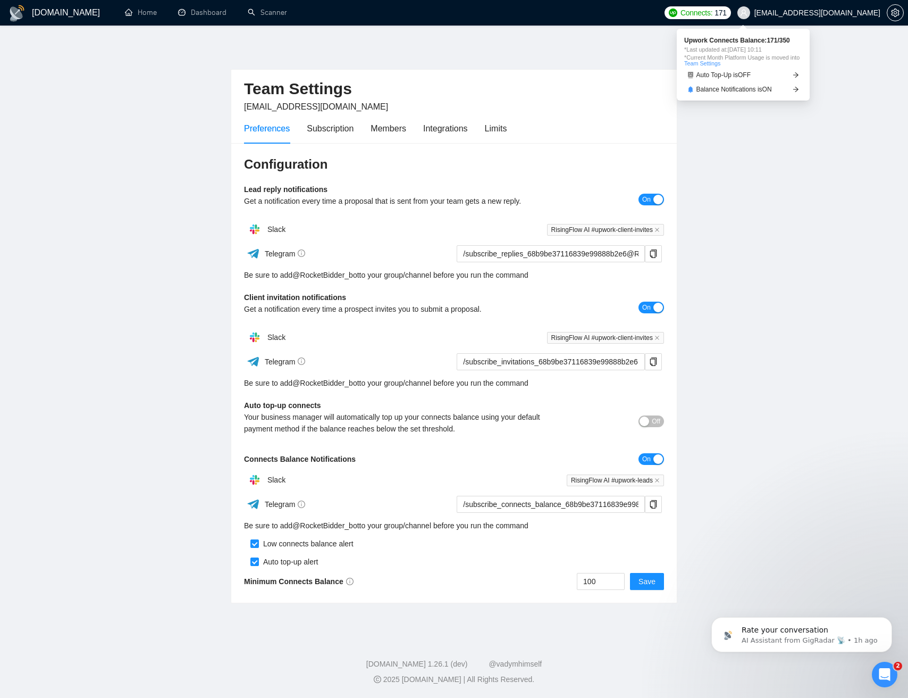
click at [712, 183] on main "Team Settings [EMAIL_ADDRESS][DOMAIN_NAME] Preferences Subscription Members Int…" at bounding box center [454, 329] width 874 height 573
click at [713, 13] on span "Connects:" at bounding box center [697, 13] width 32 height 12
click at [697, 74] on span "Auto Top-Up is OFF" at bounding box center [724, 75] width 55 height 6
drag, startPoint x: 456, startPoint y: 71, endPoint x: 437, endPoint y: 56, distance: 24.3
click at [456, 71] on div "Team Settings jmichelvan@gmail.com" at bounding box center [454, 92] width 420 height 44
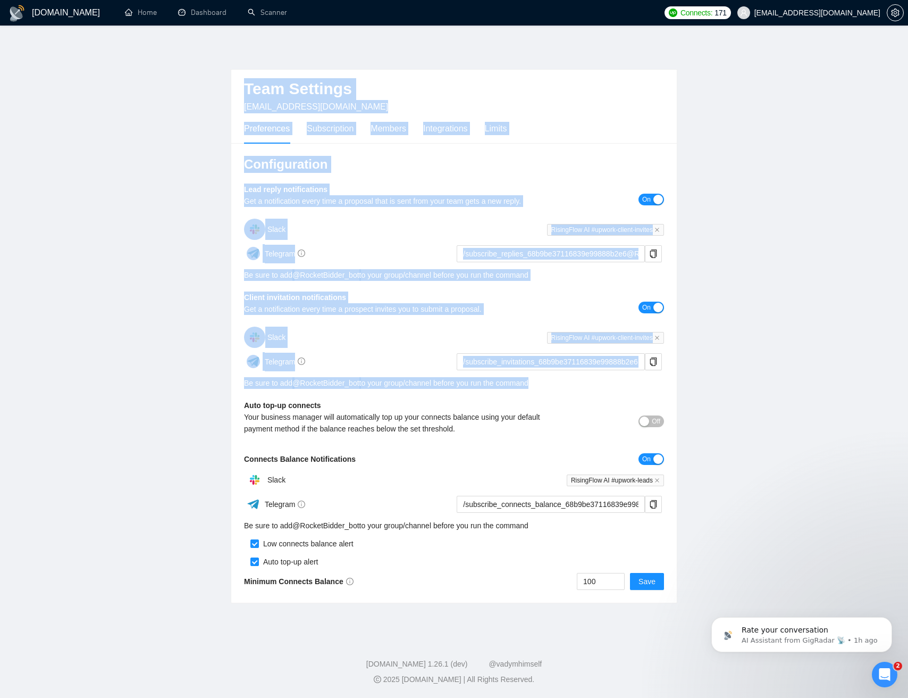
drag, startPoint x: 494, startPoint y: 297, endPoint x: 657, endPoint y: 383, distance: 184.1
click at [584, 390] on div "Team Settings jmichelvan@gmail.com Preferences Subscription Members Integration…" at bounding box center [454, 323] width 447 height 561
drag, startPoint x: 736, startPoint y: 436, endPoint x: 394, endPoint y: 18, distance: 540.8
click at [394, 18] on div "GigRadar.io Home Dashboard Scanner Connects: 171 jmichelvan@gmail.com Team Sett…" at bounding box center [454, 349] width 908 height 698
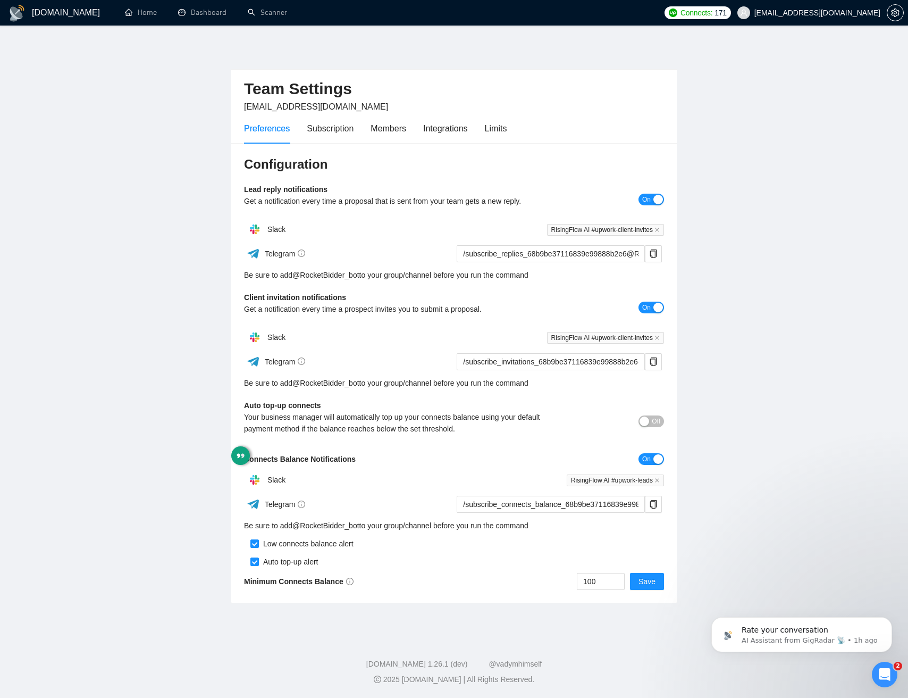
drag, startPoint x: 146, startPoint y: 388, endPoint x: 149, endPoint y: 358, distance: 30.0
click at [146, 381] on main "Team Settings jmichelvan@gmail.com Preferences Subscription Members Integration…" at bounding box center [454, 329] width 874 height 573
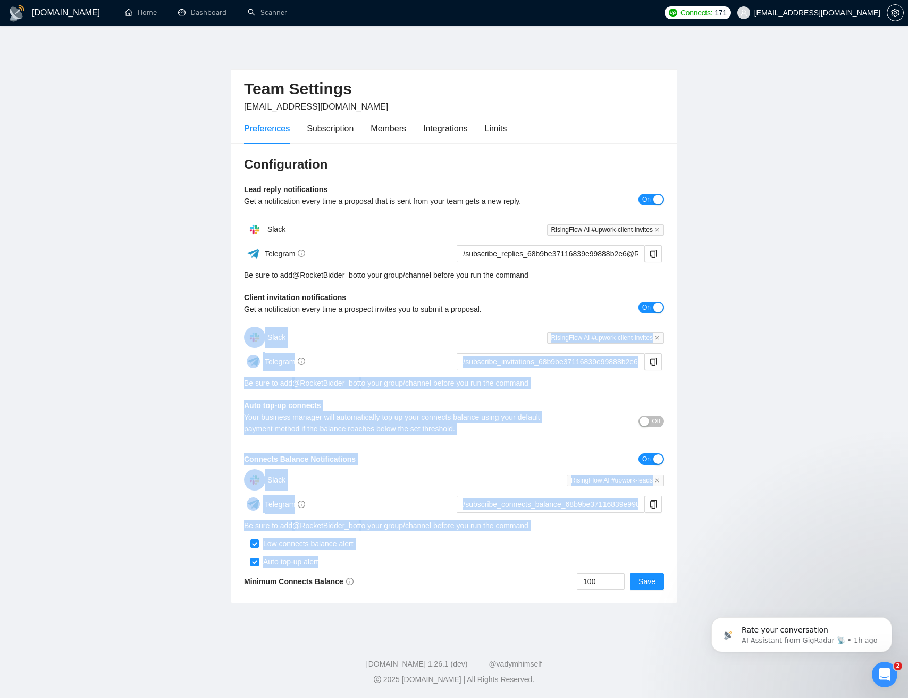
drag, startPoint x: 303, startPoint y: 408, endPoint x: 673, endPoint y: 570, distance: 403.4
click at [611, 566] on main "Team Settings jmichelvan@gmail.com Preferences Subscription Members Integration…" at bounding box center [454, 329] width 874 height 573
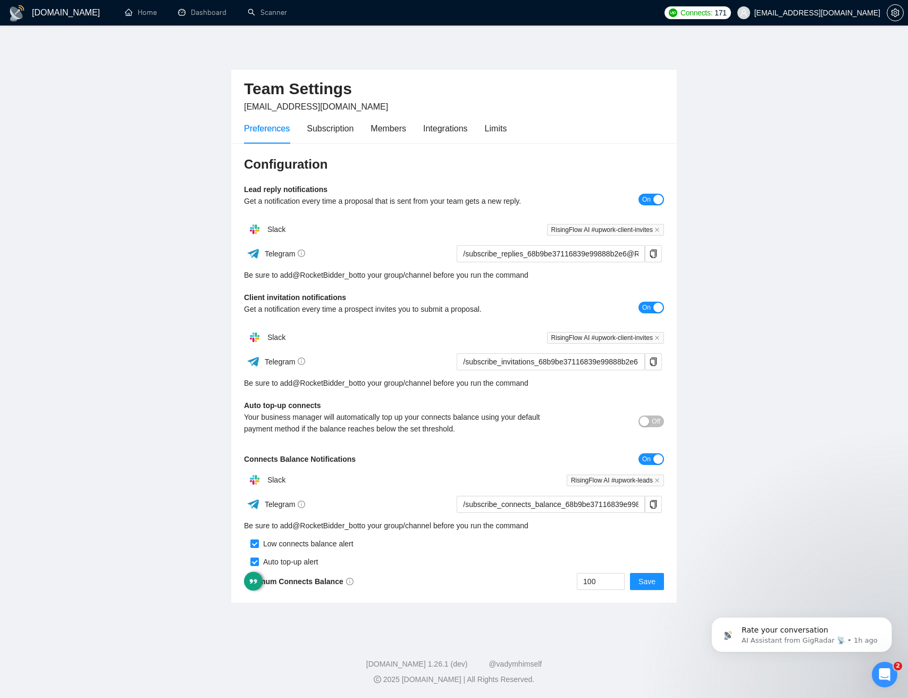
drag, startPoint x: 706, startPoint y: 581, endPoint x: 711, endPoint y: 584, distance: 5.8
click at [709, 583] on main "Team Settings jmichelvan@gmail.com Preferences Subscription Members Integration…" at bounding box center [454, 329] width 874 height 573
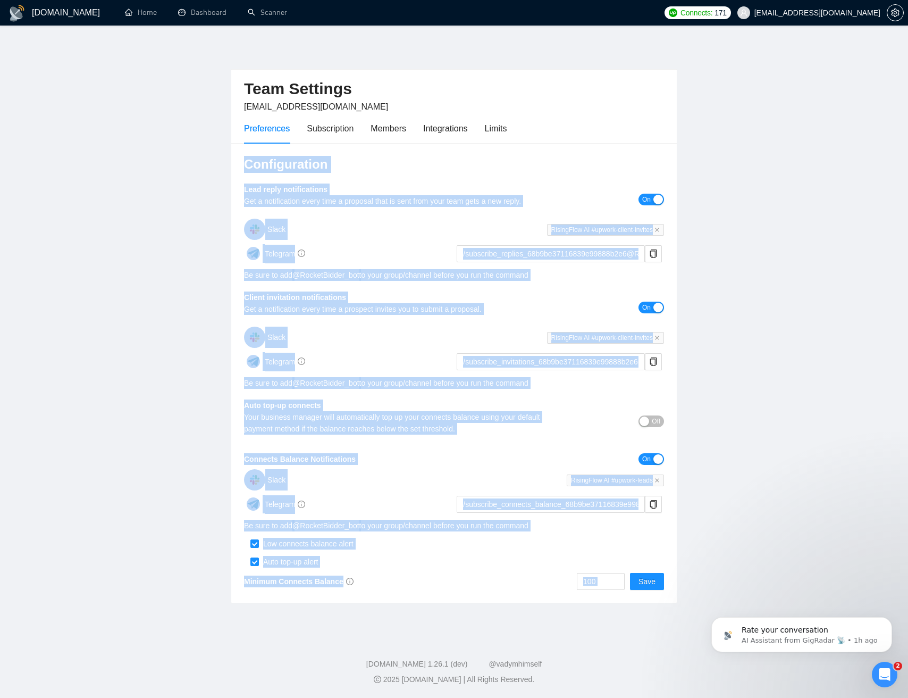
drag, startPoint x: 567, startPoint y: 377, endPoint x: 295, endPoint y: 141, distance: 360.1
click at [296, 136] on main "Team Settings jmichelvan@gmail.com Preferences Subscription Members Integration…" at bounding box center [454, 329] width 874 height 573
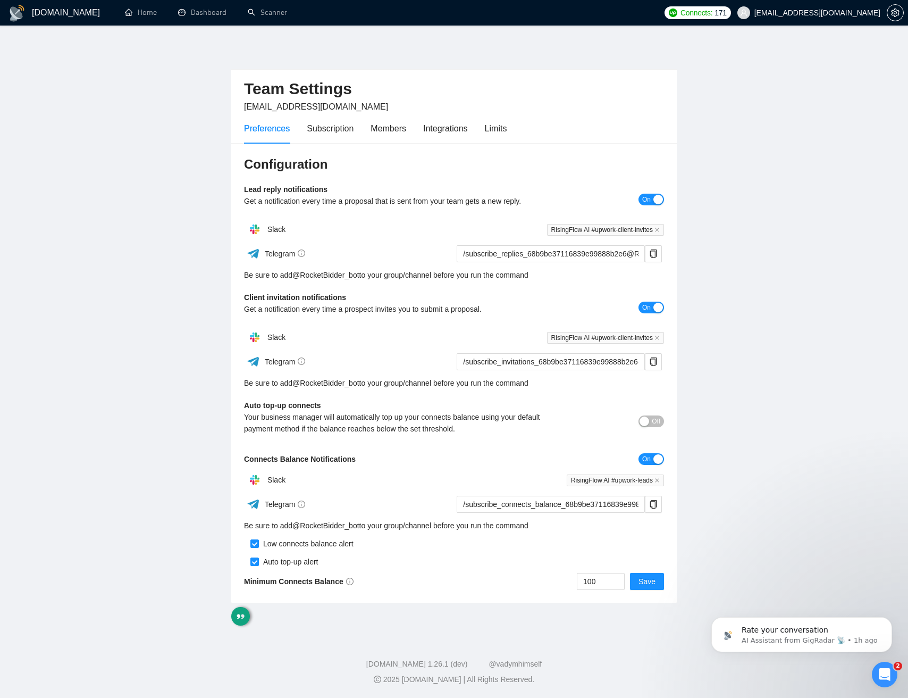
click at [177, 310] on main "Team Settings jmichelvan@gmail.com Preferences Subscription Members Integration…" at bounding box center [454, 329] width 874 height 573
click at [730, 78] on span "Auto Top-Up is OFF" at bounding box center [724, 75] width 55 height 6
click at [892, 13] on icon "setting" at bounding box center [895, 13] width 9 height 9
click at [855, 13] on span "[EMAIL_ADDRESS][DOMAIN_NAME]" at bounding box center [818, 13] width 126 height 0
click at [896, 16] on icon "setting" at bounding box center [895, 13] width 8 height 9
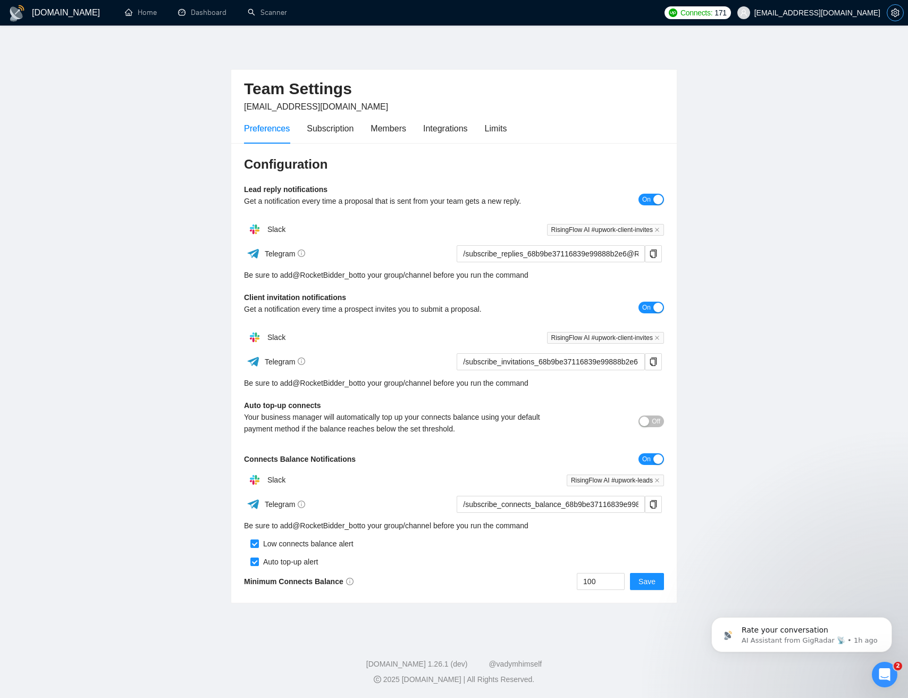
click at [895, 15] on icon "setting" at bounding box center [895, 13] width 9 height 9
drag, startPoint x: 808, startPoint y: 153, endPoint x: 803, endPoint y: 110, distance: 43.9
click at [806, 133] on main "Team Settings jmichelvan@gmail.com Preferences Subscription Members Integration…" at bounding box center [454, 329] width 874 height 573
click at [892, 10] on icon "setting" at bounding box center [895, 13] width 8 height 9
drag, startPoint x: 338, startPoint y: 133, endPoint x: 354, endPoint y: 130, distance: 15.7
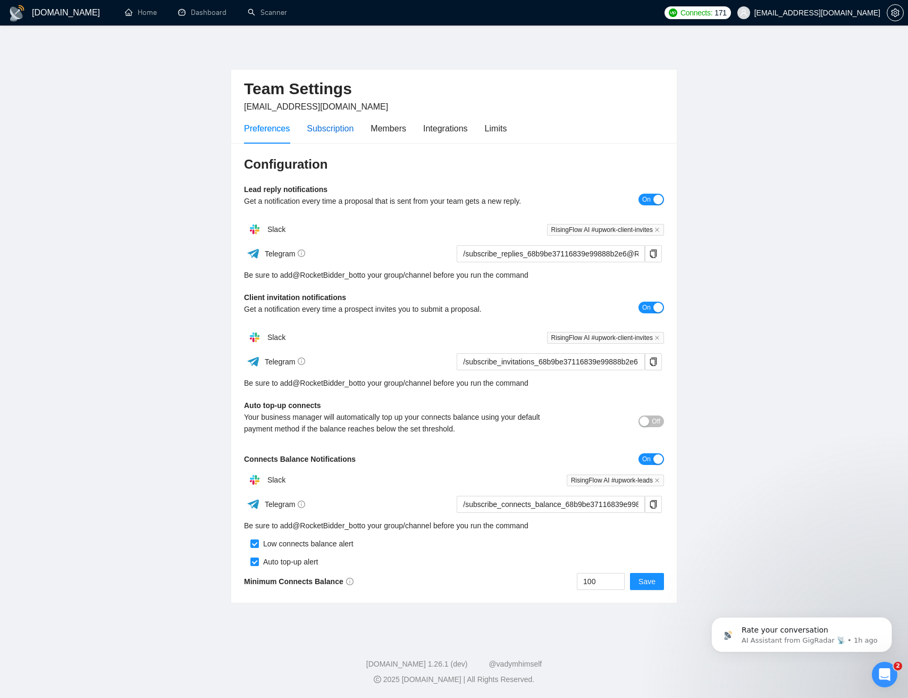
click at [338, 133] on div "Subscription" at bounding box center [330, 128] width 47 height 13
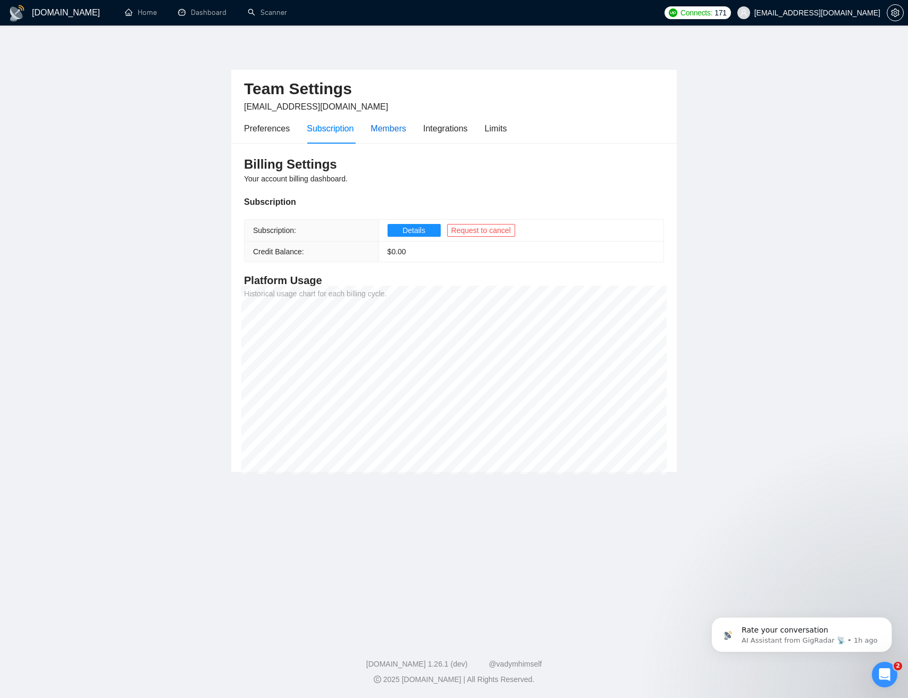
click at [380, 129] on div "Members" at bounding box center [389, 128] width 36 height 13
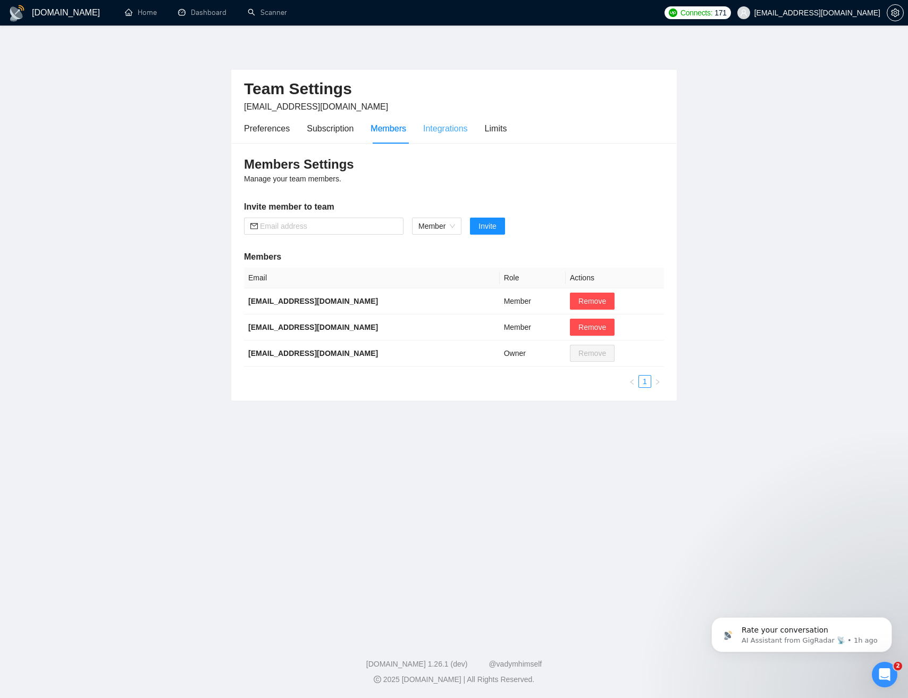
drag, startPoint x: 422, startPoint y: 130, endPoint x: 437, endPoint y: 127, distance: 15.1
click at [423, 128] on div "Preferences Subscription Members Integrations Limits" at bounding box center [375, 128] width 263 height 30
click at [438, 127] on div "Integrations" at bounding box center [445, 128] width 45 height 13
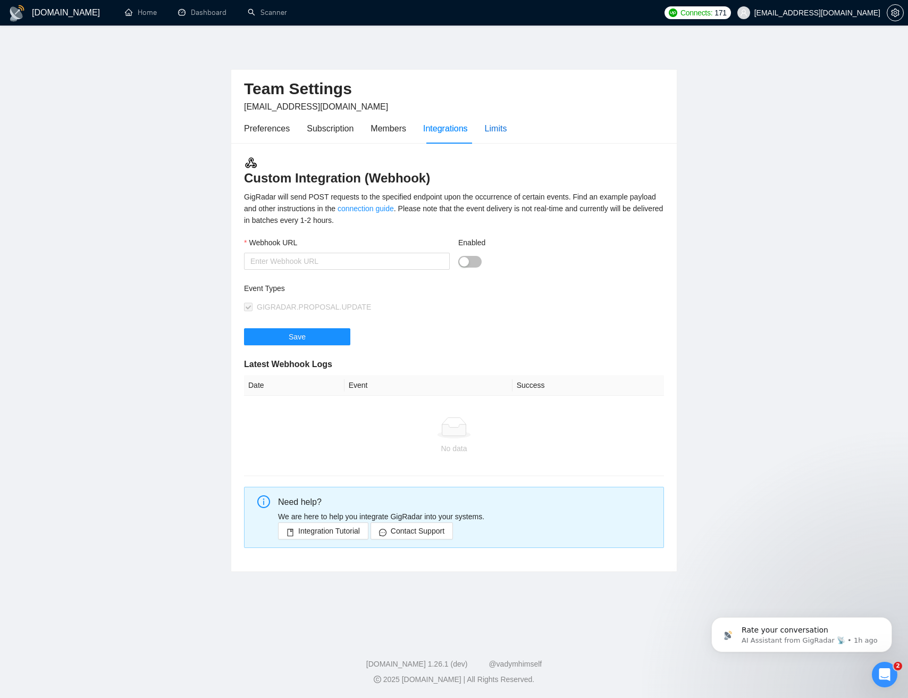
click at [507, 130] on div "Limits" at bounding box center [496, 128] width 22 height 13
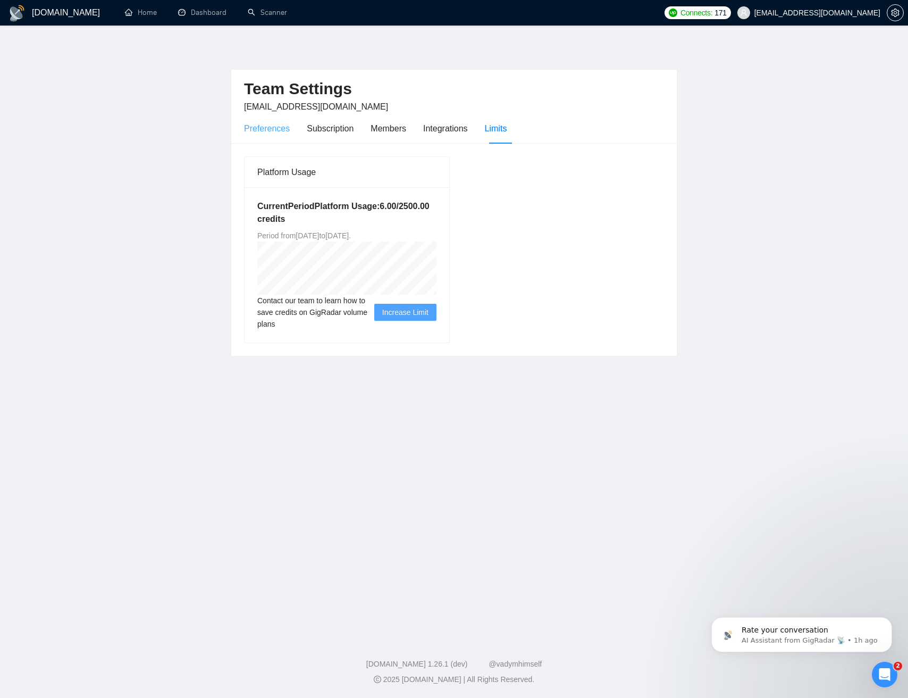
click at [266, 135] on div "Preferences" at bounding box center [267, 128] width 46 height 30
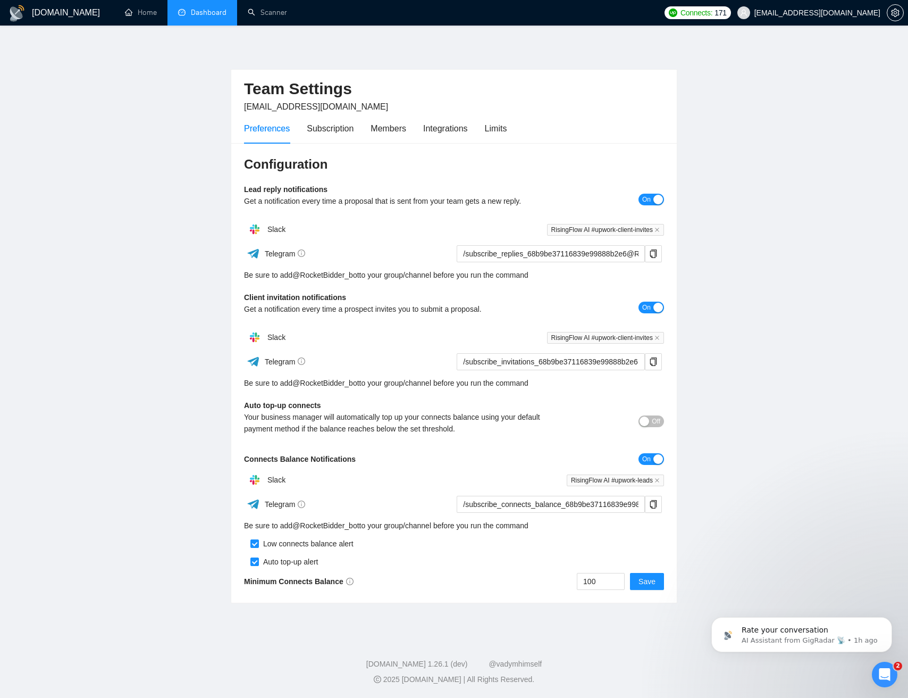
click at [211, 13] on link "Dashboard" at bounding box center [202, 12] width 48 height 9
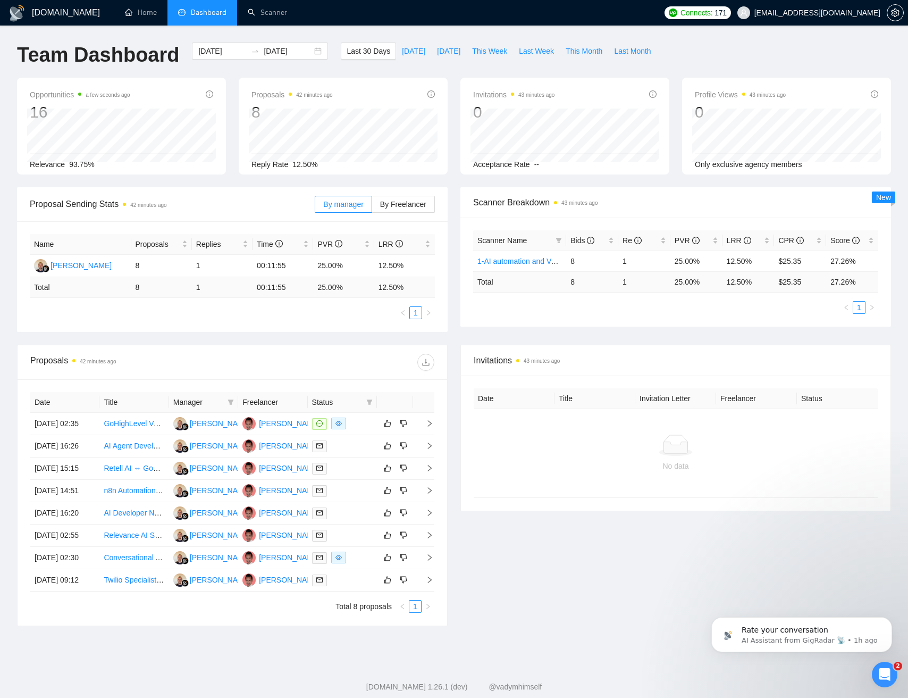
drag, startPoint x: 272, startPoint y: 350, endPoint x: 316, endPoint y: 344, distance: 44.1
click at [272, 350] on div "Proposals 42 minutes ago" at bounding box center [232, 362] width 404 height 34
drag, startPoint x: 682, startPoint y: 319, endPoint x: 874, endPoint y: 338, distance: 192.4
click at [682, 319] on div "Scanner Name Bids Re PVR LRR CPR Score 1-AI automation and Voice for CRM & Book…" at bounding box center [676, 272] width 431 height 109
